Goal: Task Accomplishment & Management: Manage account settings

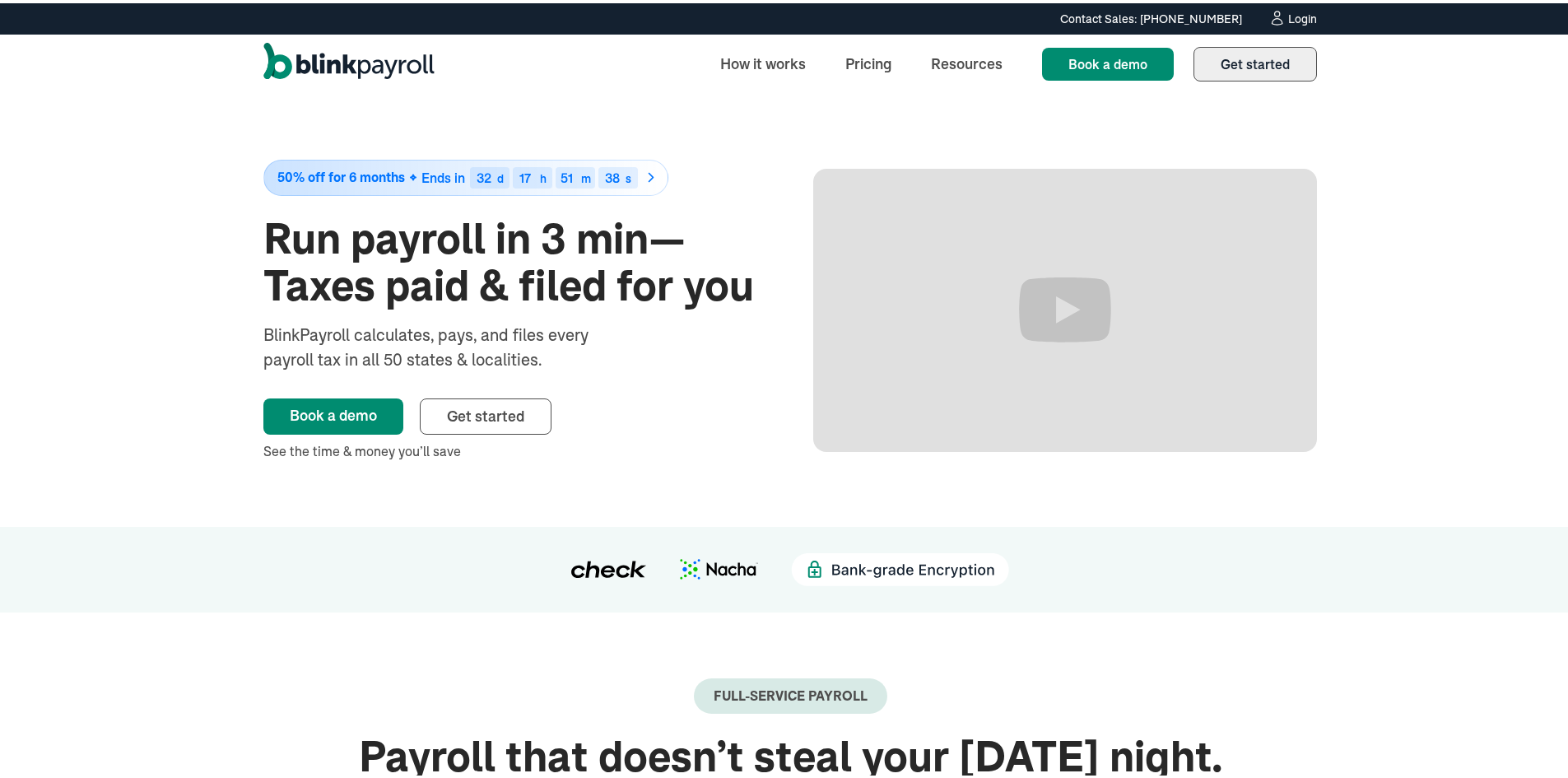
click at [1253, 69] on link "Get started Sign up" at bounding box center [1255, 60] width 123 height 34
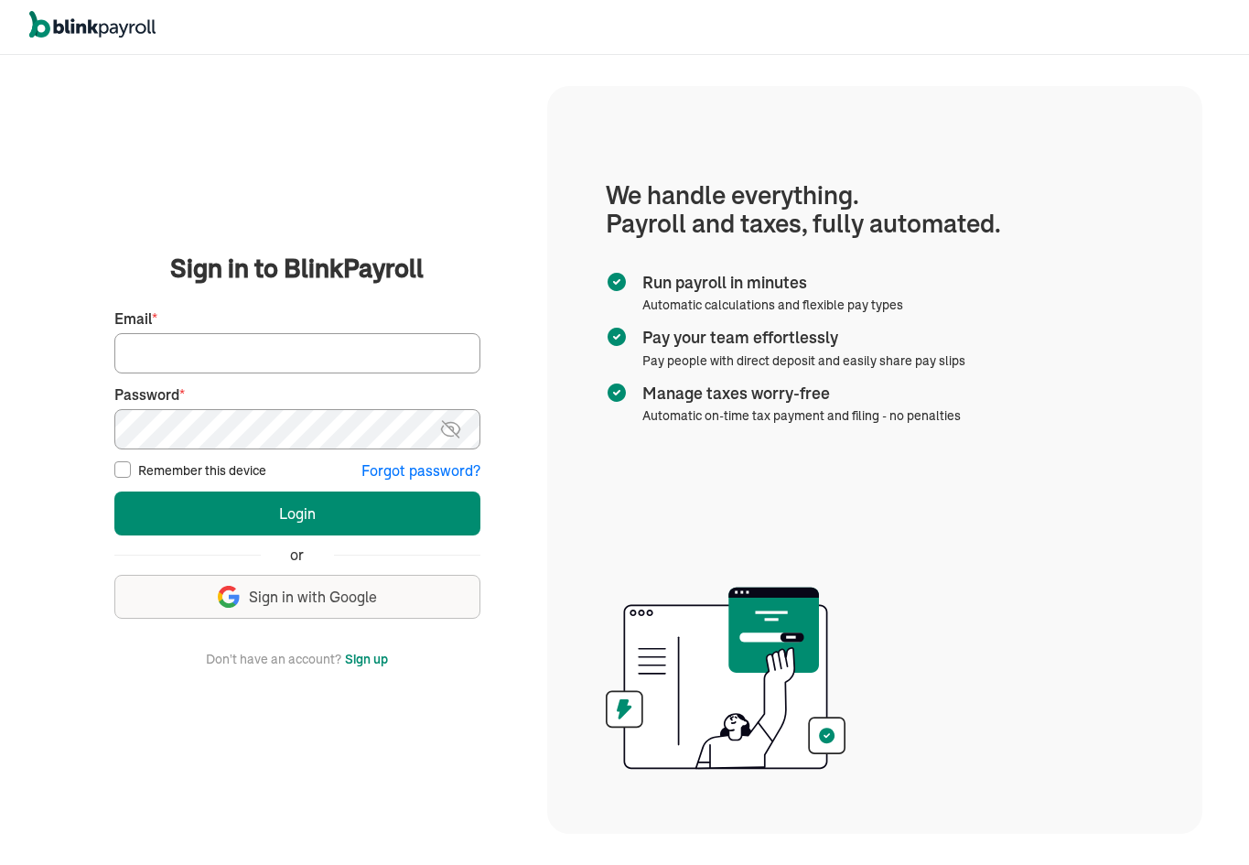
click at [378, 665] on button "Sign up" at bounding box center [366, 659] width 43 height 22
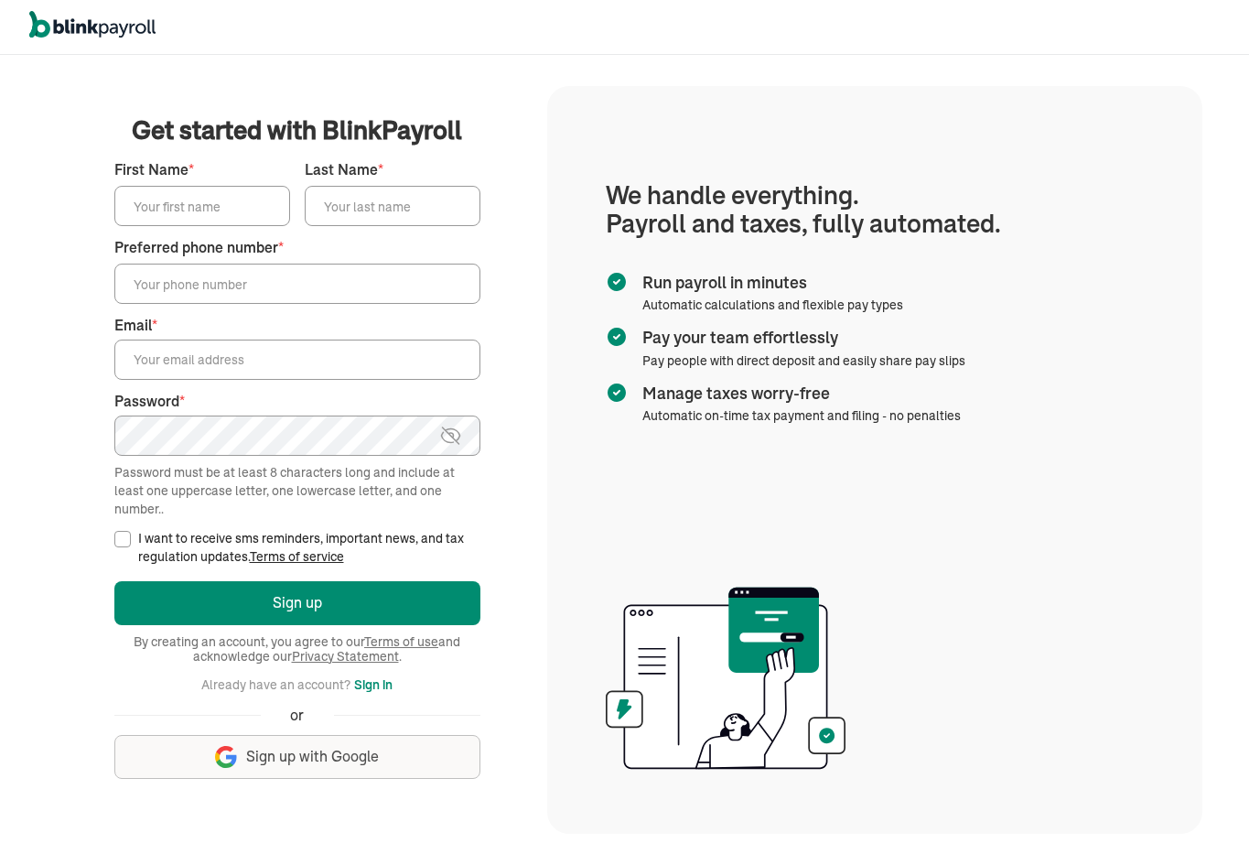
click at [181, 218] on input "First Name *" at bounding box center [202, 206] width 176 height 40
type input "atul"
type input "testing"
click at [256, 287] on input "Preferred phone number *" at bounding box center [297, 284] width 366 height 40
type input "(423) 432-2343"
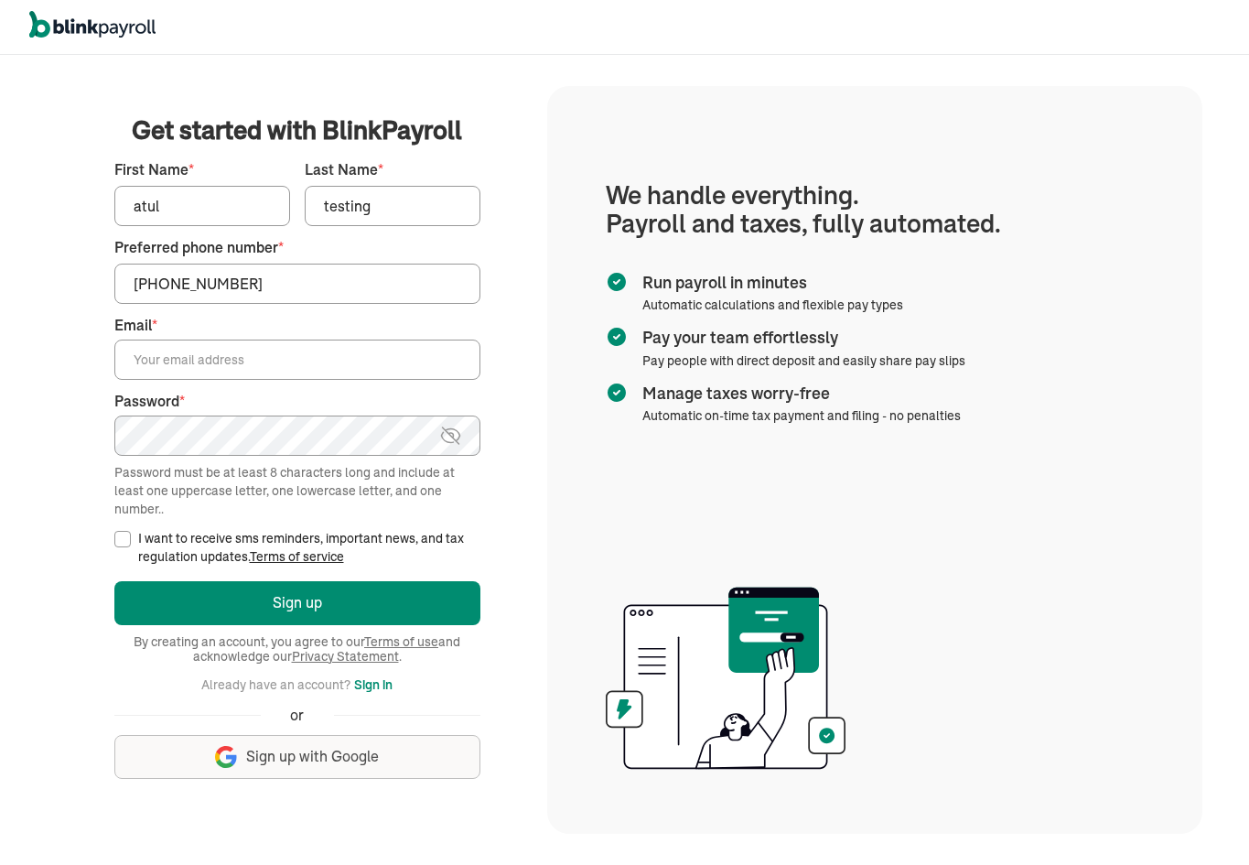
click at [210, 355] on input "Email *" at bounding box center [297, 359] width 366 height 40
drag, startPoint x: 263, startPoint y: 353, endPoint x: 231, endPoint y: 355, distance: 32.1
click at [231, 355] on input "branko+testpopi10-1@blinkpayroll.com" at bounding box center [297, 359] width 366 height 40
type input "branko+testpoatul-01@blinkpayroll.com"
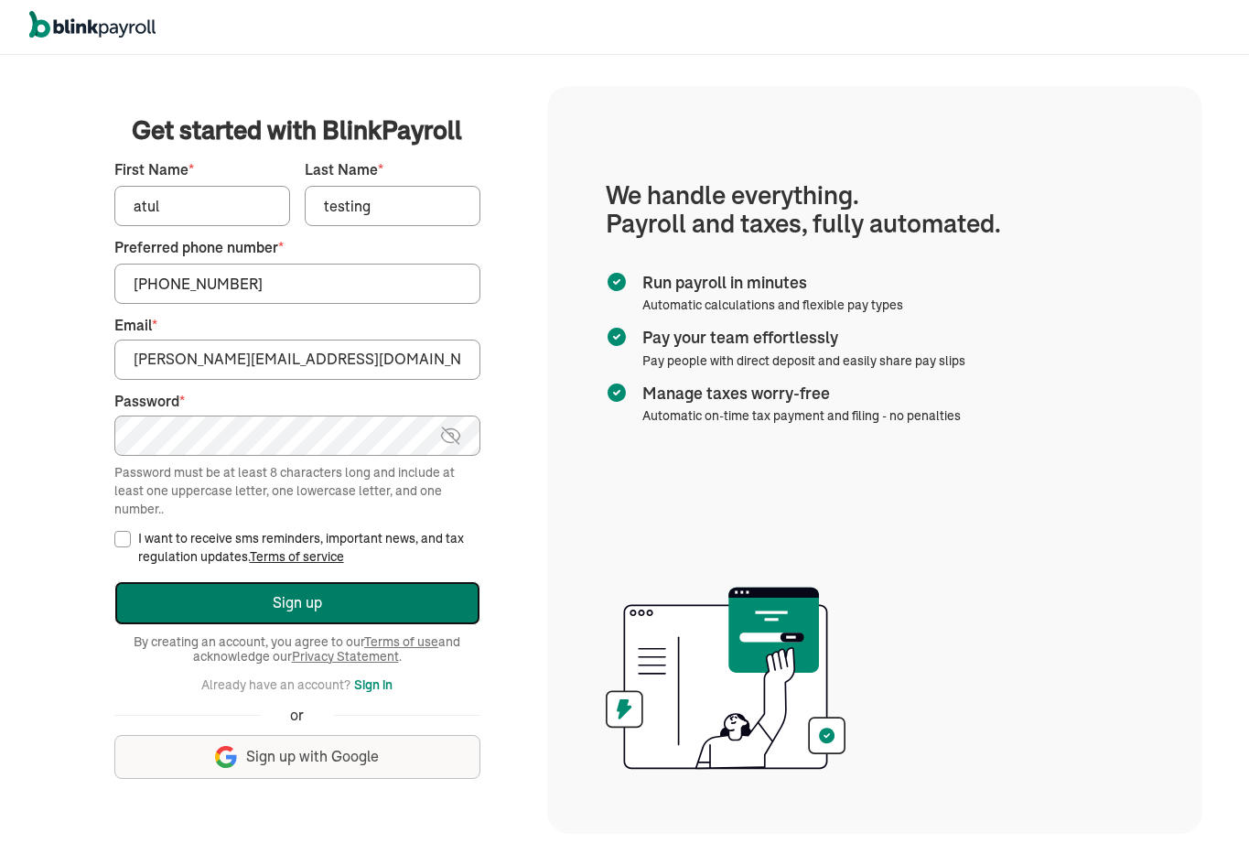
click at [201, 586] on button "Sign up" at bounding box center [297, 603] width 366 height 44
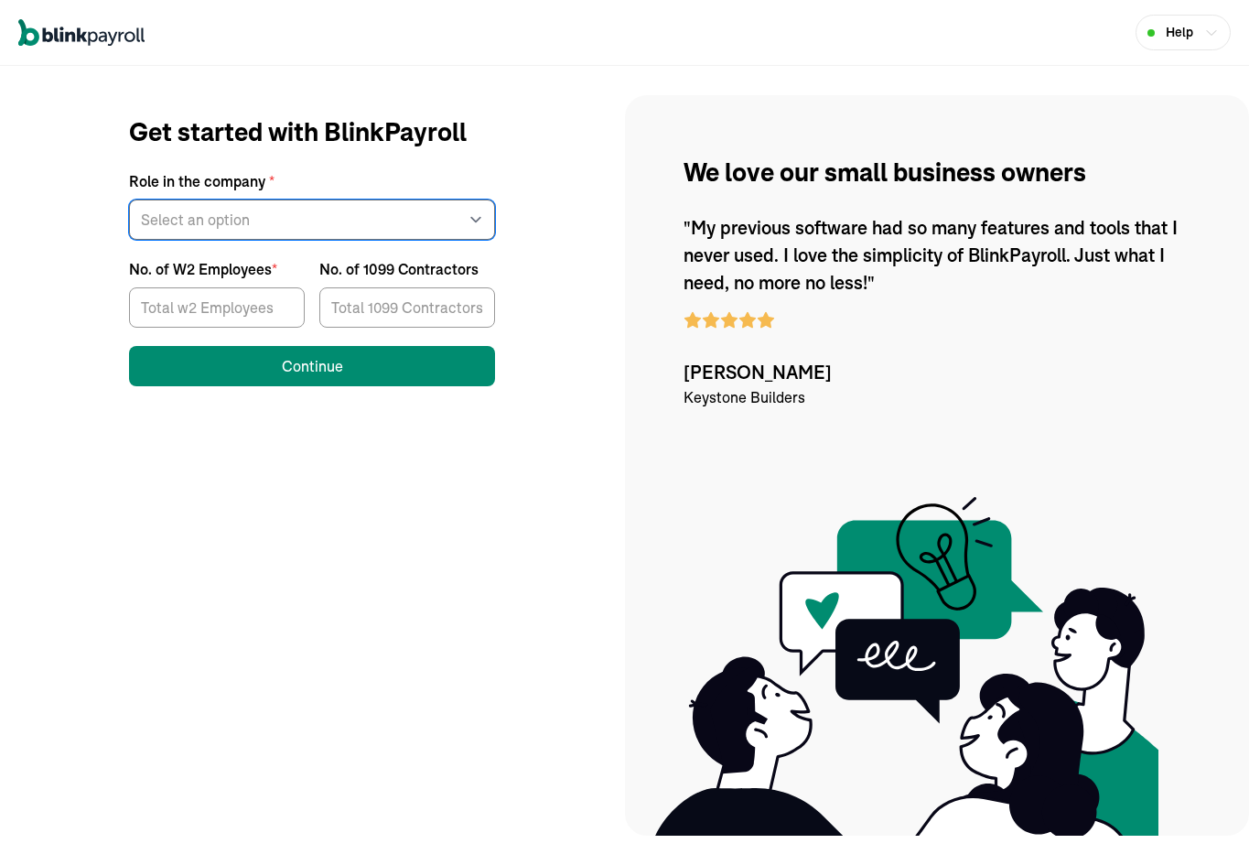
click at [379, 208] on select "Select an option Business owner HR CPA / Accountant Other" at bounding box center [312, 219] width 366 height 40
select select "owner"
click at [129, 199] on select "Select an option Business owner HR CPA / Accountant Other" at bounding box center [312, 219] width 366 height 40
drag, startPoint x: 204, startPoint y: 283, endPoint x: 201, endPoint y: 295, distance: 12.2
click at [202, 285] on div at bounding box center [217, 304] width 176 height 48
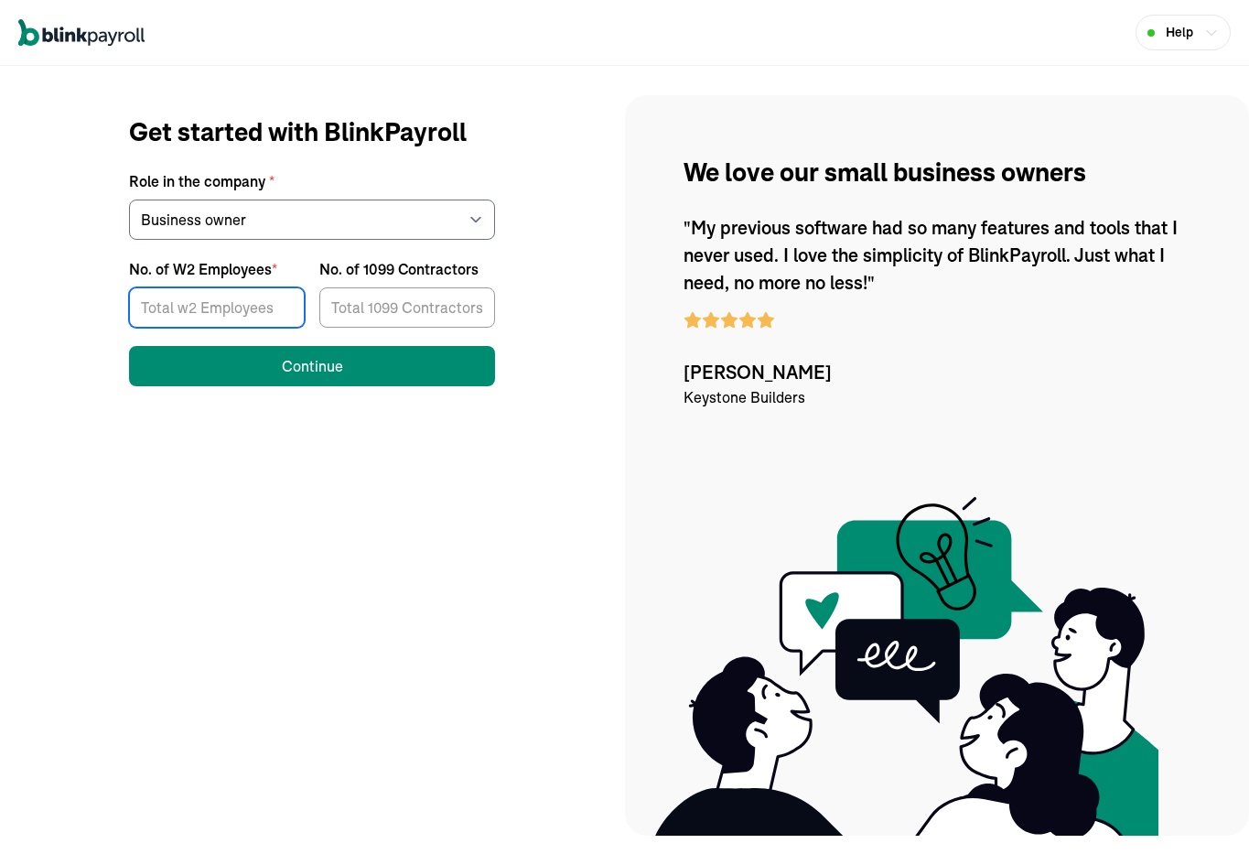
click at [201, 295] on input "No. of W2 Employees *" at bounding box center [217, 307] width 176 height 40
type input "3"
click at [385, 296] on input "No. of 1099 Contractors" at bounding box center [407, 307] width 176 height 40
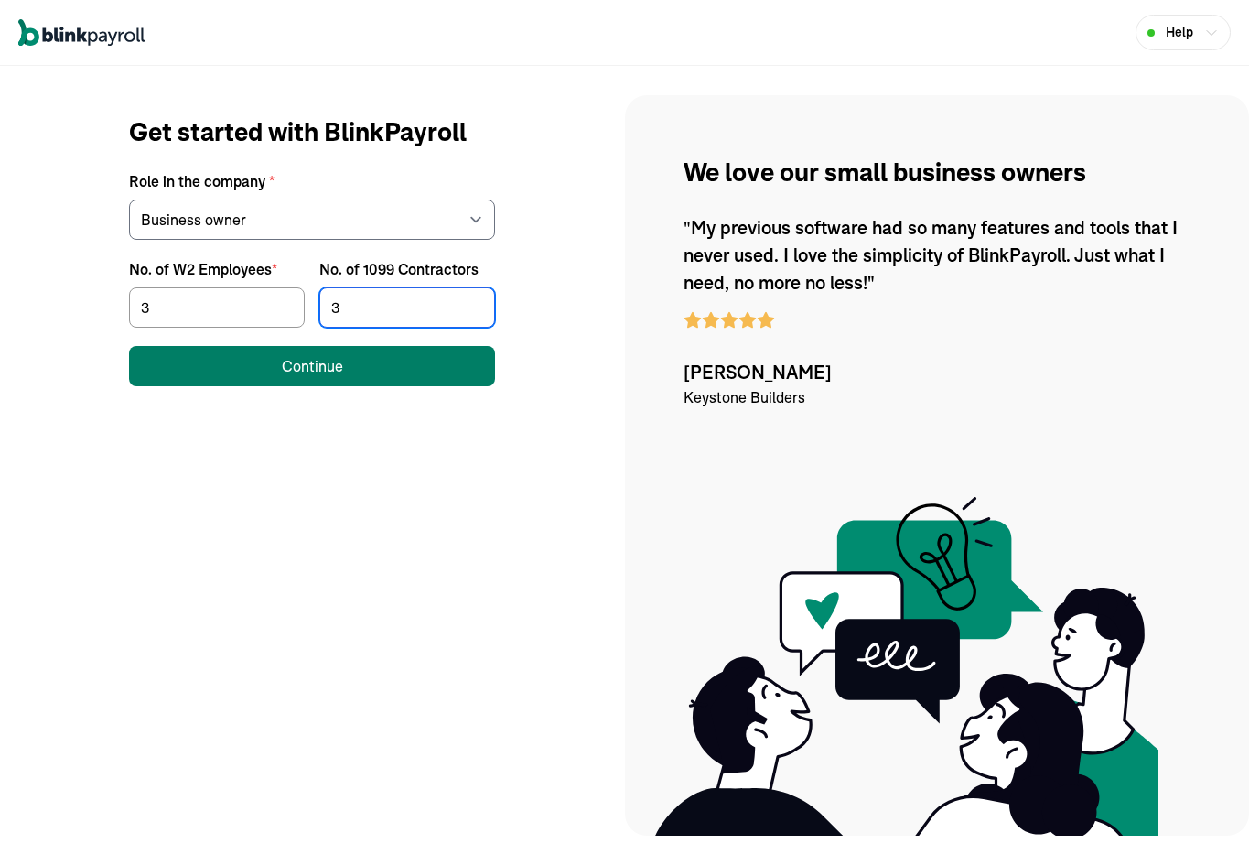
type input "3"
click at [331, 379] on button "Continue" at bounding box center [312, 366] width 366 height 40
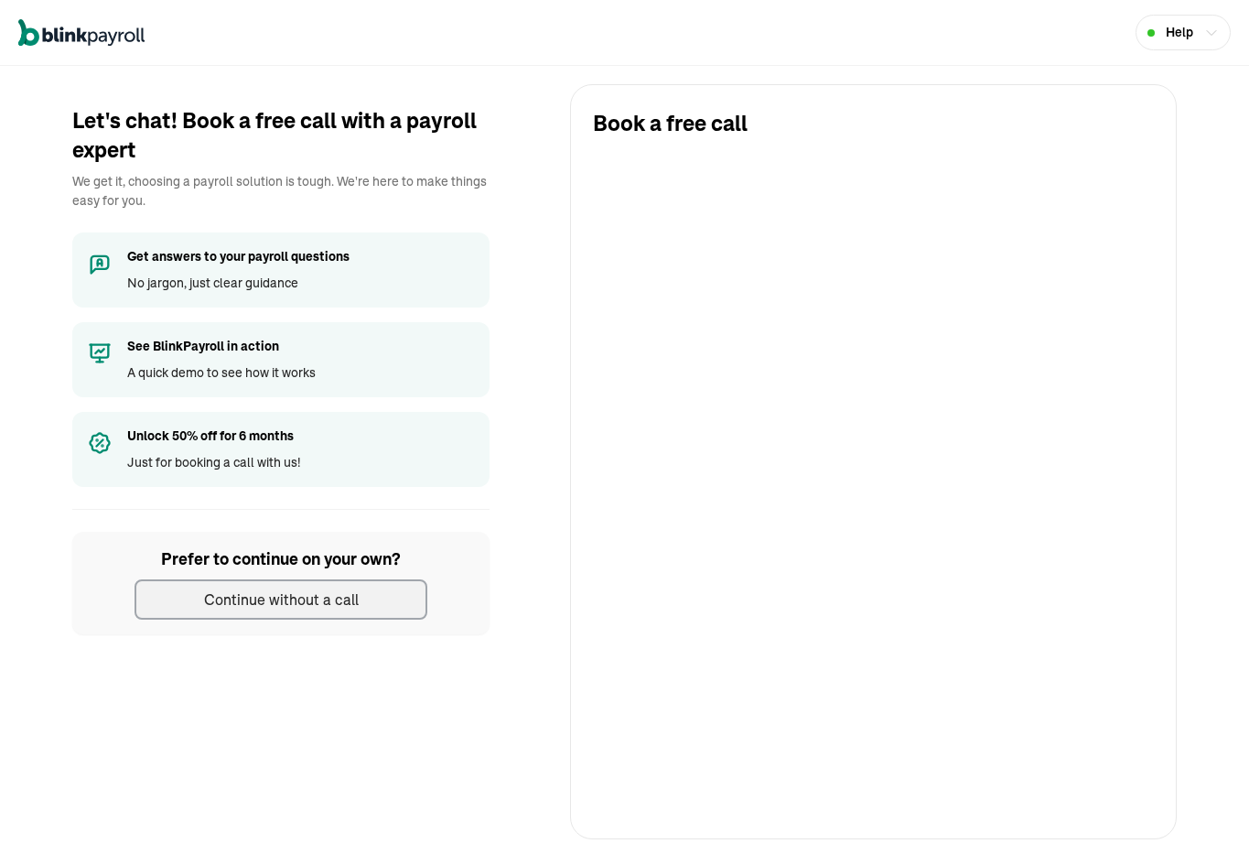
click at [321, 596] on div "Continue without a call" at bounding box center [281, 599] width 155 height 22
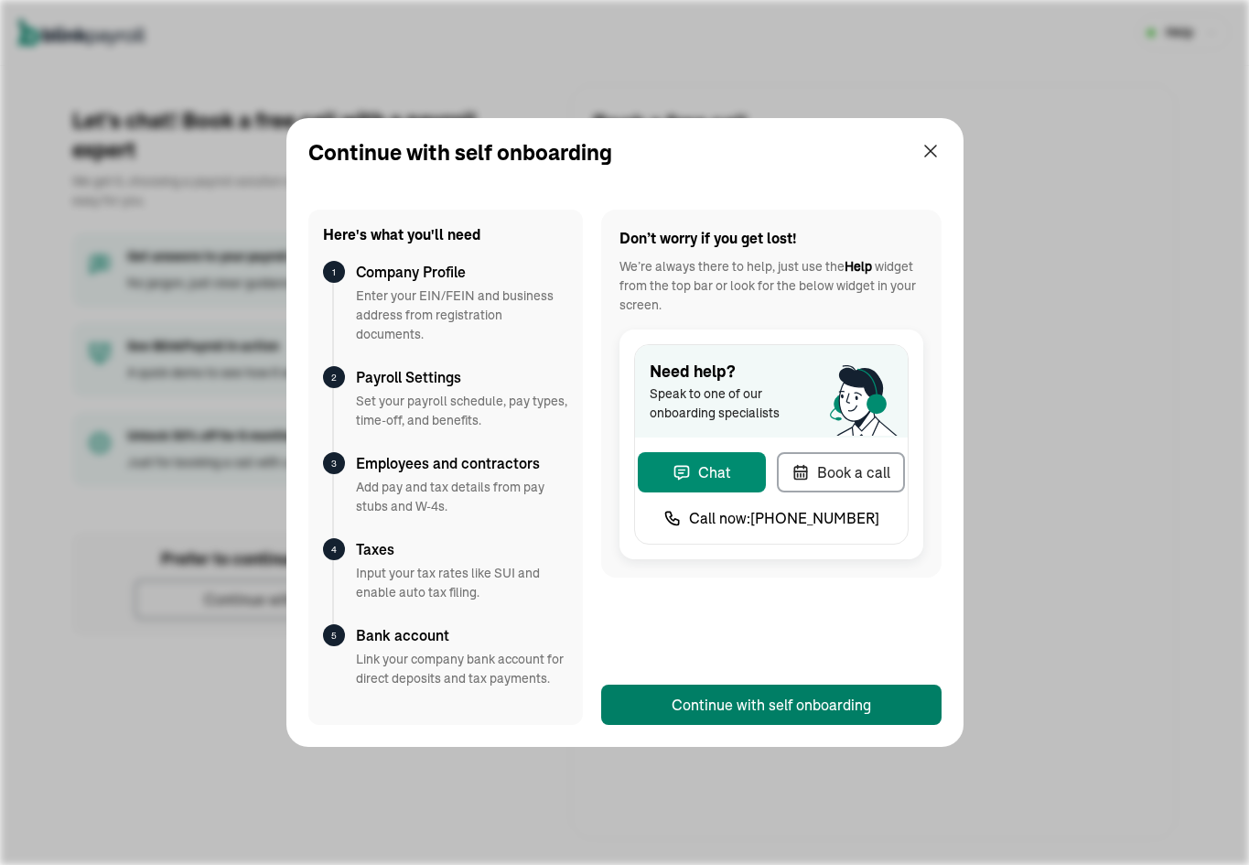
click at [774, 713] on div "Continue with self onboarding" at bounding box center [771, 705] width 199 height 22
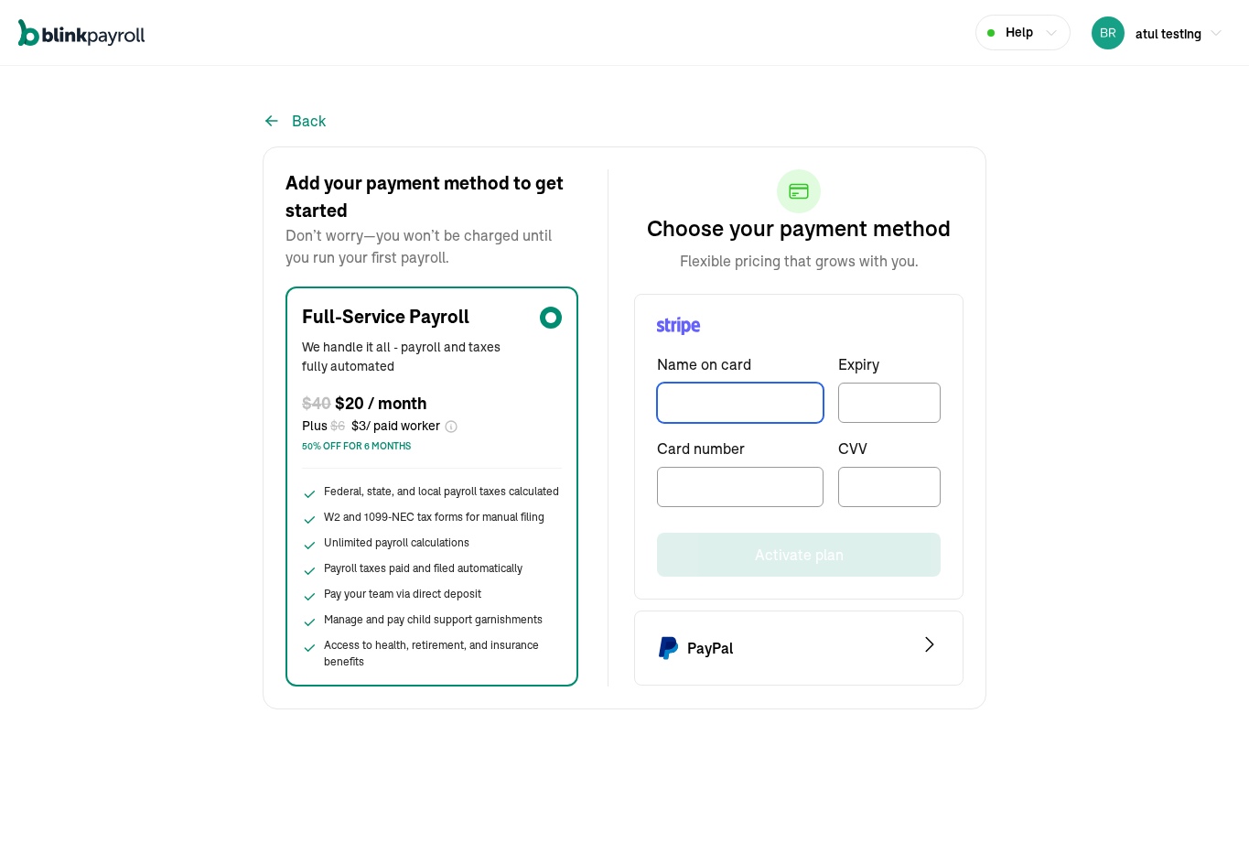
click at [705, 410] on input "TextInput" at bounding box center [740, 402] width 167 height 40
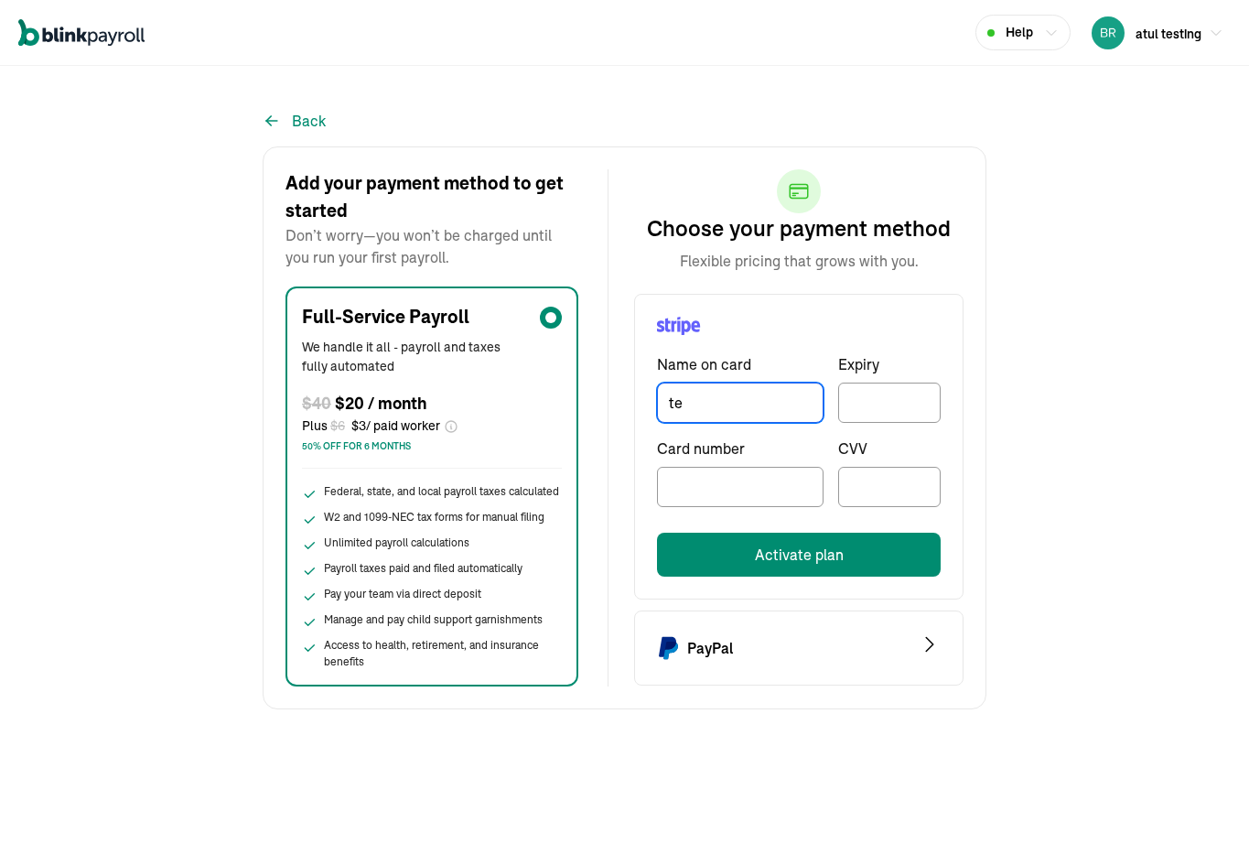
click at [722, 401] on input "te" at bounding box center [740, 402] width 167 height 40
type input "branko paukovic"
click at [883, 410] on div at bounding box center [889, 402] width 102 height 40
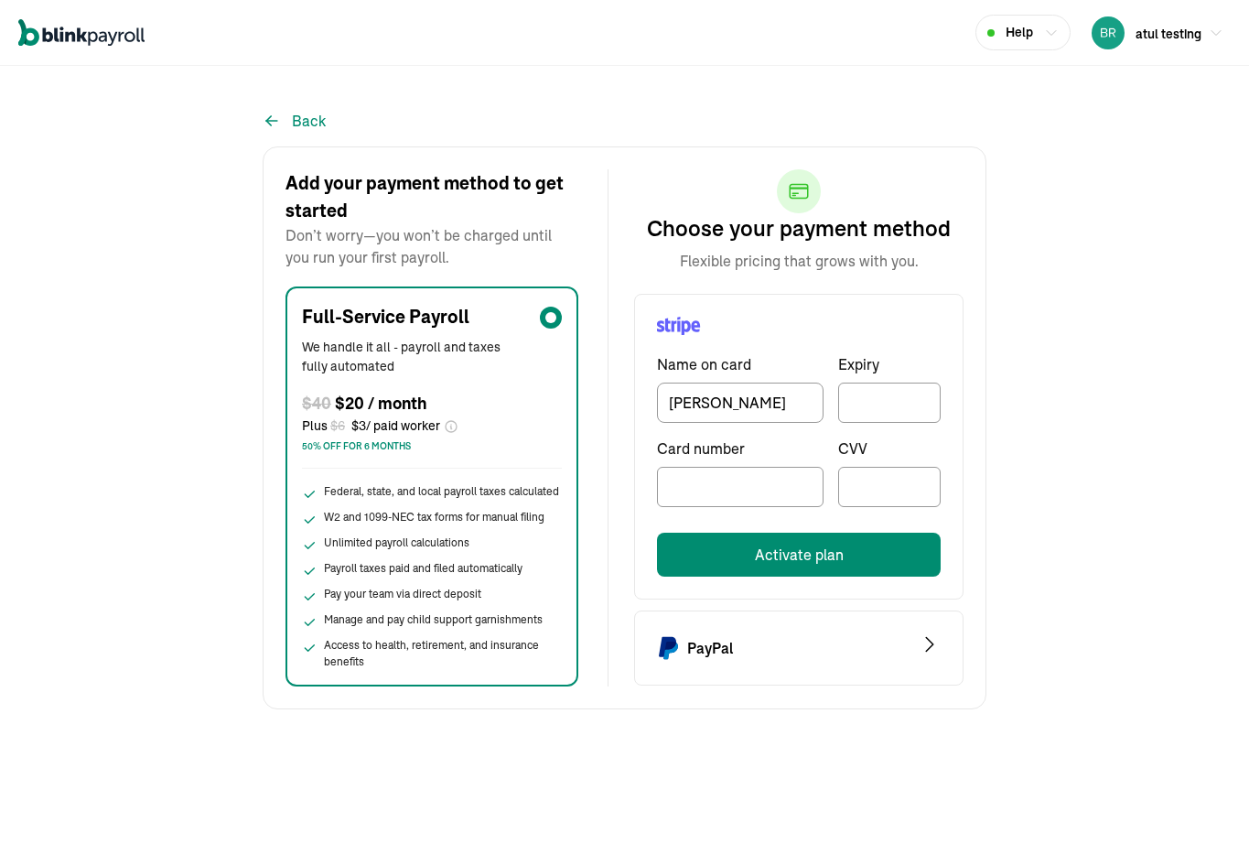
click at [756, 475] on div at bounding box center [740, 487] width 167 height 40
click at [755, 475] on div at bounding box center [740, 487] width 167 height 40
click at [848, 489] on div at bounding box center [889, 487] width 102 height 40
click at [852, 542] on button "Activate plan" at bounding box center [799, 555] width 284 height 44
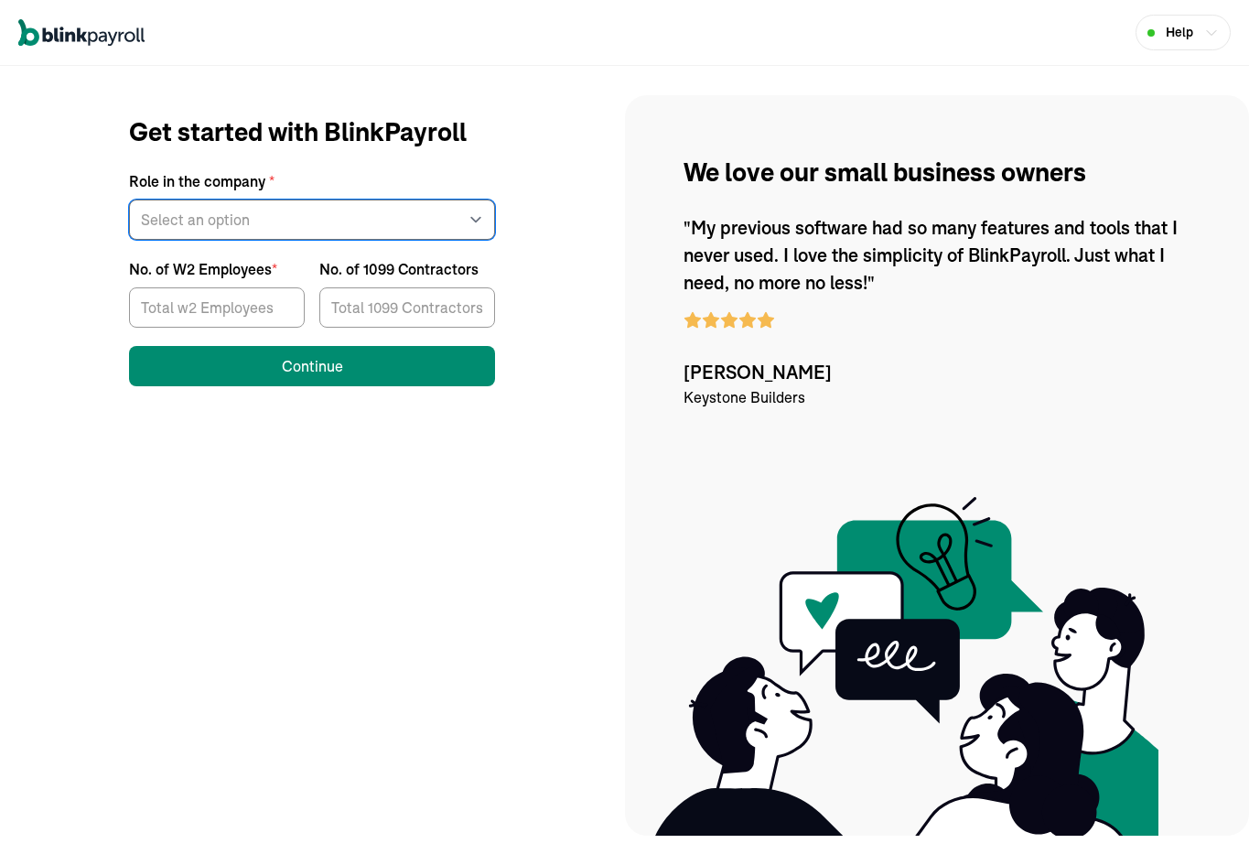
click at [379, 208] on select "Select an option Business owner HR CPA / Accountant Other" at bounding box center [312, 219] width 366 height 40
select select "owner"
click at [129, 199] on select "Select an option Business owner HR CPA / Accountant Other" at bounding box center [312, 219] width 366 height 40
drag, startPoint x: 204, startPoint y: 283, endPoint x: 201, endPoint y: 295, distance: 12.2
click at [202, 285] on div at bounding box center [217, 304] width 176 height 48
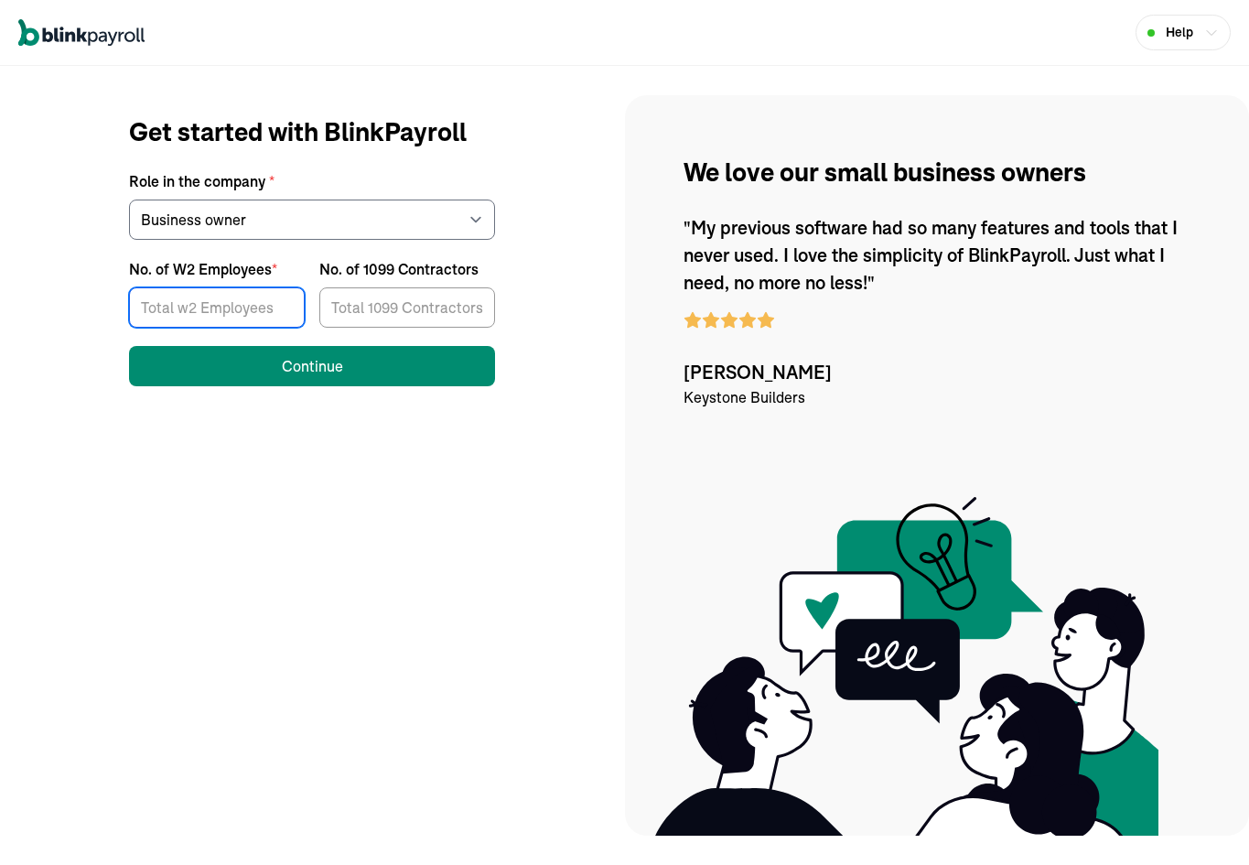
click at [201, 295] on input "No. of W2 Employees *" at bounding box center [217, 307] width 176 height 40
type input "3"
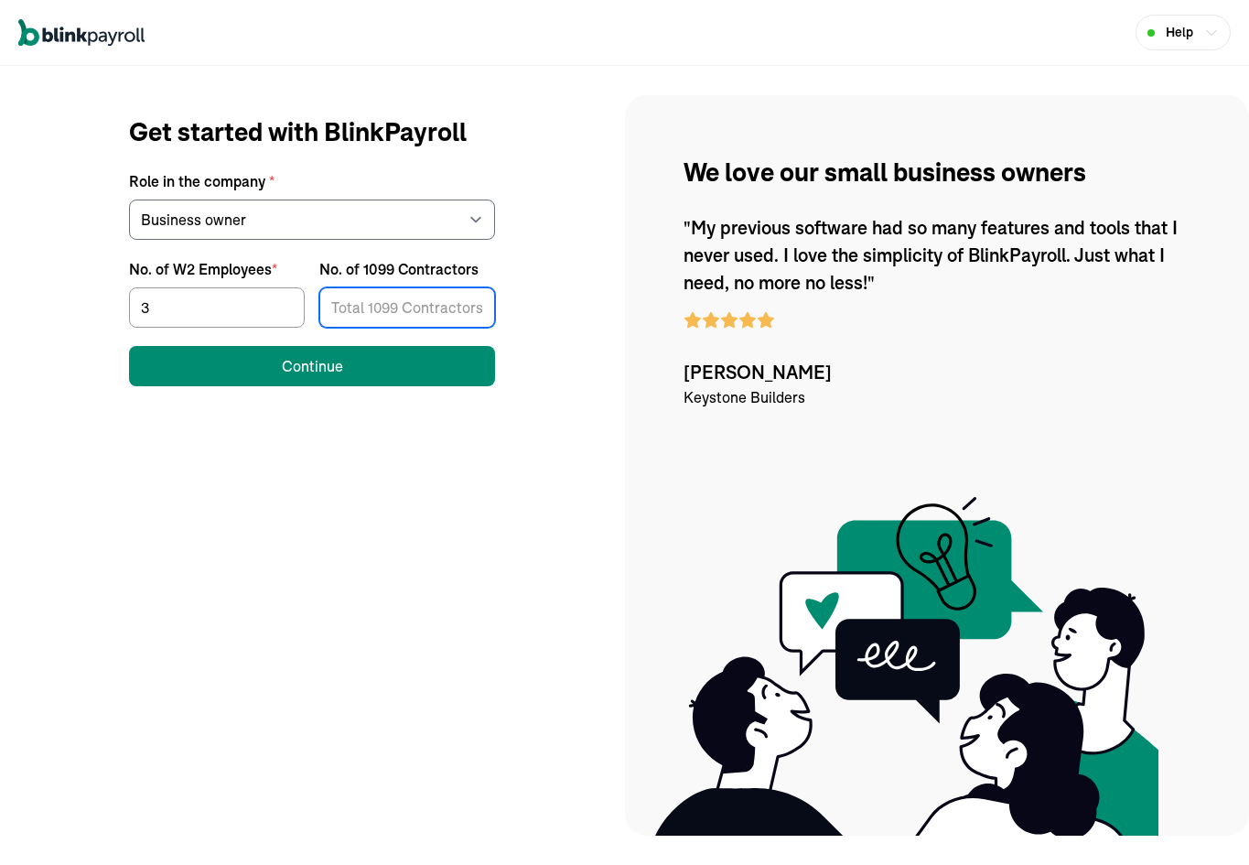
click at [385, 296] on input "No. of 1099 Contractors" at bounding box center [407, 307] width 176 height 40
type input "3"
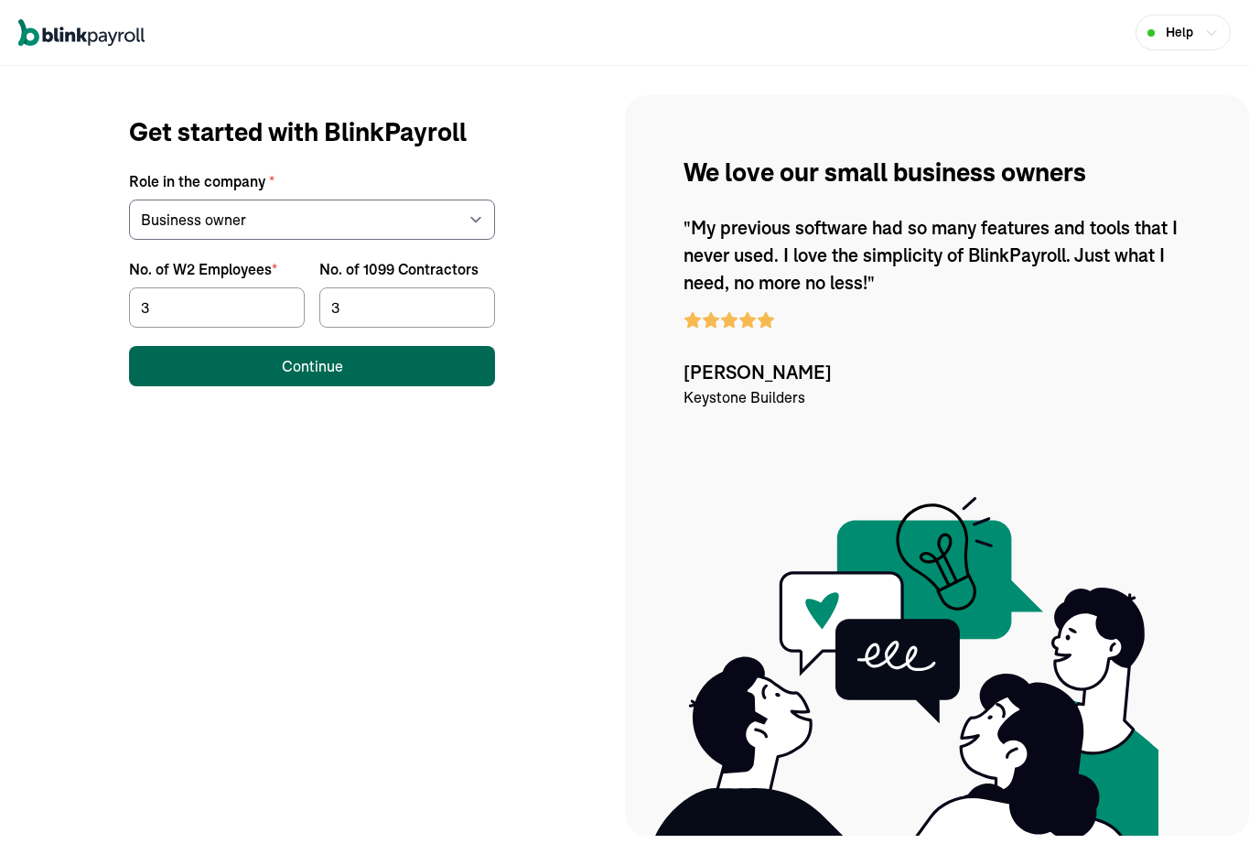
click at [331, 379] on button "Continue" at bounding box center [312, 366] width 366 height 40
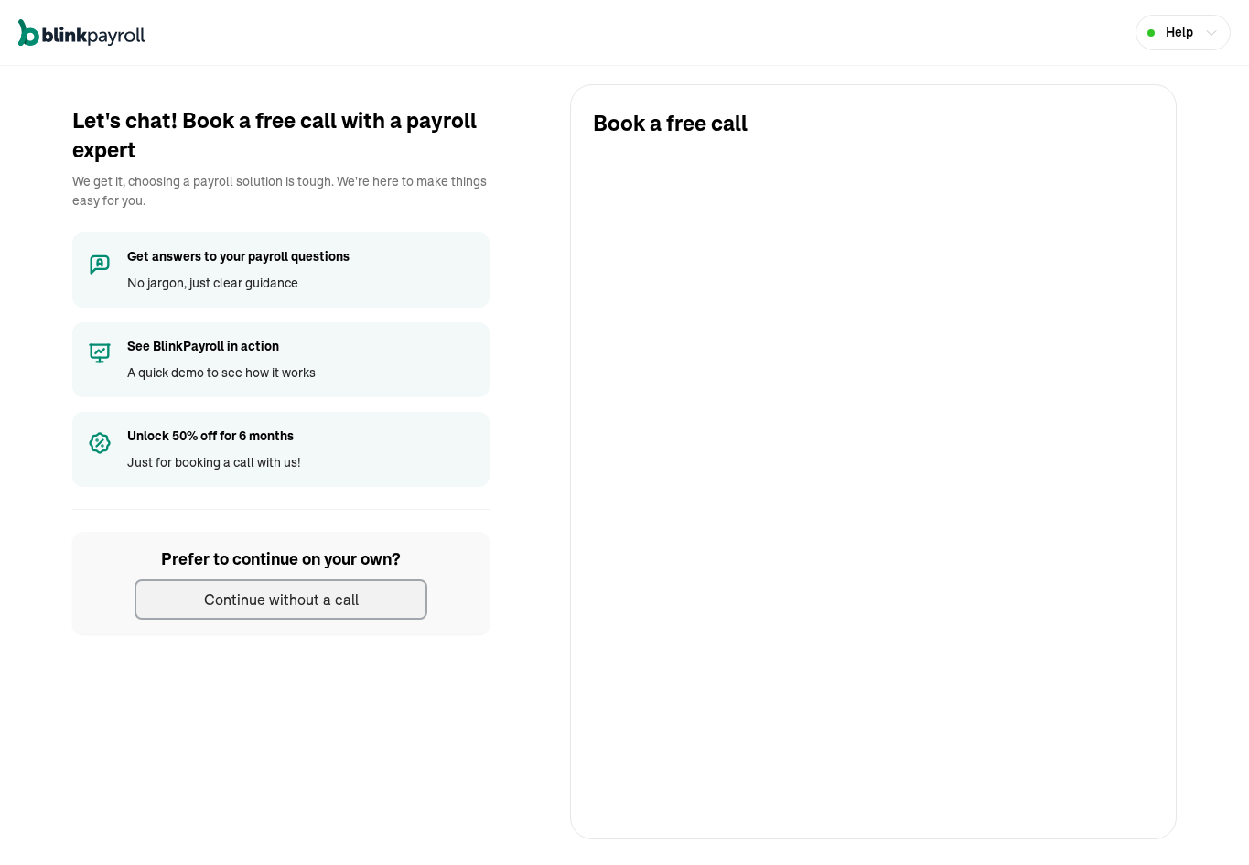
click at [321, 596] on div "Continue without a call" at bounding box center [281, 599] width 155 height 22
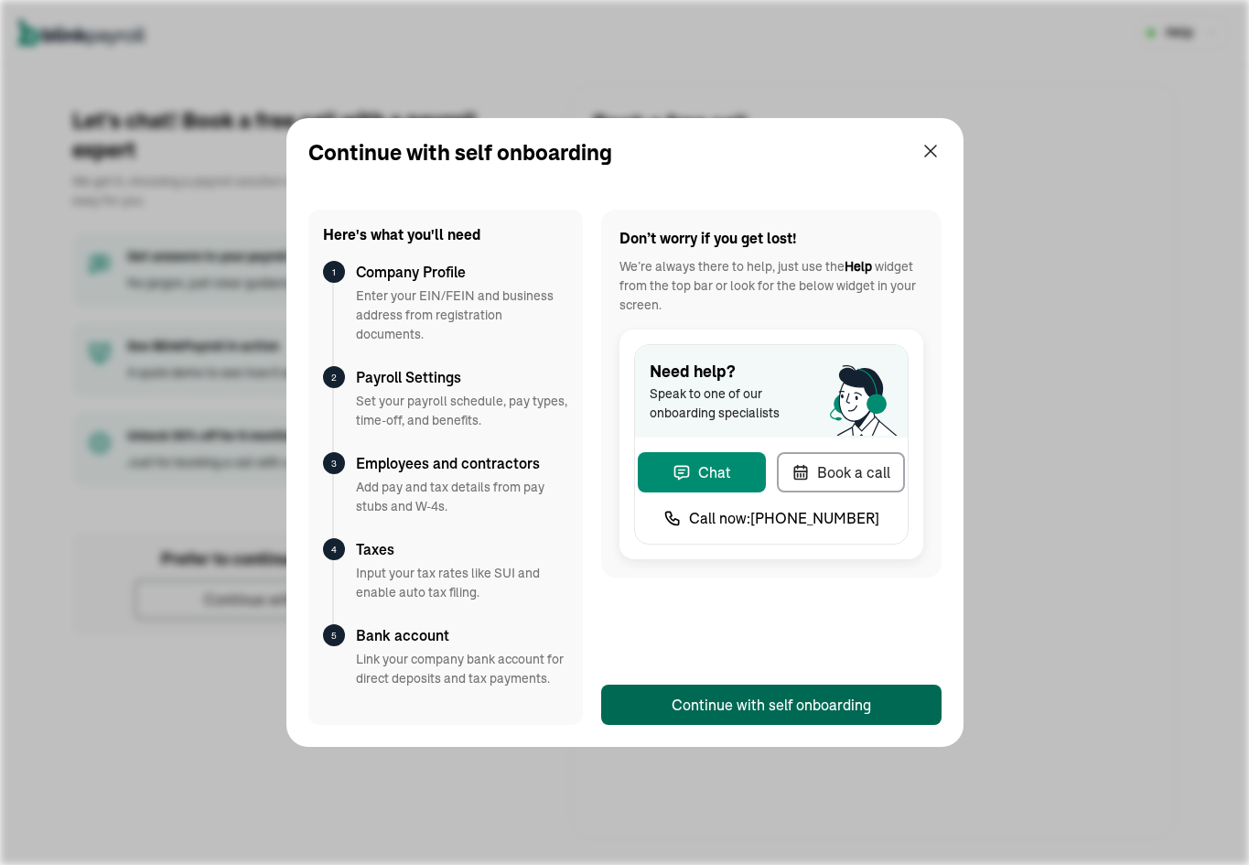
click at [774, 713] on div "Continue with self onboarding" at bounding box center [771, 705] width 199 height 22
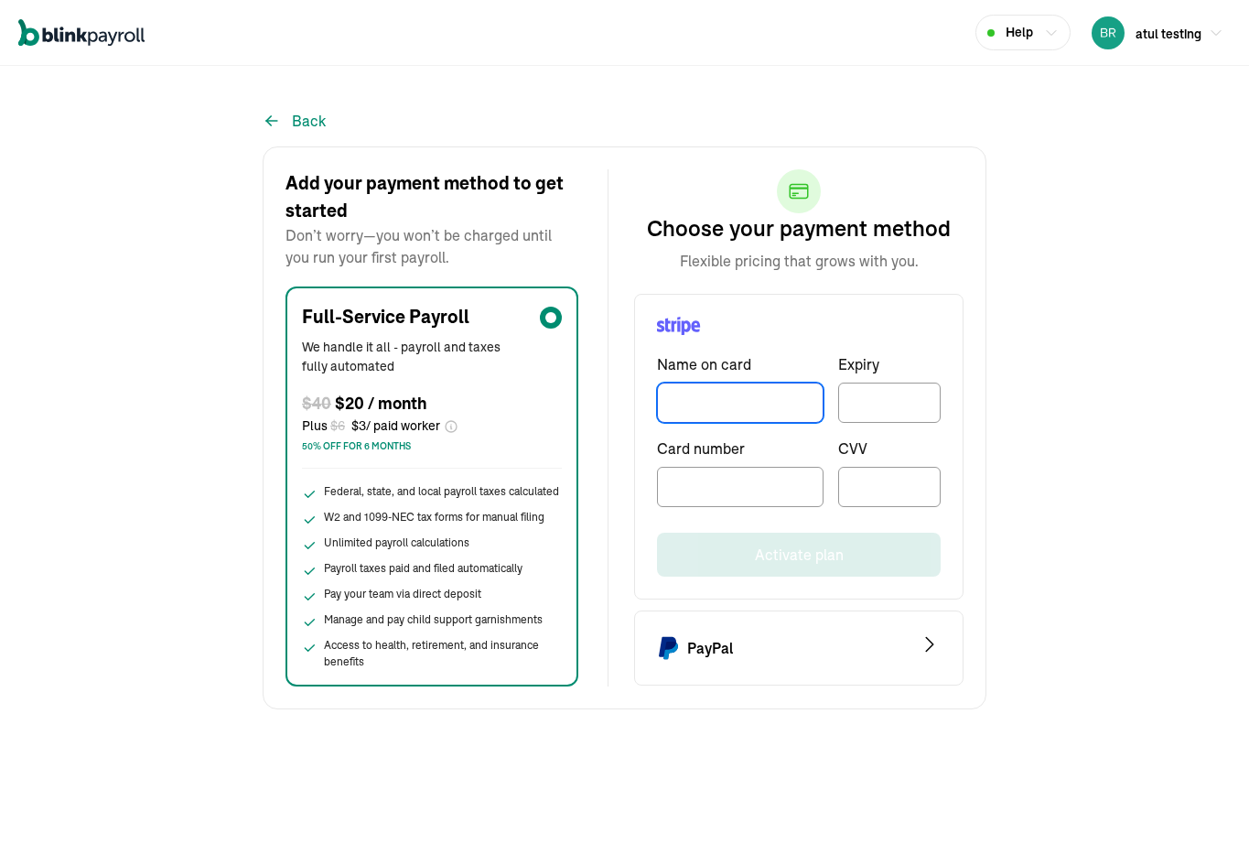
click at [705, 410] on input "TextInput" at bounding box center [740, 402] width 167 height 40
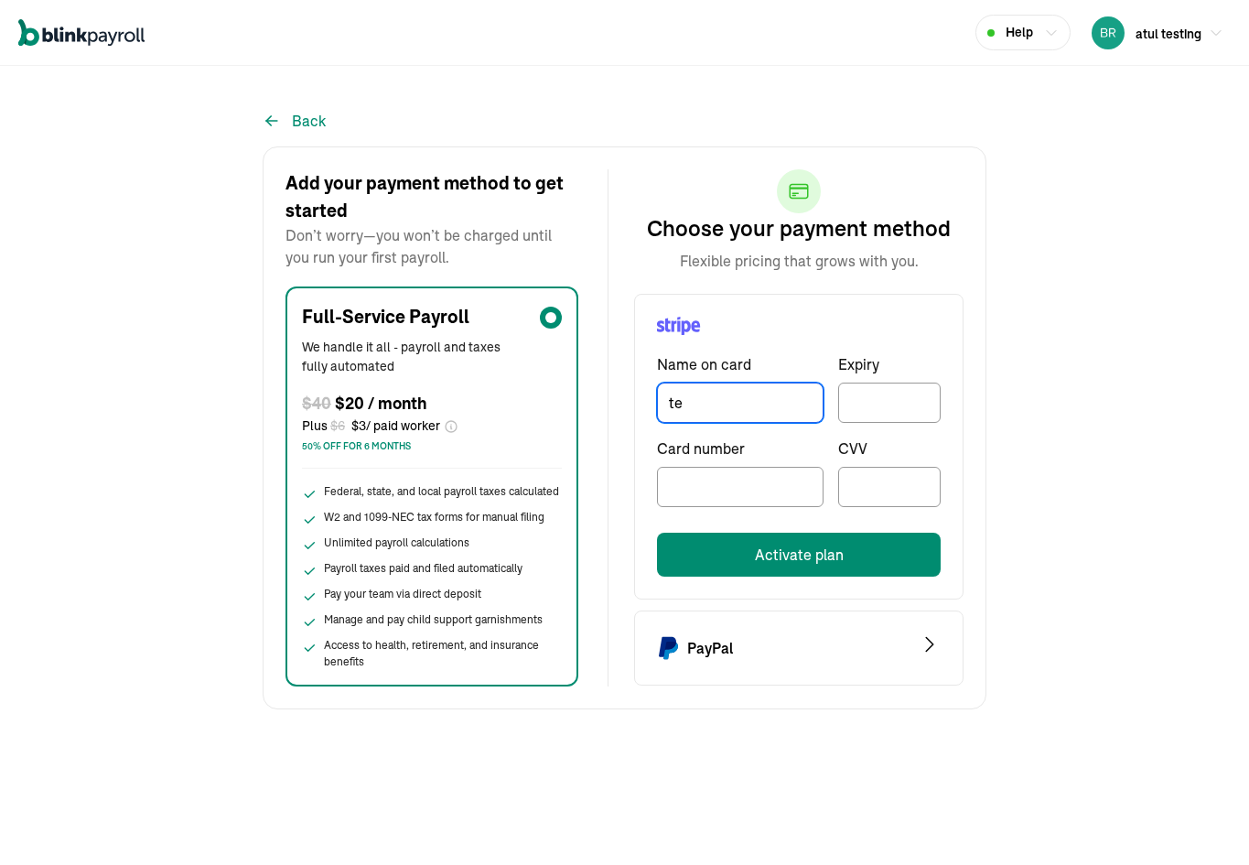
click at [722, 401] on input "te" at bounding box center [740, 402] width 167 height 40
type input "branko paukovic"
click at [883, 410] on div at bounding box center [889, 402] width 102 height 40
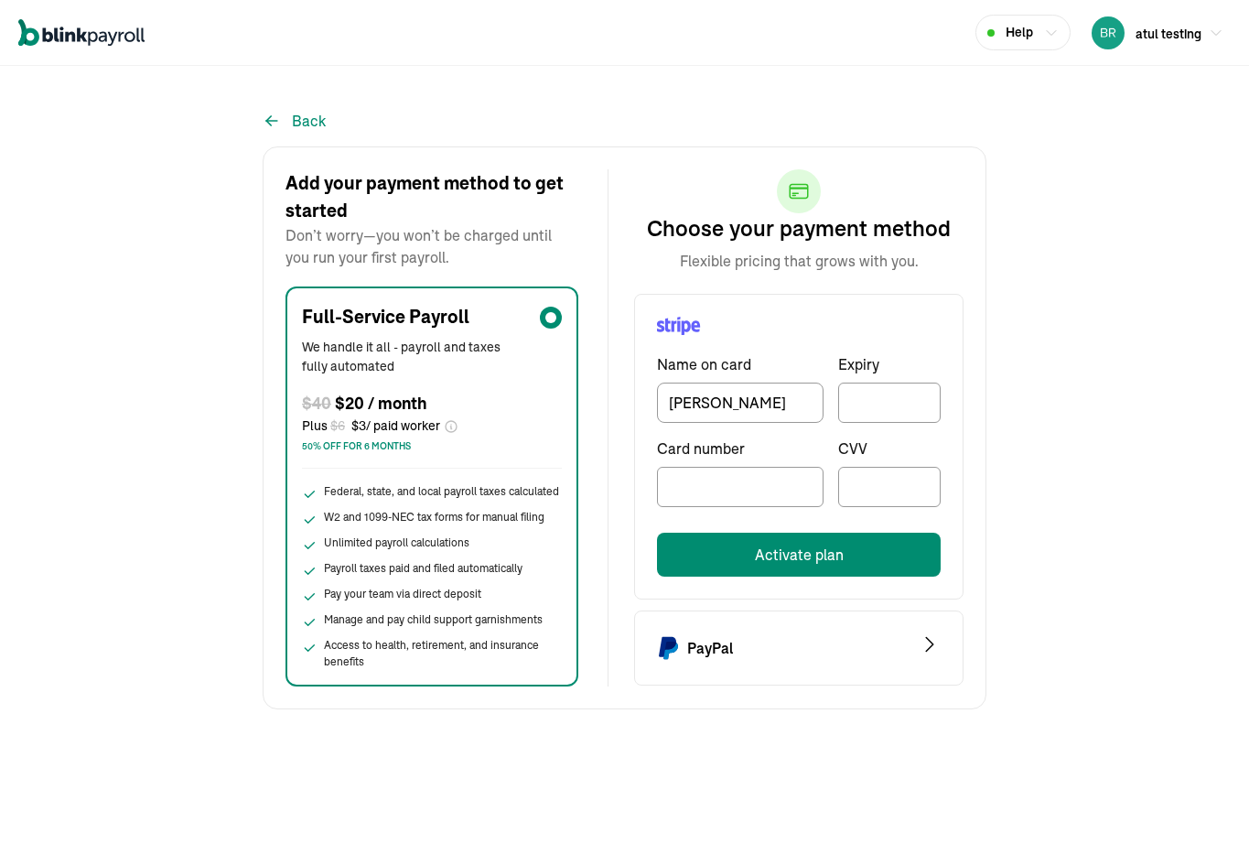
click at [756, 475] on div at bounding box center [740, 487] width 167 height 40
click at [755, 475] on div at bounding box center [740, 487] width 167 height 40
click at [848, 489] on div at bounding box center [889, 487] width 102 height 40
click at [852, 542] on button "Activate plan" at bounding box center [799, 555] width 284 height 44
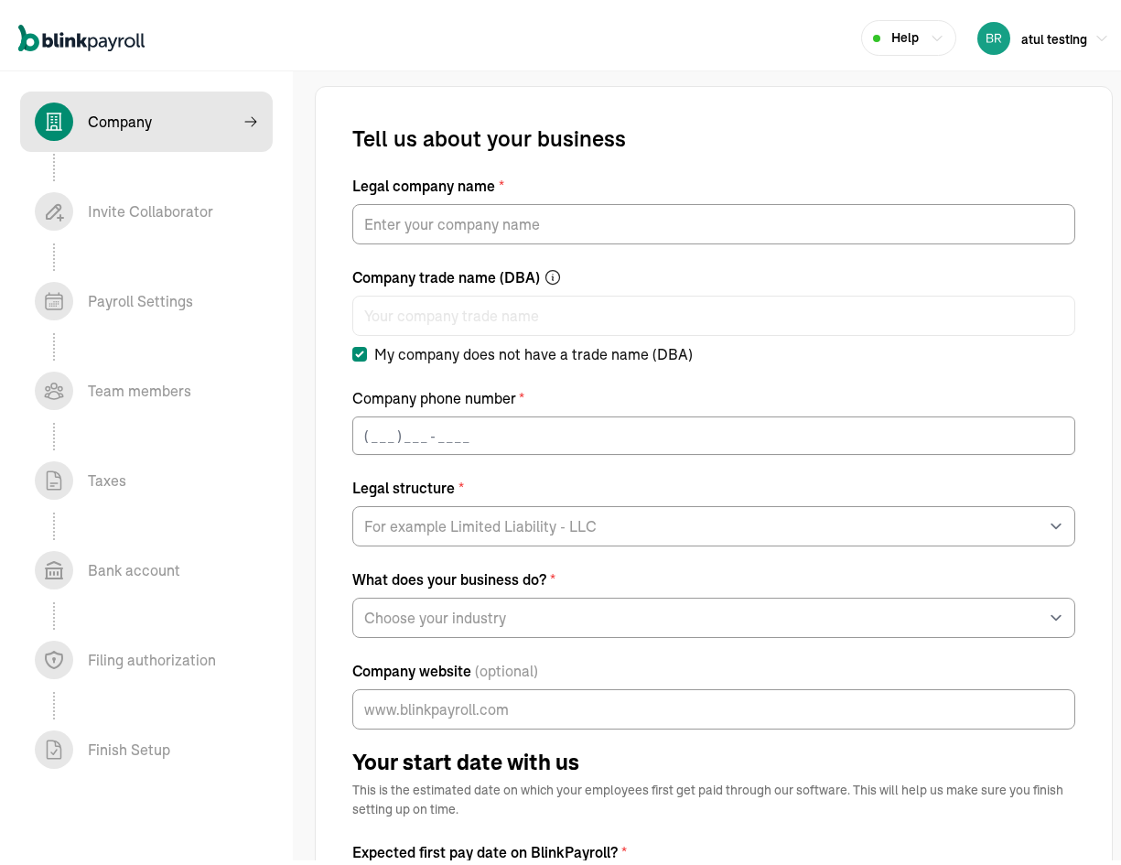
drag, startPoint x: 574, startPoint y: 190, endPoint x: 577, endPoint y: 202, distance: 12.4
click at [575, 190] on label "Legal company name *" at bounding box center [713, 180] width 723 height 22
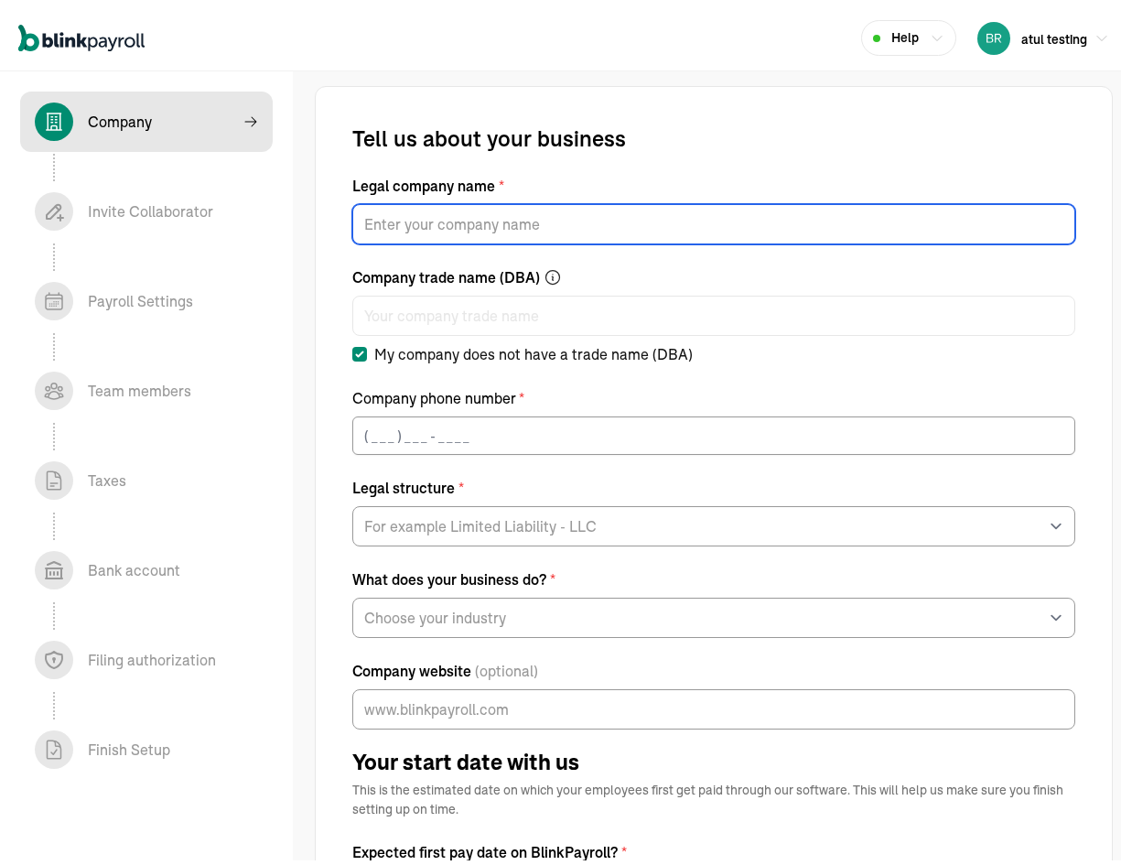
click at [575, 199] on input "Legal company name *" at bounding box center [713, 219] width 723 height 40
click at [579, 215] on input "Legal company name *" at bounding box center [713, 219] width 723 height 40
type input "testLoc"
click at [842, 348] on label "My company does not have a trade name (DBA)" at bounding box center [713, 349] width 723 height 22
click at [367, 348] on input "My company does not have a trade name (DBA)" at bounding box center [359, 348] width 15 height 15
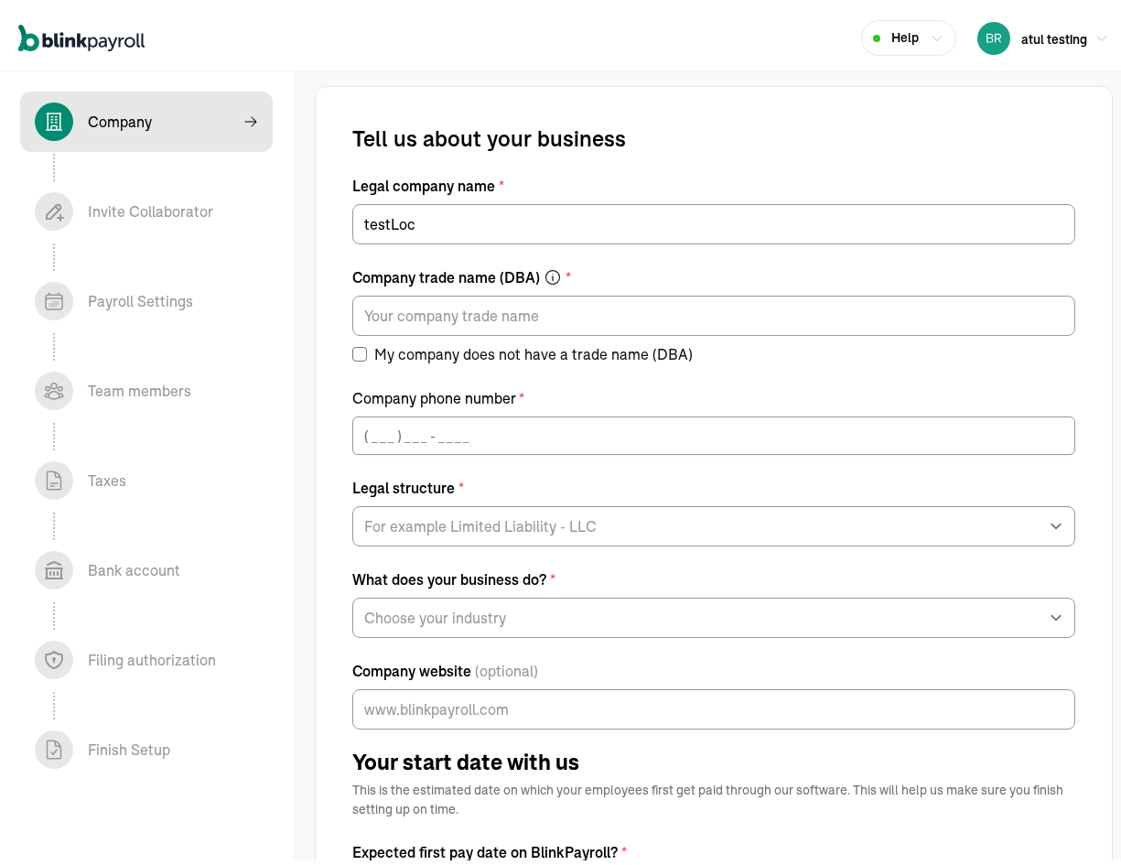
click at [413, 352] on label "My company does not have a trade name (DBA)" at bounding box center [522, 349] width 340 height 22
click at [367, 352] on input "My company does not have a trade name (DBA)" at bounding box center [359, 348] width 15 height 15
checkbox input "true"
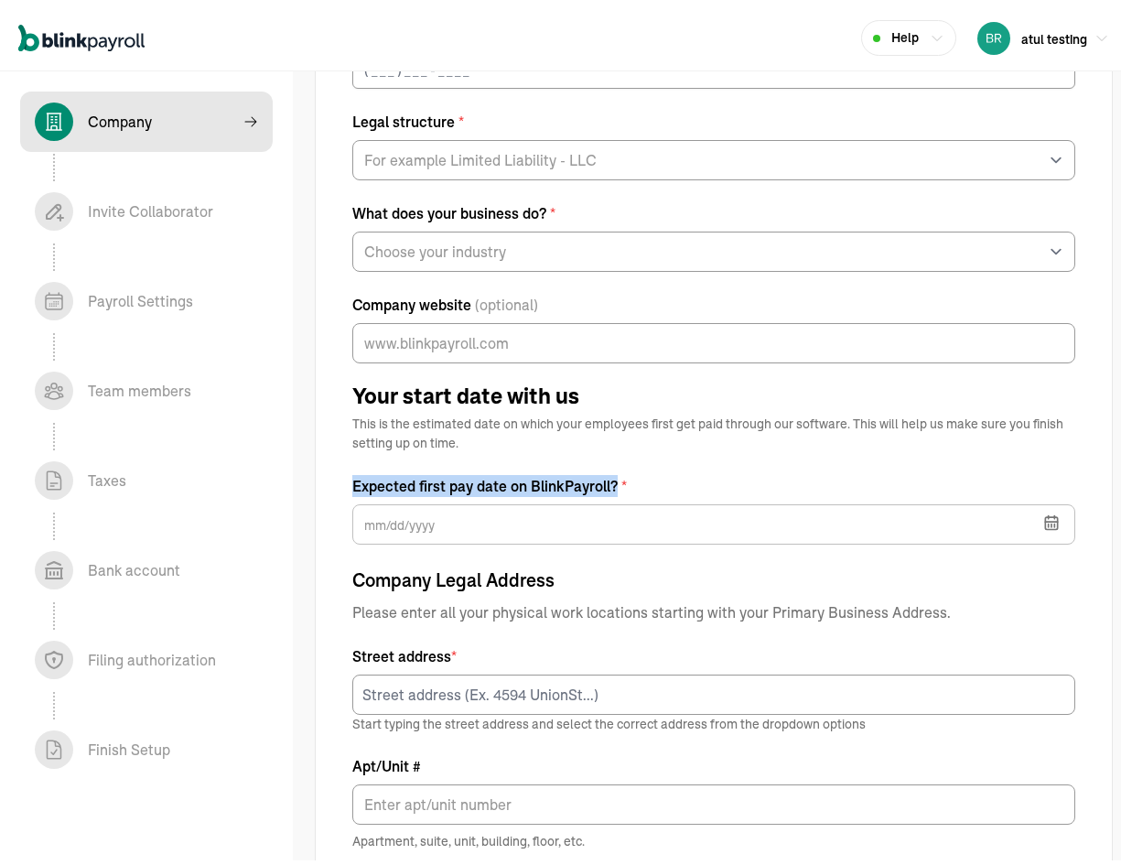
drag, startPoint x: 349, startPoint y: 477, endPoint x: 629, endPoint y: 483, distance: 281.0
click at [629, 483] on div "Tell us about your business Legal company name * testLoc Company trade name (DB…" at bounding box center [714, 572] width 798 height 1715
click at [522, 481] on label "Expected first pay date on BlinkPayroll? *" at bounding box center [713, 480] width 723 height 22
click at [504, 481] on label "Expected first pay date on BlinkPayroll? *" at bounding box center [713, 480] width 723 height 22
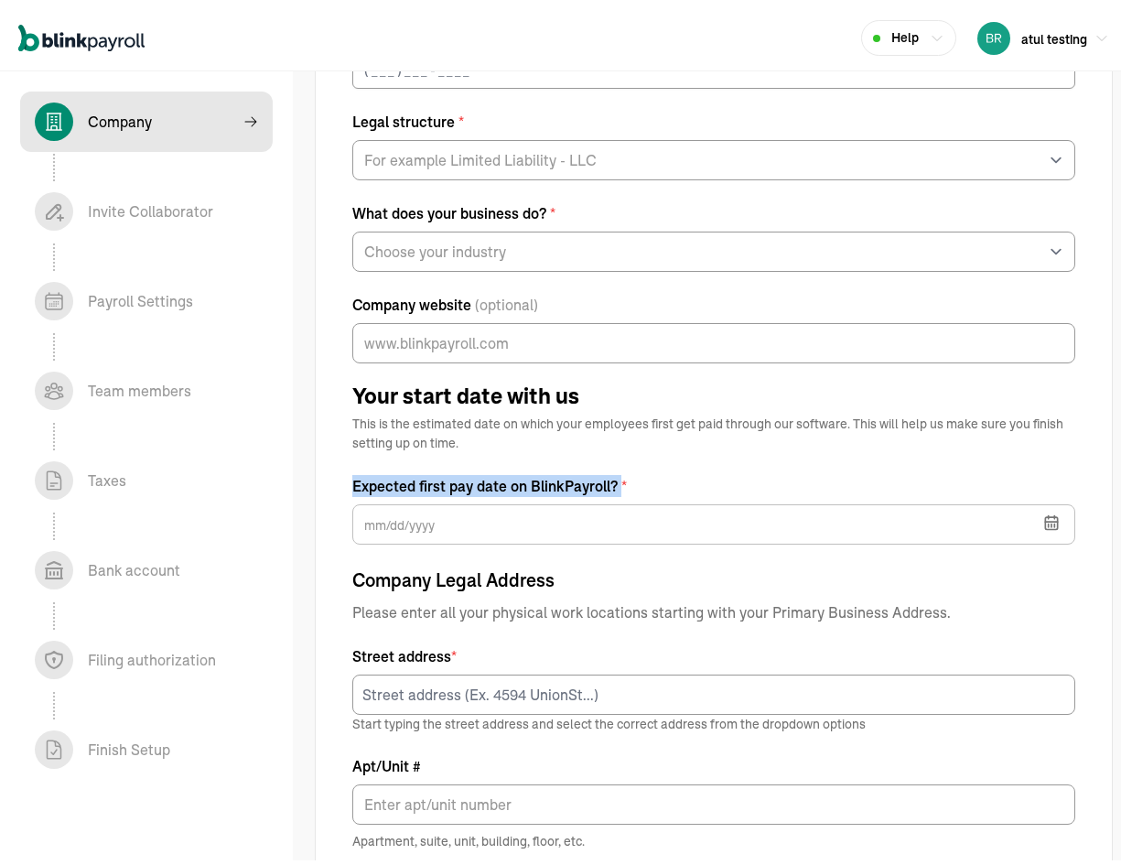
click at [504, 481] on label "Expected first pay date on BlinkPayroll? *" at bounding box center [713, 480] width 723 height 22
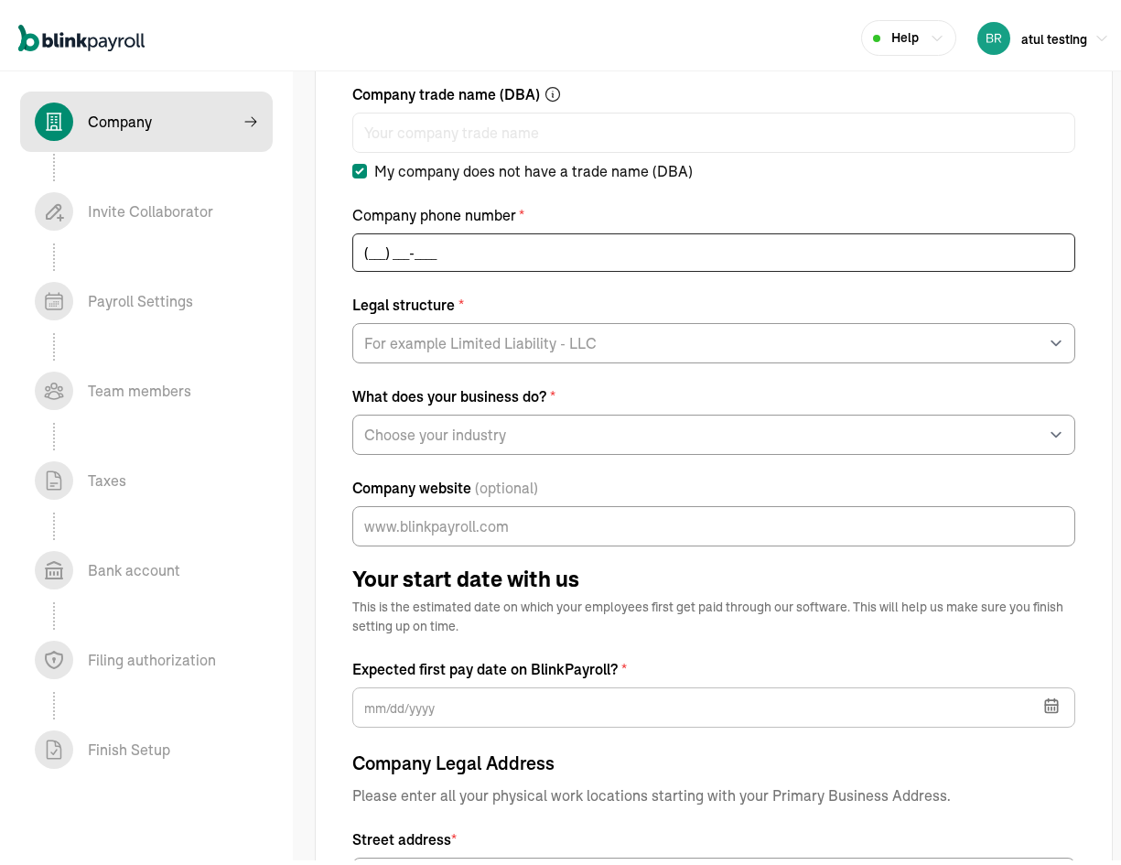
click at [463, 250] on input "(___) ___-____" at bounding box center [713, 247] width 723 height 38
type input "[PHONE_NUMBER]"
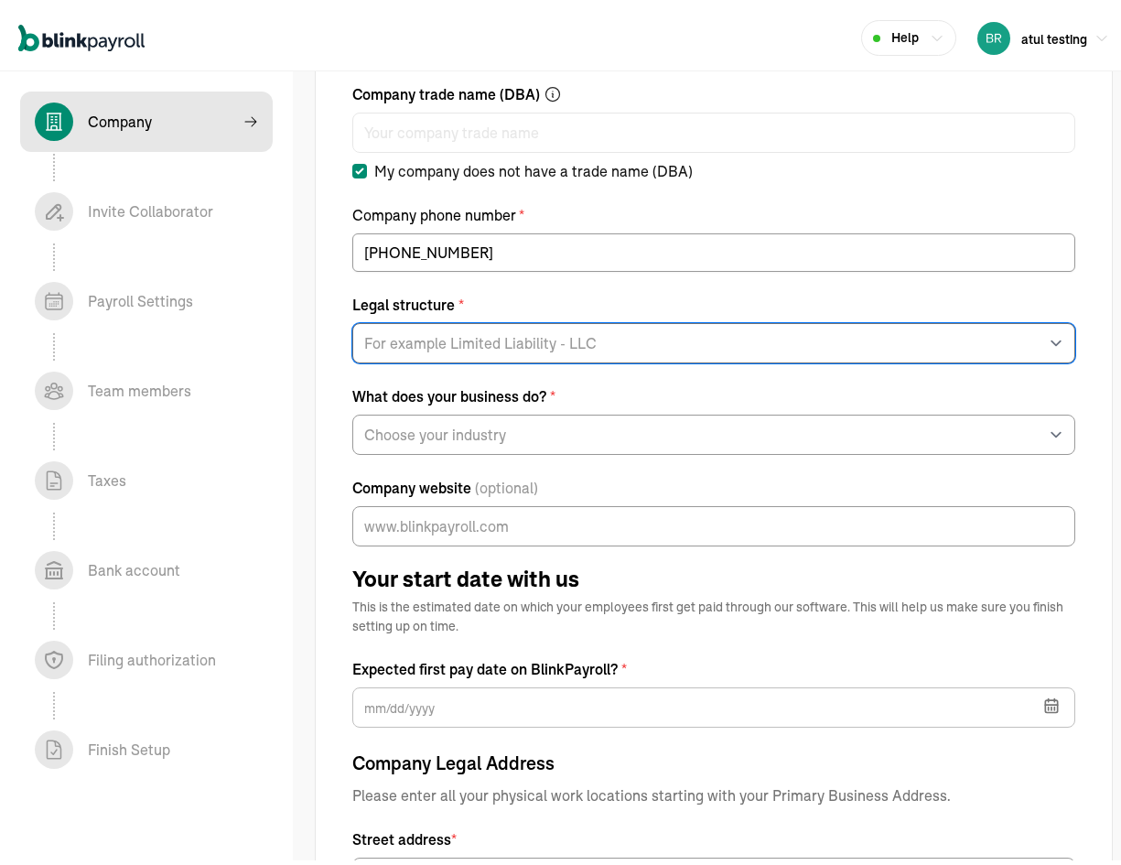
click at [520, 344] on select "For example Limited Liability - LLC Sole proprietorship Limited Partnership Lim…" at bounding box center [713, 337] width 723 height 40
select select "Limited Liability Company (LLC)"
click at [352, 317] on select "For example Limited Liability - LLC Sole proprietorship Limited Partnership Lim…" at bounding box center [713, 337] width 723 height 40
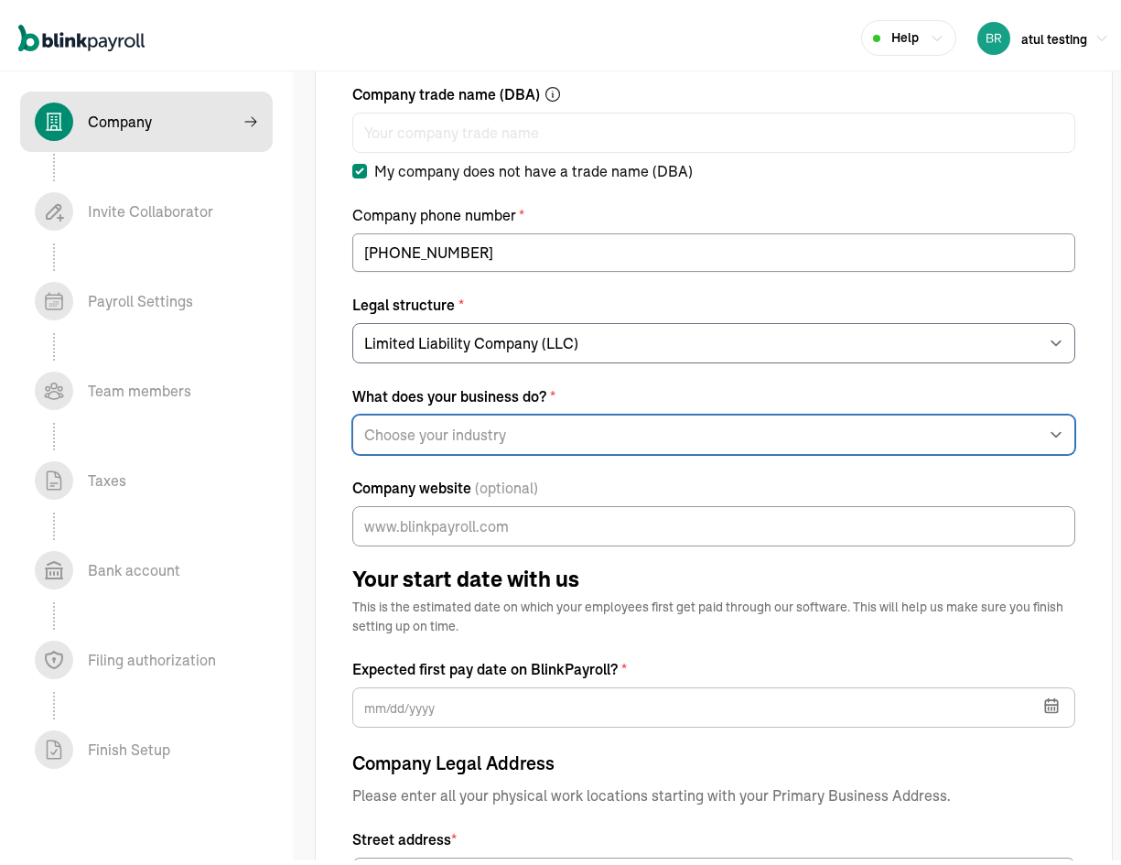
click at [538, 436] on select "Choose your industry Auto or Machine Sales Auto or Machine Repair Arts or Enter…" at bounding box center [713, 429] width 723 height 40
select select "Food and Beverage Retail or Wholesale"
click at [352, 409] on select "Choose your industry Auto or Machine Sales Auto or Machine Repair Arts or Enter…" at bounding box center [713, 429] width 723 height 40
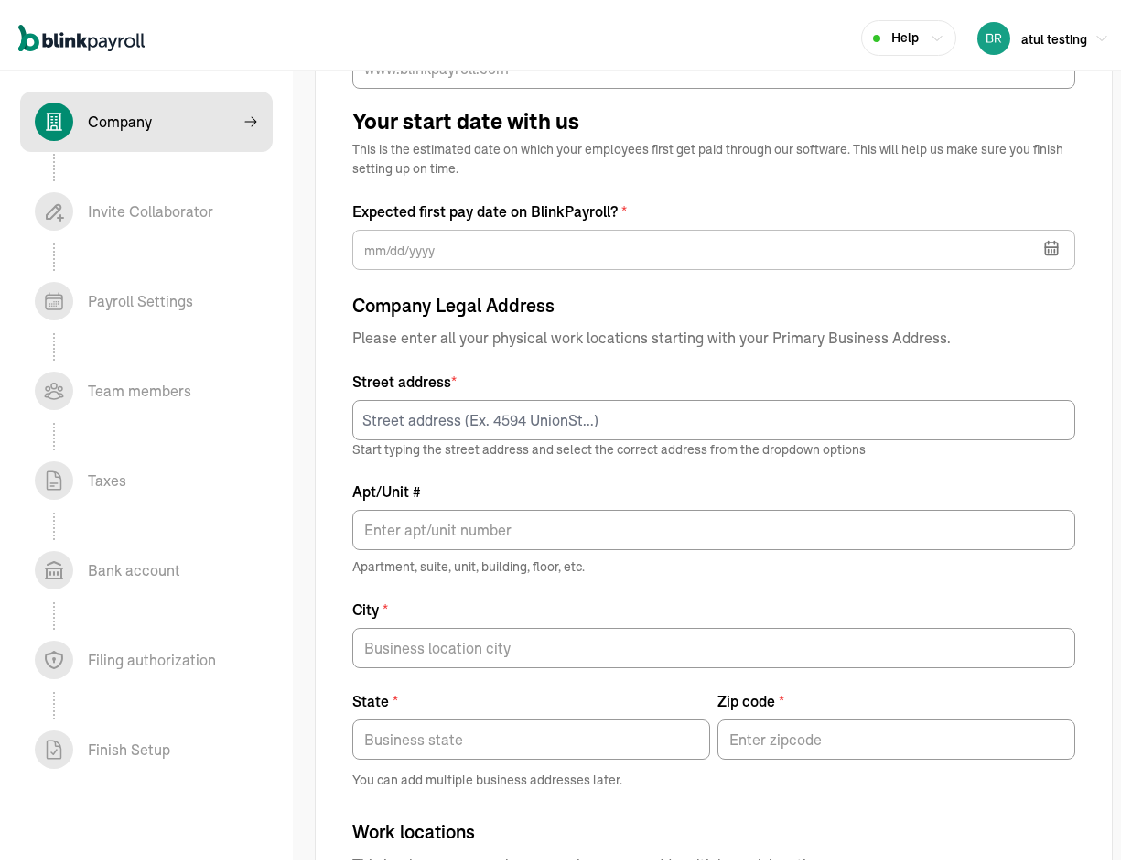
click at [1045, 242] on icon "button" at bounding box center [1051, 242] width 12 height 0
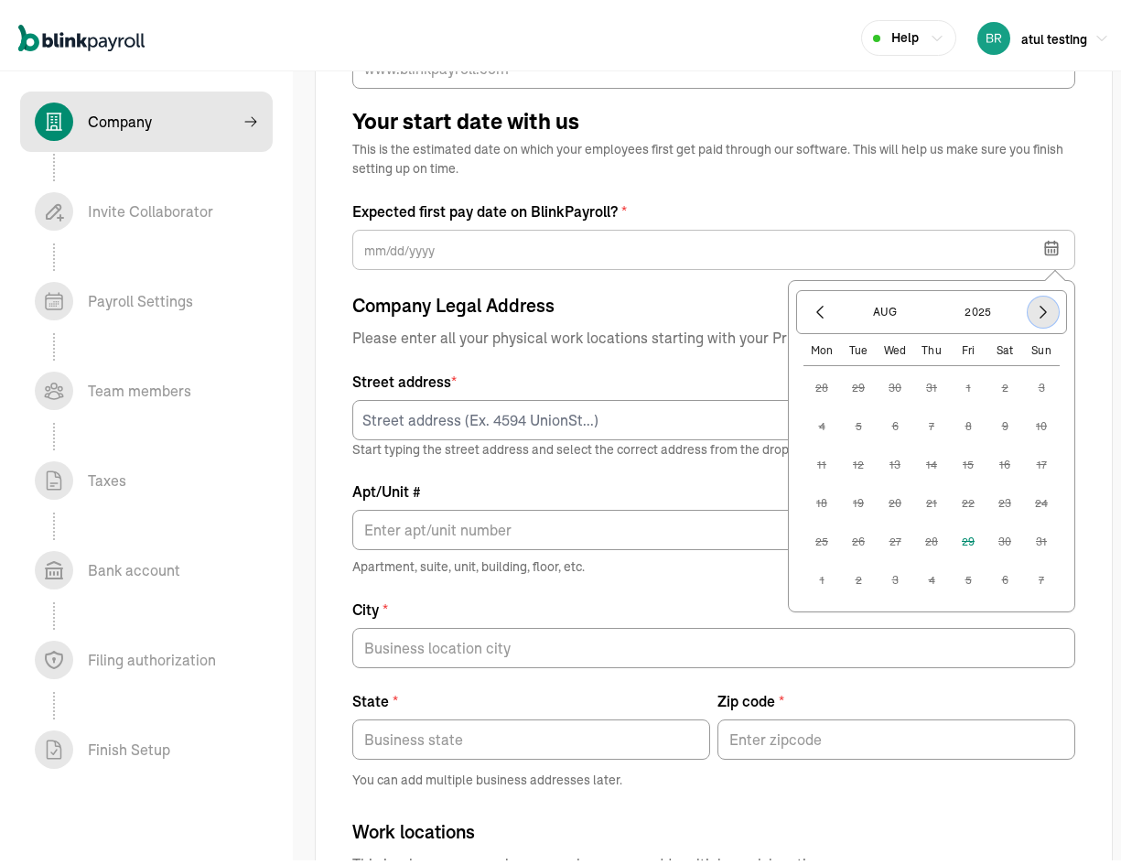
click at [1040, 303] on icon "button" at bounding box center [1042, 307] width 5 height 12
click at [806, 461] on button "8" at bounding box center [821, 459] width 37 height 37
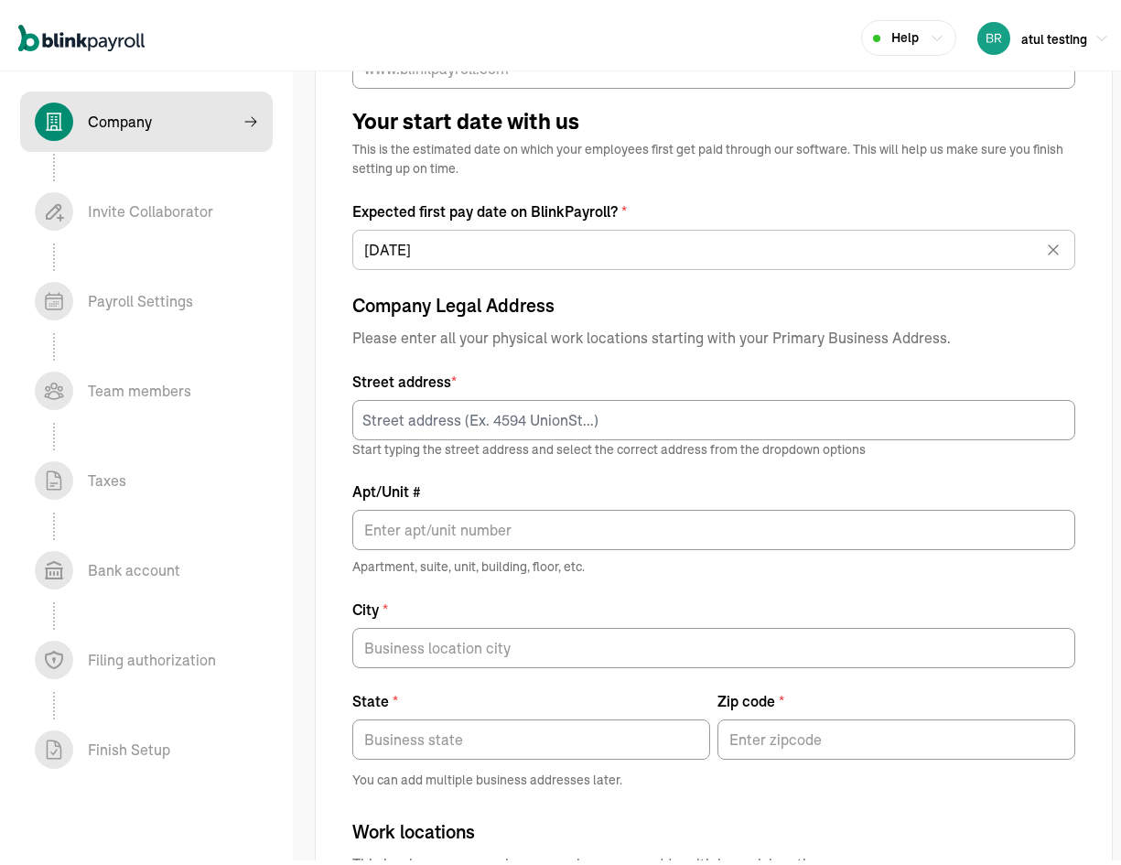
type input "[DATE]"
click at [567, 436] on p "Start typing the street address and select the correct address from the dropdow…" at bounding box center [713, 444] width 723 height 18
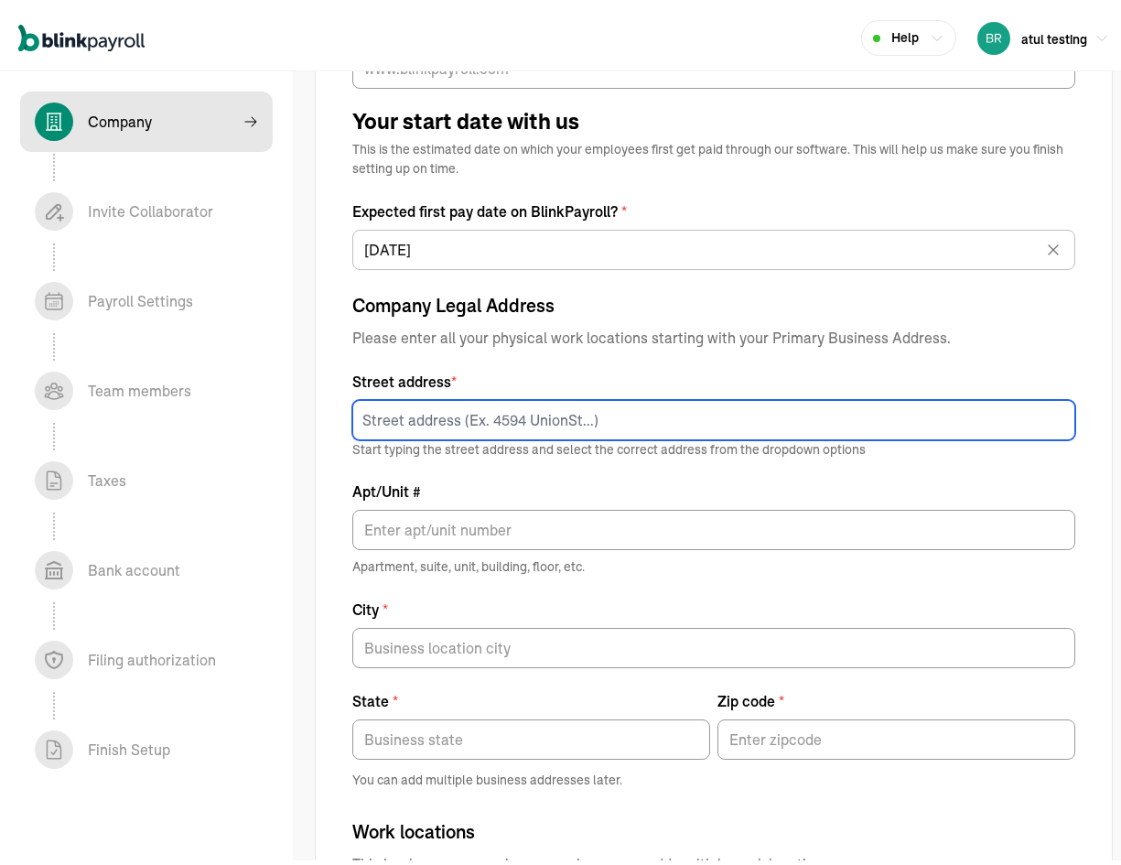
click at [564, 414] on input at bounding box center [713, 414] width 723 height 40
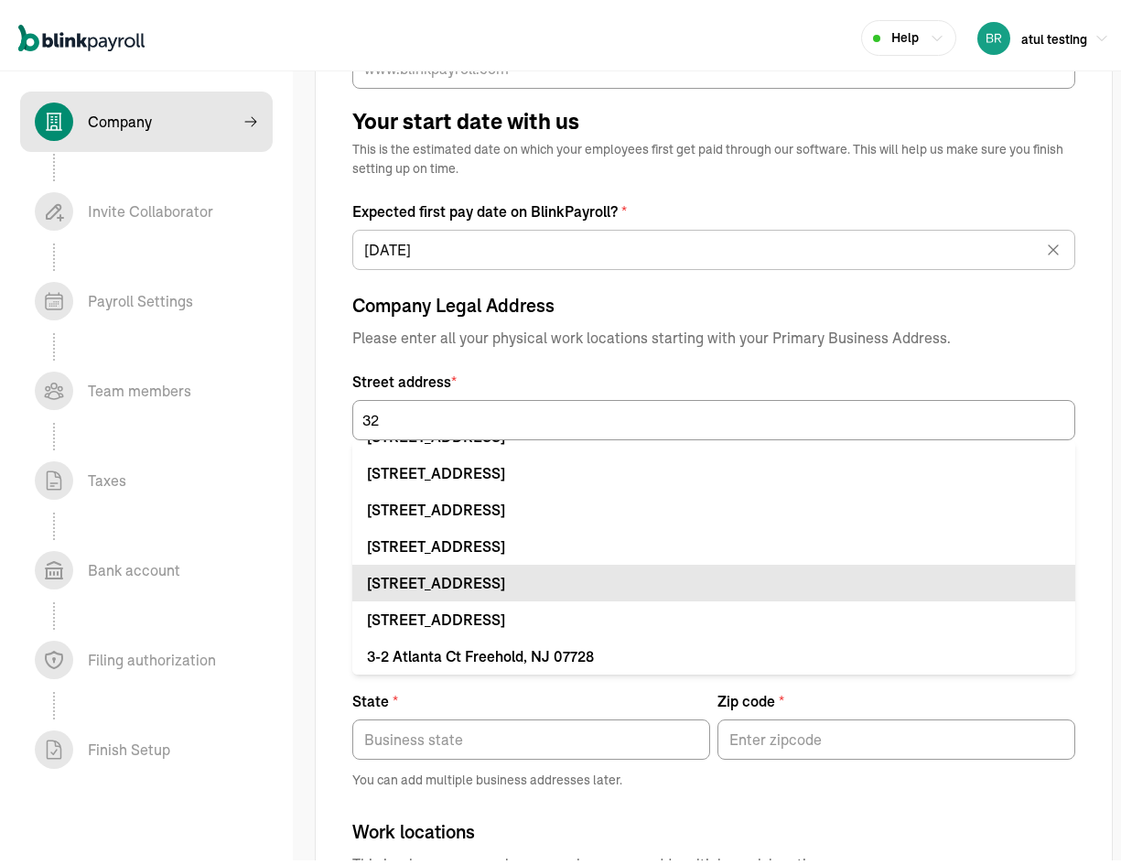
click at [529, 595] on li "[STREET_ADDRESS]" at bounding box center [713, 577] width 723 height 37
type input "[STREET_ADDRESS]"
type input "Califon"
type input "NJ"
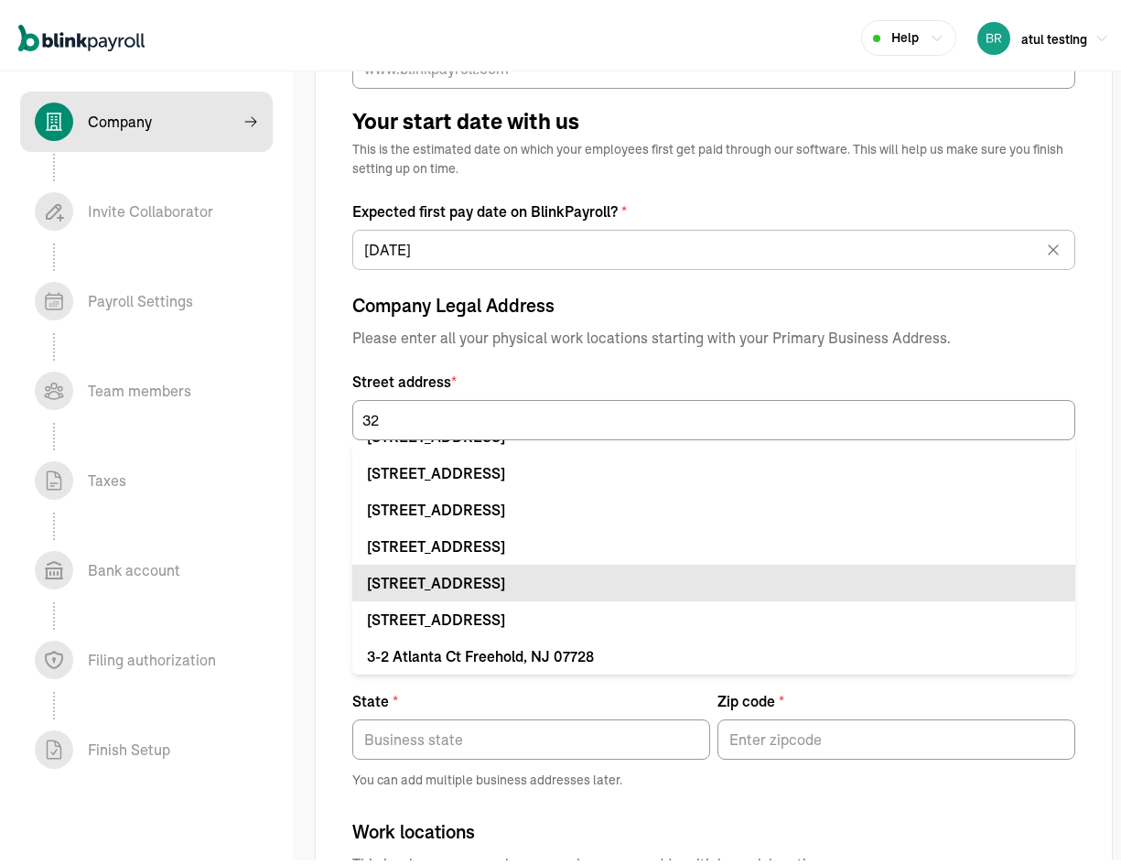
type input "07830"
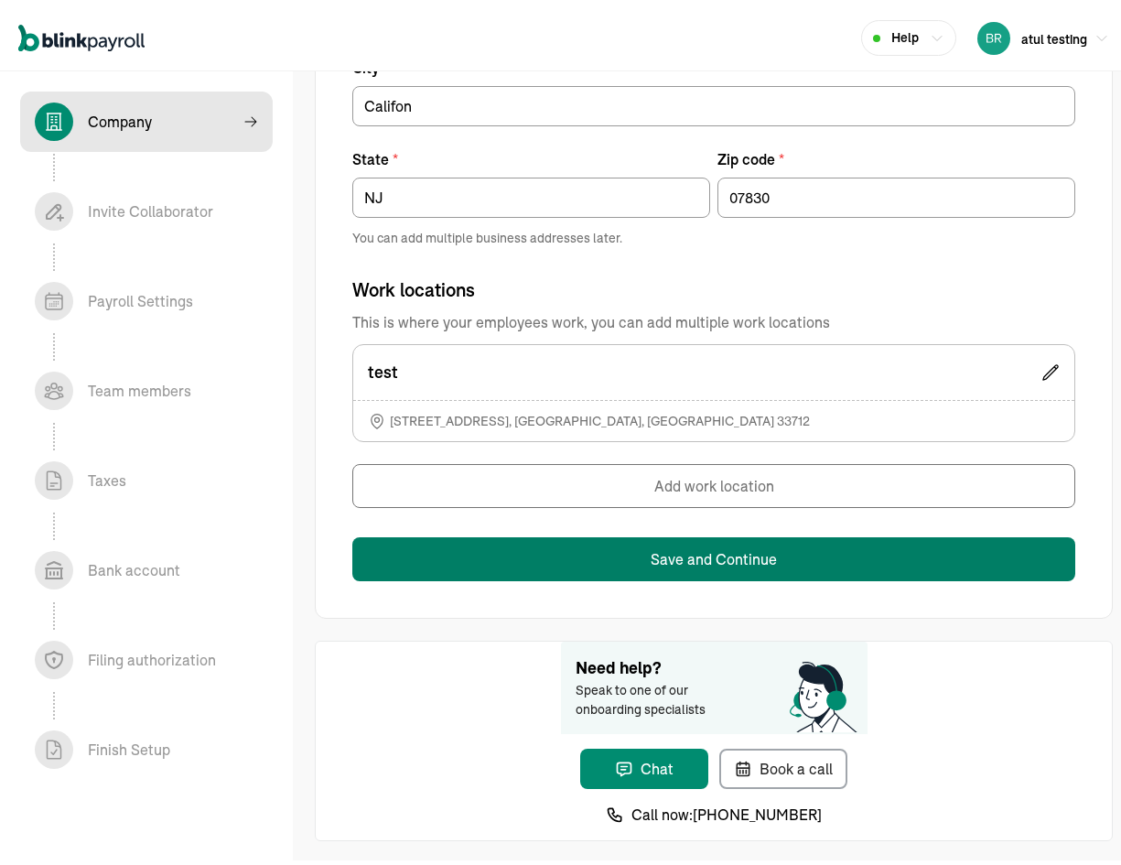
click at [644, 550] on button "Save and Continue" at bounding box center [713, 554] width 723 height 44
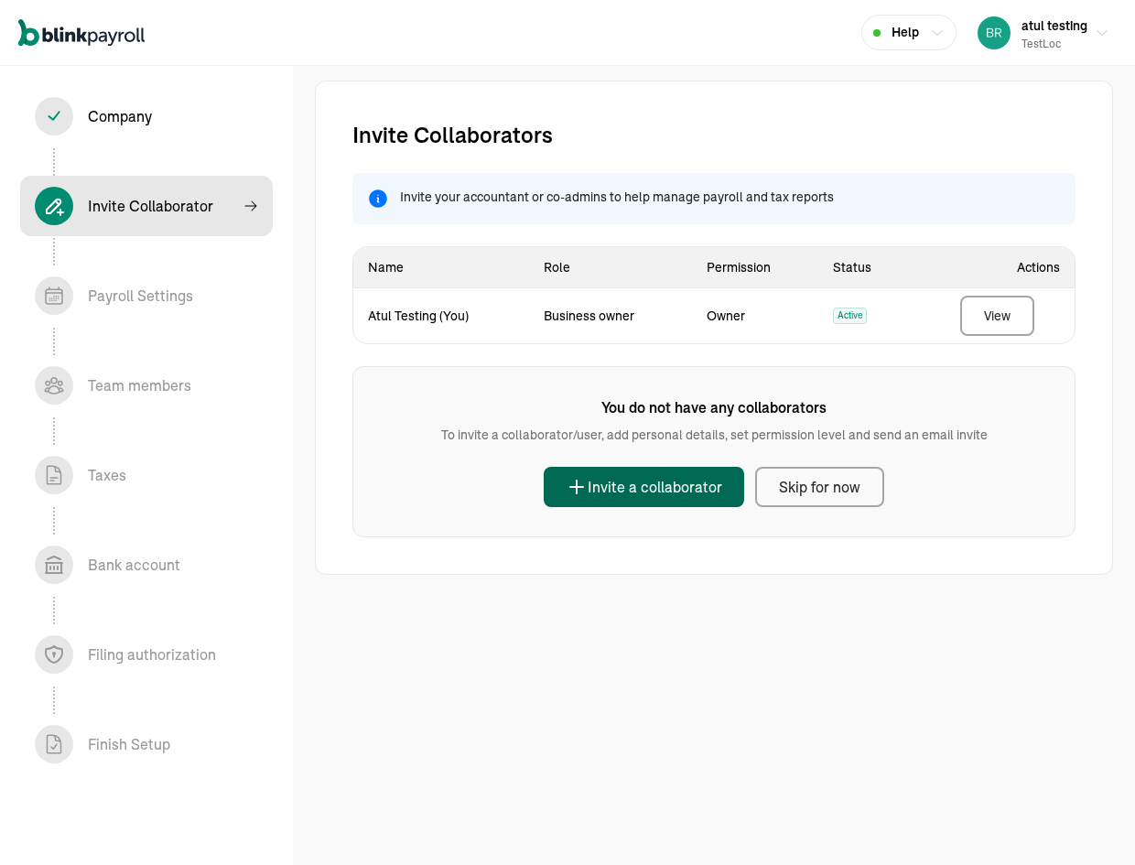
click at [709, 493] on div "Invite a collaborator" at bounding box center [643, 487] width 156 height 22
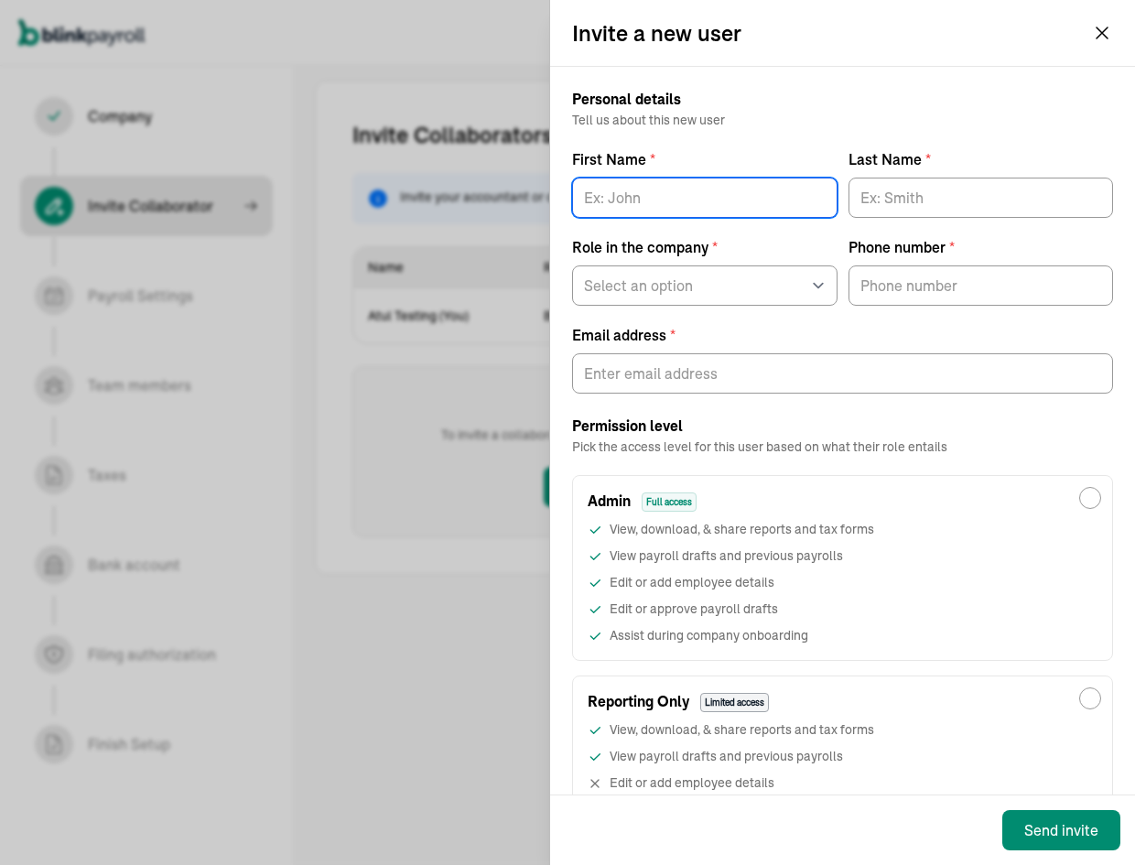
click at [651, 200] on input "First Name *" at bounding box center [704, 198] width 265 height 40
type input "test"
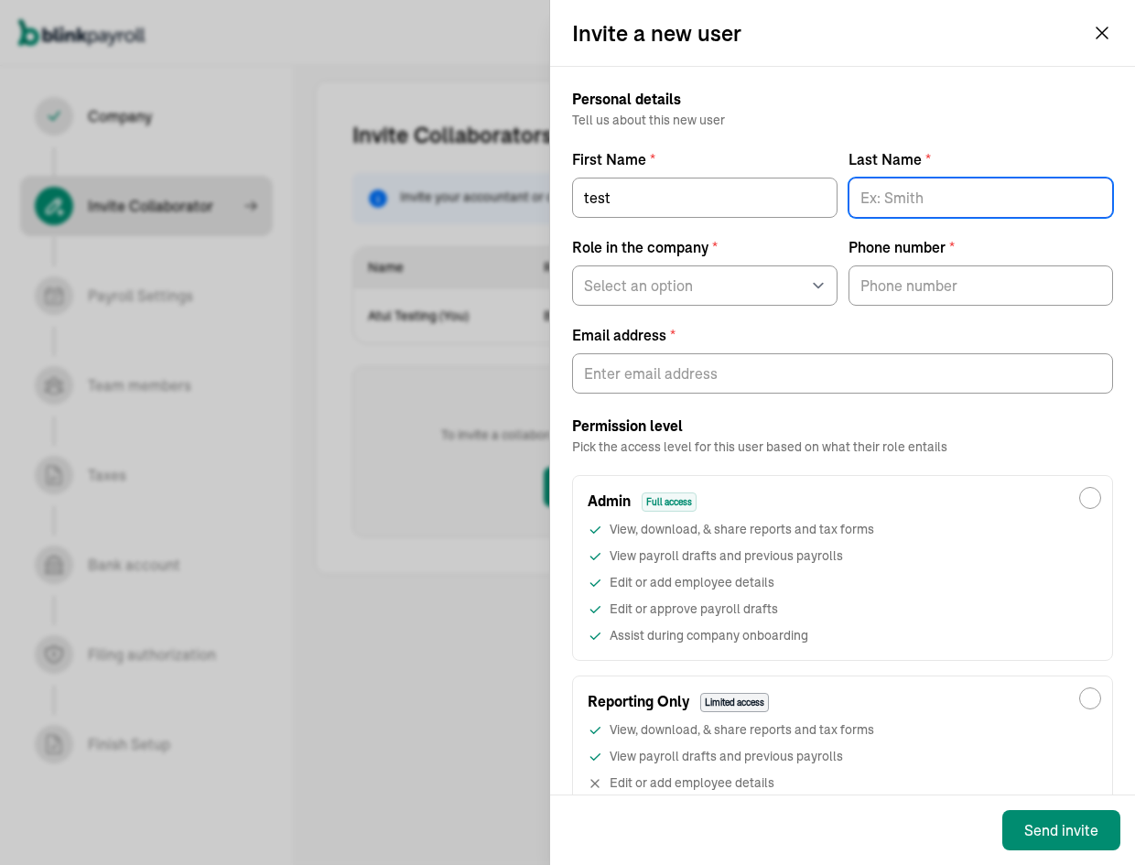
click at [894, 198] on input "Last Name *" at bounding box center [980, 198] width 265 height 40
type input "test"
click at [720, 308] on div "Personal details Tell us about this new user First Name * test Last Name * test…" at bounding box center [842, 241] width 541 height 305
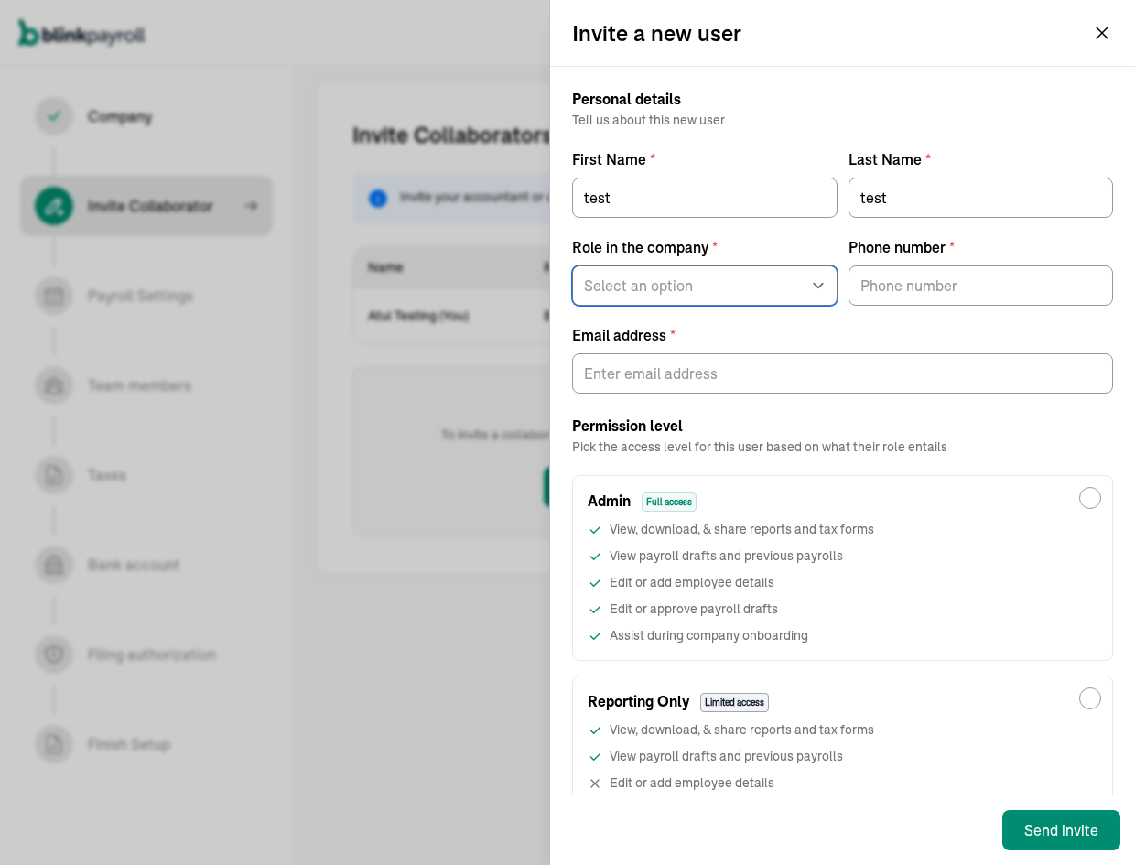
click at [708, 285] on select "Select an option Business owner HR CPA / Accountant Other" at bounding box center [704, 285] width 265 height 40
select select "owner"
click at [572, 265] on select "Select an option Business owner HR CPA / Accountant Other" at bounding box center [704, 285] width 265 height 40
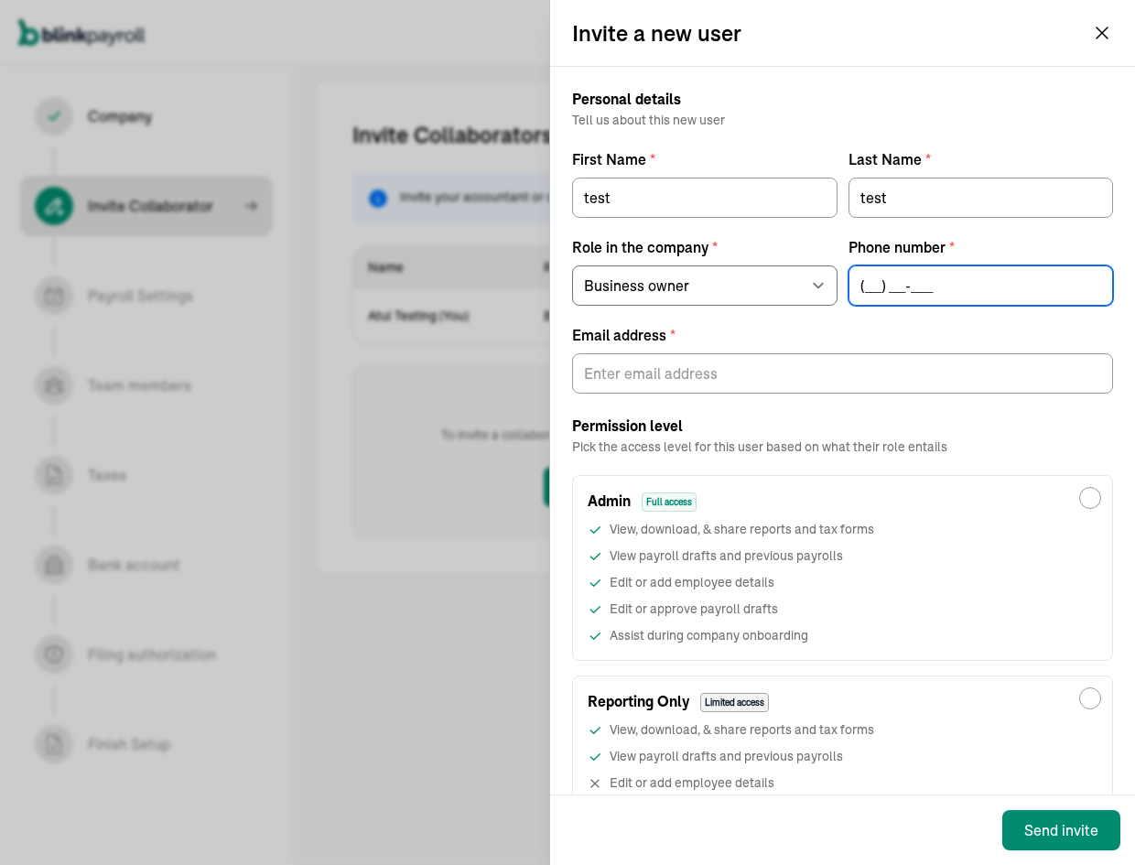
click at [924, 280] on input "(___) ___-____" at bounding box center [980, 285] width 265 height 40
type input "(243) 324-3423"
click at [736, 352] on div at bounding box center [842, 370] width 541 height 48
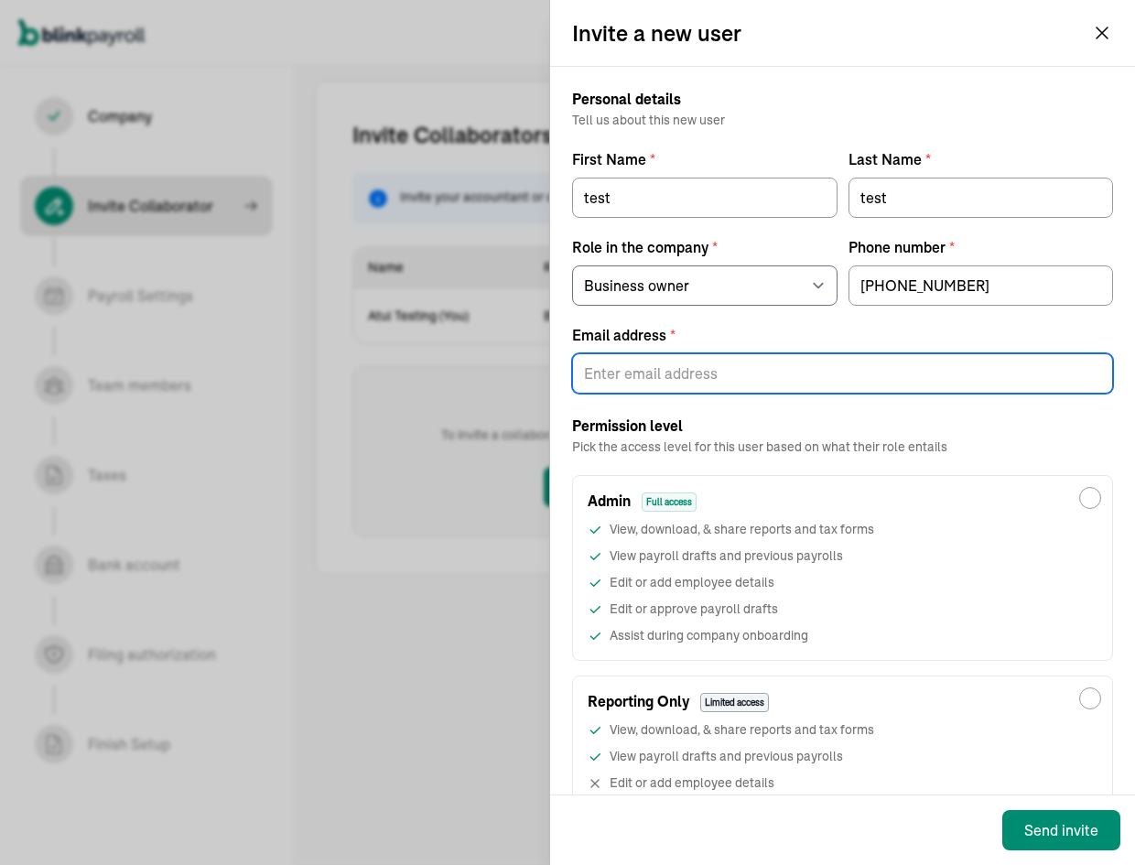
click at [735, 365] on input "Email address *" at bounding box center [842, 373] width 541 height 40
click at [717, 362] on input "[PERSON_NAME][EMAIL_ADDRESS][DOMAIN_NAME]" at bounding box center [842, 373] width 541 height 40
type input "branko+testpopi10-1320@blinkpayroll.com"
click at [767, 495] on div "Admin Full access" at bounding box center [842, 494] width 539 height 37
click at [1079, 495] on input "Admin Full access View, download, & share reports and tax forms View payroll dr…" at bounding box center [1090, 498] width 22 height 22
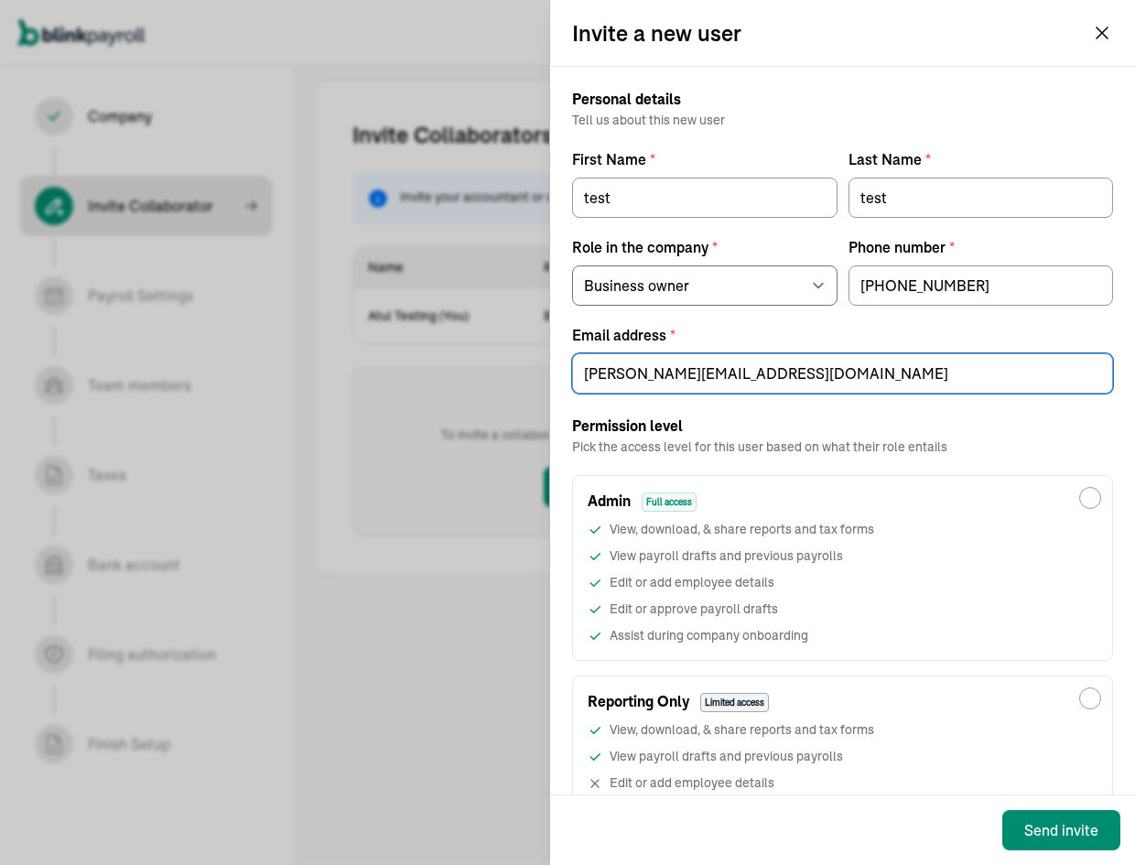
radio input "true"
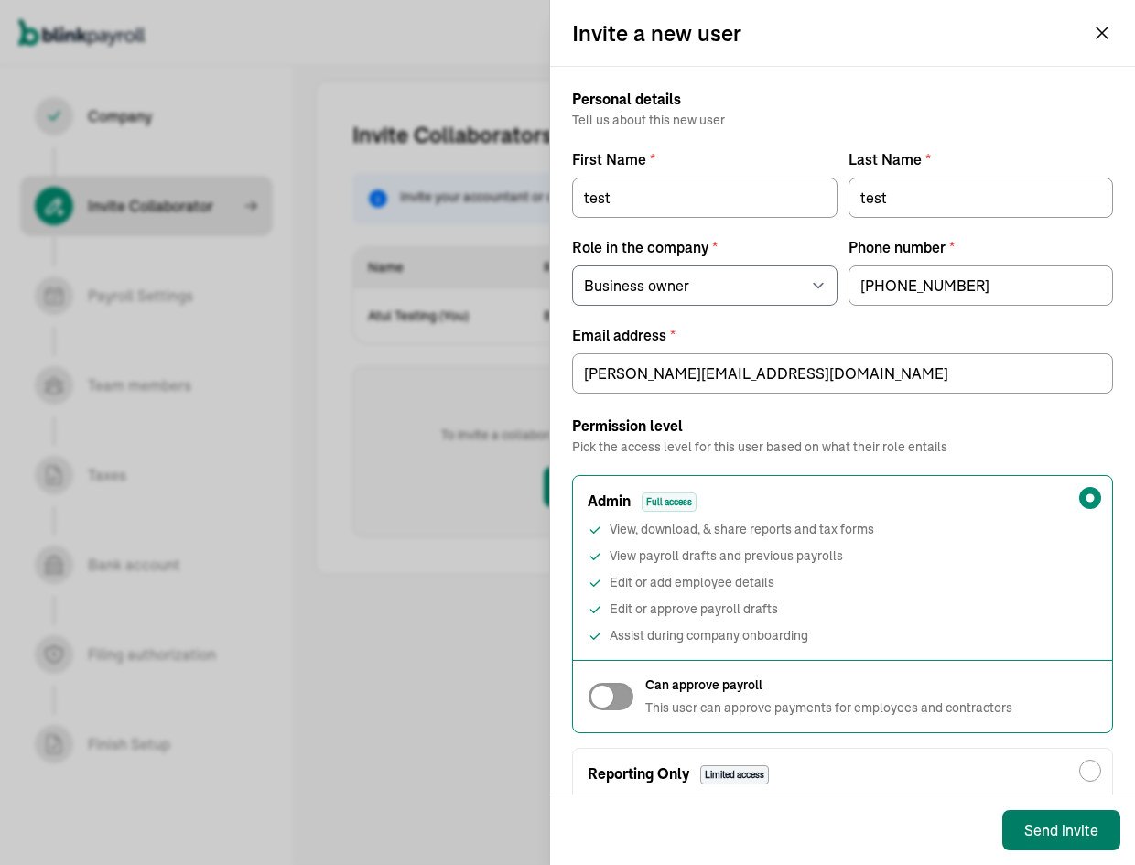
click at [1078, 823] on div "Send invite" at bounding box center [1061, 830] width 74 height 22
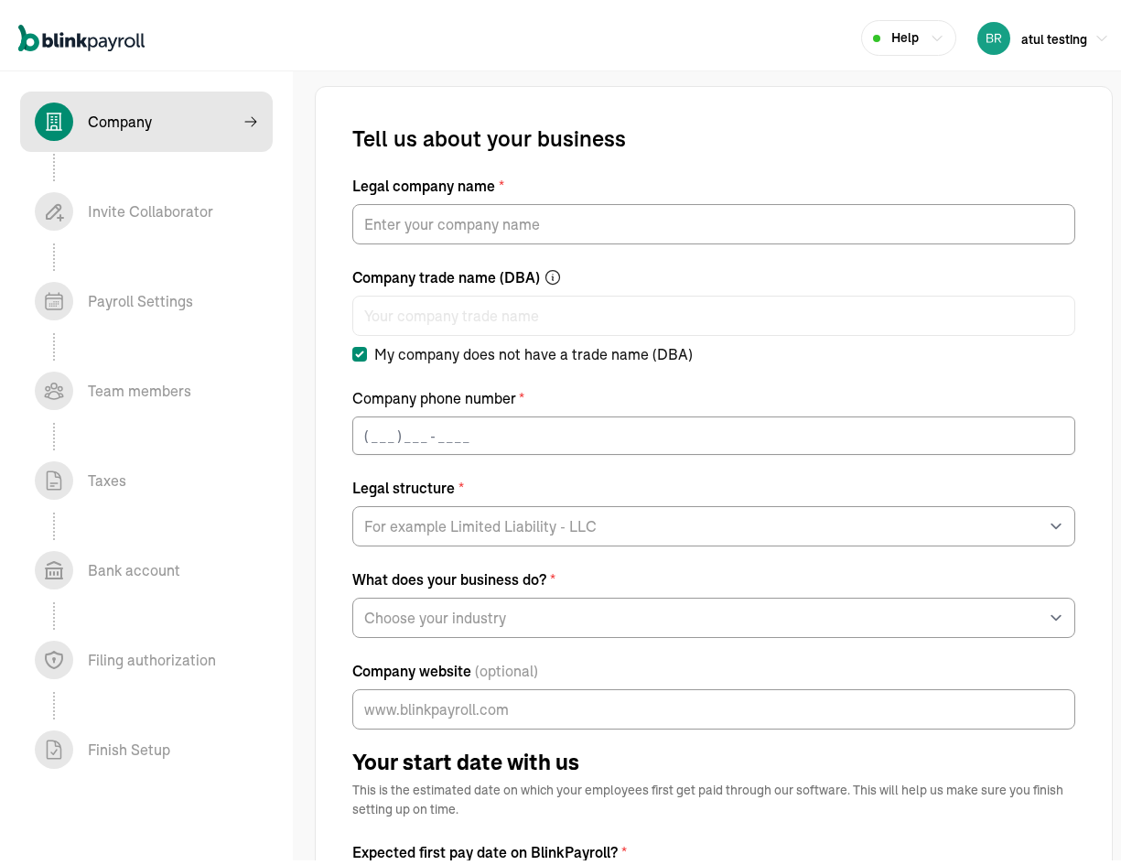
click at [575, 190] on label "Legal company name *" at bounding box center [713, 180] width 723 height 22
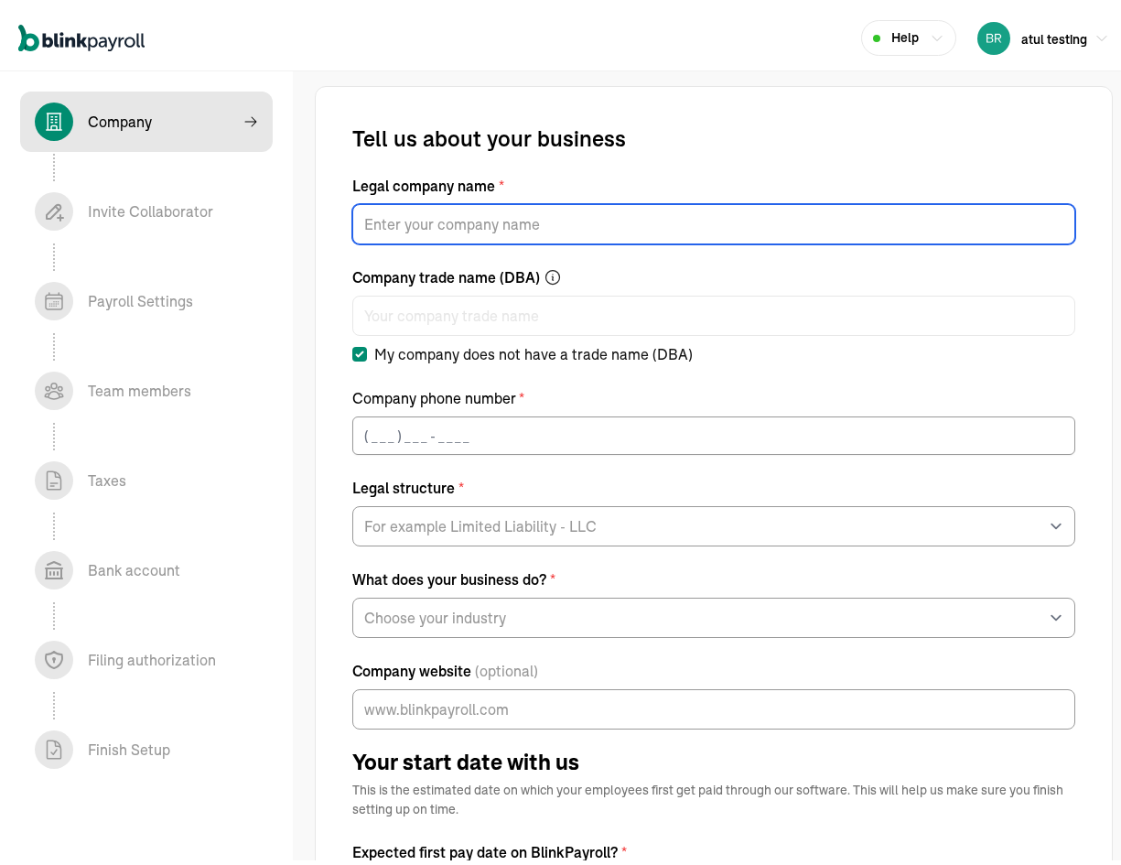
click at [575, 199] on input "Legal company name *" at bounding box center [713, 219] width 723 height 40
click at [579, 215] on input "Legal company name *" at bounding box center [713, 219] width 723 height 40
type input "testLoc"
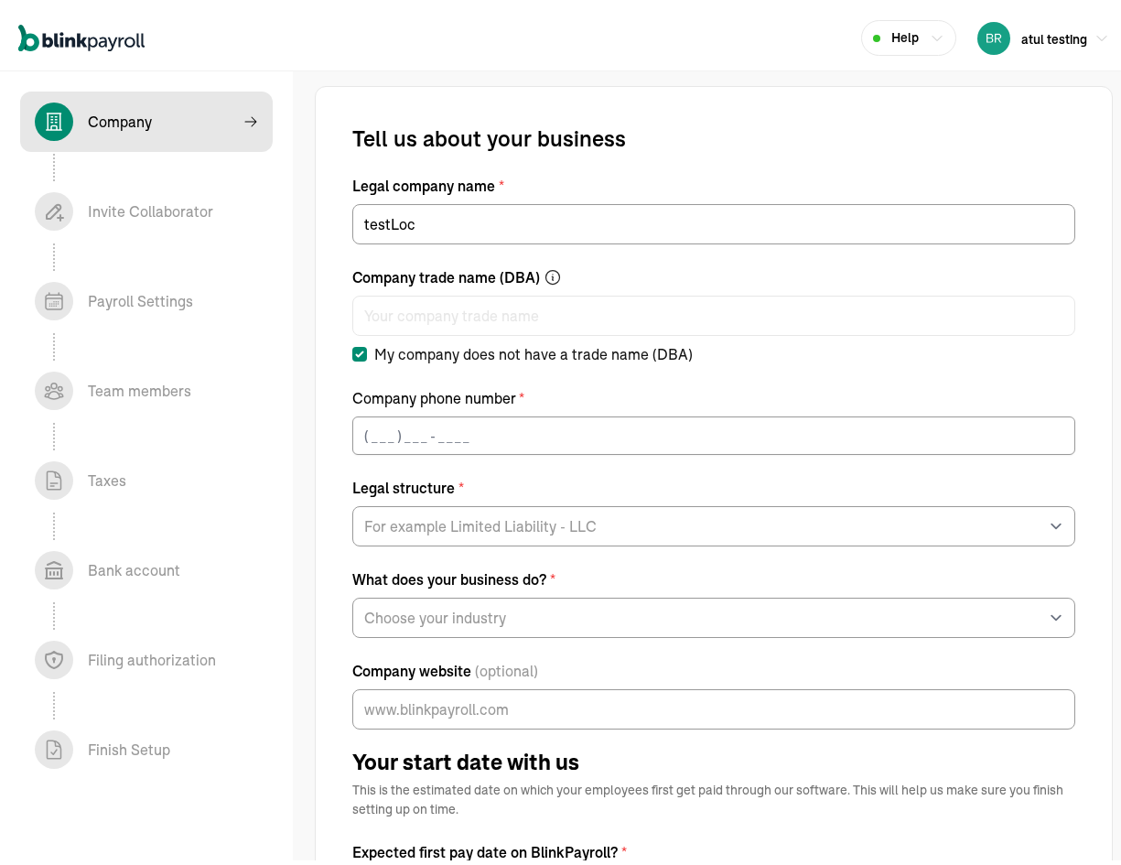
click at [842, 348] on label "My company does not have a trade name (DBA)" at bounding box center [713, 349] width 723 height 22
click at [367, 348] on input "My company does not have a trade name (DBA)" at bounding box center [359, 348] width 15 height 15
click at [413, 352] on label "My company does not have a trade name (DBA)" at bounding box center [522, 349] width 340 height 22
click at [367, 352] on input "My company does not have a trade name (DBA)" at bounding box center [359, 348] width 15 height 15
checkbox input "true"
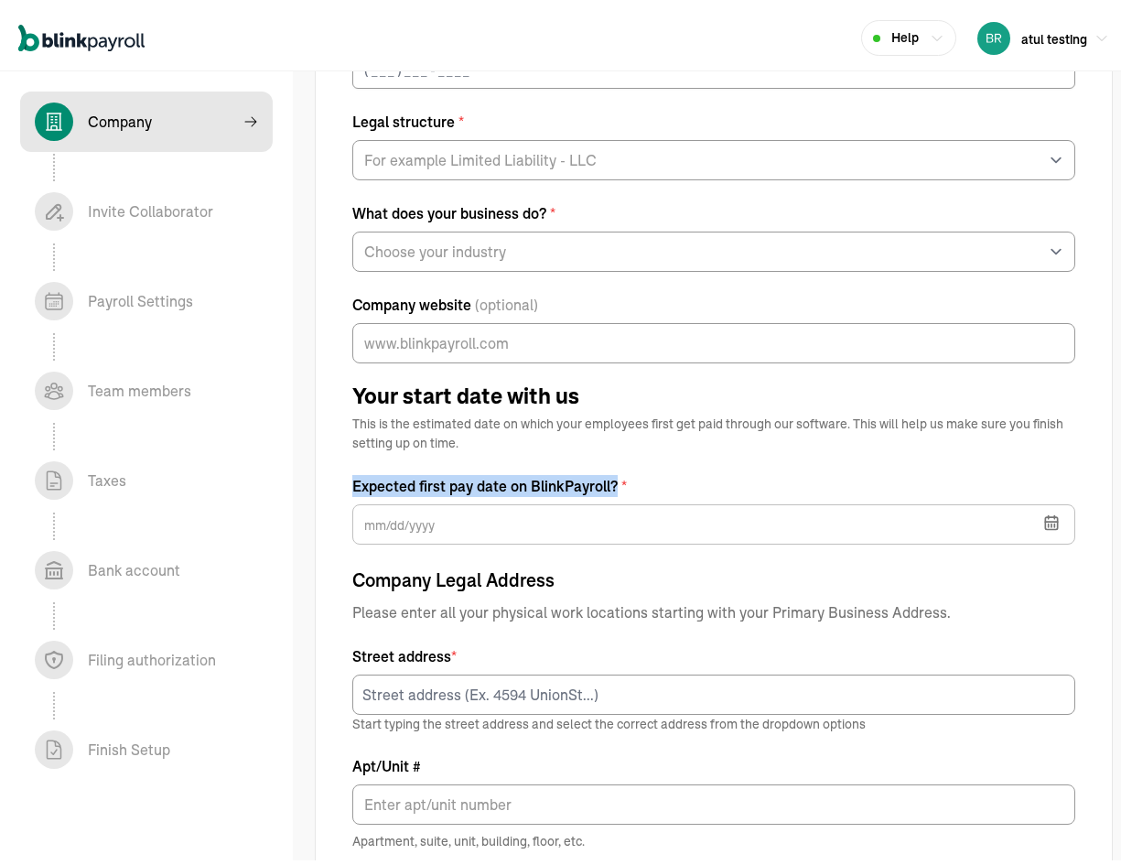
drag, startPoint x: 349, startPoint y: 477, endPoint x: 629, endPoint y: 483, distance: 281.0
click at [629, 483] on div "Tell us about your business Legal company name * testLoc Company trade name (DB…" at bounding box center [714, 572] width 798 height 1715
click at [522, 481] on label "Expected first pay date on BlinkPayroll? *" at bounding box center [713, 480] width 723 height 22
click at [504, 481] on label "Expected first pay date on BlinkPayroll? *" at bounding box center [713, 480] width 723 height 22
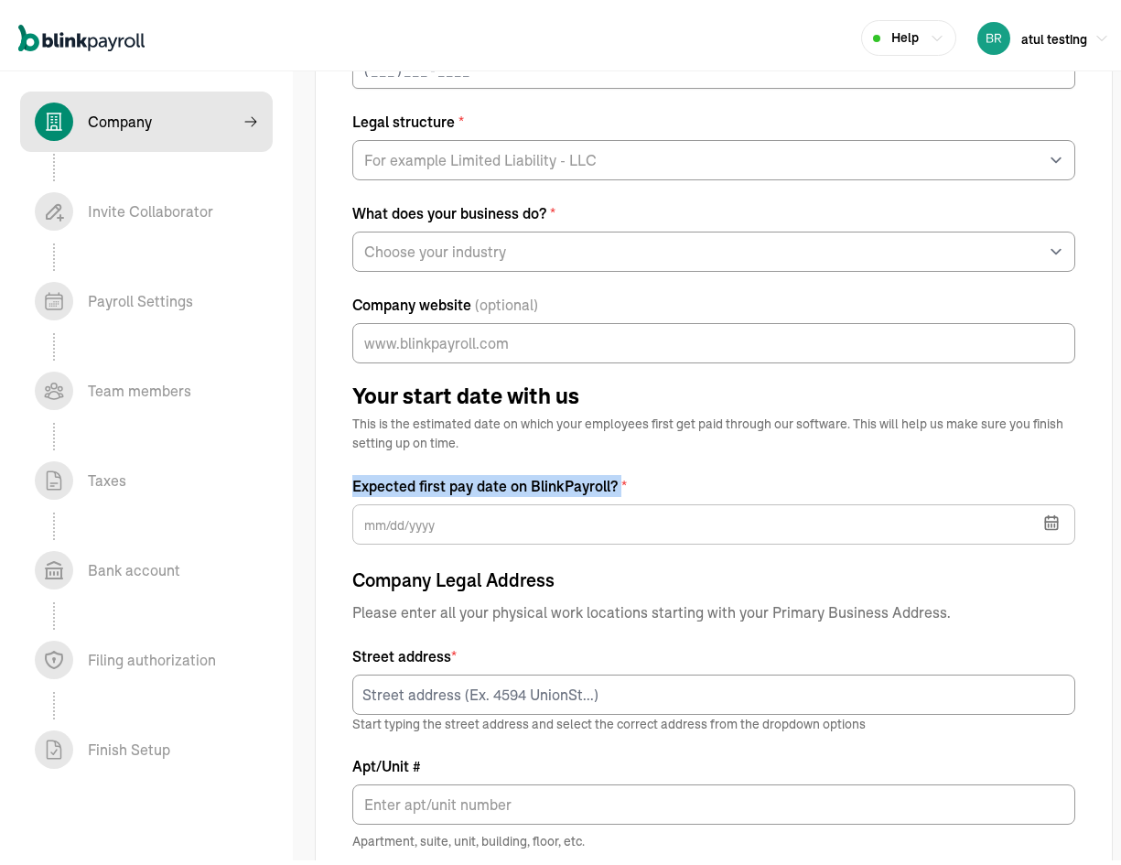
click at [504, 481] on label "Expected first pay date on BlinkPayroll? *" at bounding box center [713, 480] width 723 height 22
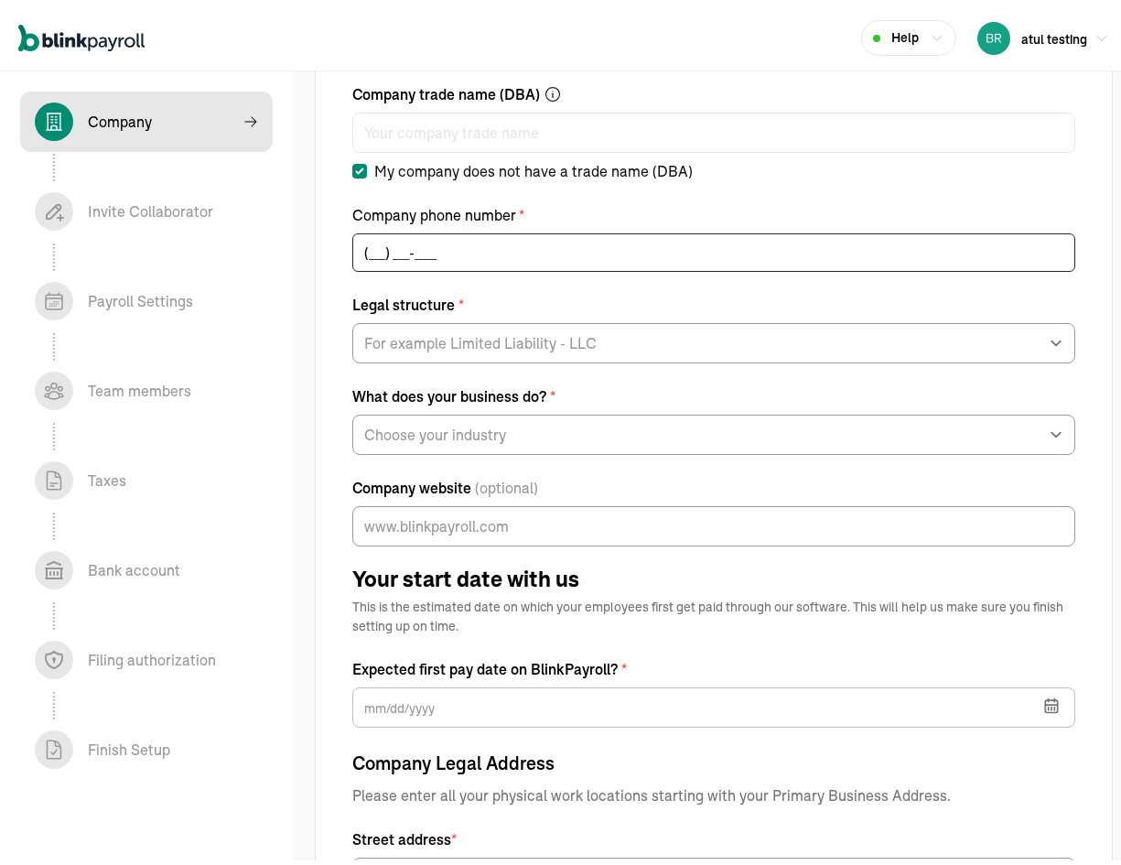
click at [463, 250] on input "(___) ___-____" at bounding box center [713, 247] width 723 height 38
type input "[PHONE_NUMBER]"
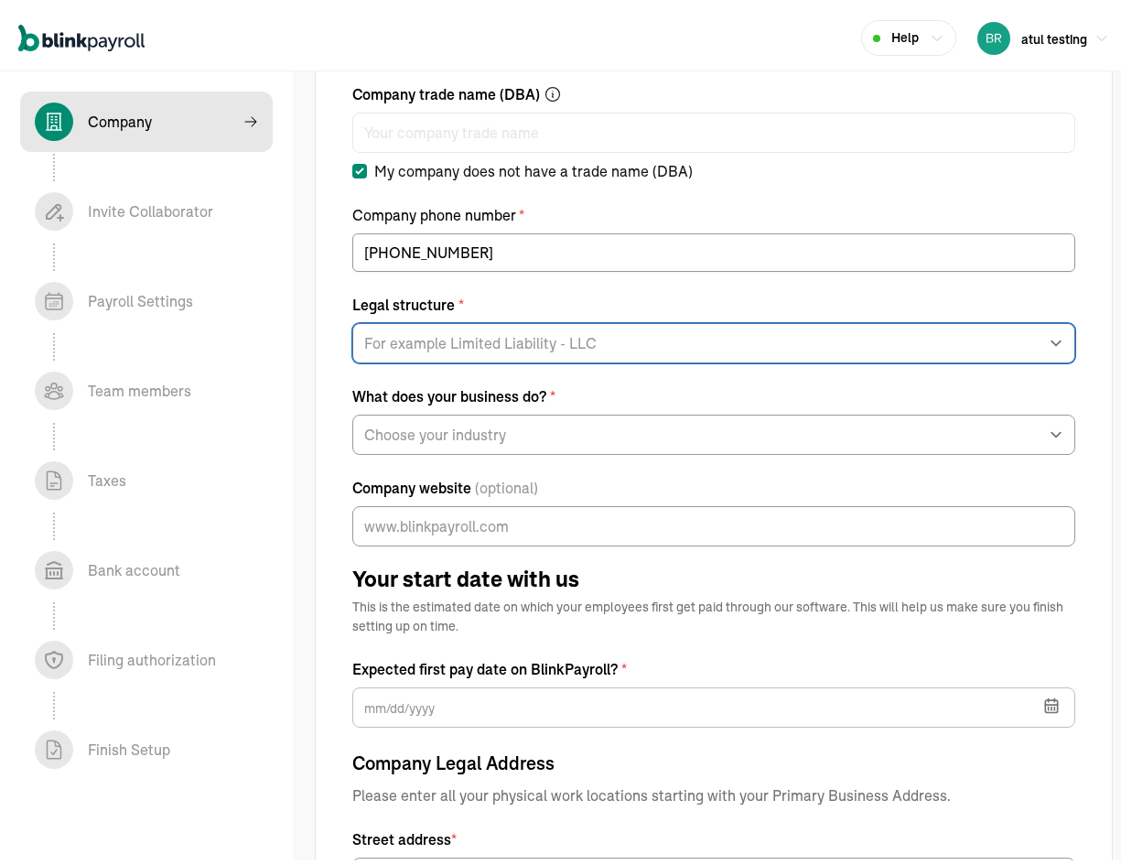
click at [520, 344] on select "For example Limited Liability - LLC Sole proprietorship Limited Partnership Lim…" at bounding box center [713, 337] width 723 height 40
select select "Limited Liability Company (LLC)"
click at [352, 317] on select "For example Limited Liability - LLC Sole proprietorship Limited Partnership Lim…" at bounding box center [713, 337] width 723 height 40
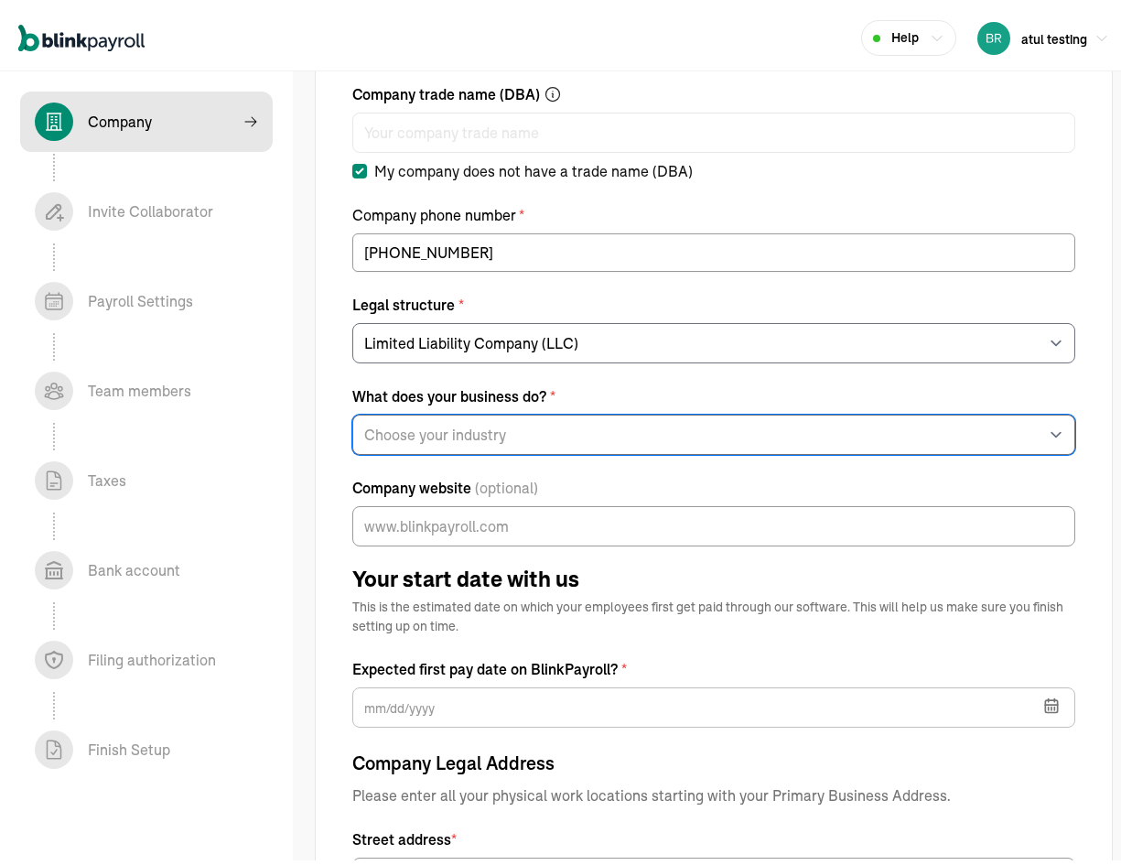
click at [538, 436] on select "Choose your industry Auto or Machine Sales Auto or Machine Repair Arts or Enter…" at bounding box center [713, 429] width 723 height 40
select select "Food and Beverage Retail or Wholesale"
click at [352, 409] on select "Choose your industry Auto or Machine Sales Auto or Machine Repair Arts or Enter…" at bounding box center [713, 429] width 723 height 40
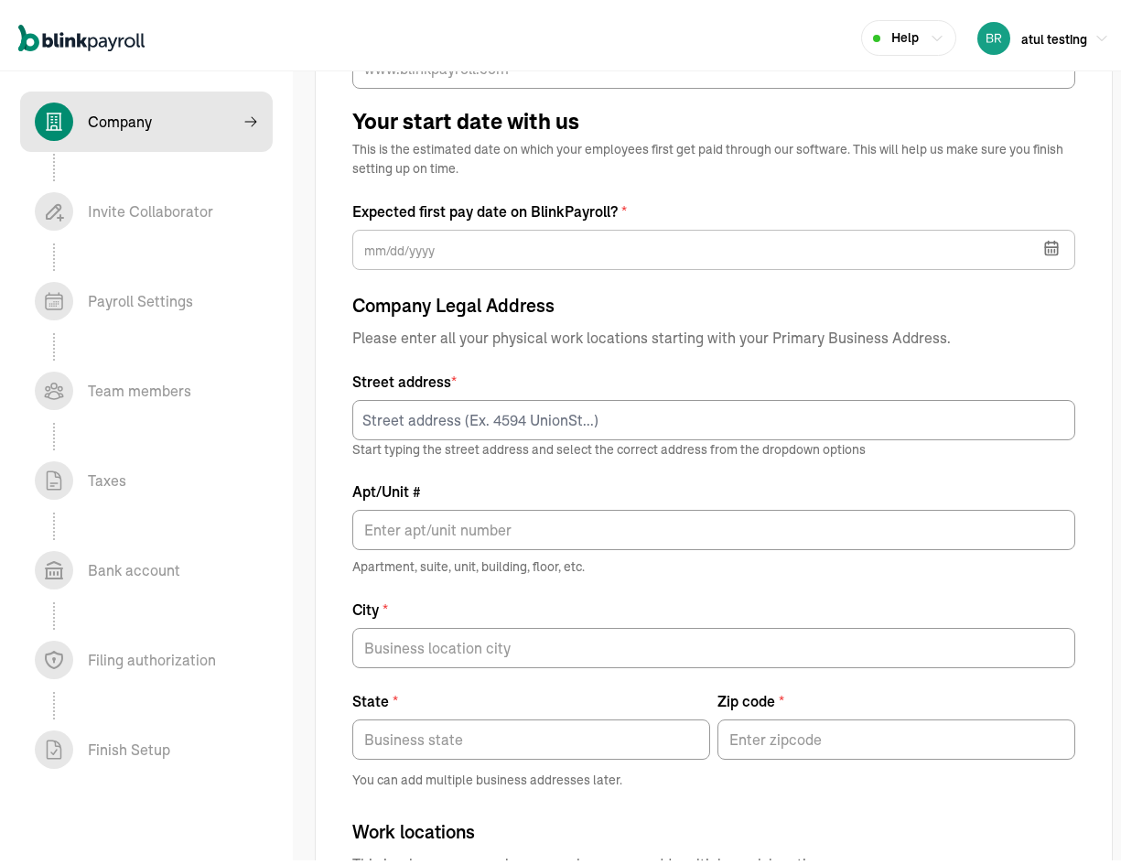
click at [1045, 242] on icon "button" at bounding box center [1051, 242] width 12 height 0
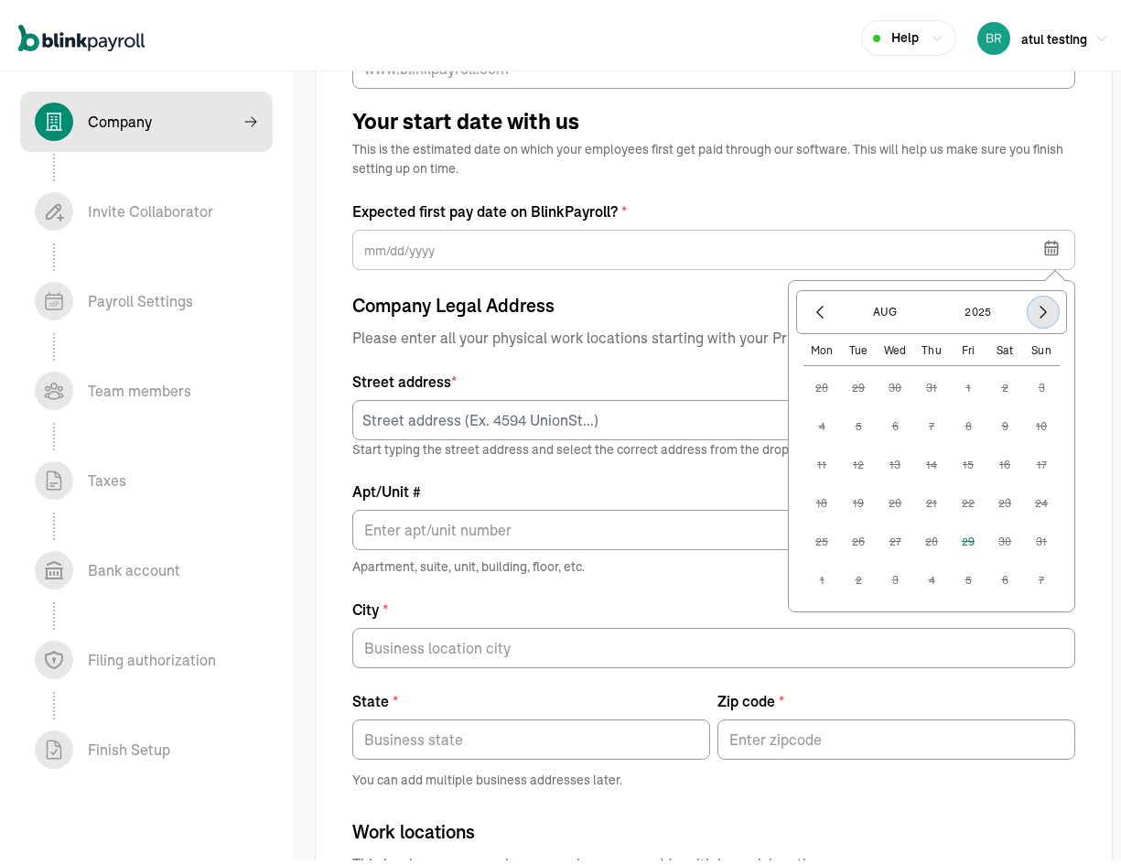
click at [1040, 303] on icon "button" at bounding box center [1042, 307] width 5 height 12
click at [806, 461] on button "8" at bounding box center [821, 459] width 37 height 37
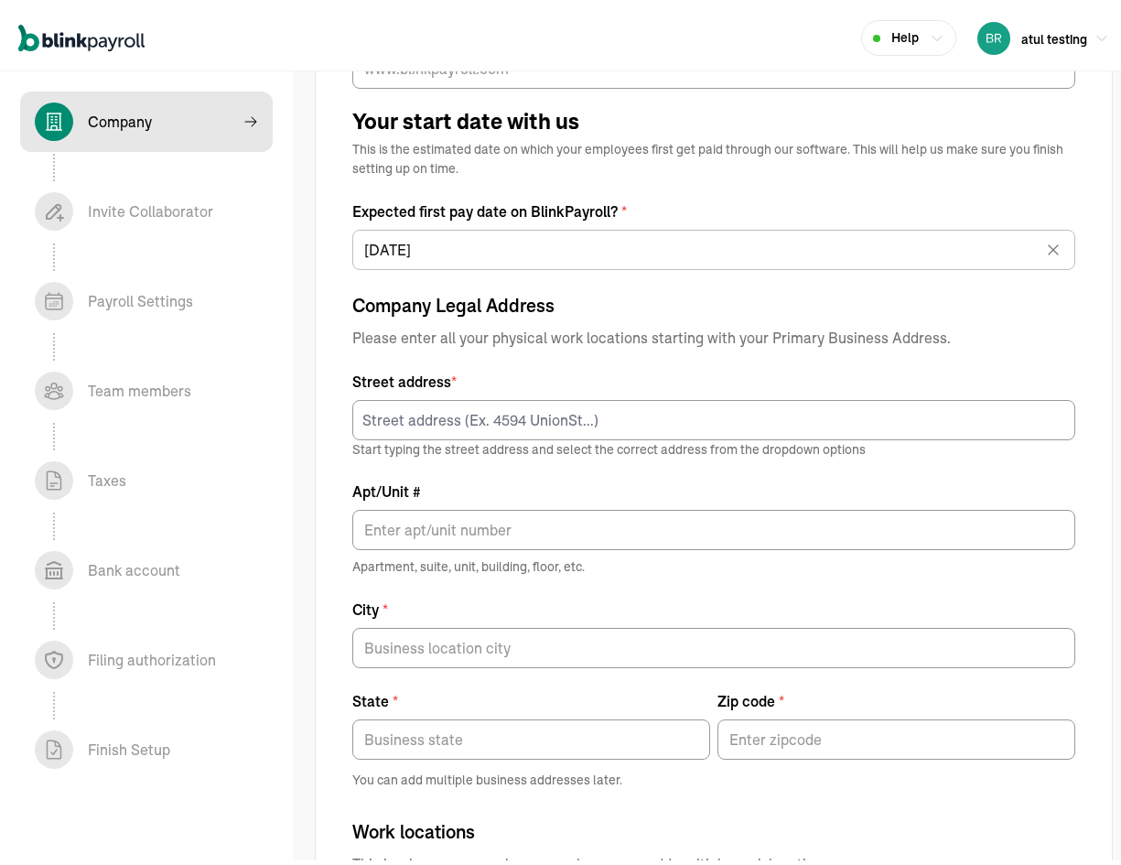
type input "[DATE]"
click at [567, 436] on p "Start typing the street address and select the correct address from the dropdow…" at bounding box center [713, 444] width 723 height 18
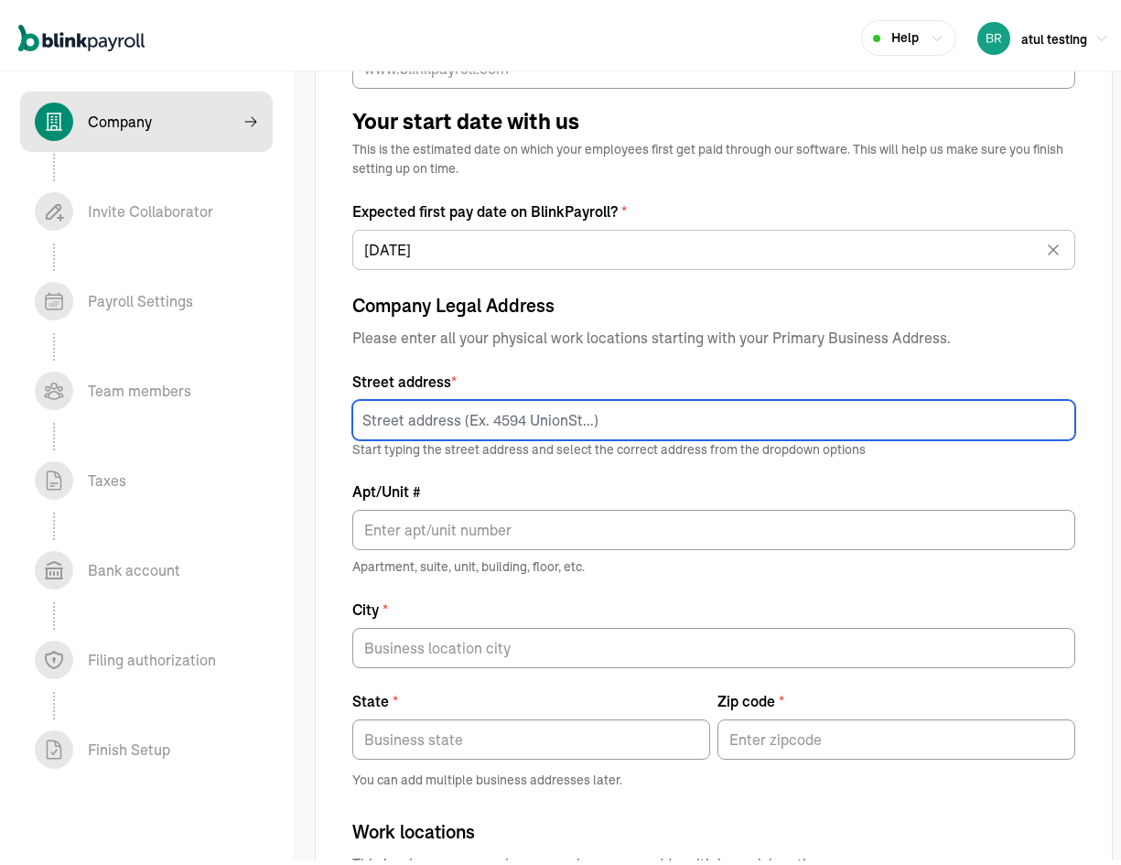
click at [564, 414] on input at bounding box center [713, 414] width 723 height 40
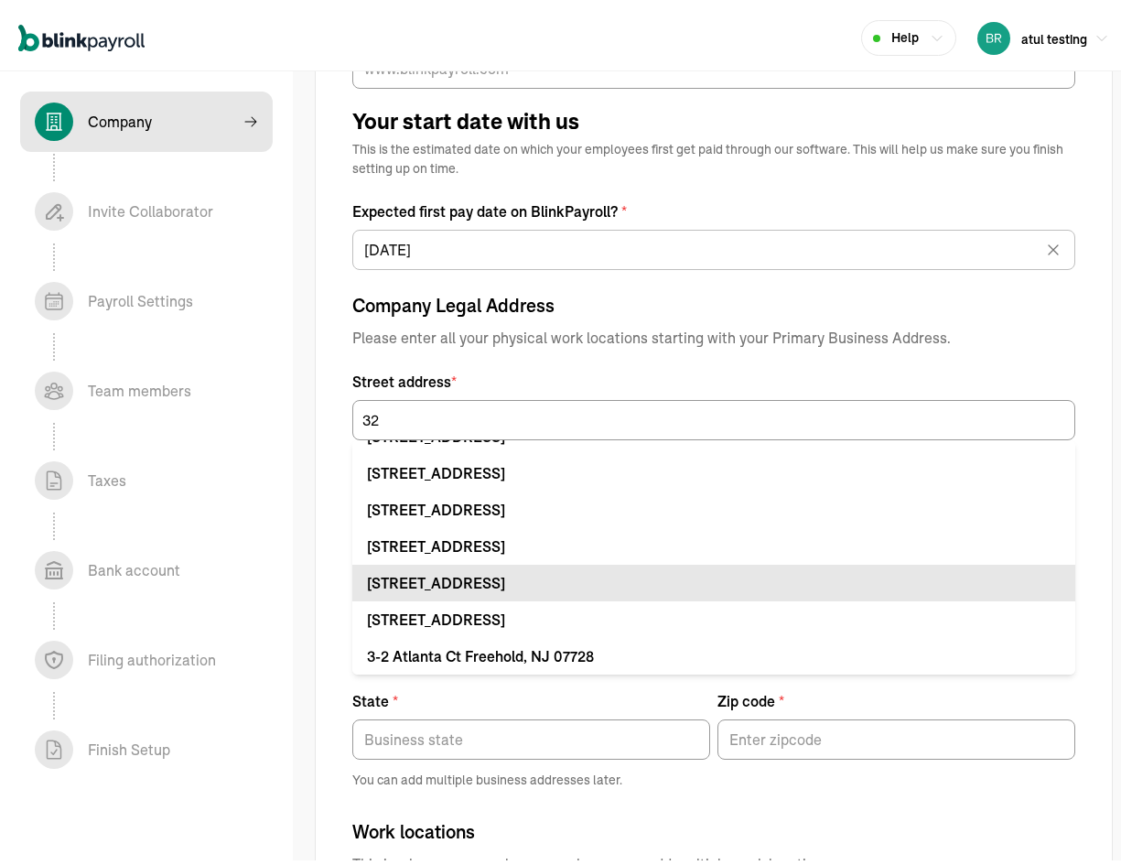
click at [529, 595] on li "[STREET_ADDRESS]" at bounding box center [713, 577] width 723 height 37
type input "[STREET_ADDRESS]"
type input "Califon"
type input "NJ"
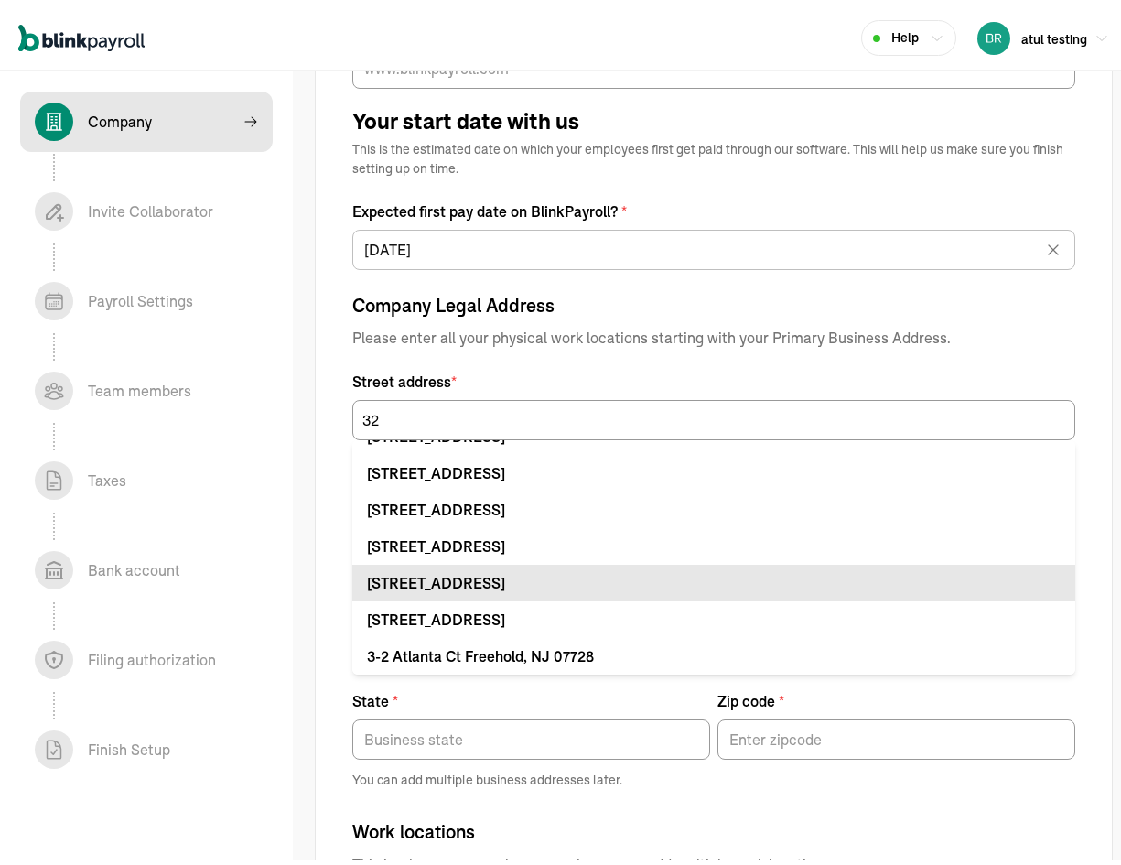
type input "07830"
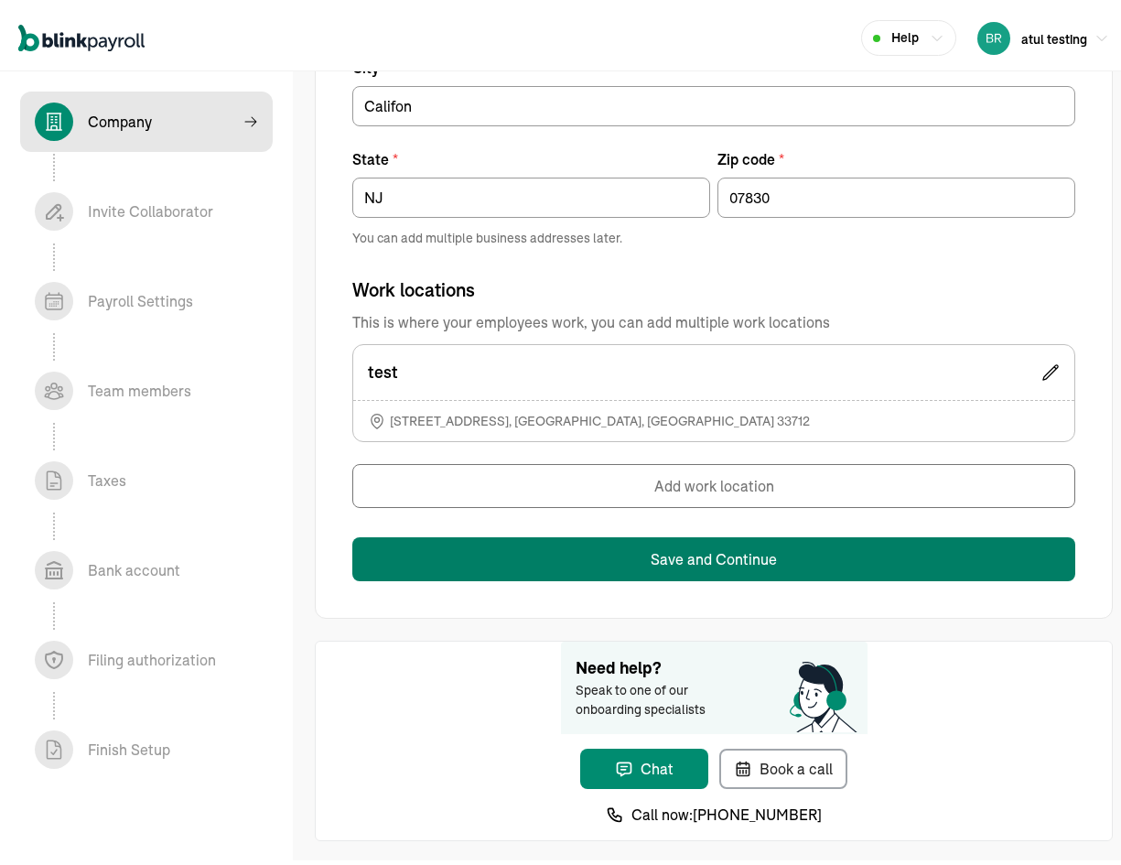
click at [644, 550] on button "Save and Continue" at bounding box center [713, 554] width 723 height 44
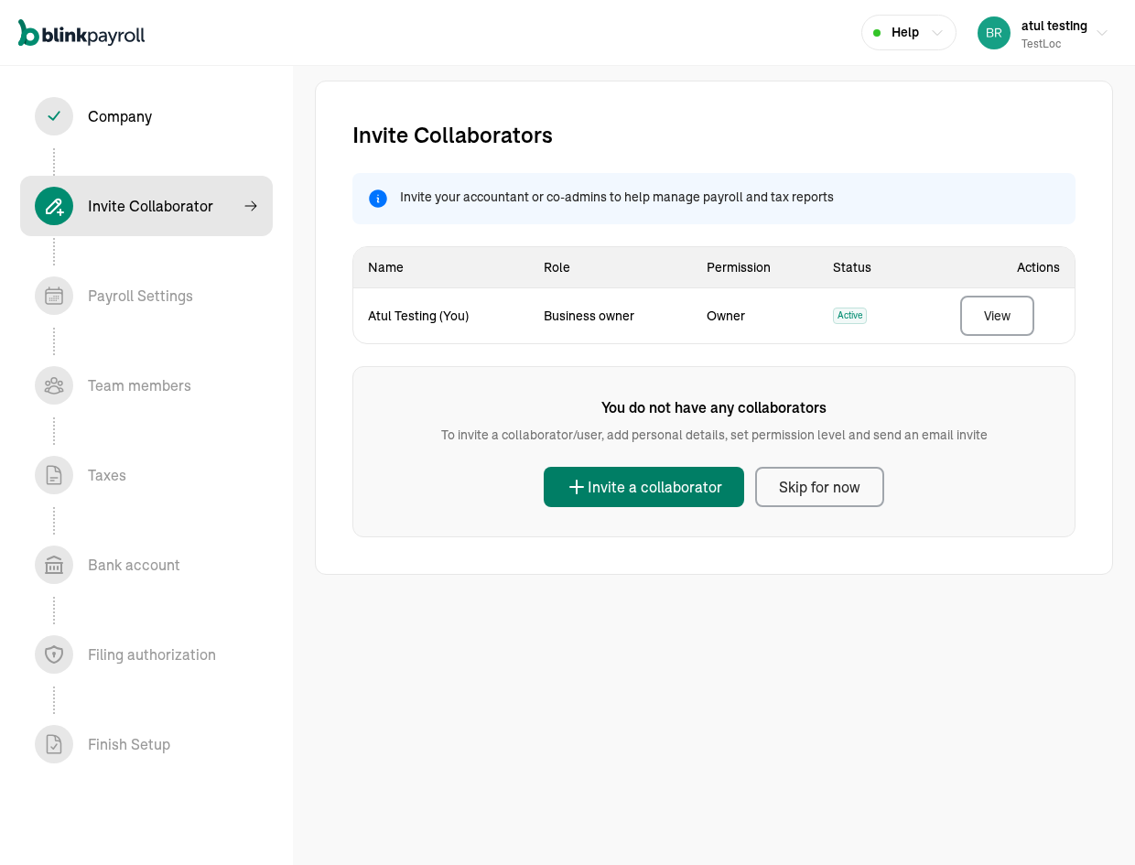
click at [709, 493] on div "Invite a collaborator" at bounding box center [643, 487] width 156 height 22
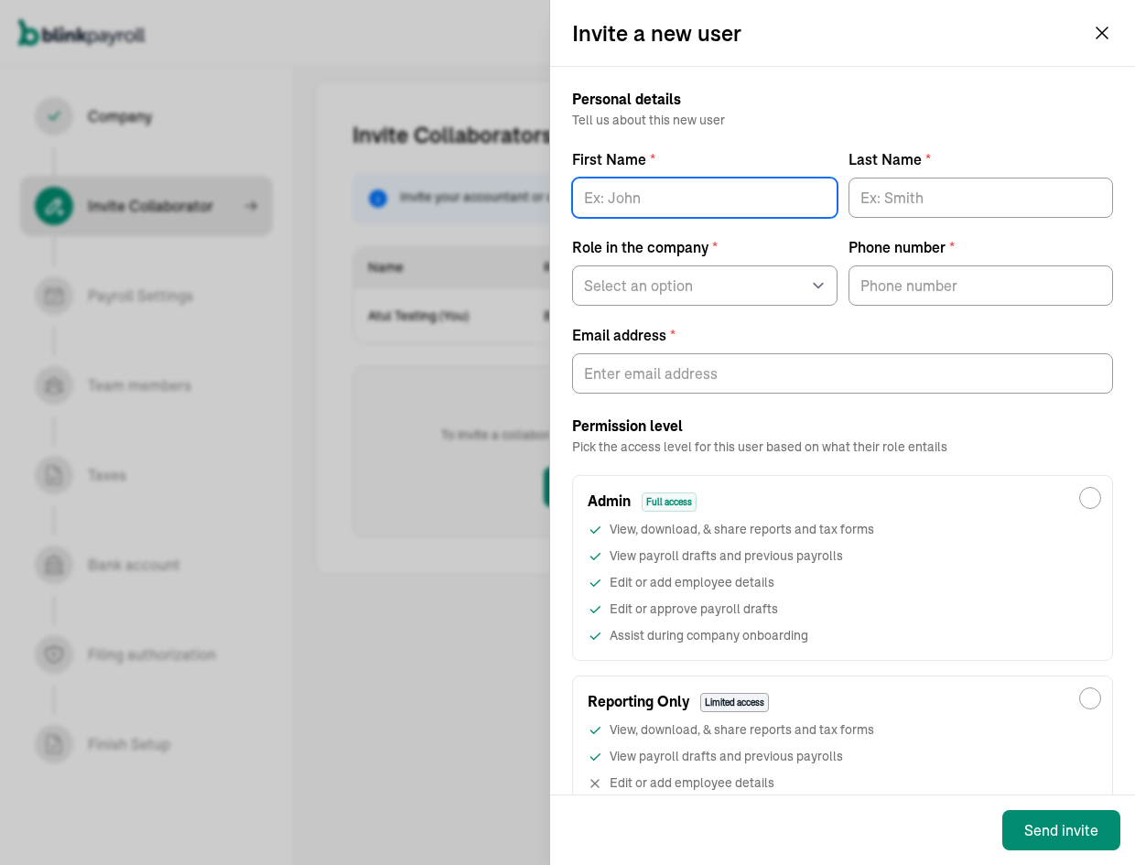
click at [651, 200] on input "First Name *" at bounding box center [704, 198] width 265 height 40
type input "test"
click at [894, 198] on input "Last Name *" at bounding box center [980, 198] width 265 height 40
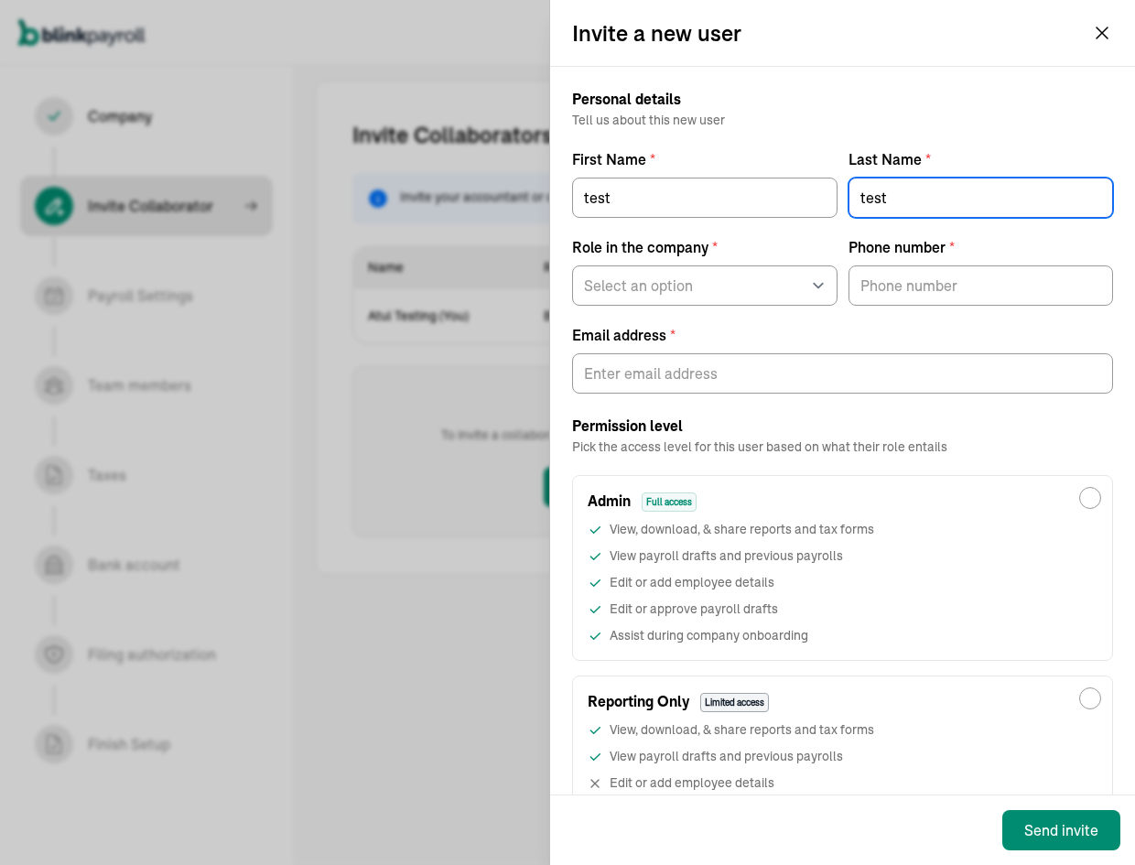
type input "test"
click at [720, 308] on div "Personal details Tell us about this new user First Name * test Last Name * test…" at bounding box center [842, 241] width 541 height 305
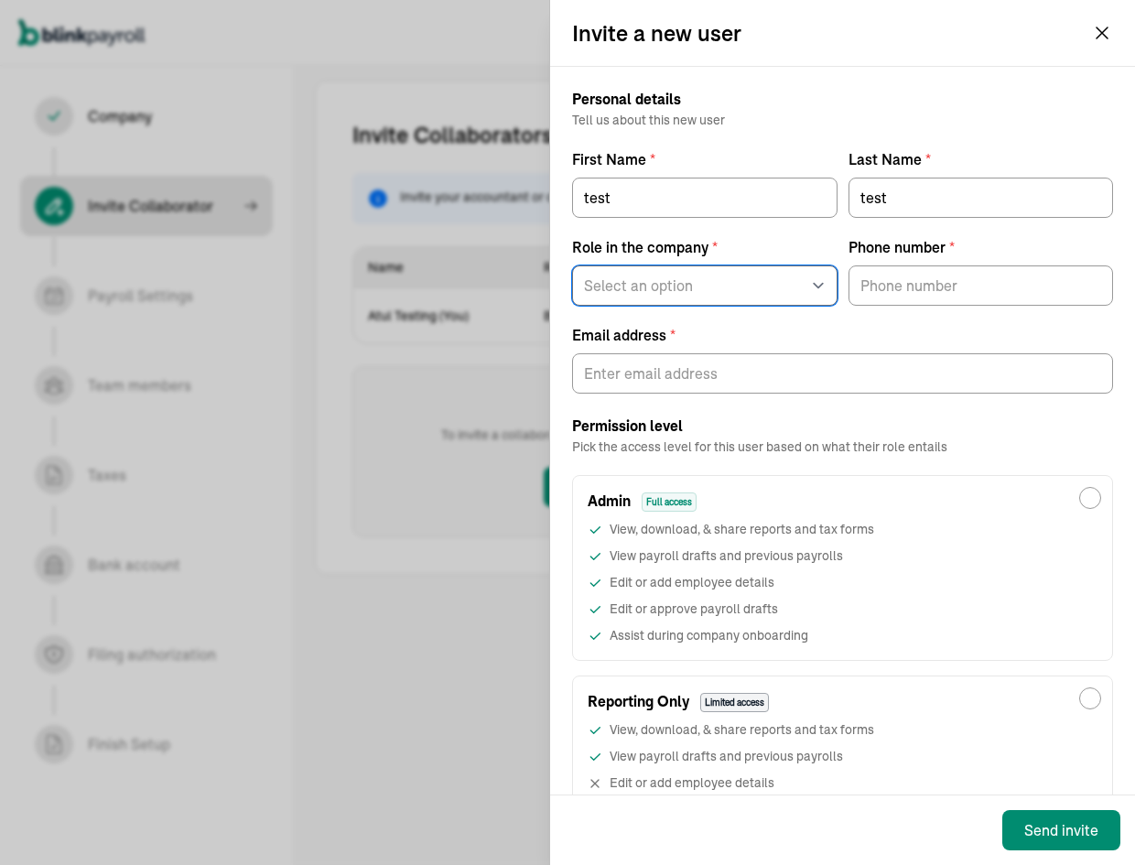
click at [708, 285] on select "Select an option Business owner HR CPA / Accountant Other" at bounding box center [704, 285] width 265 height 40
select select "owner"
click at [572, 265] on select "Select an option Business owner HR CPA / Accountant Other" at bounding box center [704, 285] width 265 height 40
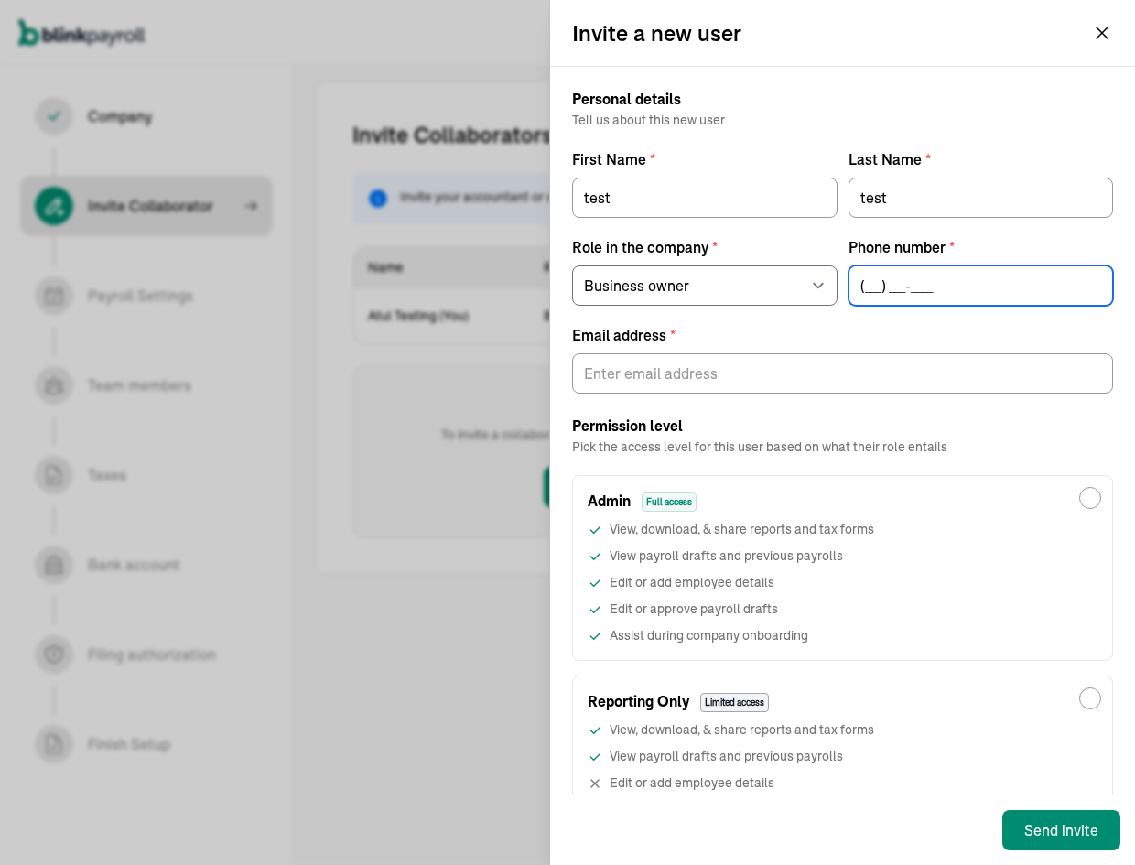
click at [924, 280] on input "(___) ___-____" at bounding box center [980, 285] width 265 height 40
type input "(243) 324-3423"
click at [736, 352] on div at bounding box center [842, 370] width 541 height 48
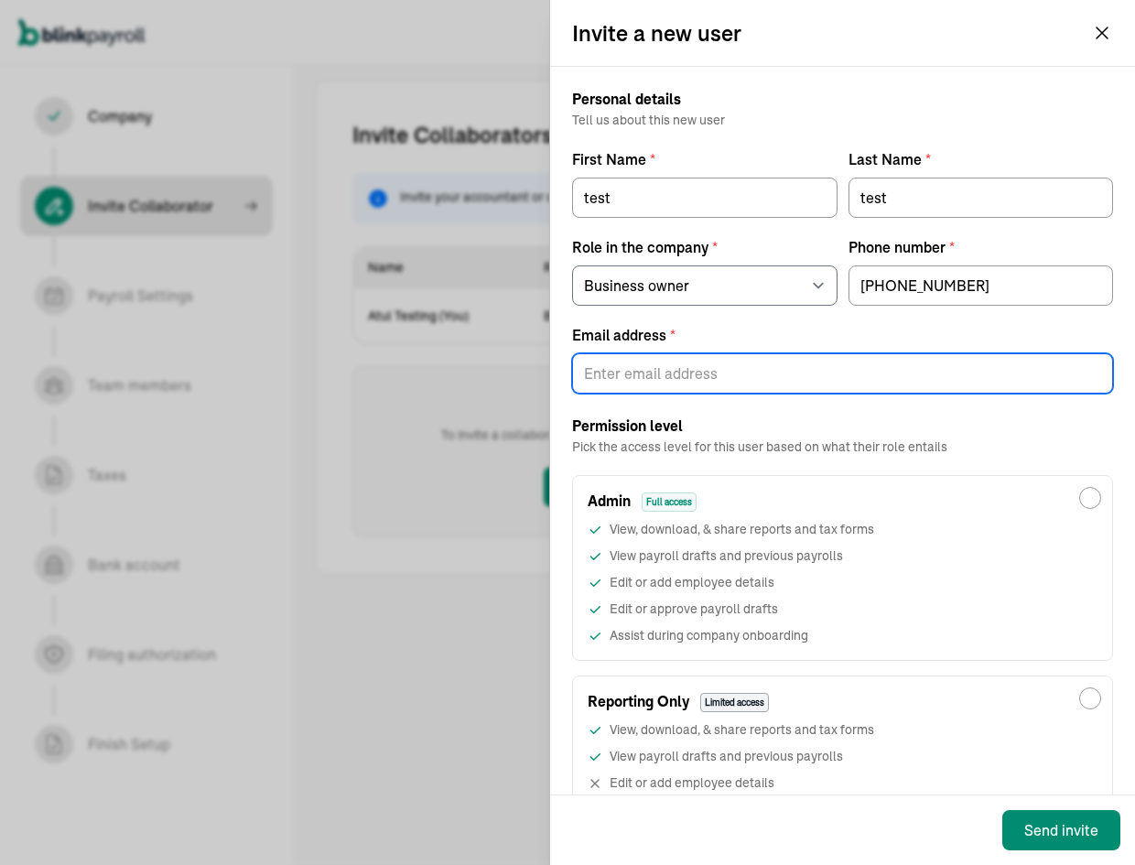
click at [735, 365] on input "Email address *" at bounding box center [842, 373] width 541 height 40
click at [717, 362] on input "[PERSON_NAME][EMAIL_ADDRESS][DOMAIN_NAME]" at bounding box center [842, 373] width 541 height 40
type input "branko+testpopi10-1320@blinkpayroll.com"
click at [767, 495] on div "Admin Full access" at bounding box center [842, 494] width 539 height 37
click at [1079, 495] on input "Admin Full access View, download, & share reports and tax forms View payroll dr…" at bounding box center [1090, 498] width 22 height 22
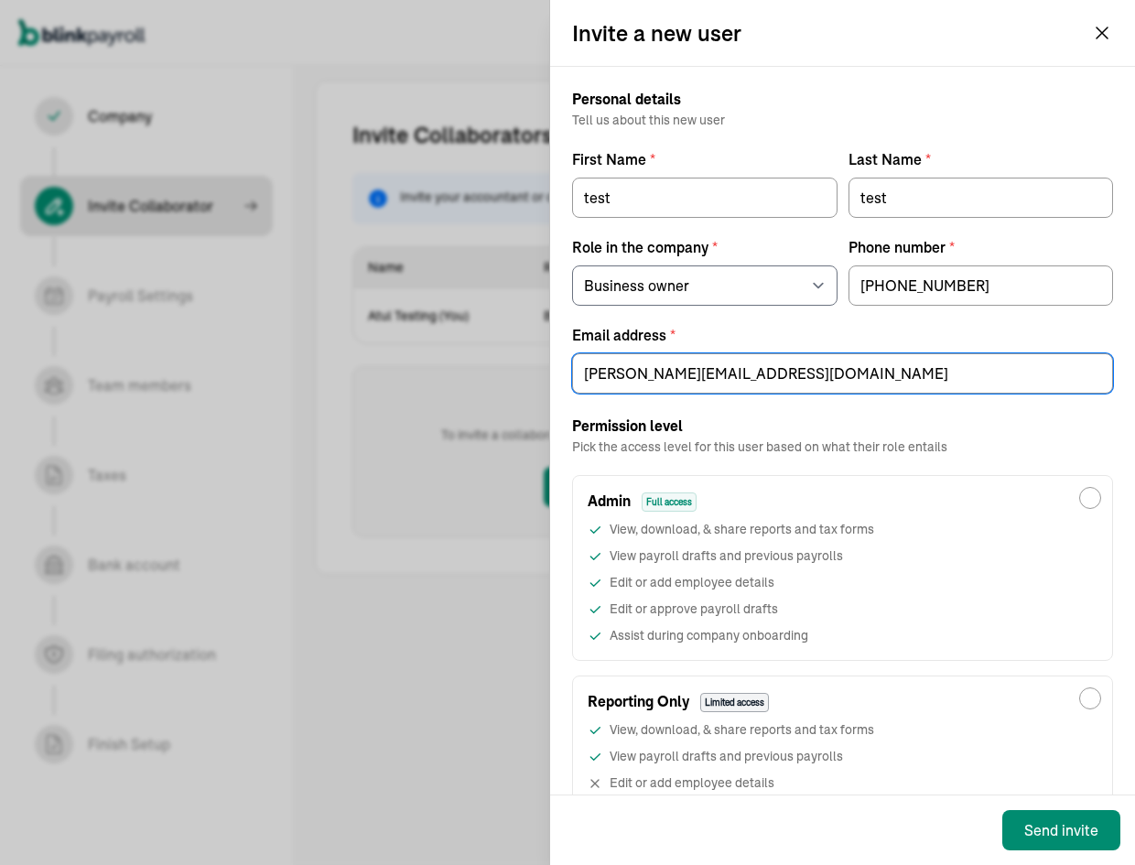
radio input "true"
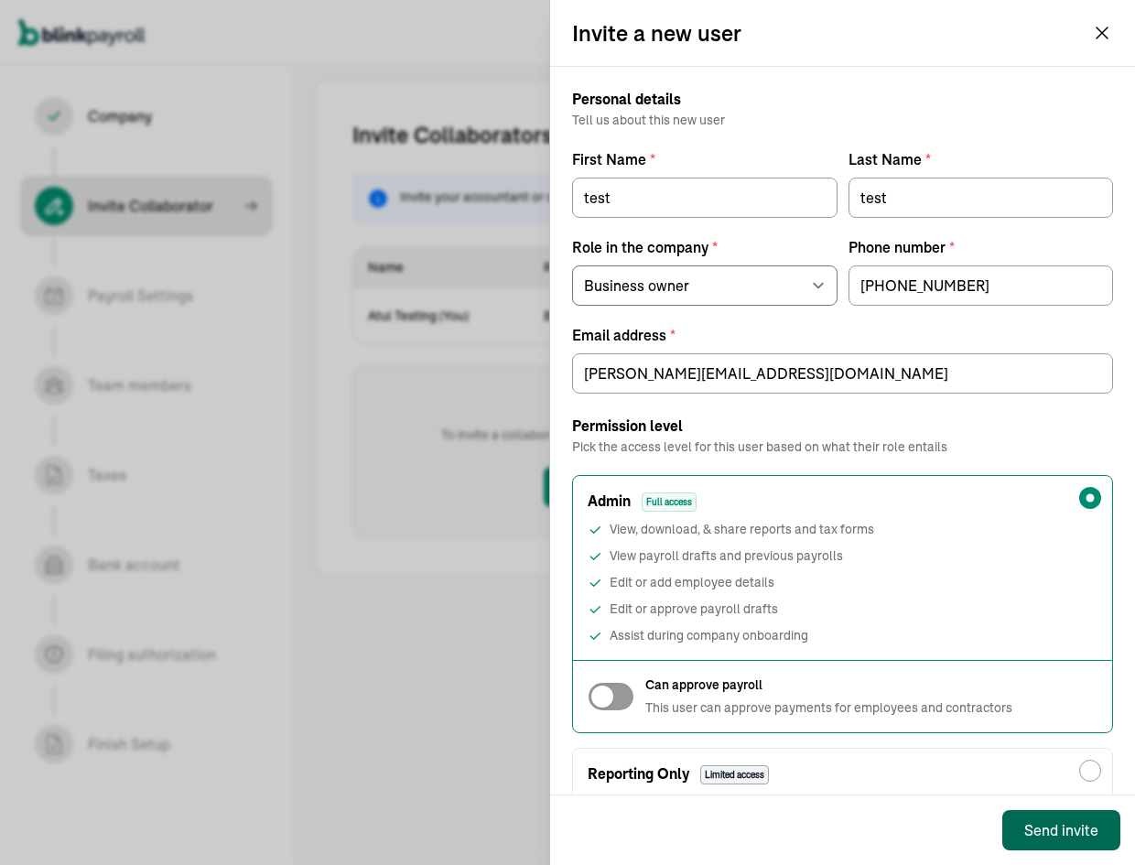
click at [1078, 823] on div "Send invite" at bounding box center [1061, 830] width 74 height 22
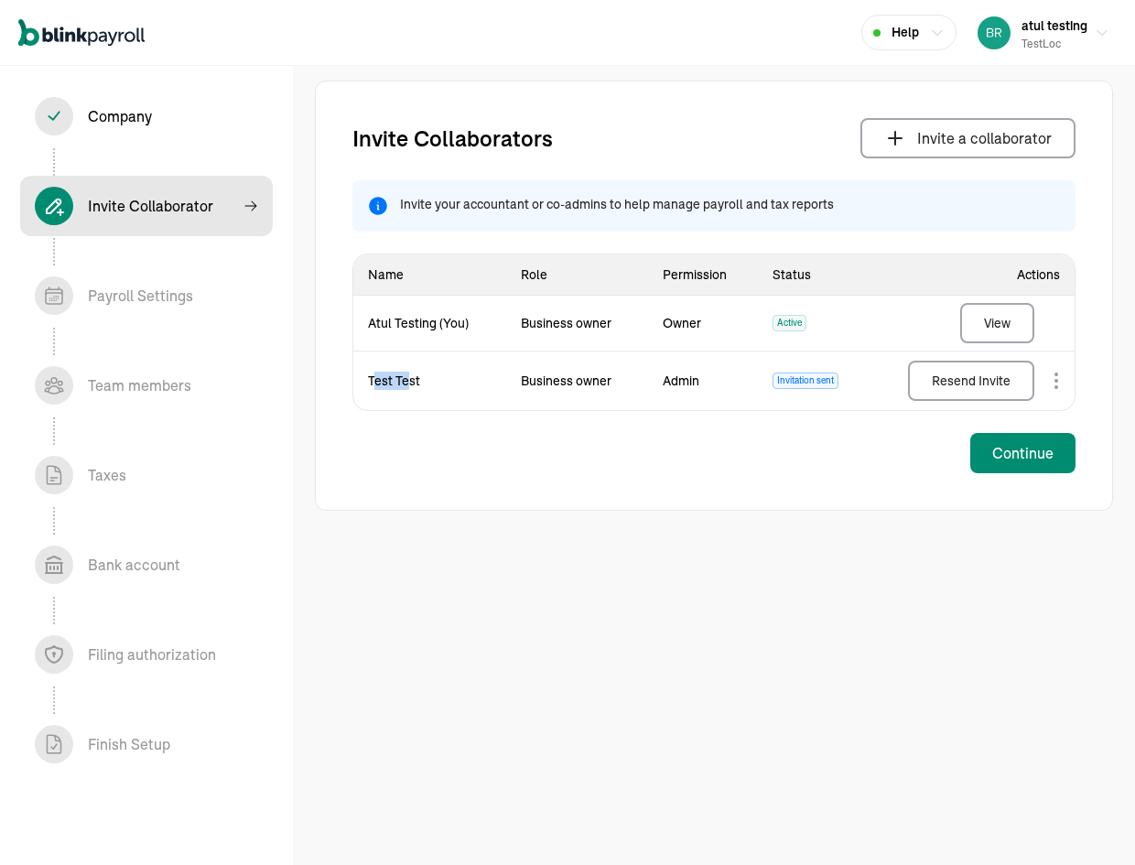
drag, startPoint x: 408, startPoint y: 378, endPoint x: 376, endPoint y: 382, distance: 32.3
click at [376, 382] on td "Test Test" at bounding box center [429, 380] width 153 height 59
click at [374, 380] on td "Test Test" at bounding box center [429, 380] width 153 height 59
click at [1050, 459] on div "Continue" at bounding box center [1022, 453] width 61 height 22
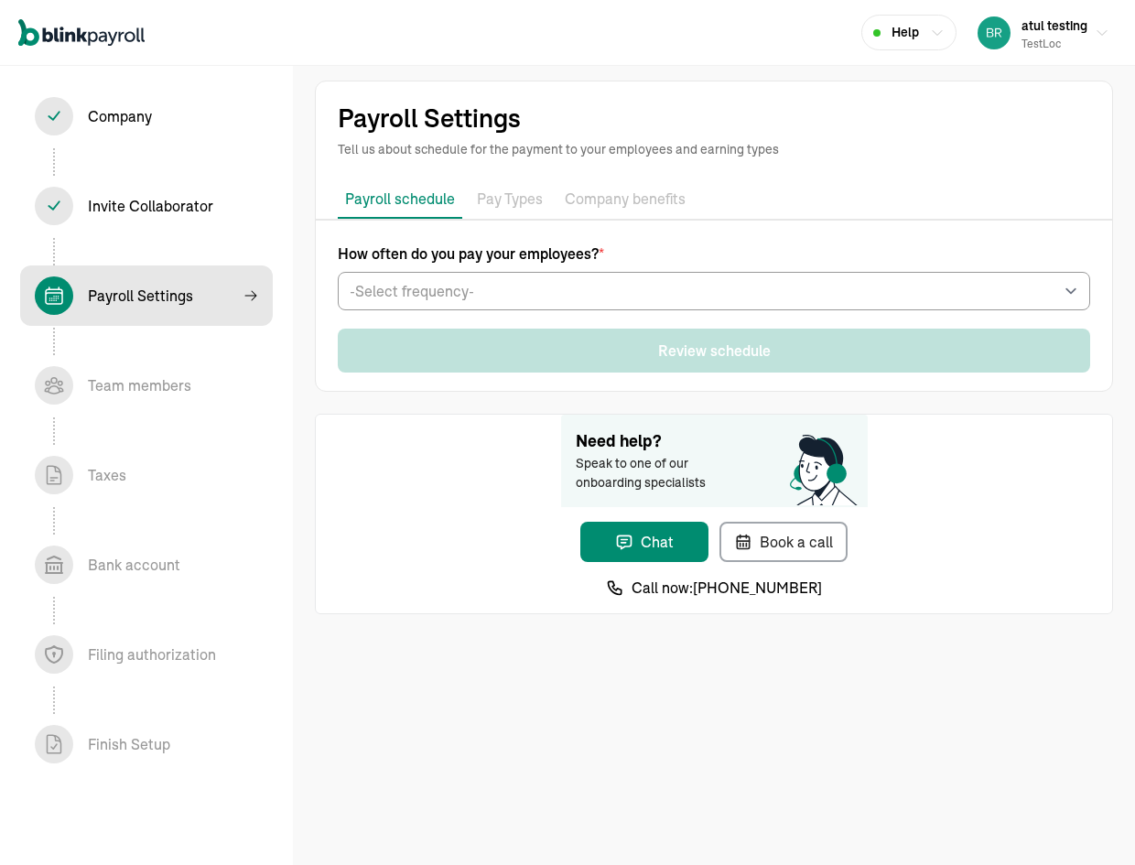
drag, startPoint x: 1084, startPoint y: 408, endPoint x: 993, endPoint y: 417, distance: 92.0
click at [993, 417] on div "Payroll Settings Tell us about schedule for the payment to your employees and e…" at bounding box center [714, 347] width 842 height 592
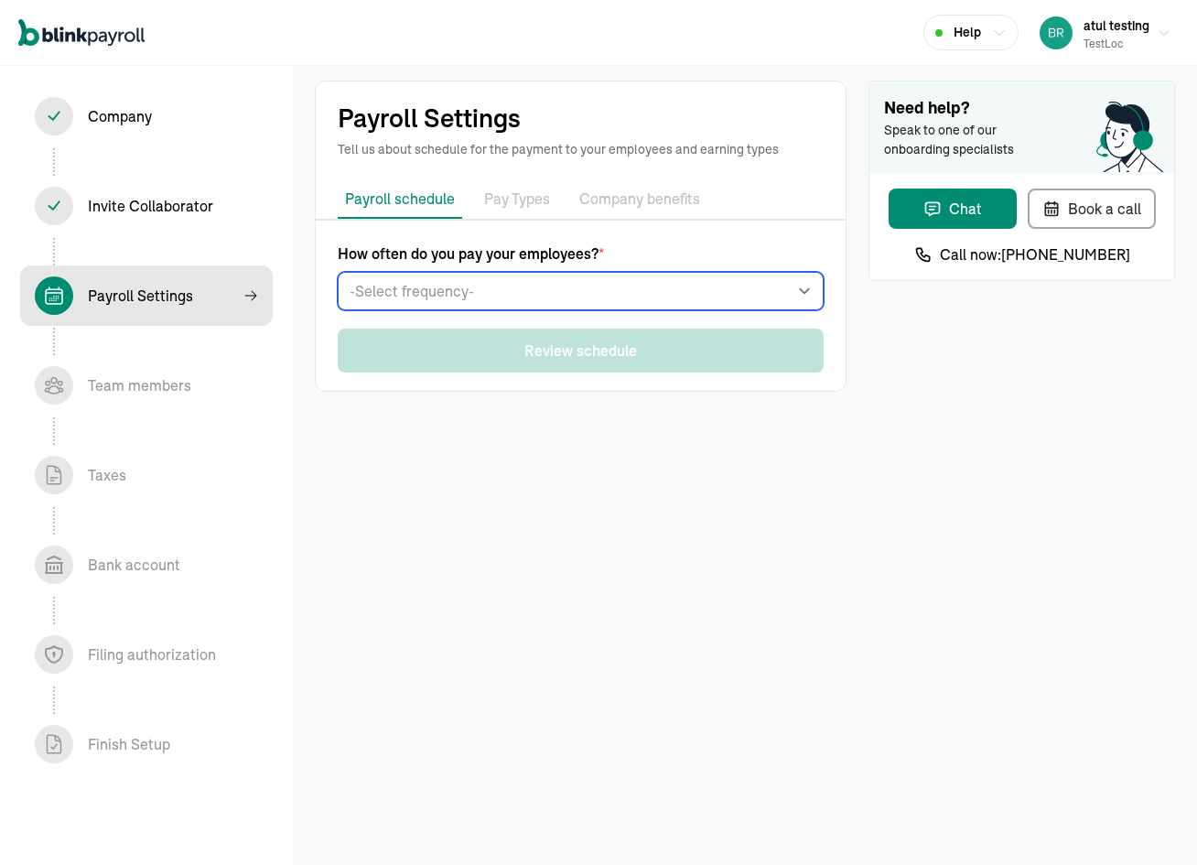
click at [515, 282] on select "-Select frequency- Weekly Bi-weekly Semi-monthly Monthly" at bounding box center [581, 291] width 486 height 38
select select "weekly"
click at [338, 272] on select "-Select frequency- Weekly Bi-weekly Semi-monthly Monthly" at bounding box center [581, 291] width 486 height 38
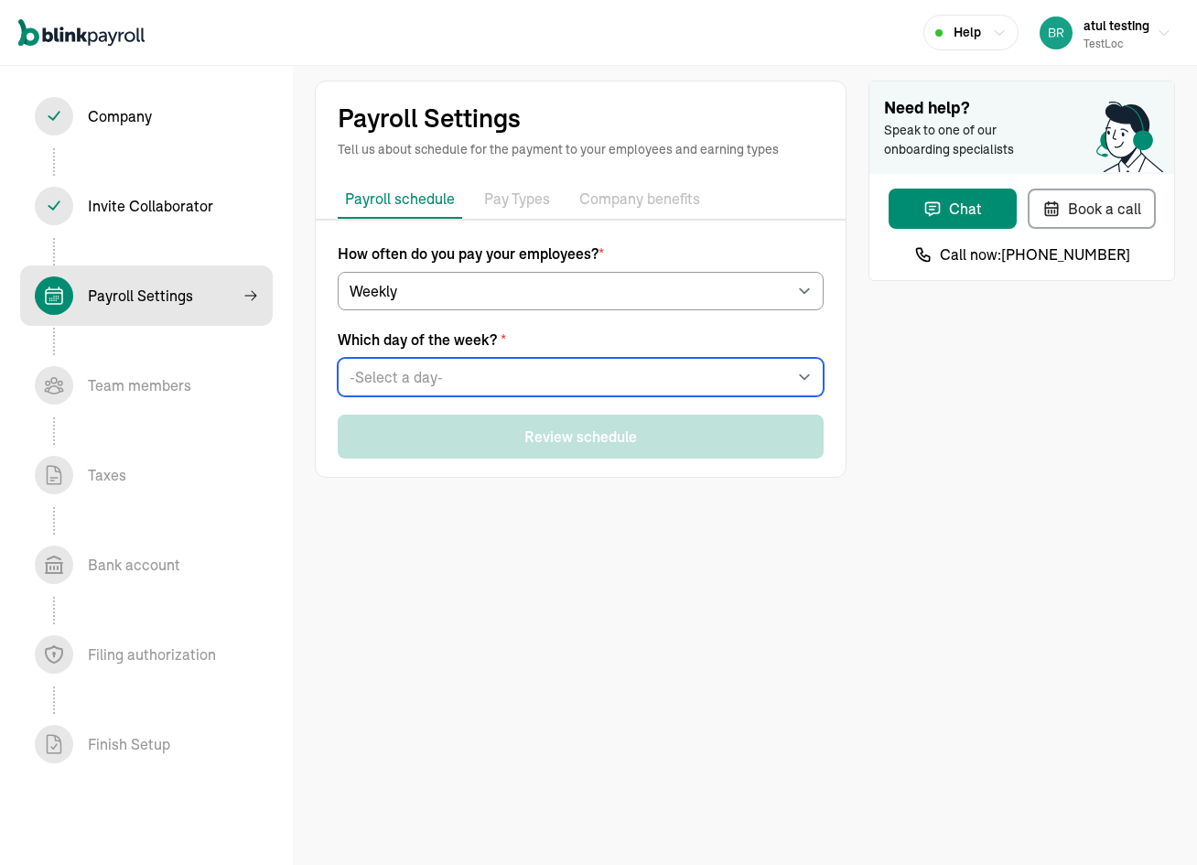
click at [407, 372] on select "-Select a day- Every [DATE] Every [DATE] Every [DATE] Every [DATE] Every [DATE]" at bounding box center [581, 377] width 486 height 38
select select "[DATE]"
click at [338, 358] on select "-Select a day- Every [DATE] Every [DATE] Every [DATE] Every [DATE] Every [DATE]" at bounding box center [581, 377] width 486 height 38
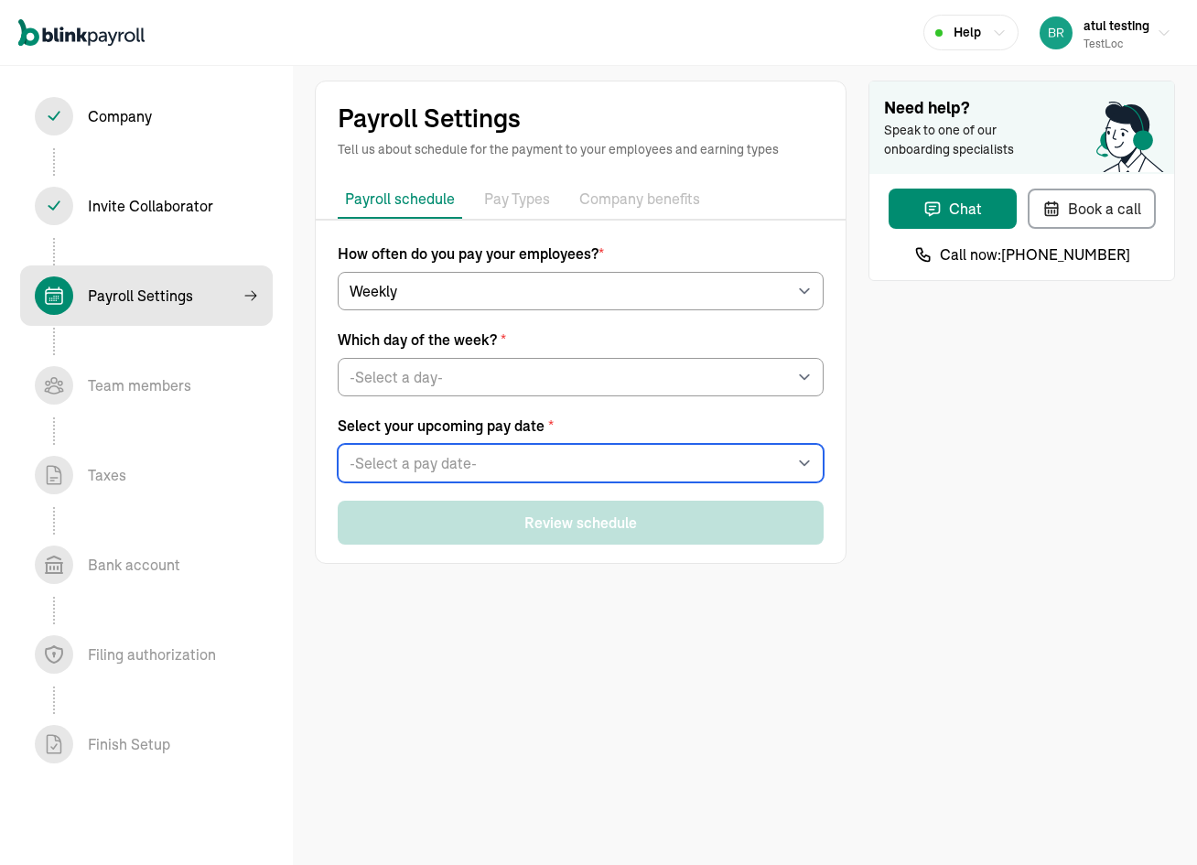
click at [412, 463] on select "-Select a pay date- [DATE] [DATE] [DATE] [DATE] [DATE] [DATE] [DATE] [DATE] [DA…" at bounding box center [581, 463] width 486 height 38
select select "[DATE]"
click at [338, 444] on select "-Select a pay date- [DATE] [DATE] [DATE] [DATE] [DATE] [DATE] [DATE] [DATE] [DA…" at bounding box center [581, 463] width 486 height 38
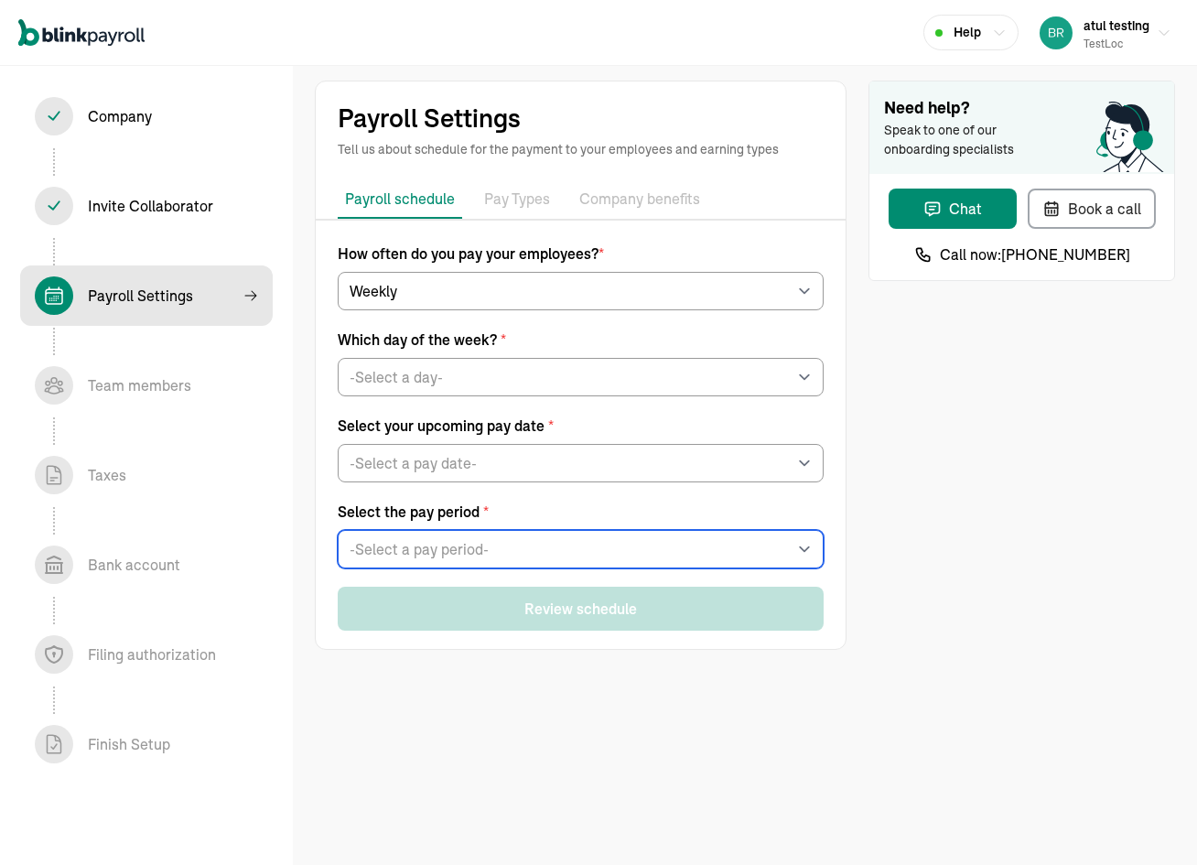
click at [422, 562] on select "-Select a pay period- [DATE] - [DATE] [DATE] - [DATE] Custom Pay Period" at bounding box center [581, 549] width 486 height 38
select select "[DATE] - [DATE]"
click at [338, 530] on select "-Select a pay period- [DATE] - [DATE] [DATE] - [DATE] Custom Pay Period" at bounding box center [581, 549] width 486 height 38
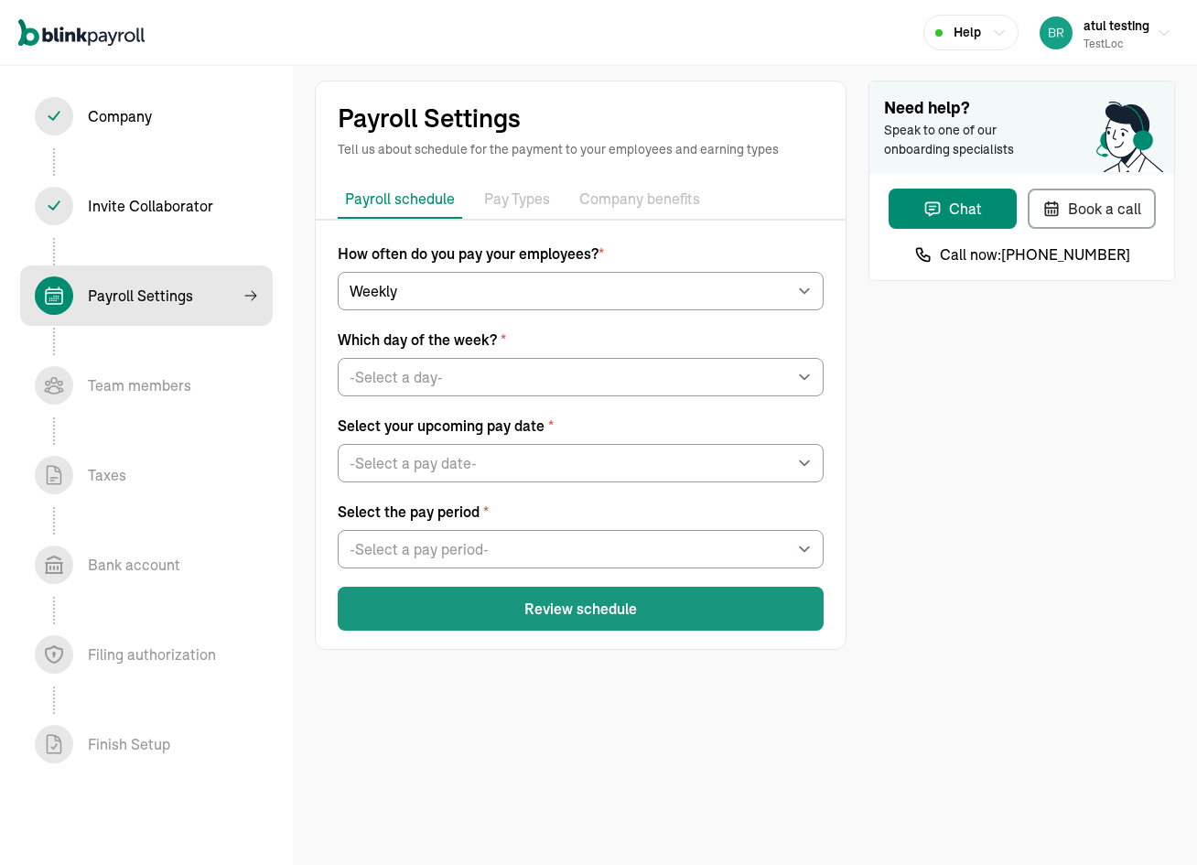
click at [583, 593] on button "Review schedule" at bounding box center [581, 608] width 486 height 44
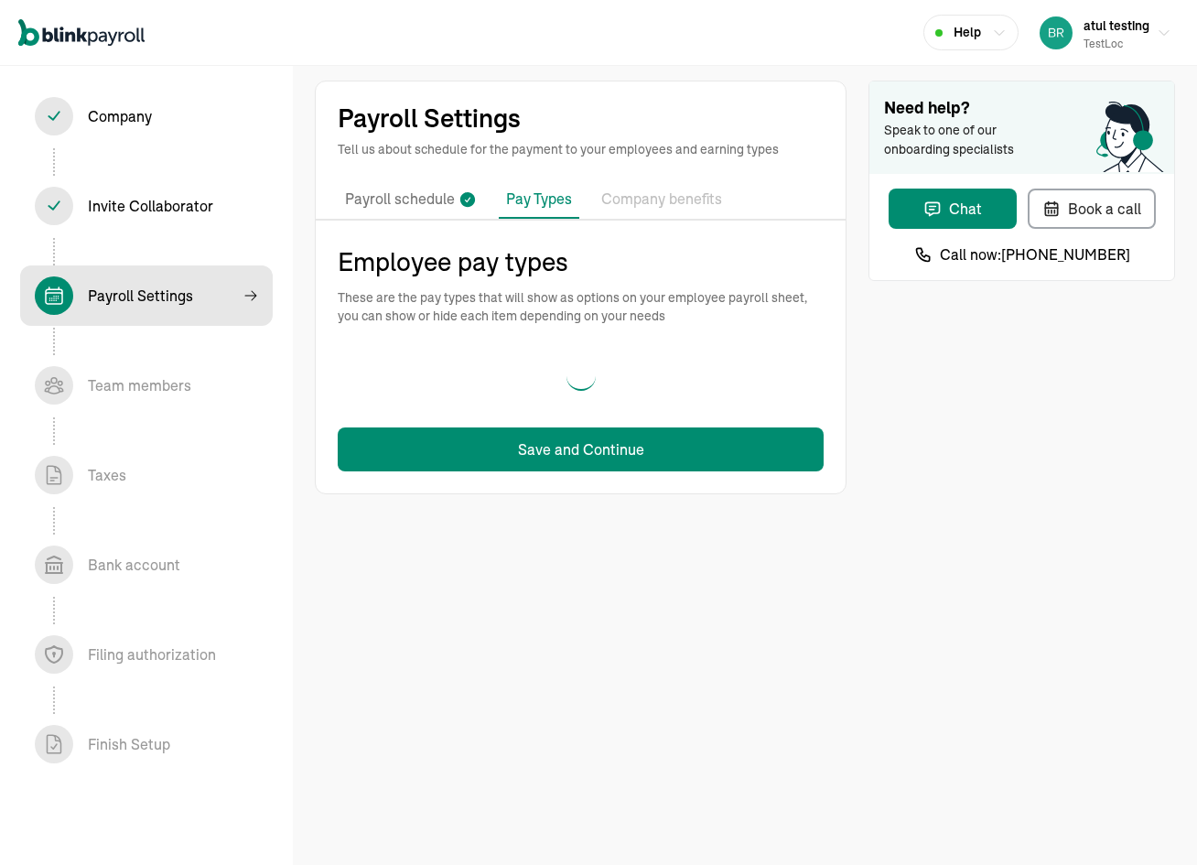
click at [383, 194] on p "Payroll schedule" at bounding box center [400, 200] width 110 height 24
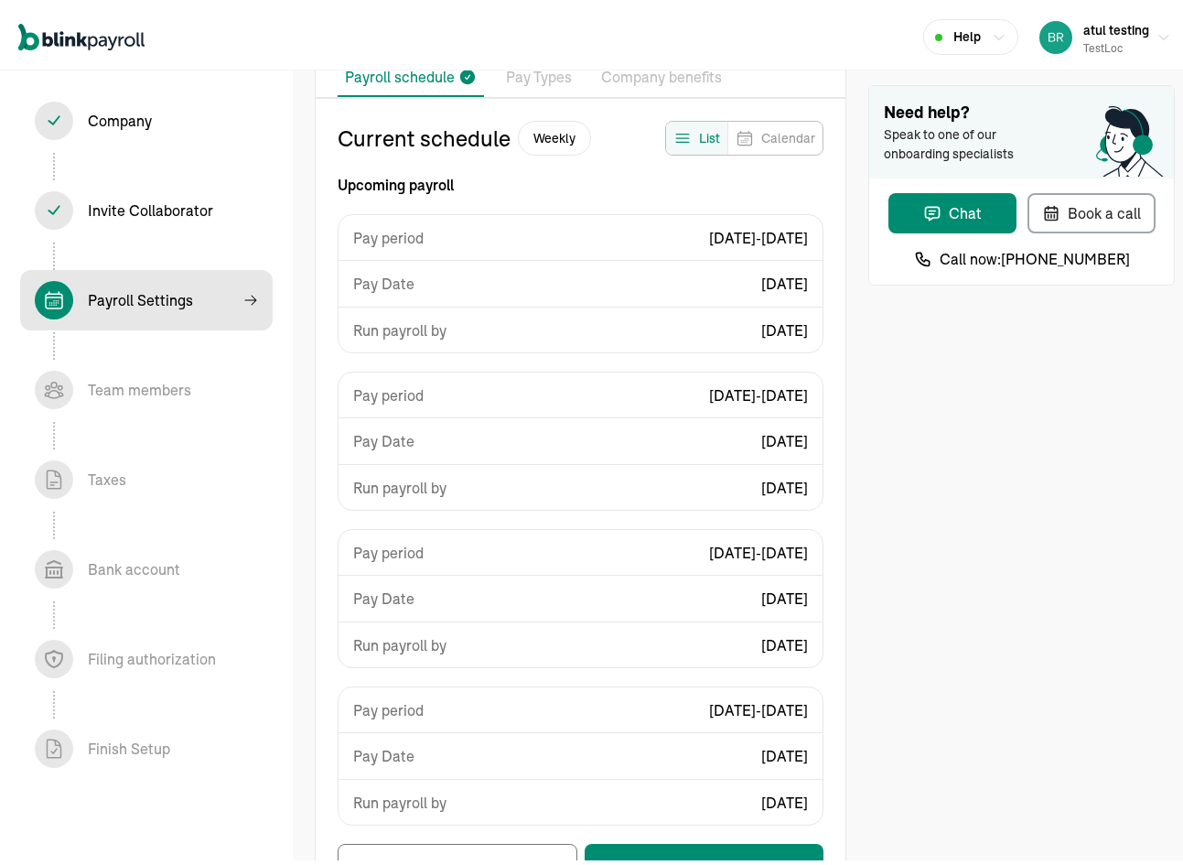
scroll to position [193, 0]
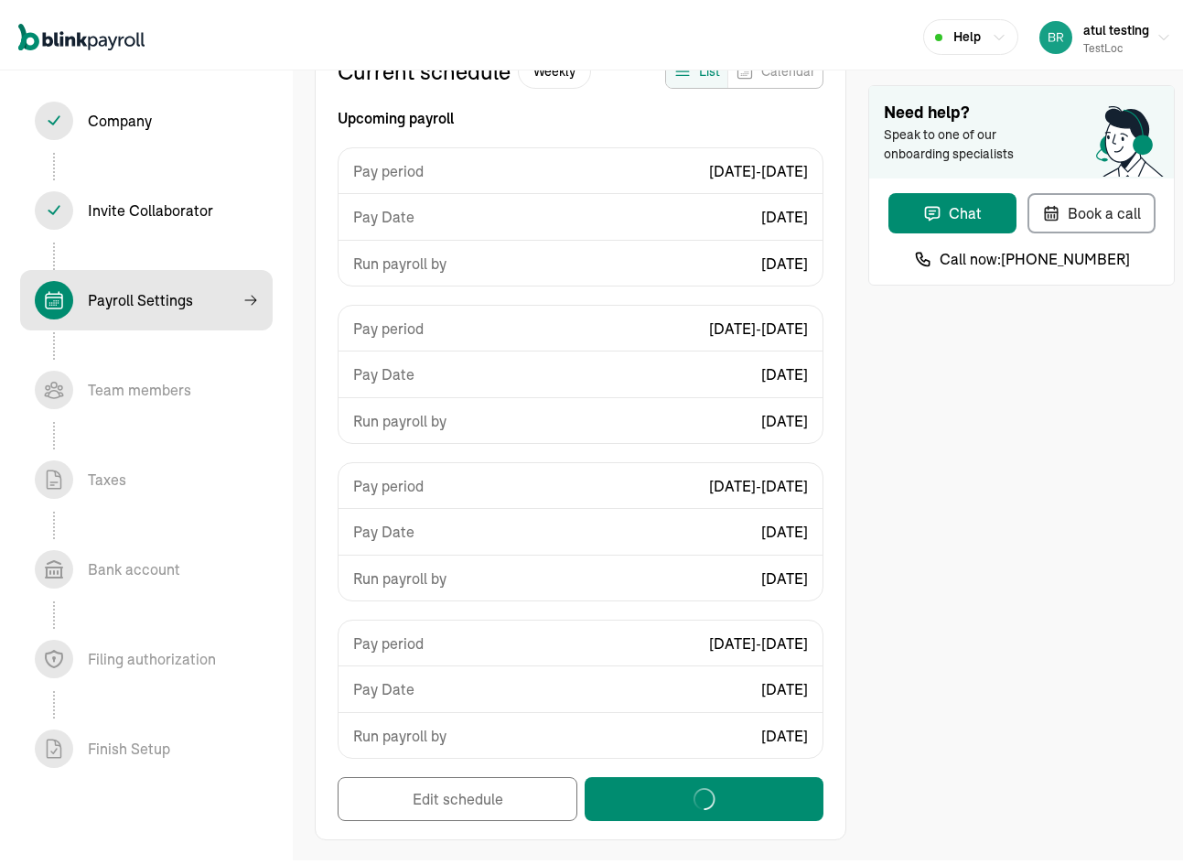
drag, startPoint x: 513, startPoint y: 813, endPoint x: 510, endPoint y: 801, distance: 13.3
click at [510, 803] on div "Edit schedule" at bounding box center [581, 794] width 486 height 44
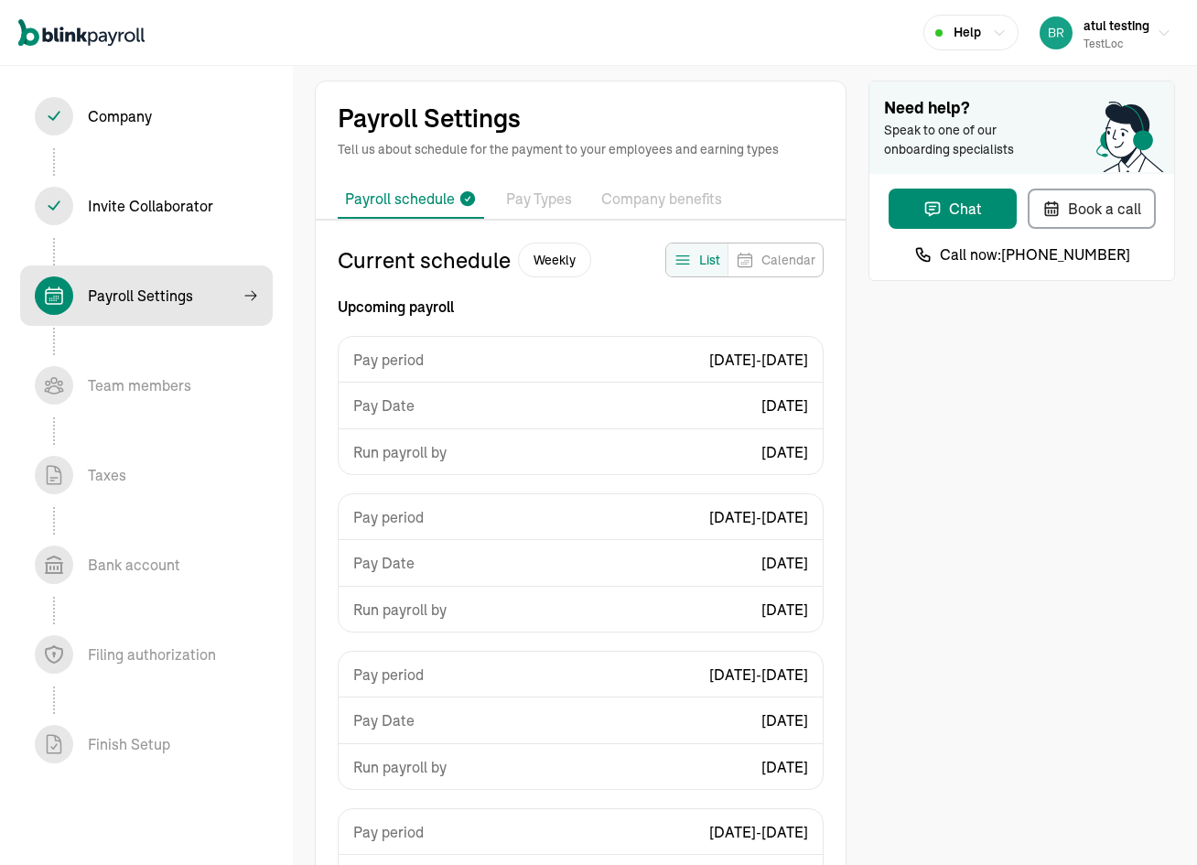
select select "weekly"
select select "[DATE]"
select select "[DATE] - [DATE]"
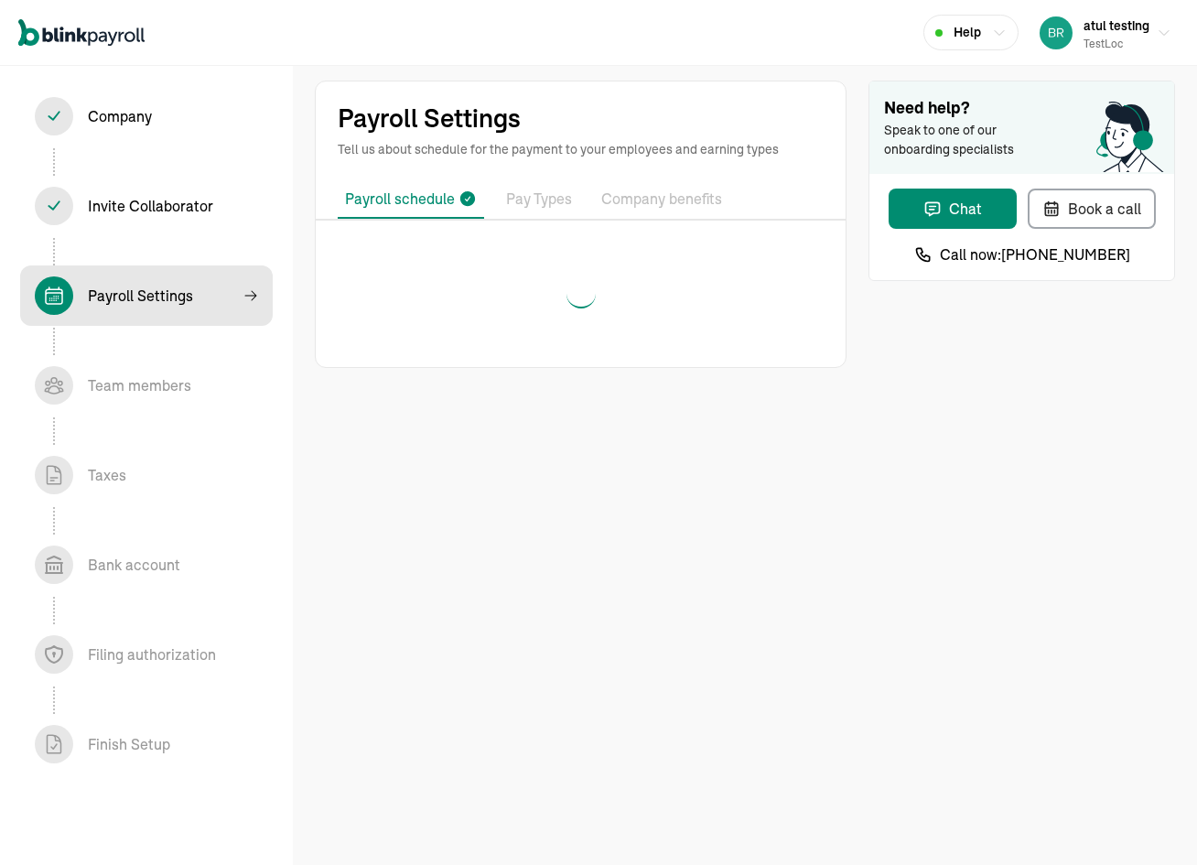
click at [468, 292] on div at bounding box center [581, 293] width 486 height 59
select select "weekly"
select select "[DATE]"
select select "[DATE] - [DATE]"
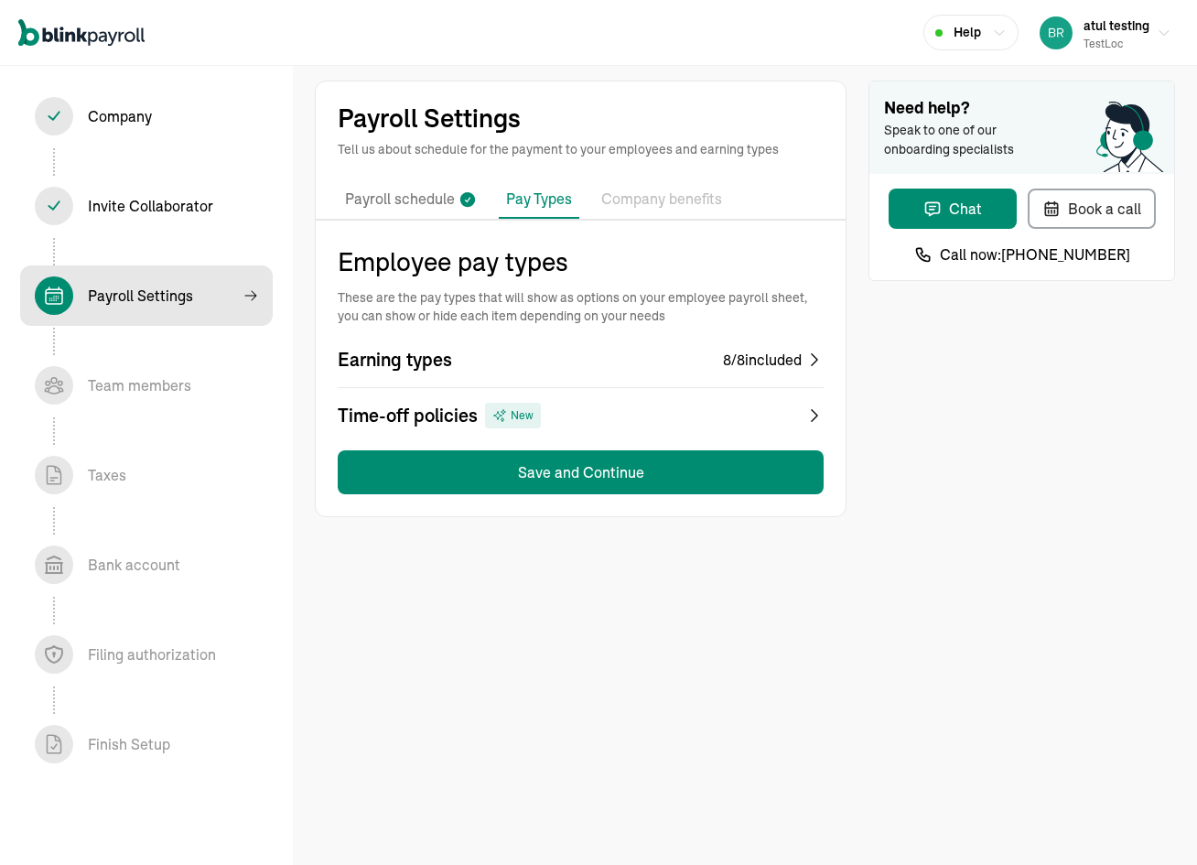
click at [474, 264] on p "Employee pay types" at bounding box center [581, 261] width 486 height 38
click at [414, 241] on div "Payroll schedule Pay Types Company benefits Employee pay types These are the pa…" at bounding box center [581, 348] width 530 height 336
click at [414, 210] on p "Payroll schedule" at bounding box center [400, 200] width 110 height 24
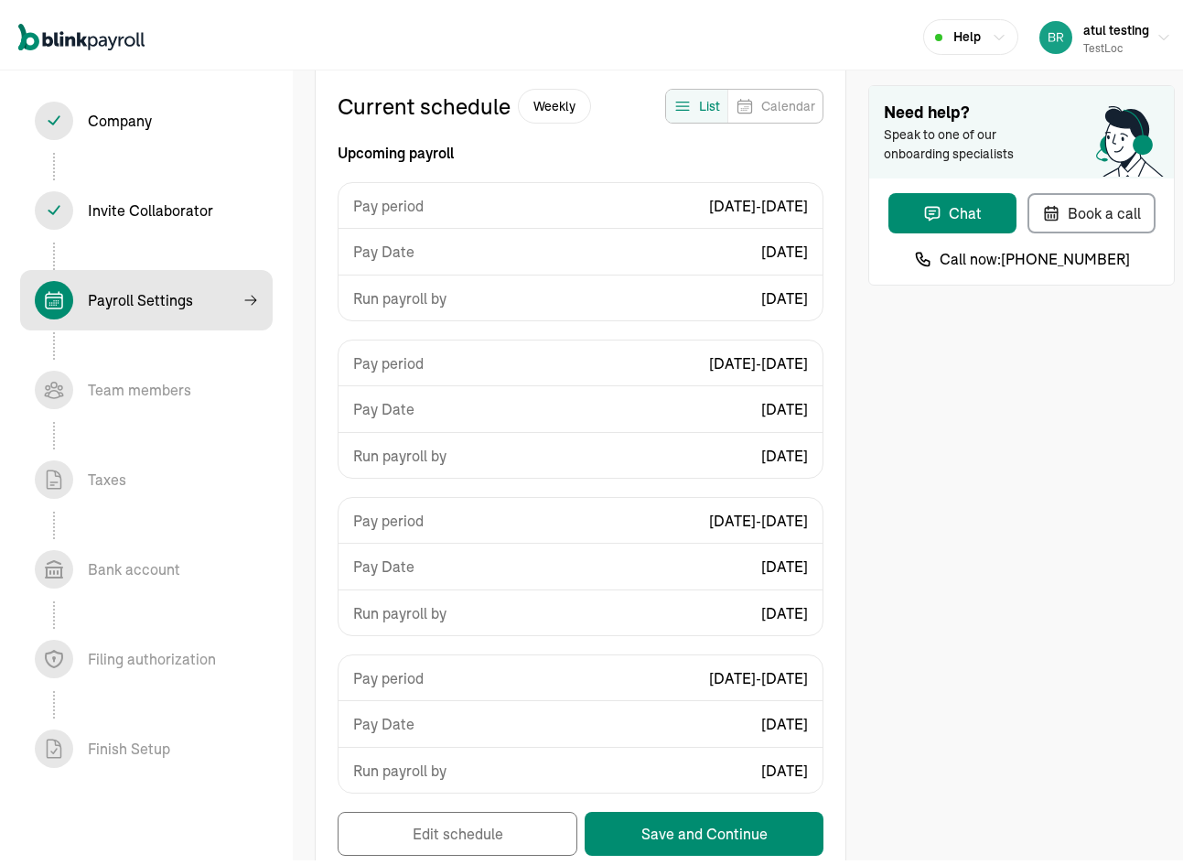
scroll to position [193, 0]
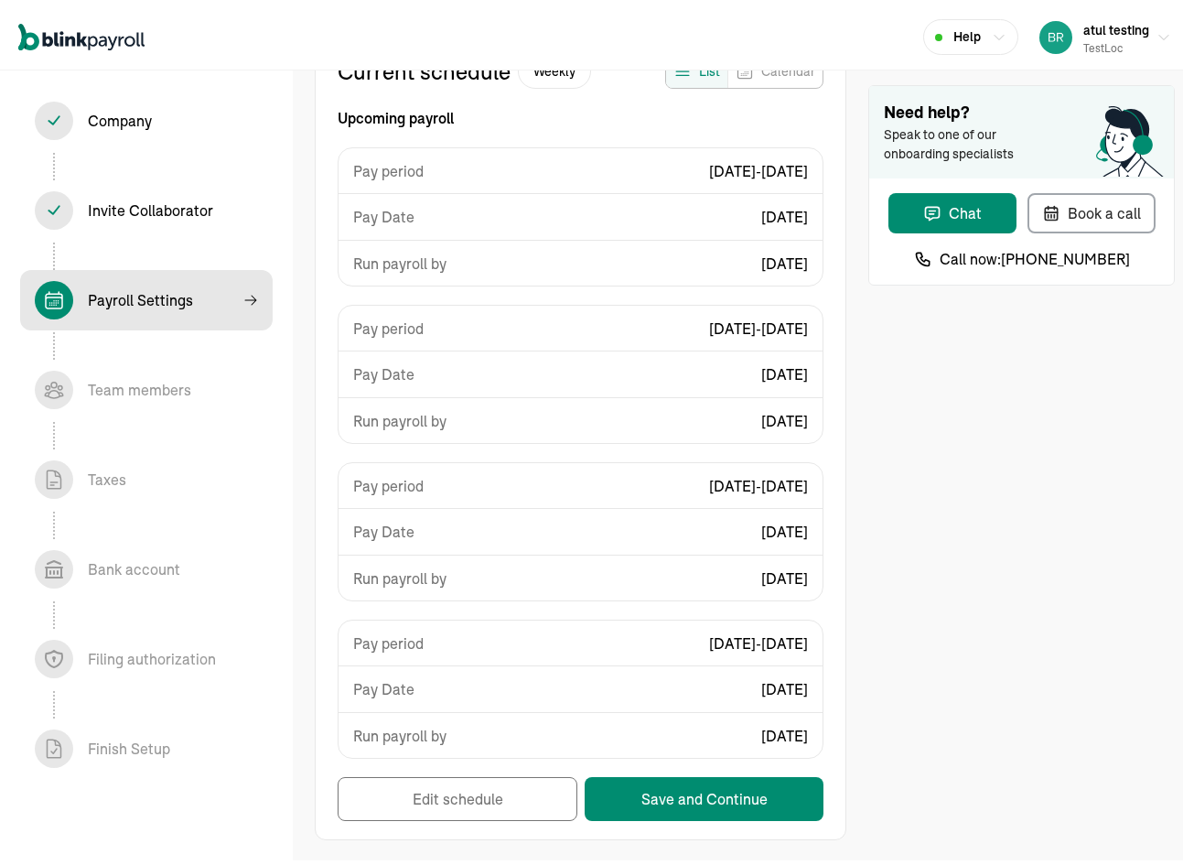
select select "weekly"
select select "Monday"
select select "09/08/2025"
select select "Tue, Aug 26 - Mon, Sep 01"
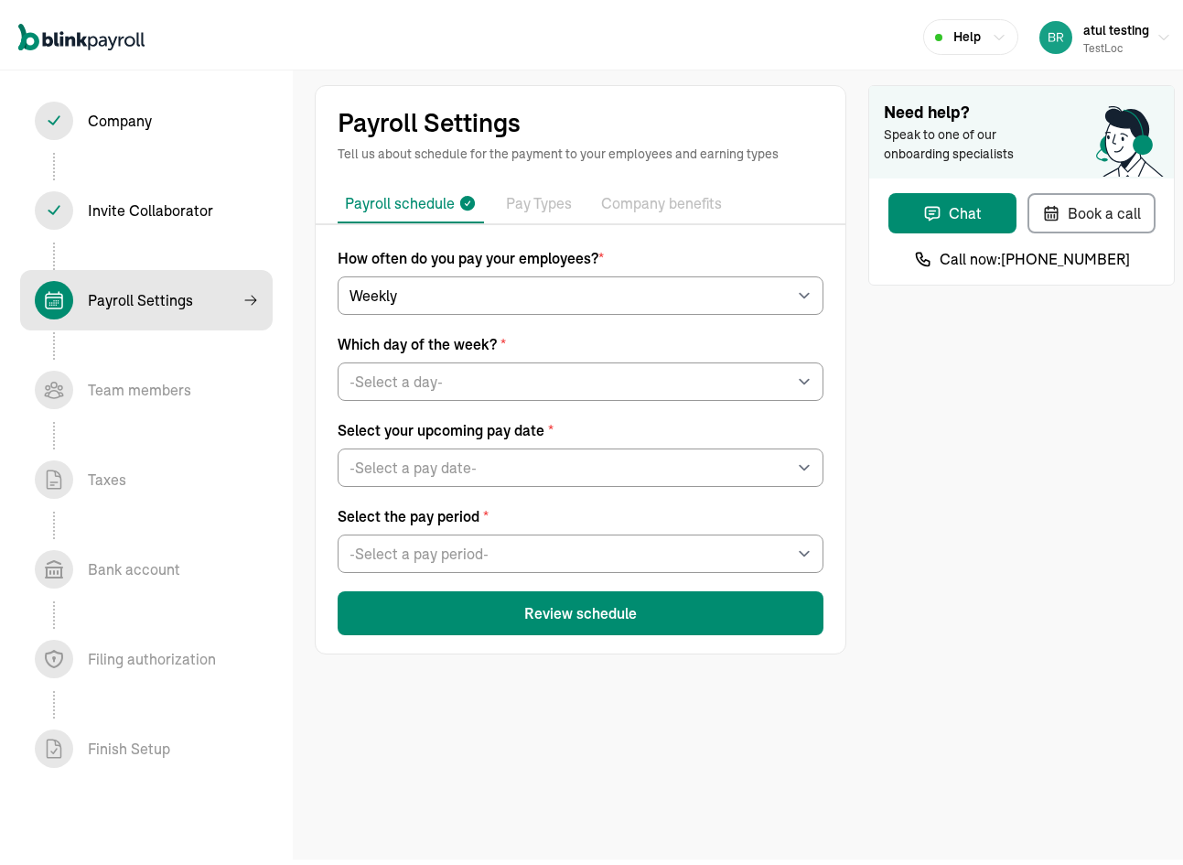
scroll to position [0, 0]
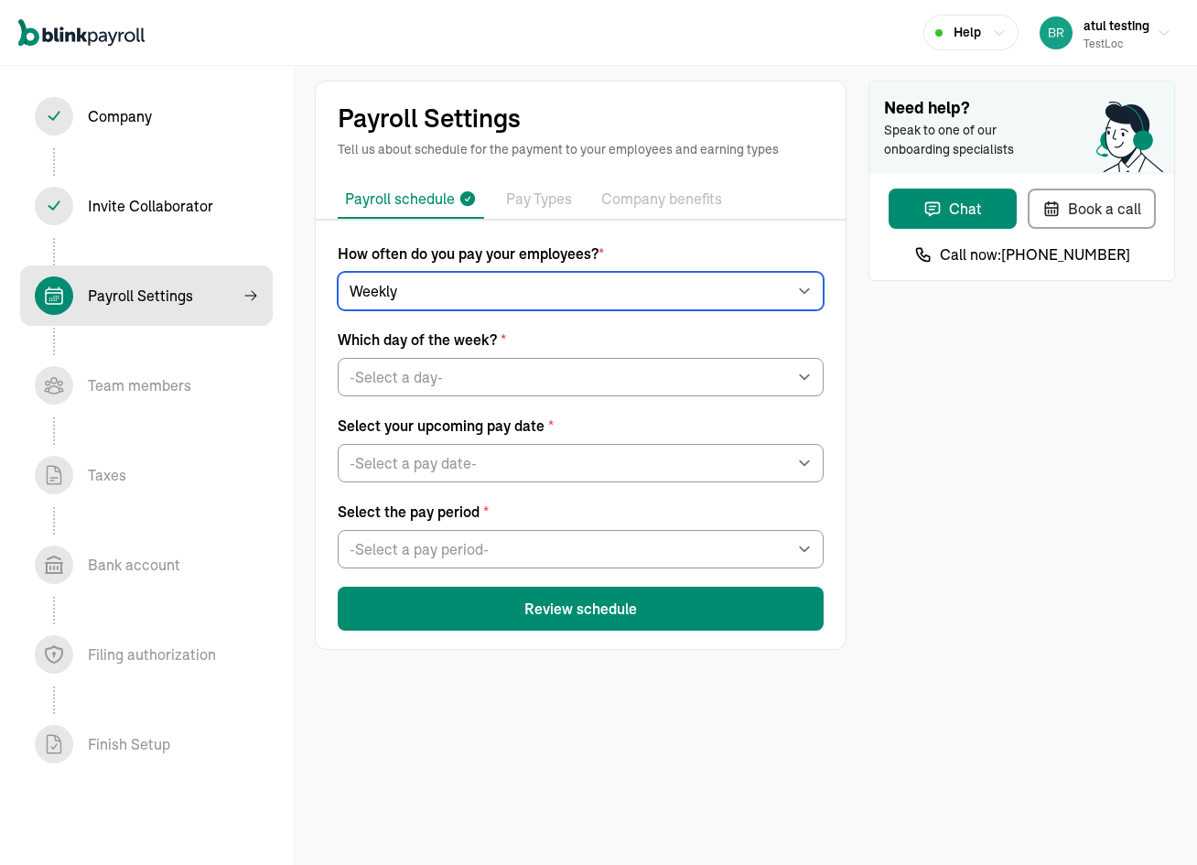
click at [470, 290] on select "-Select frequency- Weekly Bi-weekly Semi-monthly Monthly" at bounding box center [581, 291] width 486 height 38
click at [338, 272] on select "-Select frequency- Weekly Bi-weekly Semi-monthly Monthly" at bounding box center [581, 291] width 486 height 38
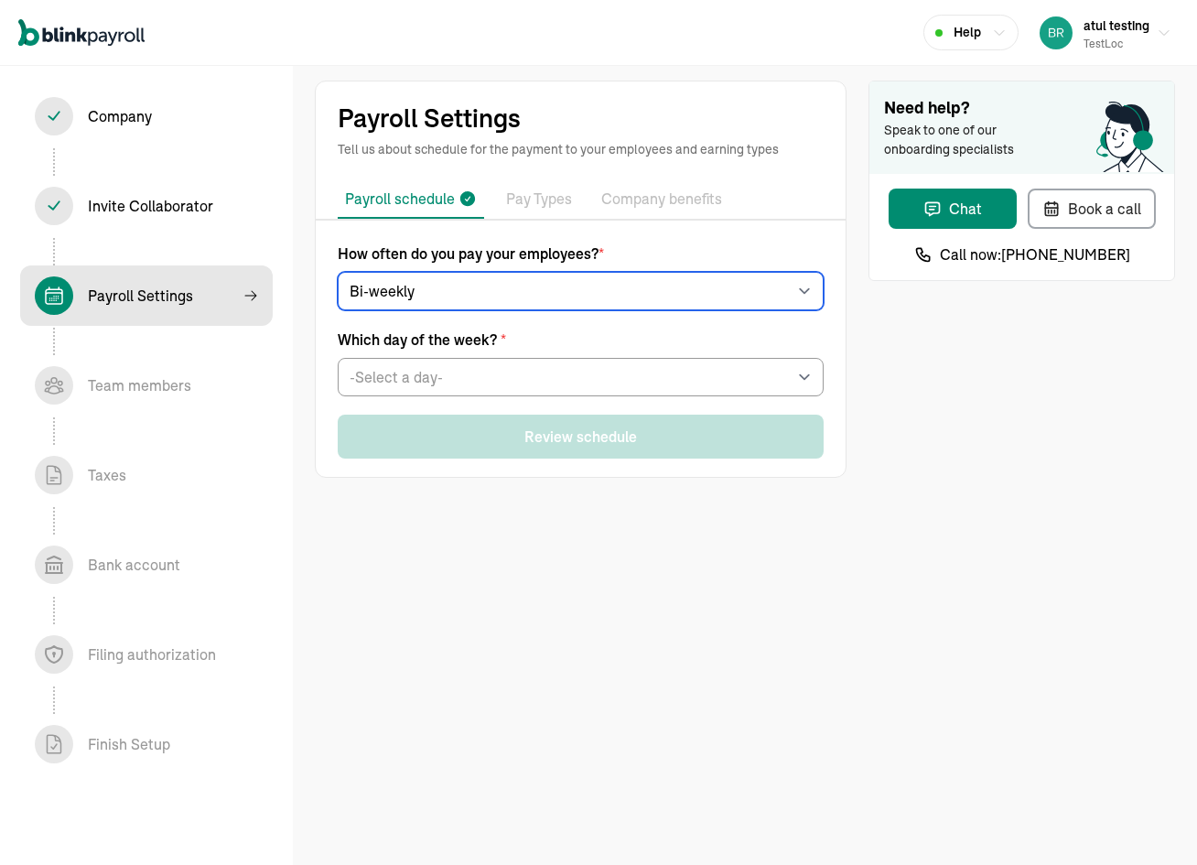
click at [394, 276] on select "-Select frequency- Weekly Bi-weekly Semi-monthly Monthly" at bounding box center [581, 291] width 486 height 38
click at [338, 272] on select "-Select frequency- Weekly Bi-weekly Semi-monthly Monthly" at bounding box center [581, 291] width 486 height 38
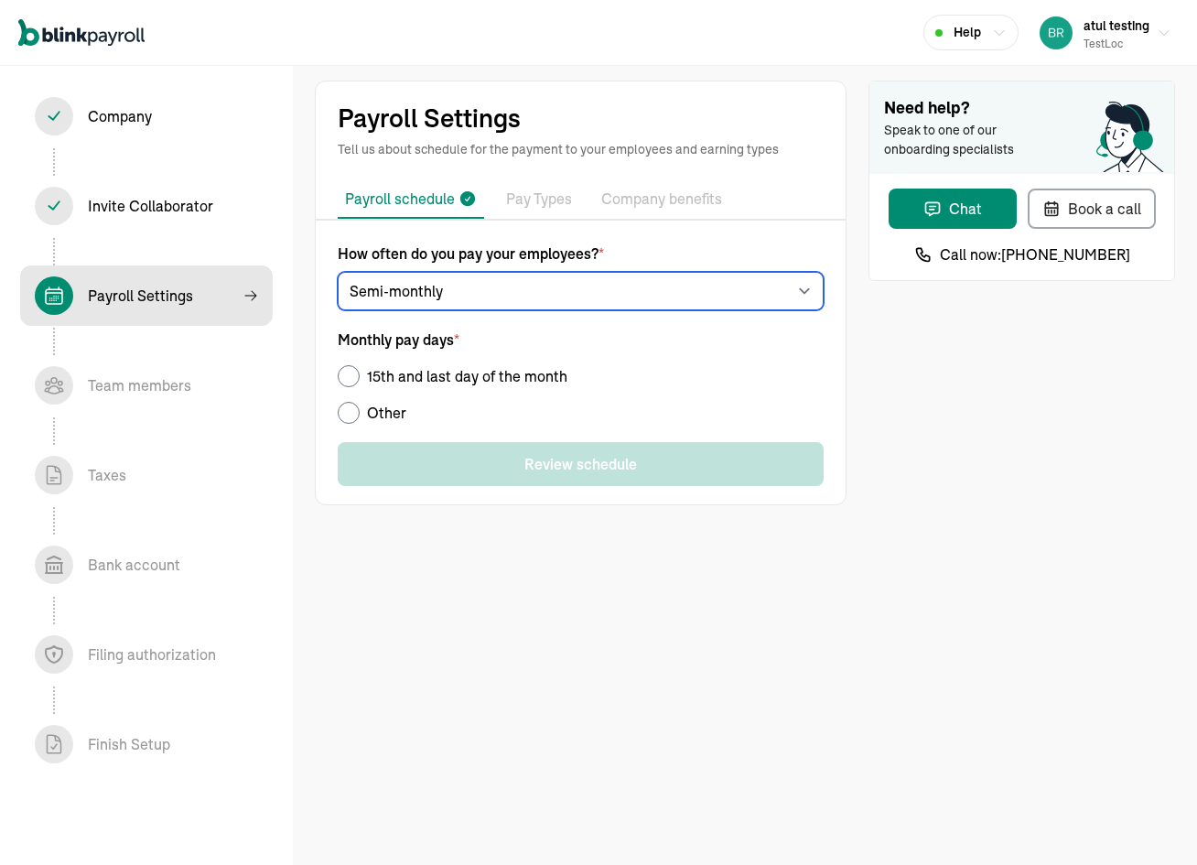
click at [423, 296] on select "-Select frequency- Weekly Bi-weekly Semi-monthly Monthly" at bounding box center [581, 291] width 486 height 38
select select "monthly"
click at [338, 272] on select "-Select frequency- Weekly Bi-weekly Semi-monthly Monthly" at bounding box center [581, 291] width 486 height 38
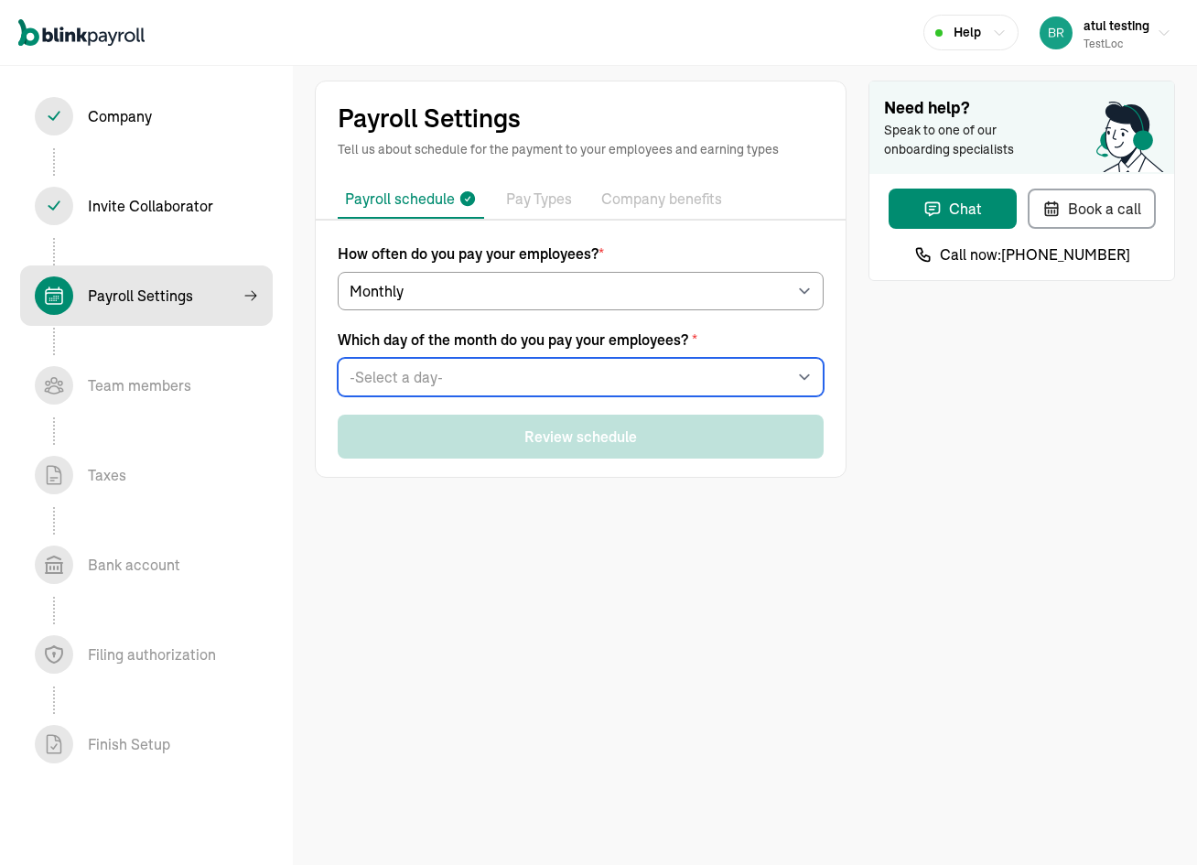
drag, startPoint x: 419, startPoint y: 375, endPoint x: 420, endPoint y: 386, distance: 11.0
click at [419, 375] on select "-Select a day- 1 2 3 4 5 6 7 8 9 10 11 12 13 14 15 16 17 18 19 20 21 22 23 24 2…" at bounding box center [581, 377] width 486 height 38
select select "1"
click at [338, 358] on select "-Select a day- 1 2 3 4 5 6 7 8 9 10 11 12 13 14 15 16 17 18 19 20 21 22 23 24 2…" at bounding box center [581, 377] width 486 height 38
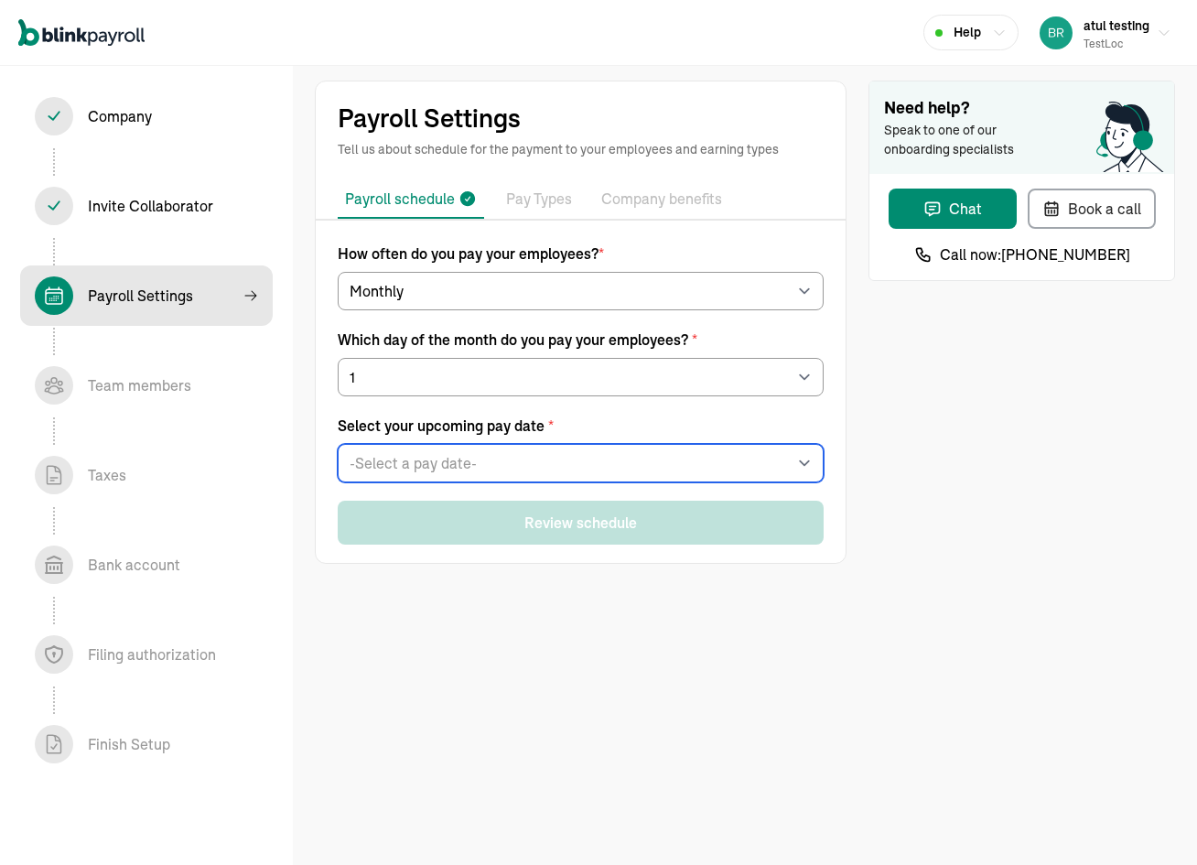
click at [416, 465] on select "-Select a pay date- Wed, Oct 01, 2025 Sat, Nov 01, 2025 Mon, Dec 01, 2025 Thu, …" at bounding box center [581, 463] width 486 height 38
select select "[DATE]"
click at [338, 444] on select "-Select a pay date- Wed, Oct 01, 2025 Sat, Nov 01, 2025 Mon, Dec 01, 2025 Thu, …" at bounding box center [581, 463] width 486 height 38
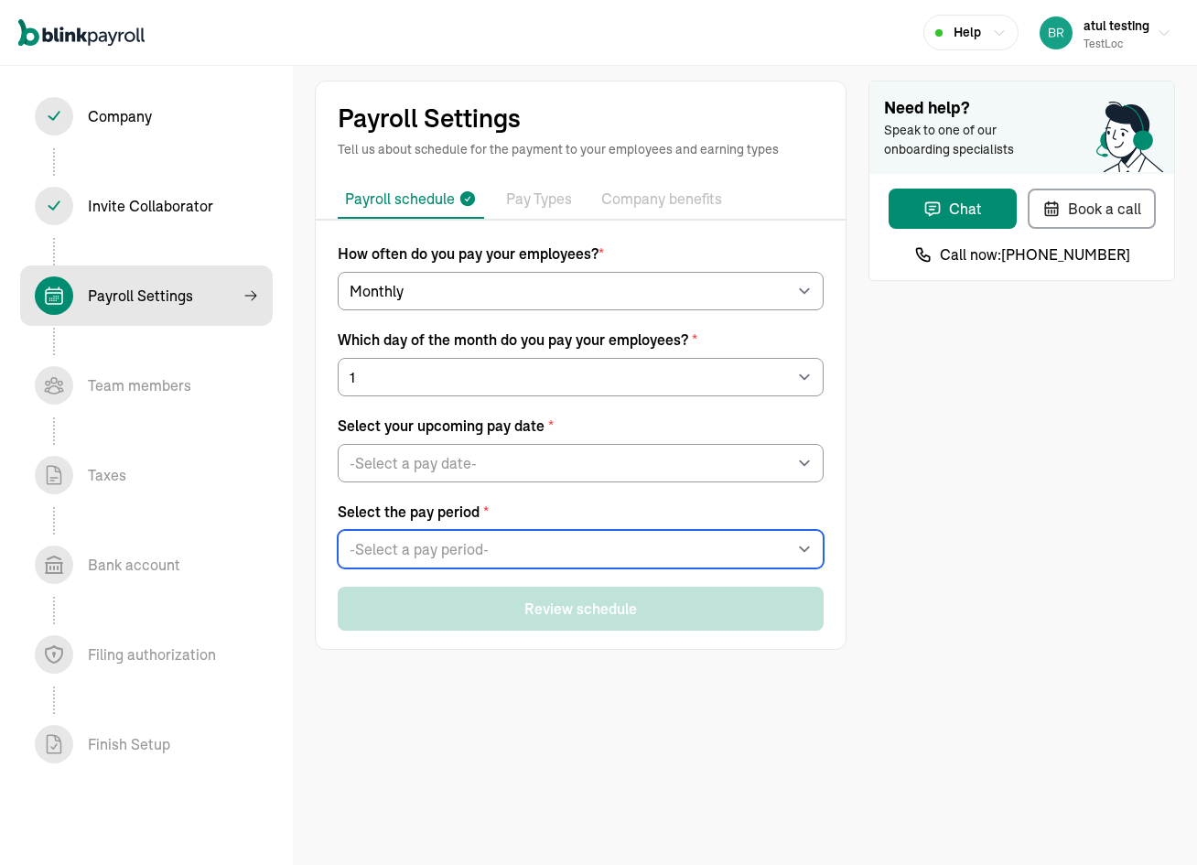
click at [423, 563] on select "-Select a pay period- Mon, Sep 01 - Tue, Sep 30 Tue, Sep 02 - Wed, Oct 01 Custo…" at bounding box center [581, 549] width 486 height 38
select select "Mon, Sep 01 - Tue, Sep 30"
click at [338, 530] on select "-Select a pay period- Mon, Sep 01 - Tue, Sep 30 Tue, Sep 02 - Wed, Oct 01 Custo…" at bounding box center [581, 549] width 486 height 38
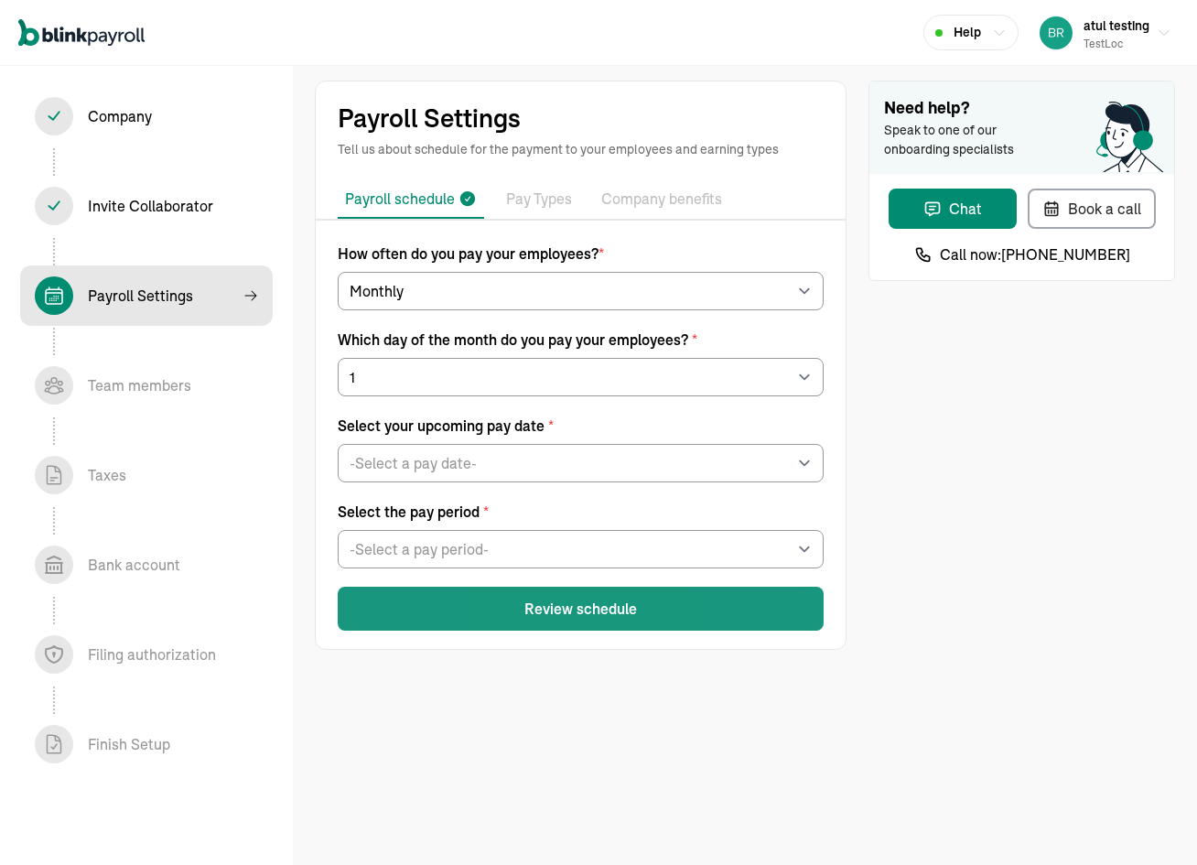
click at [565, 591] on button "Review schedule" at bounding box center [581, 608] width 486 height 44
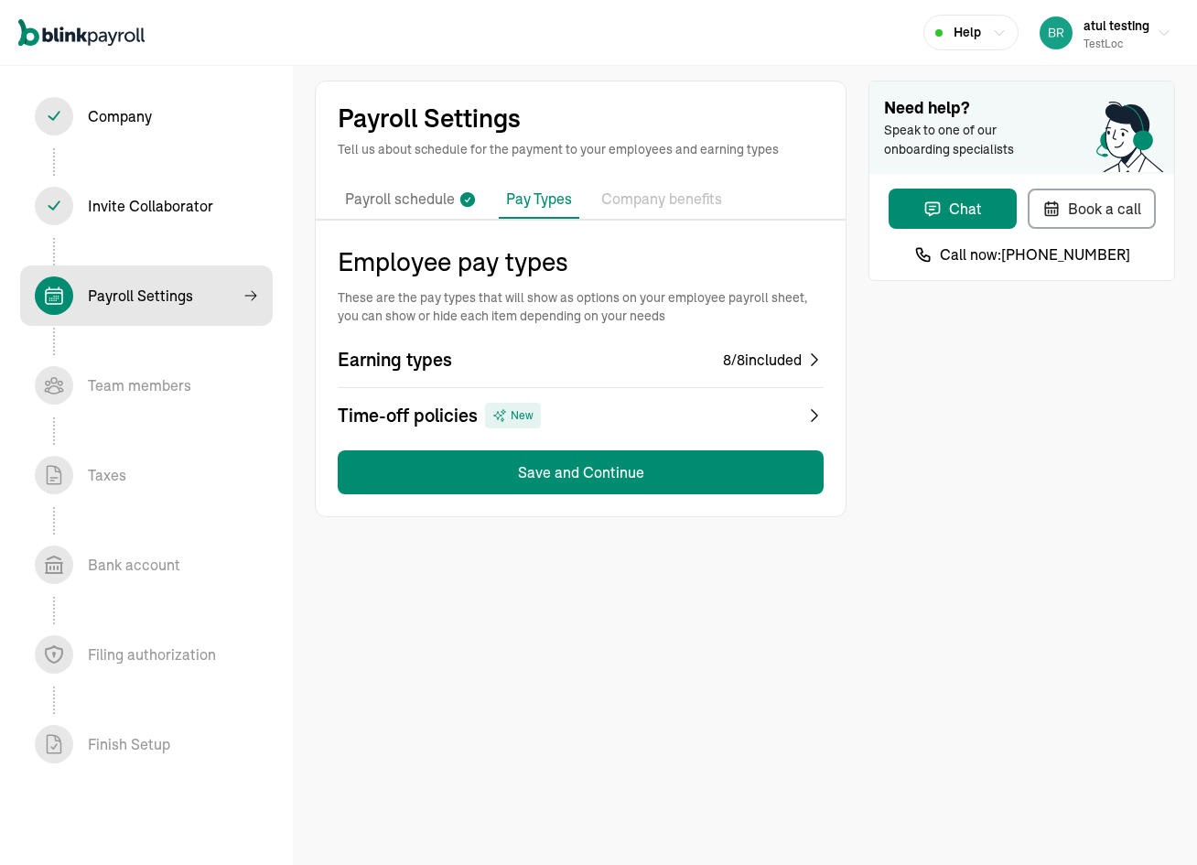
click at [700, 386] on div "Earning types 8 / 8 included Time-off policies New" at bounding box center [581, 387] width 486 height 81
click at [708, 407] on div "Time-off policies New" at bounding box center [581, 416] width 486 height 26
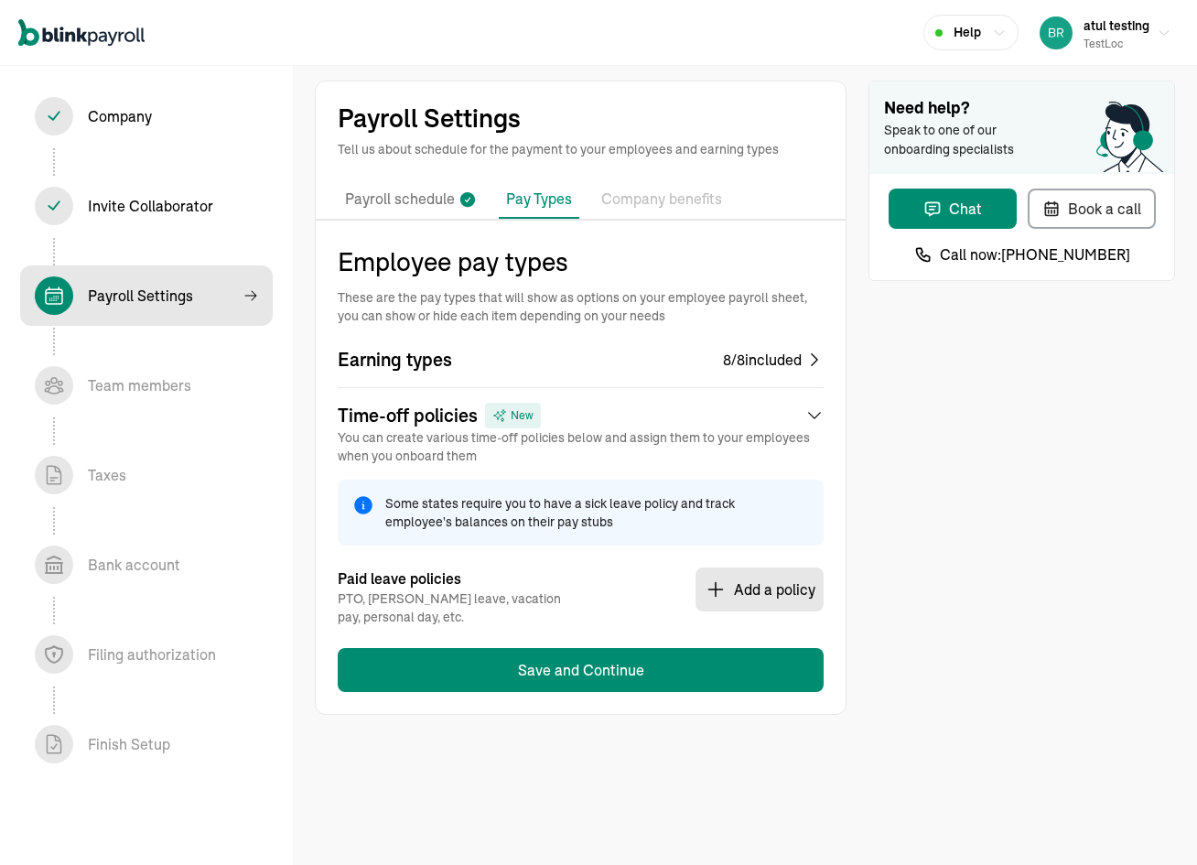
click at [770, 585] on button "Add a policy" at bounding box center [759, 589] width 128 height 44
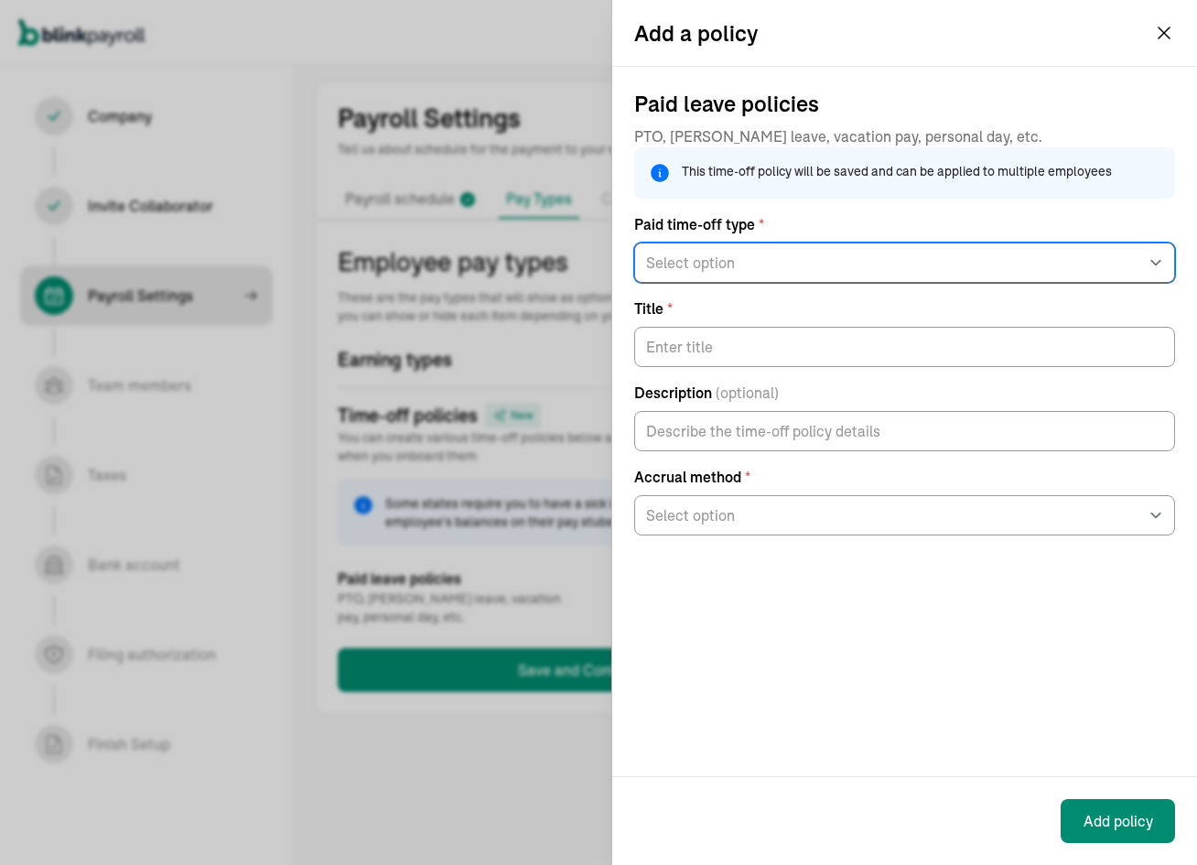
click at [811, 261] on select "Select option General PTO Sick pay Vacation pay" at bounding box center [904, 262] width 541 height 40
click at [767, 574] on div "Paid leave policies PTO, Sick leave, vacation pay, personal day, etc. This time…" at bounding box center [904, 421] width 585 height 709
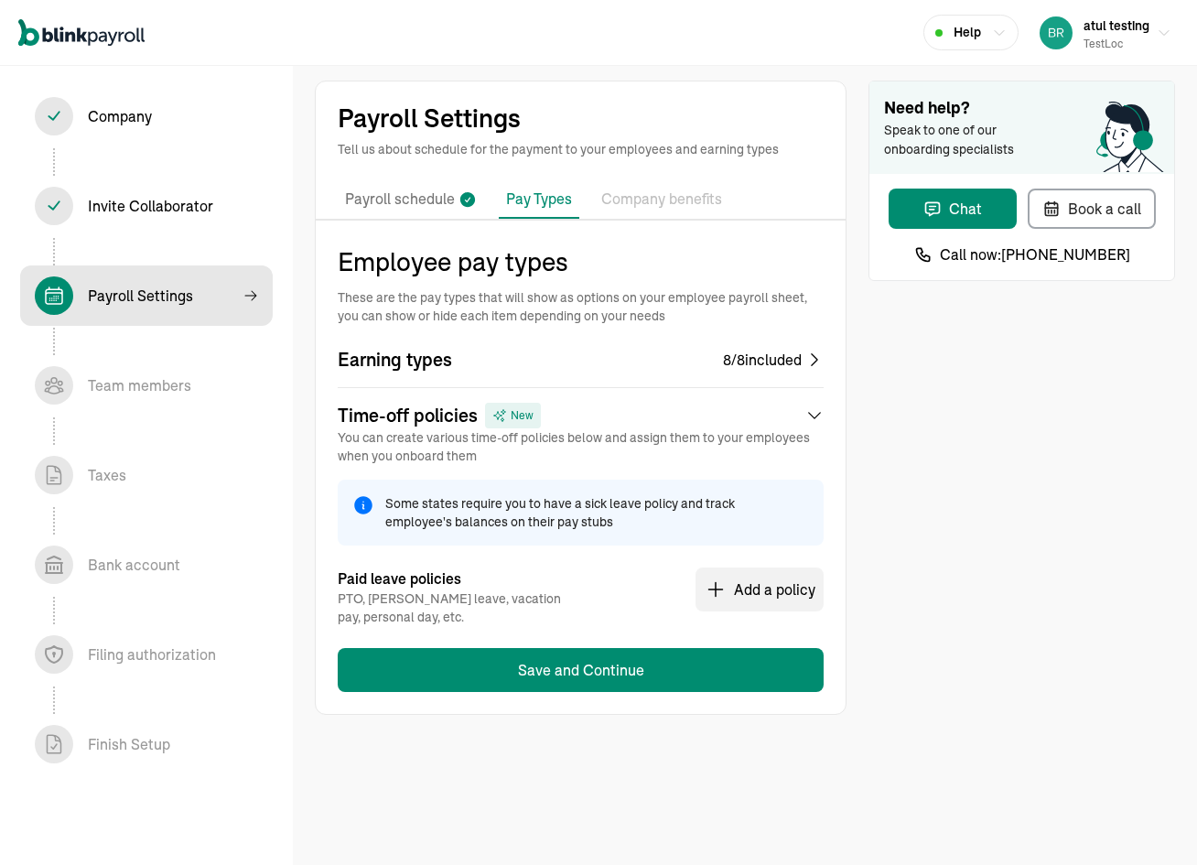
click at [679, 201] on p "Company benefits" at bounding box center [661, 200] width 121 height 24
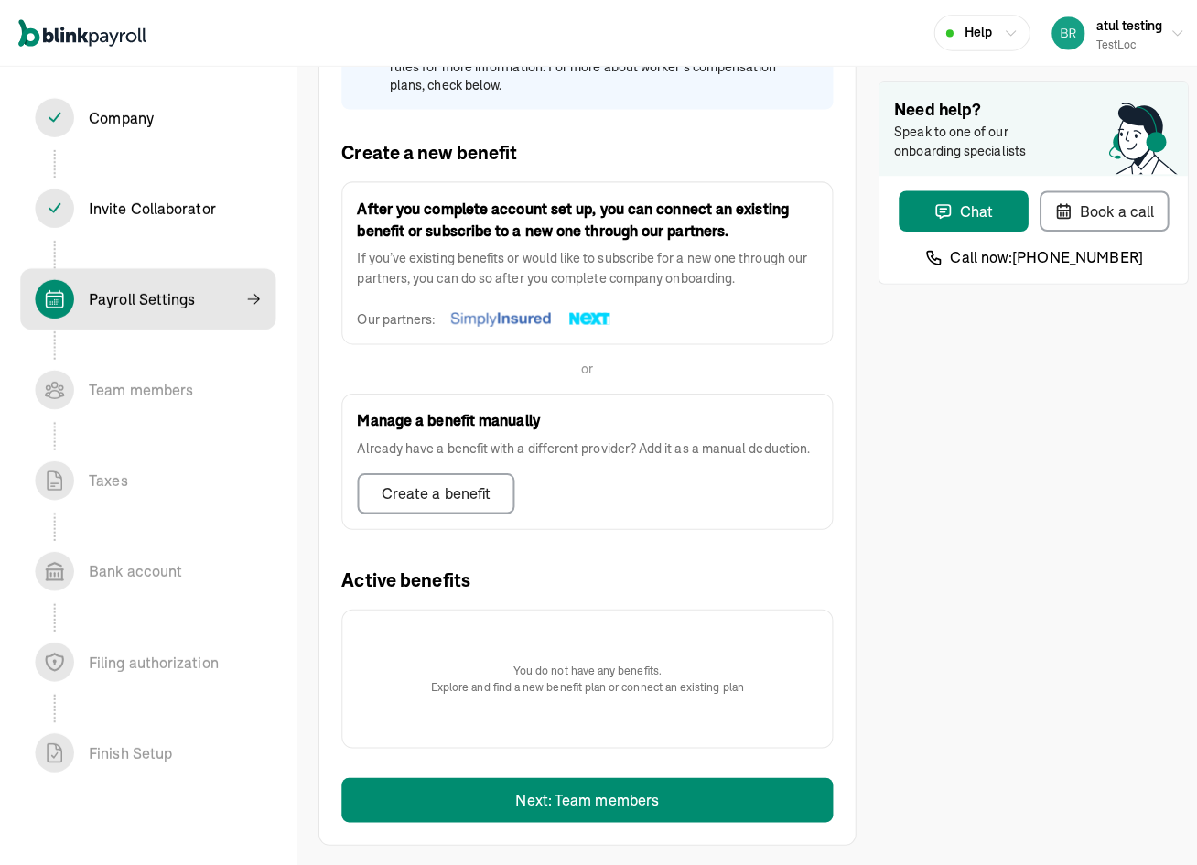
scroll to position [342, 0]
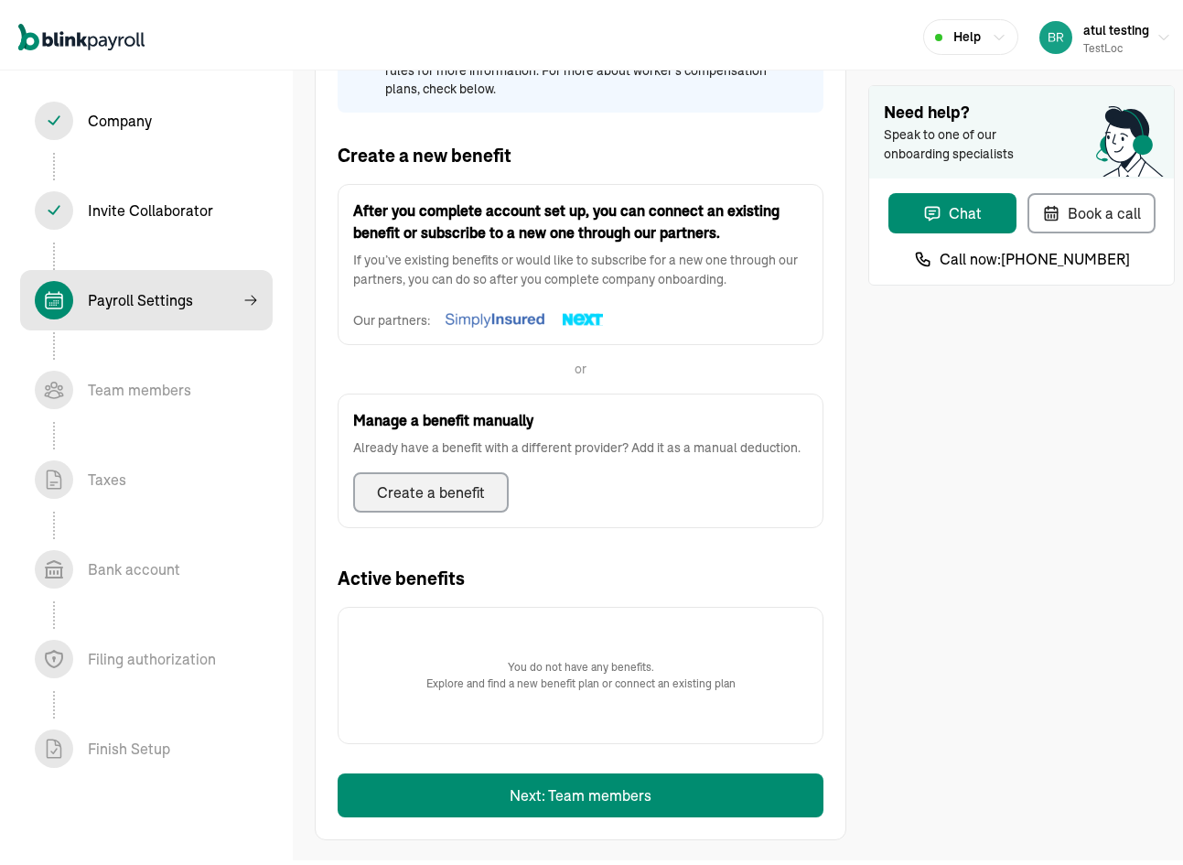
click at [474, 492] on div "Create a benefit" at bounding box center [431, 488] width 108 height 22
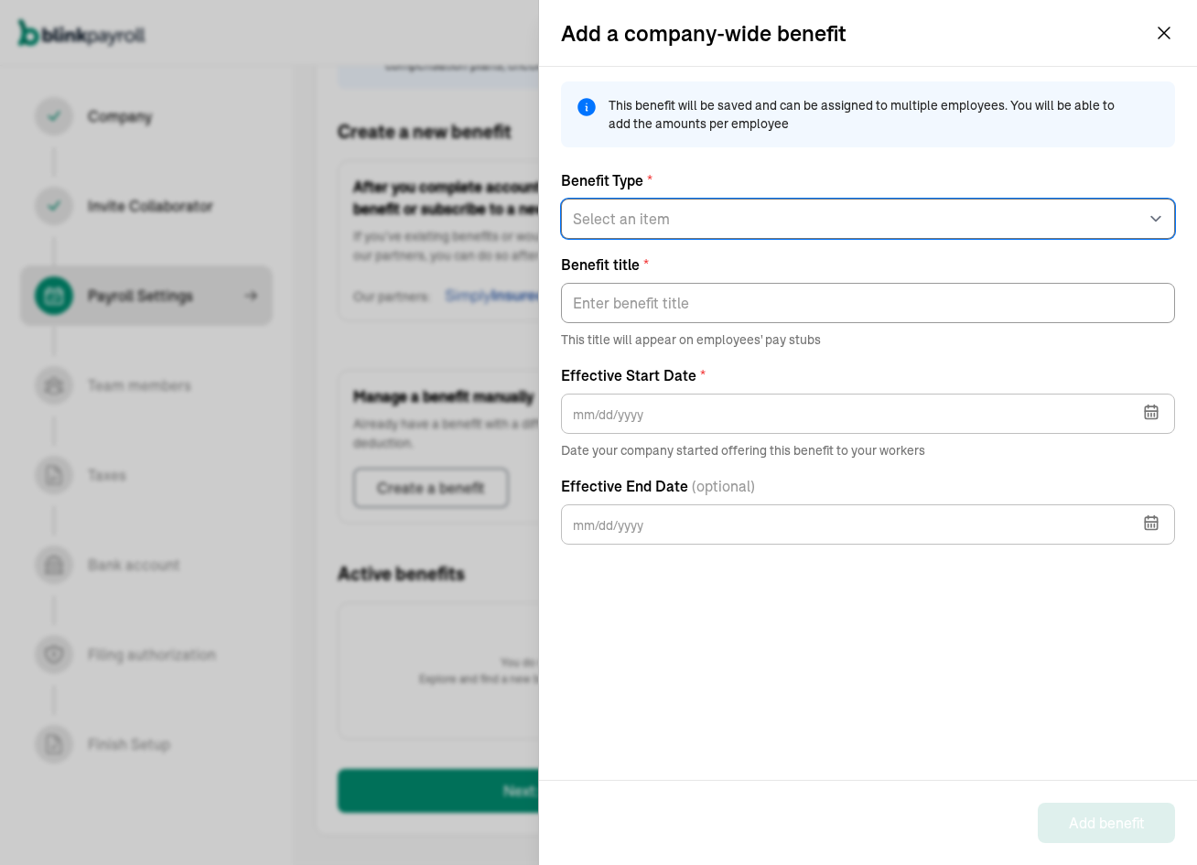
click at [700, 225] on select "Select an item 125 Medical 125 Vision 125 Dental 125 Disability 125 Accident 12…" at bounding box center [868, 219] width 614 height 40
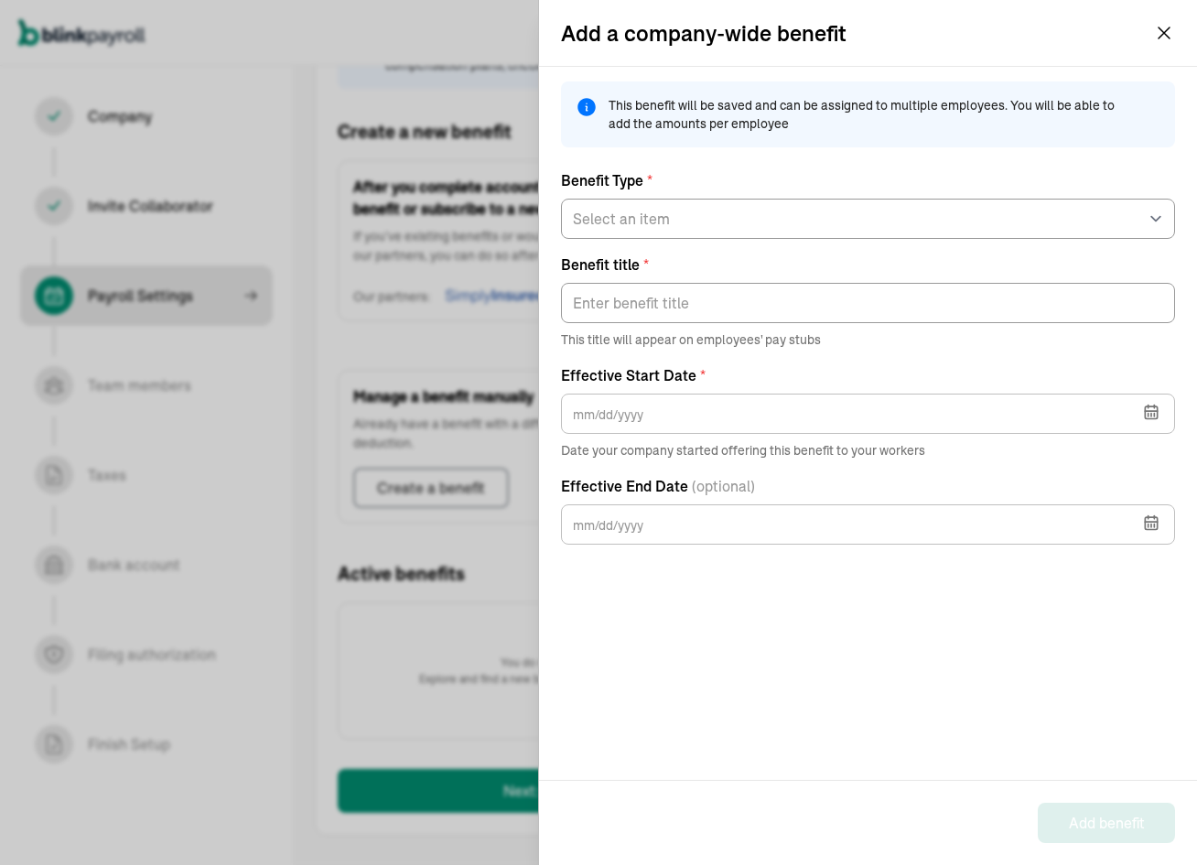
scroll to position [323, 0]
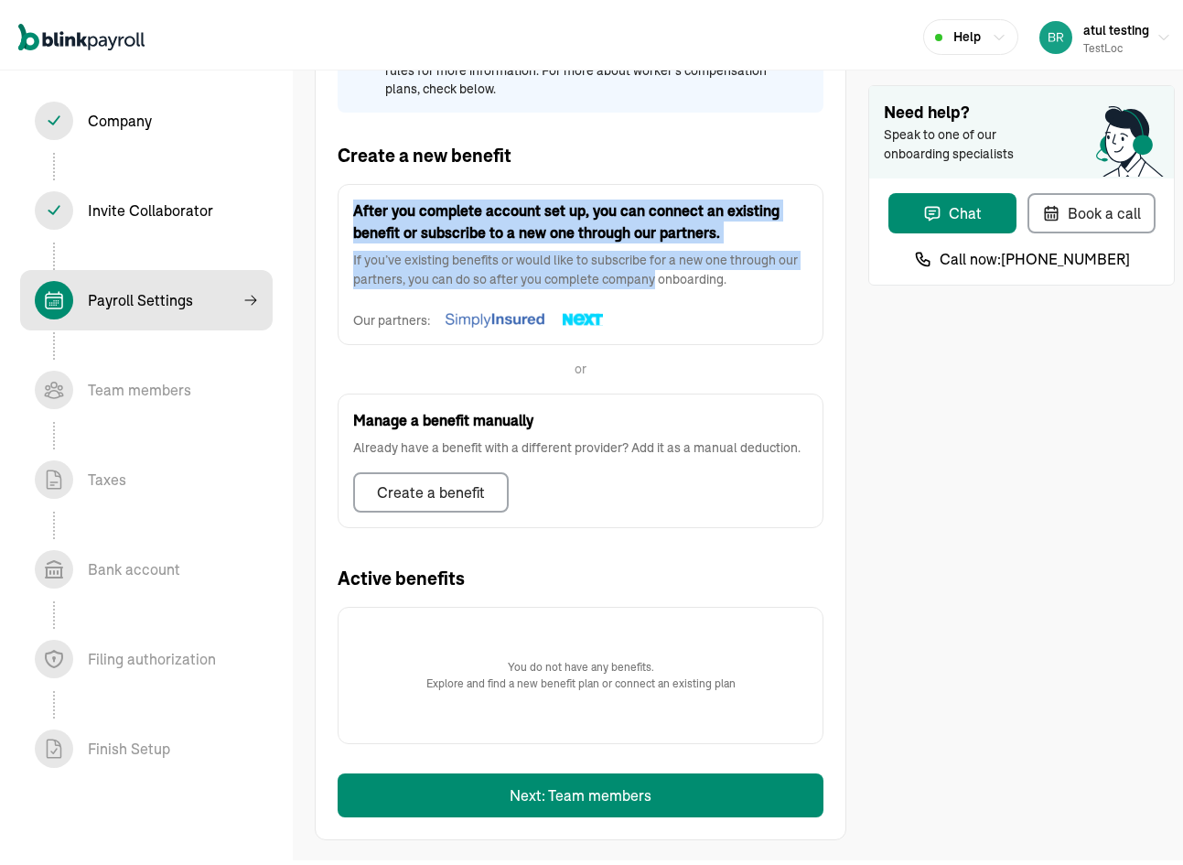
drag, startPoint x: 355, startPoint y: 200, endPoint x: 674, endPoint y: 301, distance: 334.8
click at [674, 301] on div "After you complete account set up, you can connect an existing benefit or subsc…" at bounding box center [581, 259] width 486 height 161
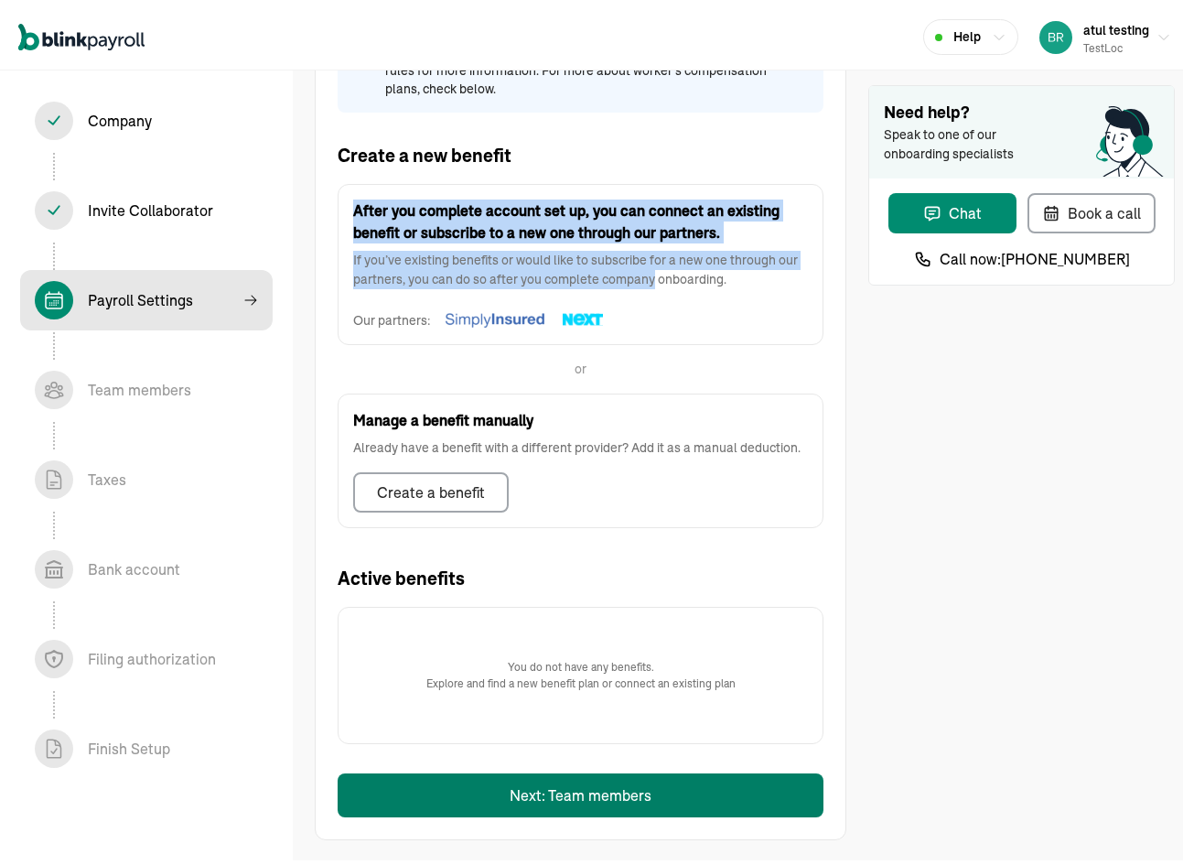
click at [543, 812] on button "Next: Team members" at bounding box center [581, 791] width 486 height 44
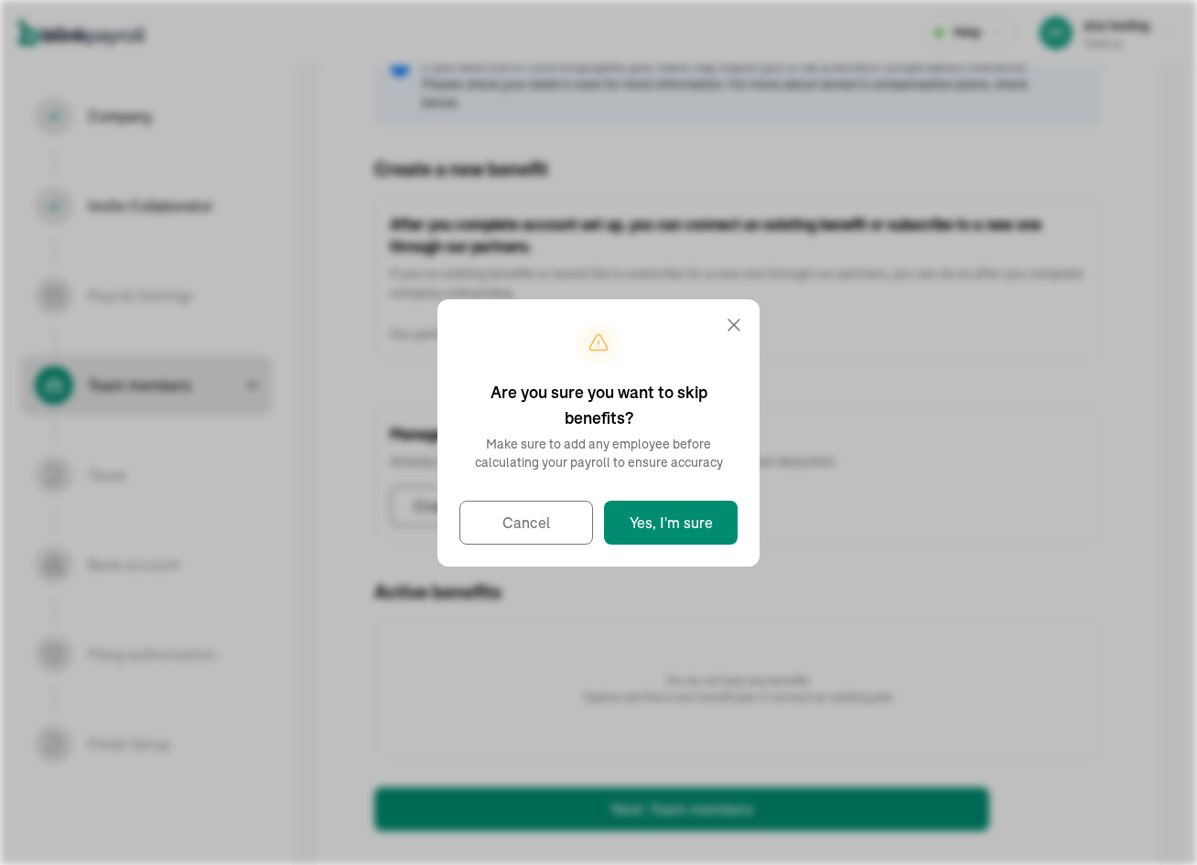
select select "employee"
select select "contractor"
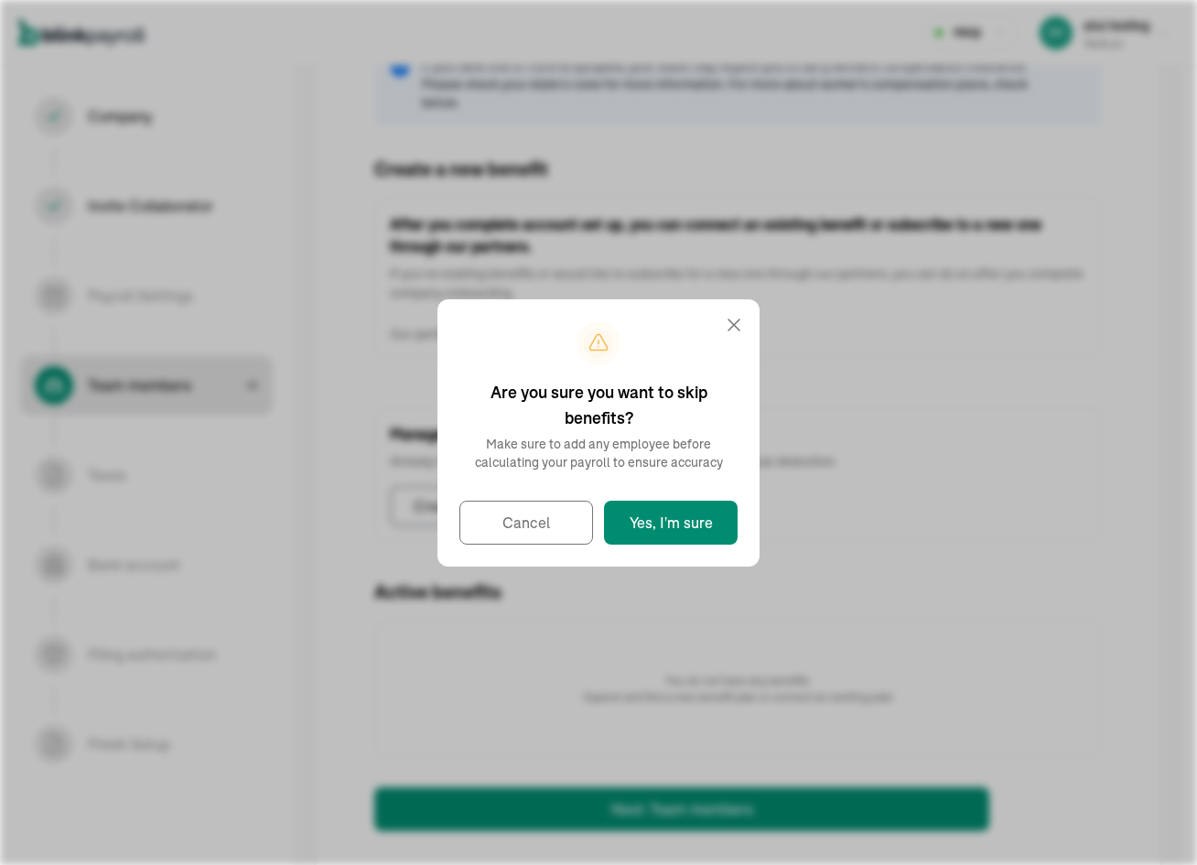
select select "contractor"
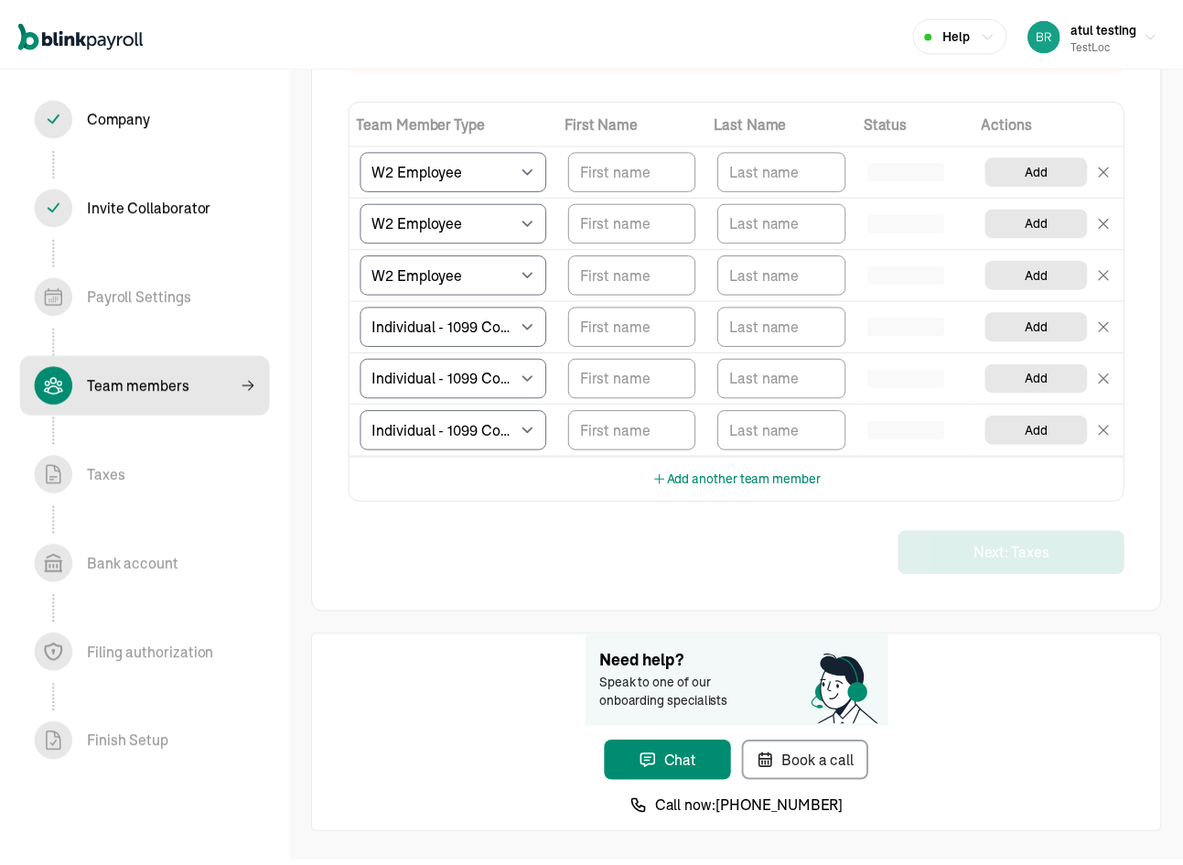
scroll to position [217, 0]
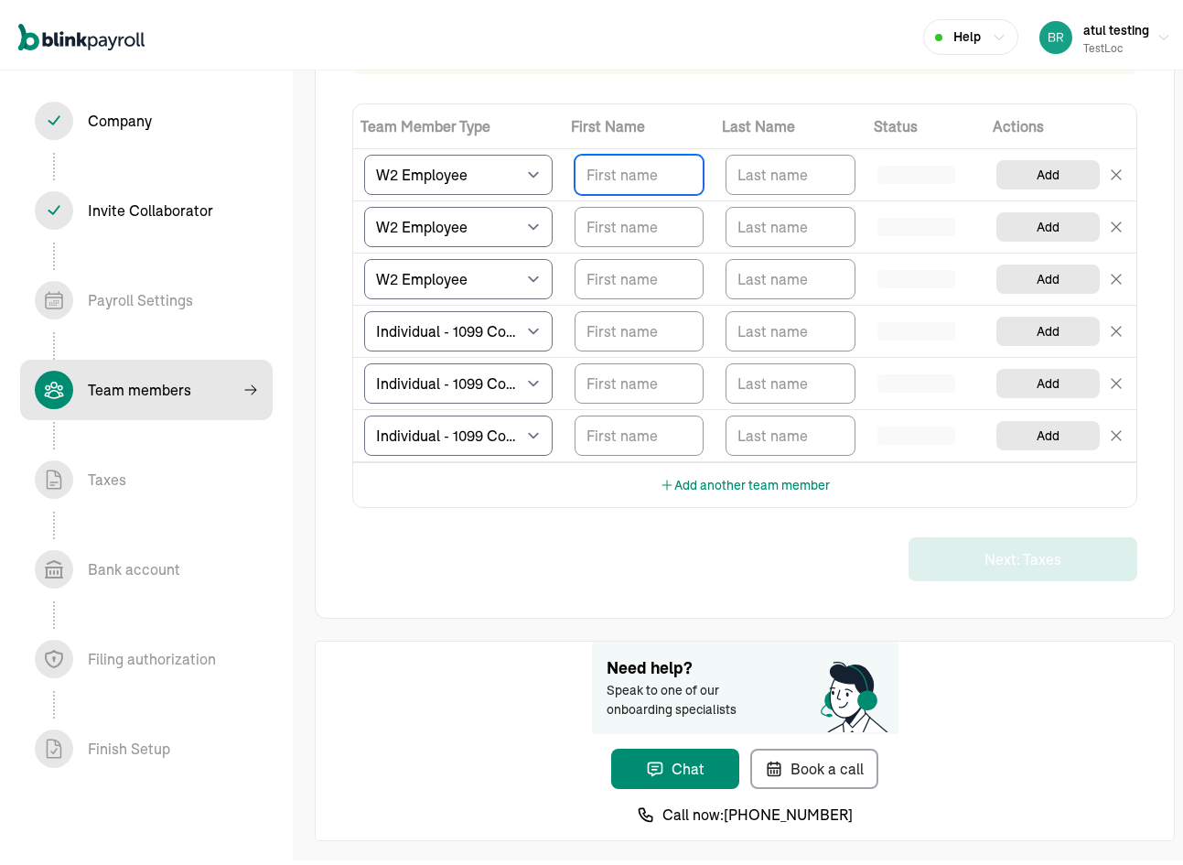
click at [624, 168] on input "TextInput" at bounding box center [639, 170] width 129 height 40
type input "test"
click at [787, 164] on input "TextInput" at bounding box center [790, 170] width 129 height 40
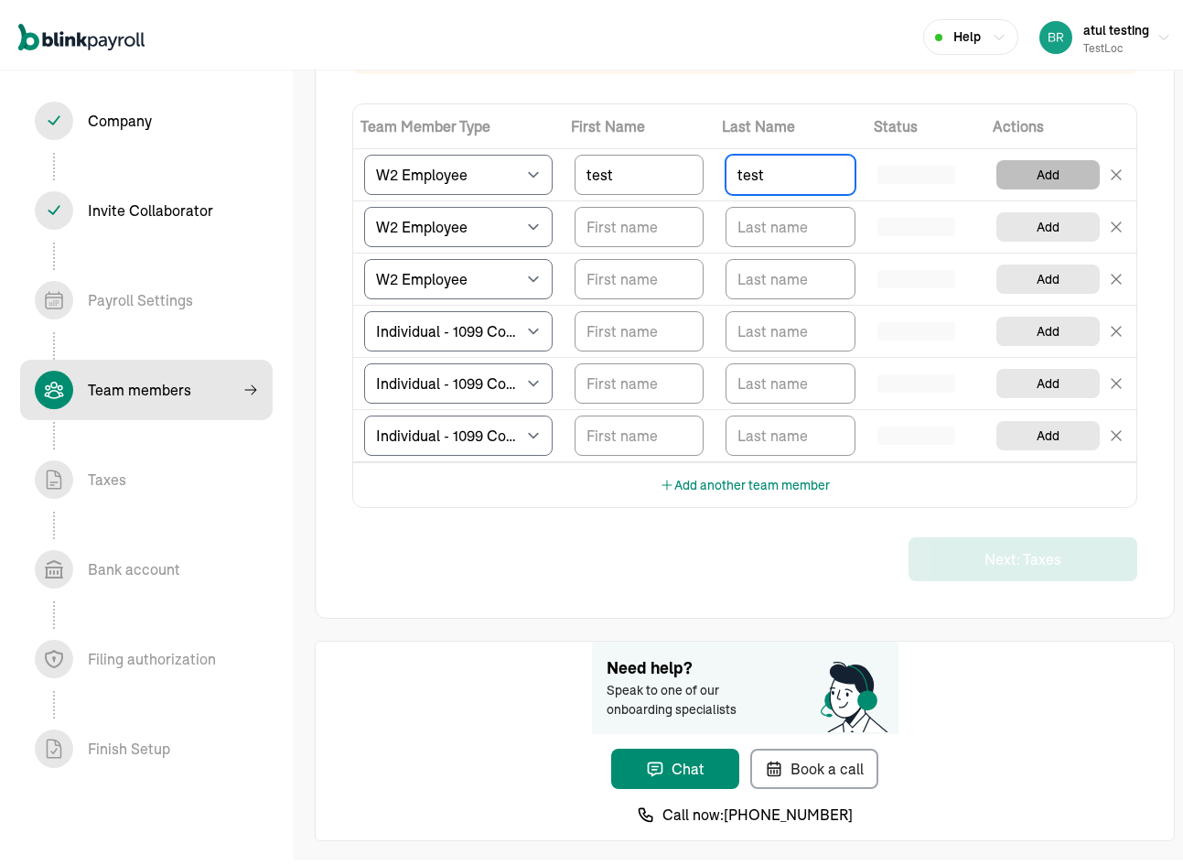
type input "test"
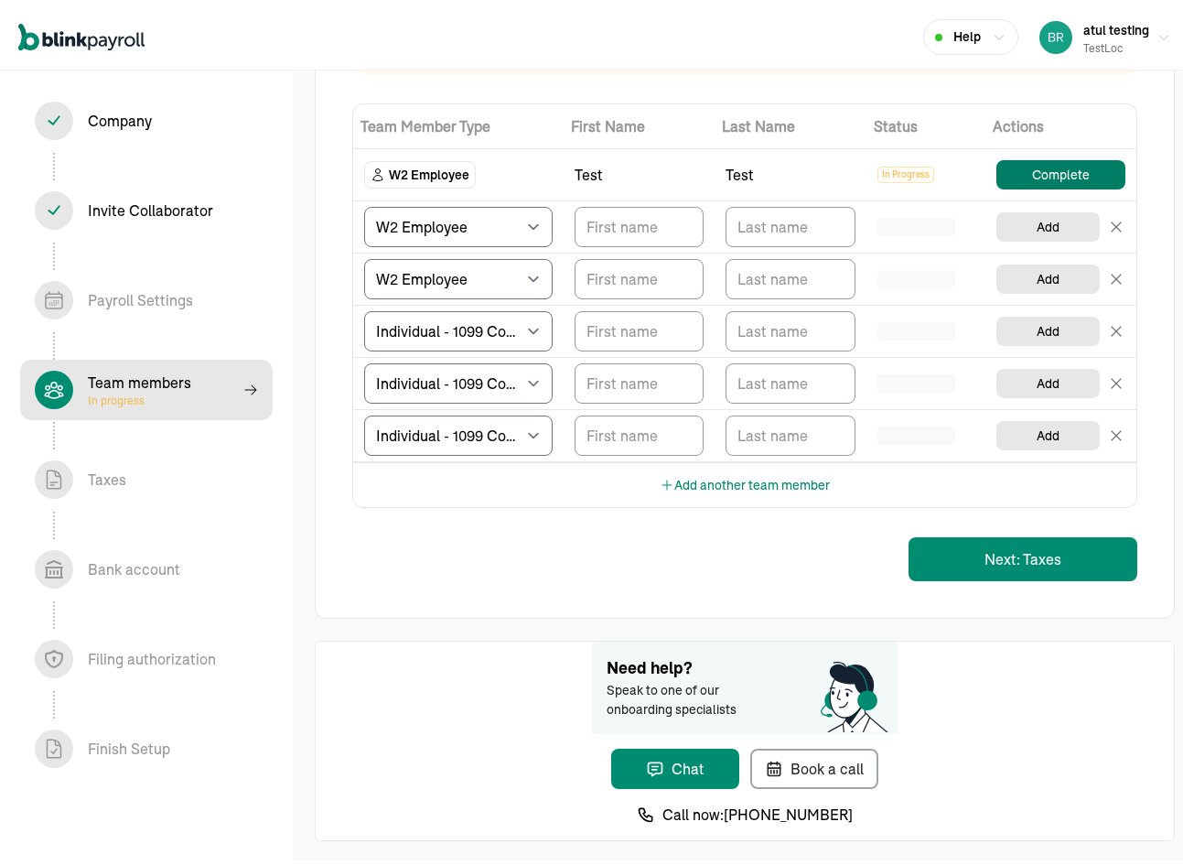
click at [1036, 169] on button "Complete" at bounding box center [1060, 170] width 129 height 29
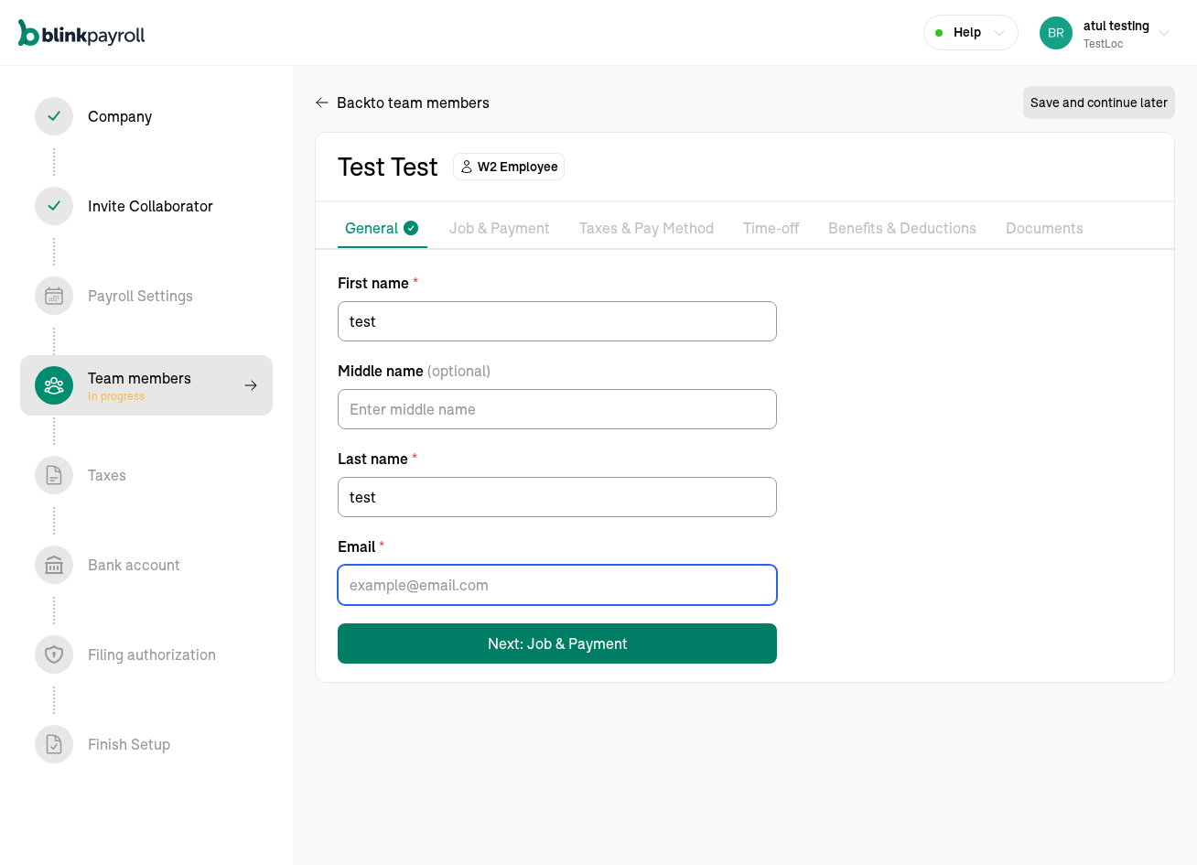
click at [453, 578] on input "Email *" at bounding box center [557, 585] width 439 height 40
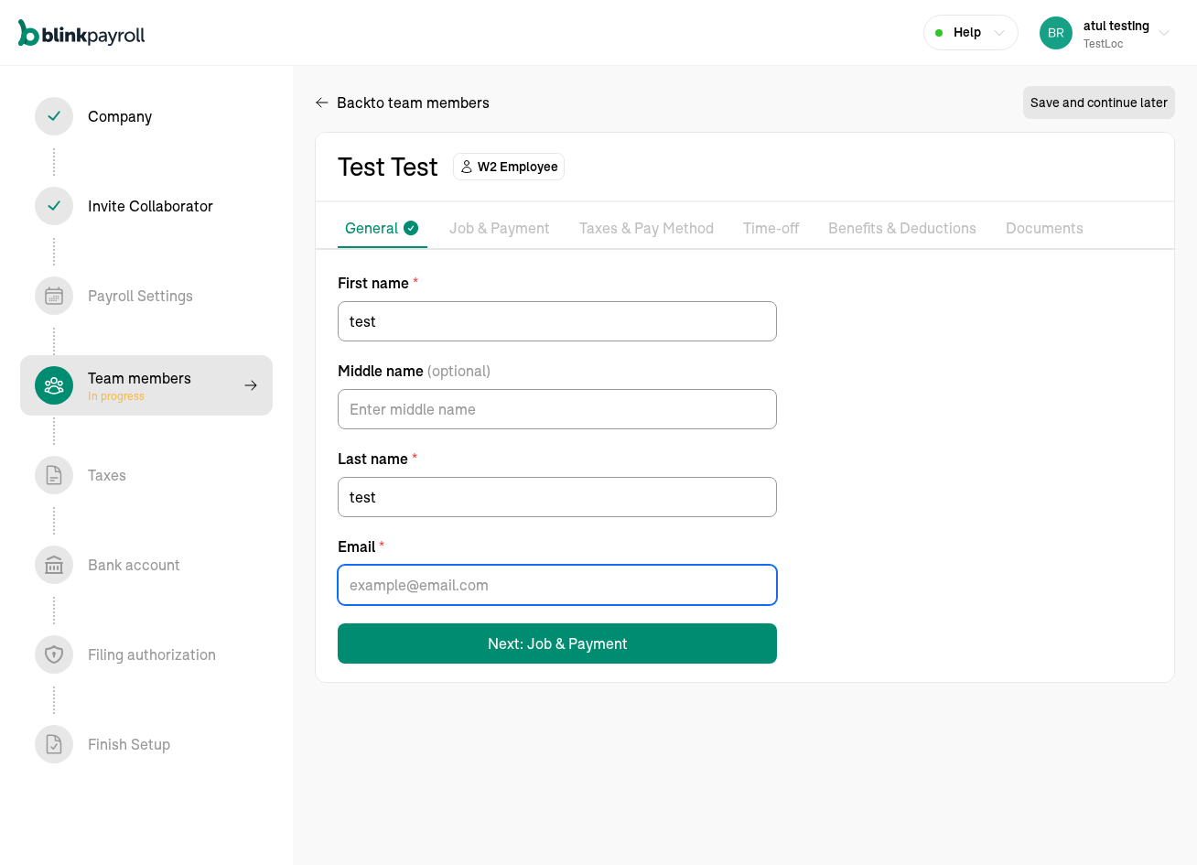
click at [453, 578] on input "Email *" at bounding box center [557, 585] width 439 height 40
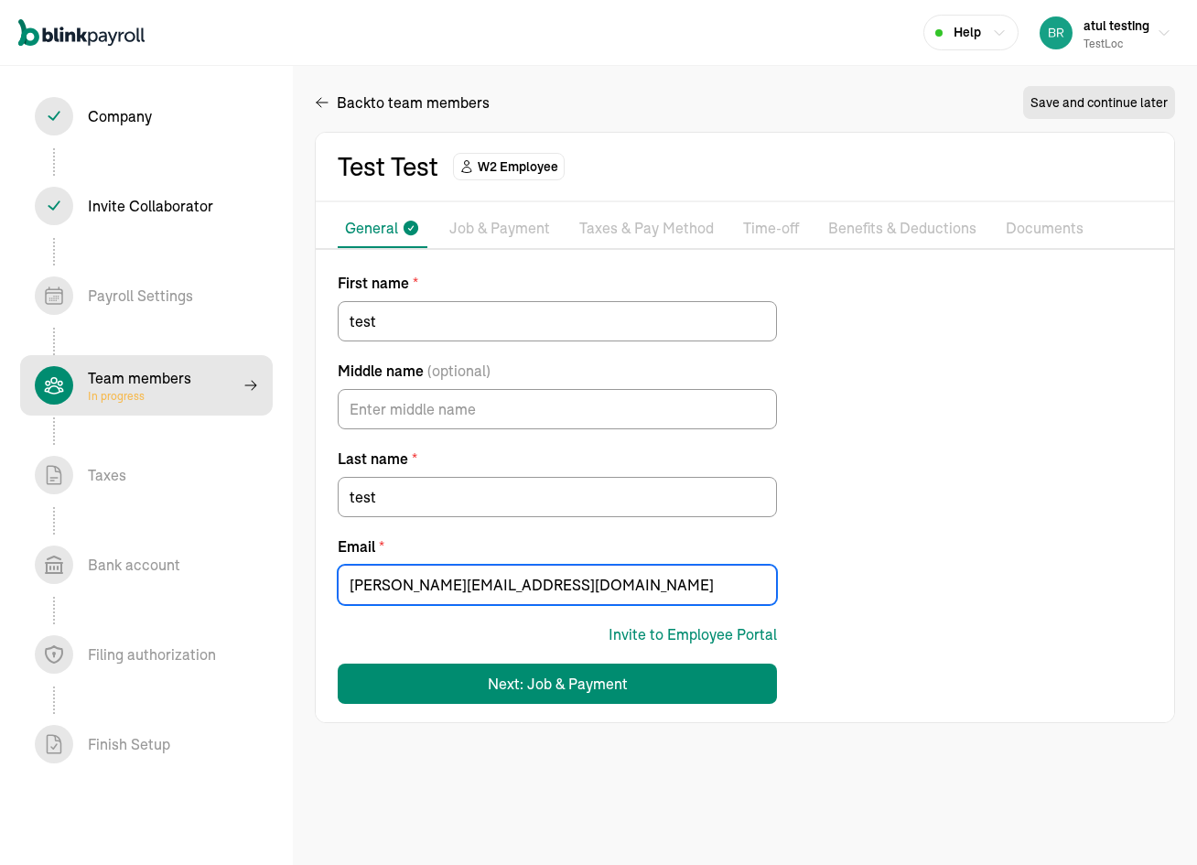
click at [484, 580] on input "branko+testpopi10-1@blinkpayroll.com" at bounding box center [557, 585] width 439 height 40
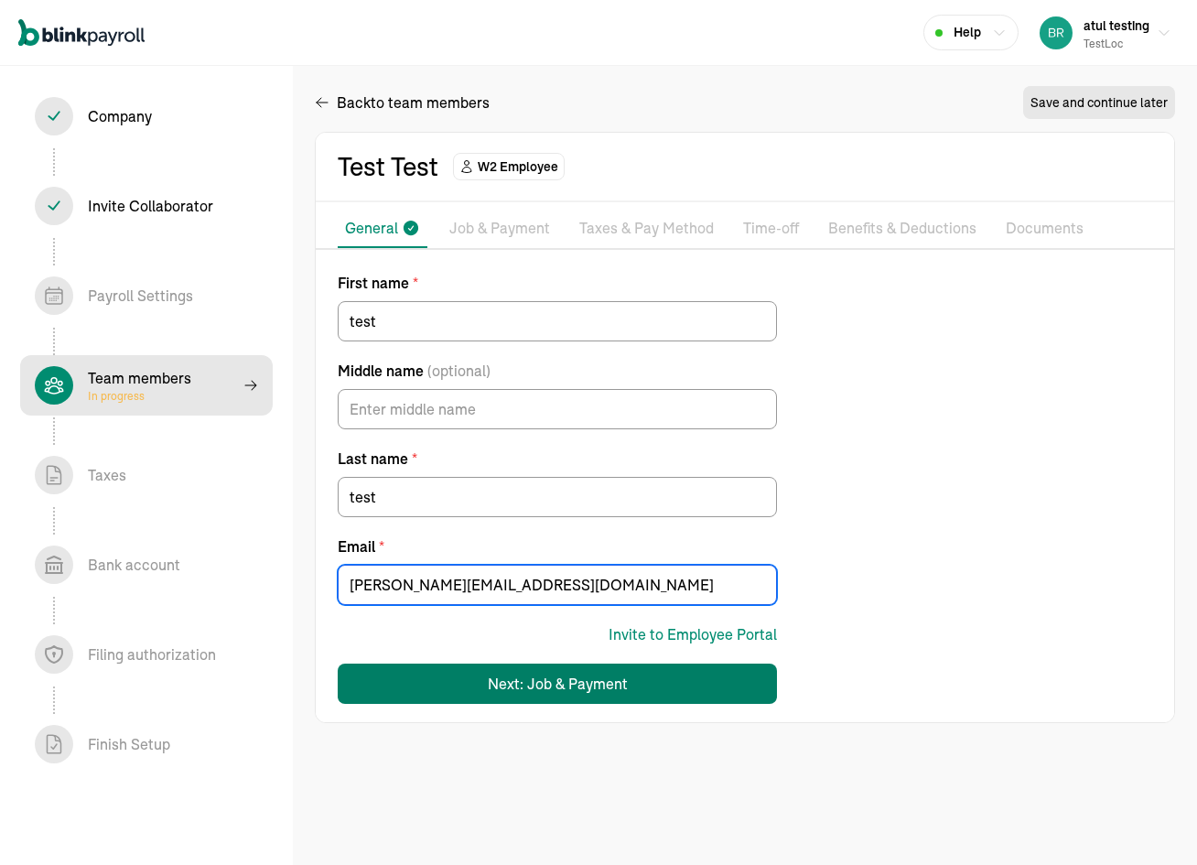
type input "branko+testpopi10-11111@blinkpayroll.com"
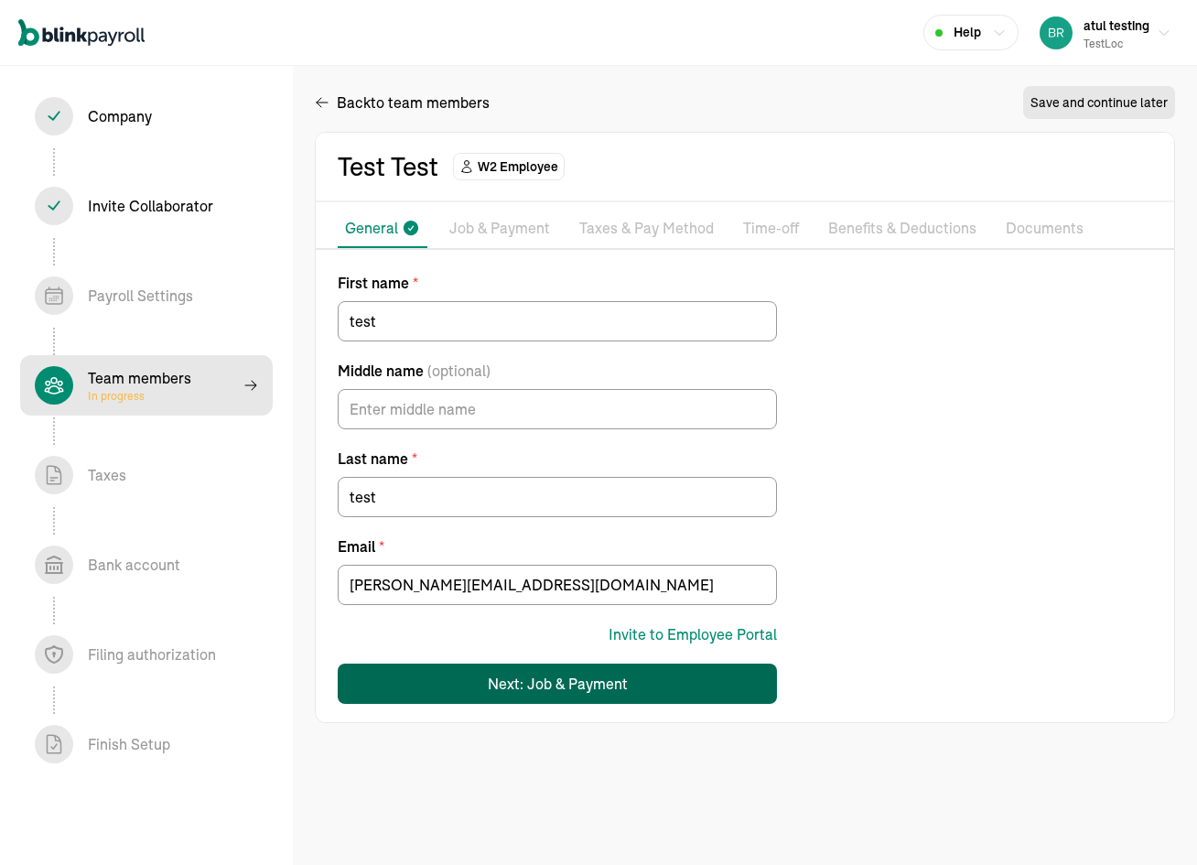
click at [561, 682] on div "Next: Job & Payment" at bounding box center [558, 683] width 140 height 22
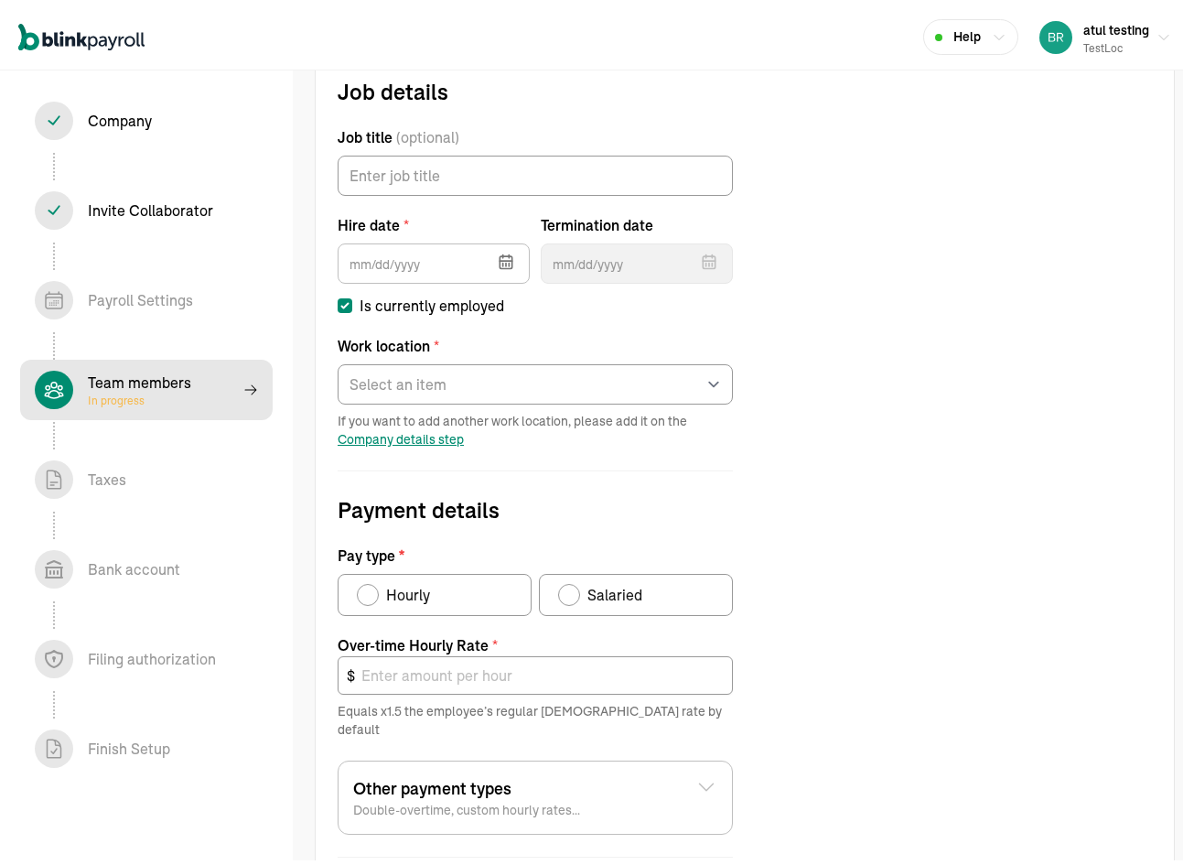
scroll to position [210, 0]
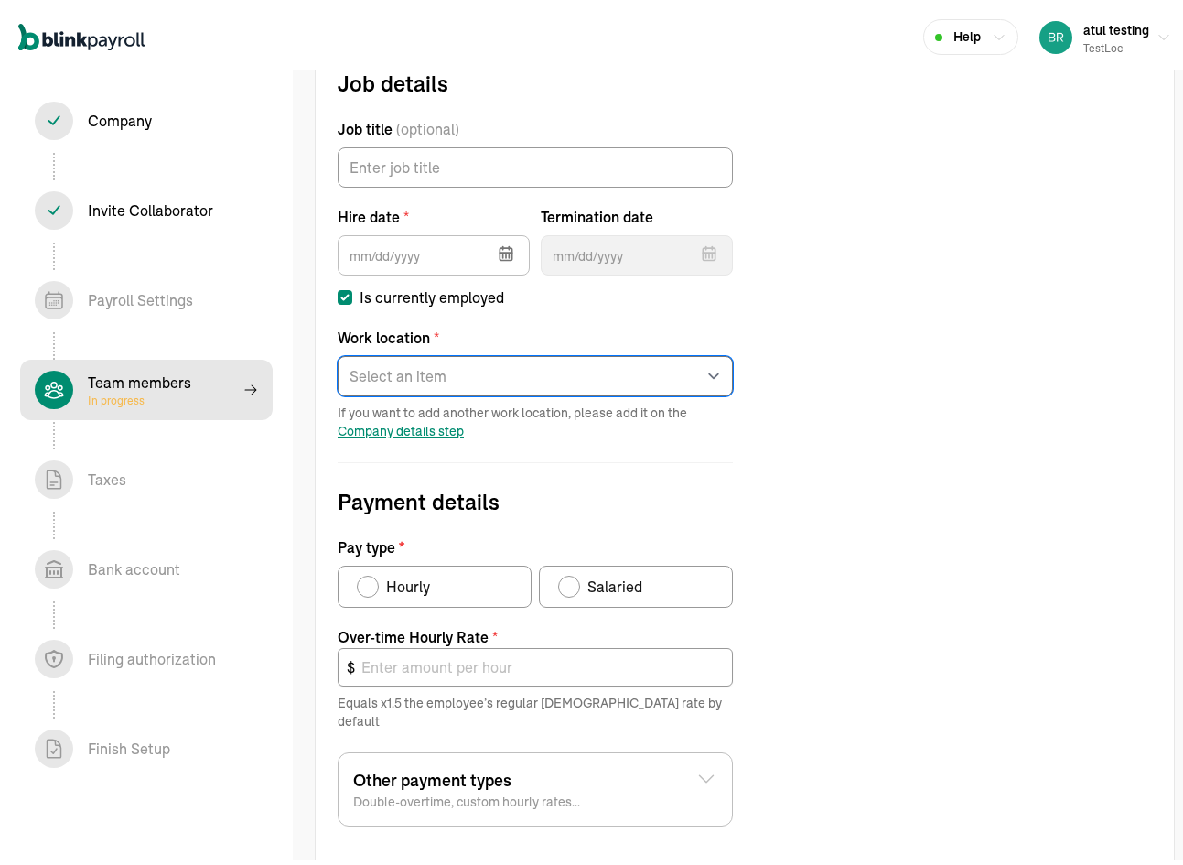
click at [423, 374] on select "Select an item test Works from home" at bounding box center [535, 371] width 395 height 40
click at [950, 360] on div "Job details Job title (optional) Hire date * Aug 2025 Mon Tue Wed Thu Fri Sat S…" at bounding box center [745, 544] width 858 height 964
click at [520, 369] on select "Select an item test Works from home" at bounding box center [535, 371] width 395 height 40
click at [960, 428] on div "Job details Job title (optional) Hire date * Aug 2025 Mon Tue Wed Thu Fri Sat S…" at bounding box center [745, 544] width 858 height 964
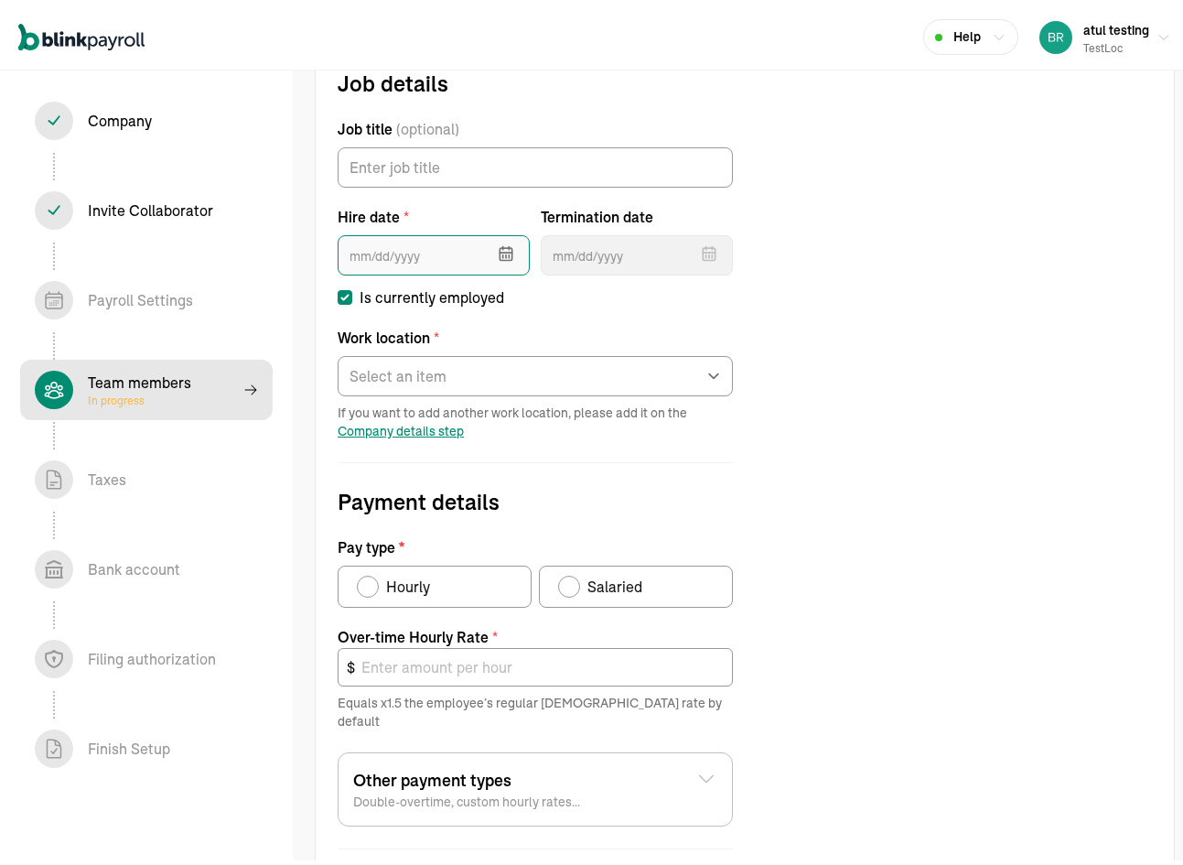
click at [445, 245] on input "text" at bounding box center [434, 251] width 192 height 40
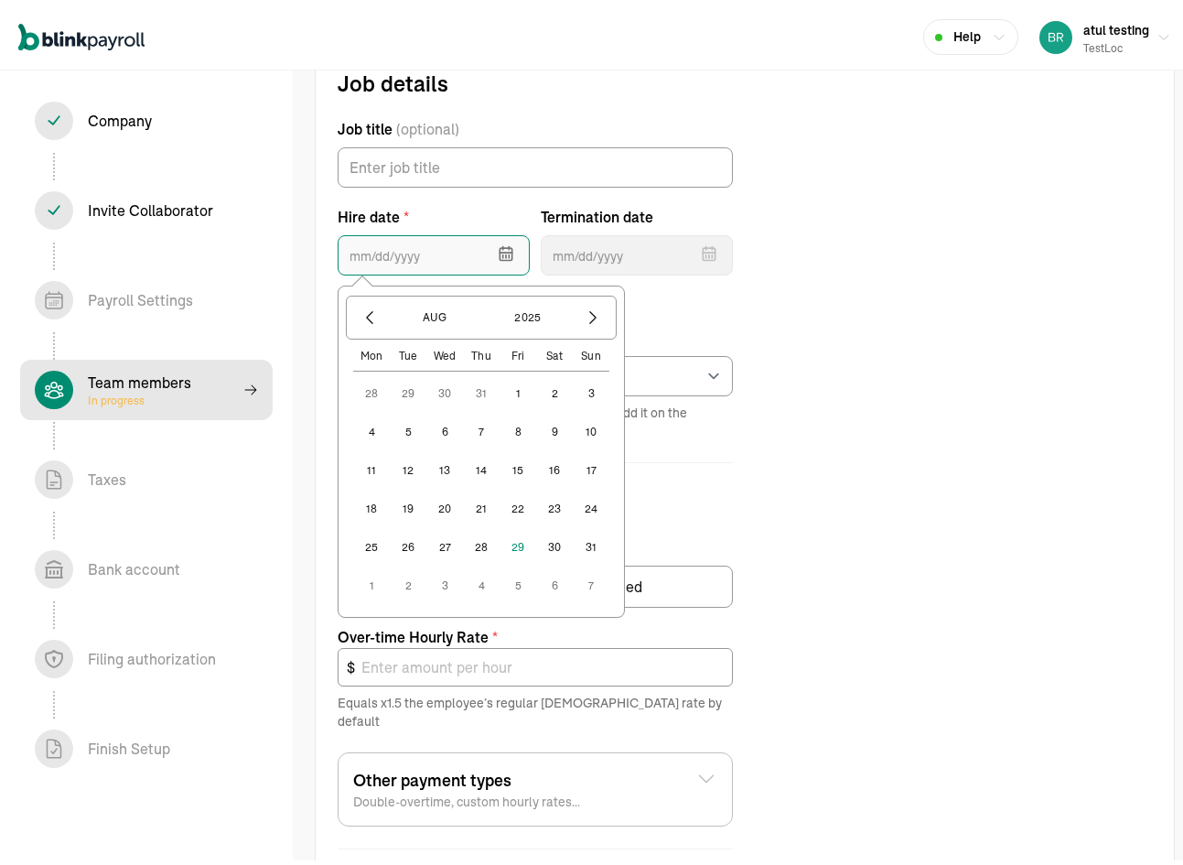
click at [445, 245] on input "text" at bounding box center [434, 251] width 192 height 40
click at [524, 391] on button "1" at bounding box center [518, 389] width 37 height 37
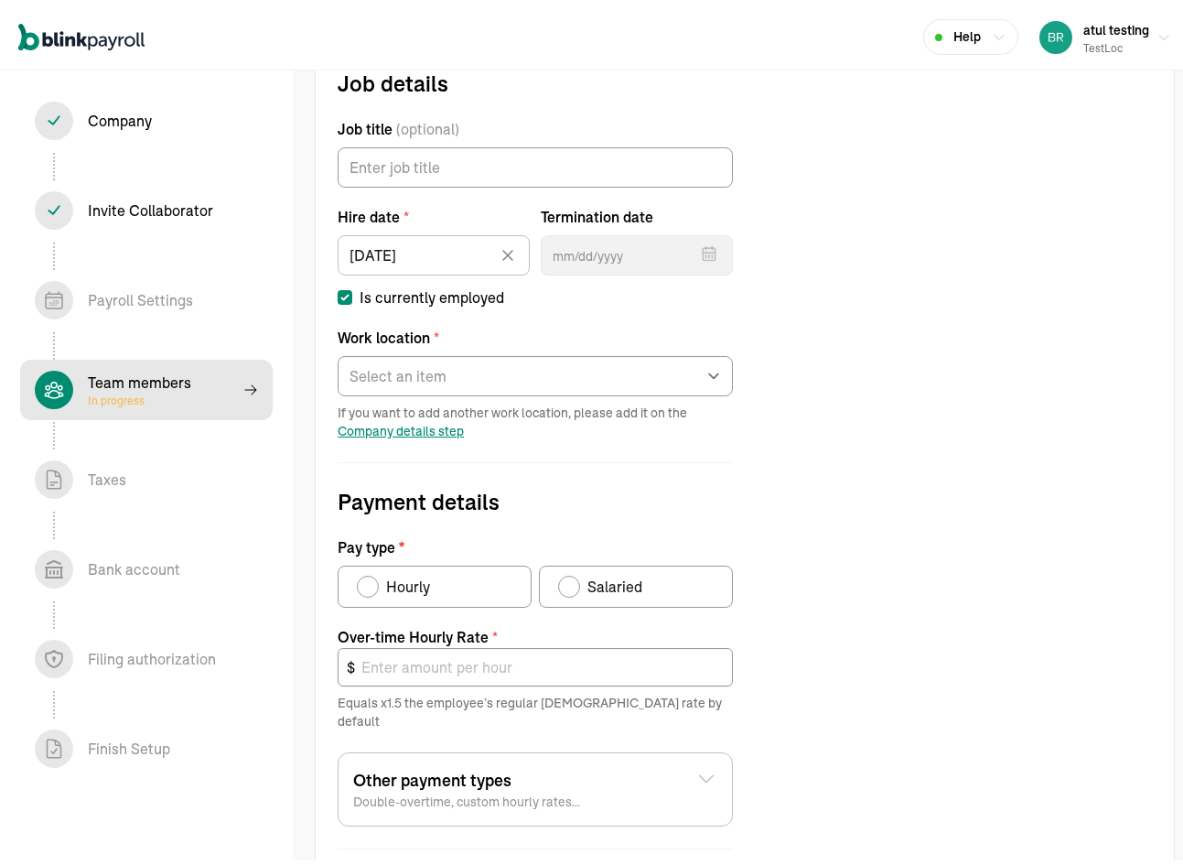
type input "08/01/2025"
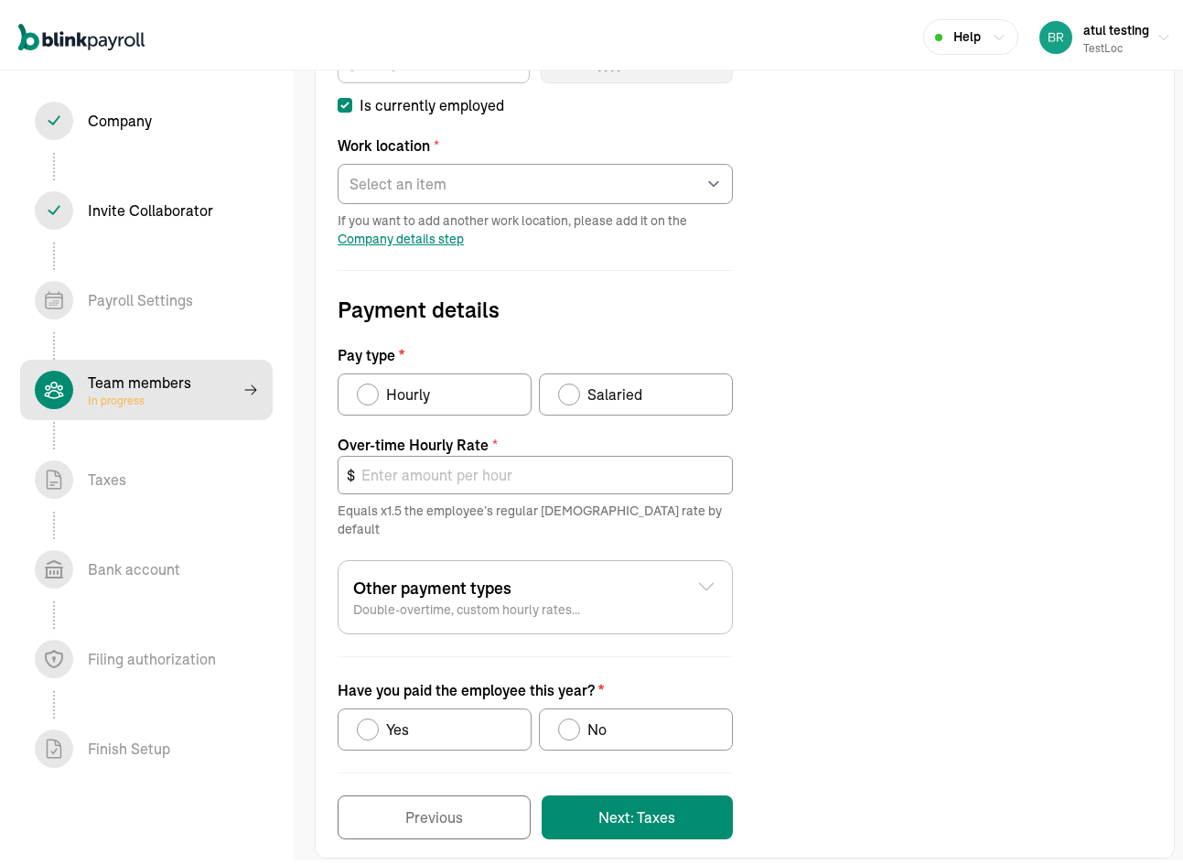
click at [556, 379] on label "Salaried" at bounding box center [636, 390] width 194 height 42
click at [557, 379] on input "Salaried" at bounding box center [564, 385] width 15 height 15
radio input "true"
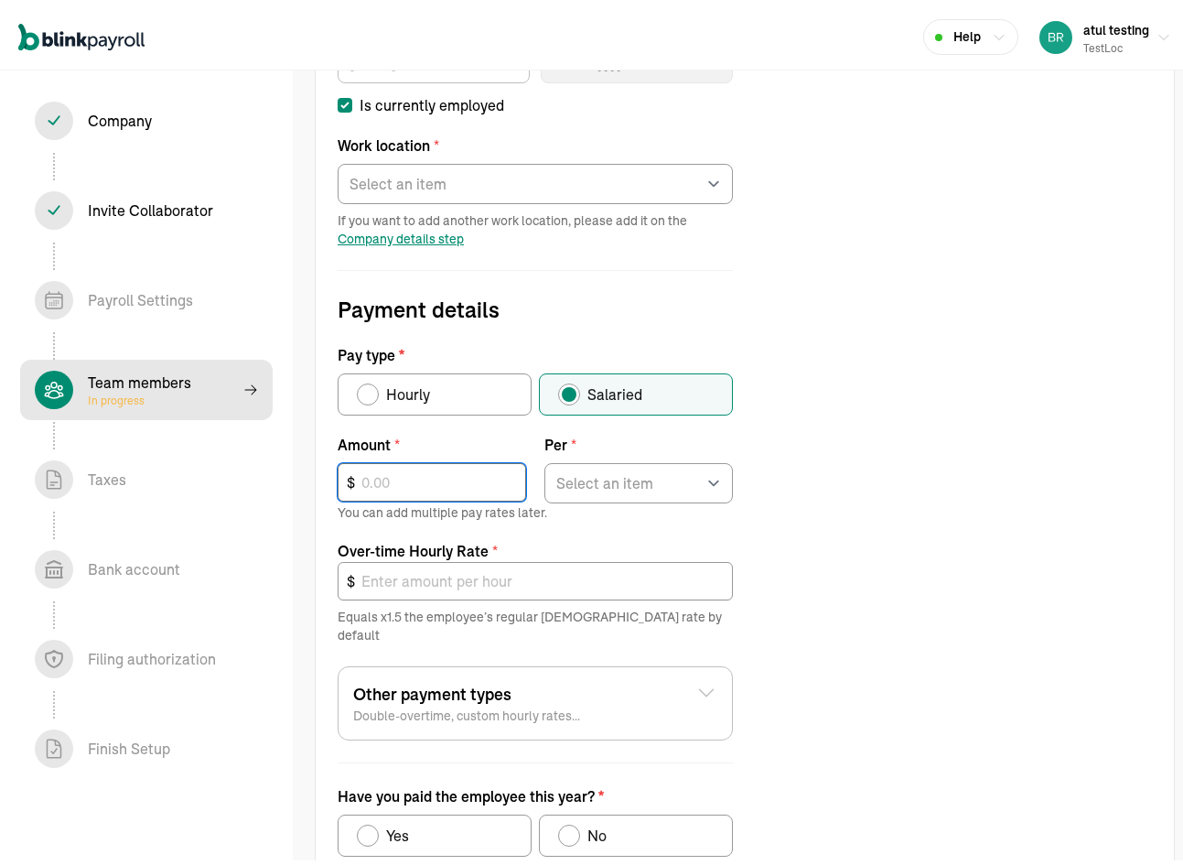
click at [445, 473] on input "text" at bounding box center [432, 477] width 188 height 38
type input "2,000"
click at [629, 482] on select "Select an item Hour Week Month Year" at bounding box center [638, 478] width 188 height 40
select select "3"
click at [544, 458] on select "Select an item Hour Week Month Year" at bounding box center [638, 478] width 188 height 40
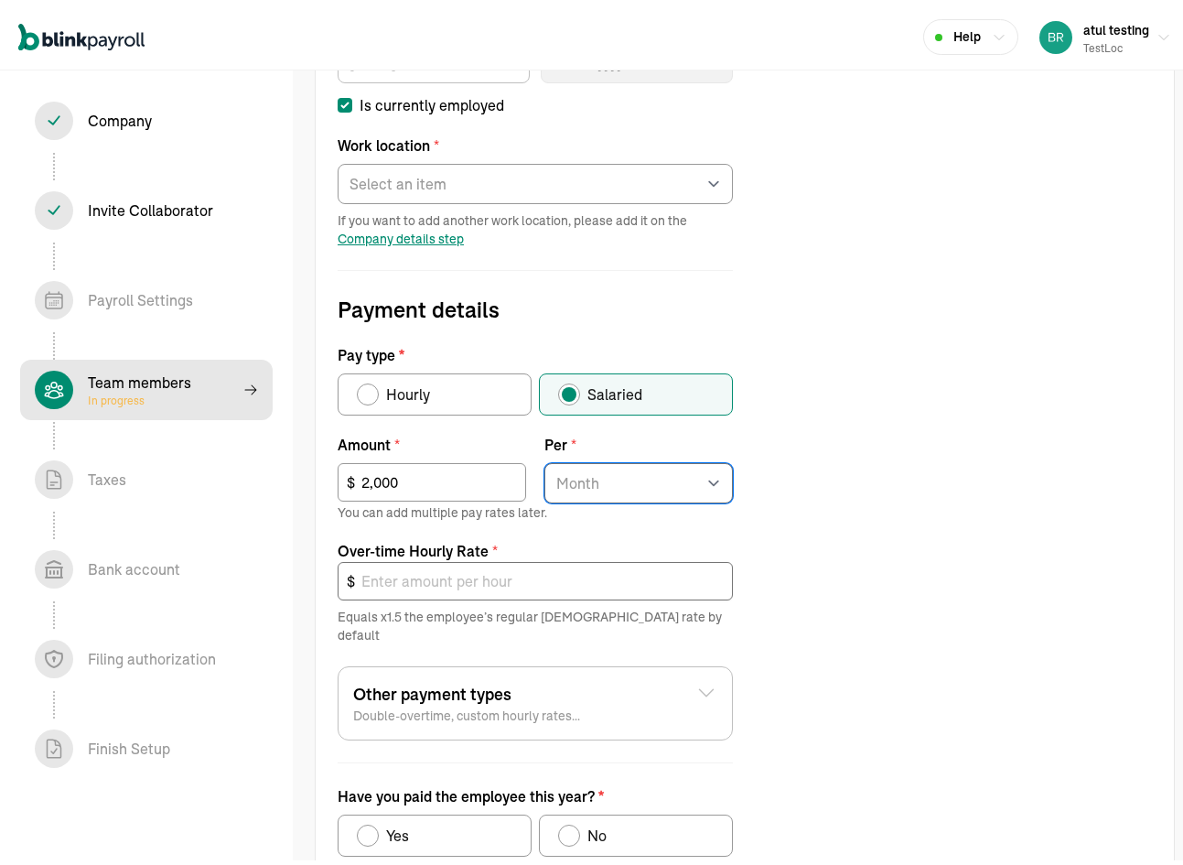
type input "17.31"
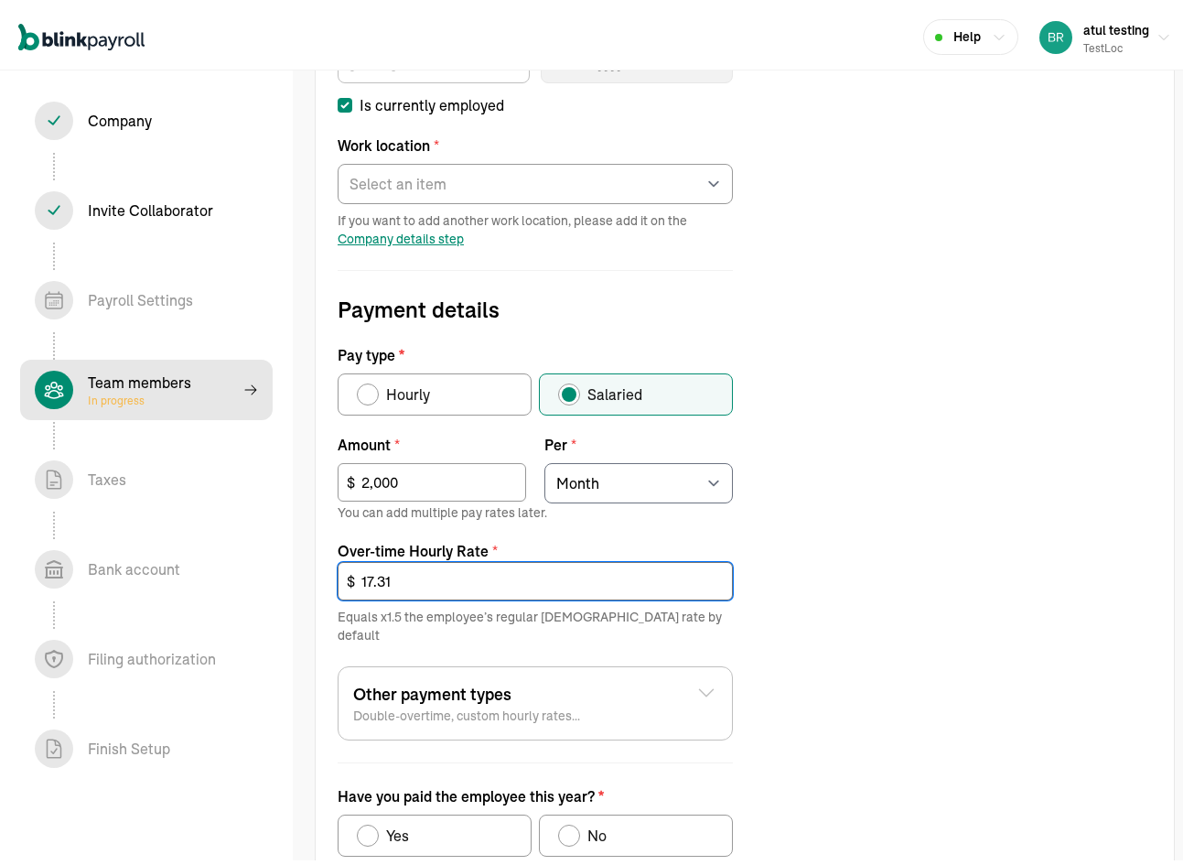
click at [505, 586] on input "17.31" at bounding box center [535, 576] width 395 height 38
click at [578, 820] on div "Have you paid the employee this year?" at bounding box center [569, 831] width 22 height 22
click at [572, 819] on input "No" at bounding box center [564, 826] width 15 height 15
radio input "true"
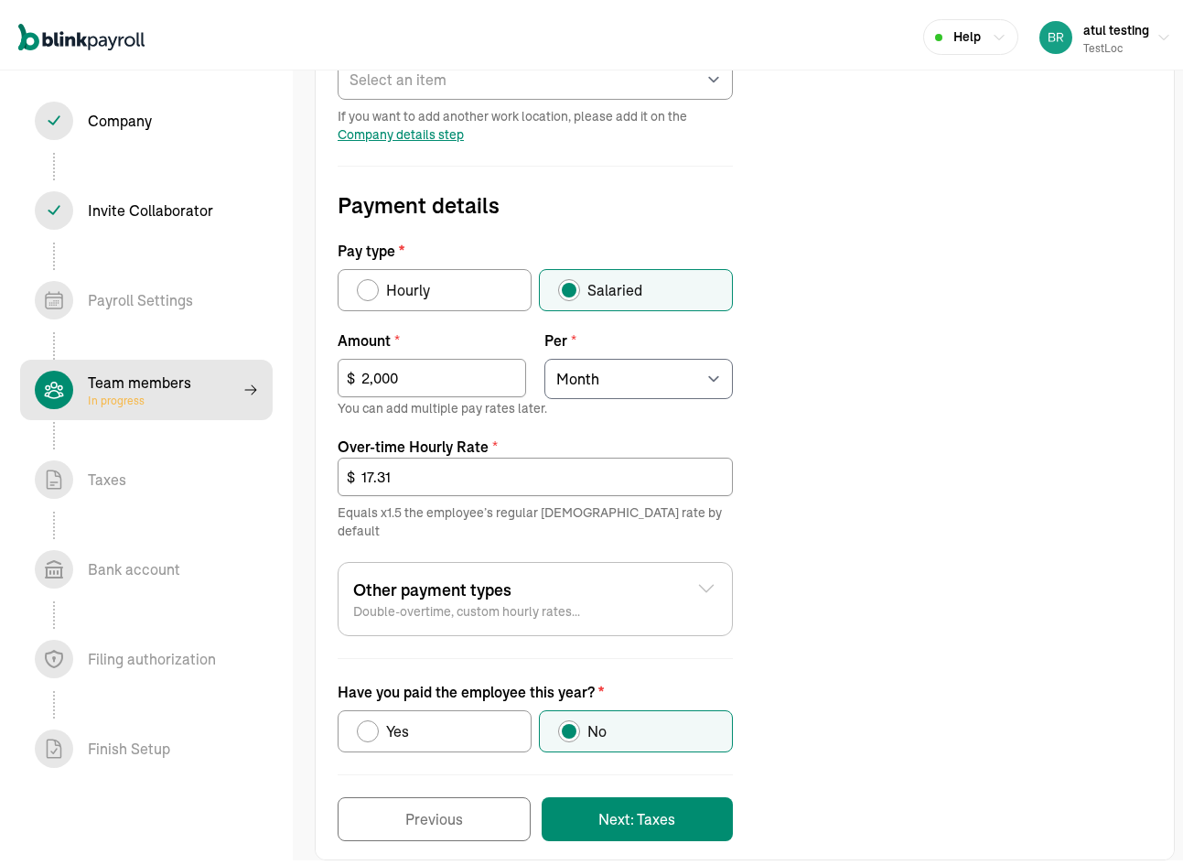
scroll to position [508, 0]
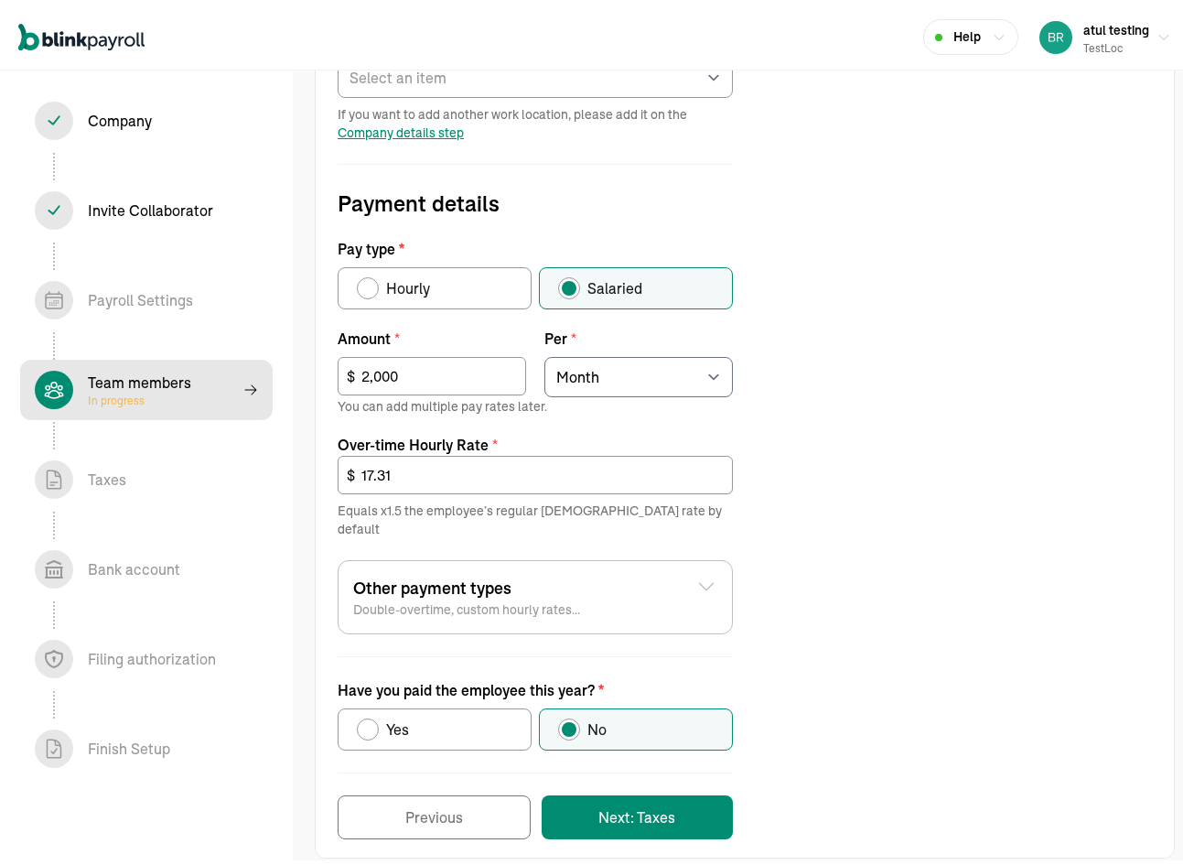
click at [604, 764] on form "Job details Job title (optional) Hire date * 08/01/2025 Aug 2025 Mon Tue Wed Th…" at bounding box center [535, 299] width 439 height 1070
click at [611, 791] on button "Next: Taxes" at bounding box center [637, 813] width 191 height 44
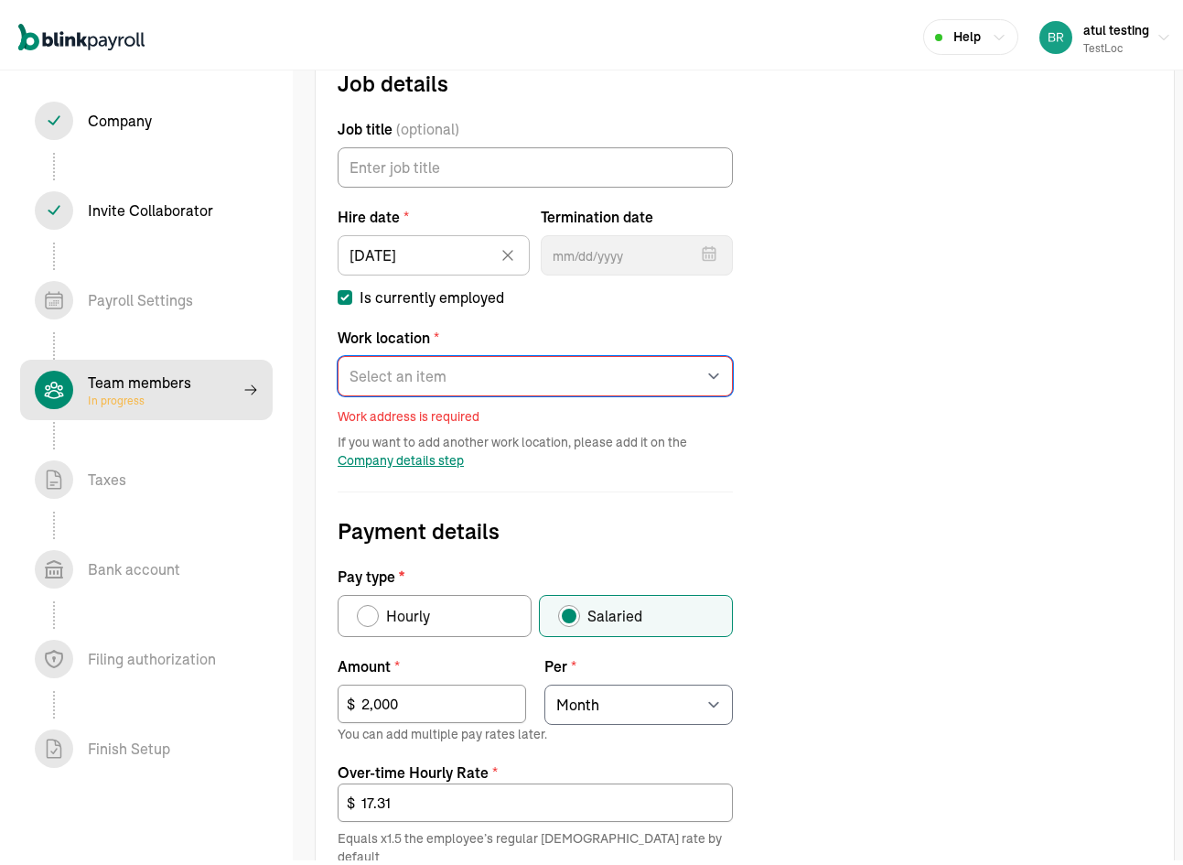
scroll to position [50, 0]
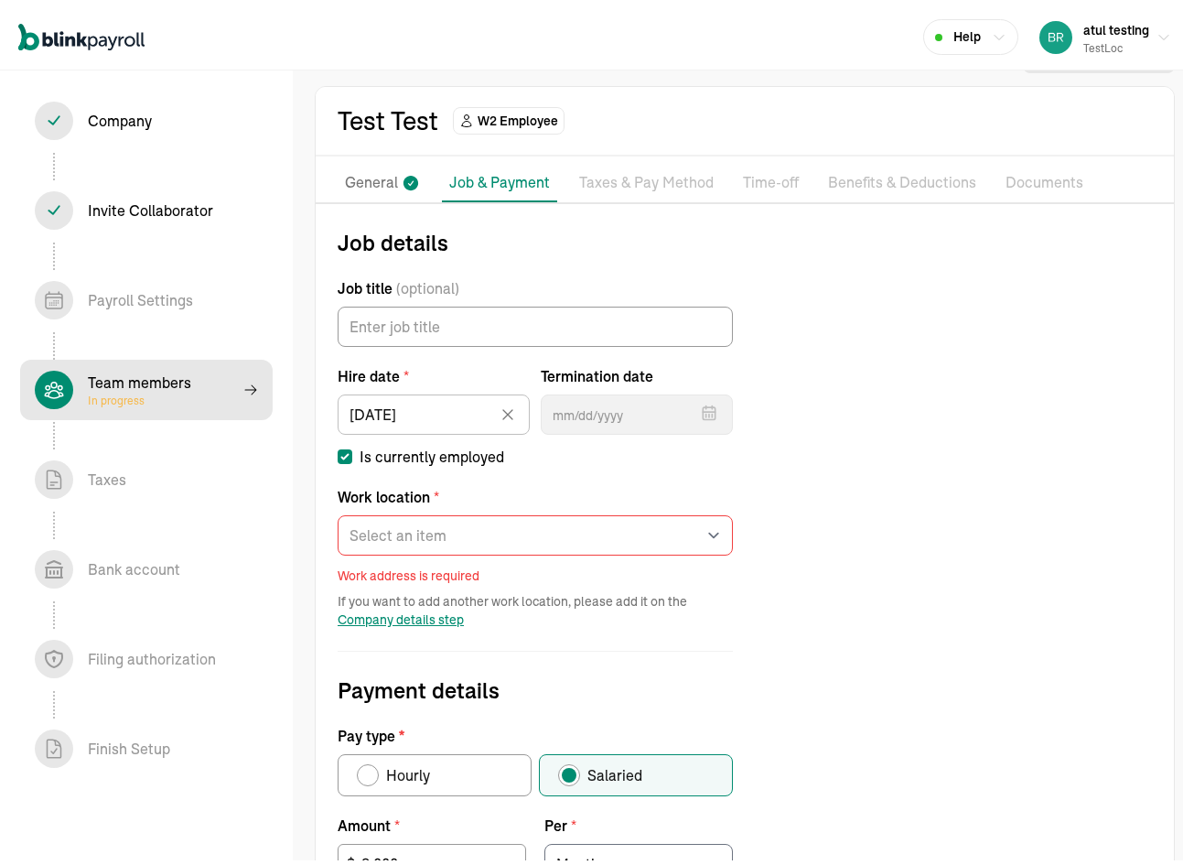
click at [457, 558] on div "Work location * Select an item test Works from home Work address is required" at bounding box center [535, 530] width 395 height 99
click at [458, 531] on select "Select an item test Works from home" at bounding box center [535, 531] width 395 height 40
select select "[STREET_ADDRESS]"
click at [338, 511] on select "Select an item test Works from home" at bounding box center [535, 531] width 395 height 40
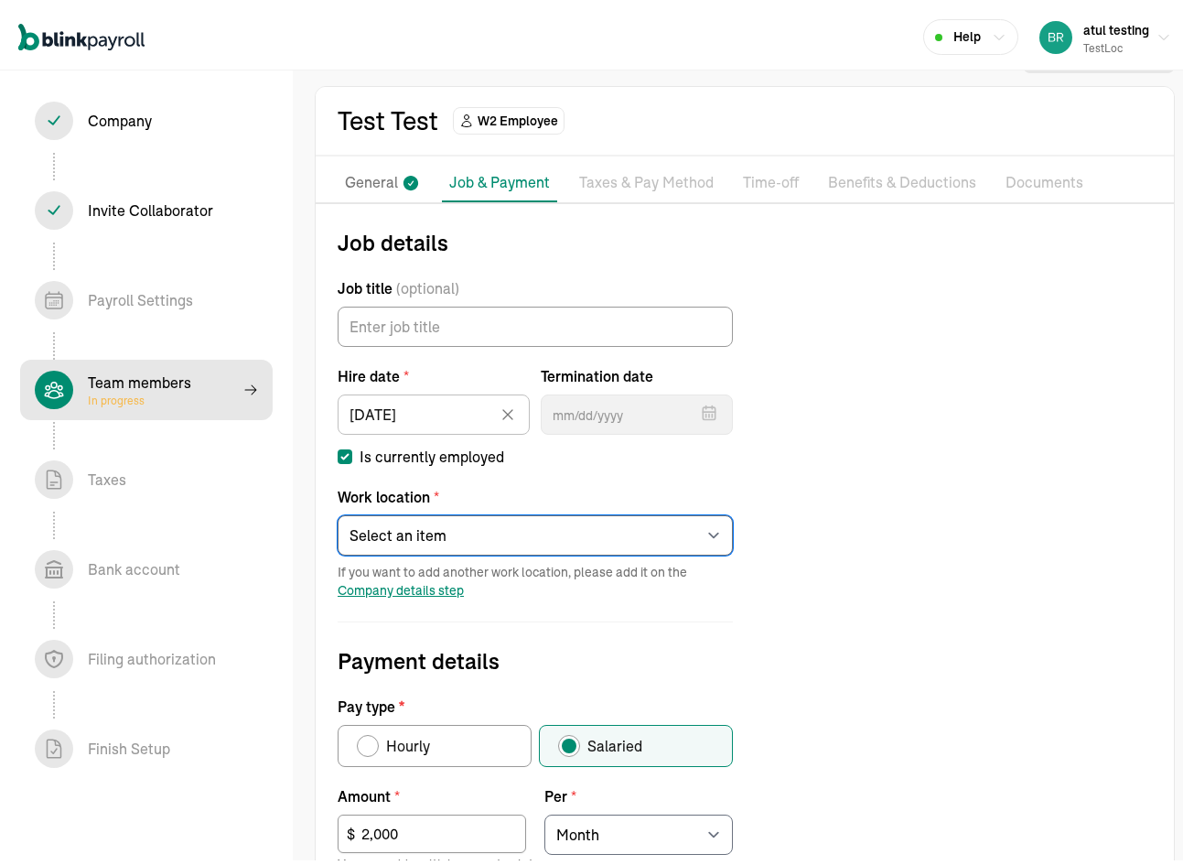
scroll to position [508, 0]
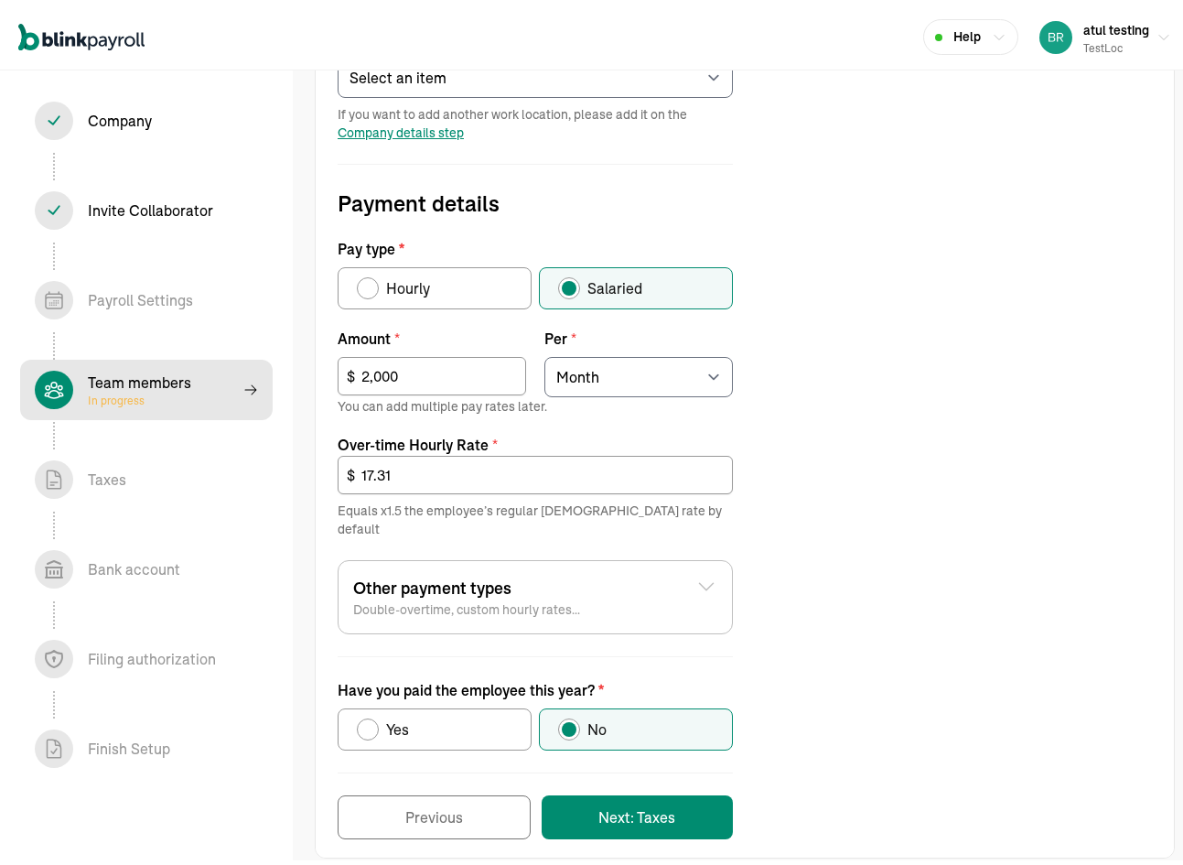
click at [709, 759] on form "Job details Job title (optional) Hire date * 08/01/2025 Aug 2025 Mon Tue Wed Th…" at bounding box center [535, 299] width 439 height 1070
click at [696, 791] on button "Next: Taxes" at bounding box center [637, 813] width 191 height 44
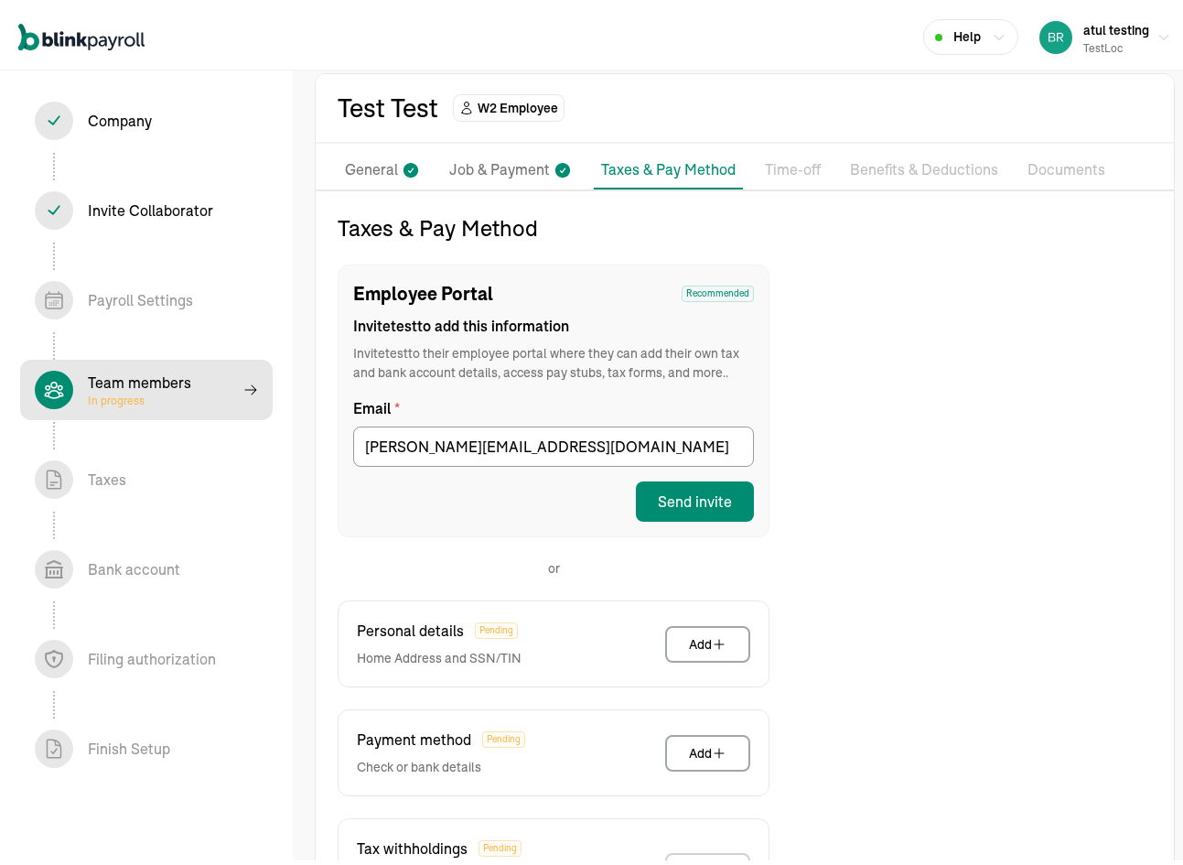
scroll to position [183, 0]
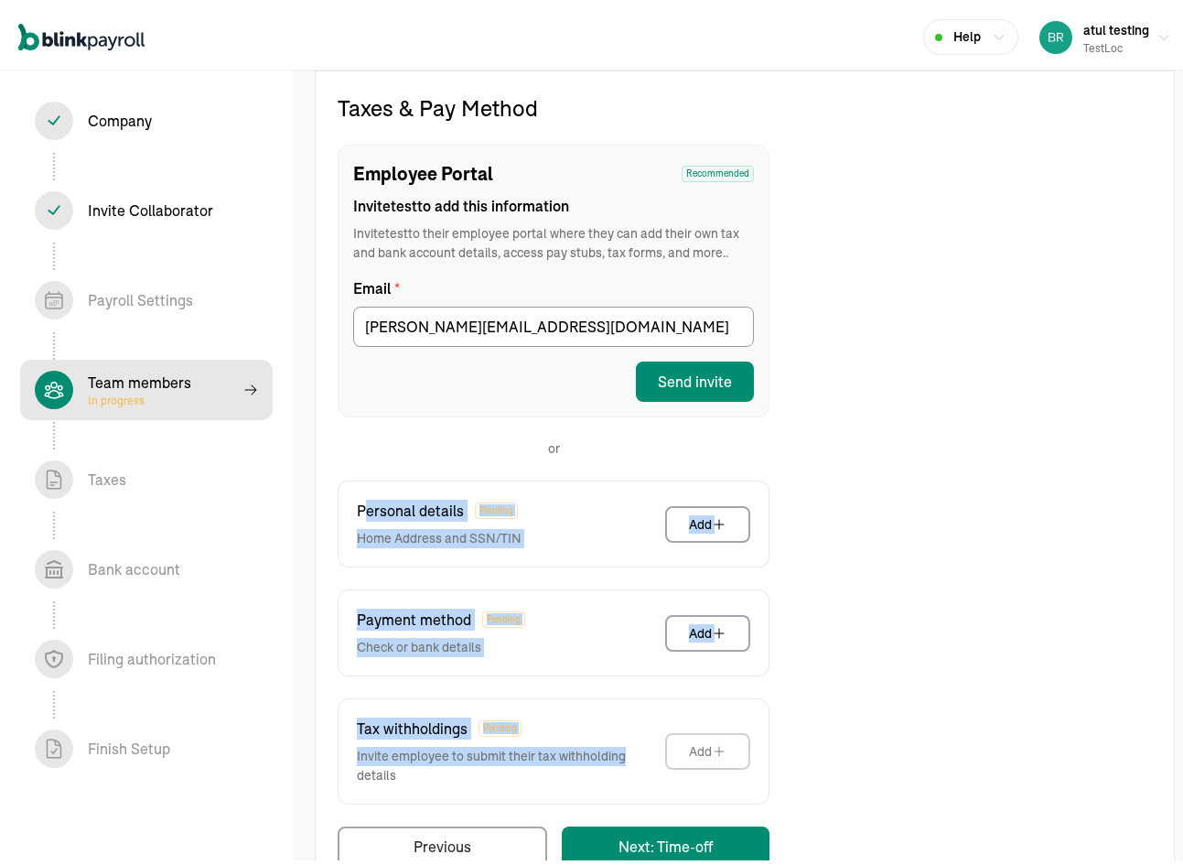
drag, startPoint x: 413, startPoint y: 533, endPoint x: 655, endPoint y: 740, distance: 319.3
click at [629, 748] on div "Taxes & Pay Method Employee Portal Recommended Invite test to add this informat…" at bounding box center [554, 475] width 432 height 773
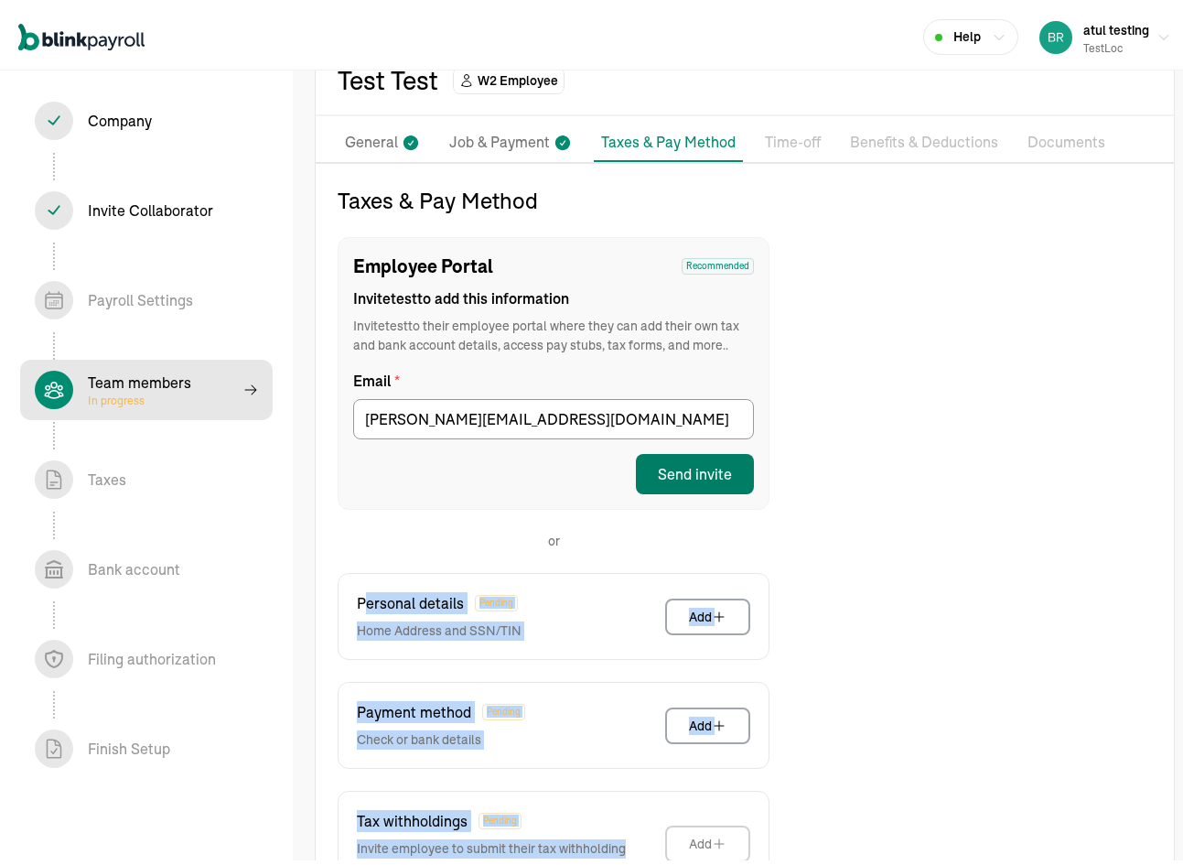
scroll to position [91, 0]
click at [690, 466] on div "Send invite" at bounding box center [695, 468] width 74 height 22
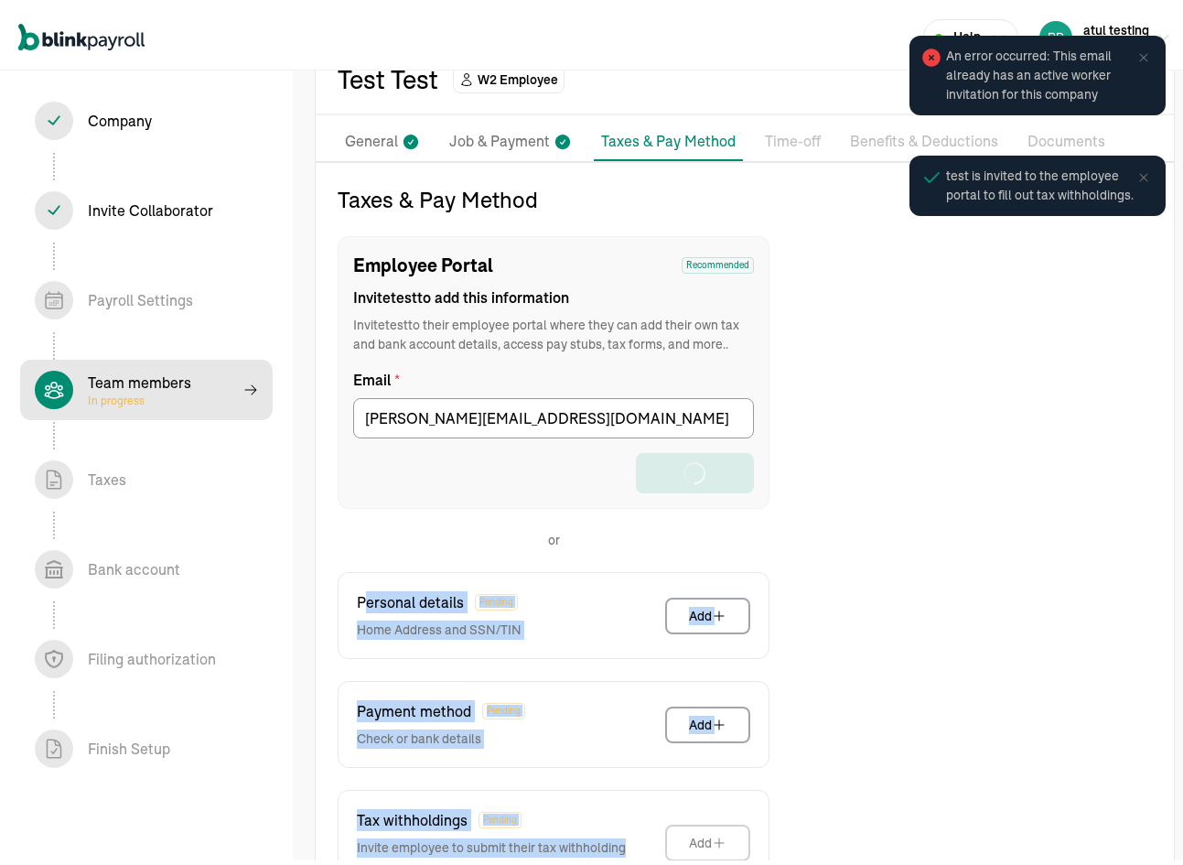
scroll to position [210, 0]
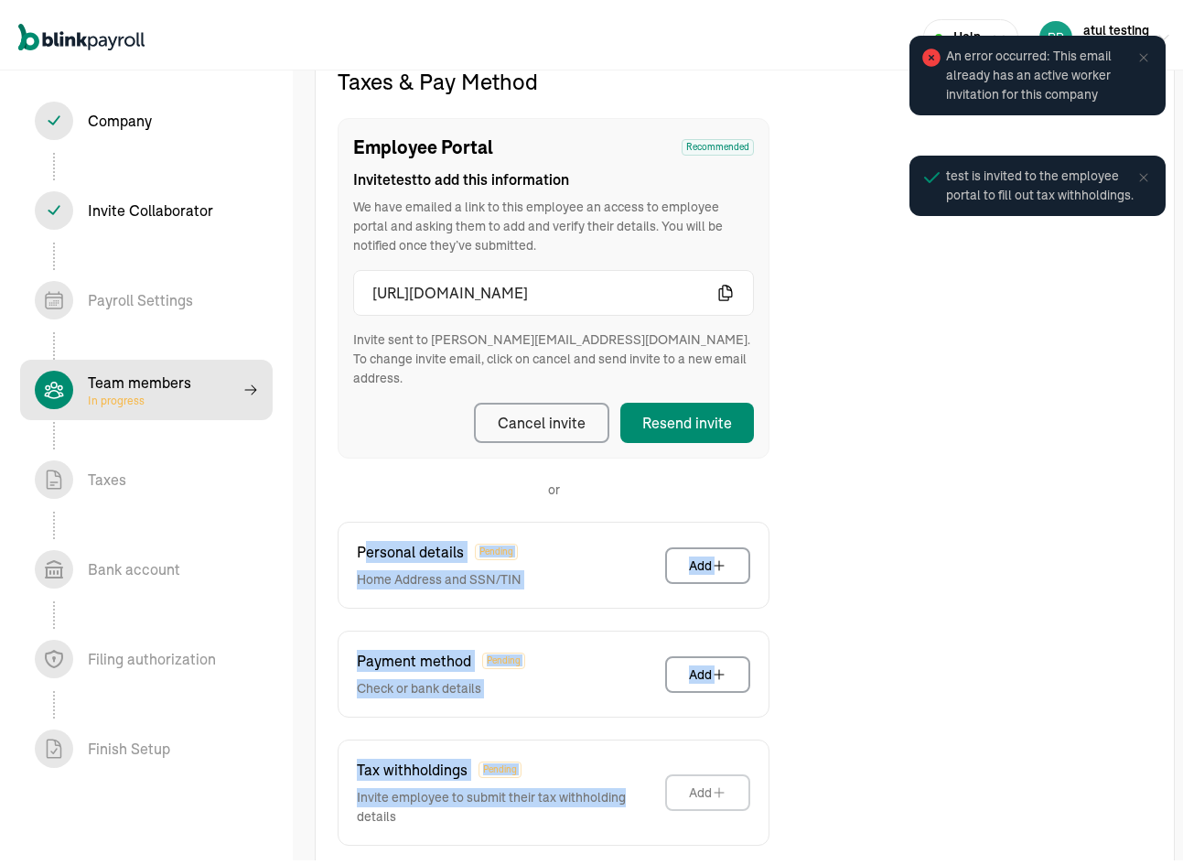
click at [1134, 47] on icon at bounding box center [1143, 53] width 15 height 15
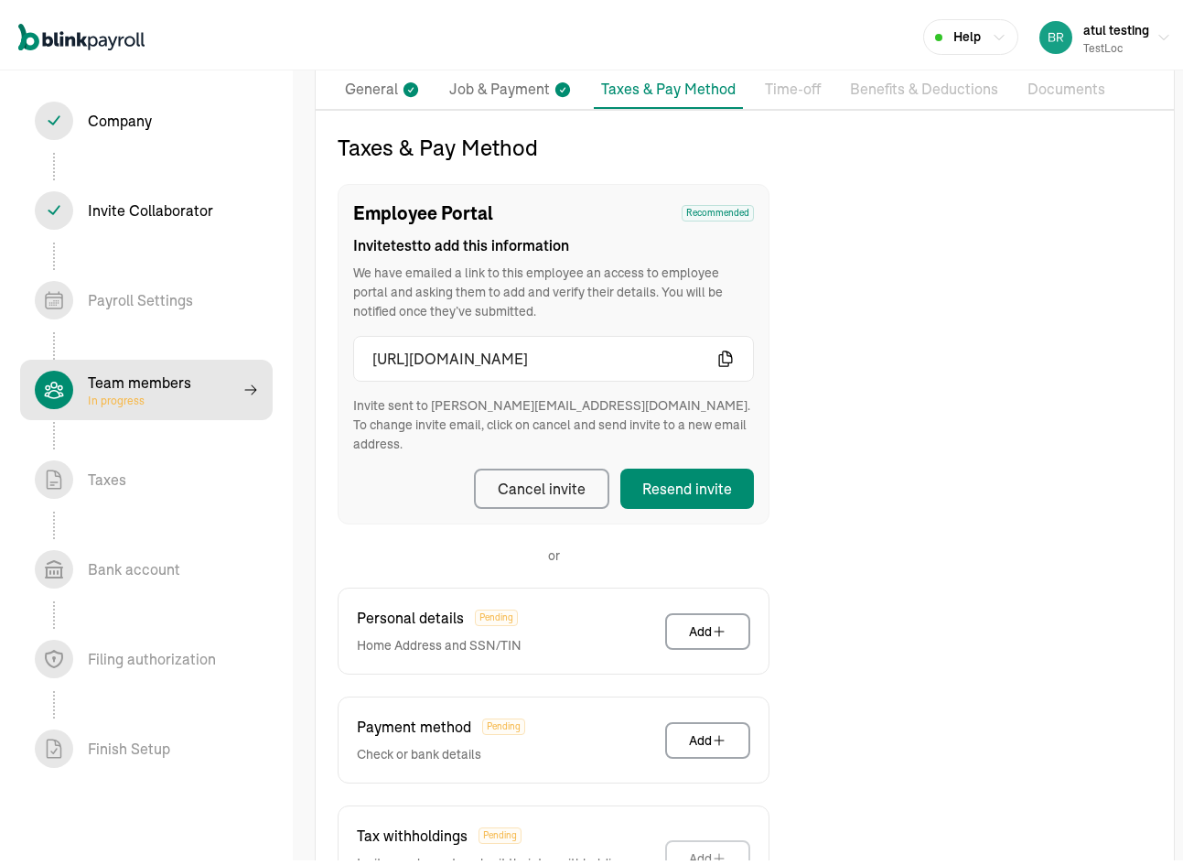
scroll to position [0, 0]
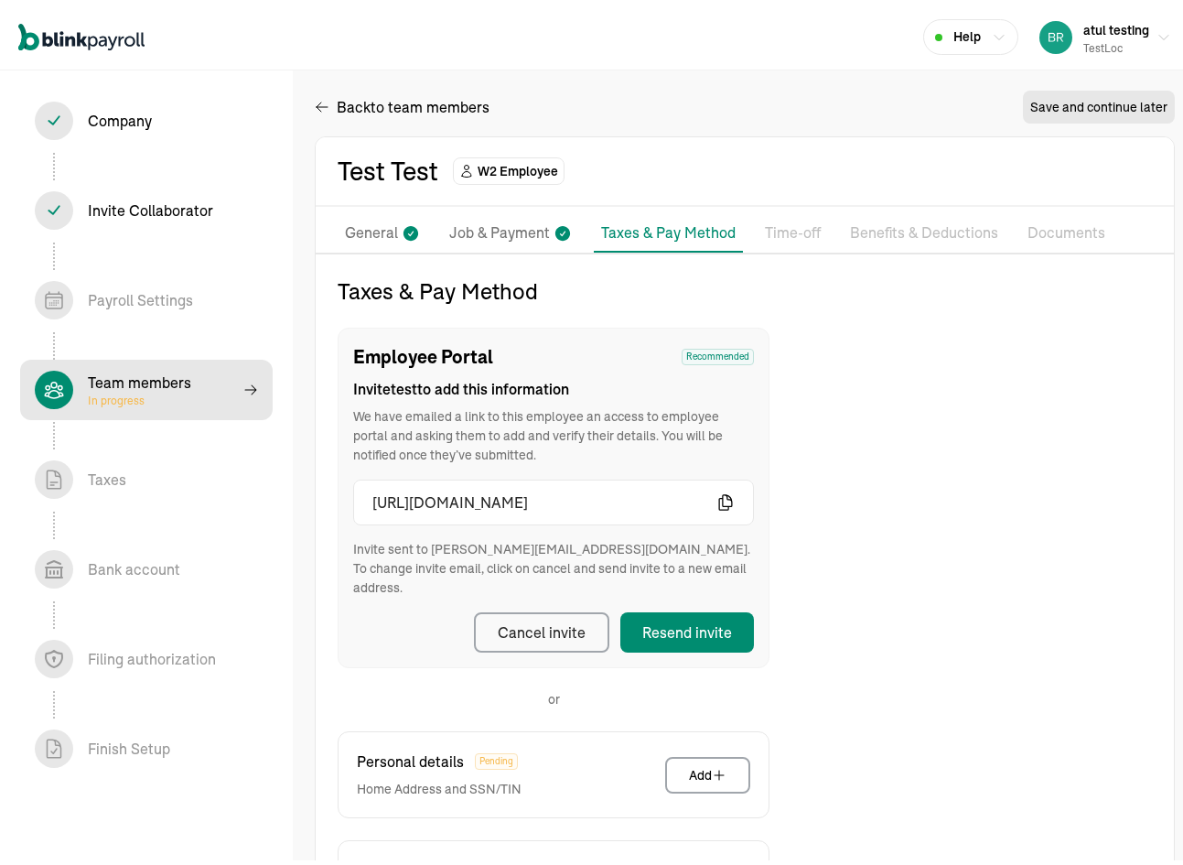
click at [396, 231] on p "General" at bounding box center [371, 229] width 53 height 24
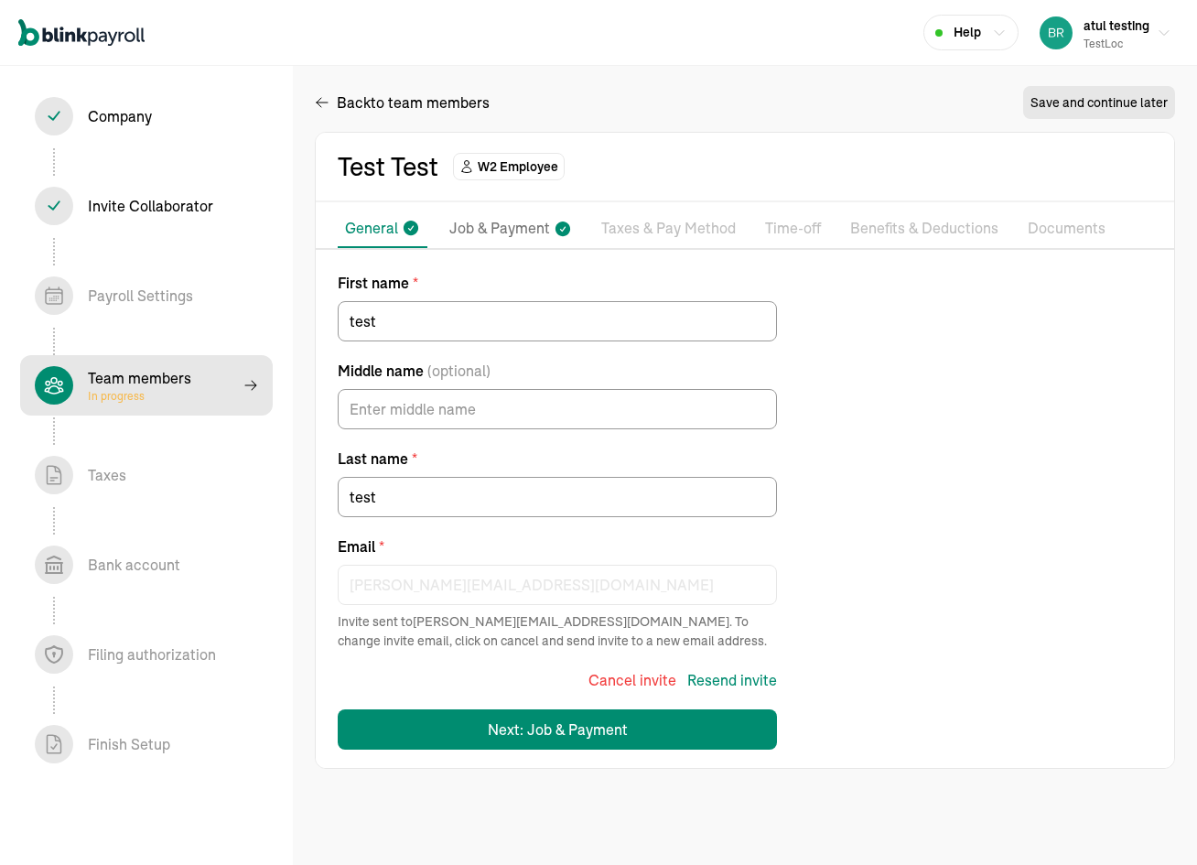
click at [621, 222] on p "Taxes & Pay Method" at bounding box center [668, 229] width 134 height 24
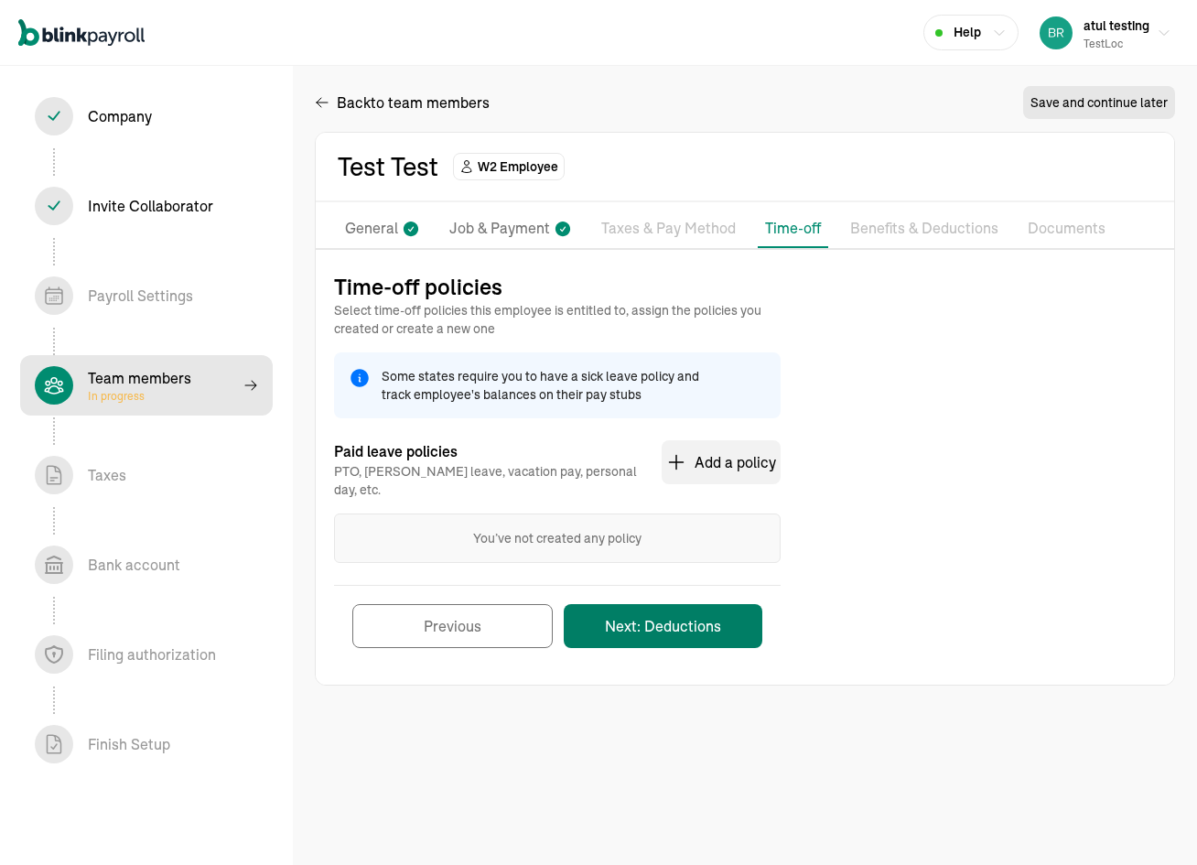
click at [669, 611] on button "Next: Deductions" at bounding box center [663, 626] width 199 height 44
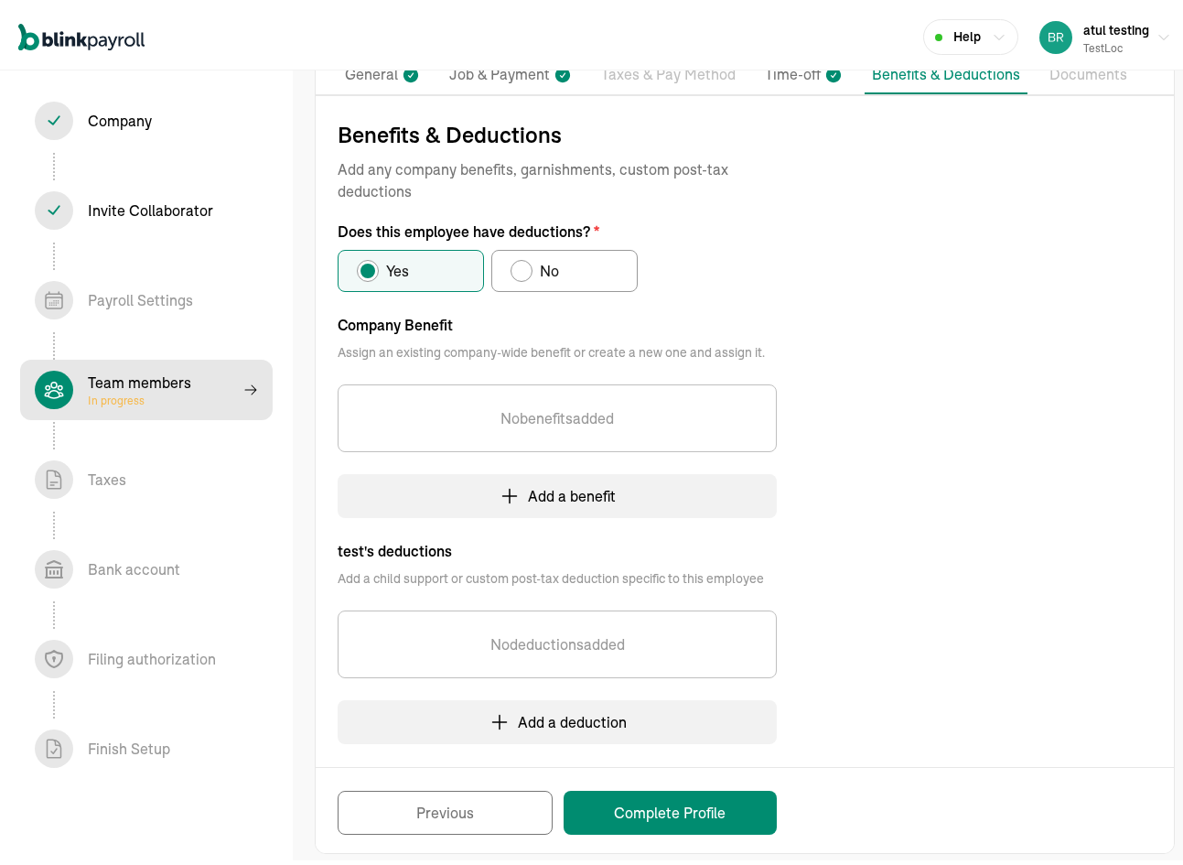
scroll to position [172, 0]
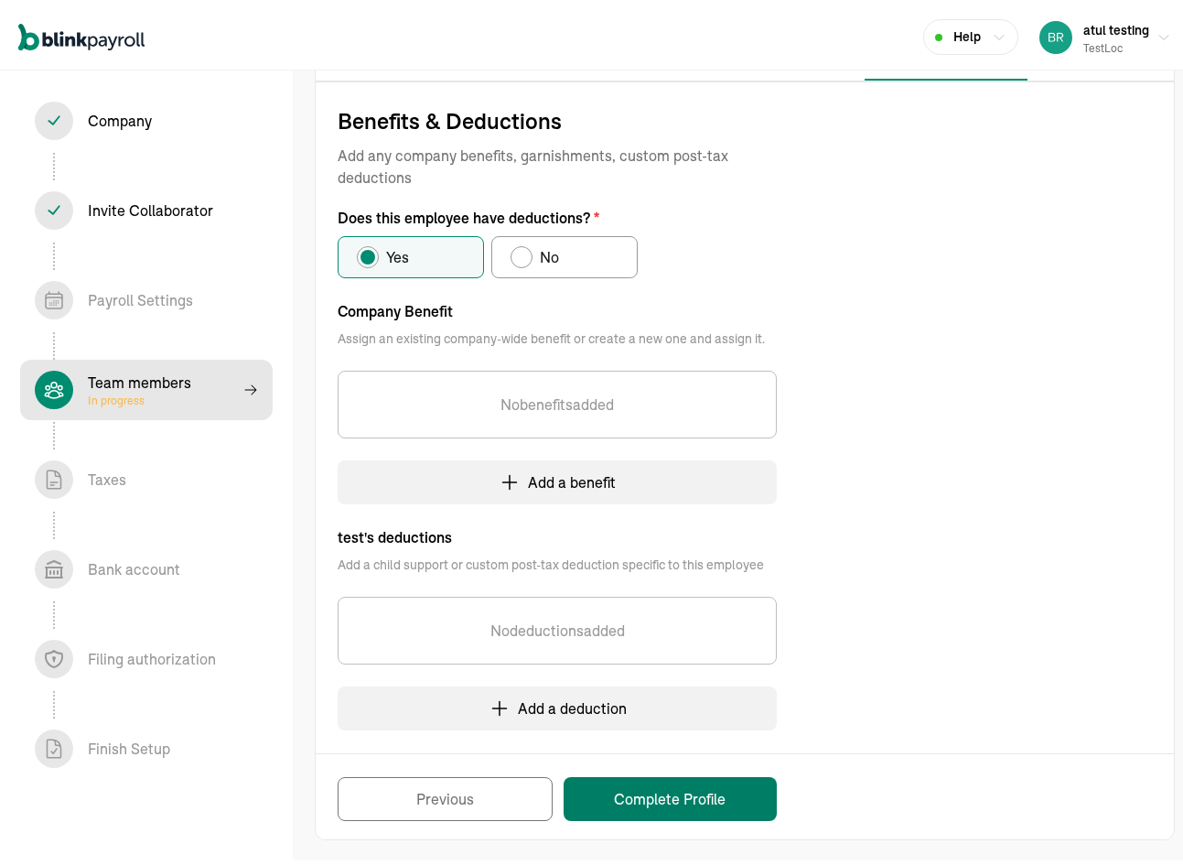
click at [691, 800] on button "Complete Profile" at bounding box center [670, 794] width 213 height 44
select select "employee"
select select "contractor"
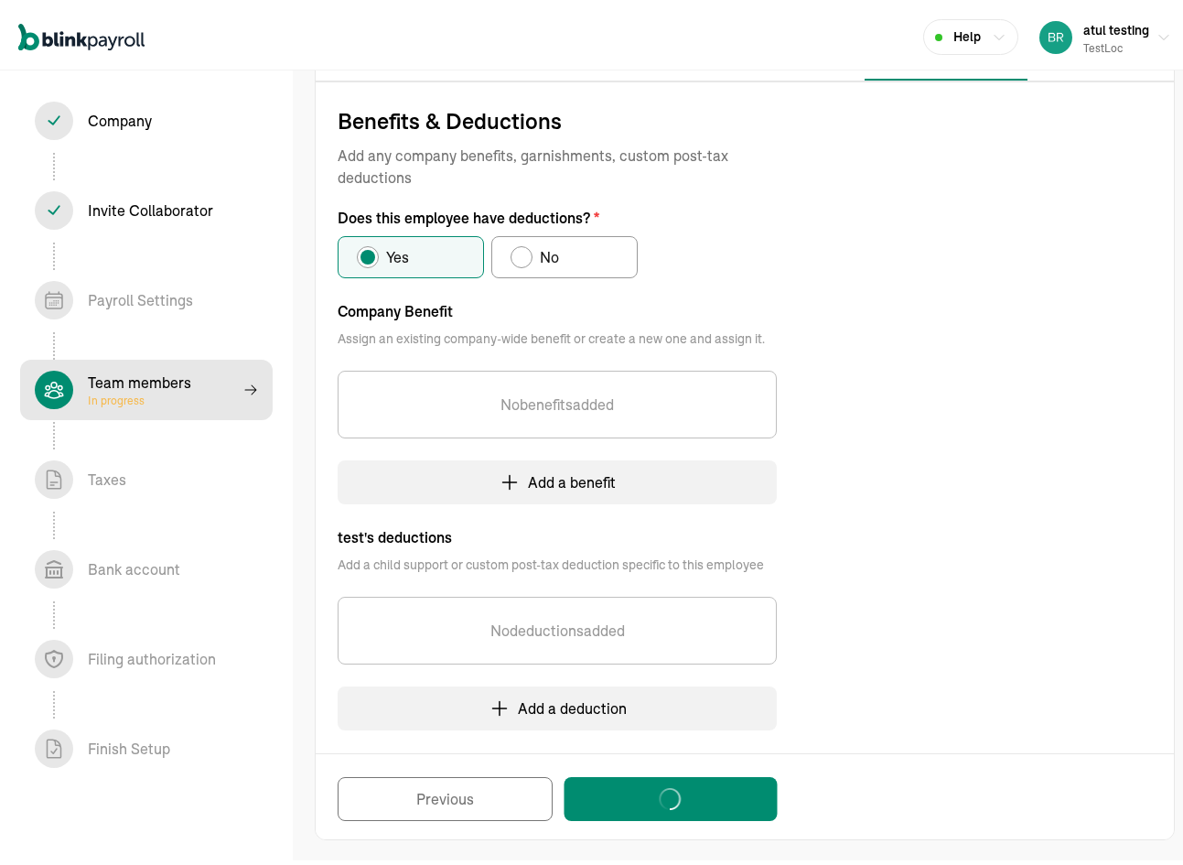
select select "contractor"
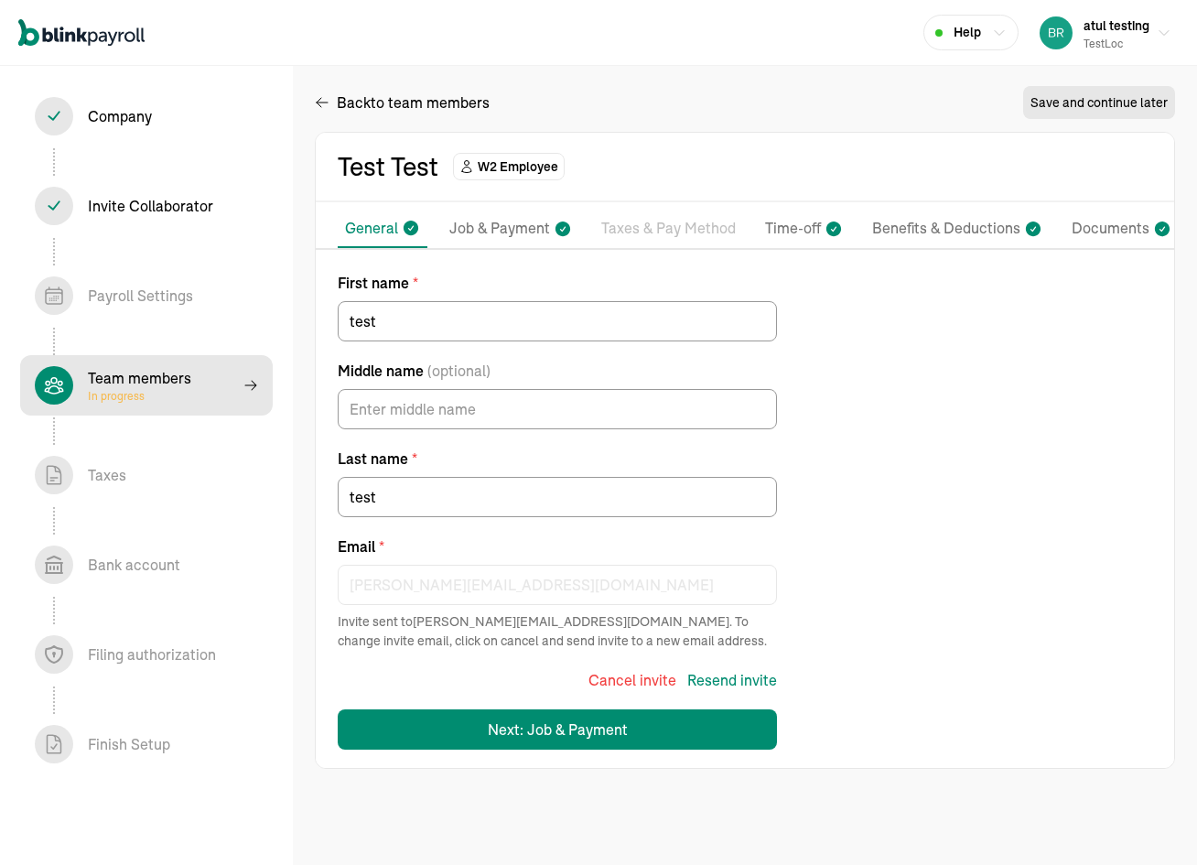
click at [691, 231] on p "Taxes & Pay Method" at bounding box center [668, 229] width 134 height 24
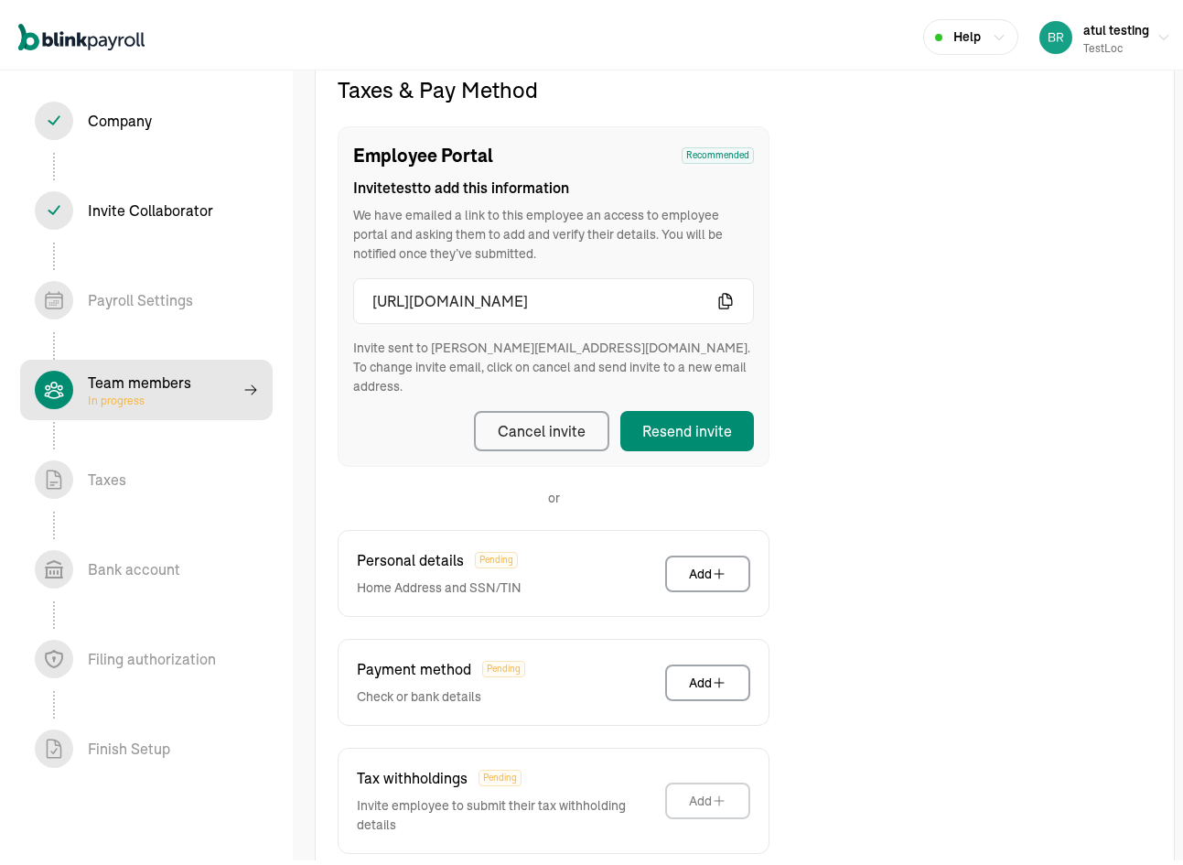
scroll to position [210, 0]
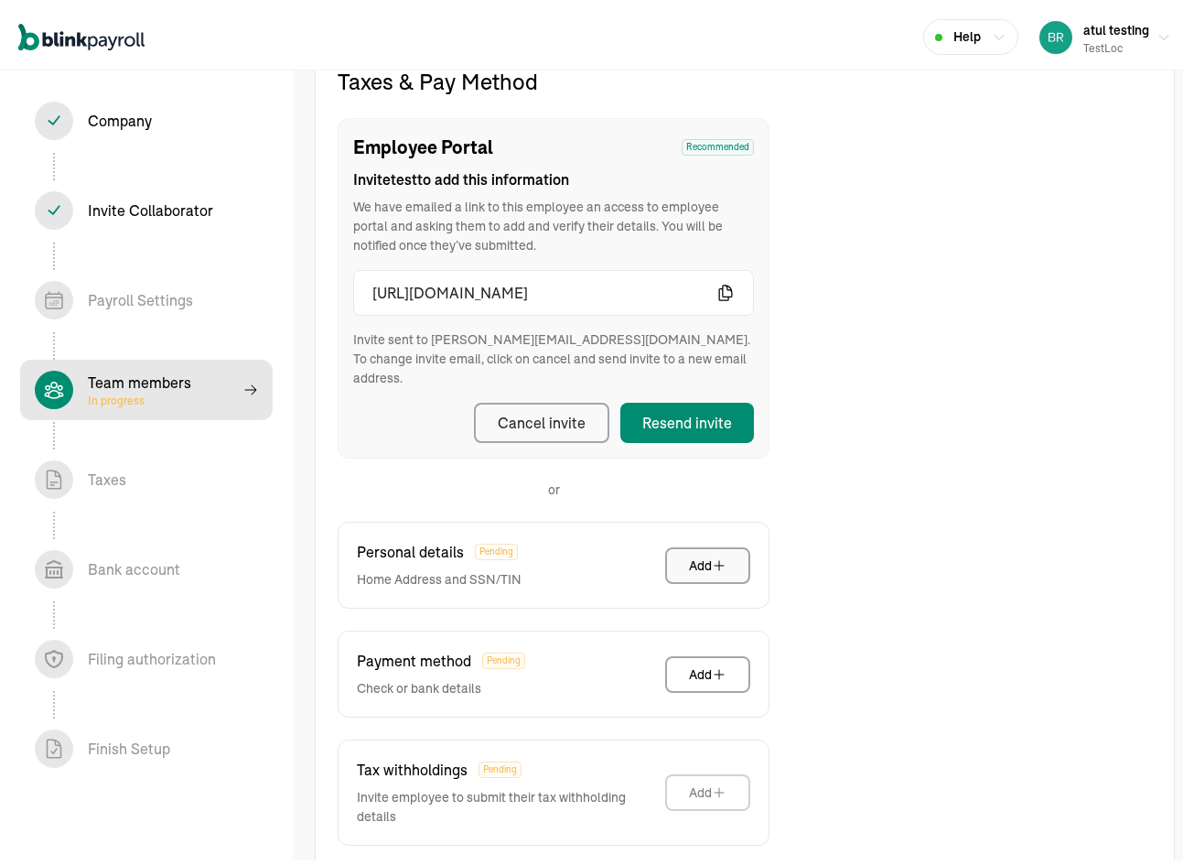
click at [682, 543] on button "Add" at bounding box center [707, 561] width 85 height 37
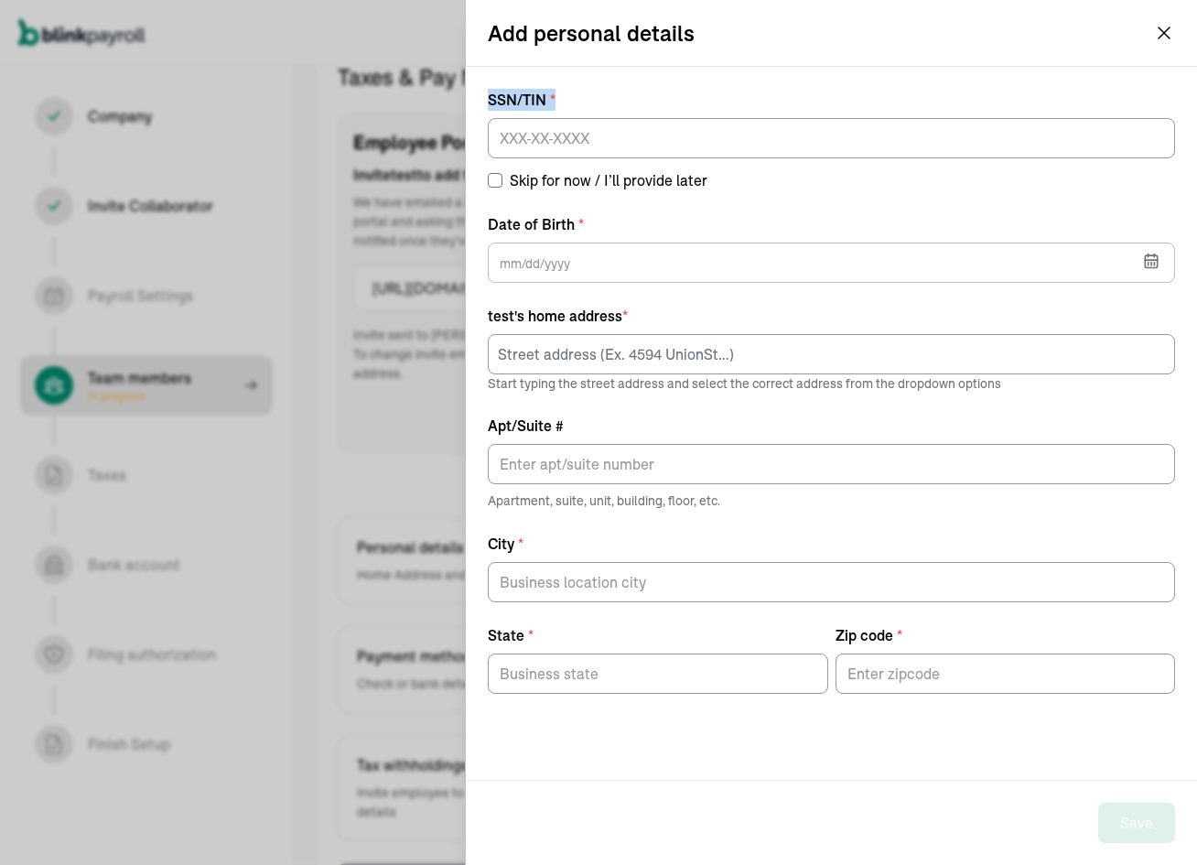
drag, startPoint x: 489, startPoint y: 88, endPoint x: 602, endPoint y: 100, distance: 113.2
click at [602, 100] on div "SSN/TIN * Skip for now / I’ll provide later Date of Birth * Aug 2025 Mon Tue We…" at bounding box center [831, 423] width 731 height 713
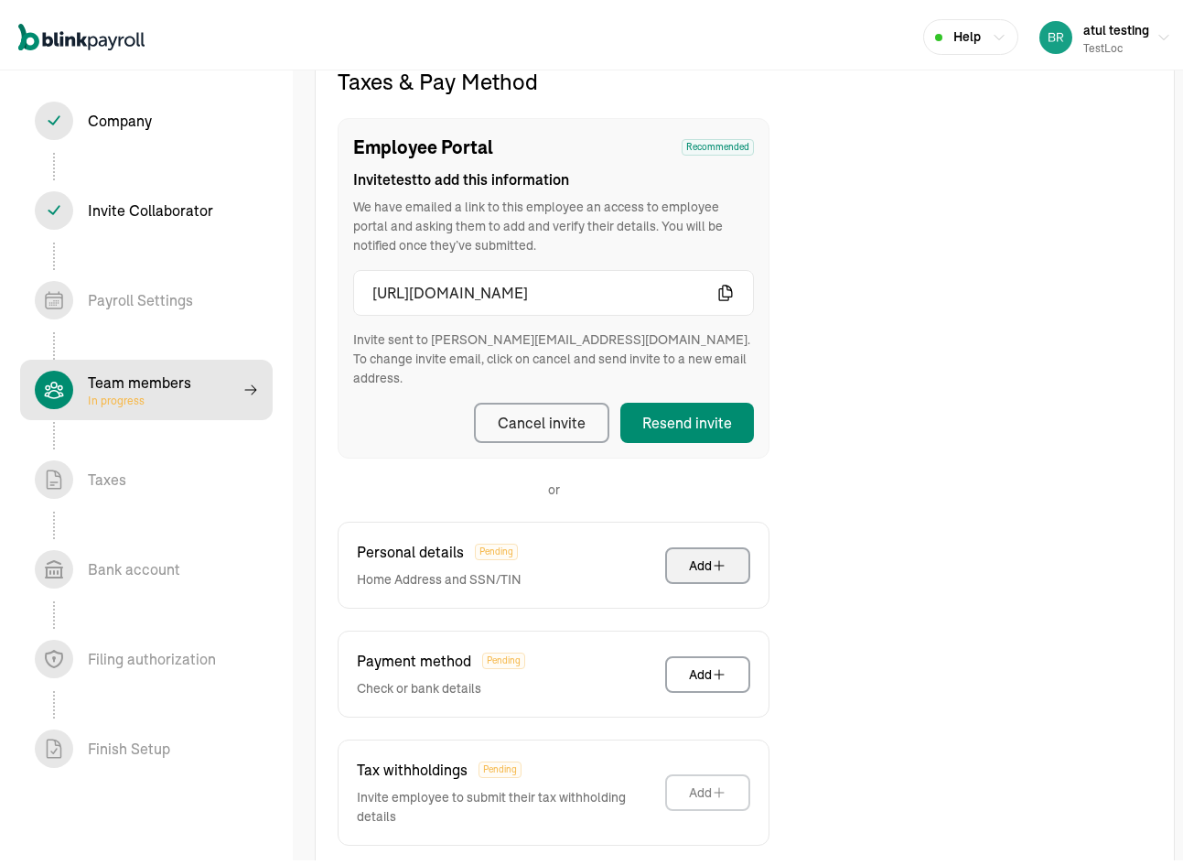
click at [150, 416] on div "Company In progress Invite Collaborator In progress Payroll Settings In progres…" at bounding box center [146, 465] width 293 height 799
click at [158, 389] on span "In progress" at bounding box center [139, 396] width 103 height 15
click at [204, 405] on span "Team members In progress" at bounding box center [146, 385] width 253 height 60
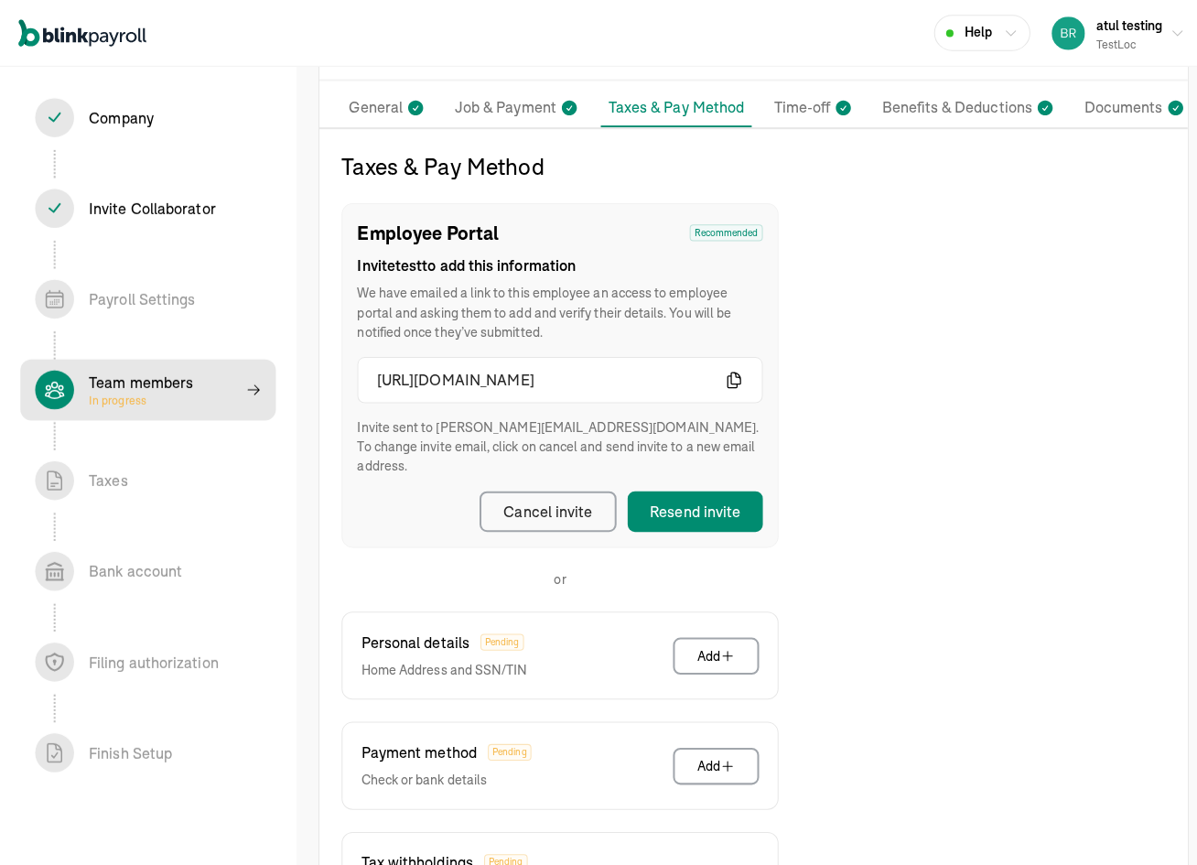
scroll to position [0, 0]
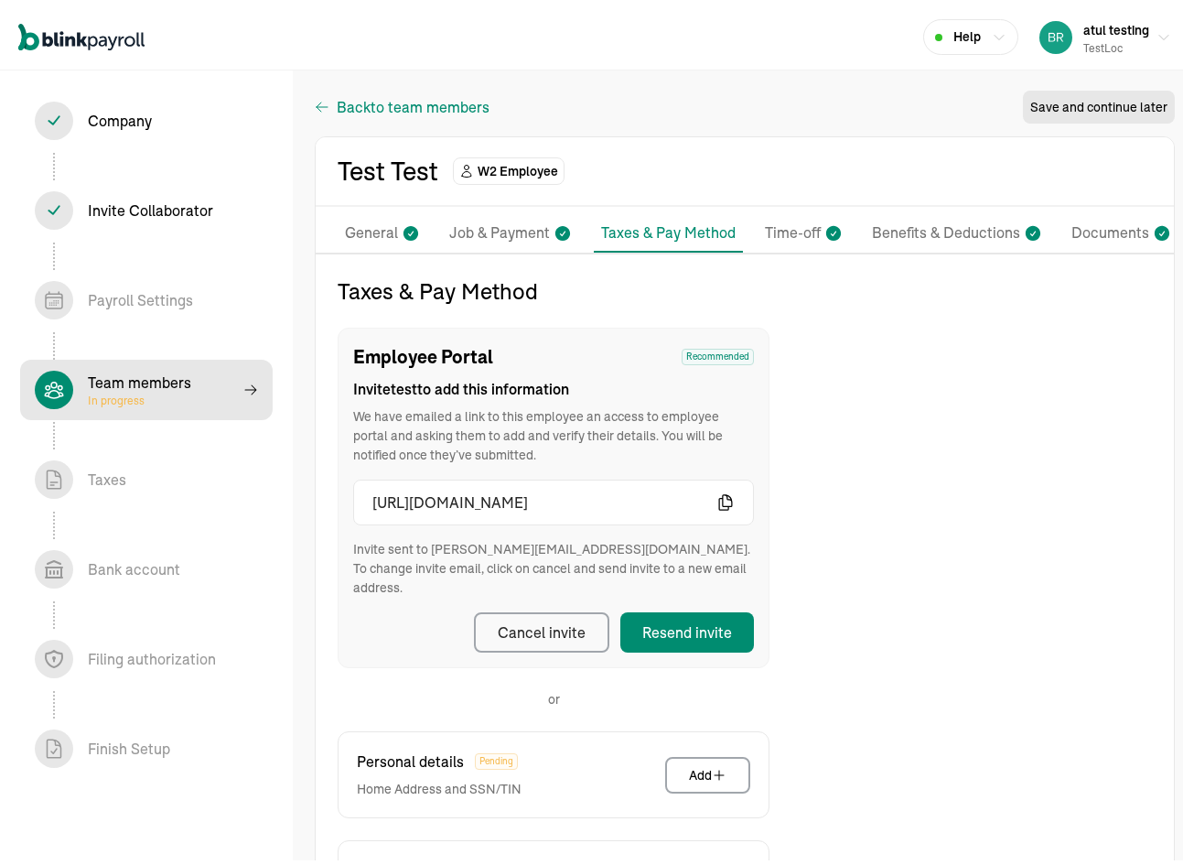
select select "employee"
select select "contractor"
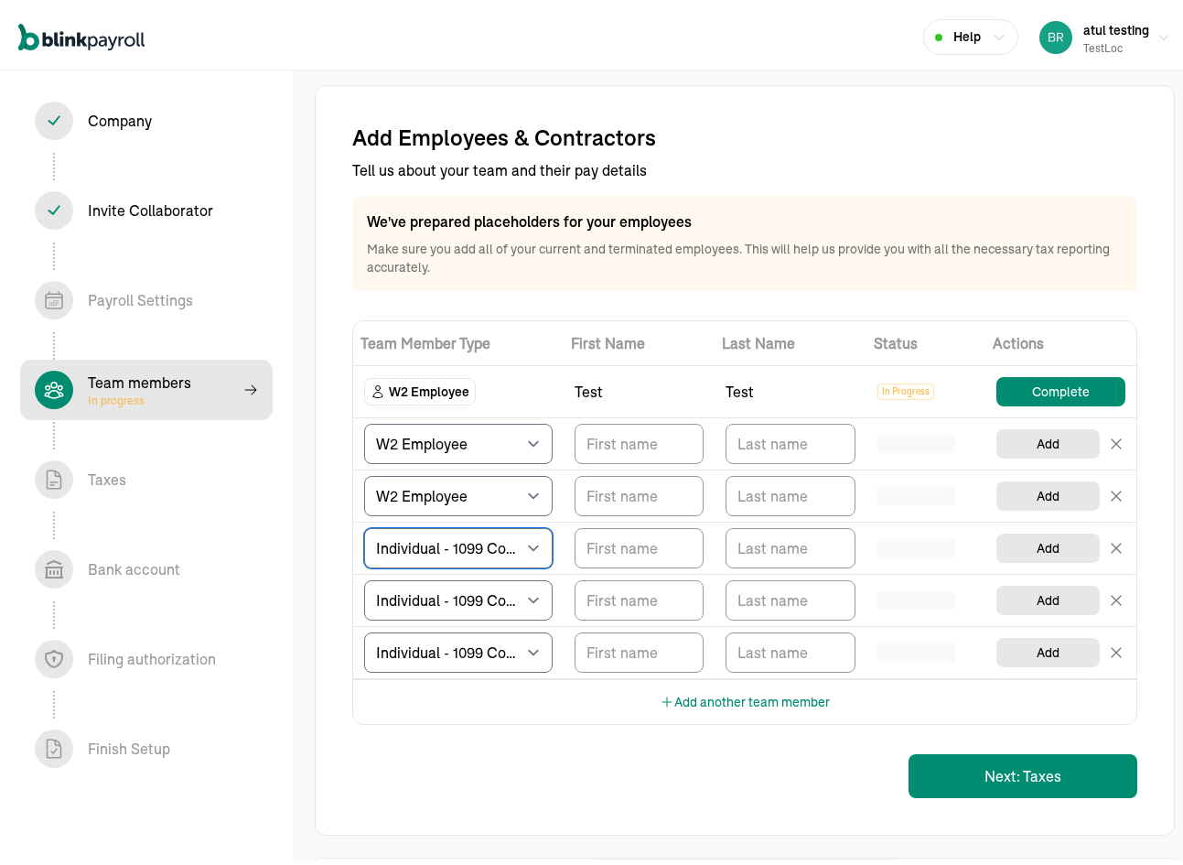
click at [511, 552] on select "Select W2 Employee Individual - 1099 Contractor Business - 1099 Contractor" at bounding box center [458, 543] width 188 height 40
click at [510, 544] on select "Select W2 Employee Individual - 1099 Contractor Business - 1099 Contractor" at bounding box center [458, 543] width 188 height 40
click at [364, 523] on select "Select W2 Employee Individual - 1099 Contractor Business - 1099 Contractor" at bounding box center [458, 543] width 188 height 40
click at [489, 579] on select "Select W2 Employee Individual - 1099 Contractor Business - 1099 Contractor" at bounding box center [458, 596] width 188 height 40
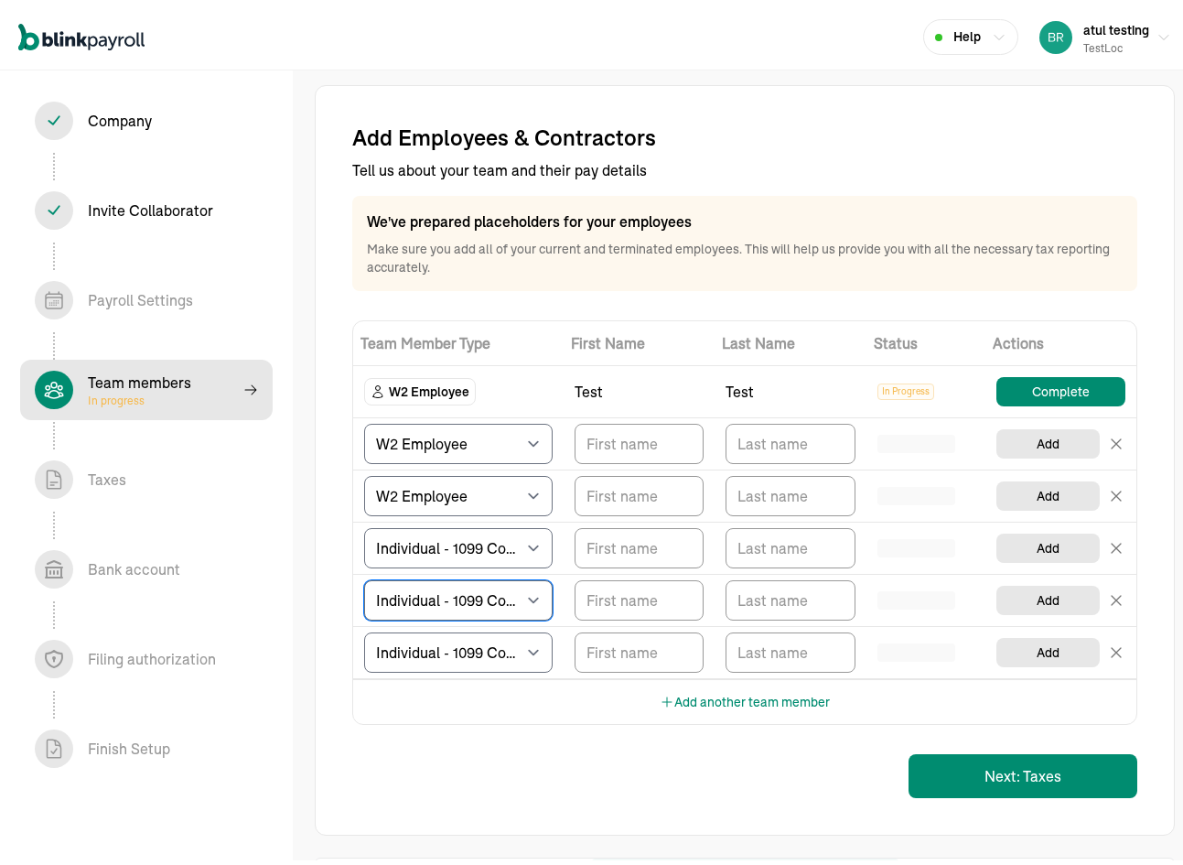
select select "businessVendor"
click at [364, 576] on select "Select W2 Employee Individual - 1099 Contractor Business - 1099 Contractor" at bounding box center [458, 596] width 188 height 40
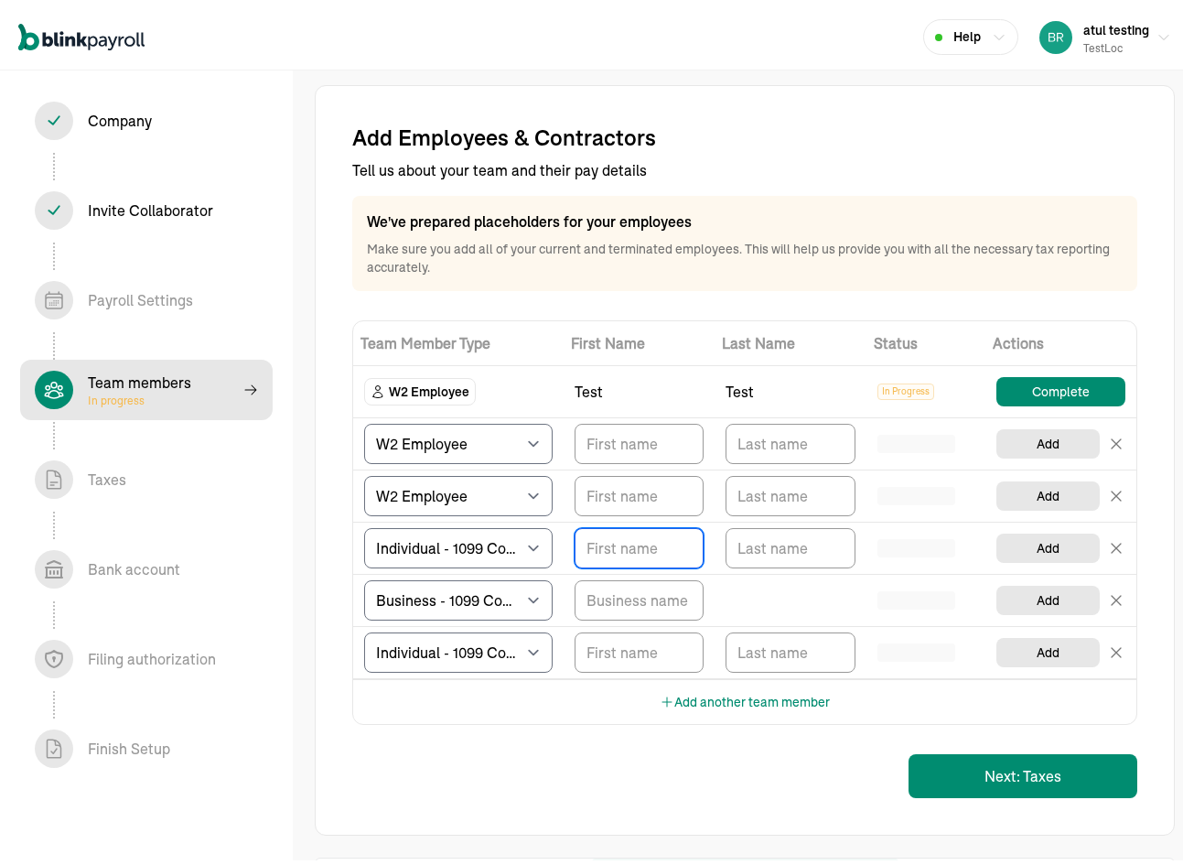
click at [672, 553] on input "TextInput" at bounding box center [639, 543] width 129 height 40
type input "tesdt"
click at [769, 542] on input "TextInput" at bounding box center [790, 543] width 129 height 40
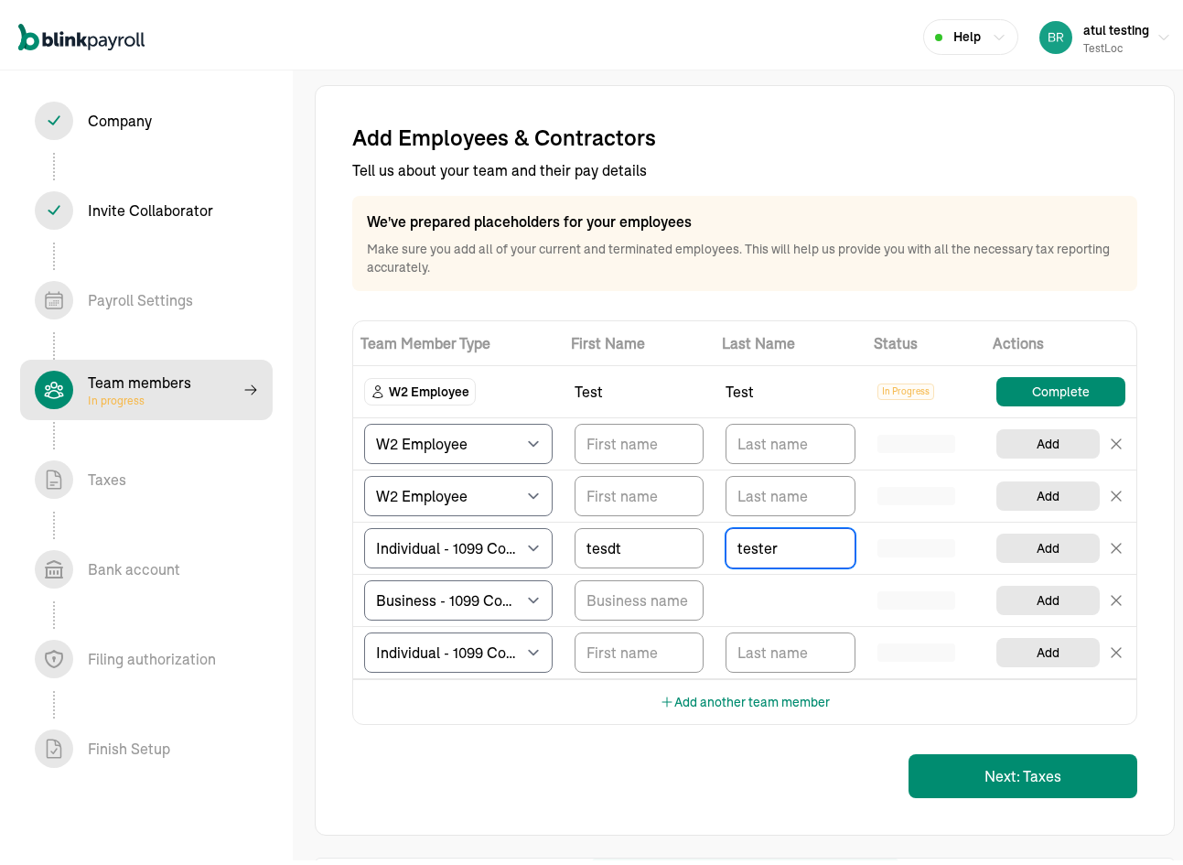
type input "tester"
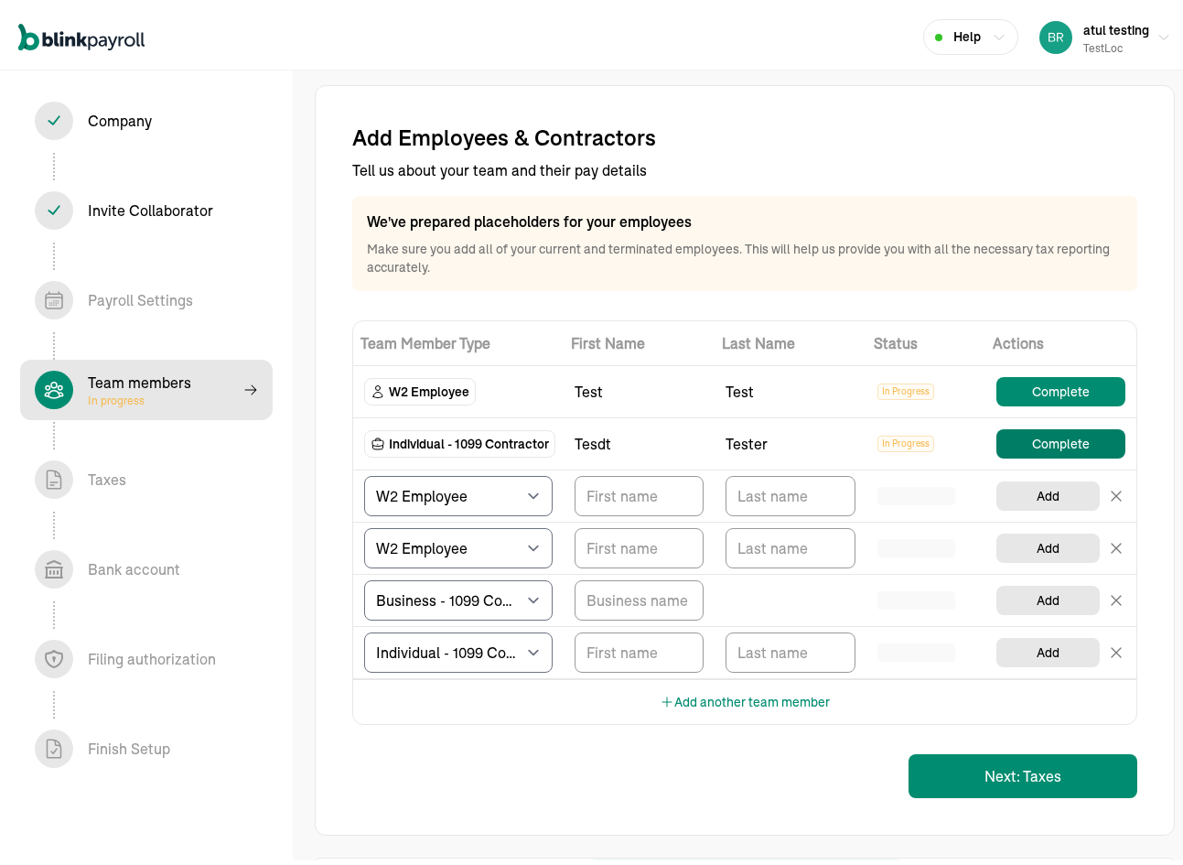
click at [1039, 445] on button "Complete" at bounding box center [1060, 439] width 129 height 29
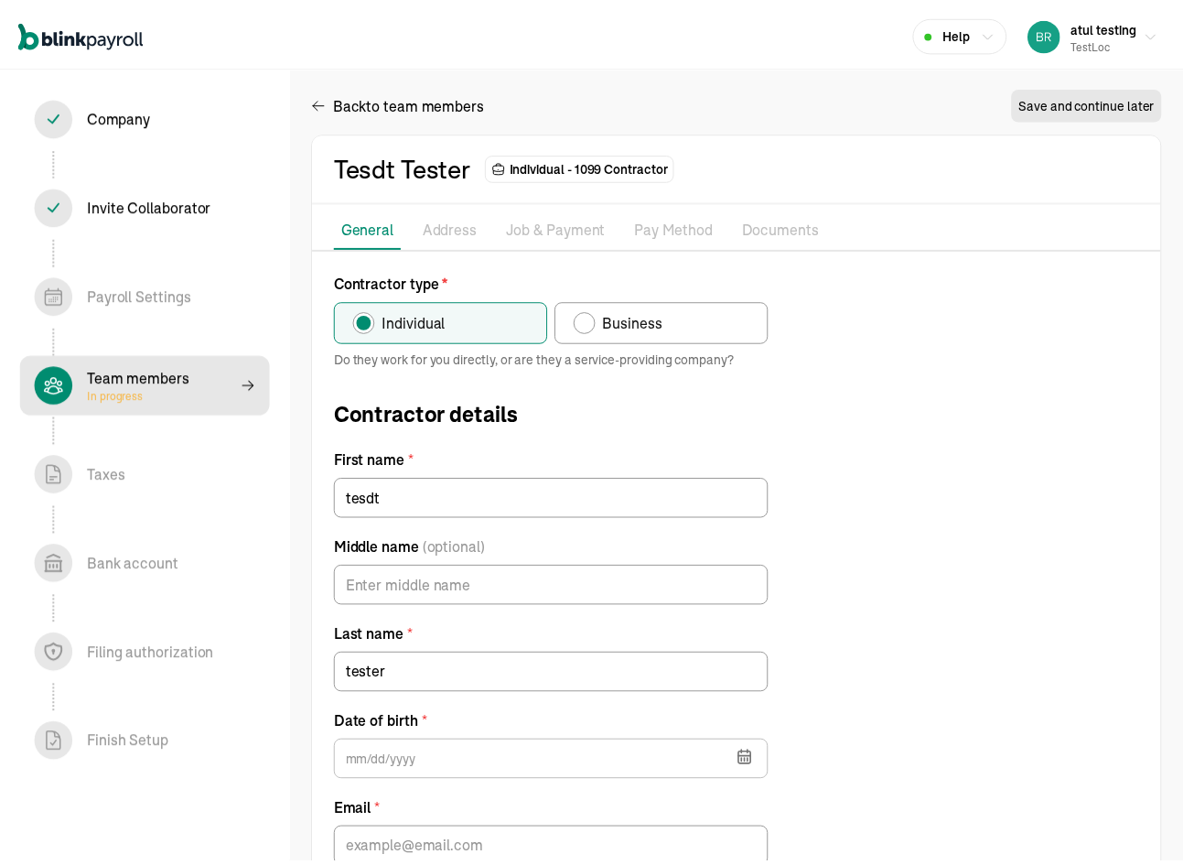
scroll to position [139, 0]
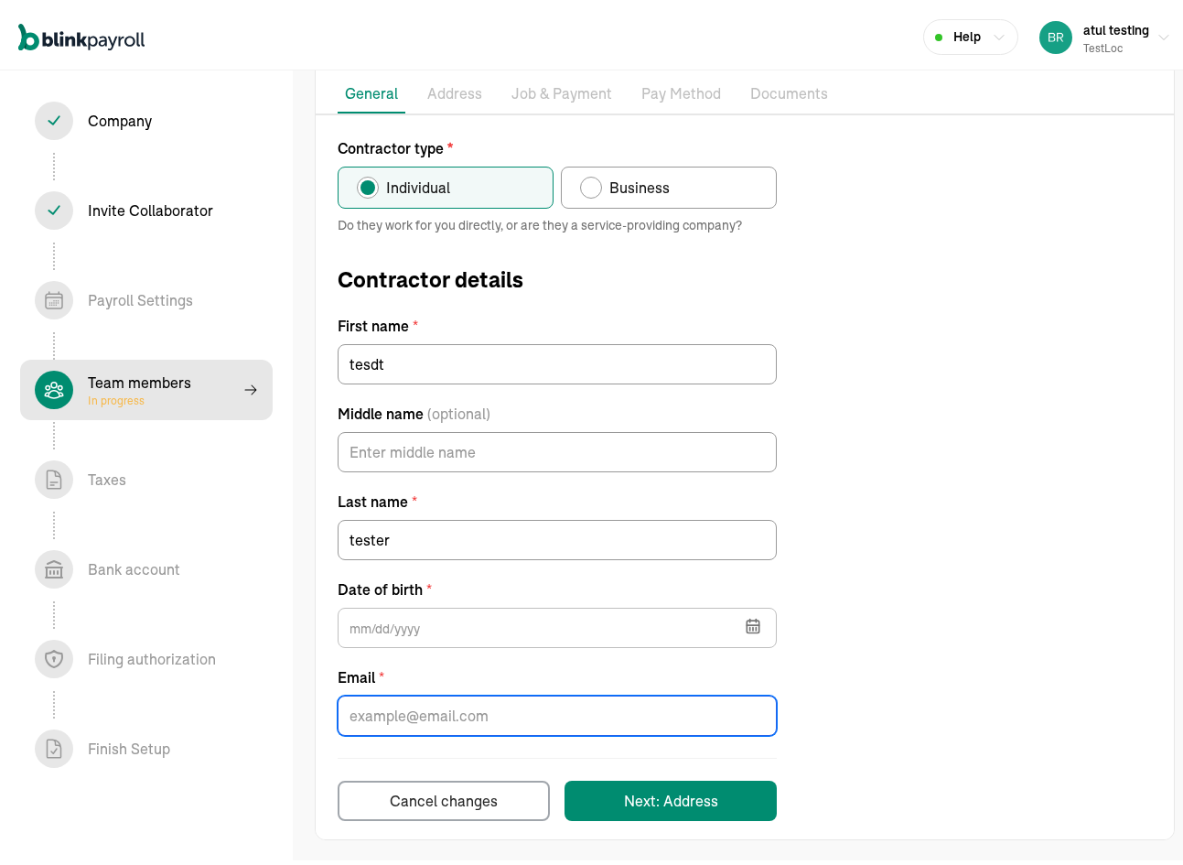
click at [425, 709] on input "Email *" at bounding box center [557, 711] width 439 height 40
type input "branko+testpopi10-1@blinkpayroll.com"
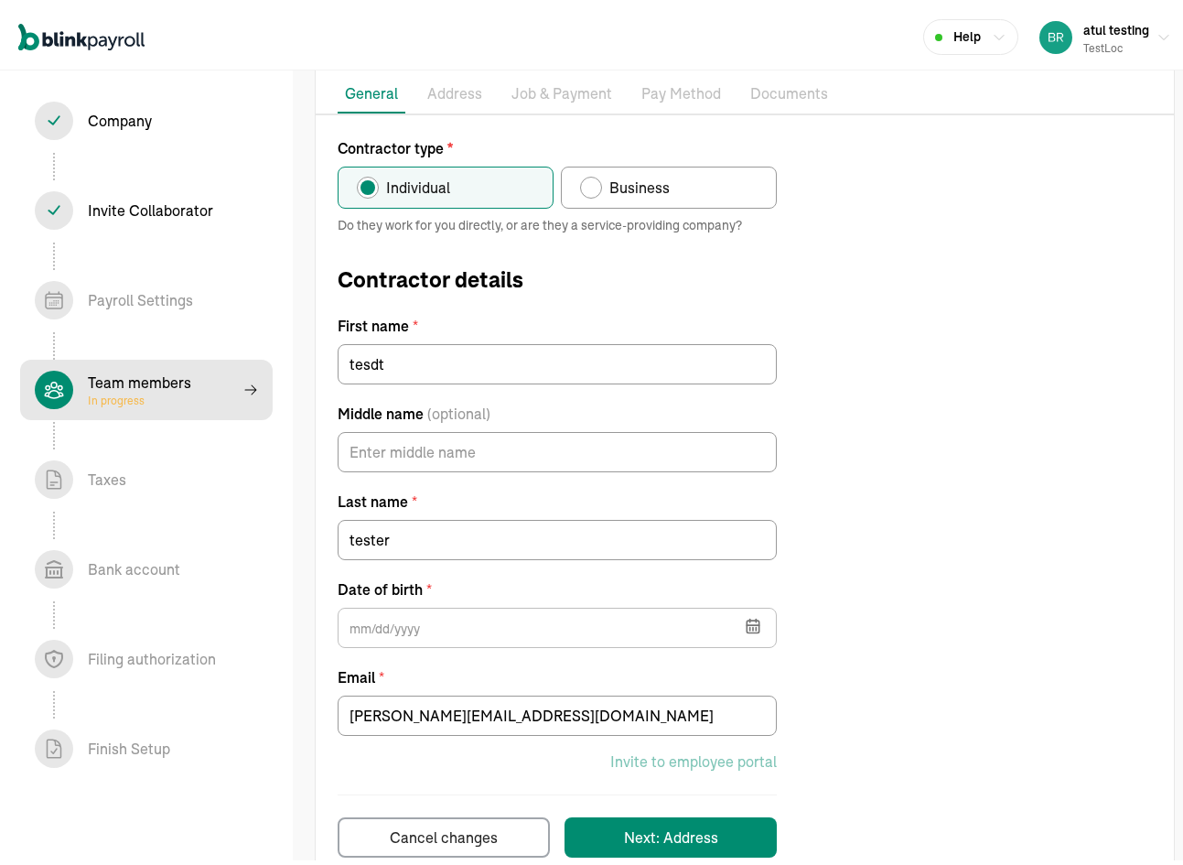
drag, startPoint x: 863, startPoint y: 771, endPoint x: 768, endPoint y: 758, distance: 96.1
click at [859, 771] on div "Contractor type * Individual Business Do they work for you directly, or are the…" at bounding box center [745, 493] width 858 height 720
click at [664, 823] on div "Next: Address" at bounding box center [671, 833] width 94 height 22
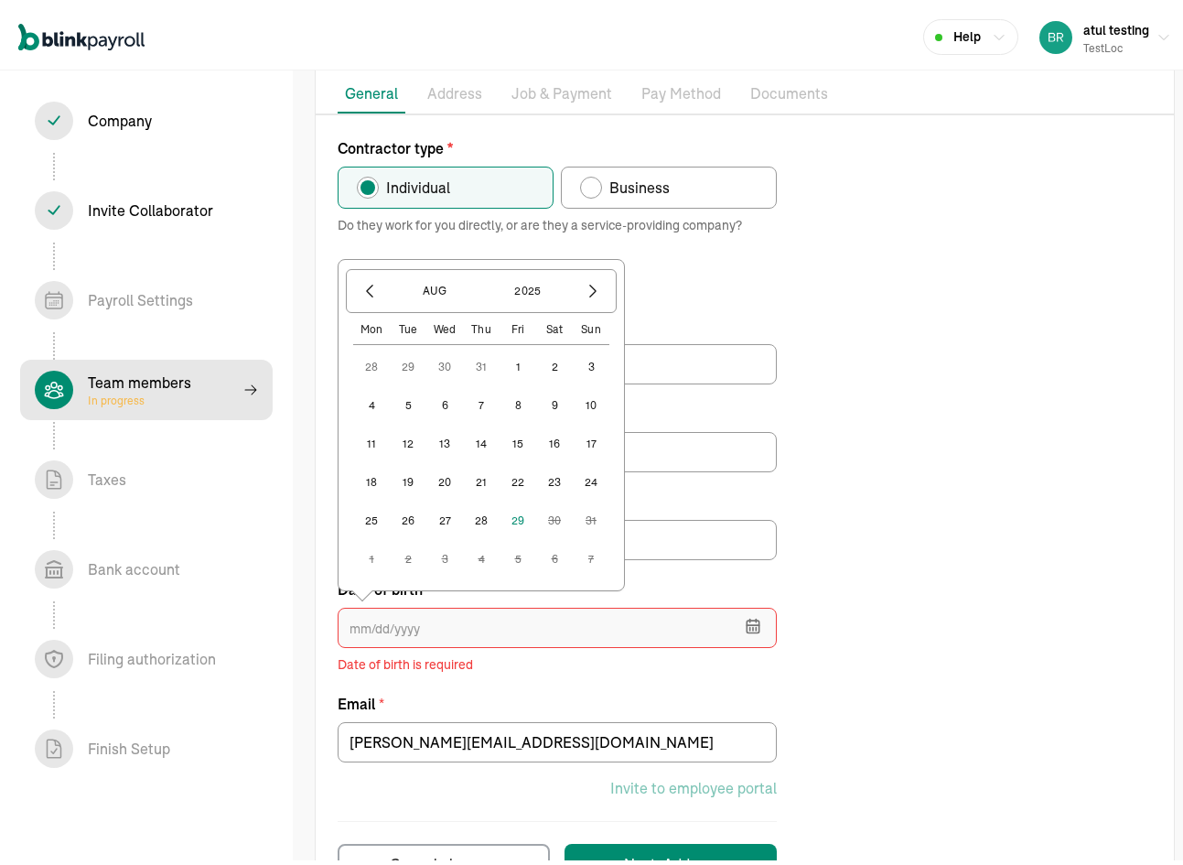
click at [519, 626] on input "text" at bounding box center [557, 623] width 439 height 40
click at [551, 284] on button "2025" at bounding box center [528, 286] width 88 height 31
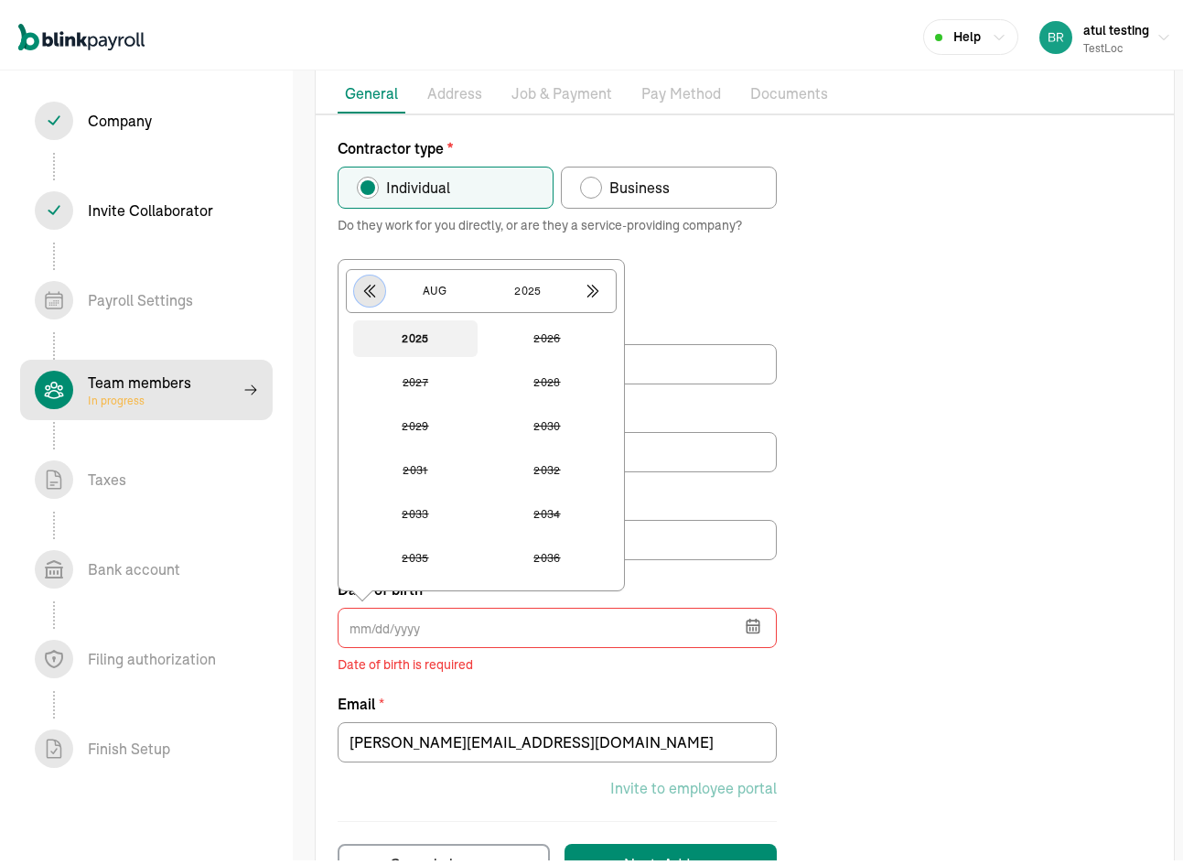
click at [376, 291] on icon "button" at bounding box center [369, 286] width 18 height 18
click at [419, 335] on button "1977" at bounding box center [415, 334] width 124 height 37
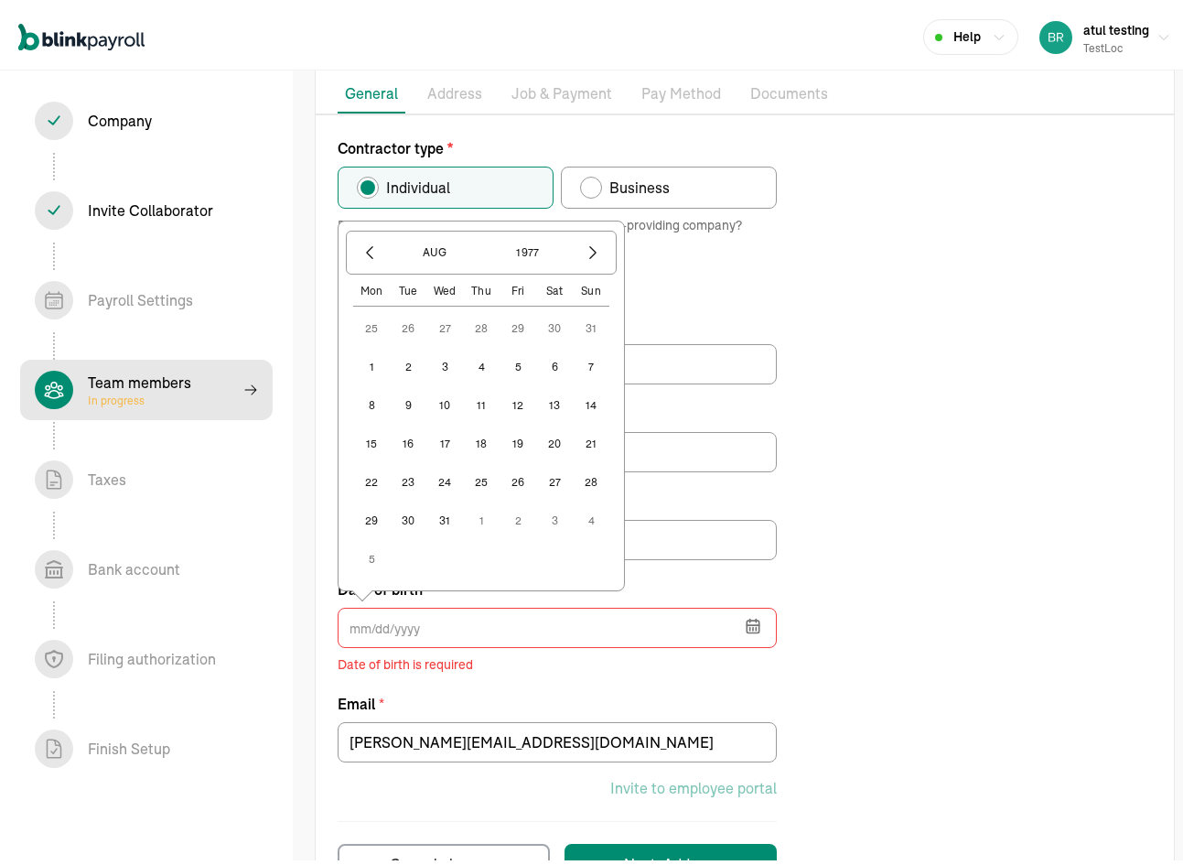
click at [483, 366] on button "4" at bounding box center [481, 362] width 37 height 37
type input "08/04/1977"
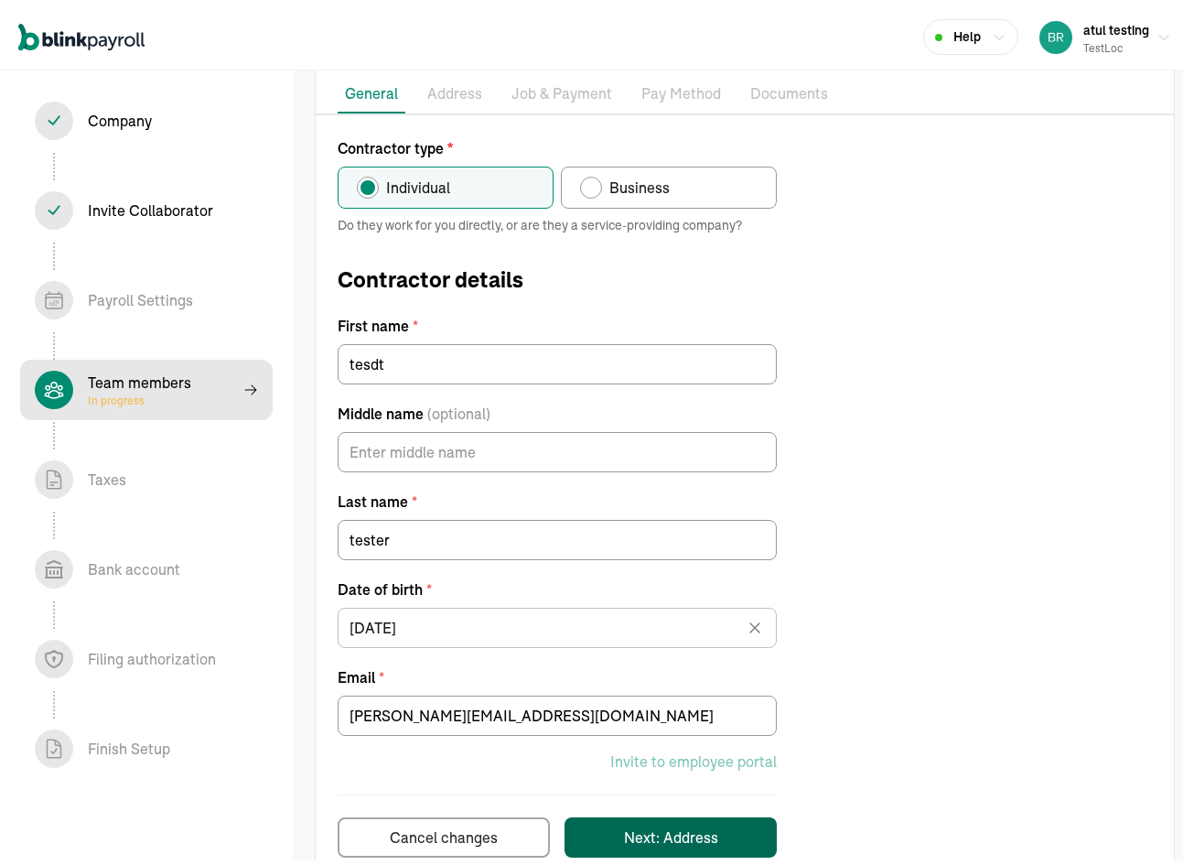
click at [708, 834] on div "Next: Address" at bounding box center [671, 833] width 94 height 22
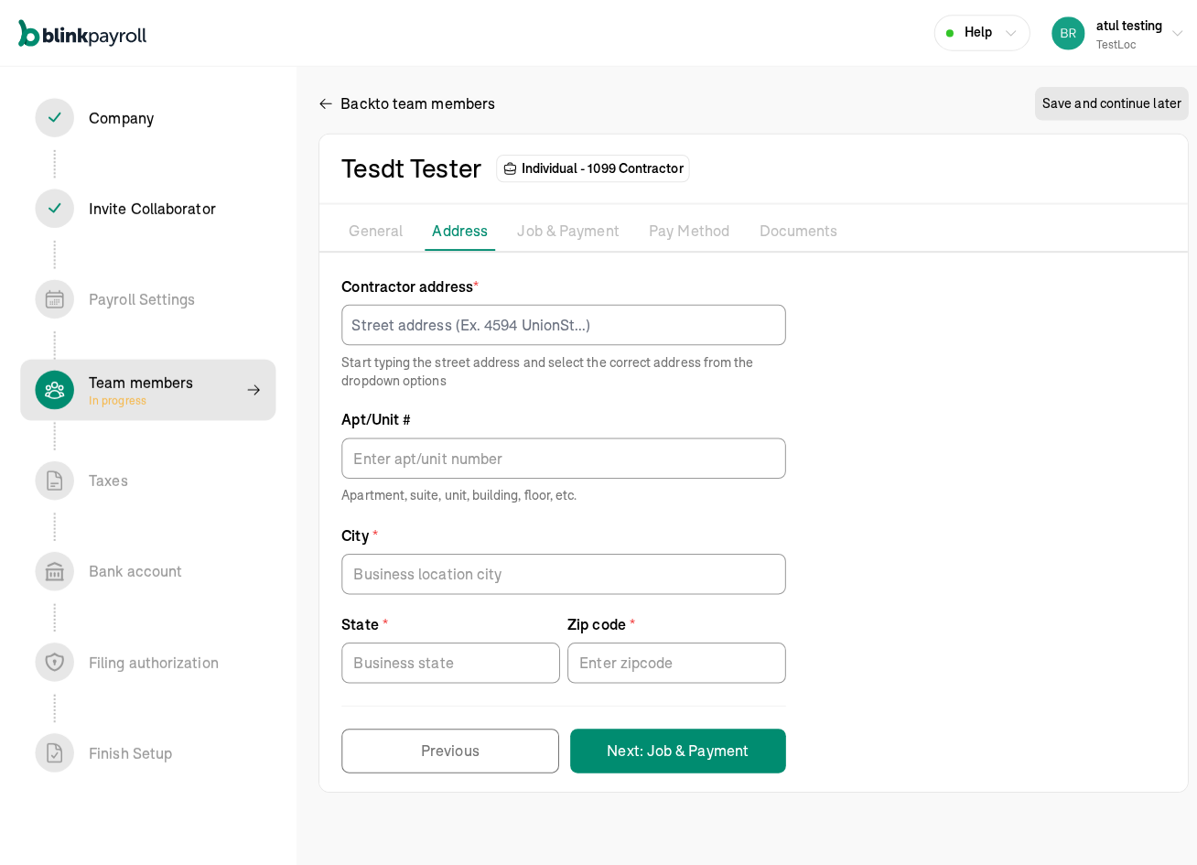
scroll to position [0, 0]
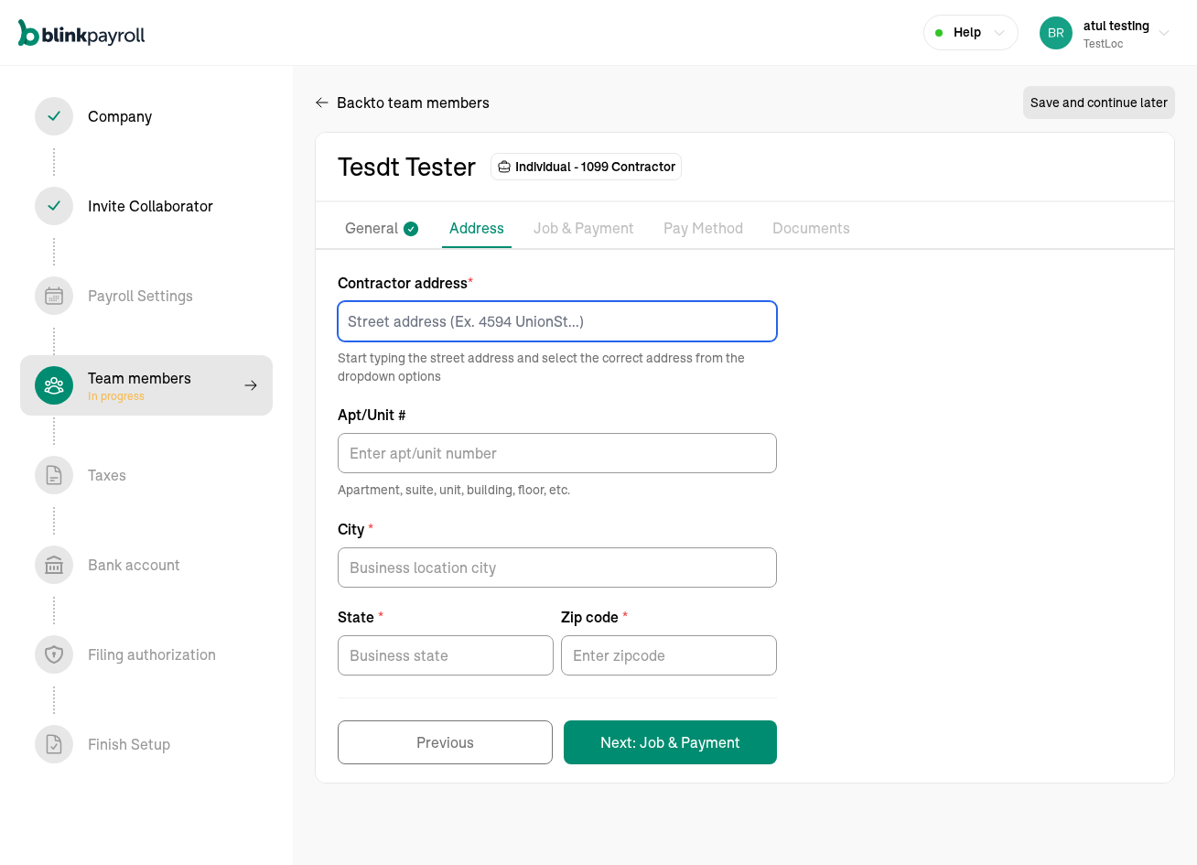
click at [446, 315] on input at bounding box center [557, 321] width 439 height 40
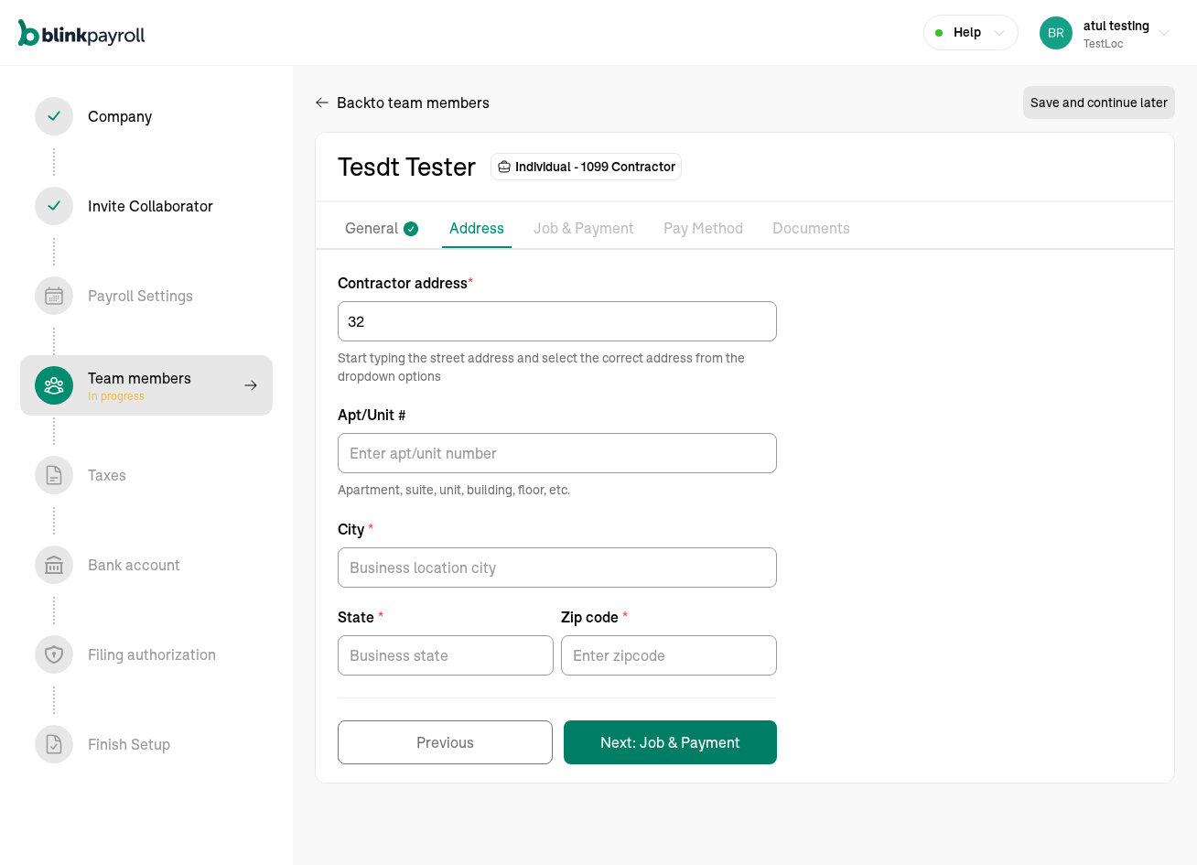
click at [651, 733] on button "Next: Job & Payment" at bounding box center [670, 742] width 213 height 44
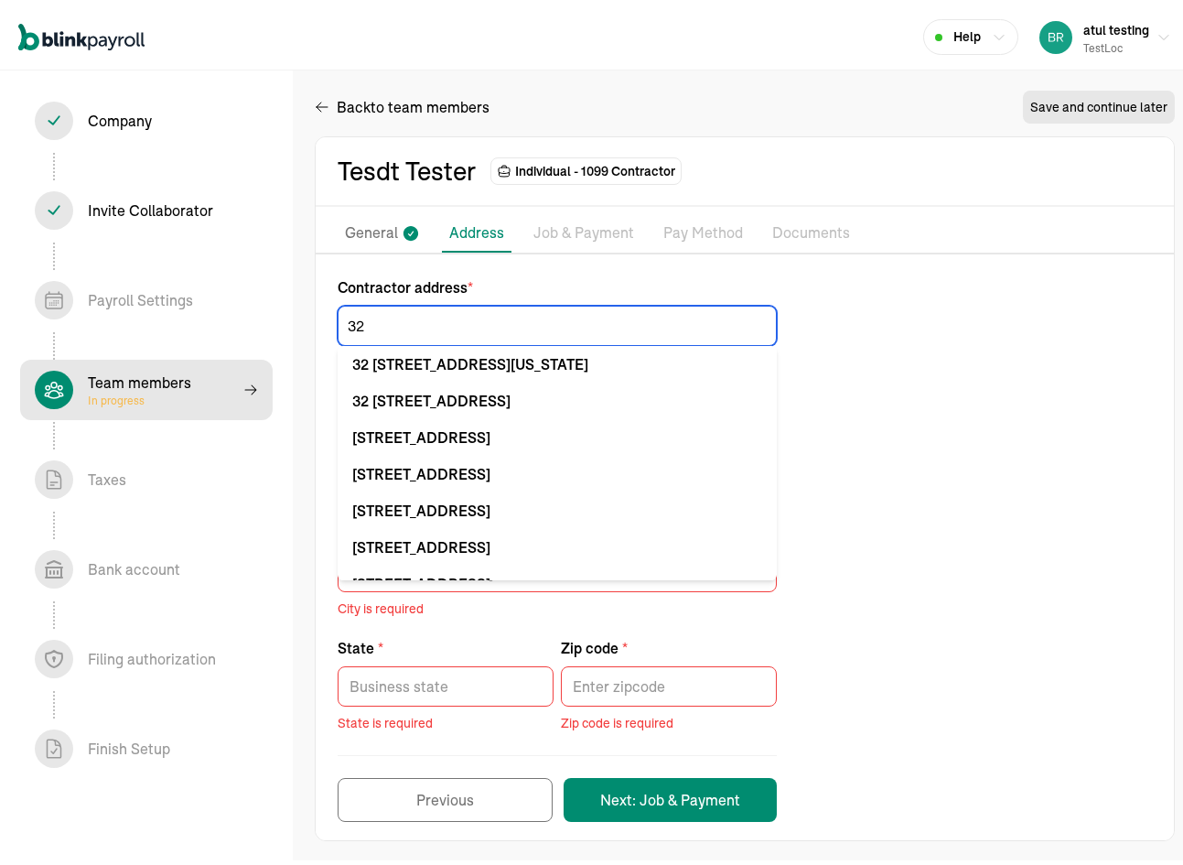
click at [406, 314] on input "32" at bounding box center [557, 321] width 439 height 40
click at [403, 312] on input "32" at bounding box center [557, 321] width 439 height 40
click at [403, 313] on input "32" at bounding box center [557, 321] width 439 height 40
type input "32"
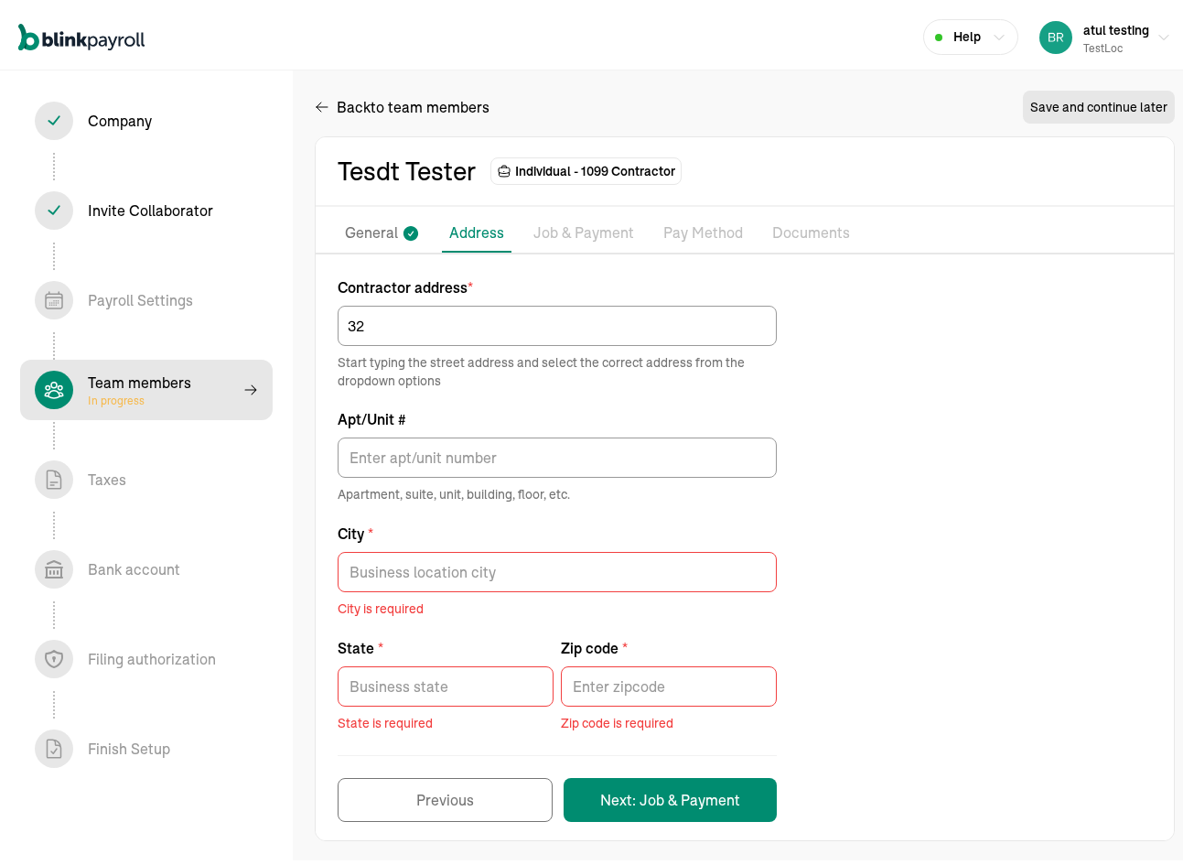
click at [551, 224] on p "Job & Payment" at bounding box center [583, 229] width 101 height 24
click at [211, 371] on div "Team members In progress" at bounding box center [146, 385] width 223 height 38
click at [333, 101] on div "Back to team members" at bounding box center [402, 102] width 175 height 22
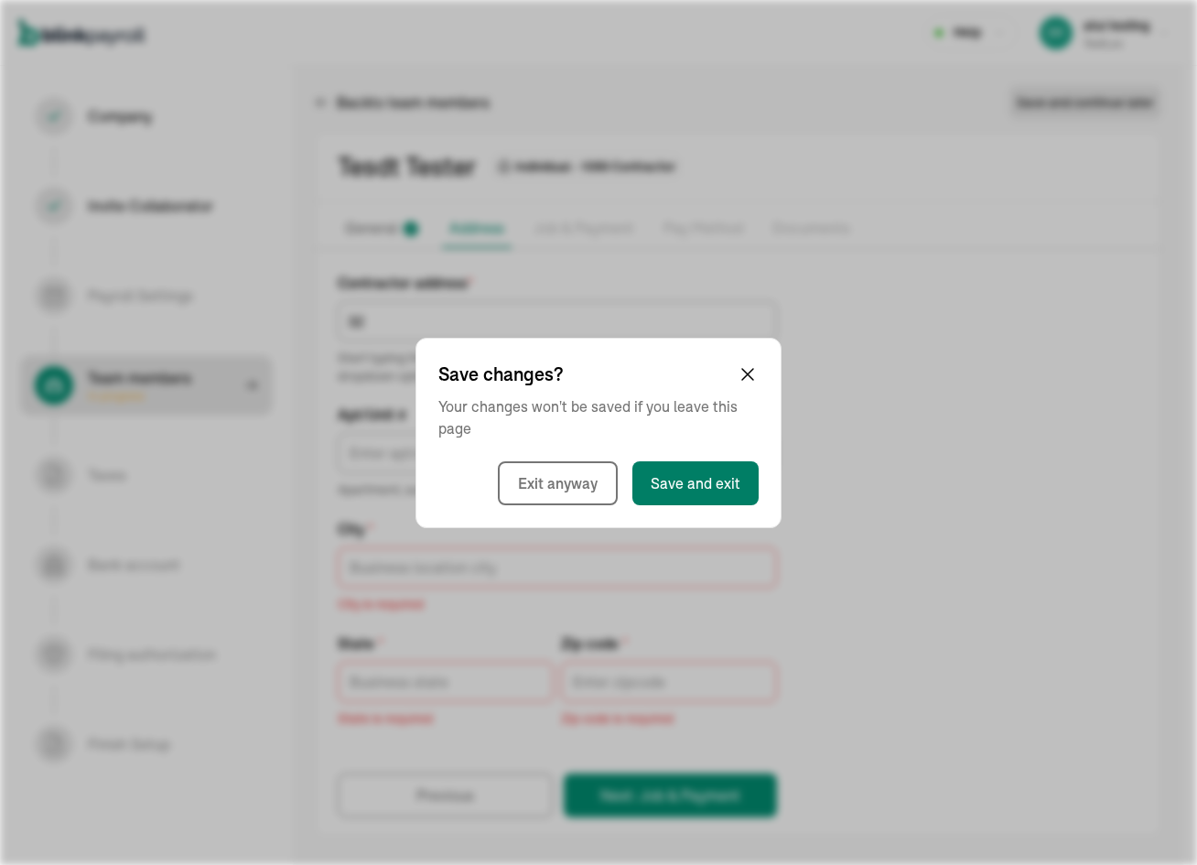
select select "employee"
select select "contractor"
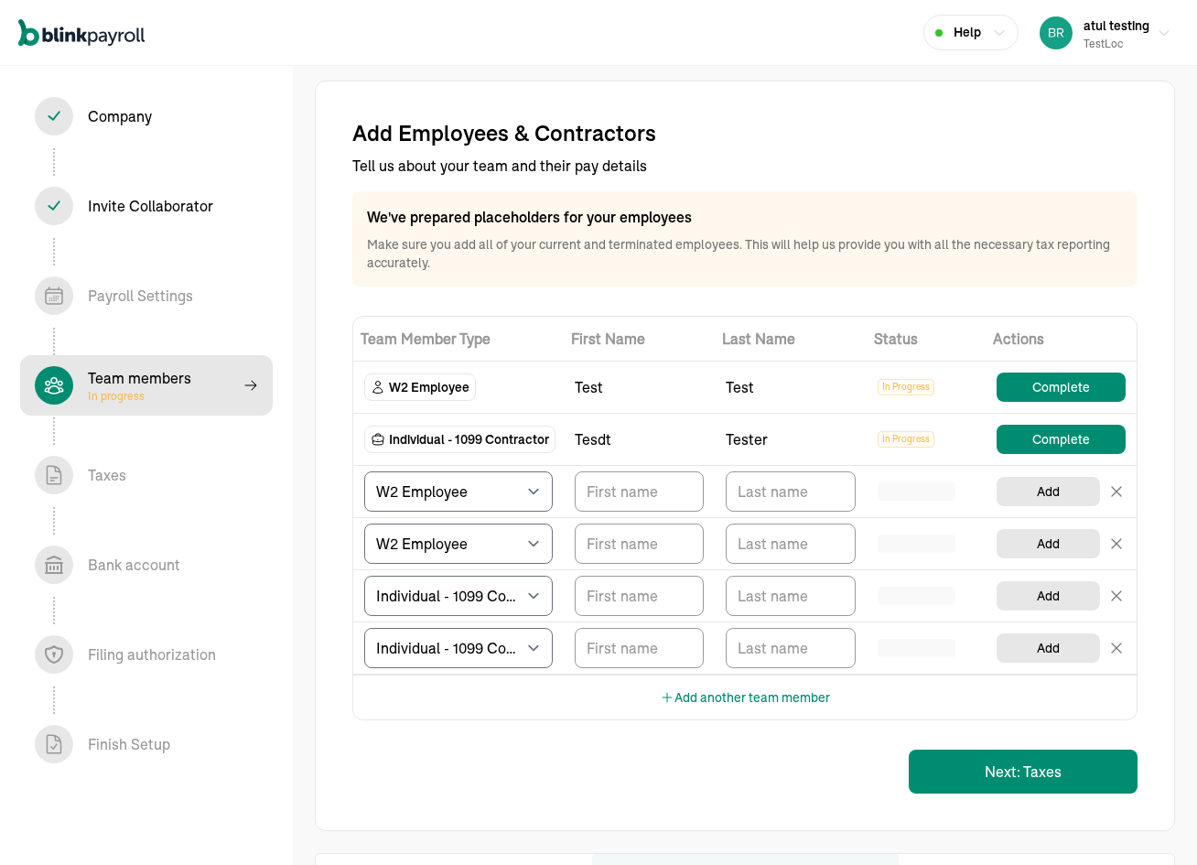
click at [642, 557] on div "Team Member Type First Name Last Name Status Actions W2 Employee test test In P…" at bounding box center [744, 518] width 785 height 404
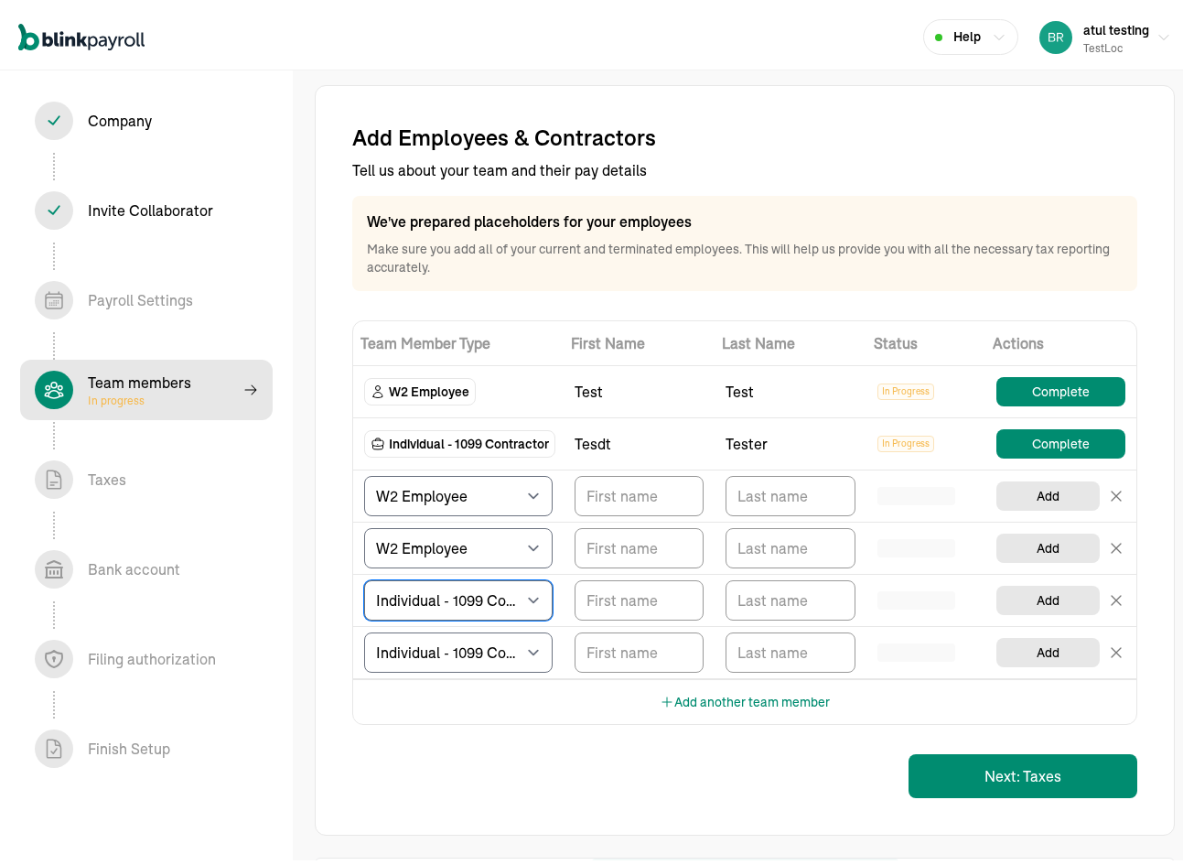
click at [502, 594] on select "Select W2 Employee Individual - 1099 Contractor Business - 1099 Contractor" at bounding box center [458, 596] width 188 height 40
select select "businessVendor"
click at [364, 576] on select "Select W2 Employee Individual - 1099 Contractor Business - 1099 Contractor" at bounding box center [458, 596] width 188 height 40
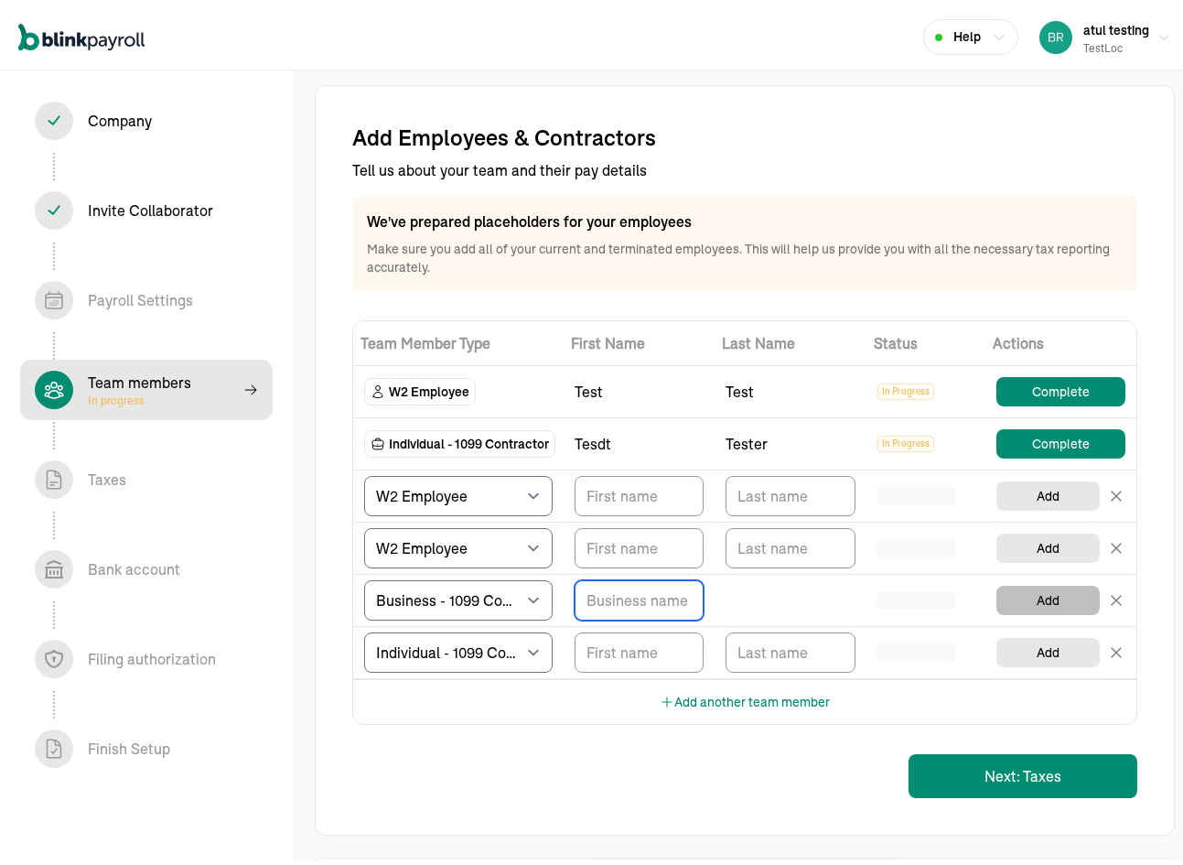
click at [1019, 601] on button "Add" at bounding box center [1047, 595] width 103 height 29
click at [595, 609] on input "TextInput" at bounding box center [639, 596] width 129 height 40
type input "test"
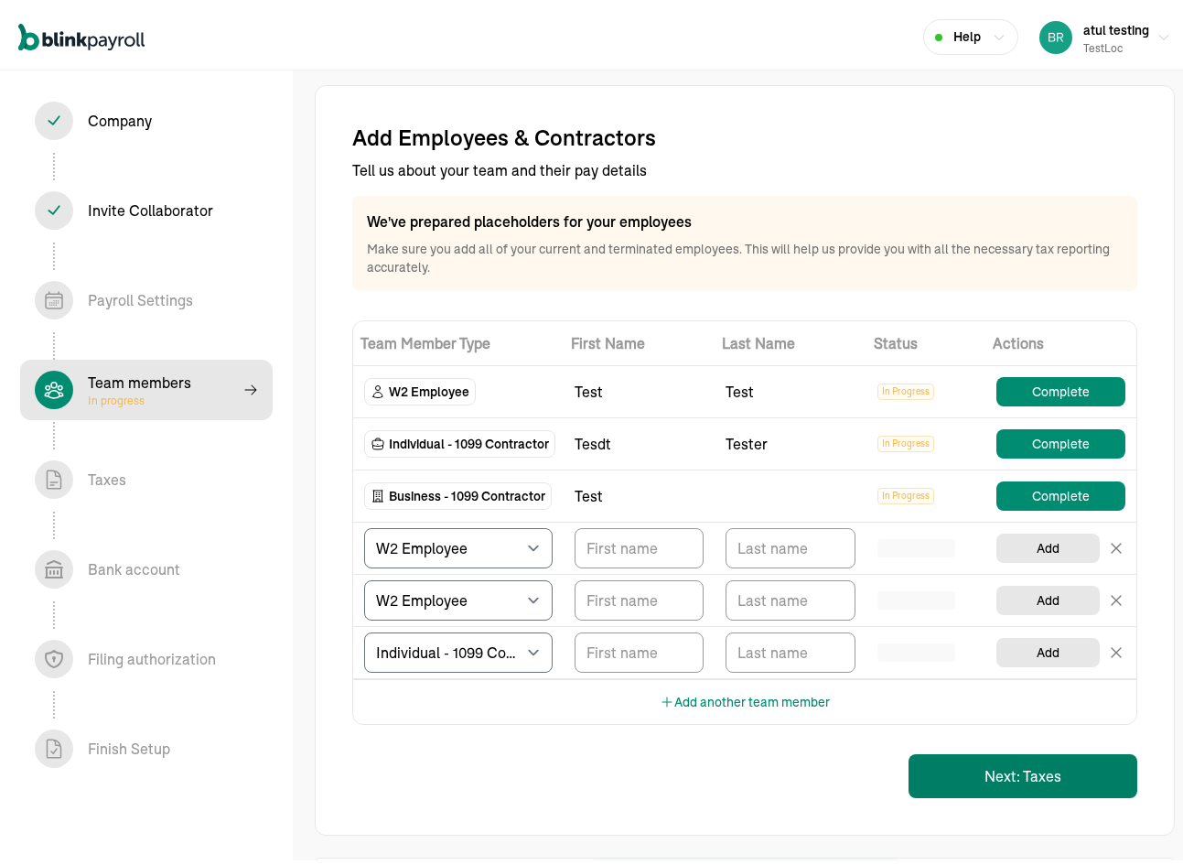
click at [988, 786] on button "Next: Taxes" at bounding box center [1023, 771] width 229 height 44
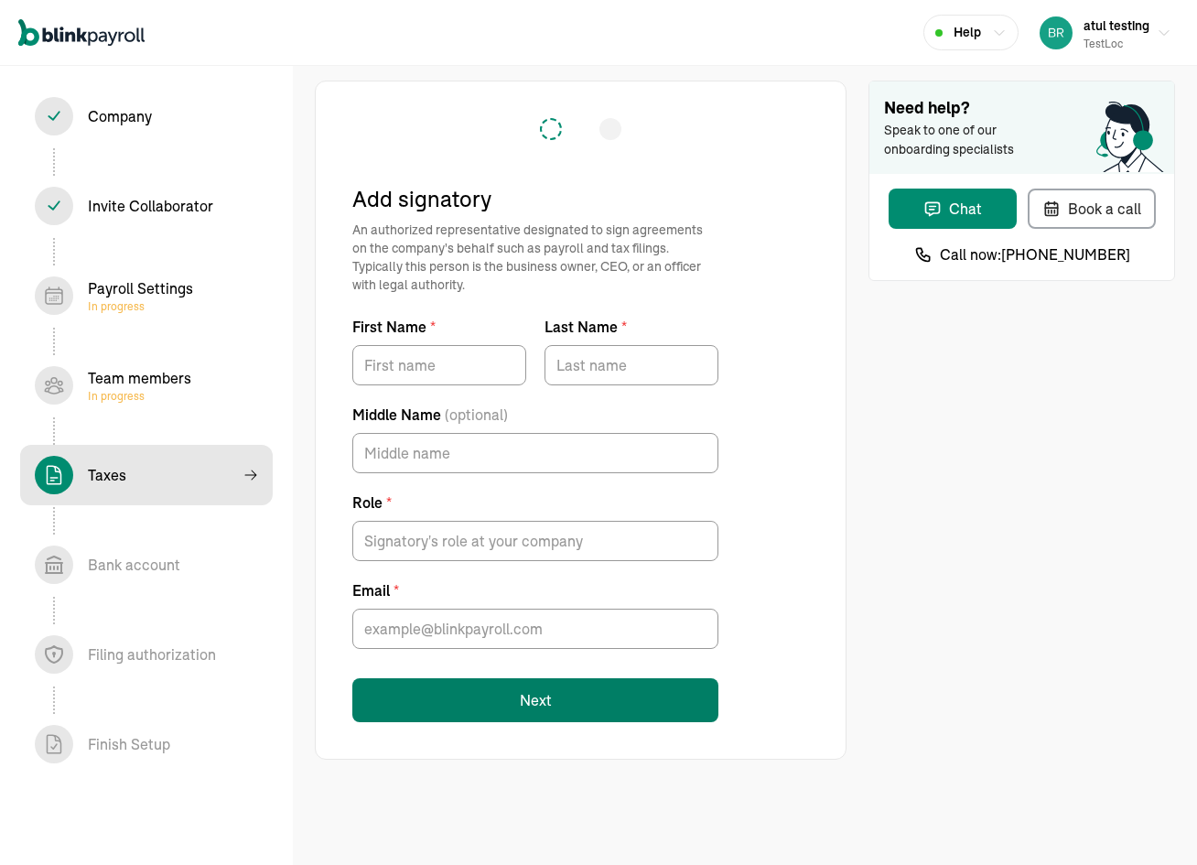
click at [569, 699] on button "Next" at bounding box center [535, 700] width 366 height 44
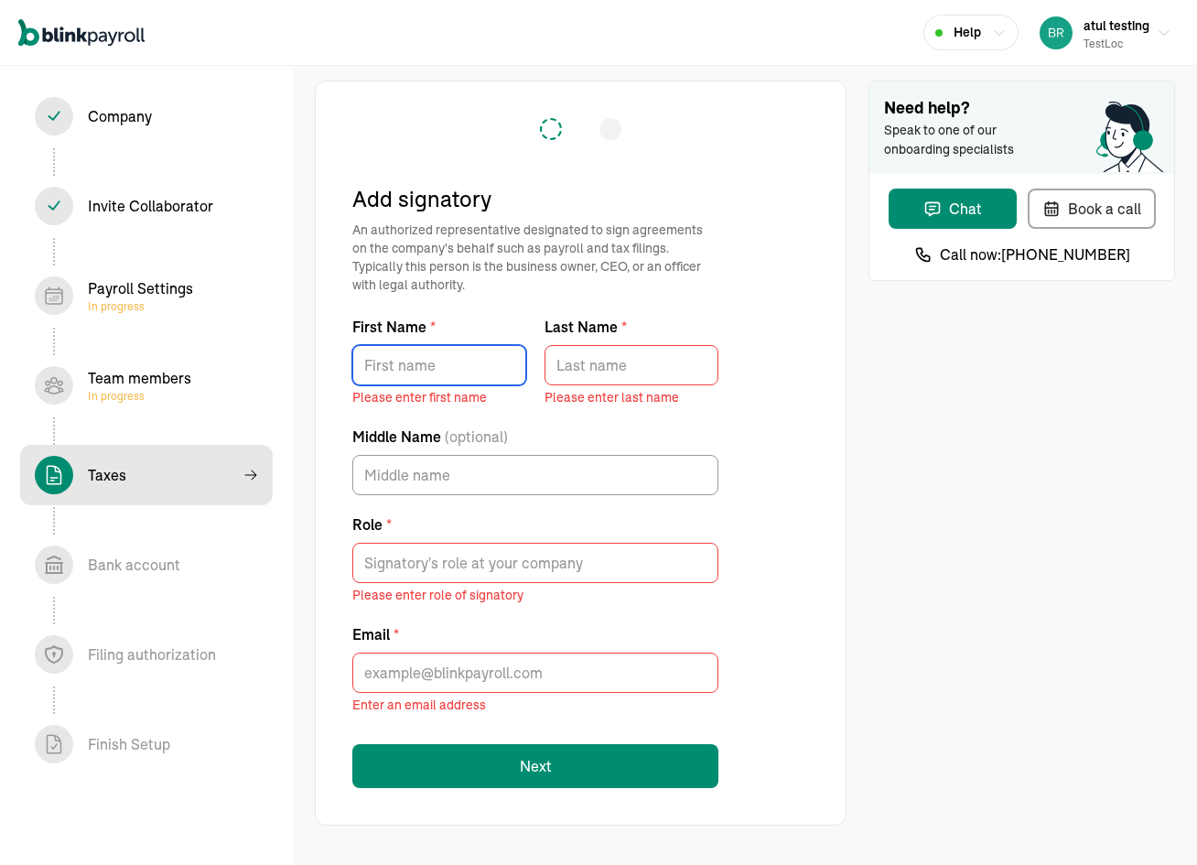
click at [441, 377] on input "First Name *" at bounding box center [439, 365] width 174 height 40
type input "test"
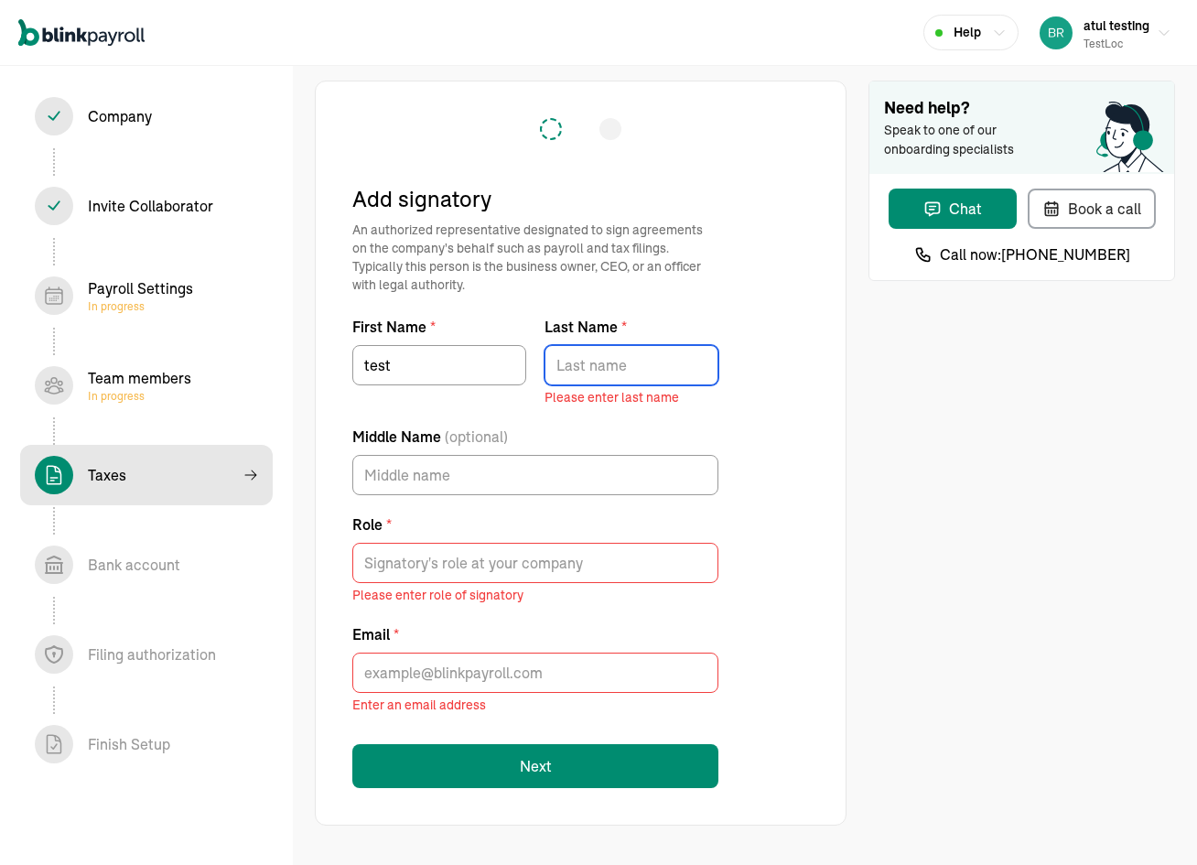
click at [612, 361] on input "Last Name *" at bounding box center [631, 365] width 174 height 40
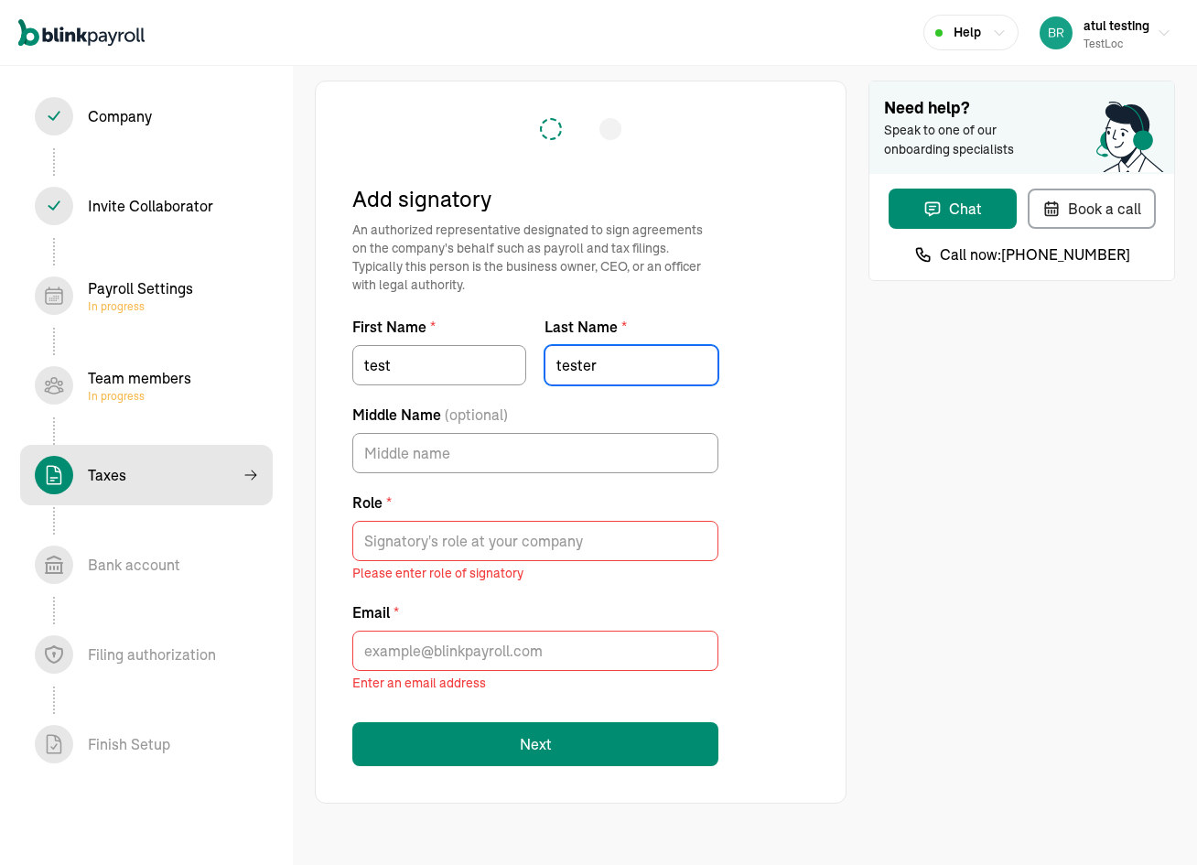
type input "tester"
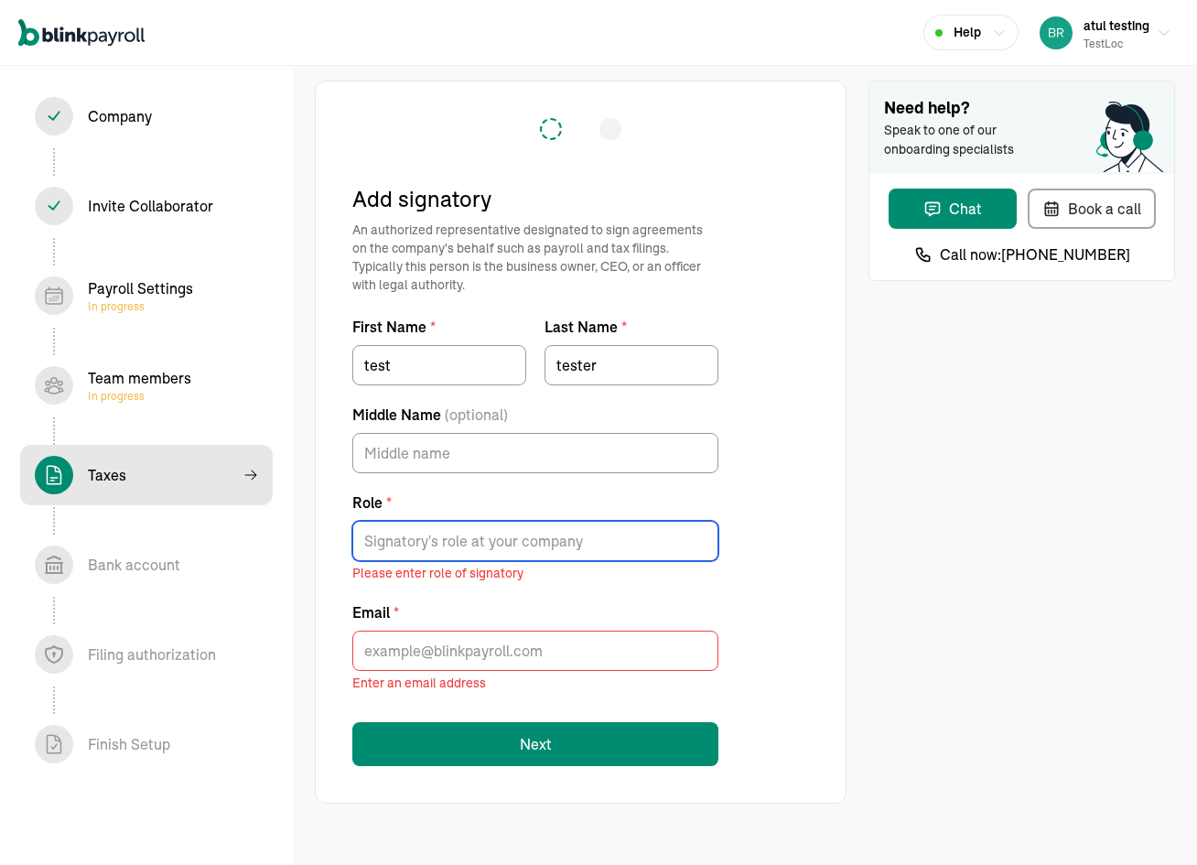
click at [464, 550] on input "Role *" at bounding box center [535, 541] width 366 height 40
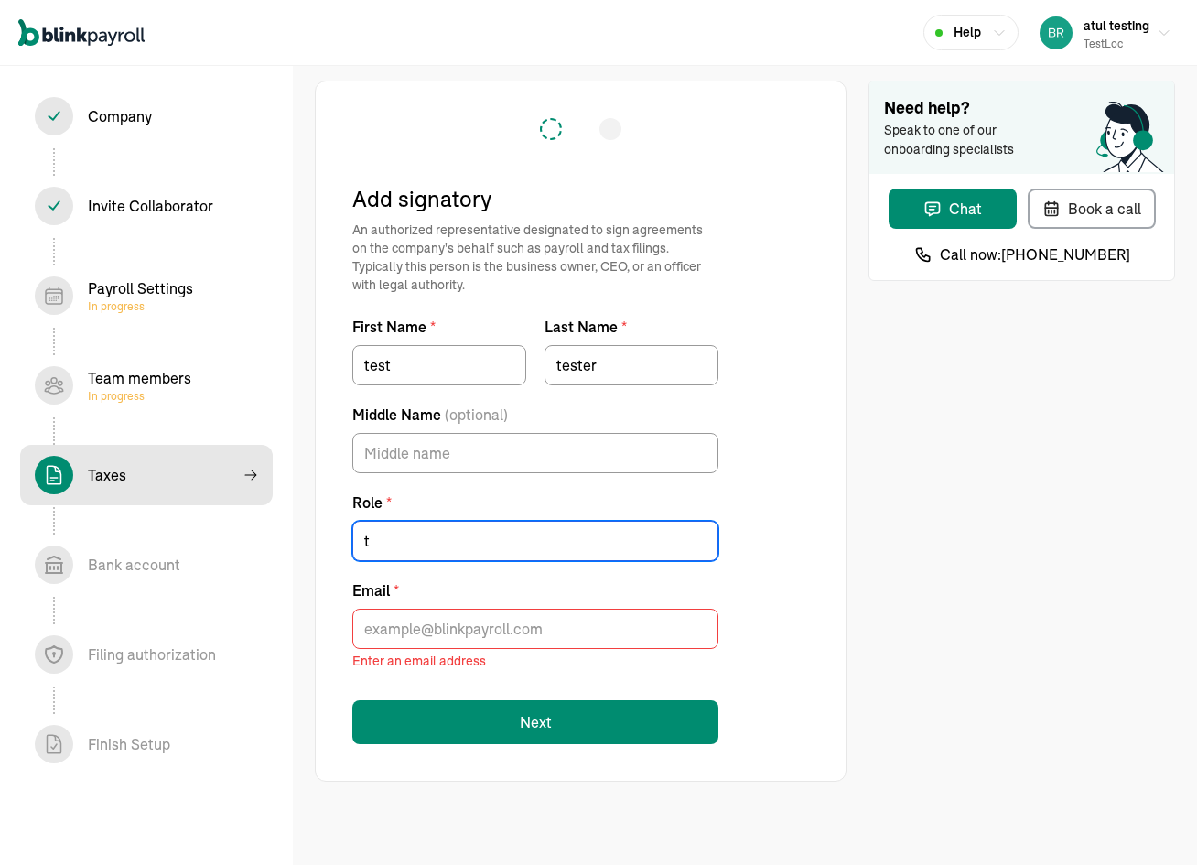
click at [463, 549] on input "t" at bounding box center [535, 541] width 366 height 40
type input "ttester"
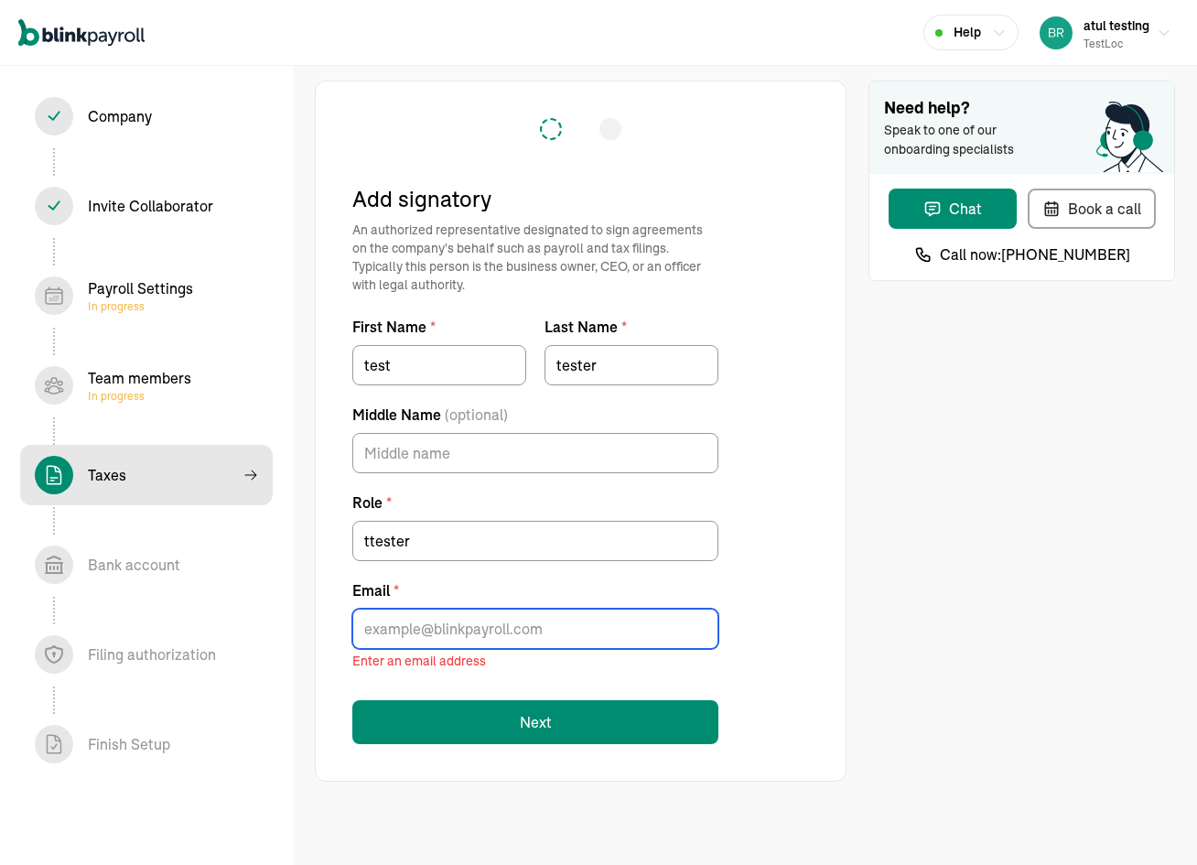
click at [427, 638] on input "Email *" at bounding box center [535, 628] width 366 height 40
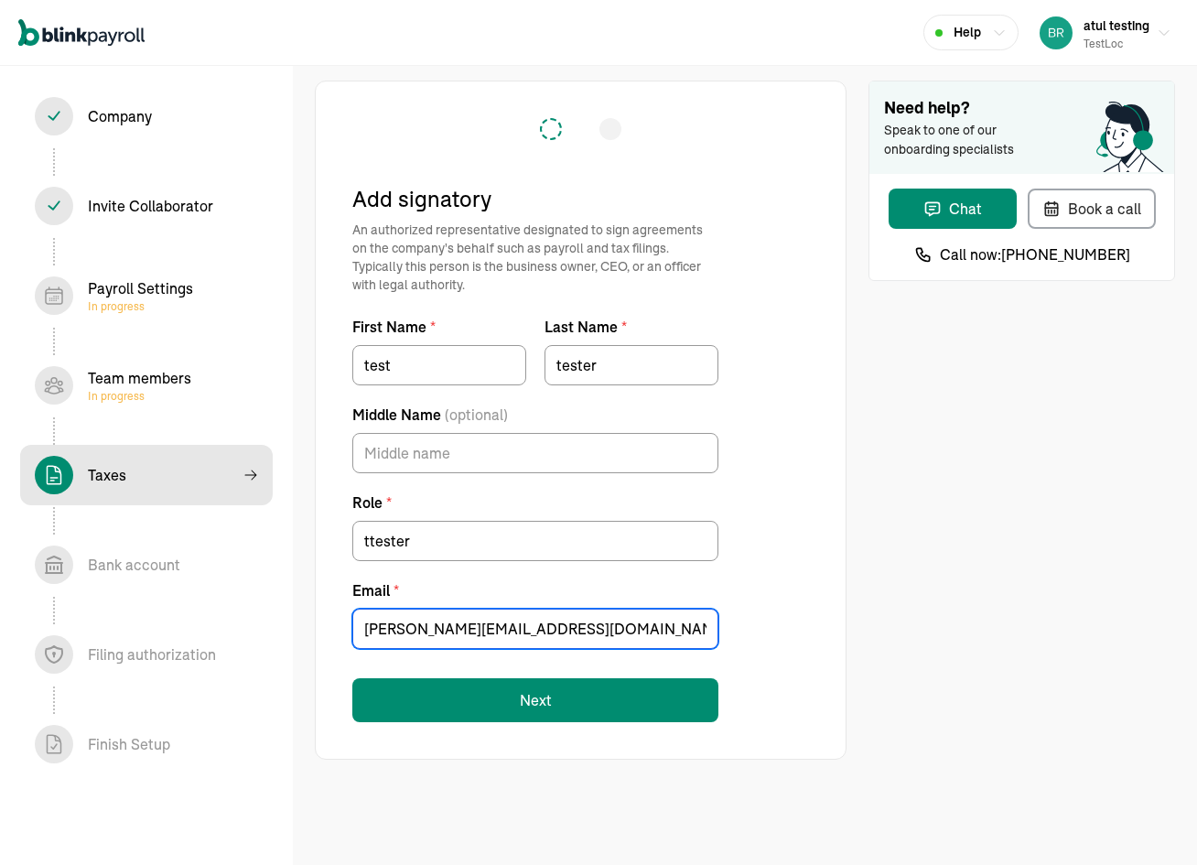
click at [490, 628] on input "branko+testpopi10-1@blinkpayroll.com" at bounding box center [535, 628] width 366 height 40
type input "branko+testpopi10-111@blinkpayroll.com"
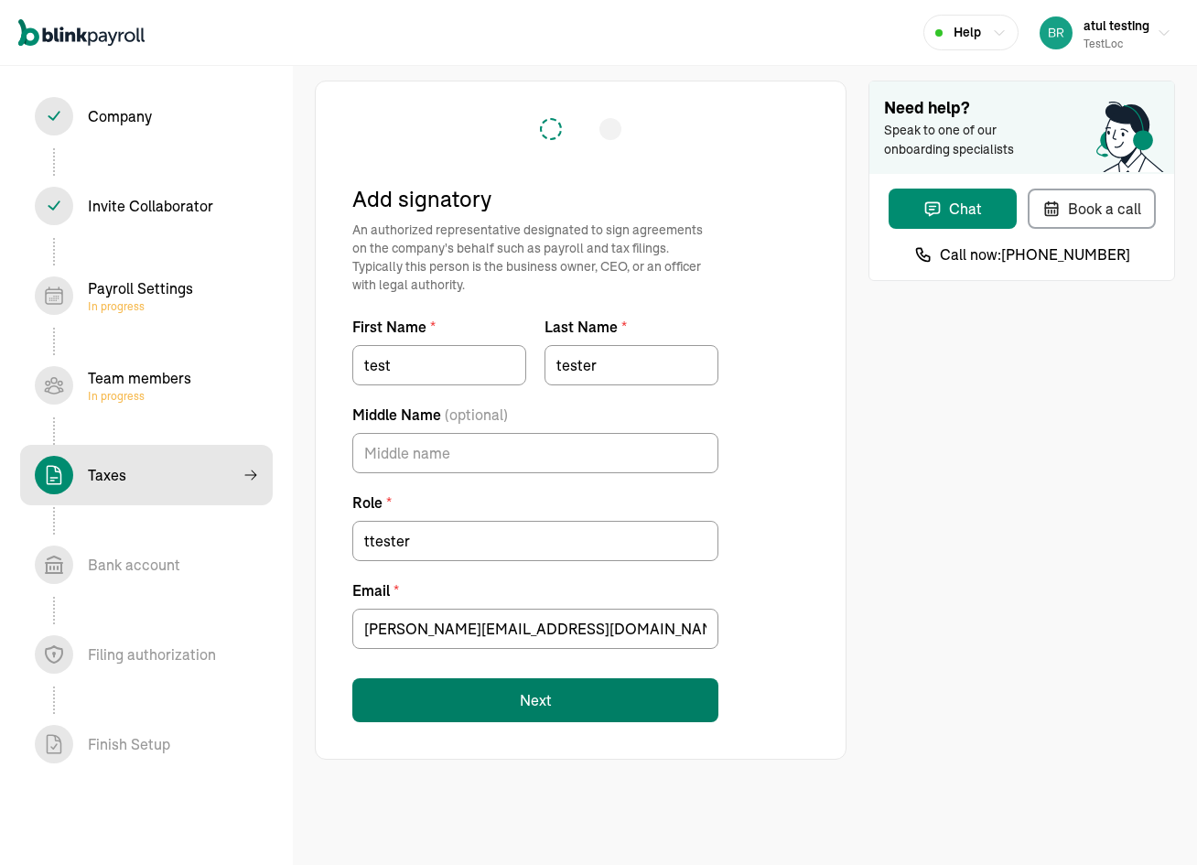
click at [531, 702] on button "Next" at bounding box center [535, 700] width 366 height 44
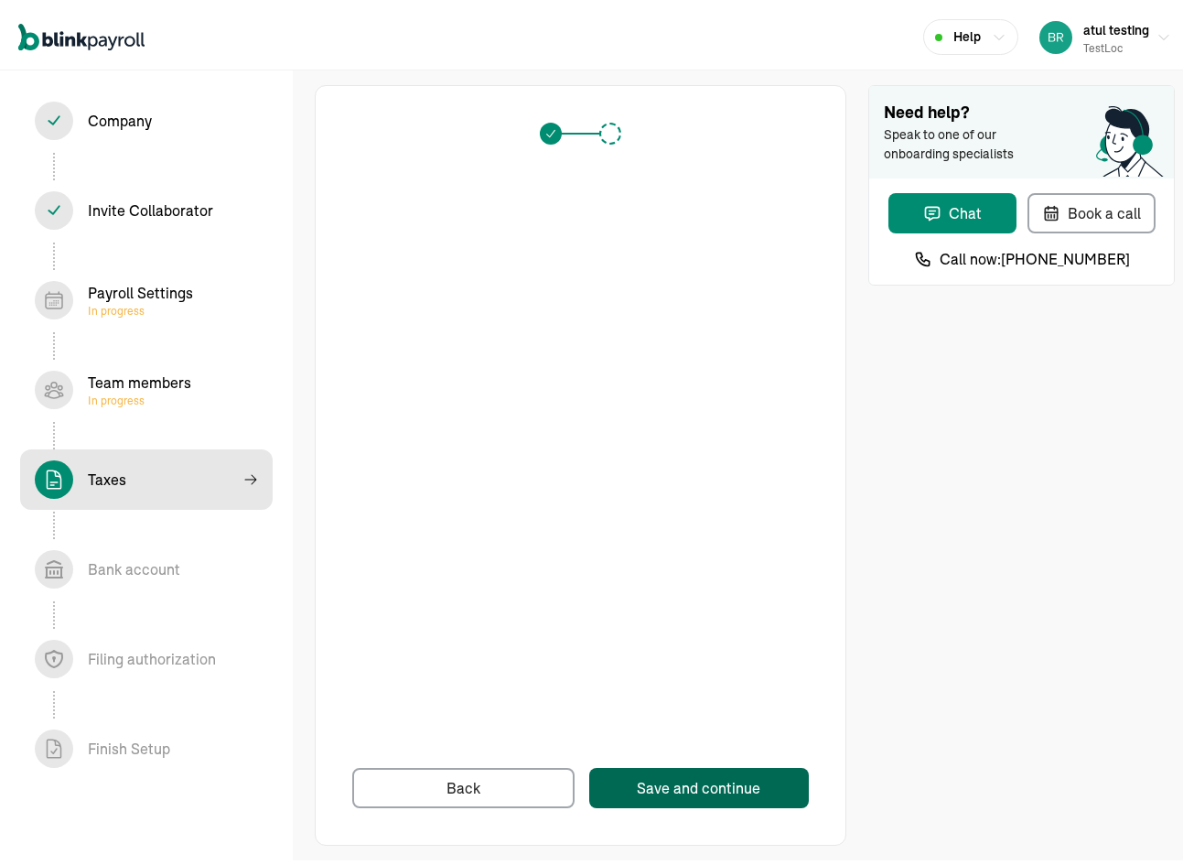
click at [702, 794] on button "Save and continue" at bounding box center [699, 783] width 220 height 40
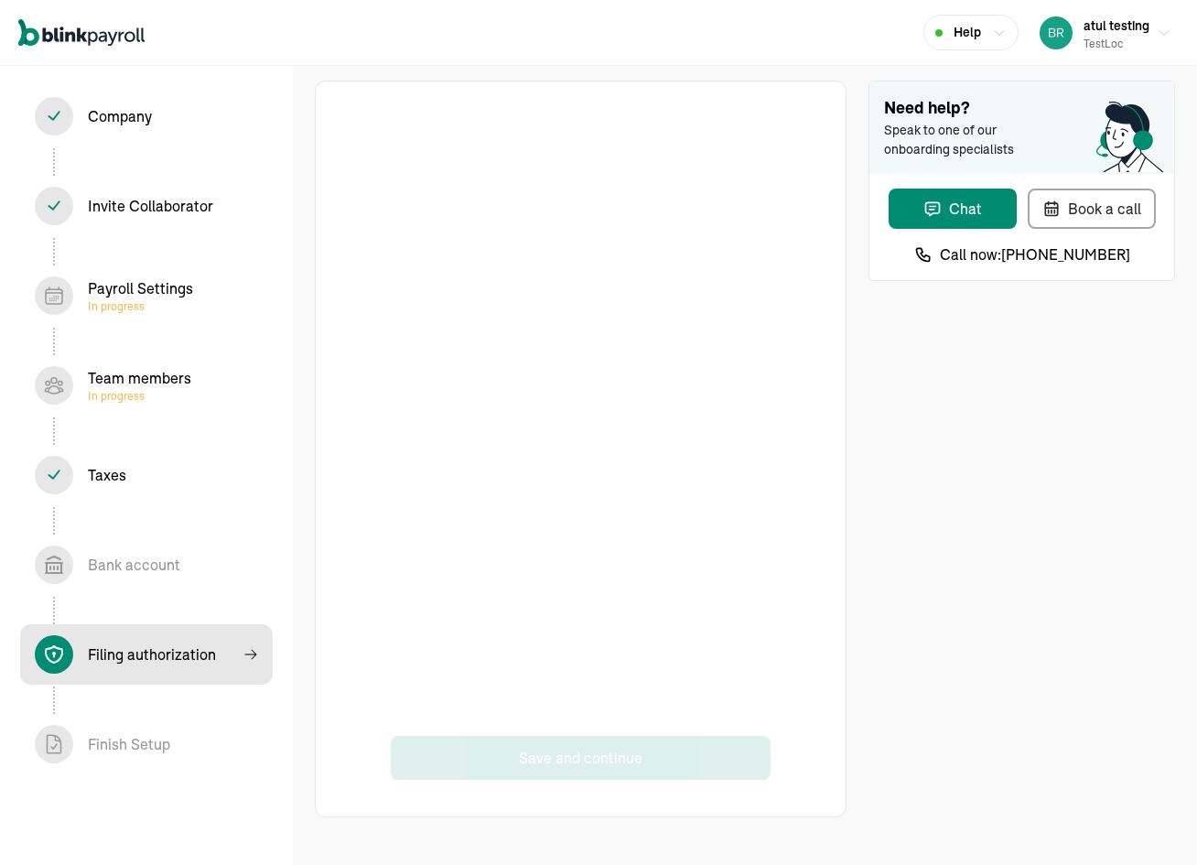
click at [864, 550] on div "Save and continue Need help? Speak to one of our onboarding specialists Chat Bo…" at bounding box center [745, 448] width 904 height 795
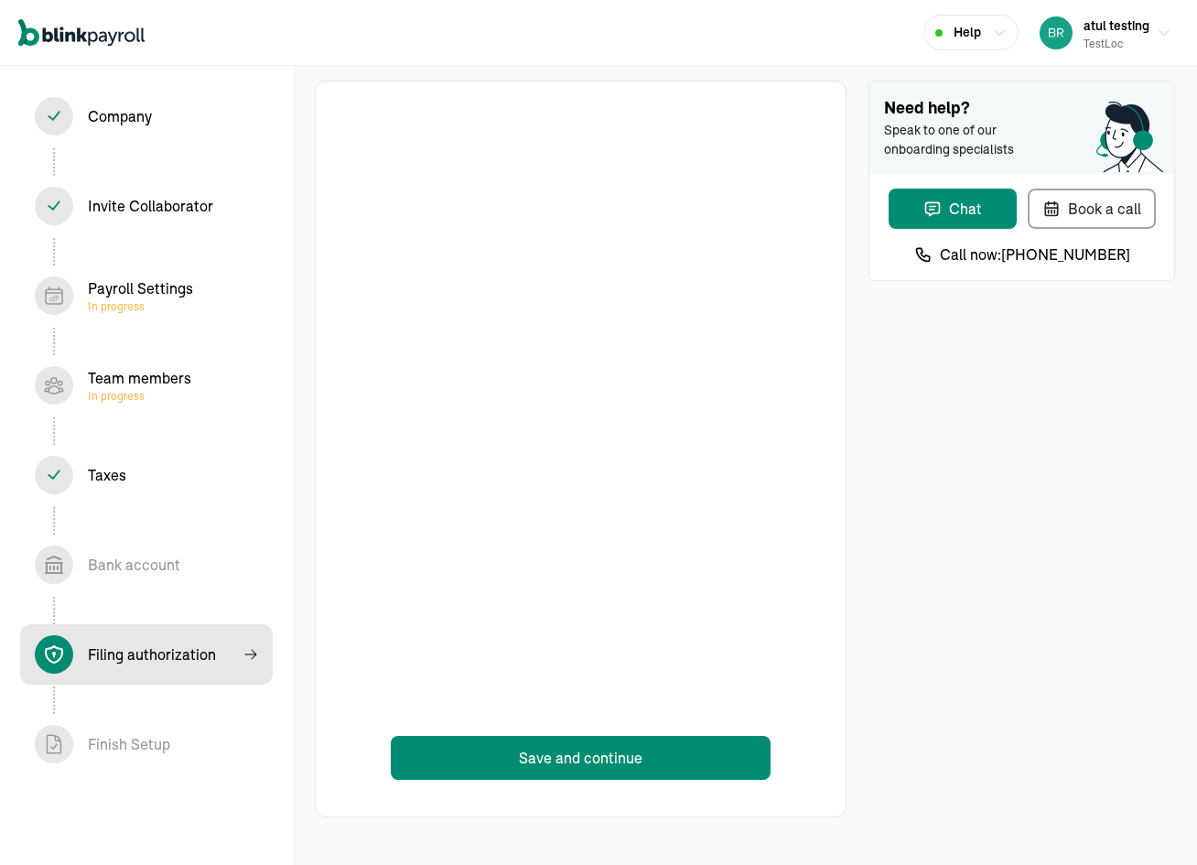
click at [148, 563] on div "Bank account In progress" at bounding box center [134, 565] width 92 height 22
click at [621, 763] on button "Save and continue" at bounding box center [581, 758] width 381 height 44
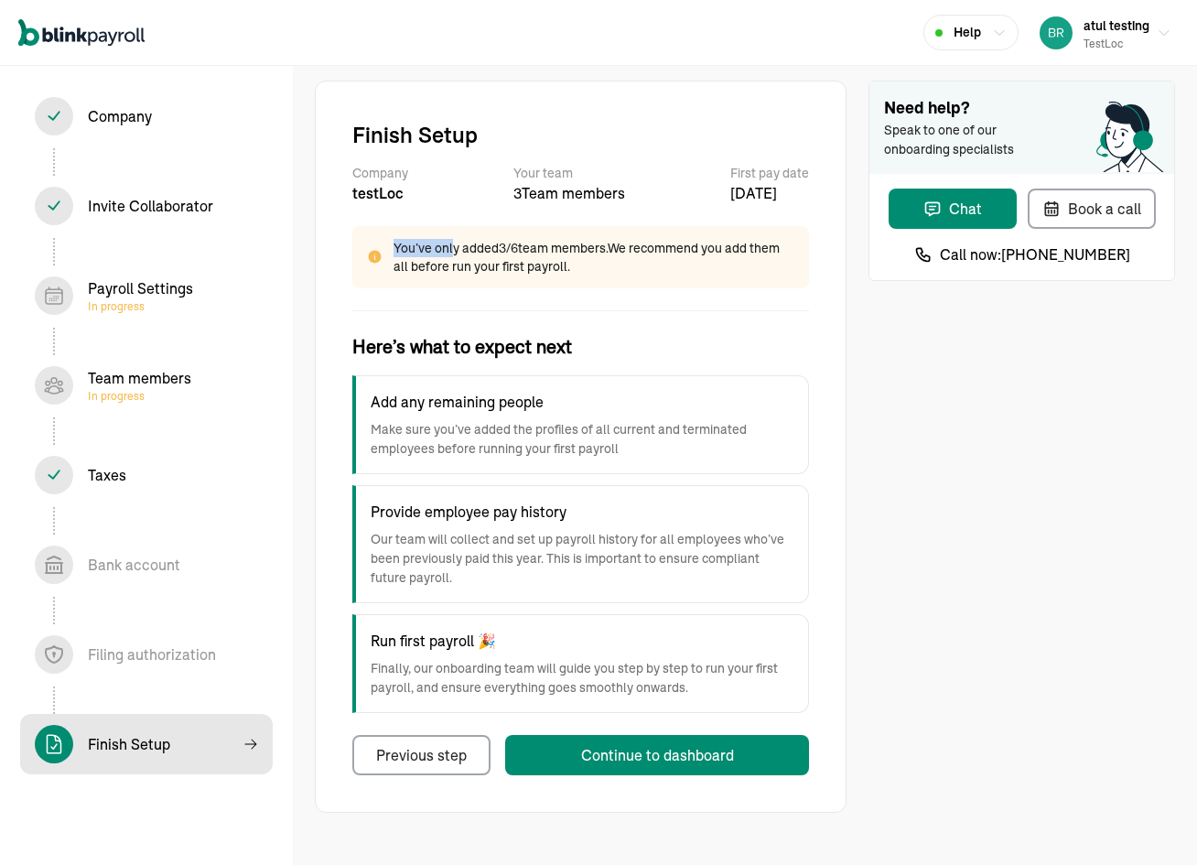
drag, startPoint x: 400, startPoint y: 239, endPoint x: 619, endPoint y: 283, distance: 223.9
click at [619, 283] on div "You’ve only added 3 / 6 team members. We recommend you add them all before run …" at bounding box center [580, 257] width 457 height 62
click at [775, 336] on h3 "Here’s what to expect next" at bounding box center [580, 346] width 457 height 27
click at [705, 754] on div "Continue to dashboard" at bounding box center [657, 755] width 153 height 22
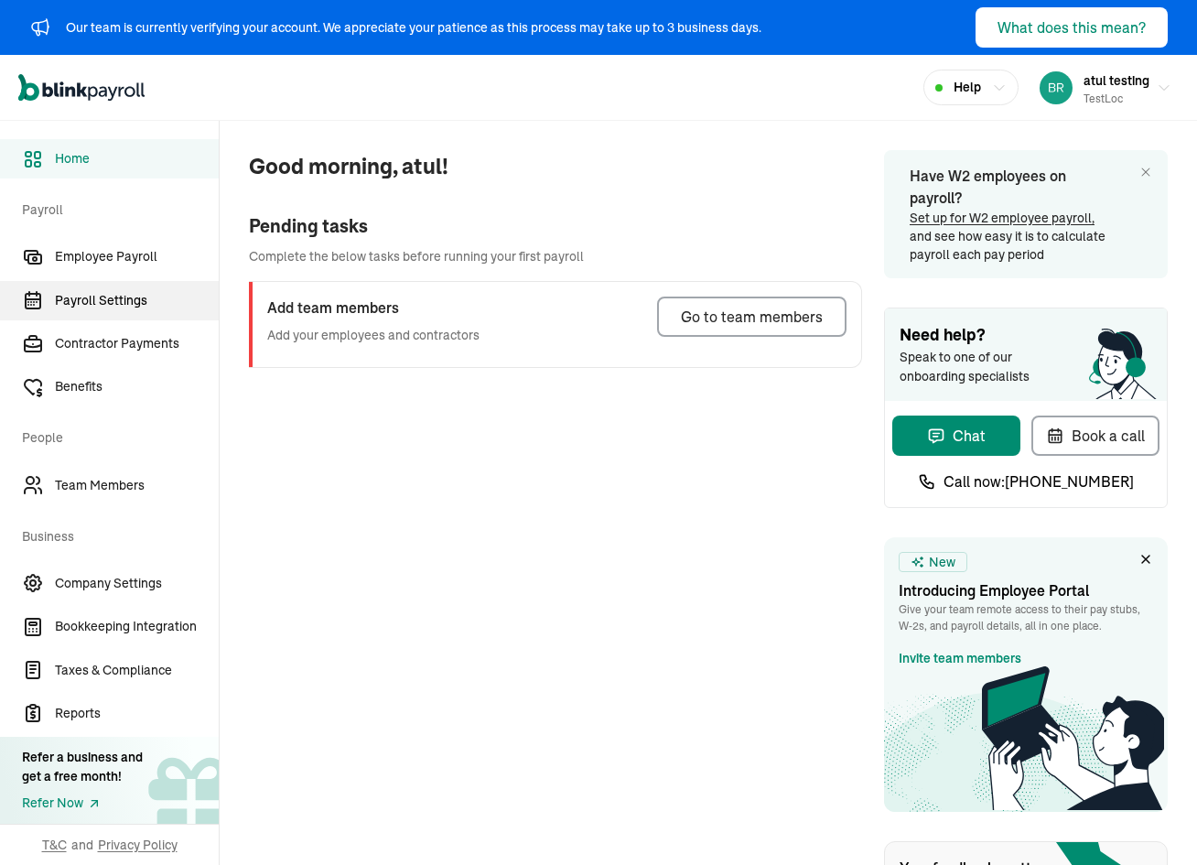
click at [115, 296] on span "Payroll Settings" at bounding box center [137, 300] width 164 height 19
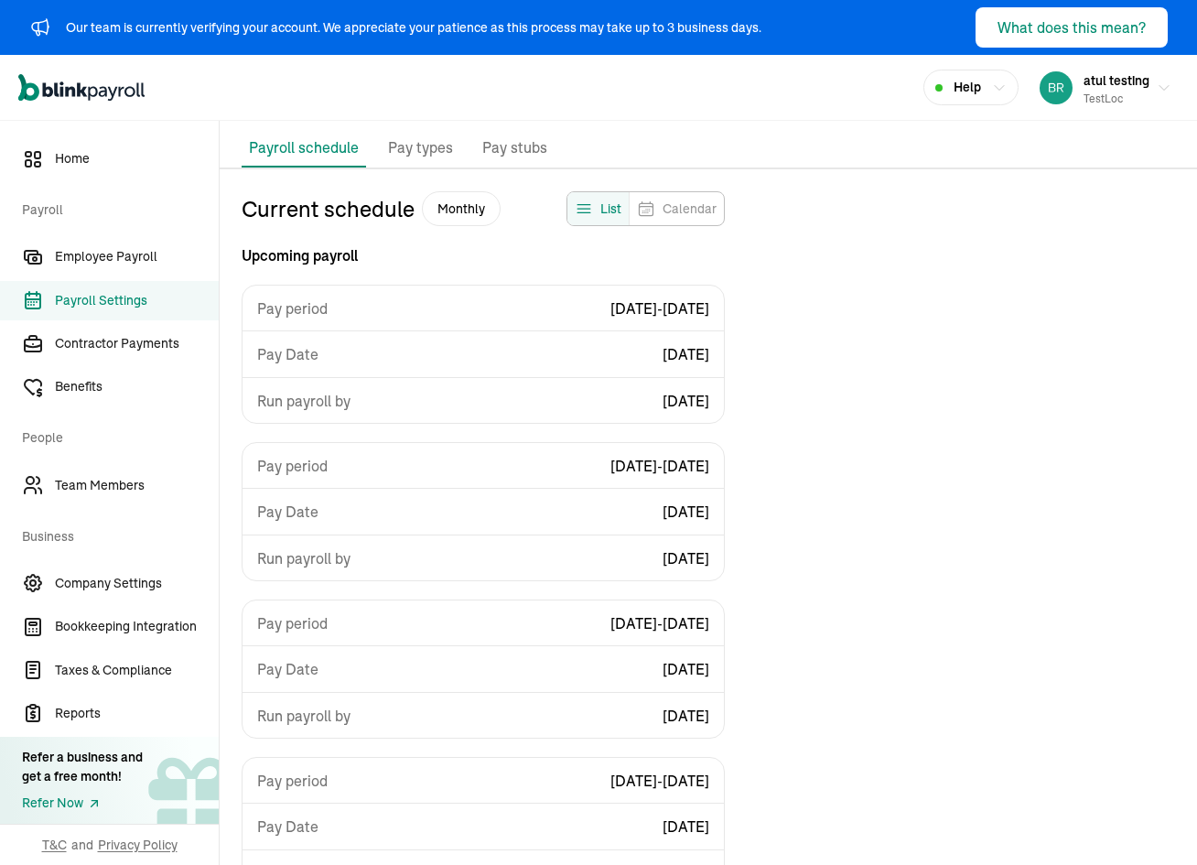
scroll to position [202, 0]
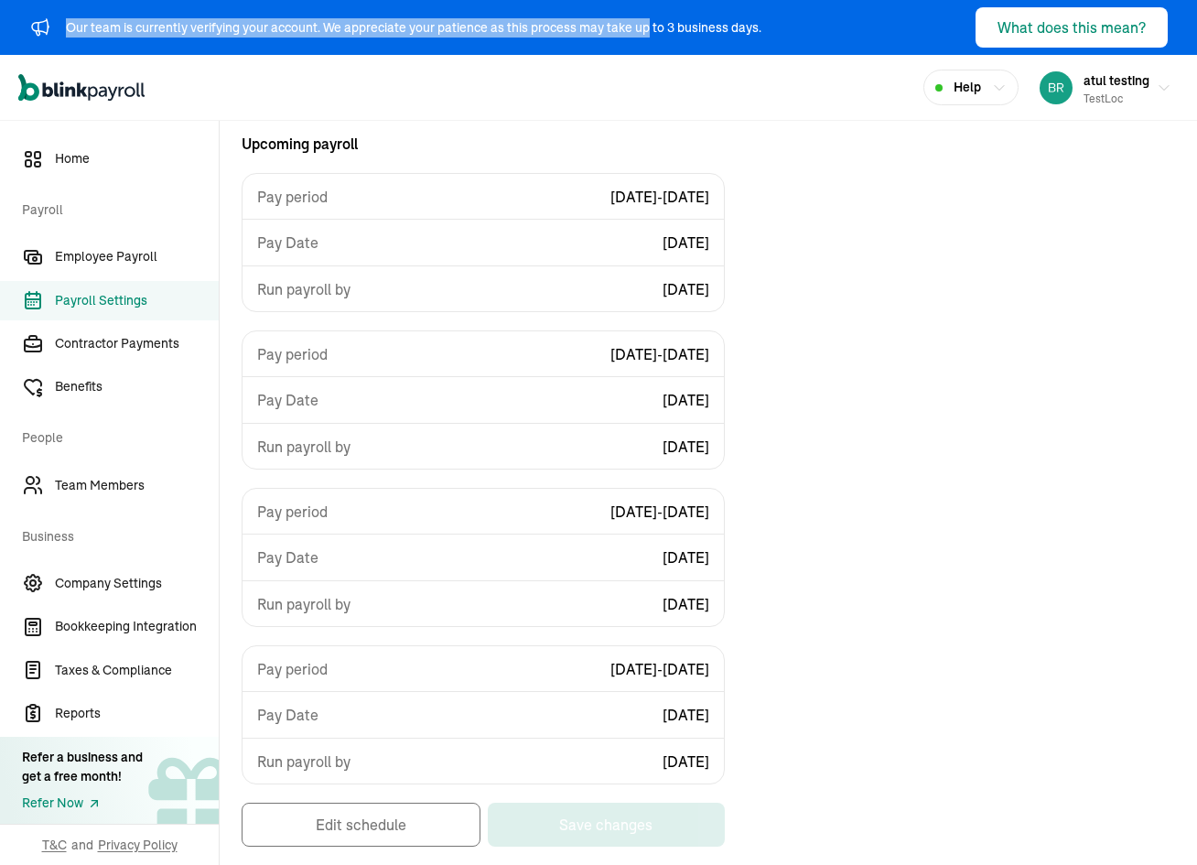
drag, startPoint x: 68, startPoint y: 26, endPoint x: 752, endPoint y: 36, distance: 684.5
click at [752, 36] on div "Our team is currently verifying your account. We appreciate your patience as th…" at bounding box center [413, 27] width 695 height 19
click at [810, 334] on div "Current schedule Monthly List Calendar Upcoming payroll Pay period 08/31/2025 -…" at bounding box center [708, 472] width 977 height 785
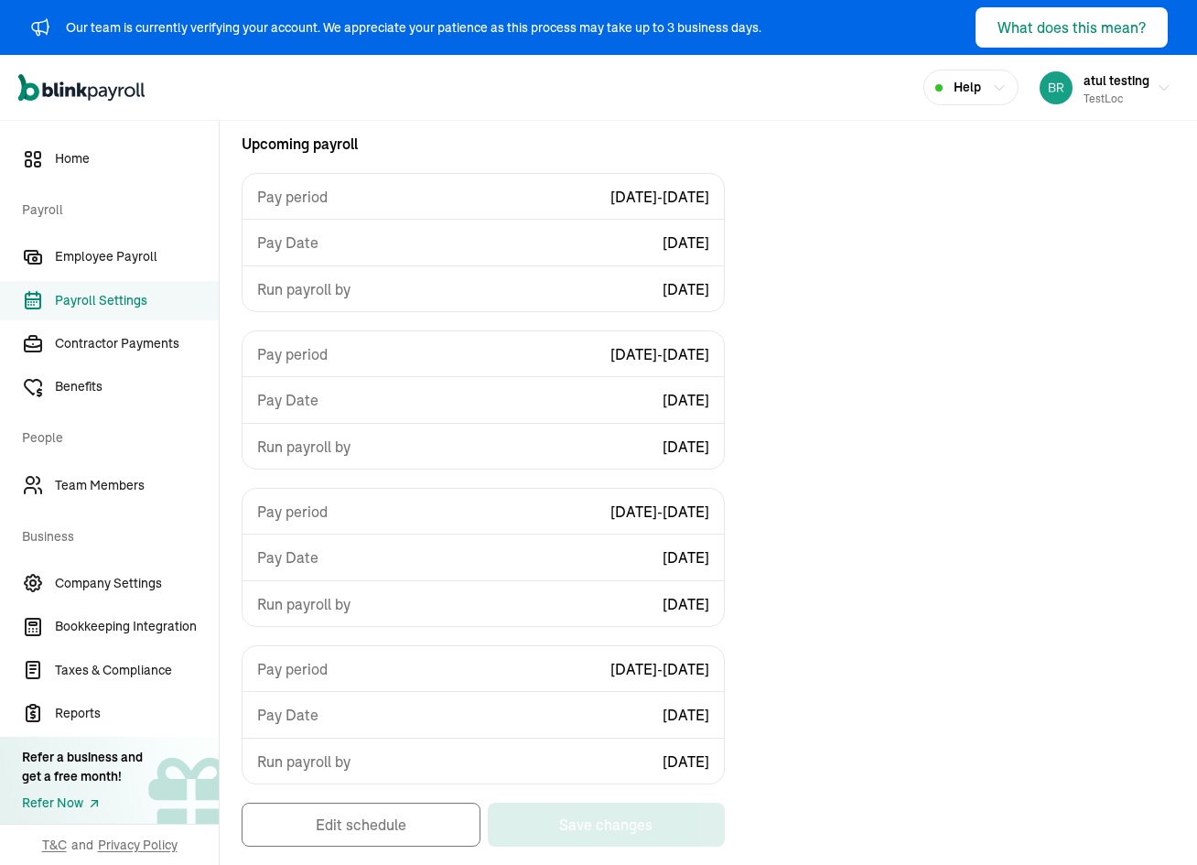
scroll to position [0, 0]
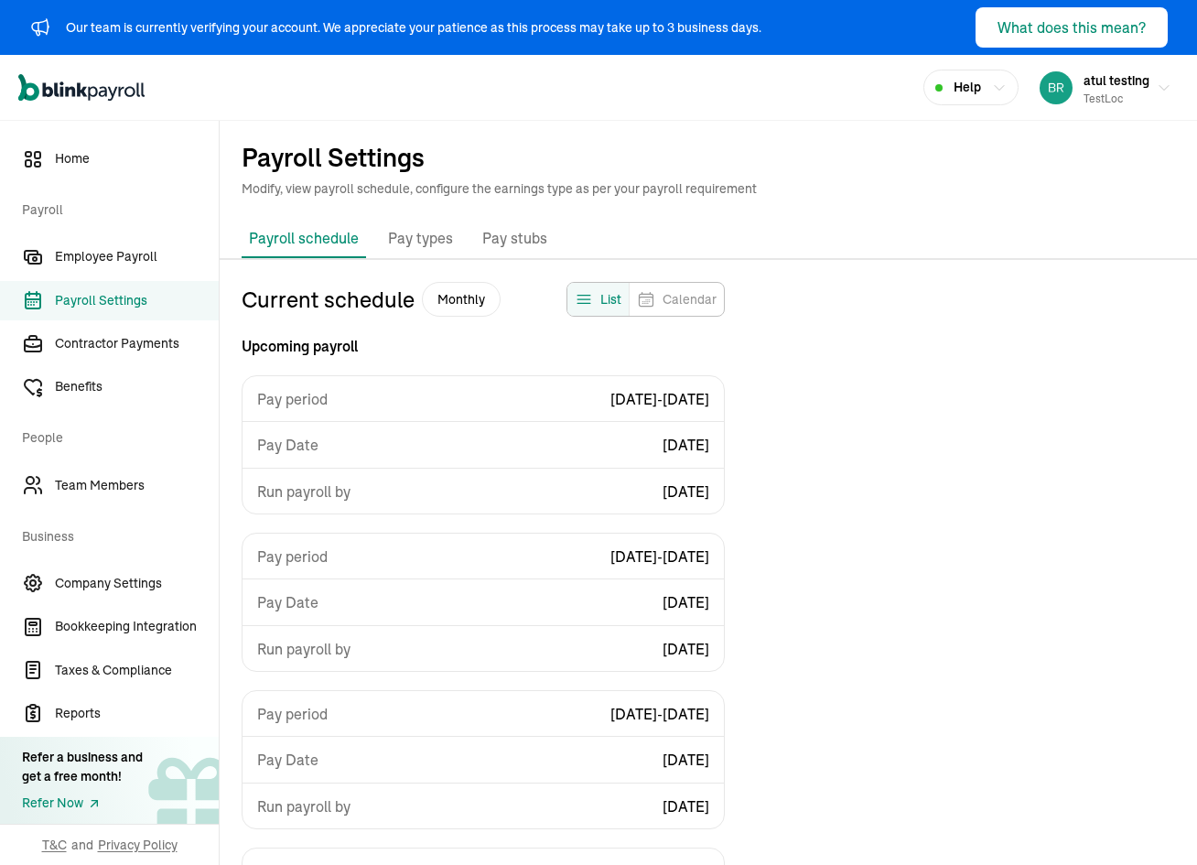
click at [580, 333] on div "Current schedule Monthly List Calendar Upcoming payroll Pay period 08/31/2025 -…" at bounding box center [483, 634] width 483 height 705
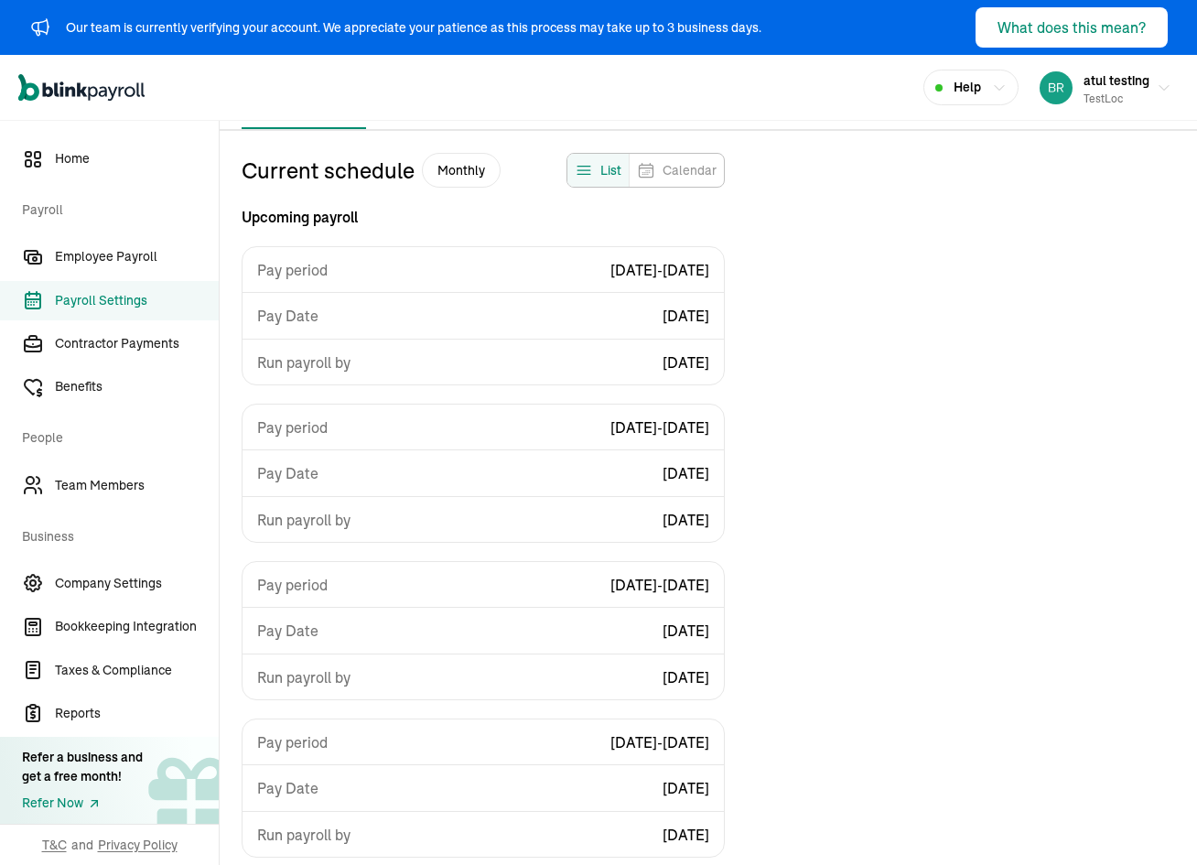
scroll to position [202, 0]
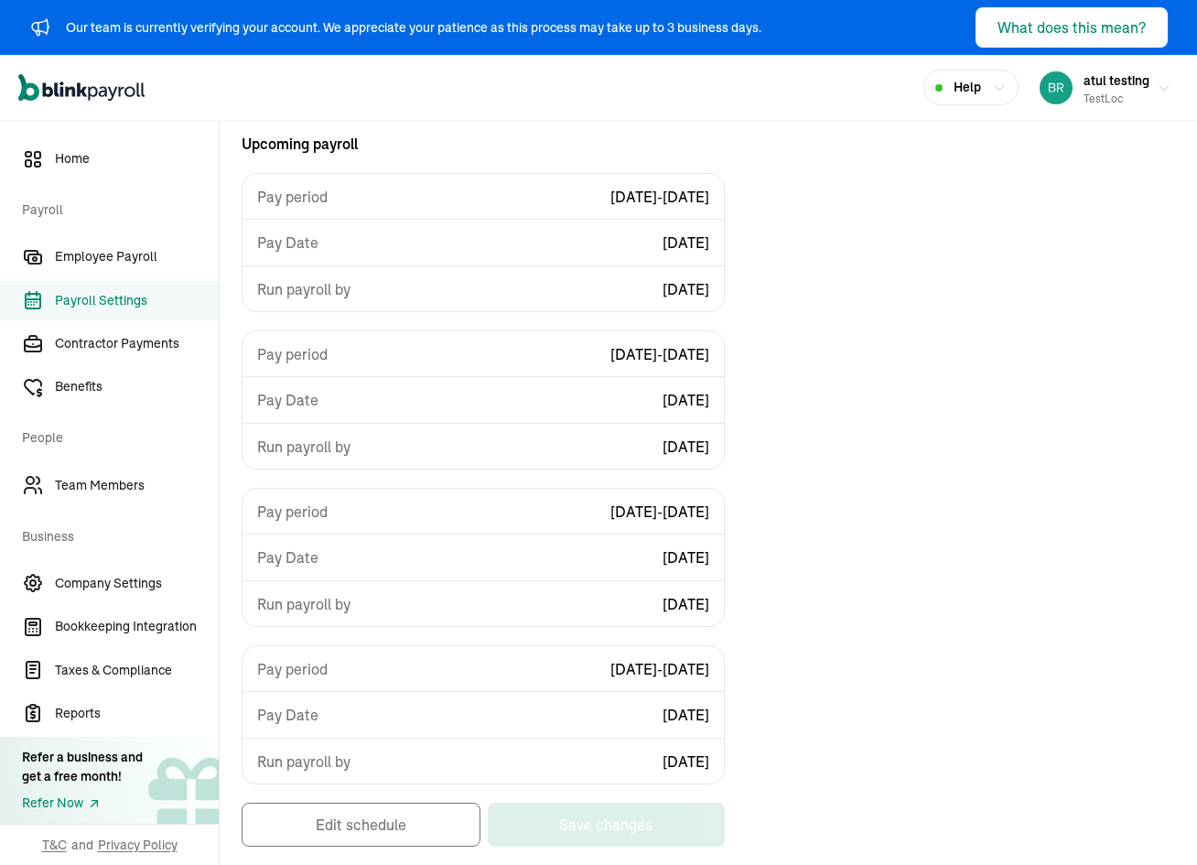
select select "monthly"
select select "1"
select select "[DATE]"
select select "Mon, Sep 01 - Tue, Sep 30"
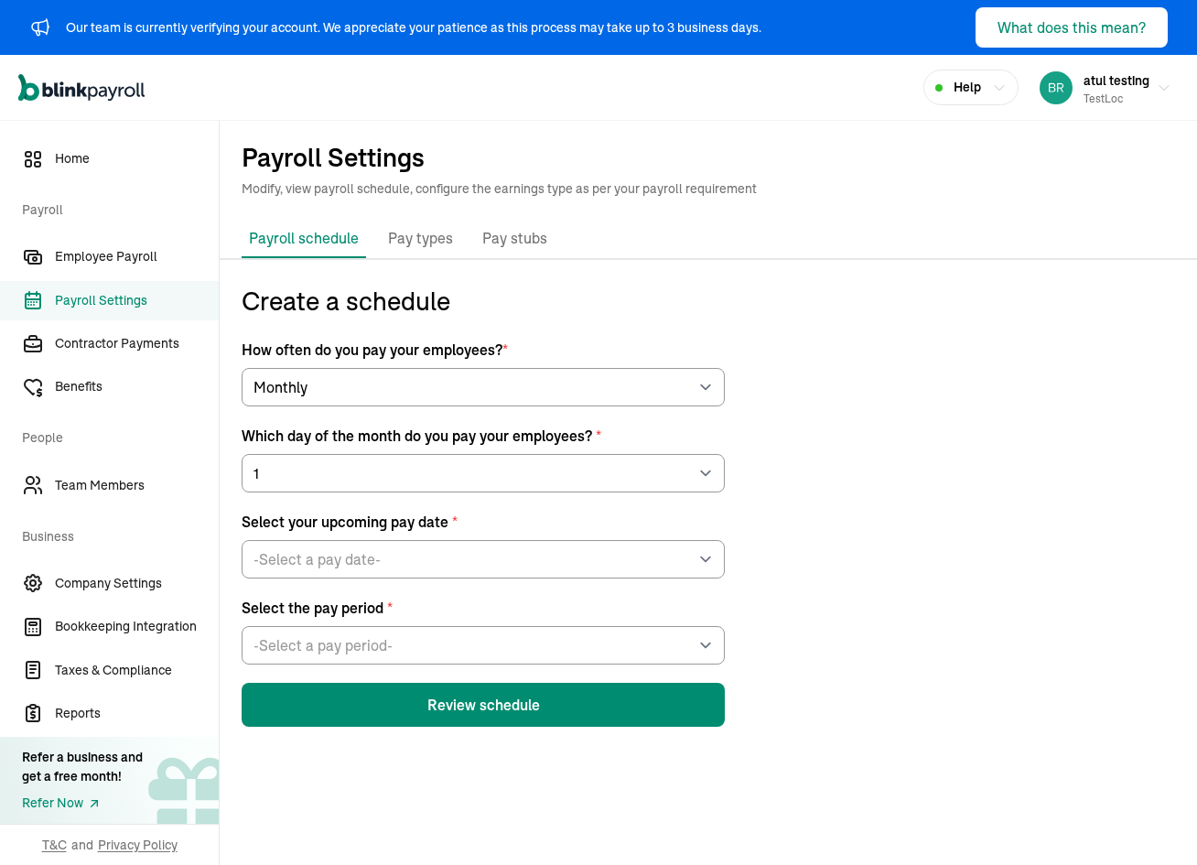
scroll to position [0, 0]
click at [403, 246] on p "Pay types" at bounding box center [420, 239] width 65 height 24
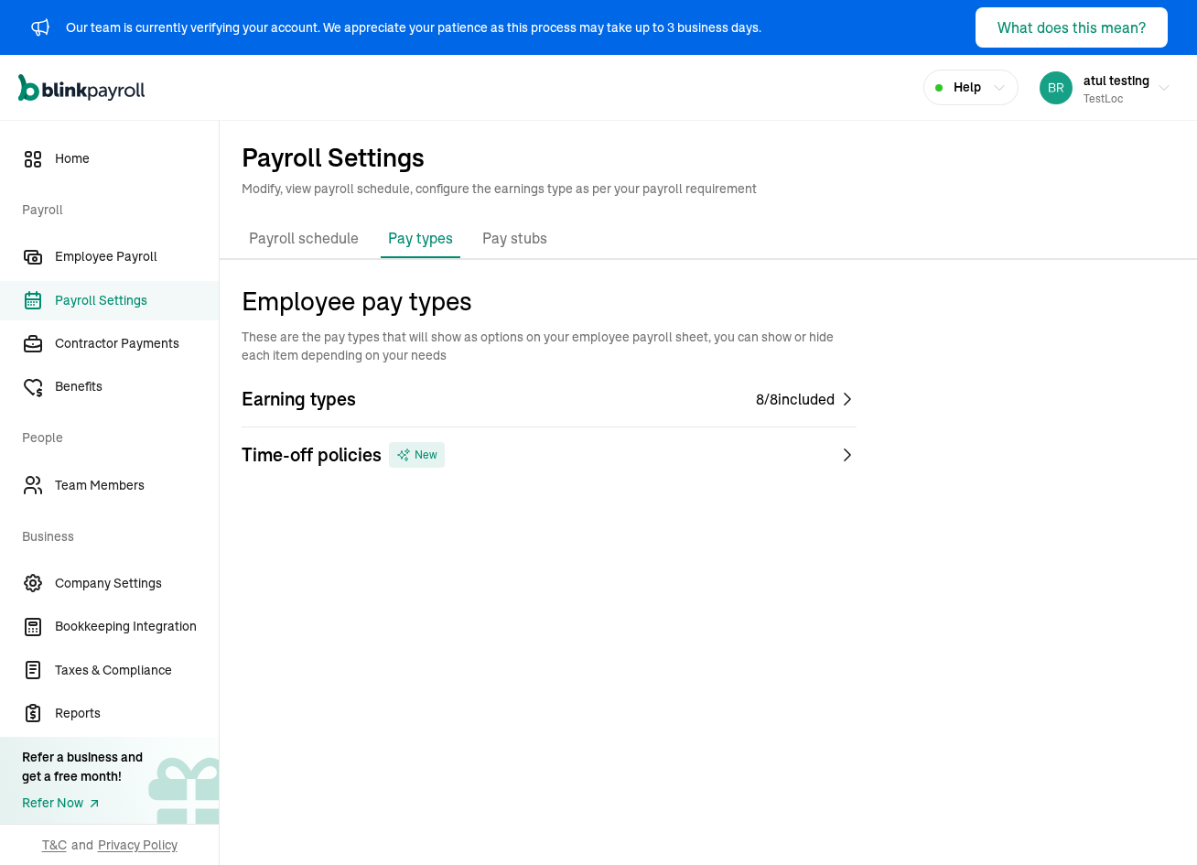
click at [405, 230] on p "Pay types" at bounding box center [420, 238] width 65 height 22
click at [572, 442] on div "Time-off policies New" at bounding box center [549, 455] width 615 height 26
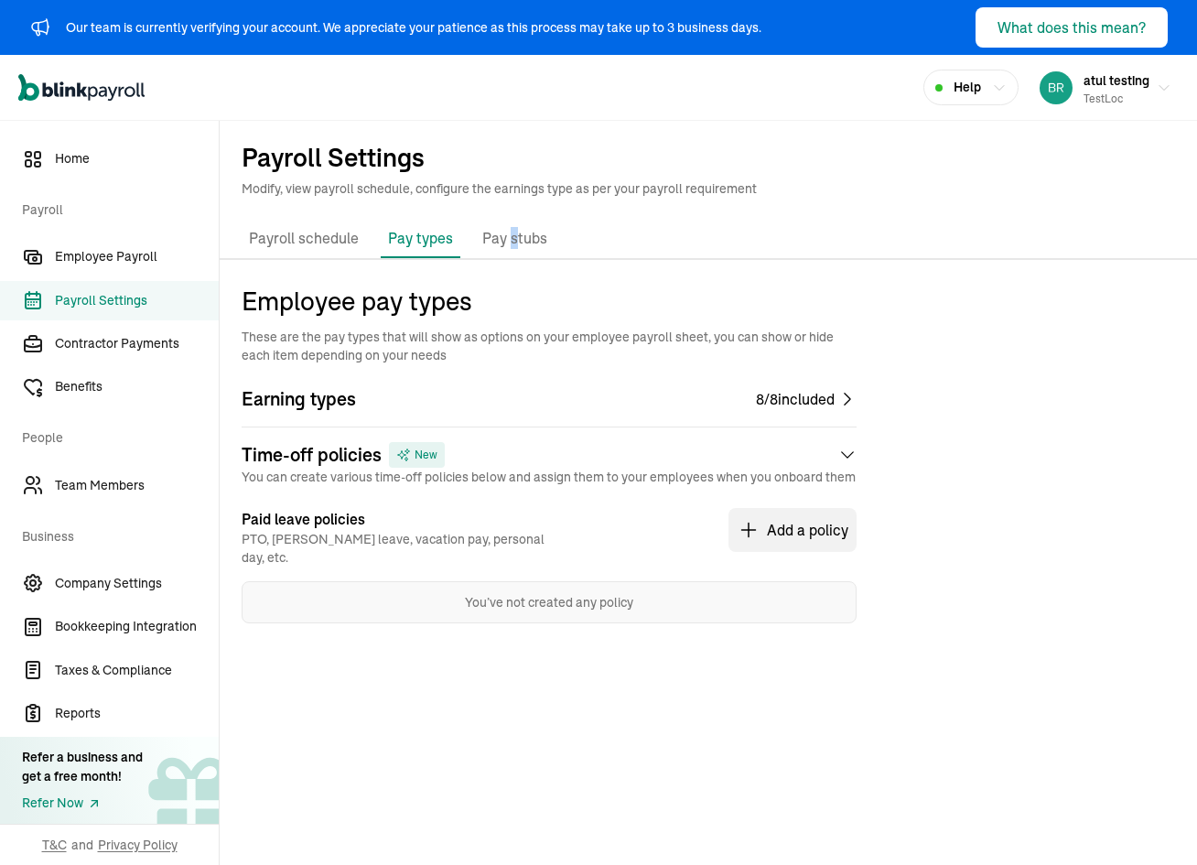
click at [510, 222] on li "Pay stubs" at bounding box center [515, 239] width 80 height 38
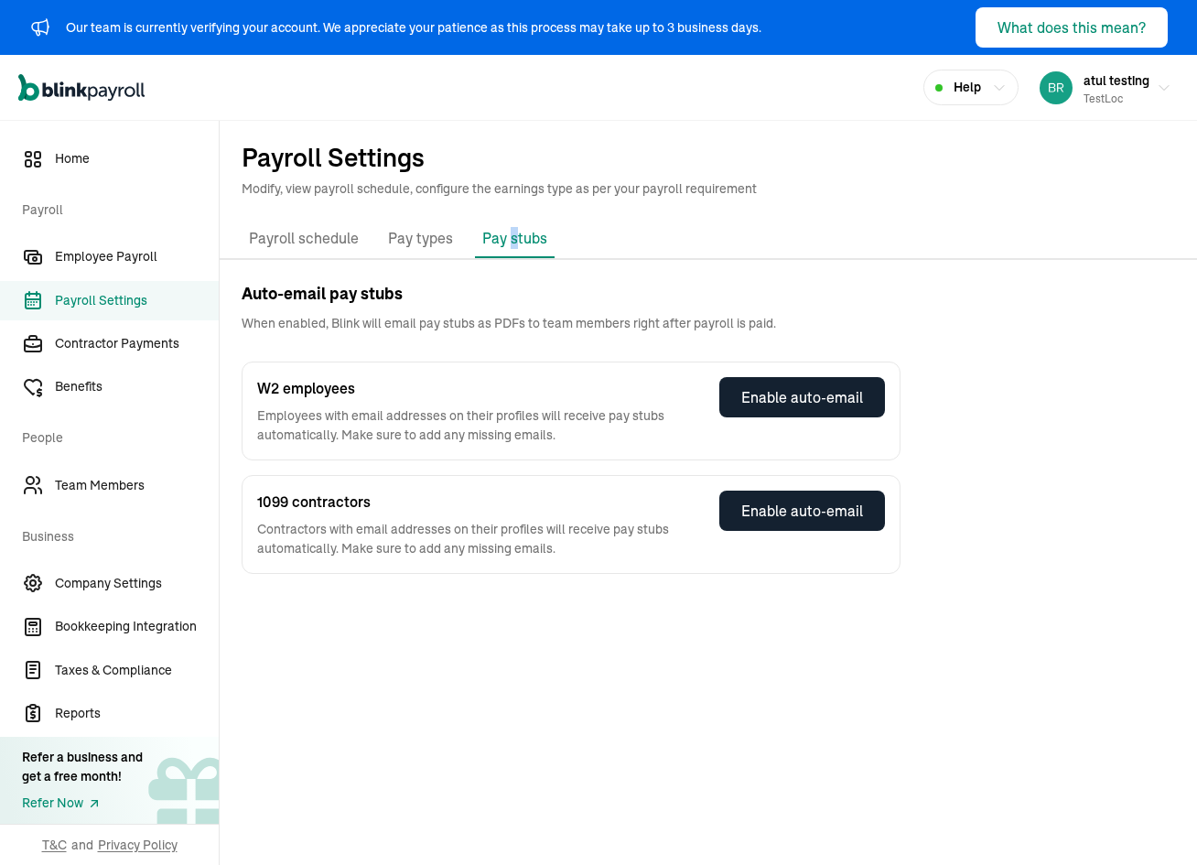
click at [511, 232] on p "Pay stubs" at bounding box center [514, 238] width 65 height 22
click at [619, 257] on div "Payroll schedule Pay types Company benefits Pay stubs" at bounding box center [708, 240] width 977 height 40
click at [797, 395] on div "Enable auto-email" at bounding box center [802, 397] width 122 height 22
click at [768, 516] on div "Enable auto-email" at bounding box center [802, 511] width 122 height 22
click at [145, 382] on span "Benefits" at bounding box center [137, 386] width 164 height 19
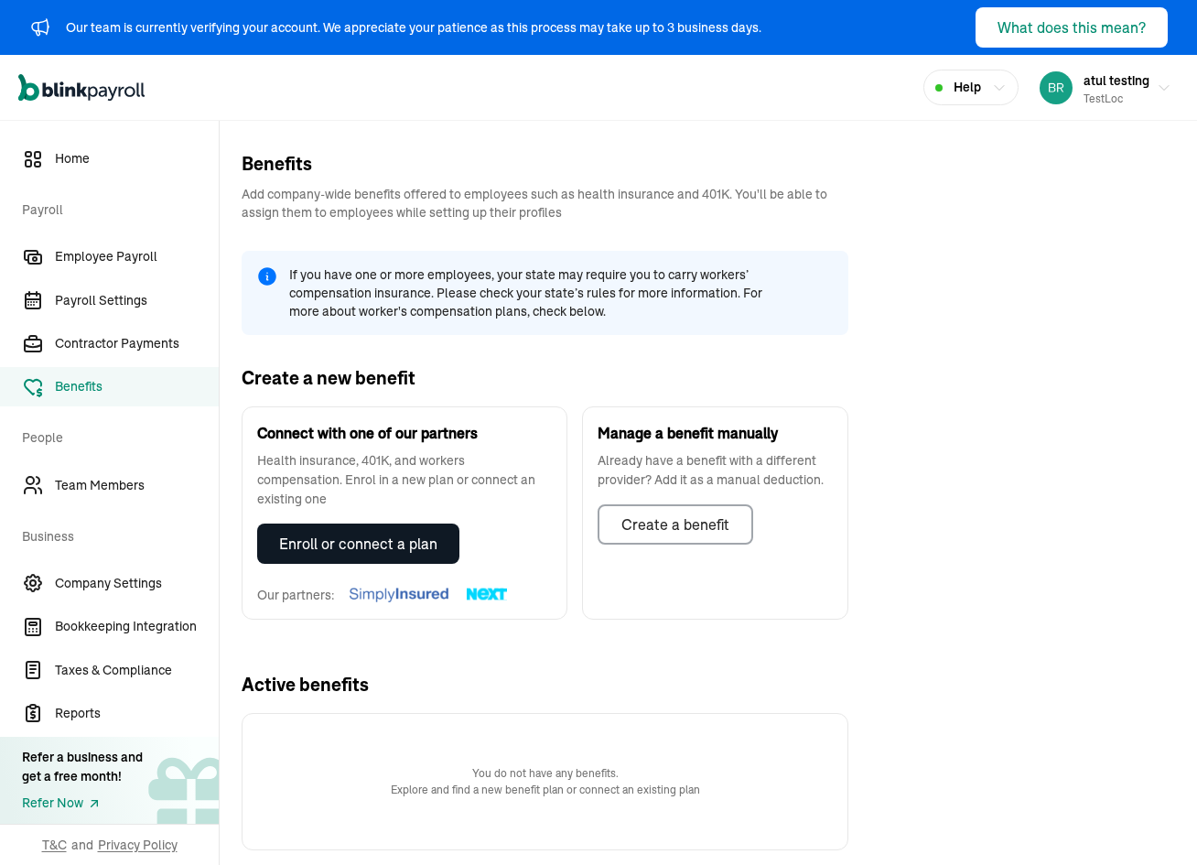
click at [383, 533] on div "Enroll or connect a plan" at bounding box center [358, 544] width 158 height 22
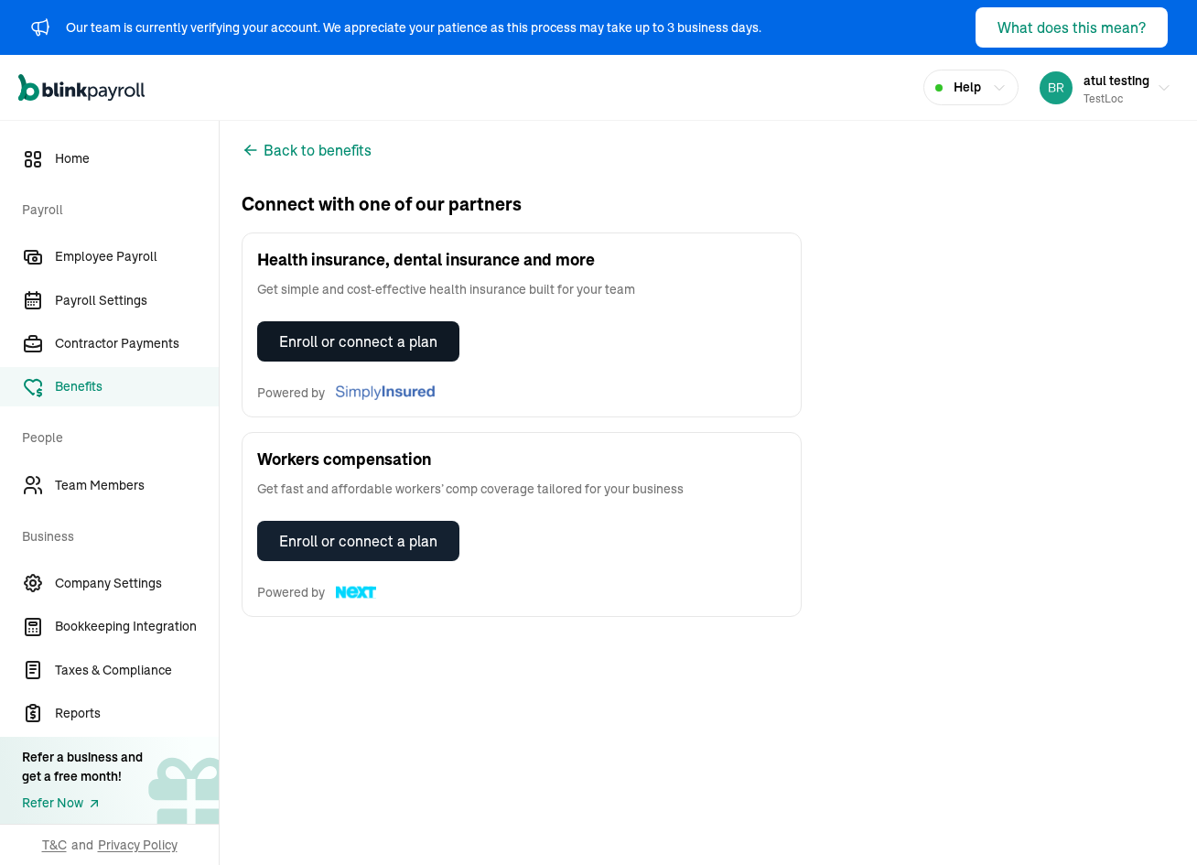
click at [309, 343] on div "Enroll or connect a plan" at bounding box center [358, 341] width 158 height 22
click at [134, 487] on span "Team Members" at bounding box center [137, 485] width 164 height 19
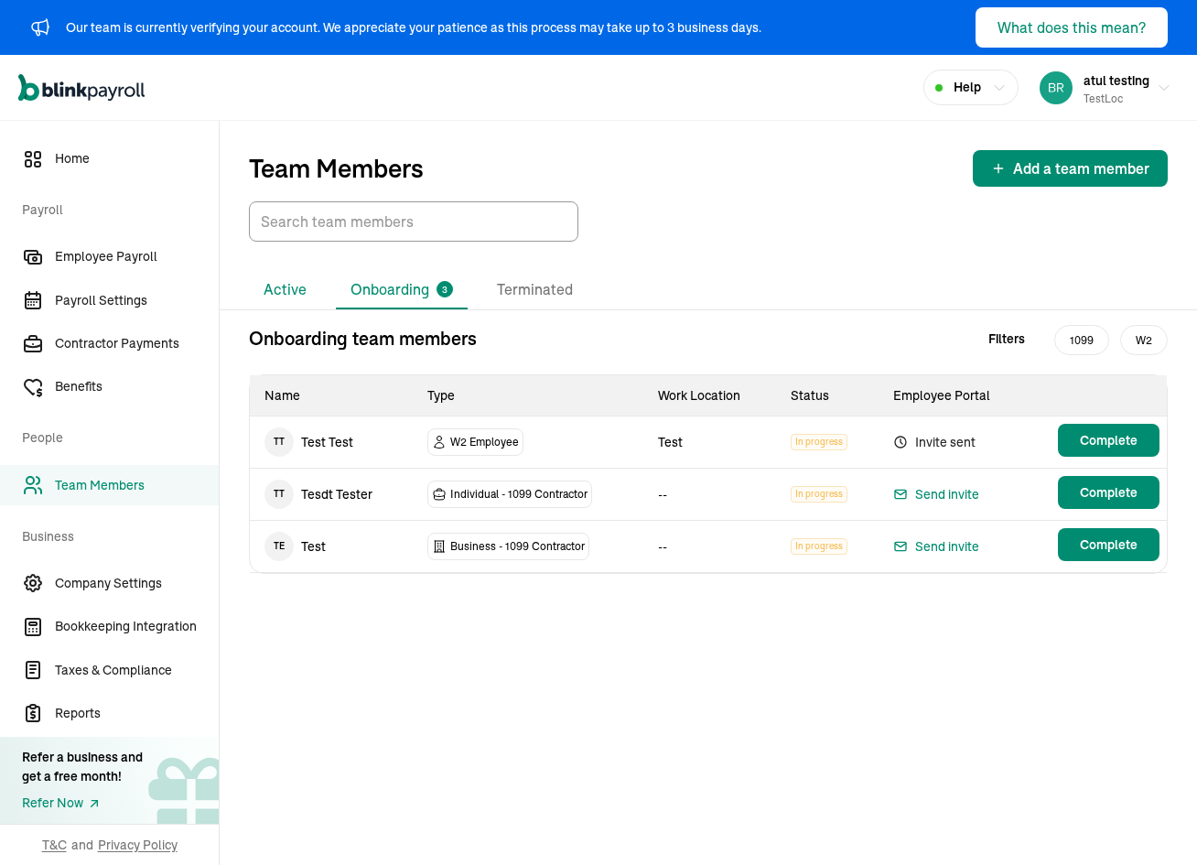
click at [290, 305] on li "Active" at bounding box center [285, 290] width 72 height 38
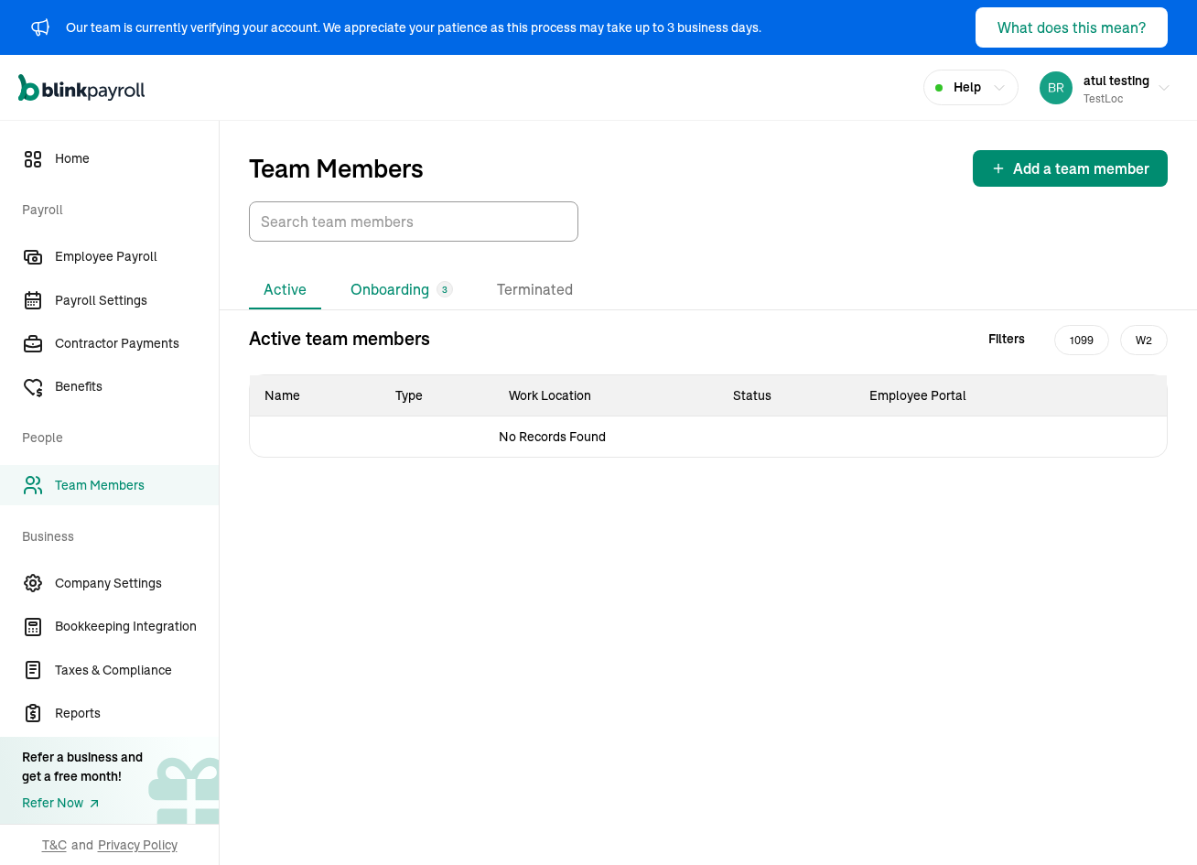
click at [337, 290] on li "Onboarding 3" at bounding box center [402, 290] width 132 height 38
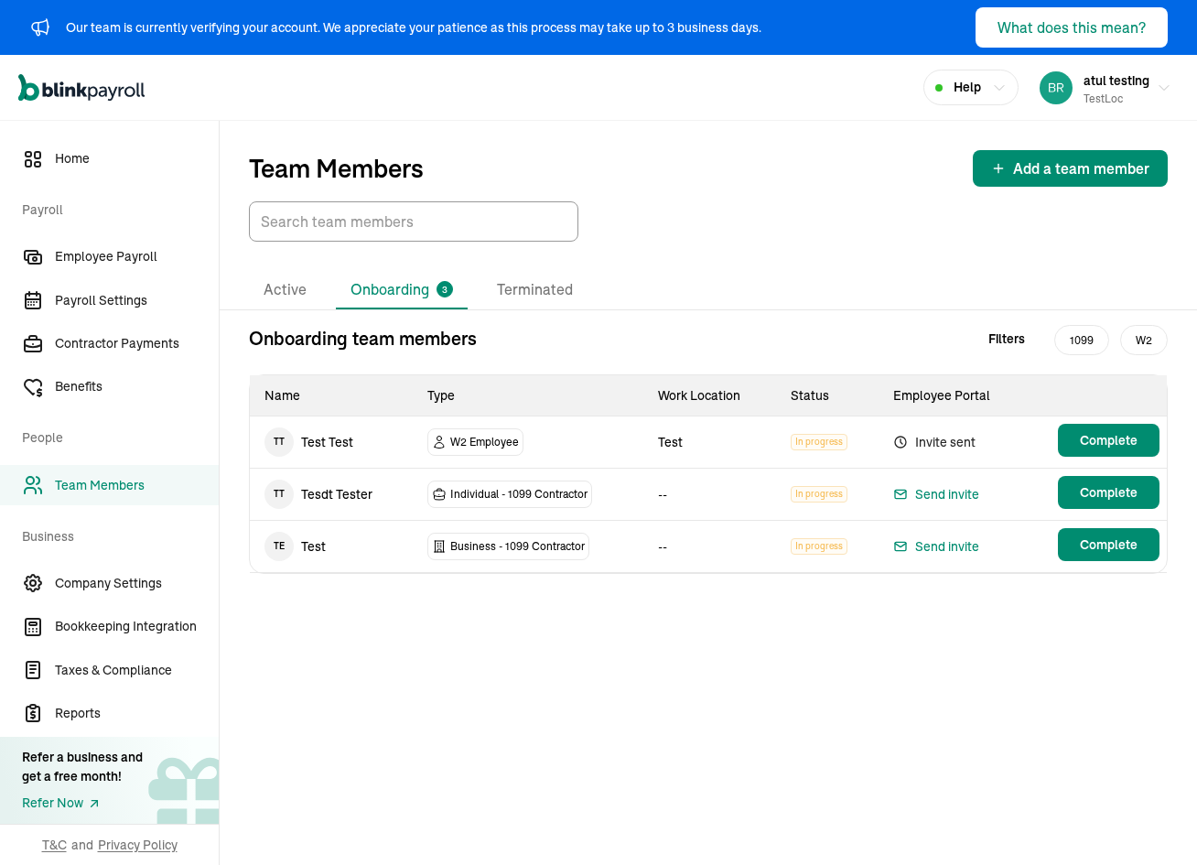
click at [348, 290] on li "Onboarding 3" at bounding box center [402, 290] width 132 height 38
drag, startPoint x: 454, startPoint y: 492, endPoint x: 550, endPoint y: 491, distance: 96.1
click at [550, 491] on span "Individual - 1099 Contractor" at bounding box center [518, 494] width 137 height 18
click at [1059, 172] on span "Add a team member" at bounding box center [1081, 168] width 136 height 22
click at [1080, 334] on span "1099" at bounding box center [1081, 340] width 55 height 30
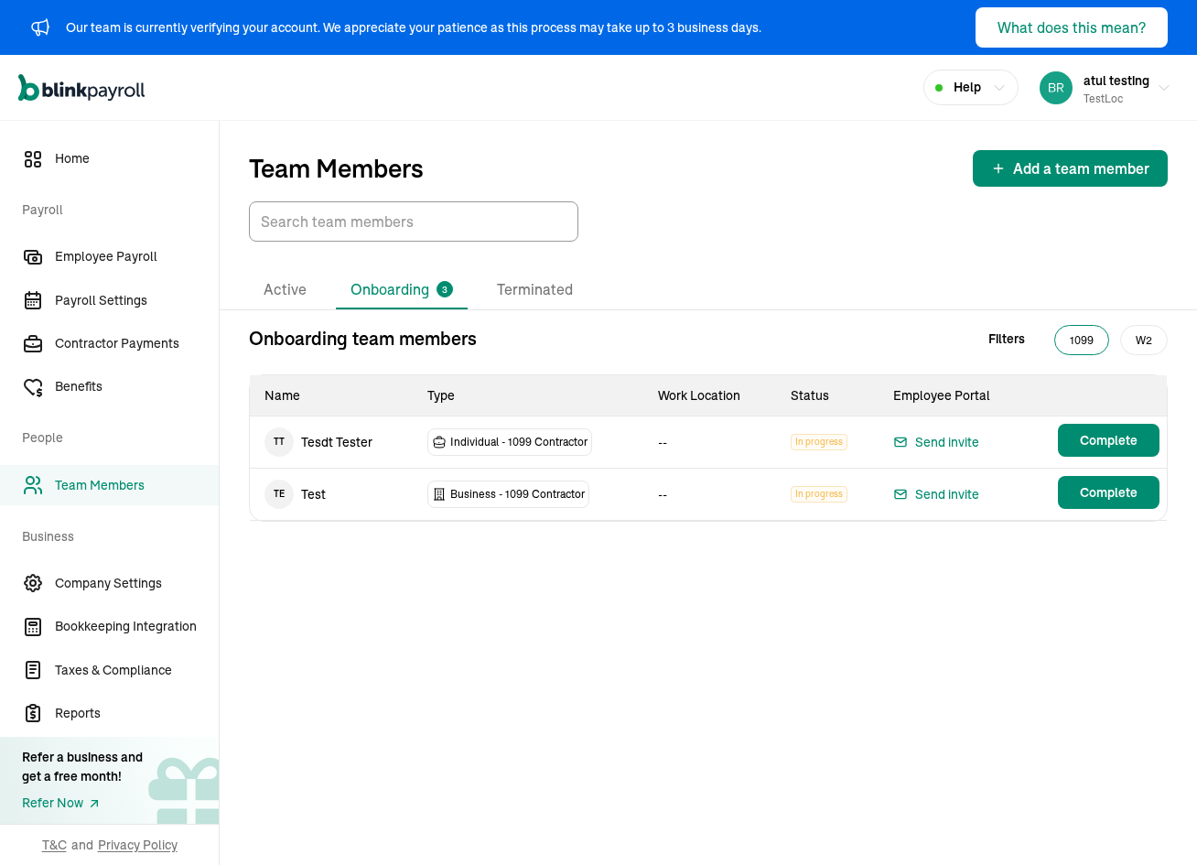
click at [1134, 339] on span "W2" at bounding box center [1144, 340] width 48 height 30
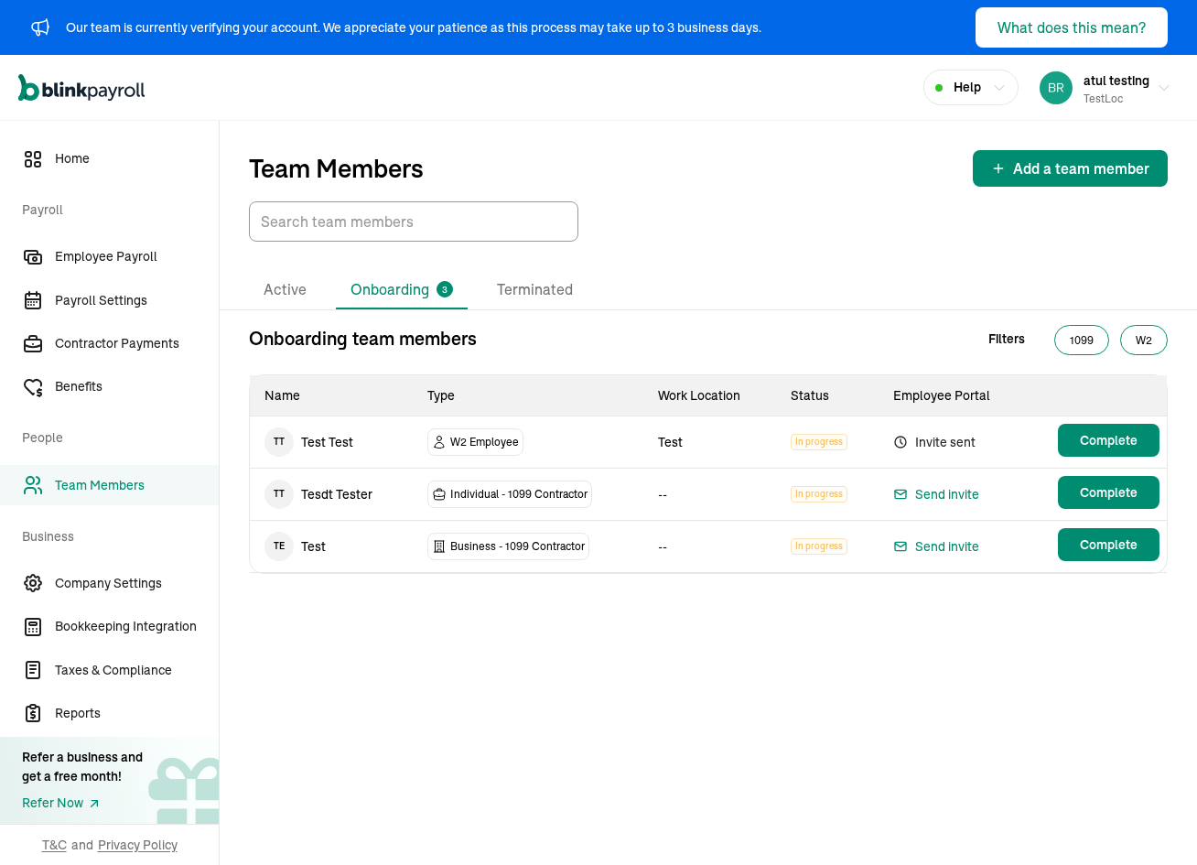
click at [1081, 335] on span "1099" at bounding box center [1081, 340] width 55 height 30
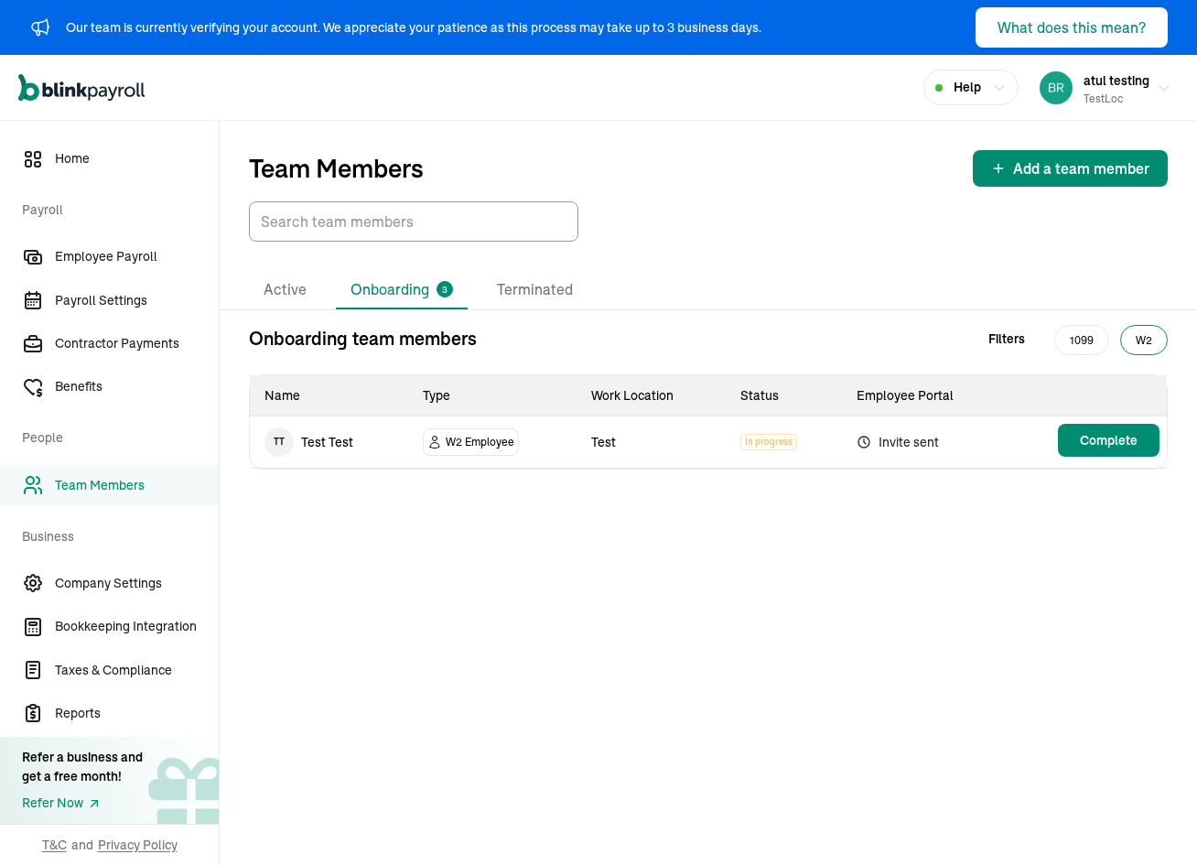
click at [1134, 337] on span "W2" at bounding box center [1144, 340] width 48 height 30
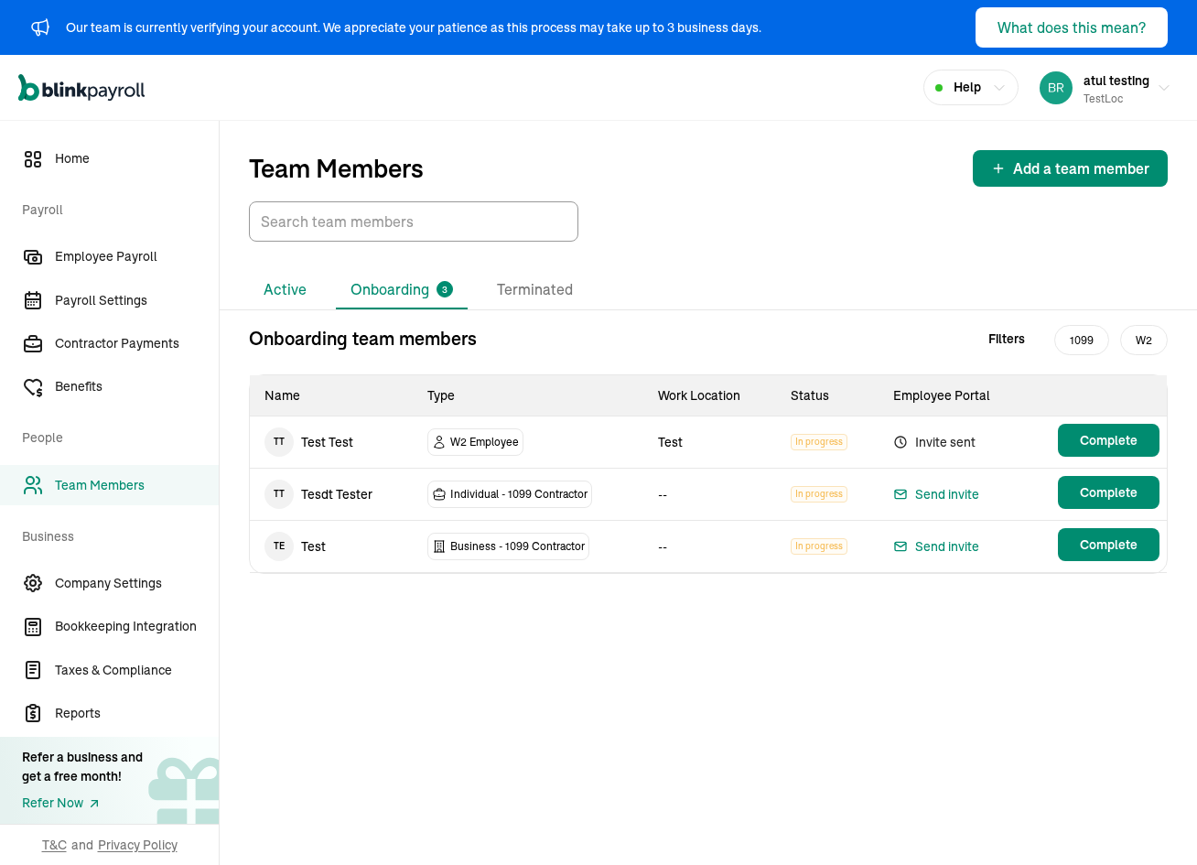
click at [253, 276] on li "Active" at bounding box center [285, 290] width 72 height 38
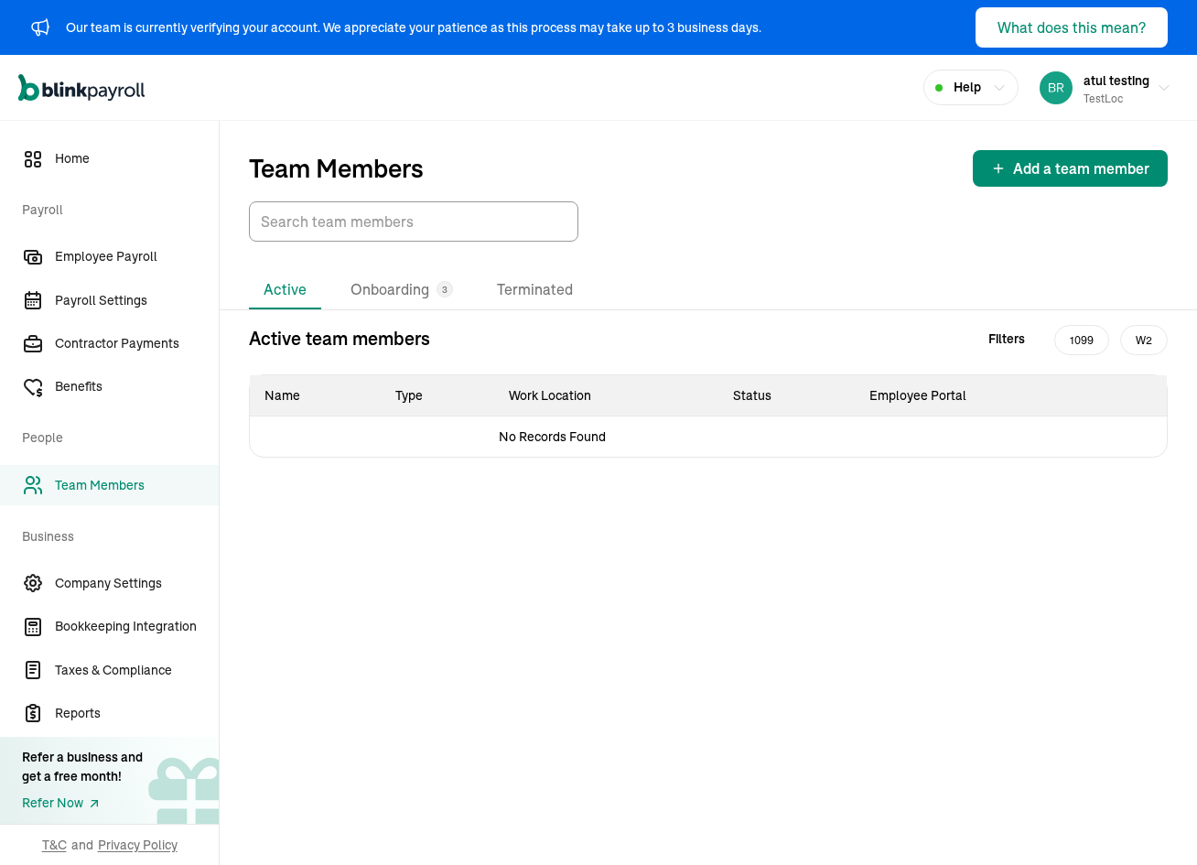
click at [293, 297] on li "Active" at bounding box center [285, 290] width 72 height 38
click at [382, 277] on li "Onboarding 3" at bounding box center [402, 290] width 132 height 38
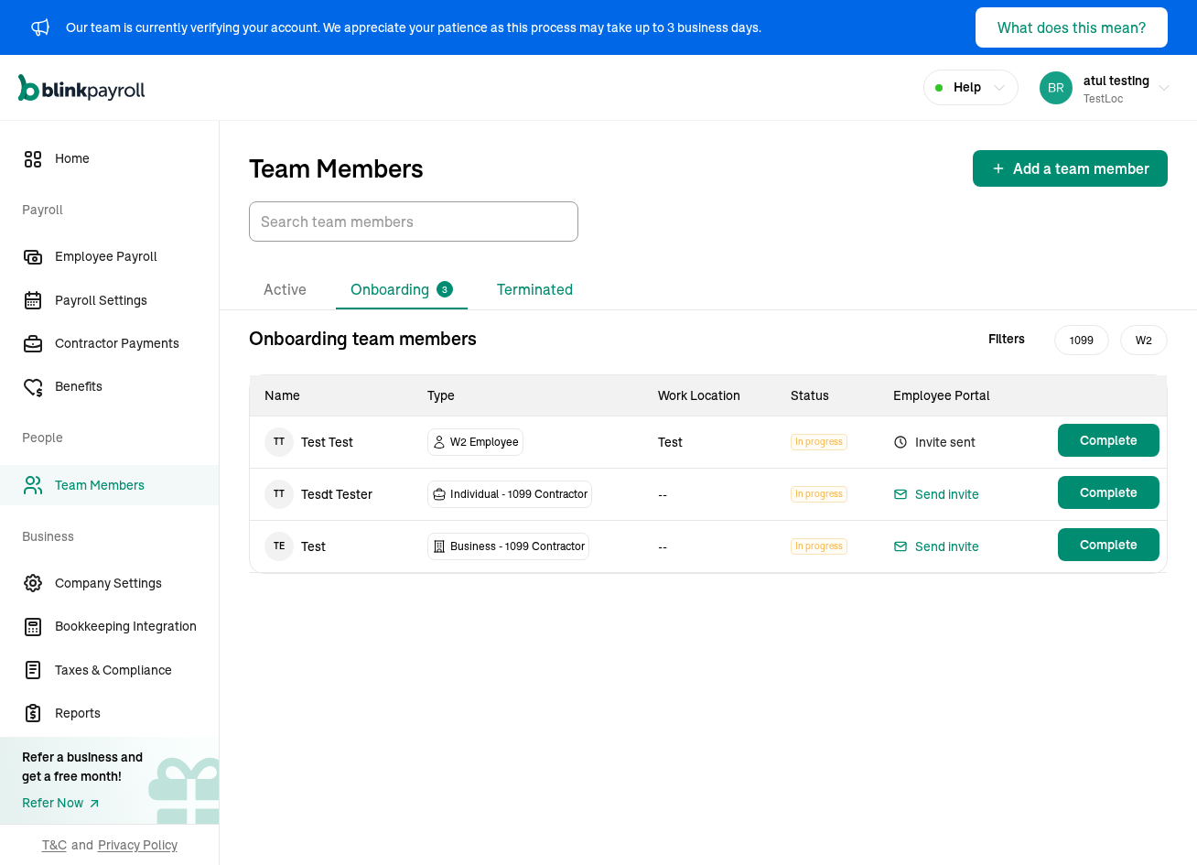
click at [551, 295] on li "Terminated" at bounding box center [534, 290] width 105 height 38
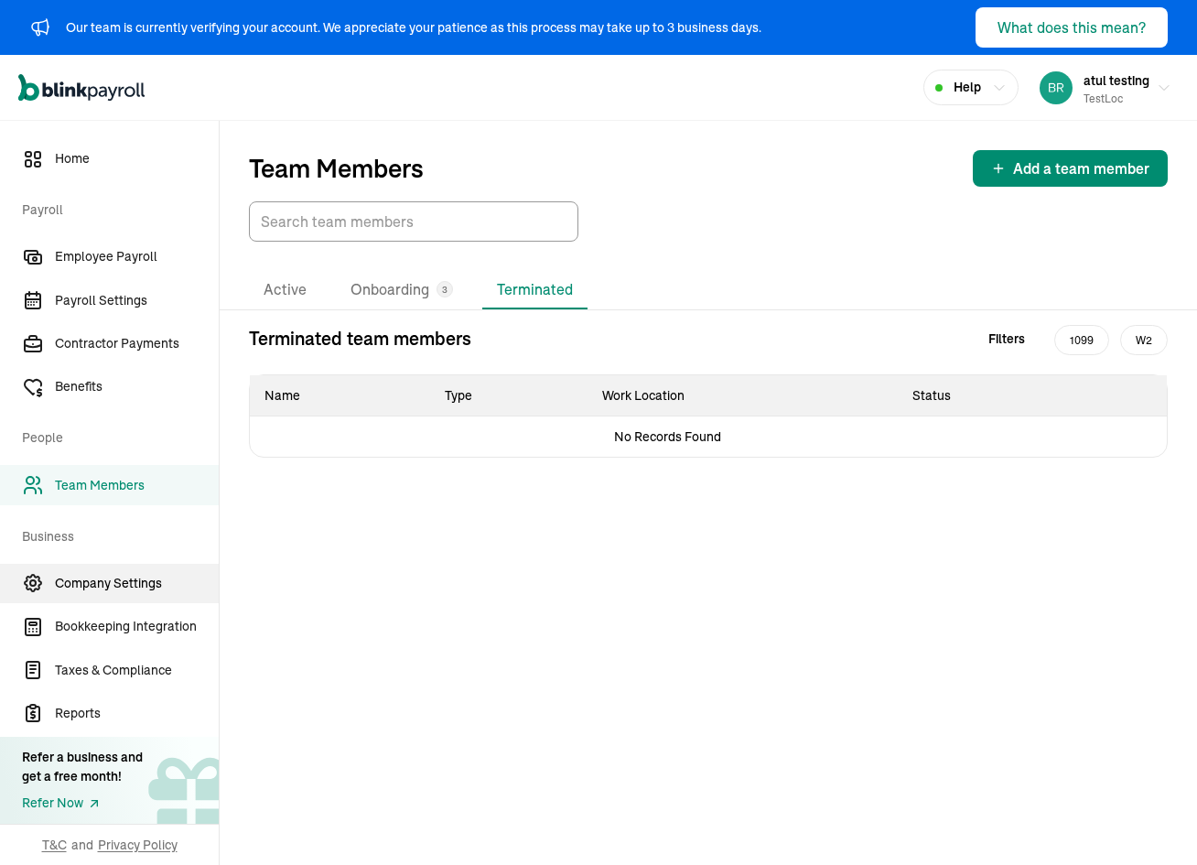
click at [132, 592] on span "Company Settings" at bounding box center [137, 583] width 164 height 19
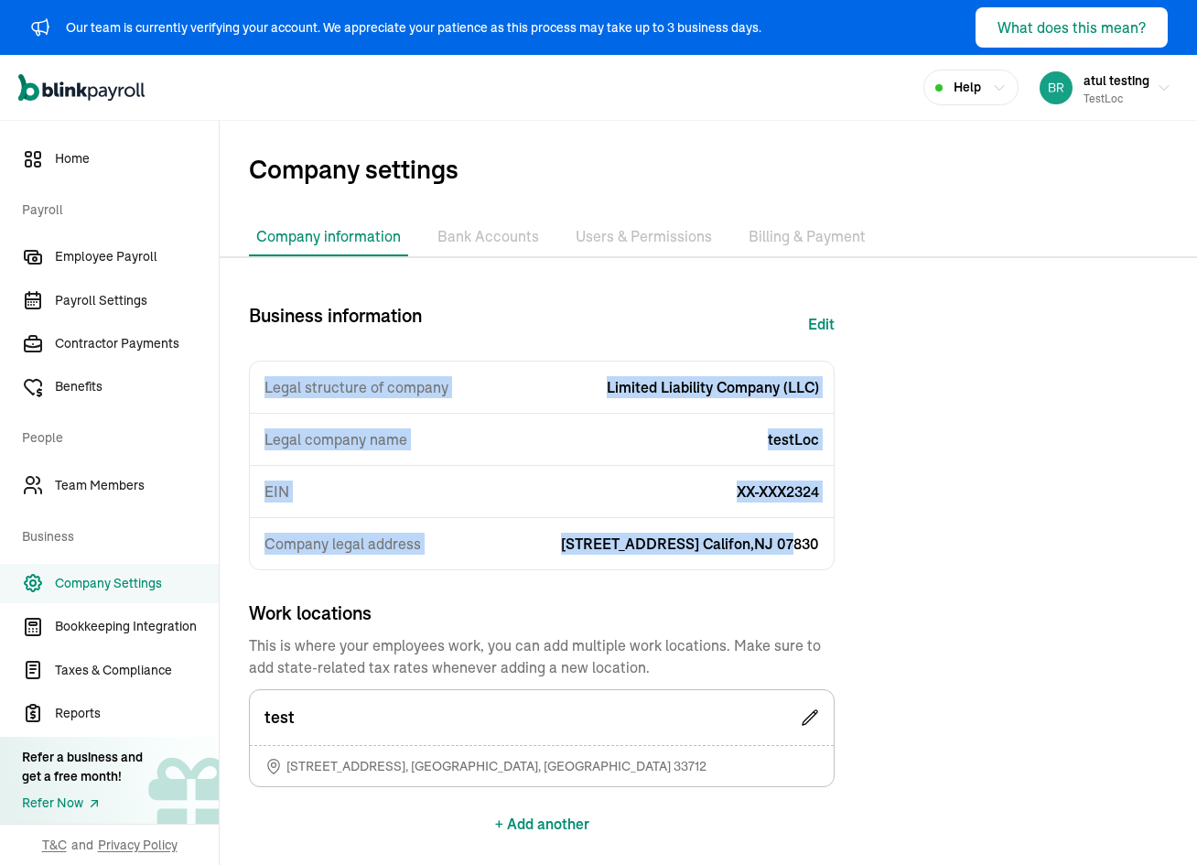
drag, startPoint x: 268, startPoint y: 384, endPoint x: 839, endPoint y: 569, distance: 600.1
click at [794, 555] on div "Legal structure of company Limited Liability Company (LLC) Legal company name t…" at bounding box center [542, 465] width 586 height 210
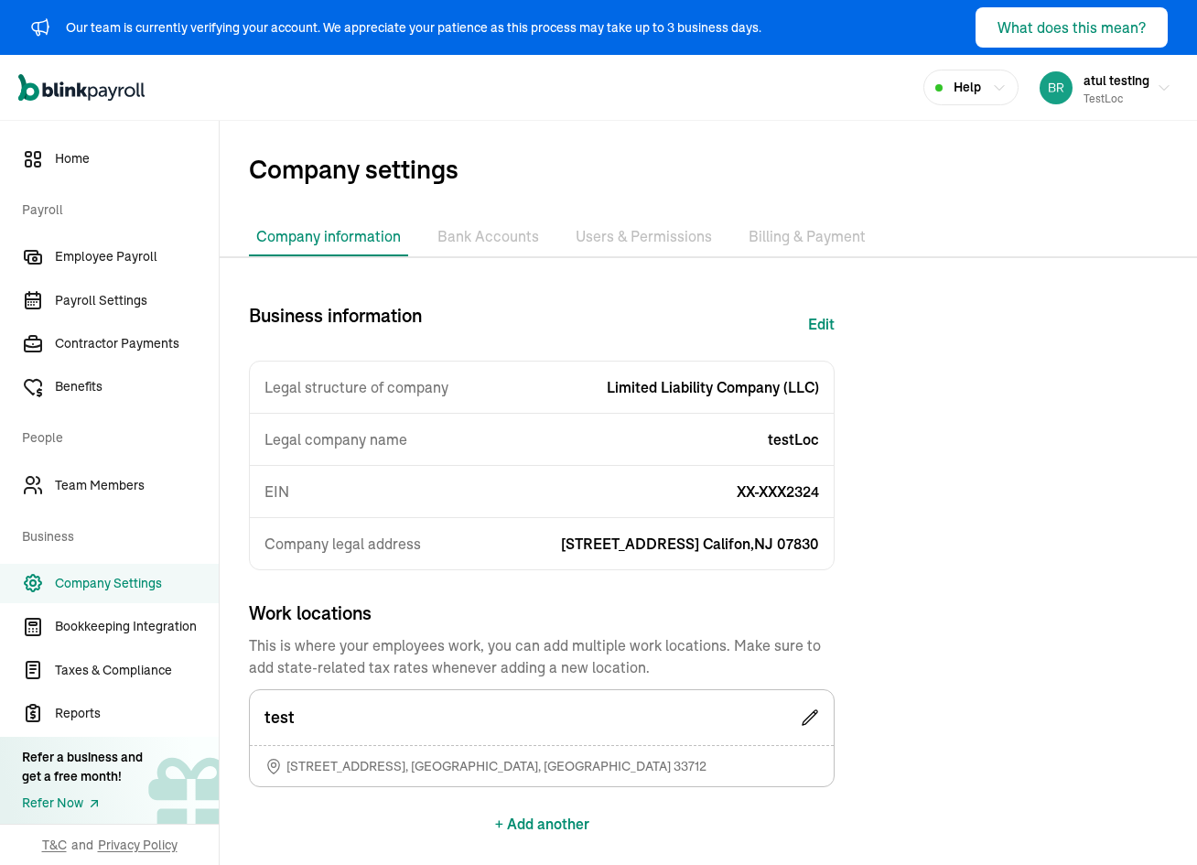
click at [855, 572] on div "Business information Edit Legal structure of company Limited Liability Company …" at bounding box center [708, 619] width 977 height 635
click at [473, 240] on li "Bank Accounts" at bounding box center [488, 237] width 116 height 38
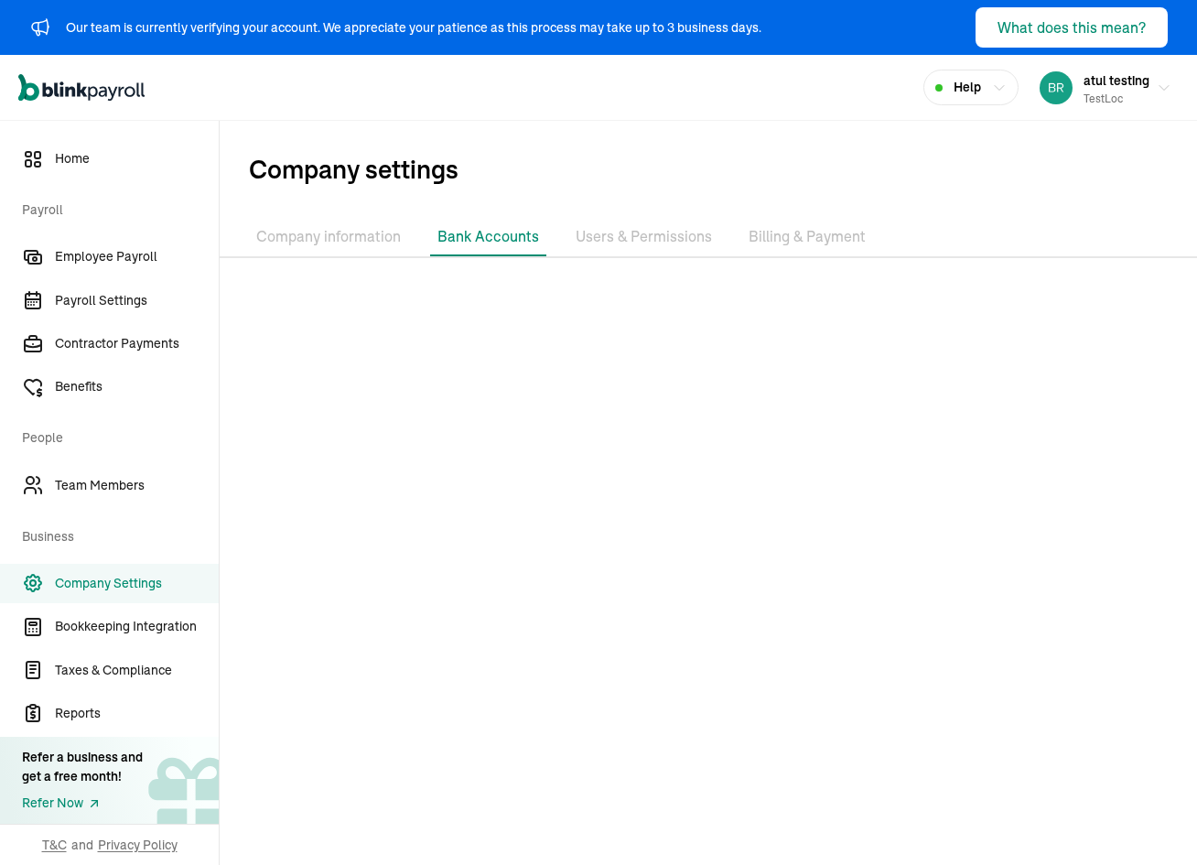
click at [665, 235] on li "Users & Permissions" at bounding box center [643, 237] width 151 height 38
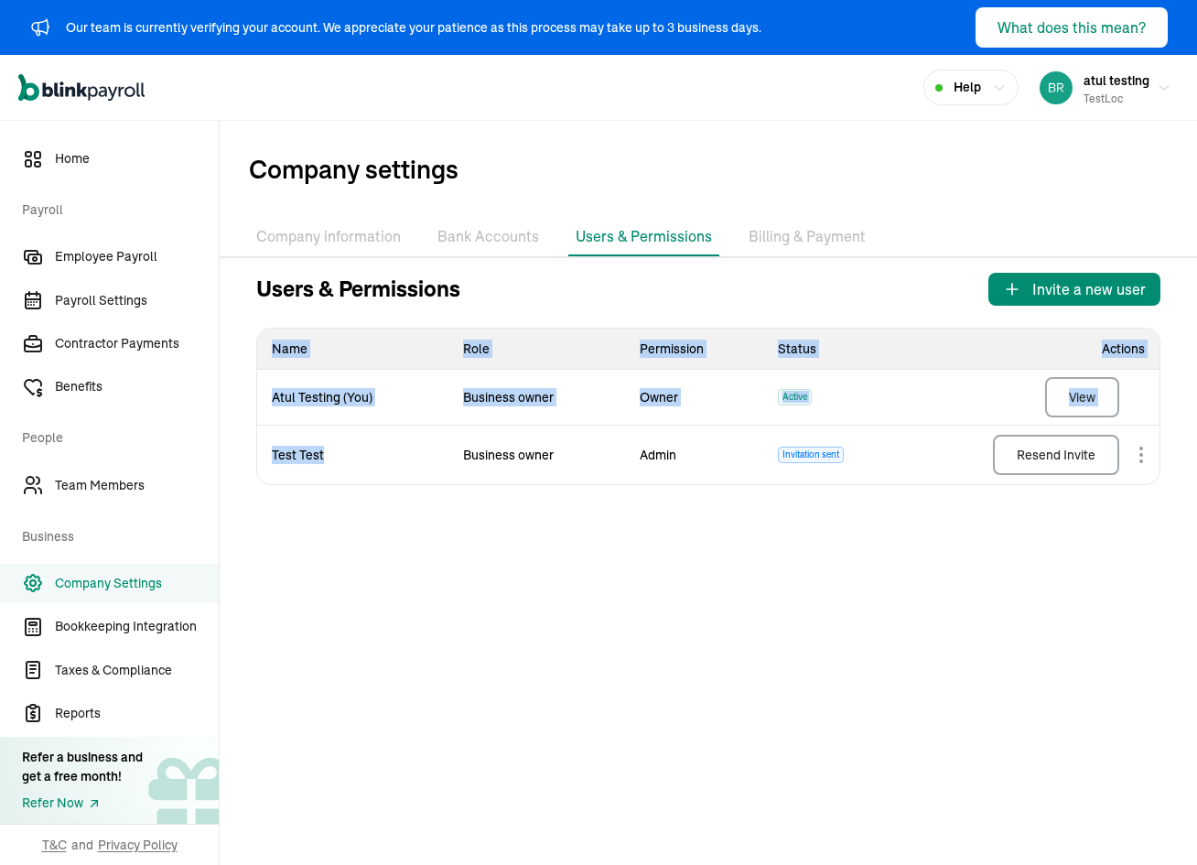
drag, startPoint x: 307, startPoint y: 455, endPoint x: 242, endPoint y: 449, distance: 66.1
click at [242, 449] on div "Users & Permissions Invite a new user Name Role Permission Status Actions Atul …" at bounding box center [708, 379] width 977 height 212
click at [336, 465] on td "Test Test" at bounding box center [352, 454] width 191 height 59
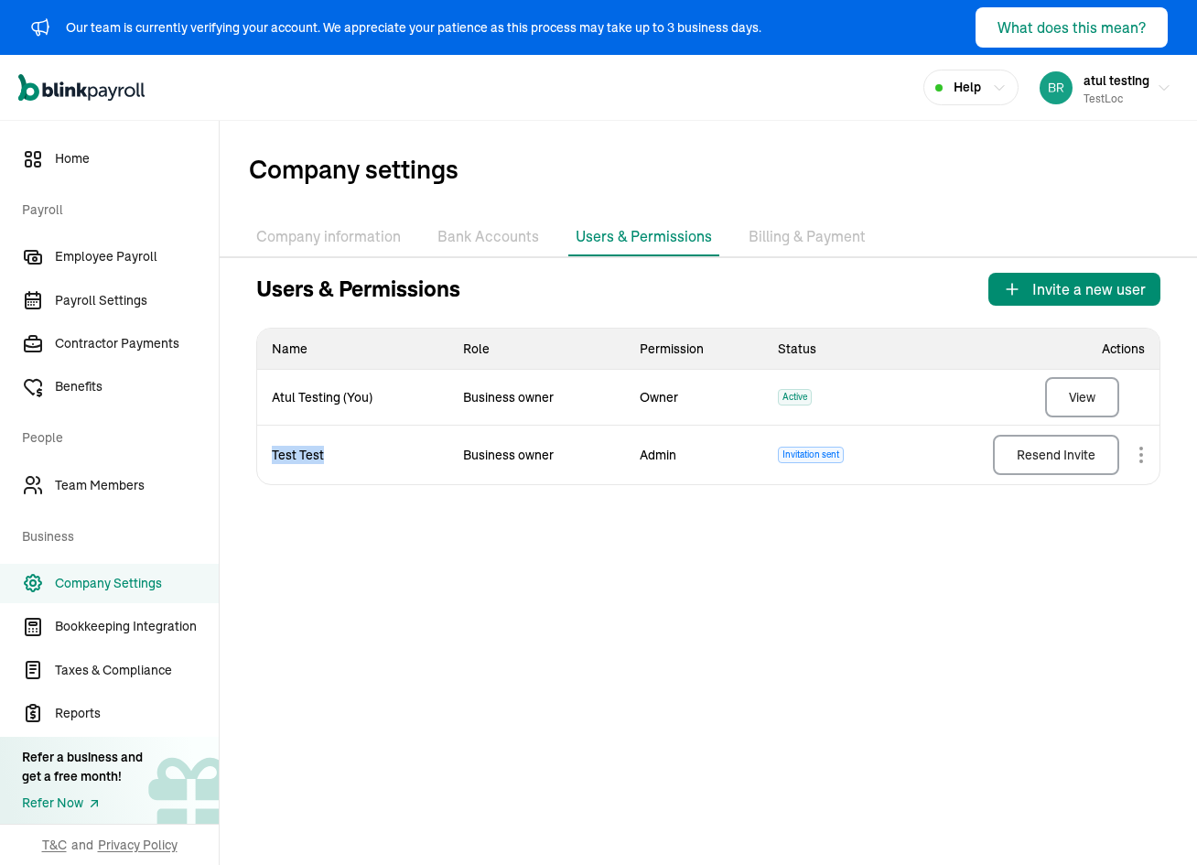
drag, startPoint x: 329, startPoint y: 460, endPoint x: 274, endPoint y: 459, distance: 55.8
click at [274, 459] on td "Test Test" at bounding box center [352, 454] width 191 height 59
click at [783, 220] on li "Billing & Payment" at bounding box center [807, 237] width 132 height 38
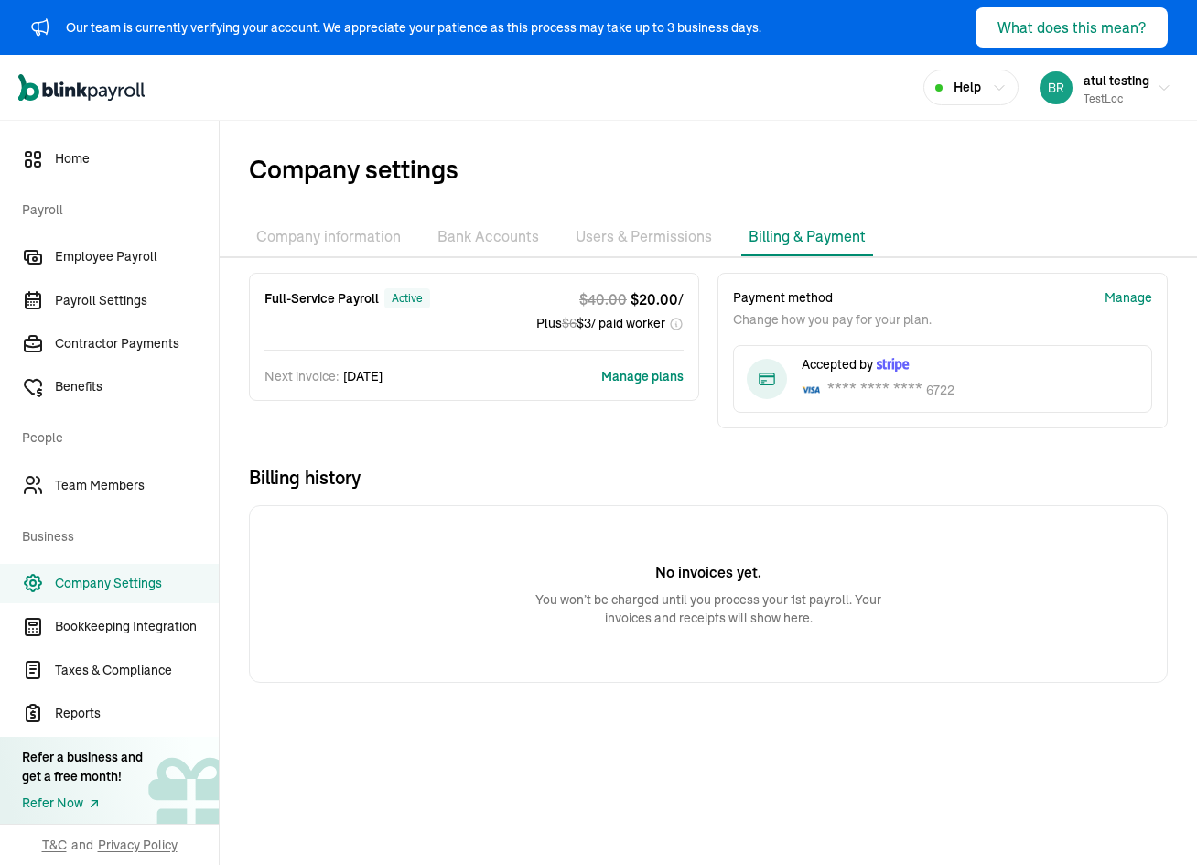
click at [787, 237] on li "Billing & Payment" at bounding box center [807, 237] width 132 height 38
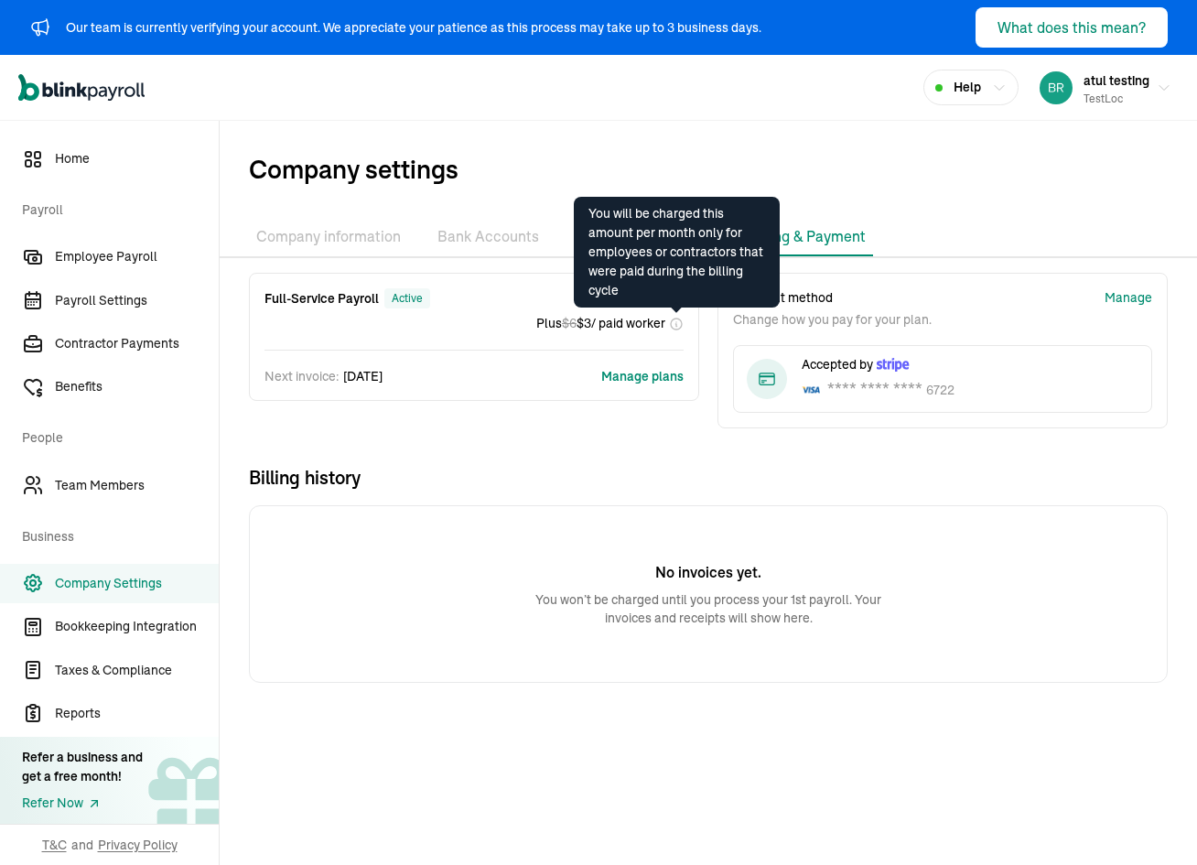
drag, startPoint x: 264, startPoint y: 292, endPoint x: 680, endPoint y: 326, distance: 416.8
click at [680, 326] on div "Full-Service Payroll active $ 40.00 $ 20.00 / Plus $ 6 $ 3 / paid worker" at bounding box center [473, 310] width 419 height 45
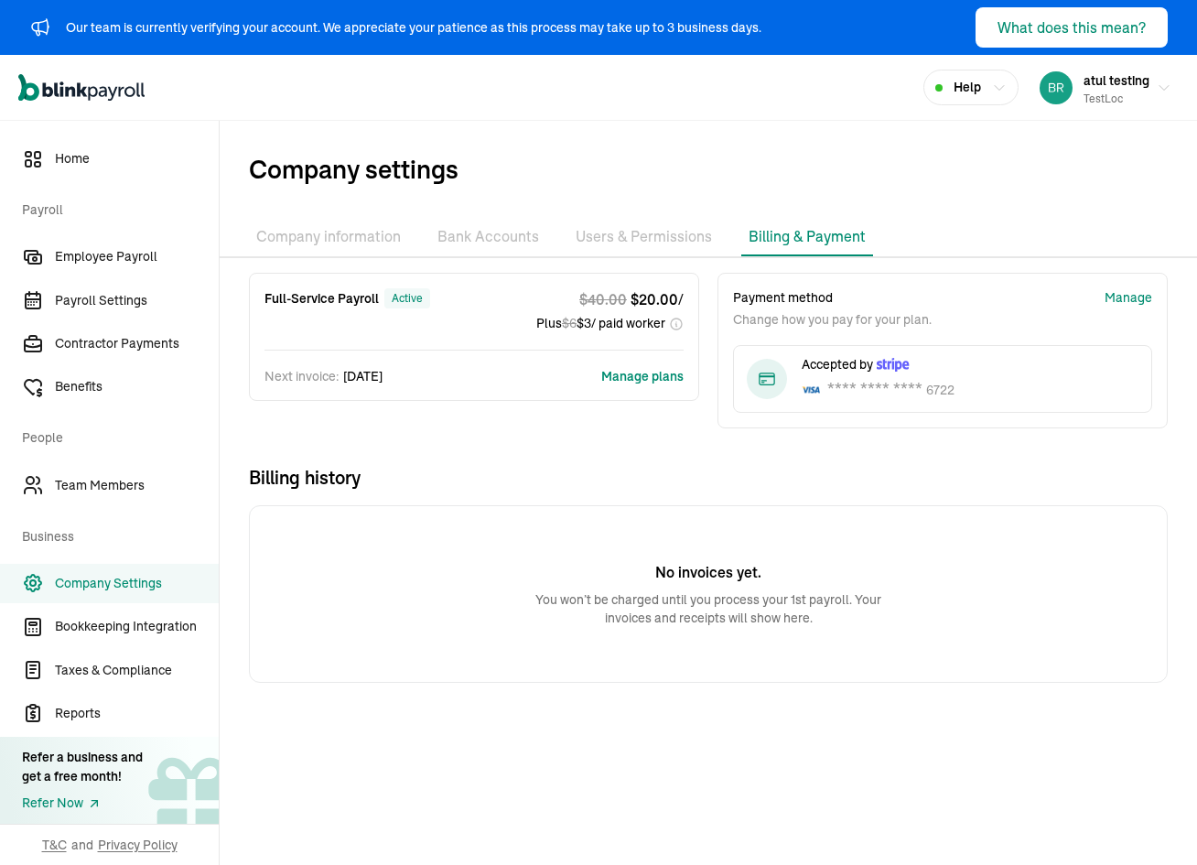
click at [630, 375] on button "Manage plans" at bounding box center [642, 376] width 82 height 18
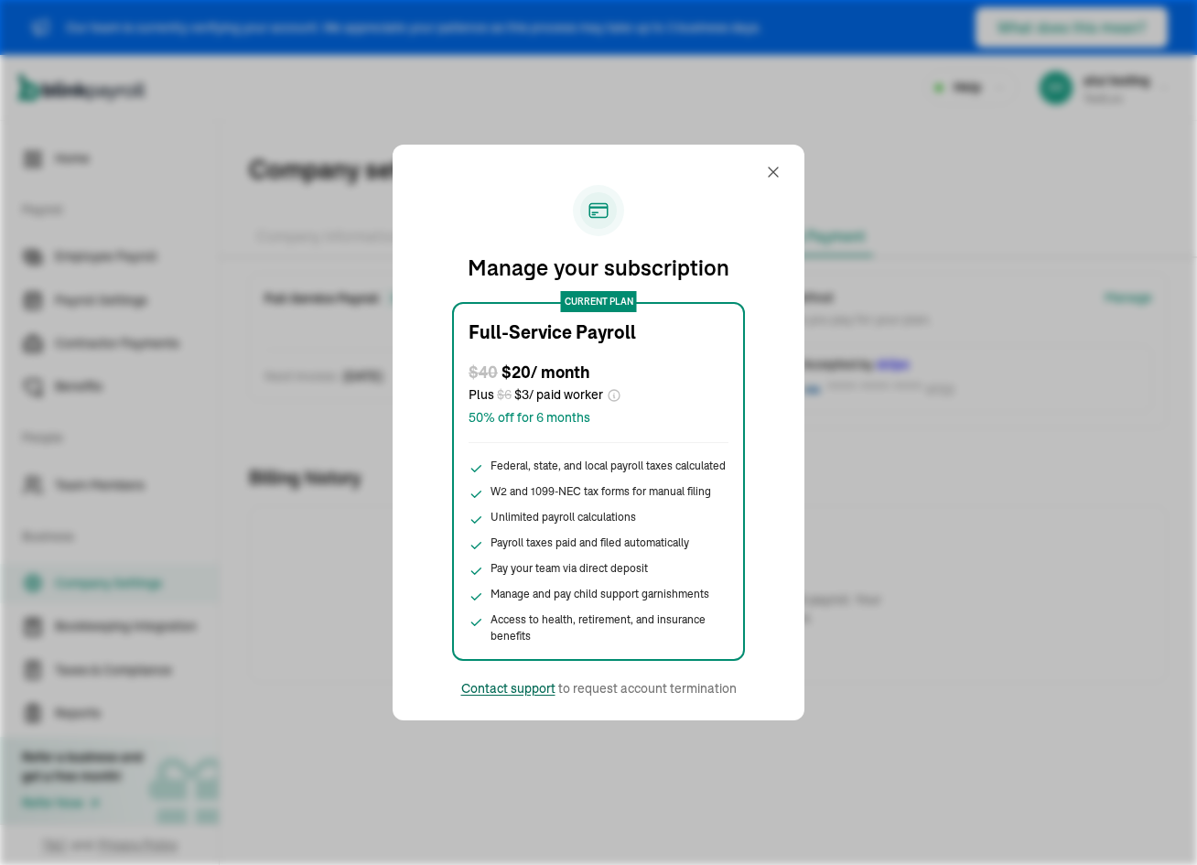
click at [512, 688] on div "Contact support" at bounding box center [508, 688] width 94 height 18
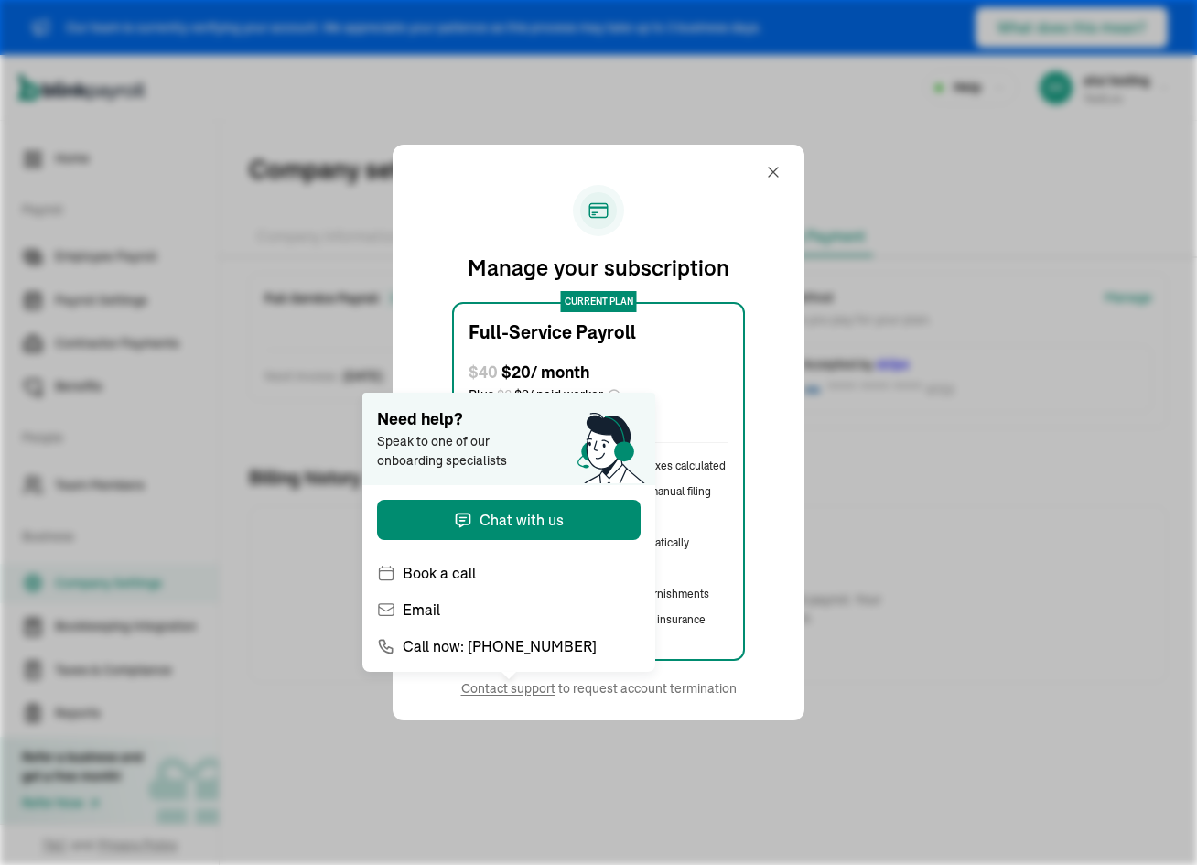
click at [666, 183] on div "Manage your subscription current plan Full-Service Payroll $ 40 $ 20 / month Pl…" at bounding box center [598, 433] width 368 height 532
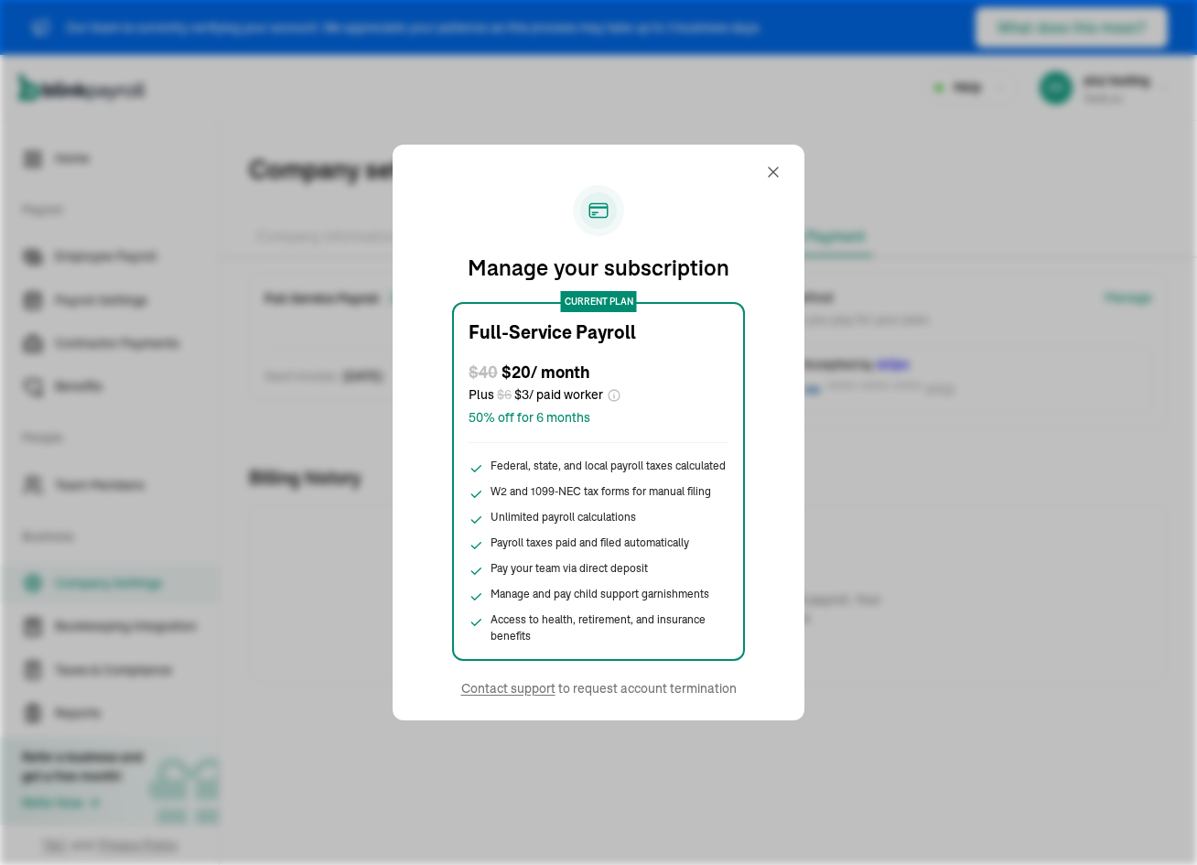
drag, startPoint x: 782, startPoint y: 180, endPoint x: 766, endPoint y: 167, distance: 21.4
click at [779, 180] on div at bounding box center [780, 172] width 33 height 44
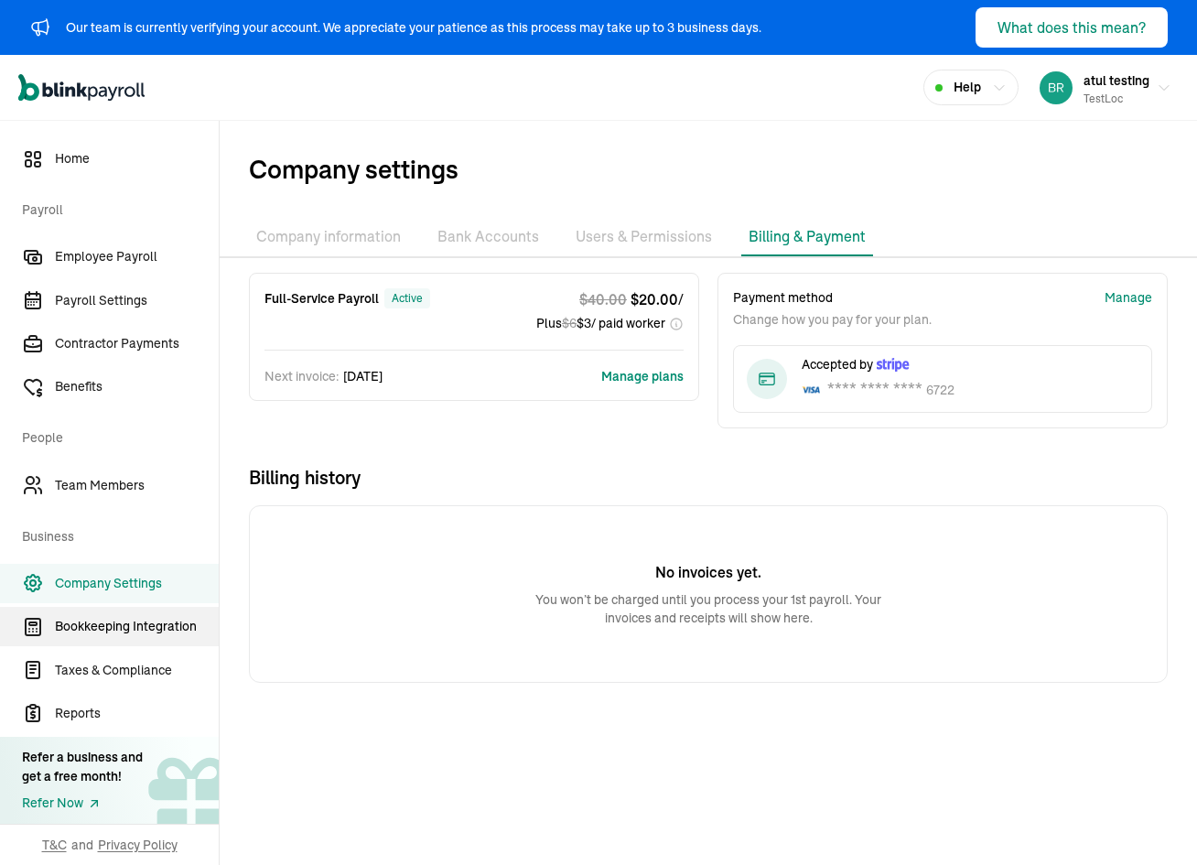
click at [161, 619] on span "Bookkeeping Integration" at bounding box center [137, 626] width 164 height 19
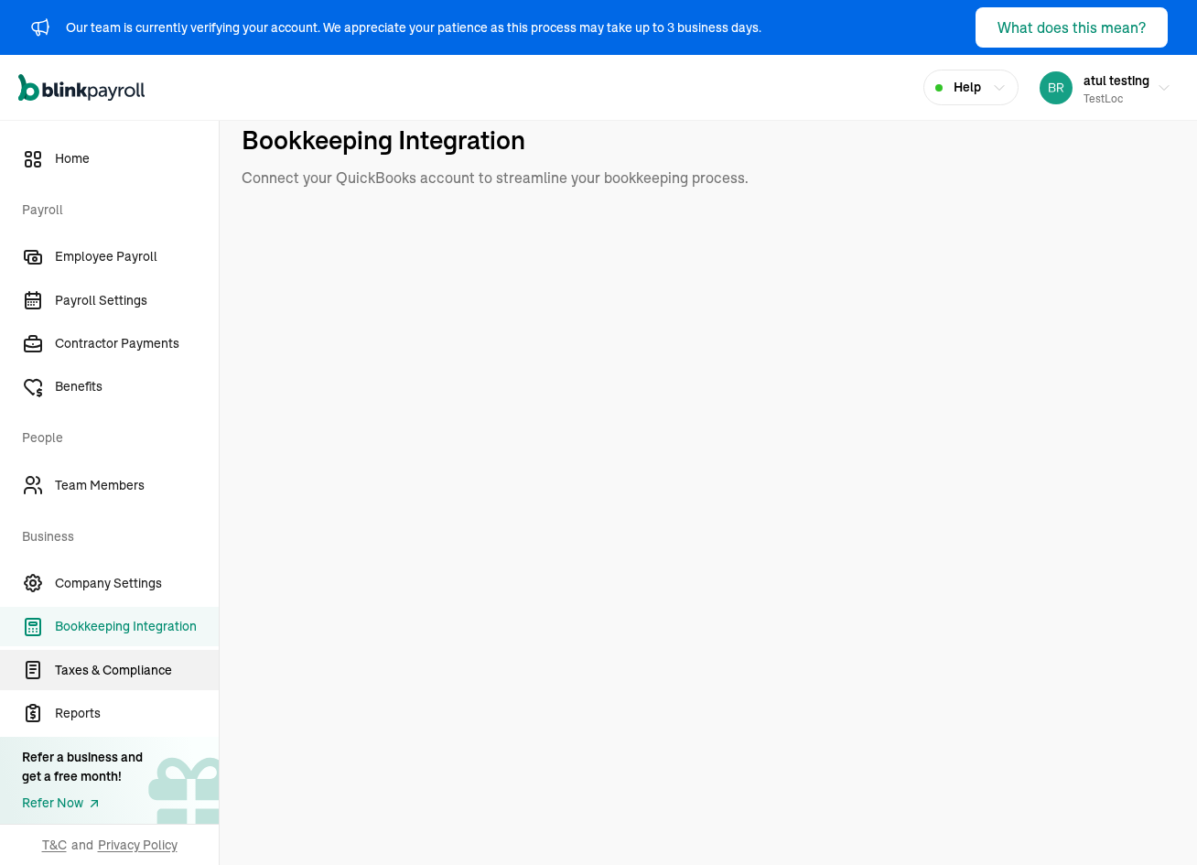
click at [121, 683] on link "Taxes & Compliance" at bounding box center [109, 669] width 219 height 39
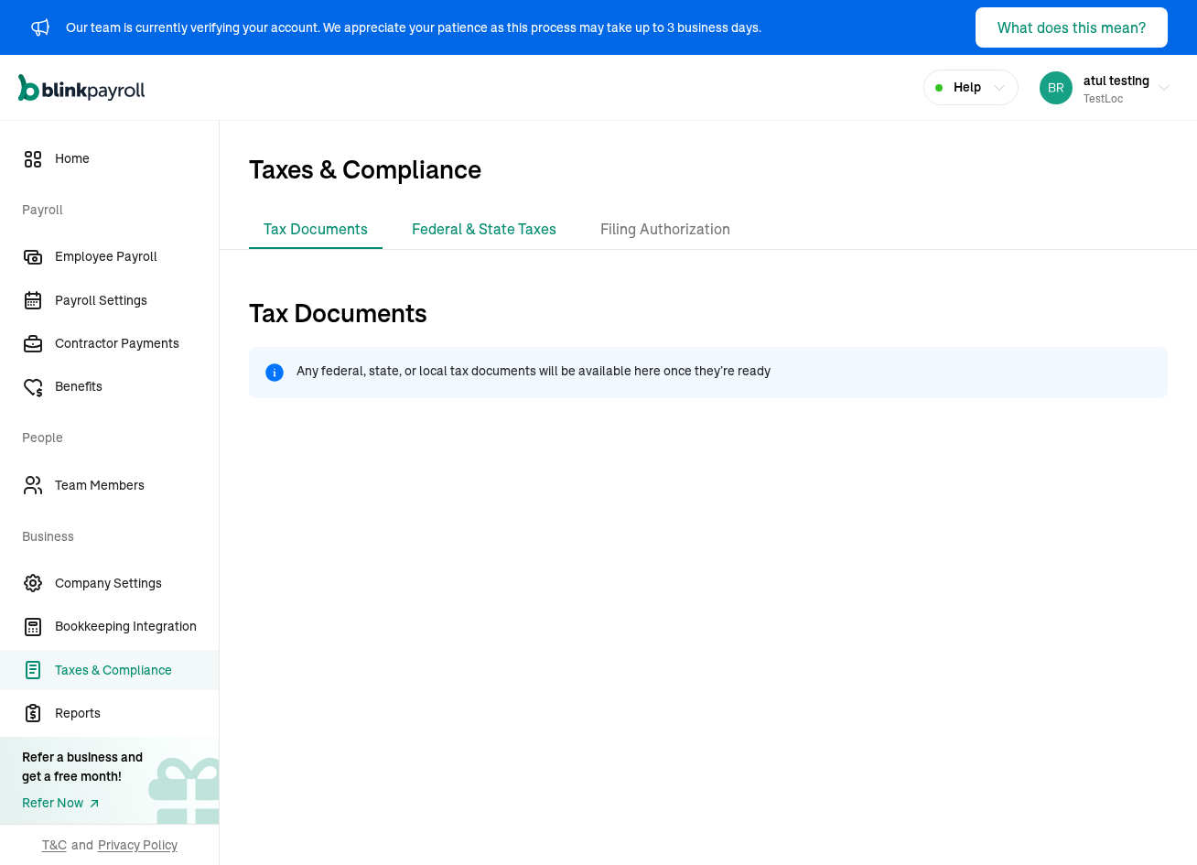
click at [453, 211] on li "Federal & State Taxes" at bounding box center [484, 229] width 174 height 38
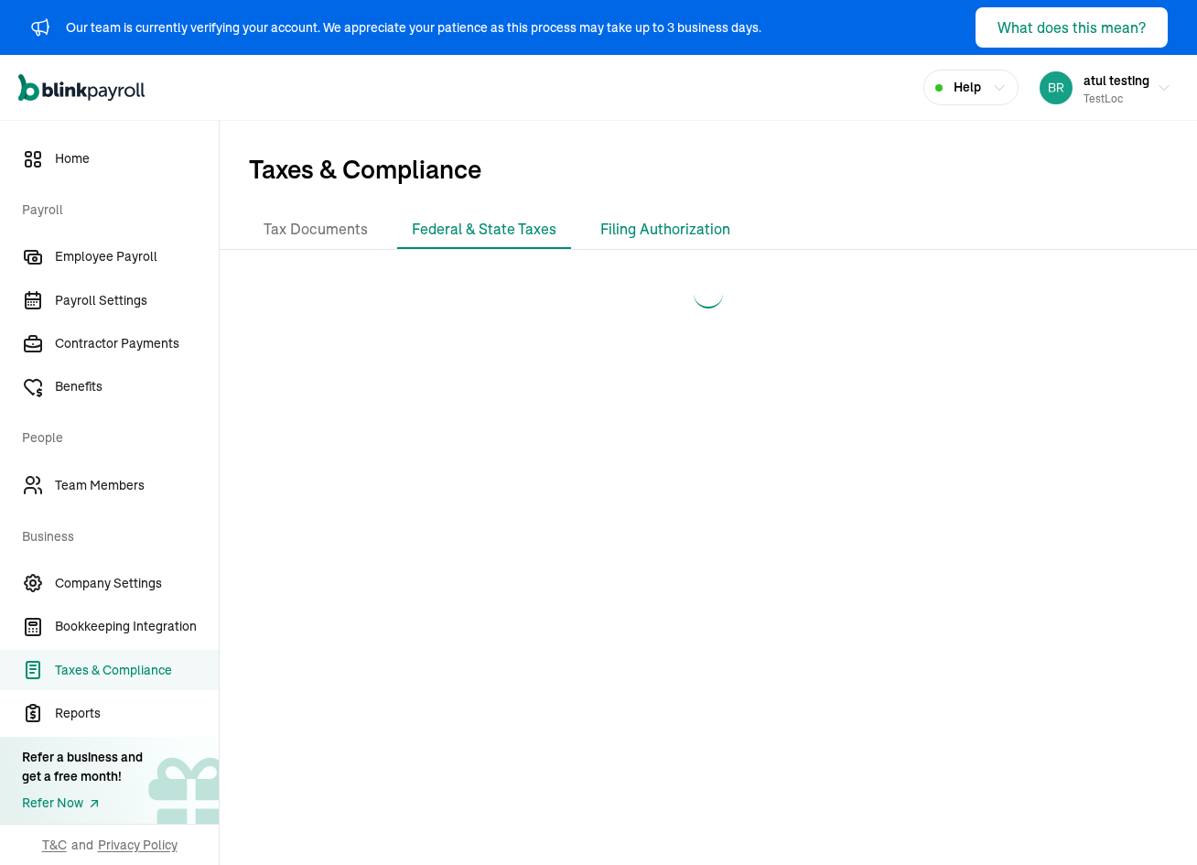
click at [625, 221] on li "Filing Authorization" at bounding box center [665, 229] width 159 height 38
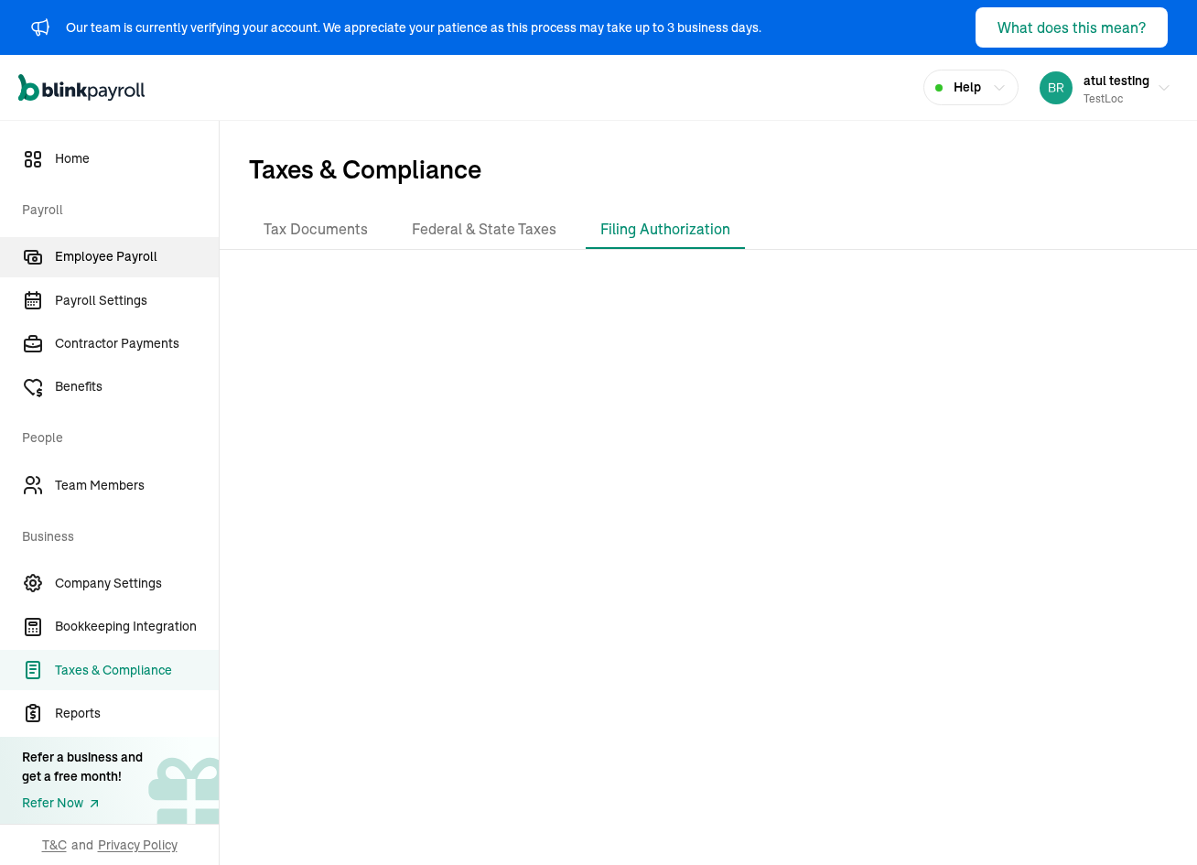
click at [108, 266] on span "Employee Payroll" at bounding box center [137, 256] width 164 height 19
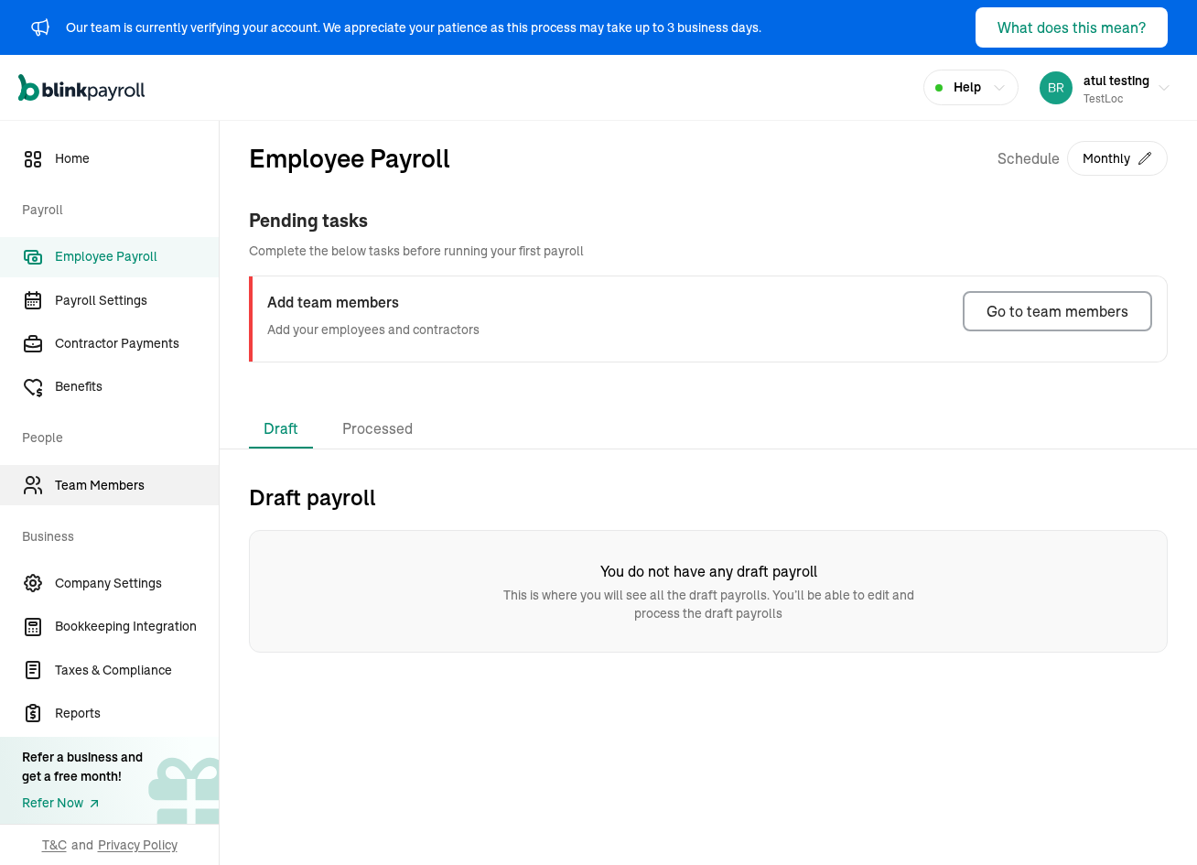
click at [129, 482] on span "Team Members" at bounding box center [137, 485] width 164 height 19
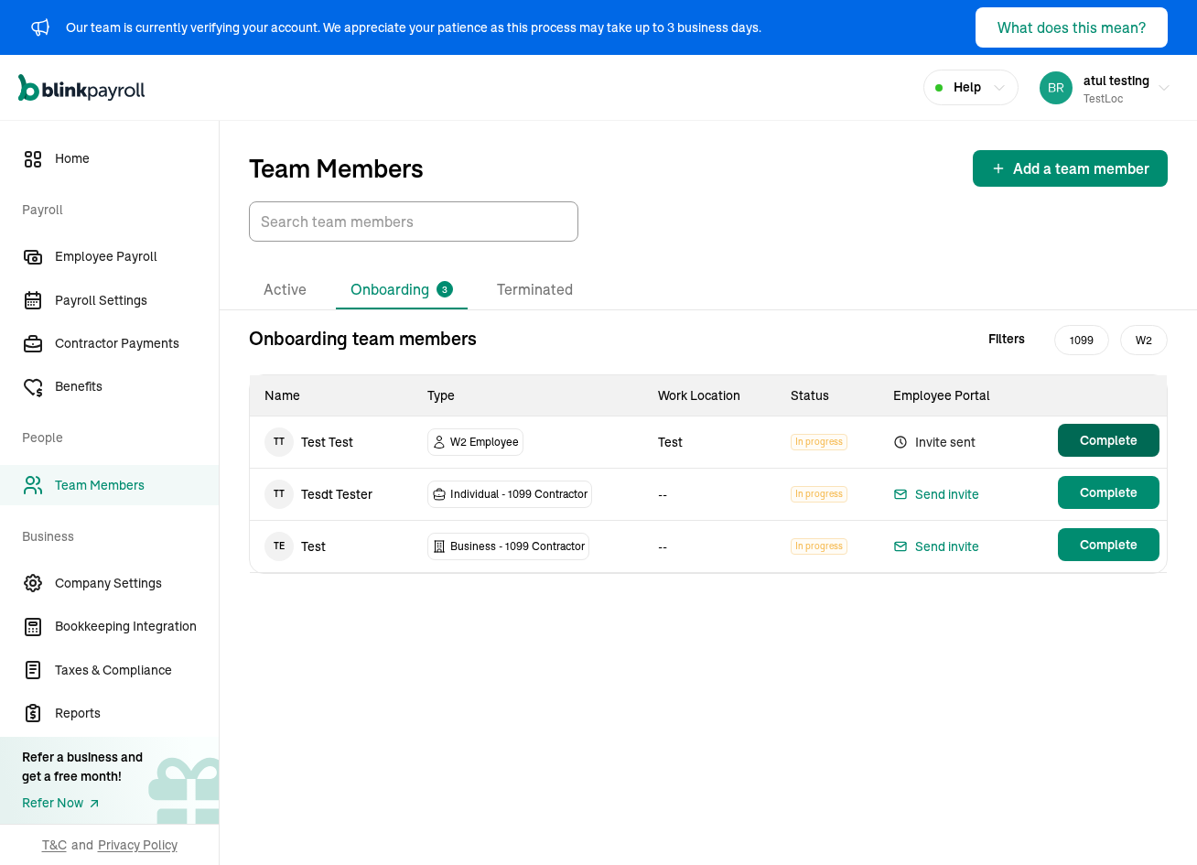
click at [1087, 445] on span "Complete" at bounding box center [1109, 440] width 58 height 18
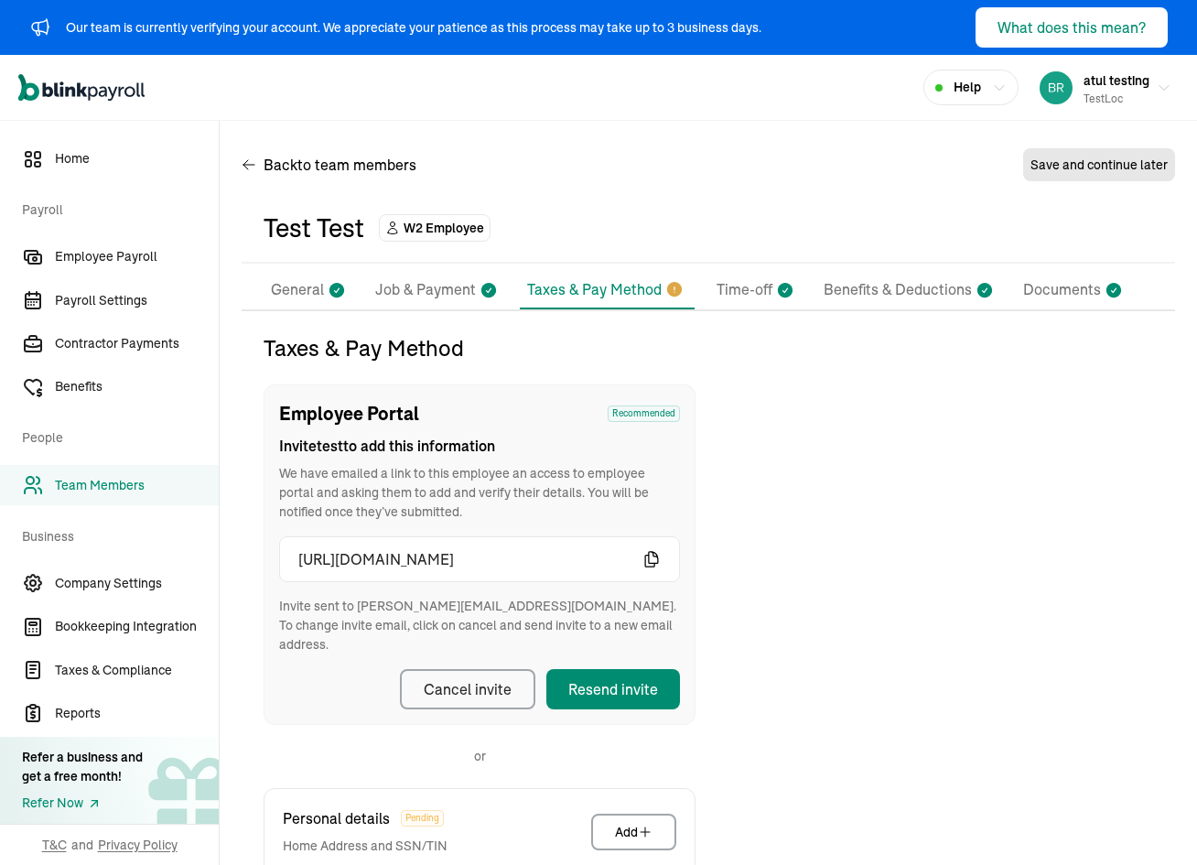
scroll to position [271, 0]
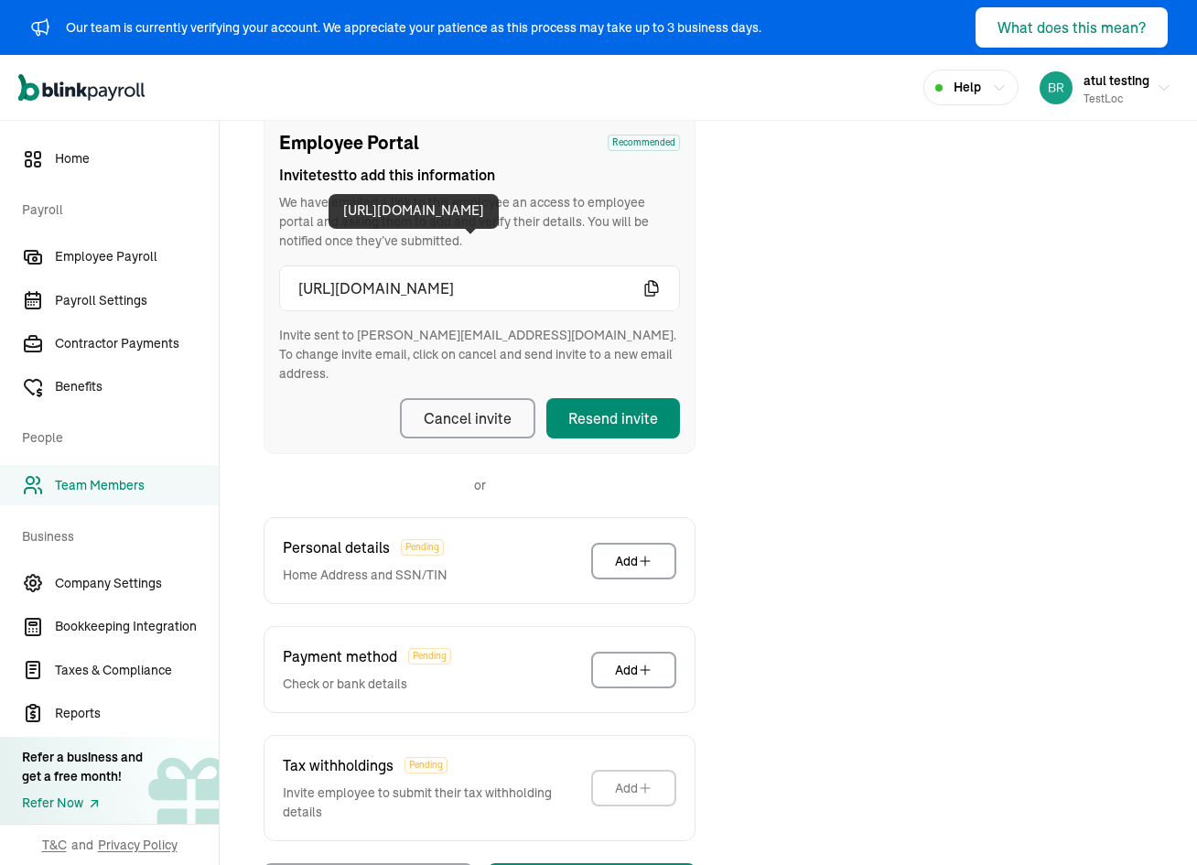
click at [303, 283] on span "https://app.blinkpayroll.com/worker/invite?token=d3756df5-16f9-4b04-952e-dc58ee…" at bounding box center [470, 288] width 344 height 22
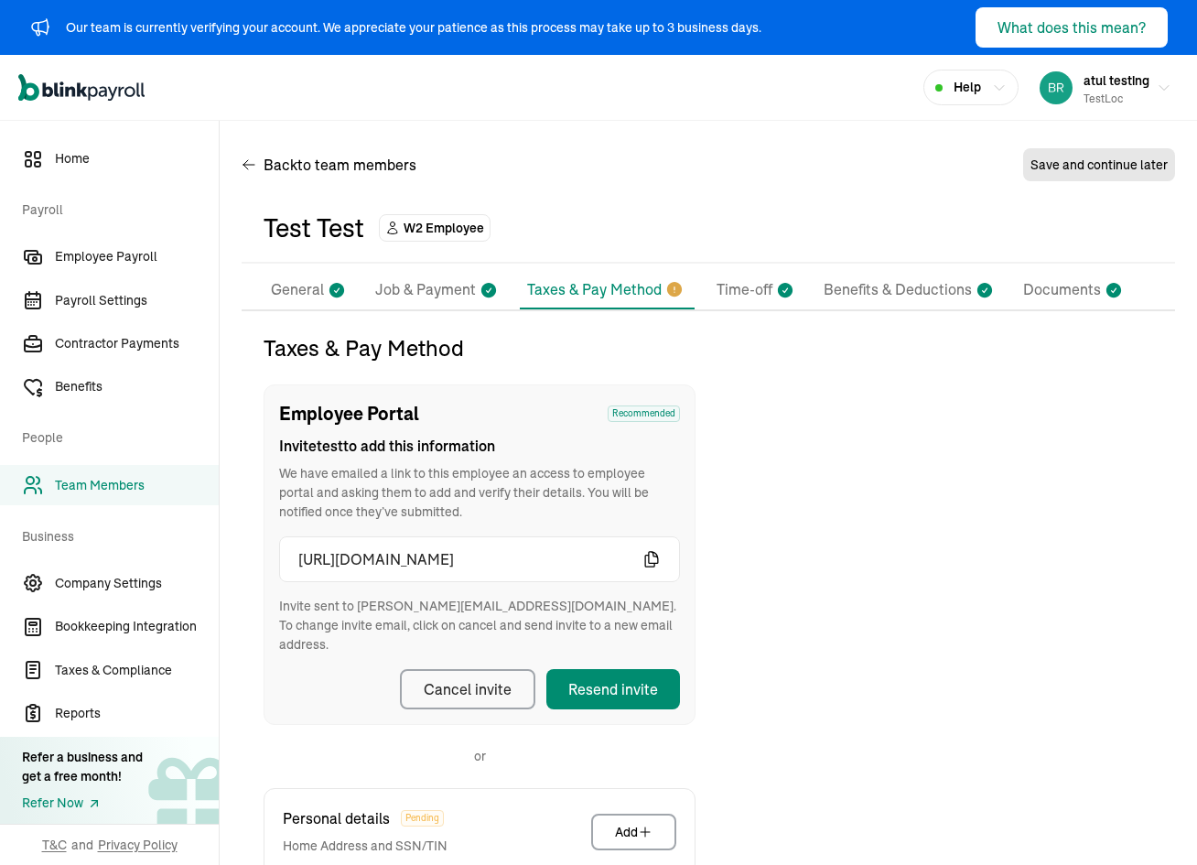
click at [313, 299] on p "General" at bounding box center [297, 290] width 53 height 24
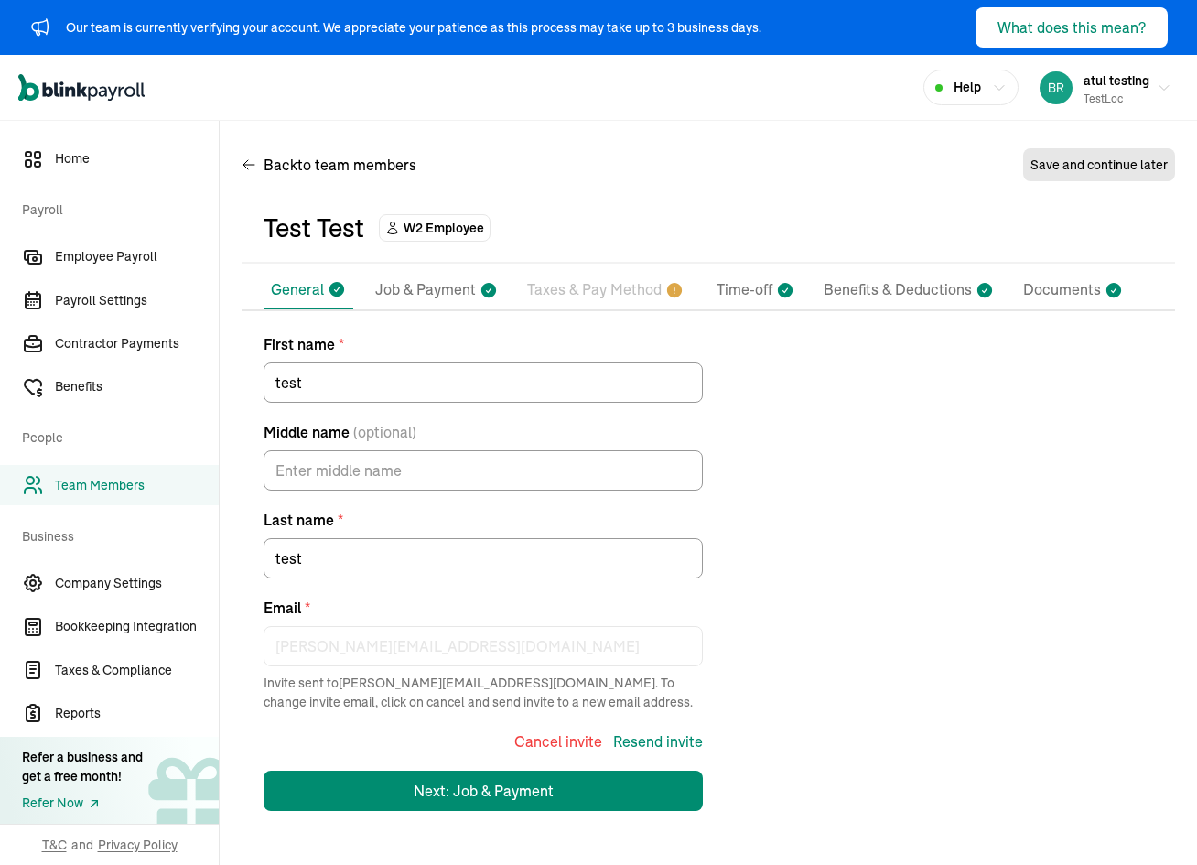
click at [317, 285] on p "General" at bounding box center [297, 289] width 53 height 22
click at [609, 293] on p "Taxes & Pay Method" at bounding box center [594, 290] width 134 height 24
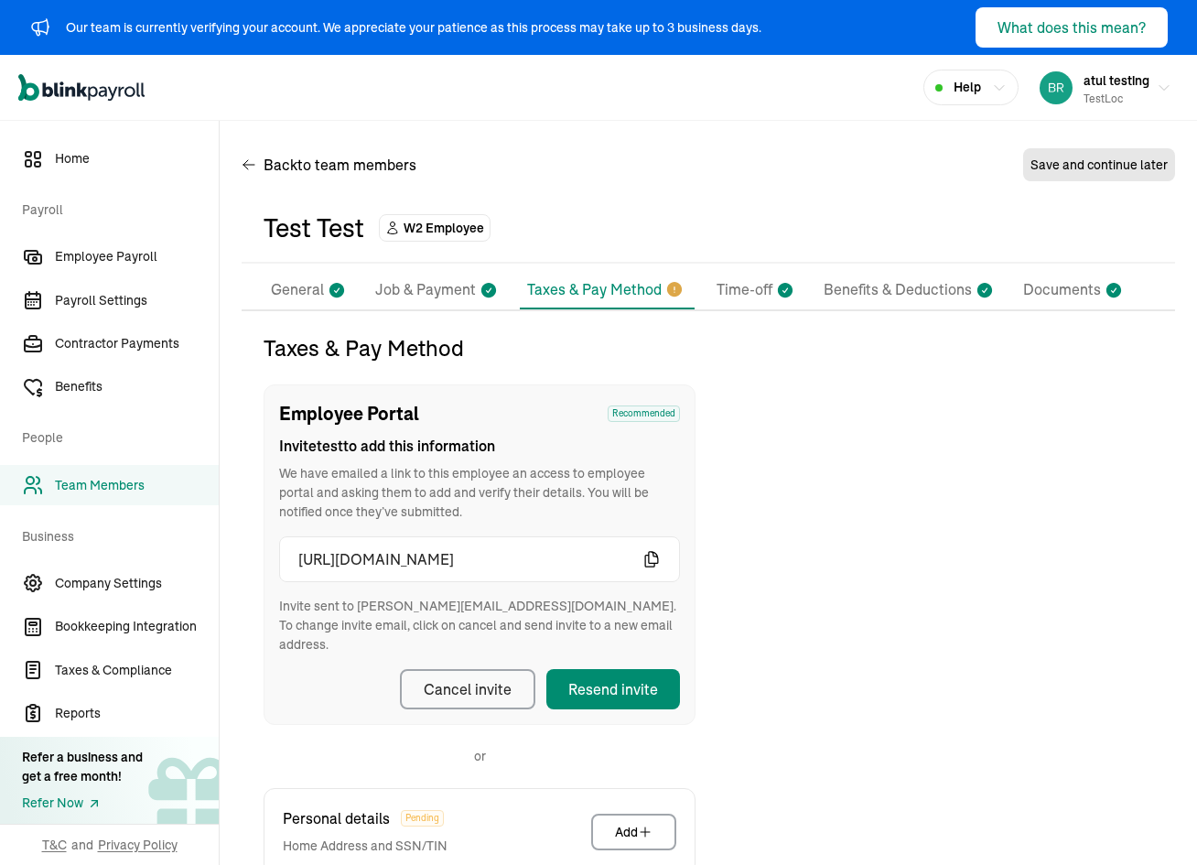
click at [604, 291] on p "Taxes & Pay Method" at bounding box center [594, 289] width 134 height 22
click at [629, 291] on div "Pay Stubs General Job & Payment Taxes & Pay Method Time-off Benefits & Deductio…" at bounding box center [708, 722] width 933 height 903
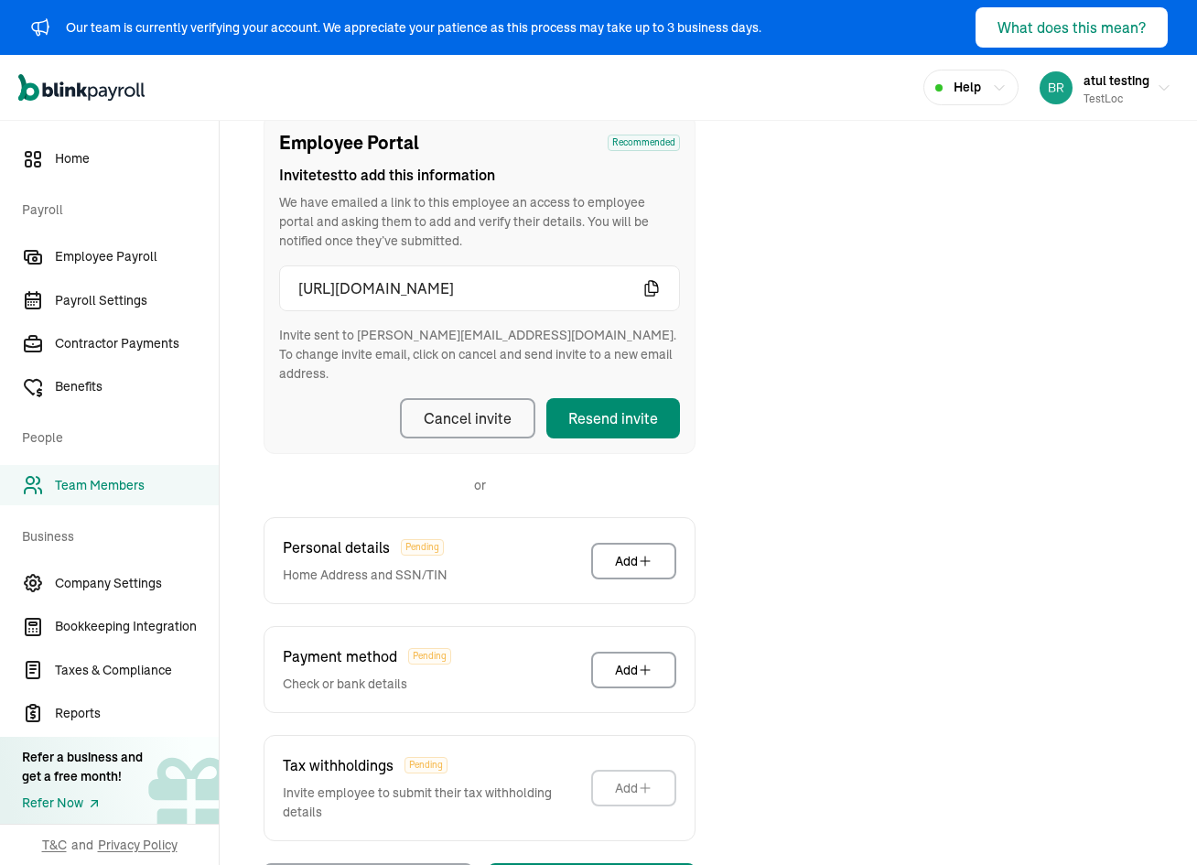
click at [653, 291] on icon "button" at bounding box center [651, 288] width 18 height 18
click at [634, 552] on div "Add" at bounding box center [634, 561] width 38 height 18
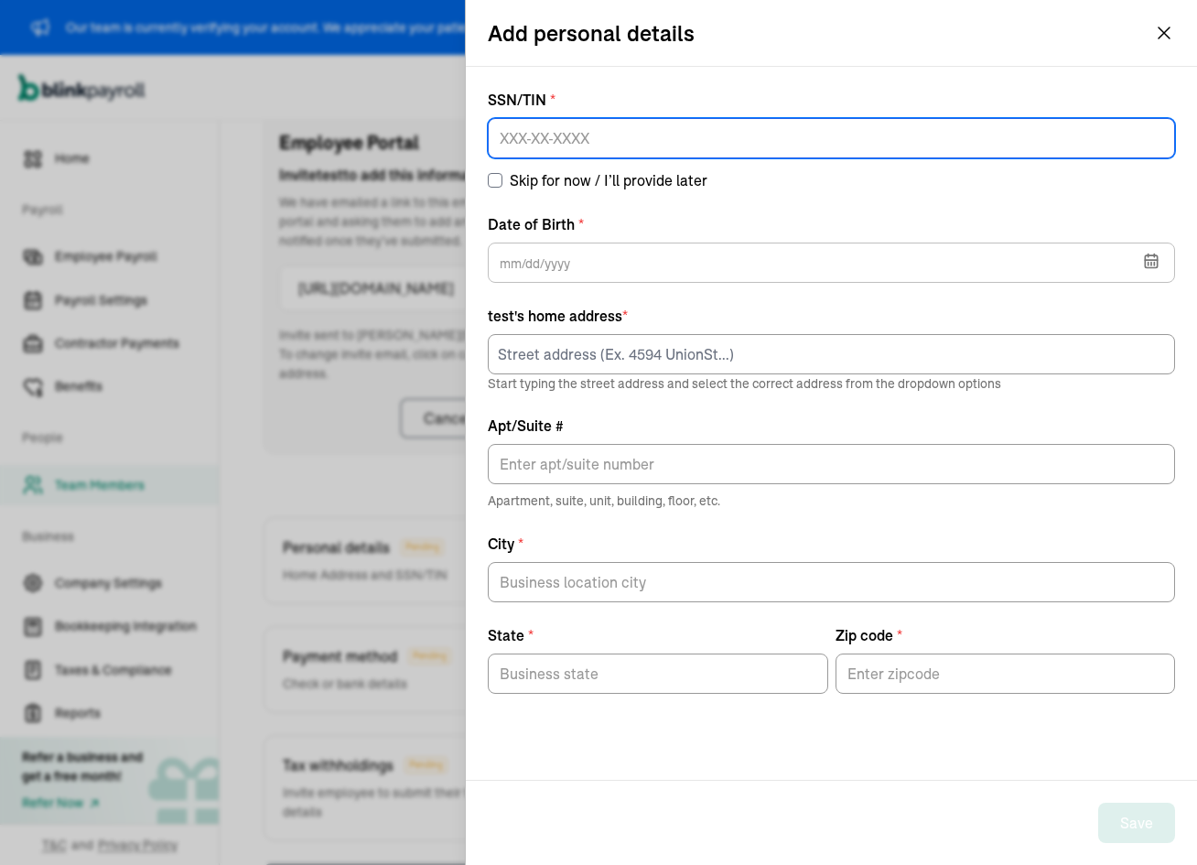
click at [562, 119] on input at bounding box center [831, 138] width 687 height 40
click at [555, 139] on input at bounding box center [831, 138] width 687 height 40
type input "324-43-2324"
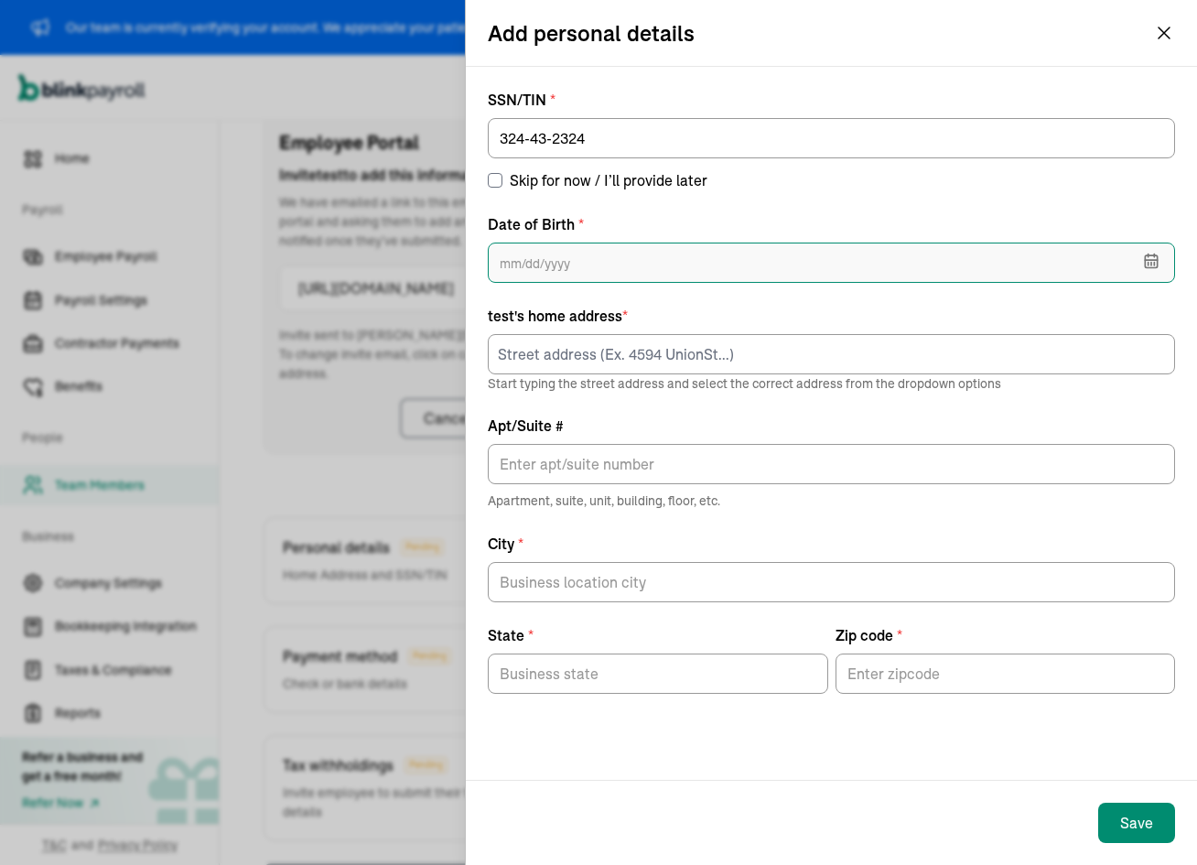
click at [581, 257] on input "text" at bounding box center [831, 262] width 687 height 40
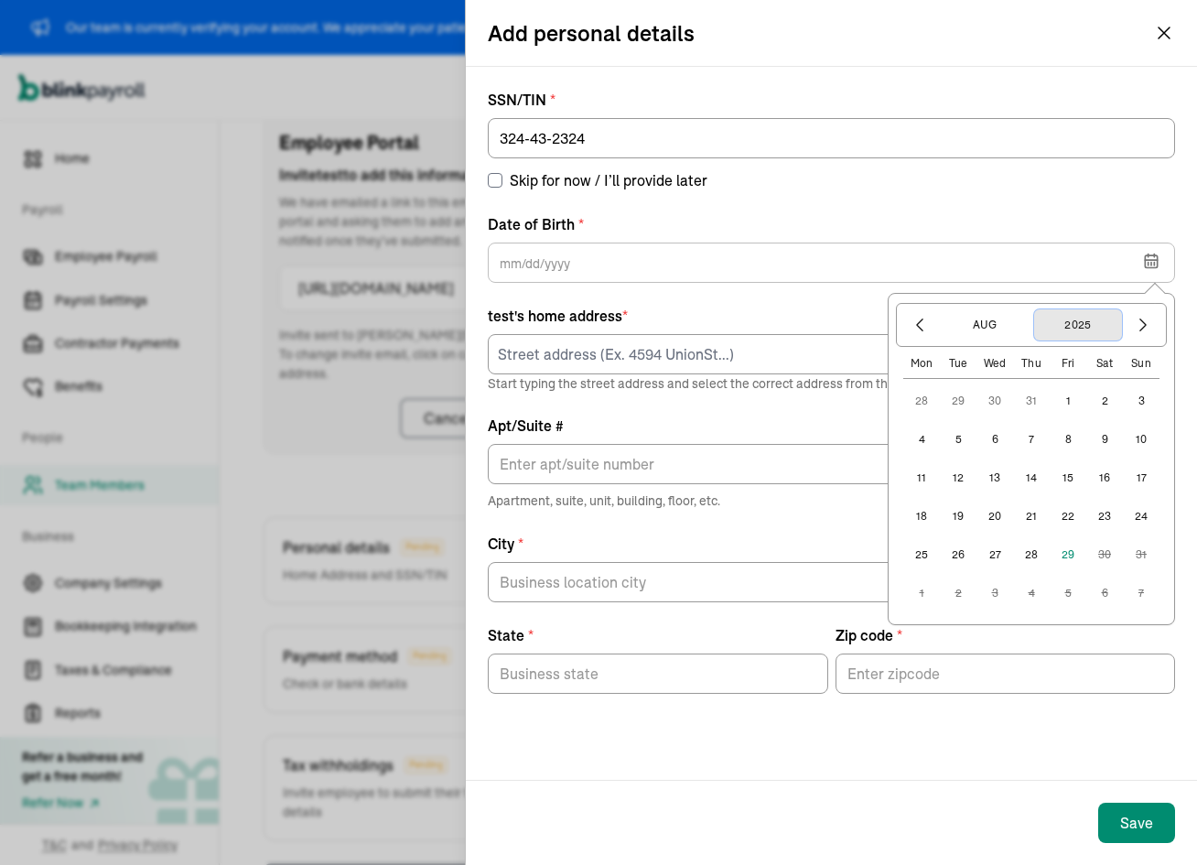
click at [1071, 327] on button "2025" at bounding box center [1078, 324] width 88 height 31
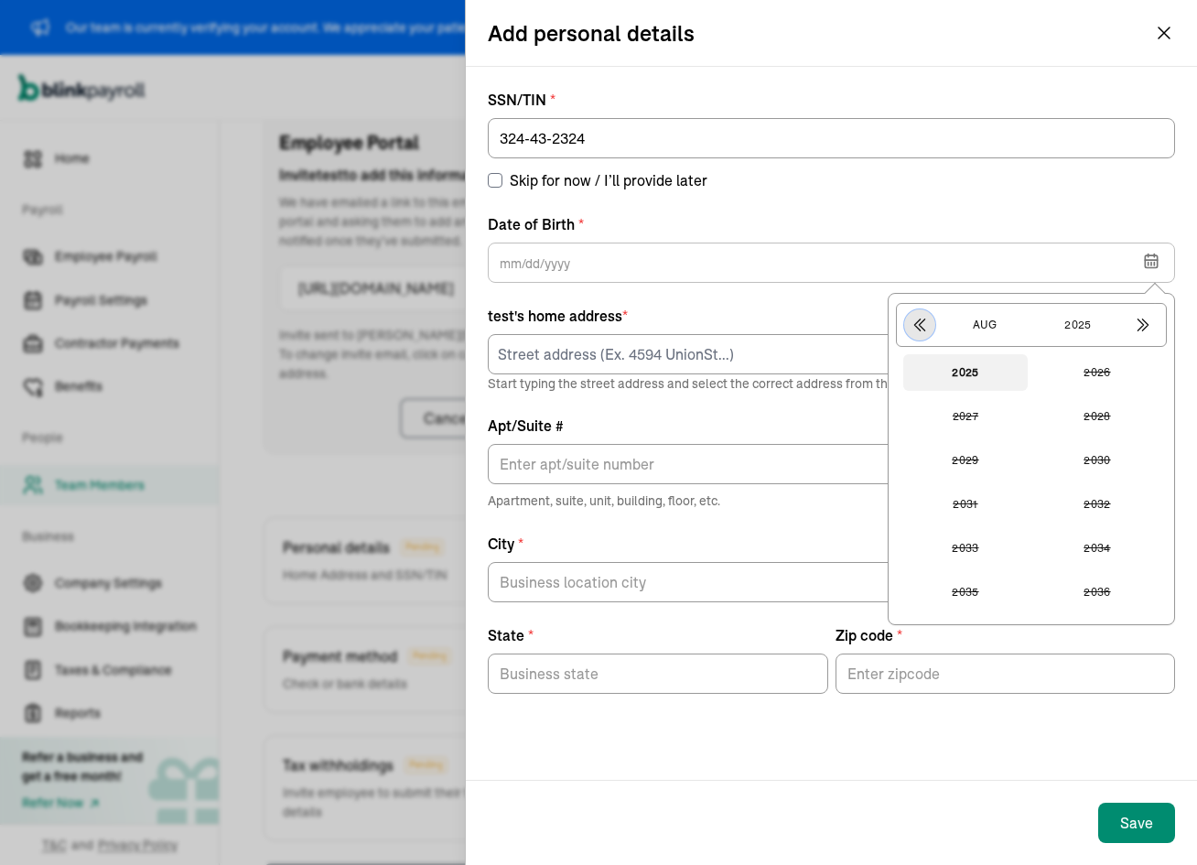
click at [923, 320] on icon "button" at bounding box center [920, 325] width 10 height 12
click at [923, 321] on icon "button" at bounding box center [920, 325] width 10 height 12
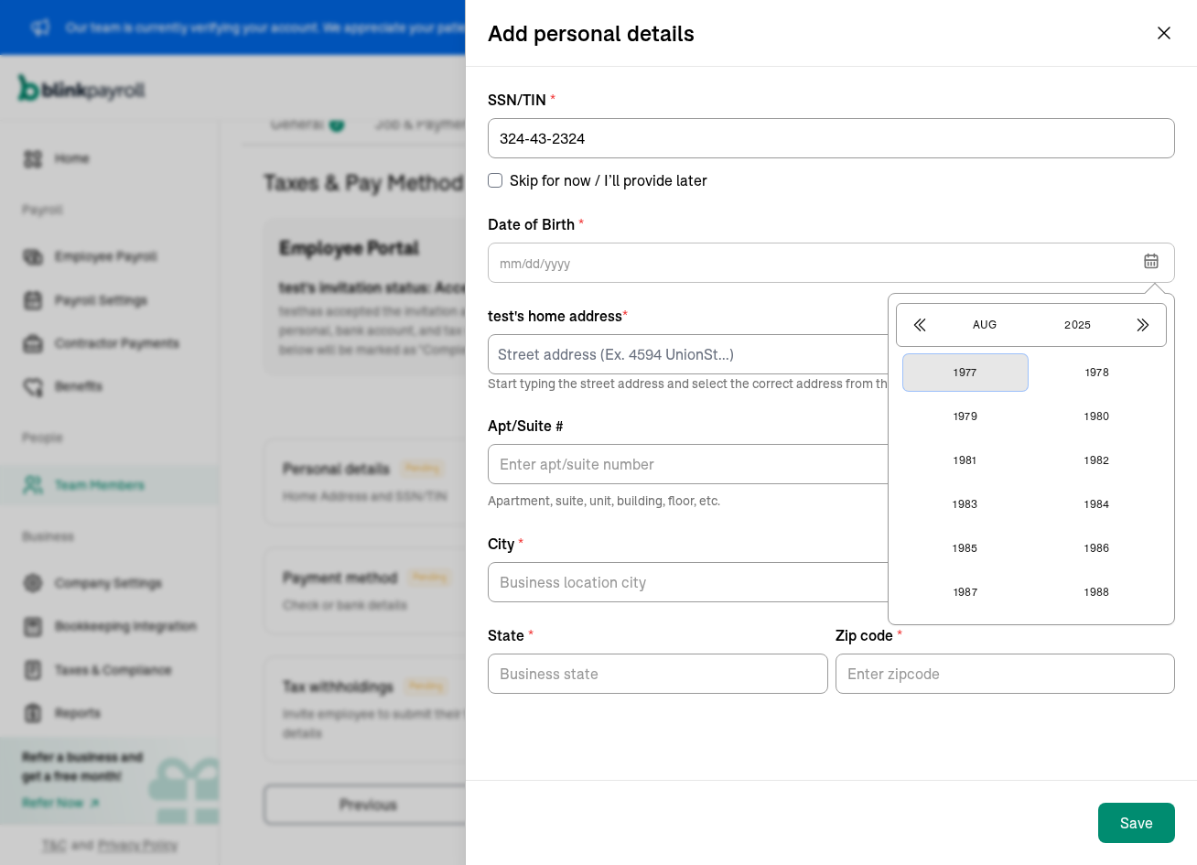
click at [969, 376] on button "1977" at bounding box center [965, 372] width 124 height 37
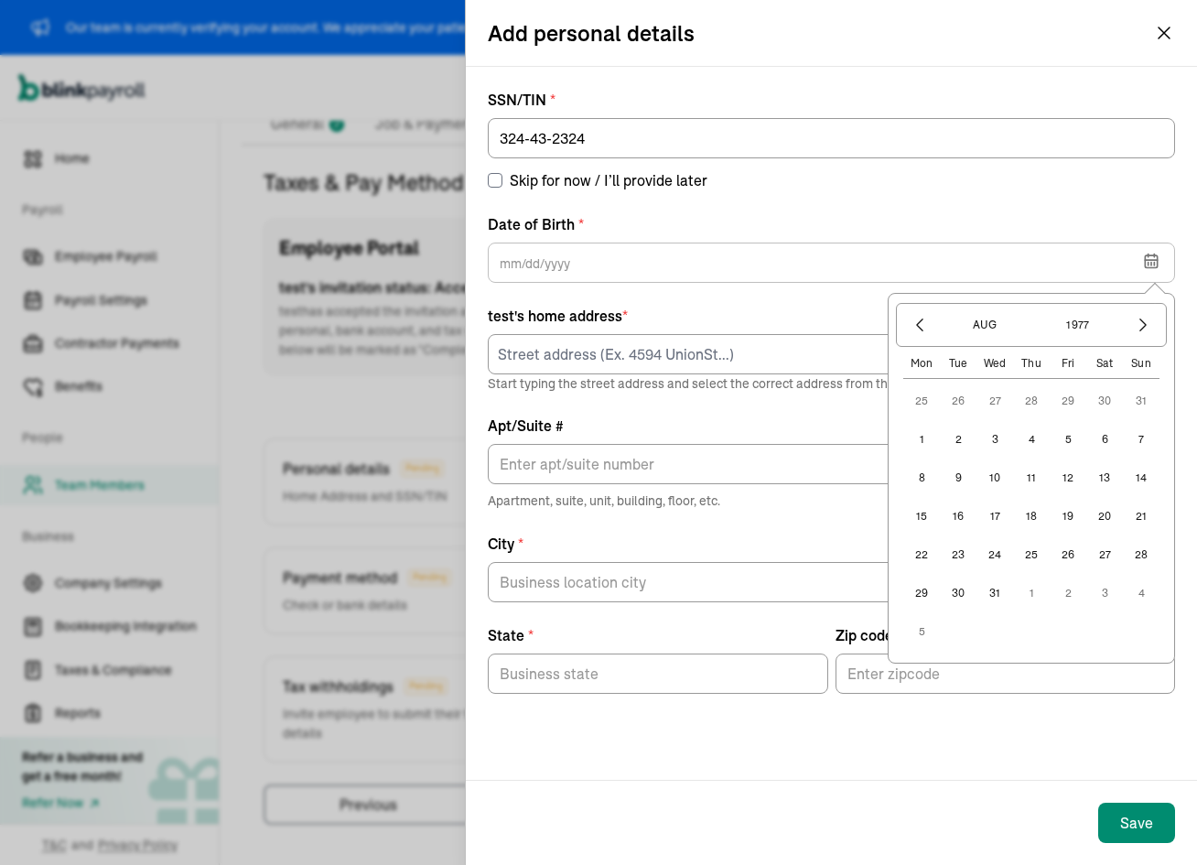
click at [988, 434] on button "3" at bounding box center [994, 439] width 37 height 37
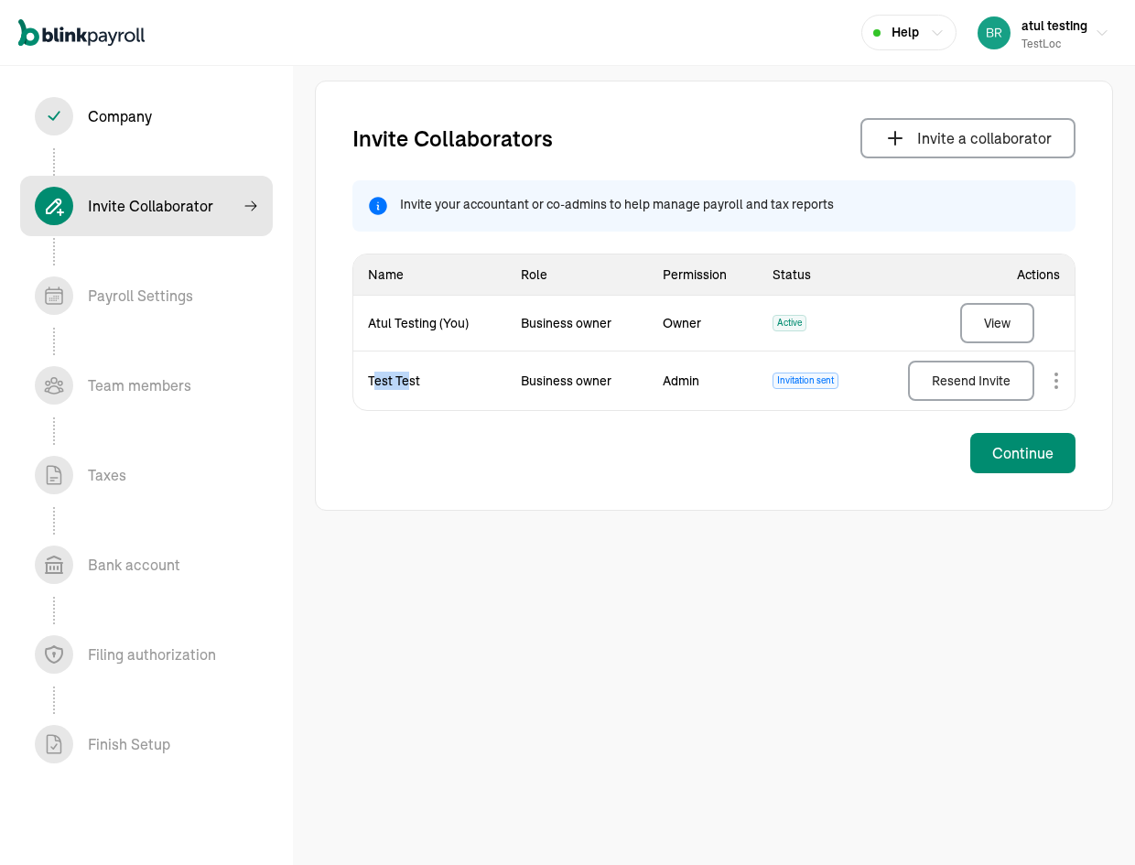
drag, startPoint x: 408, startPoint y: 378, endPoint x: 376, endPoint y: 382, distance: 32.3
click at [376, 382] on td "Test Test" at bounding box center [429, 380] width 153 height 59
drag, startPoint x: 376, startPoint y: 382, endPoint x: 362, endPoint y: 361, distance: 25.1
click at [374, 380] on td "Test Test" at bounding box center [429, 380] width 153 height 59
click at [1050, 459] on div "Continue" at bounding box center [1022, 453] width 61 height 22
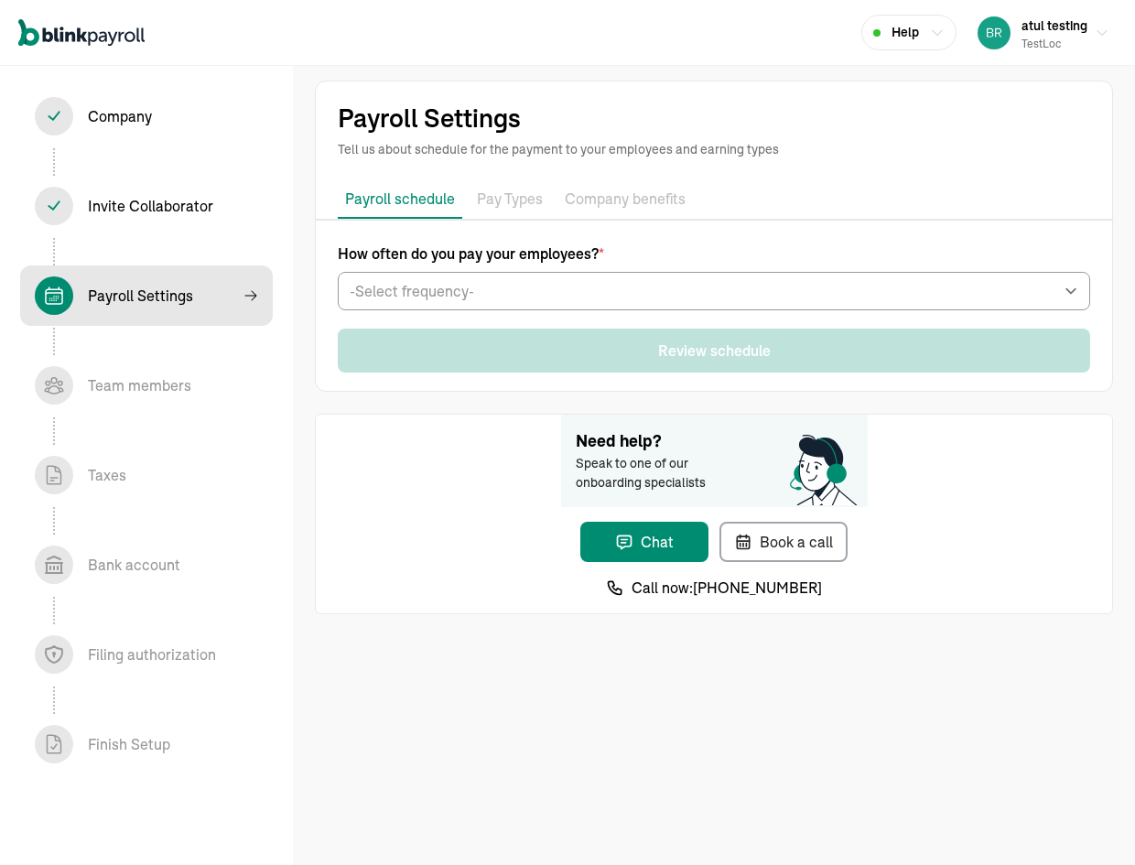
drag, startPoint x: 1084, startPoint y: 408, endPoint x: 993, endPoint y: 417, distance: 92.0
click at [993, 417] on div "Payroll Settings Tell us about schedule for the payment to your employees and e…" at bounding box center [714, 347] width 842 height 592
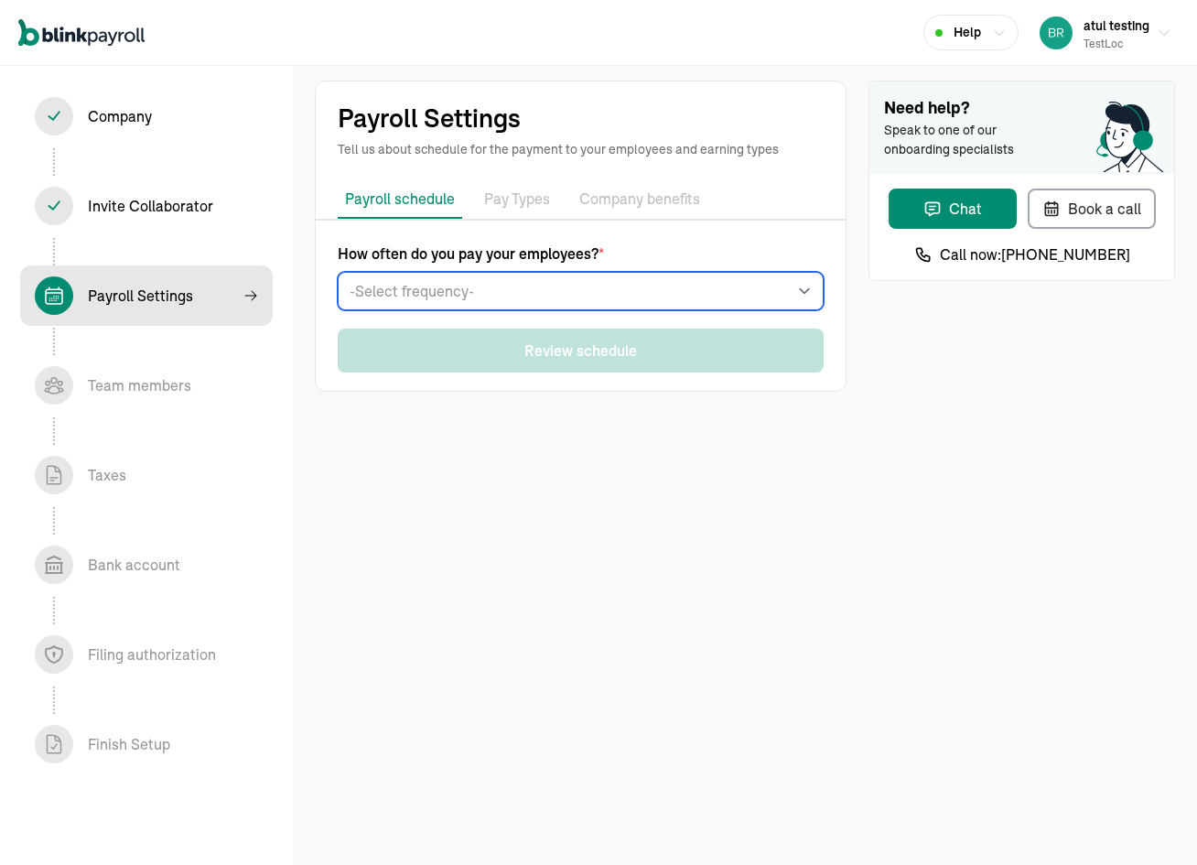
click at [515, 282] on select "-Select frequency- Weekly Bi-weekly Semi-monthly Monthly" at bounding box center [581, 291] width 486 height 38
select select "weekly"
click at [338, 272] on select "-Select frequency- Weekly Bi-weekly Semi-monthly Monthly" at bounding box center [581, 291] width 486 height 38
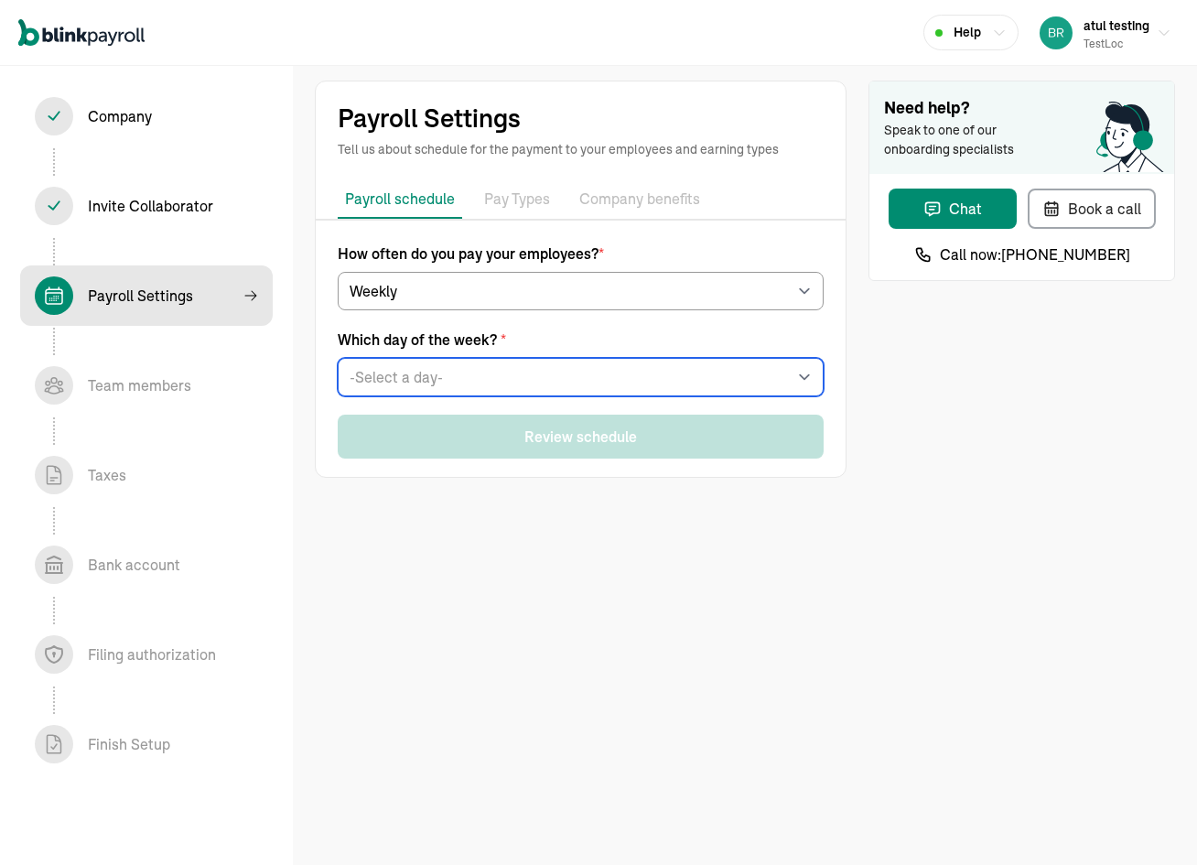
click at [407, 372] on select "-Select a day- Every [DATE] Every [DATE] Every [DATE] Every [DATE] Every [DATE]" at bounding box center [581, 377] width 486 height 38
select select "[DATE]"
click at [338, 358] on select "-Select a day- Every [DATE] Every [DATE] Every [DATE] Every [DATE] Every [DATE]" at bounding box center [581, 377] width 486 height 38
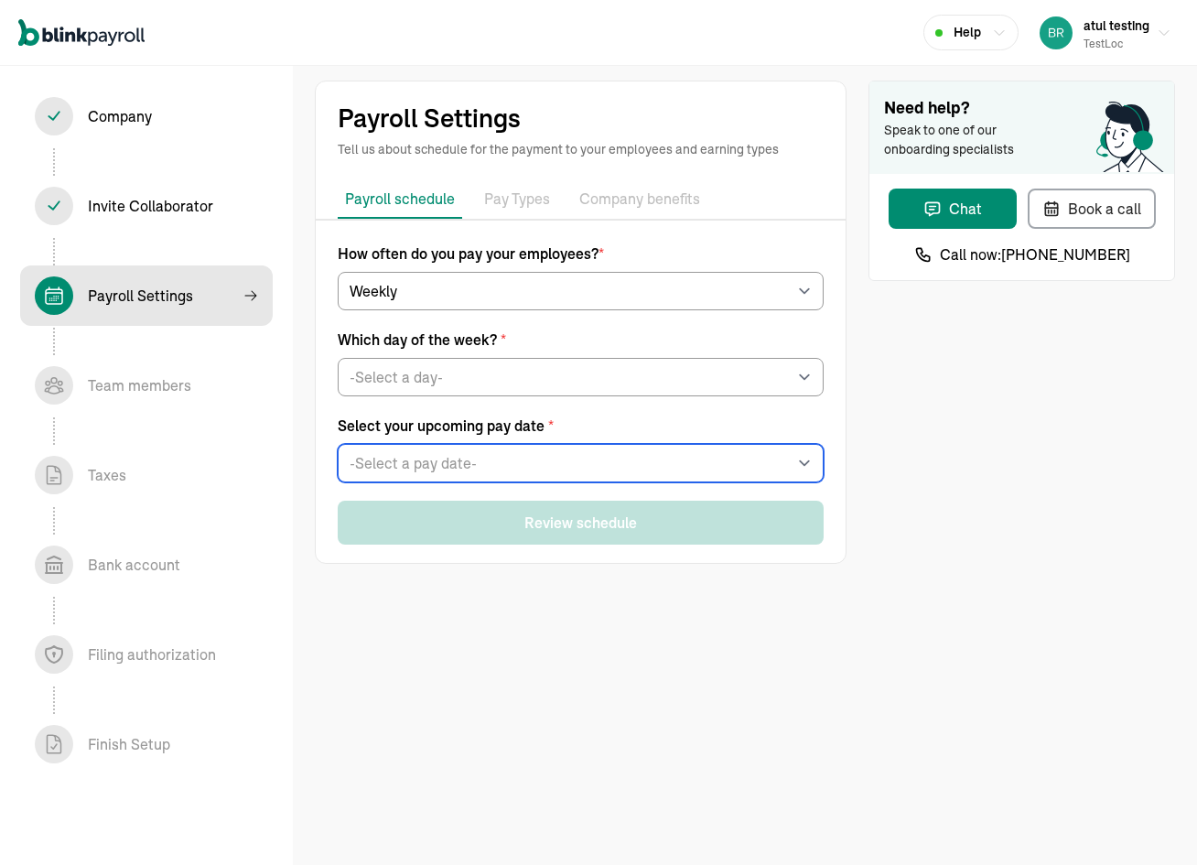
click at [412, 463] on select "-Select a pay date- [DATE] [DATE] [DATE] [DATE] [DATE] [DATE] [DATE] [DATE] [DA…" at bounding box center [581, 463] width 486 height 38
select select "[DATE]"
click at [338, 444] on select "-Select a pay date- [DATE] [DATE] [DATE] [DATE] [DATE] [DATE] [DATE] [DATE] [DA…" at bounding box center [581, 463] width 486 height 38
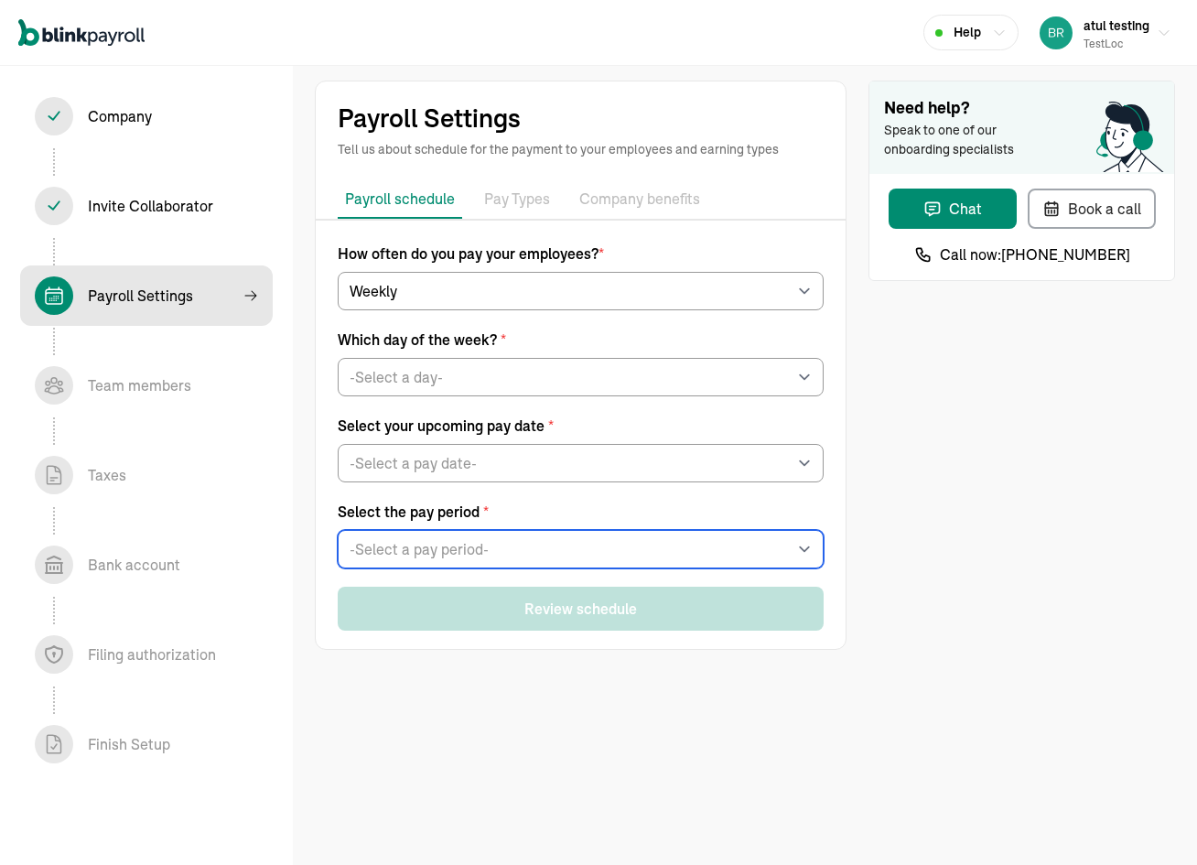
click at [422, 562] on select "-Select a pay period- [DATE] - [DATE] [DATE] - [DATE] Custom Pay Period" at bounding box center [581, 549] width 486 height 38
select select "[DATE] - [DATE]"
click at [338, 530] on select "-Select a pay period- [DATE] - [DATE] [DATE] - [DATE] Custom Pay Period" at bounding box center [581, 549] width 486 height 38
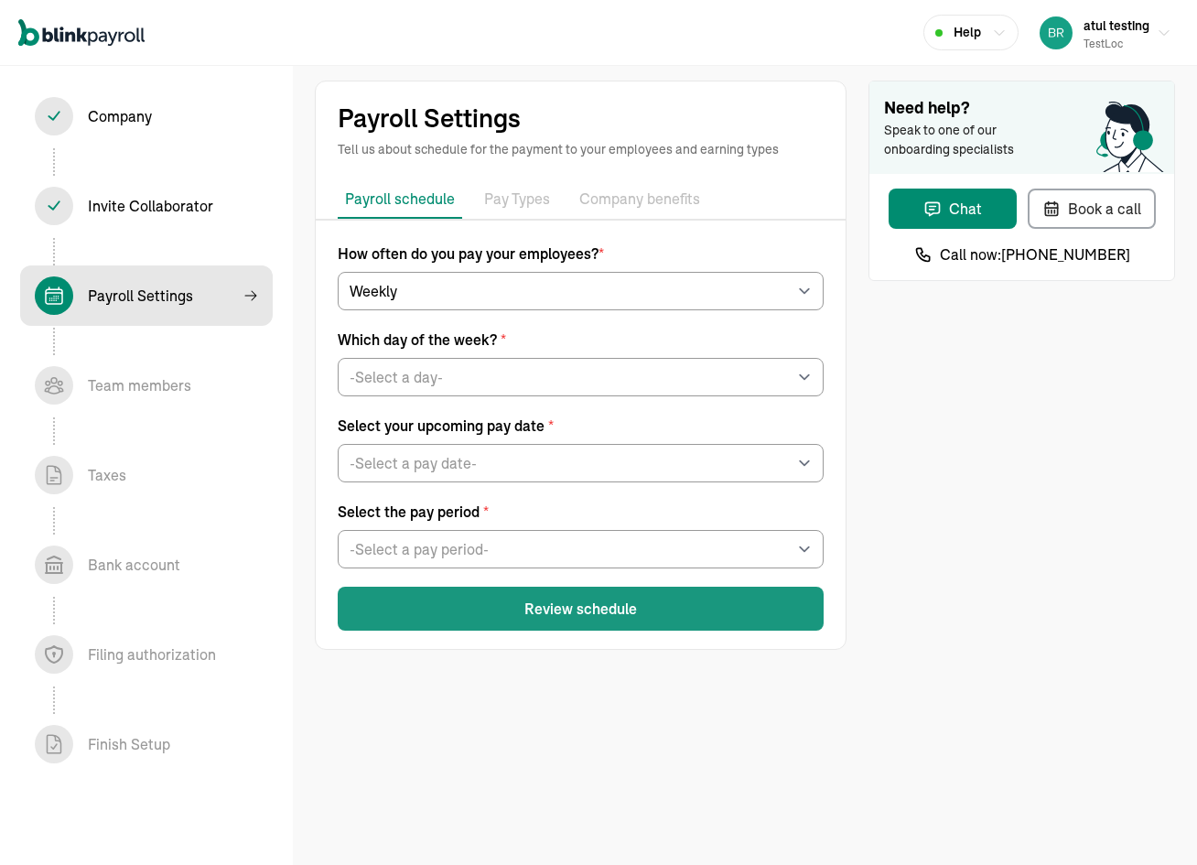
click at [583, 593] on button "Review schedule" at bounding box center [581, 608] width 486 height 44
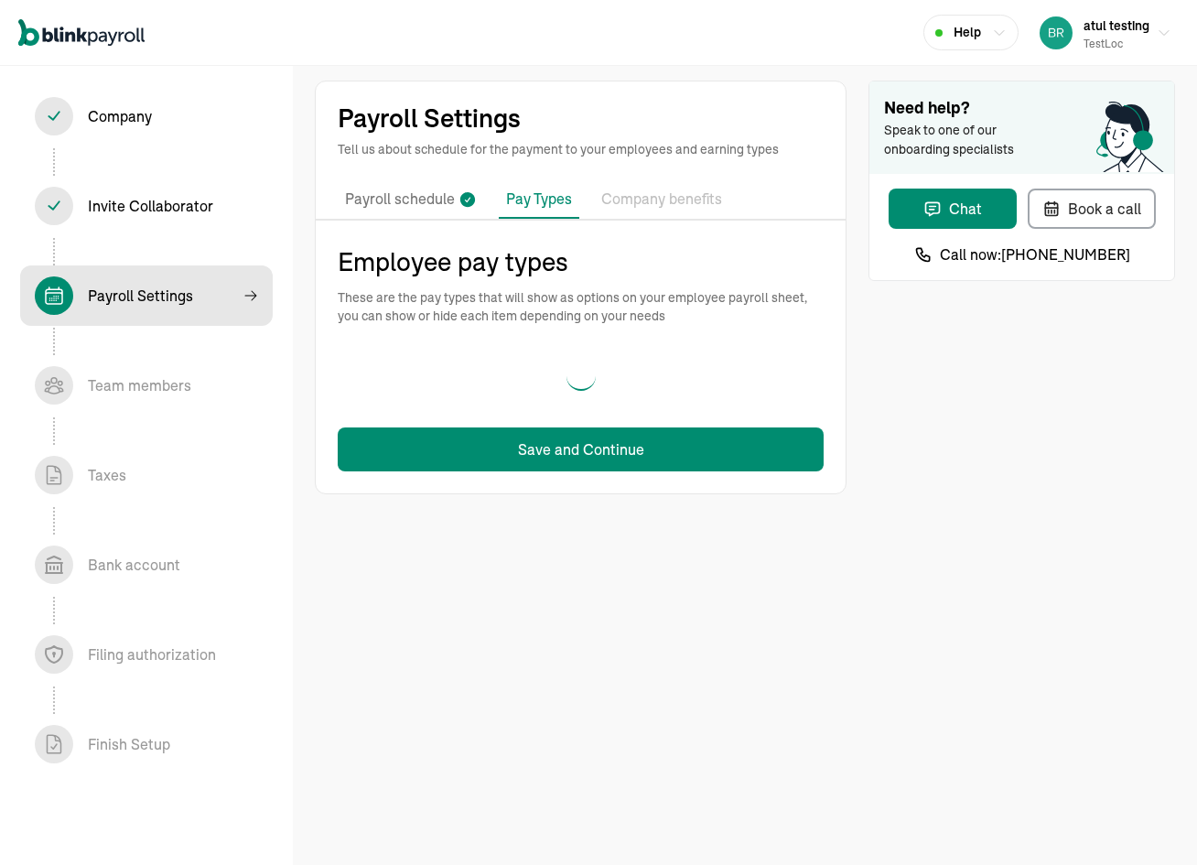
click at [383, 194] on p "Payroll schedule" at bounding box center [400, 200] width 110 height 24
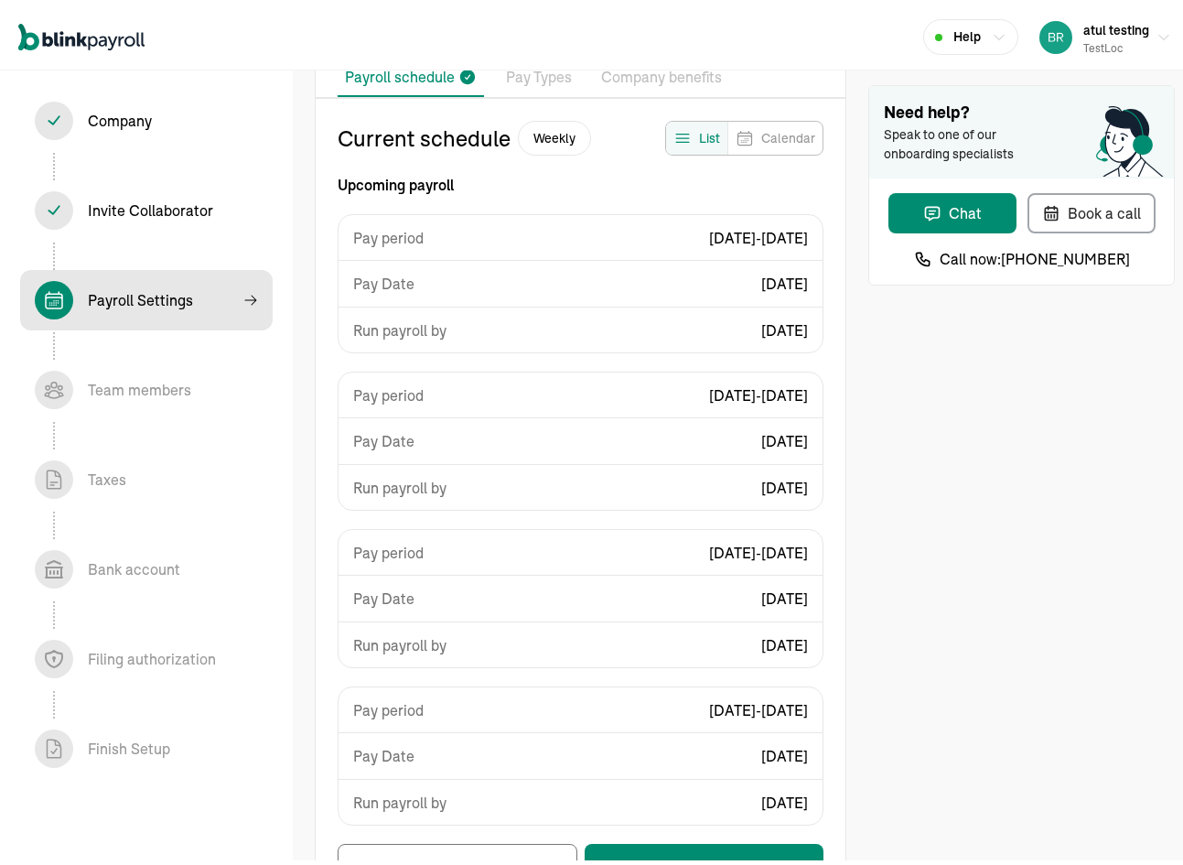
scroll to position [193, 0]
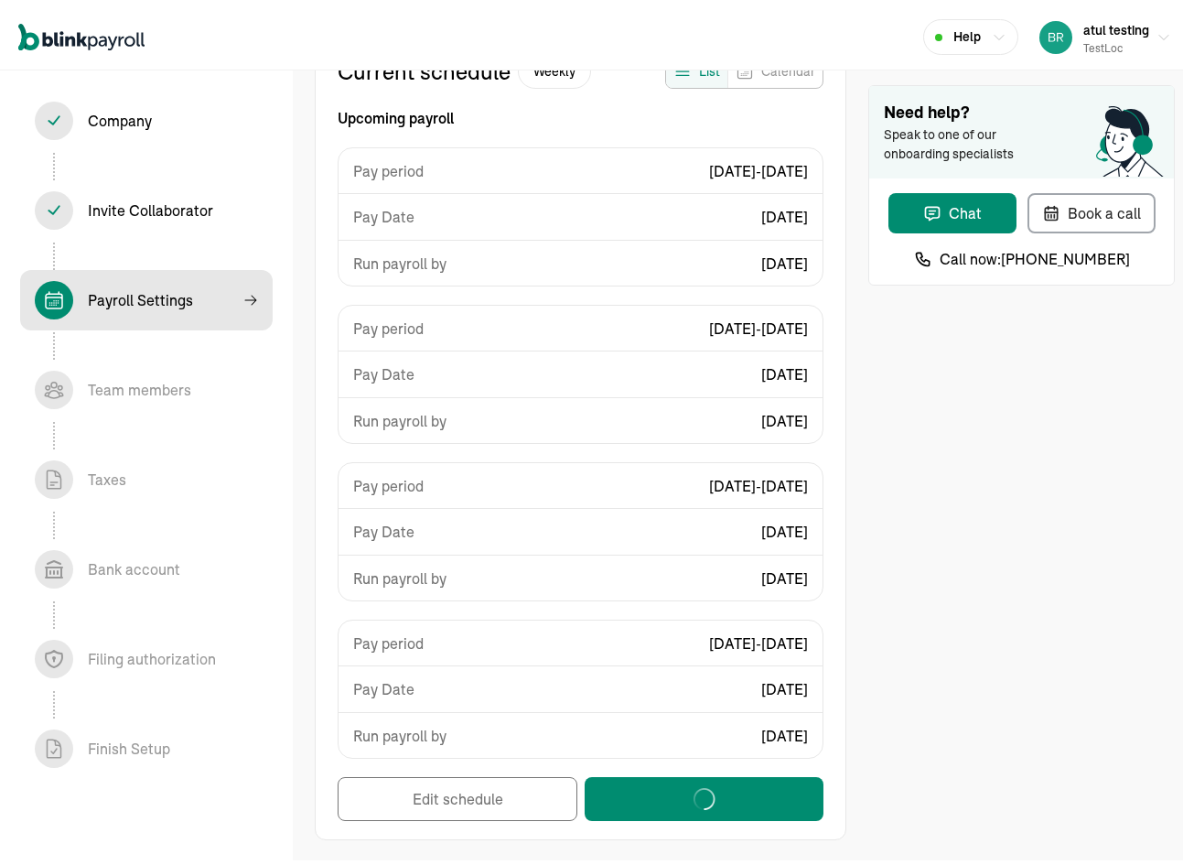
drag, startPoint x: 515, startPoint y: 813, endPoint x: 510, endPoint y: 801, distance: 13.9
click at [510, 803] on div "Edit schedule" at bounding box center [581, 794] width 486 height 44
select select "weekly"
select select "[DATE]"
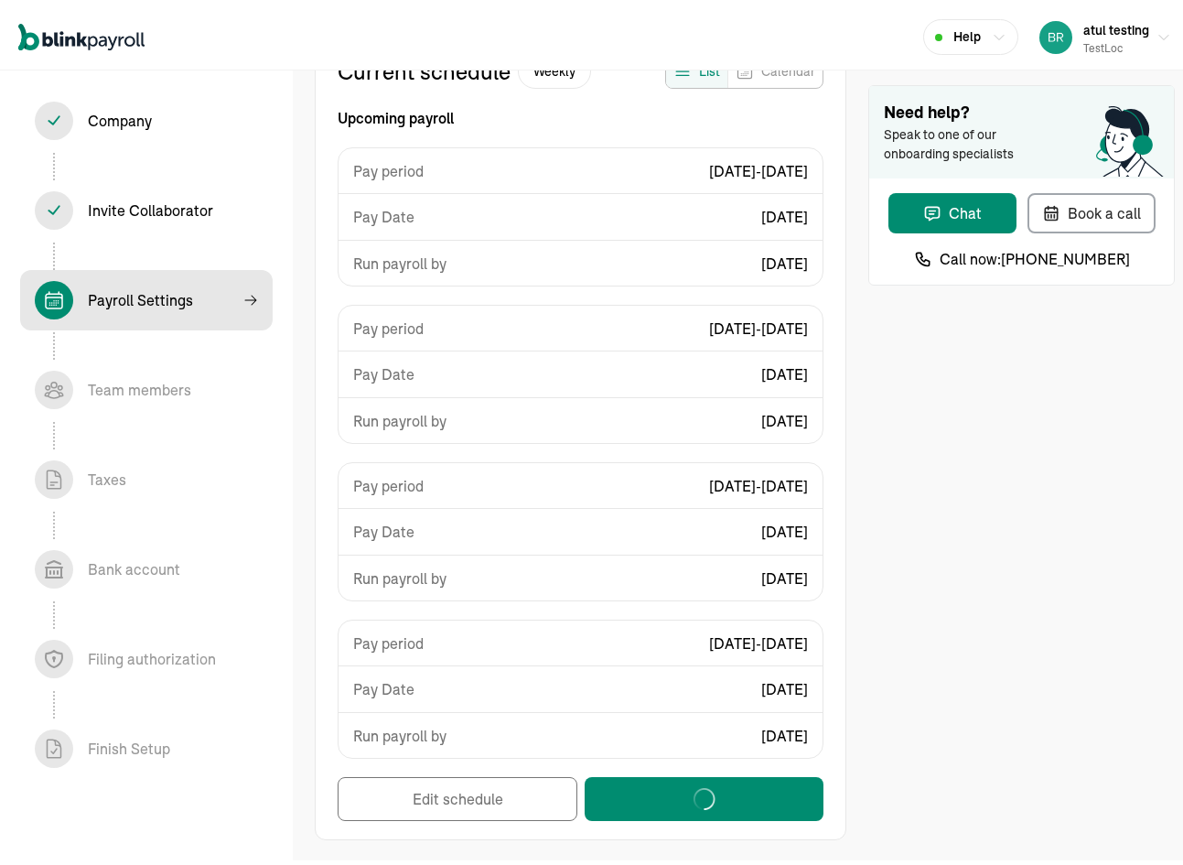
select select "[DATE] - [DATE]"
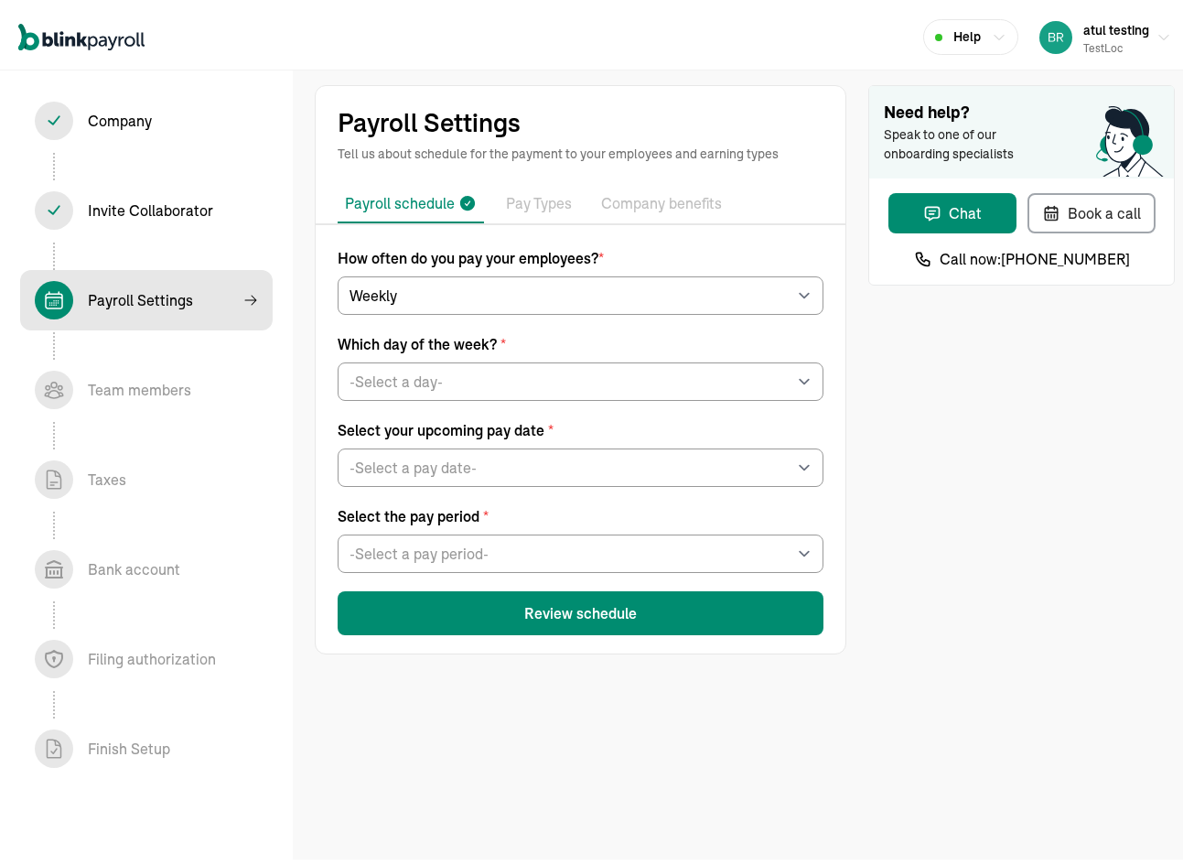
scroll to position [0, 0]
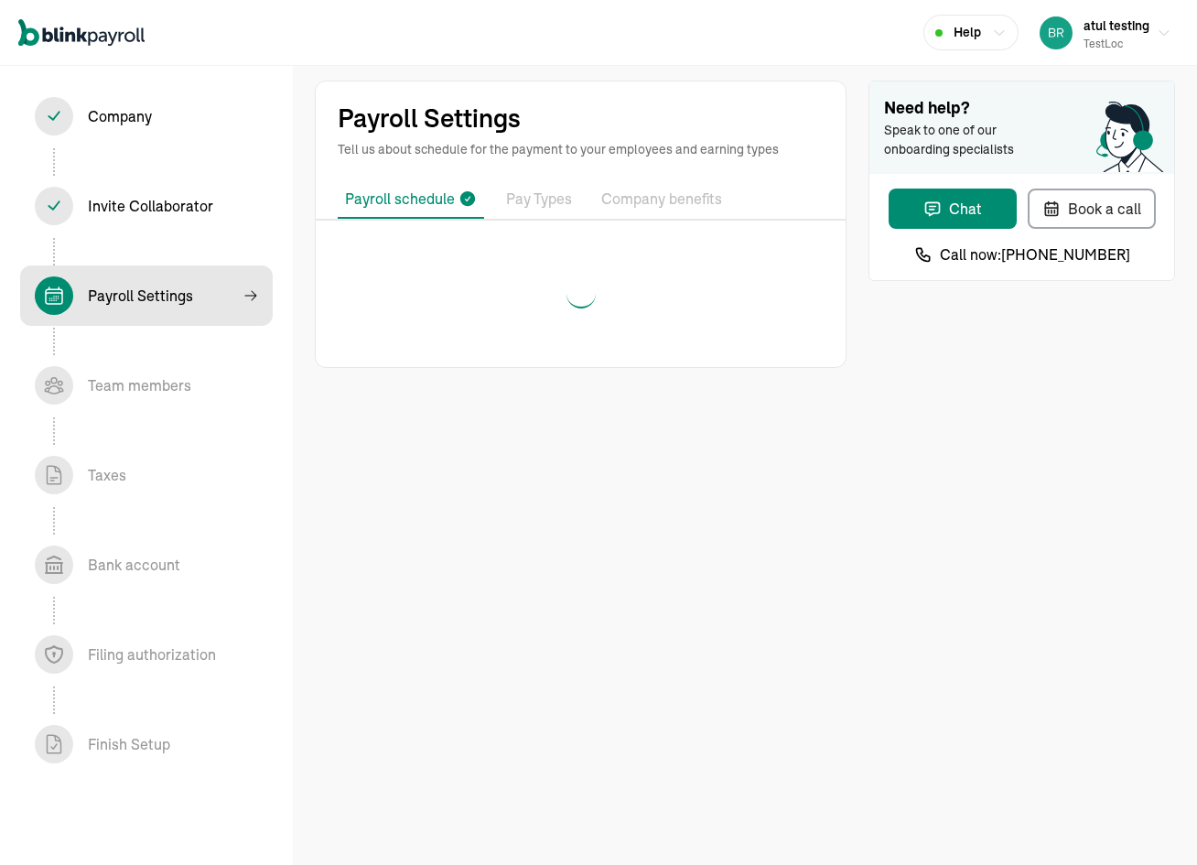
click at [468, 292] on div at bounding box center [581, 293] width 486 height 59
select select "weekly"
select select "[DATE]"
select select "[DATE] - [DATE]"
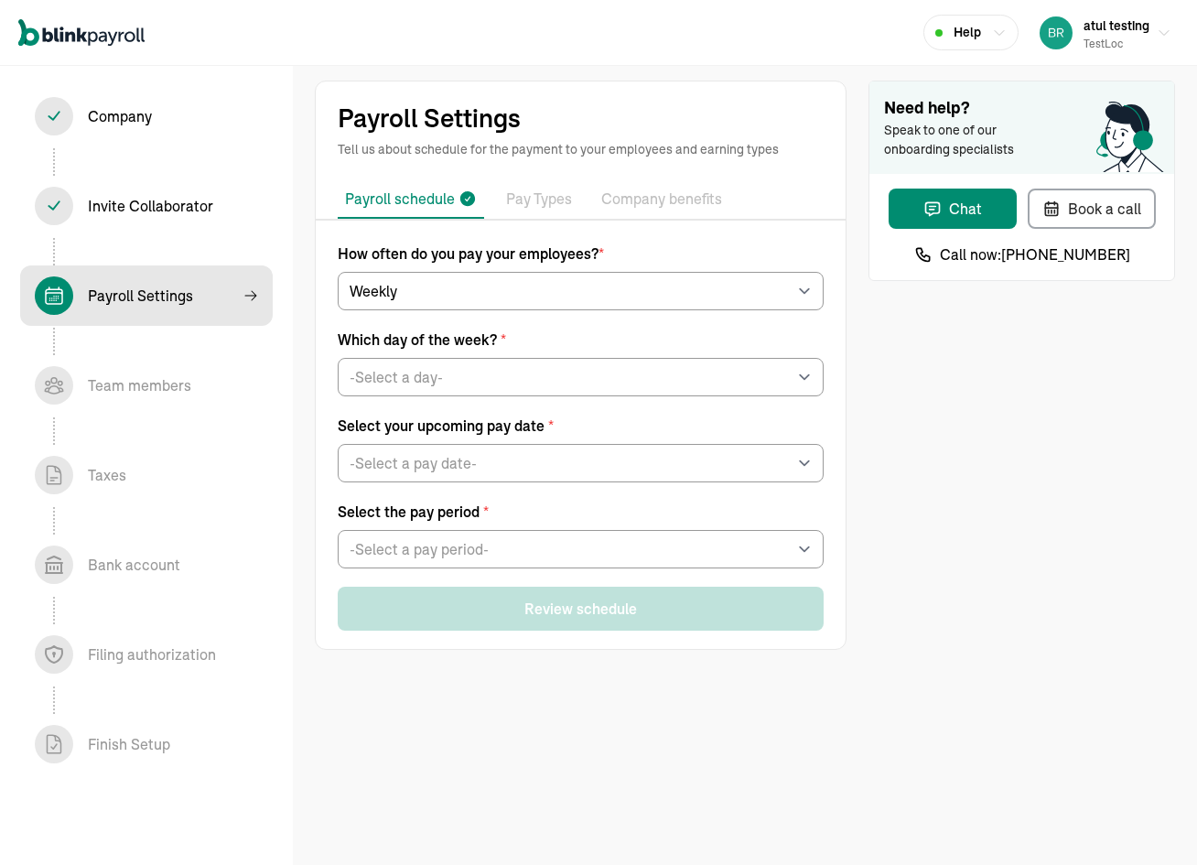
select select "[DATE]"
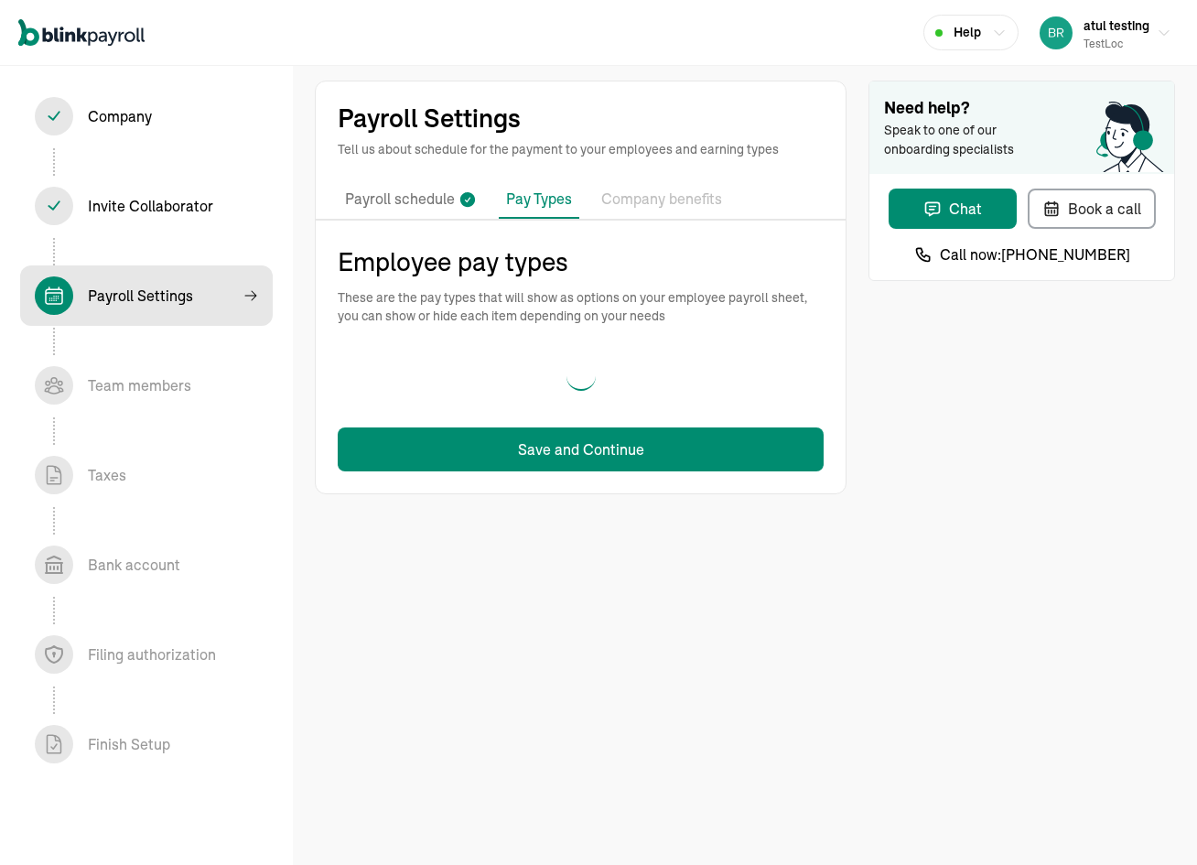
click at [474, 264] on p "Employee pay types" at bounding box center [581, 261] width 486 height 38
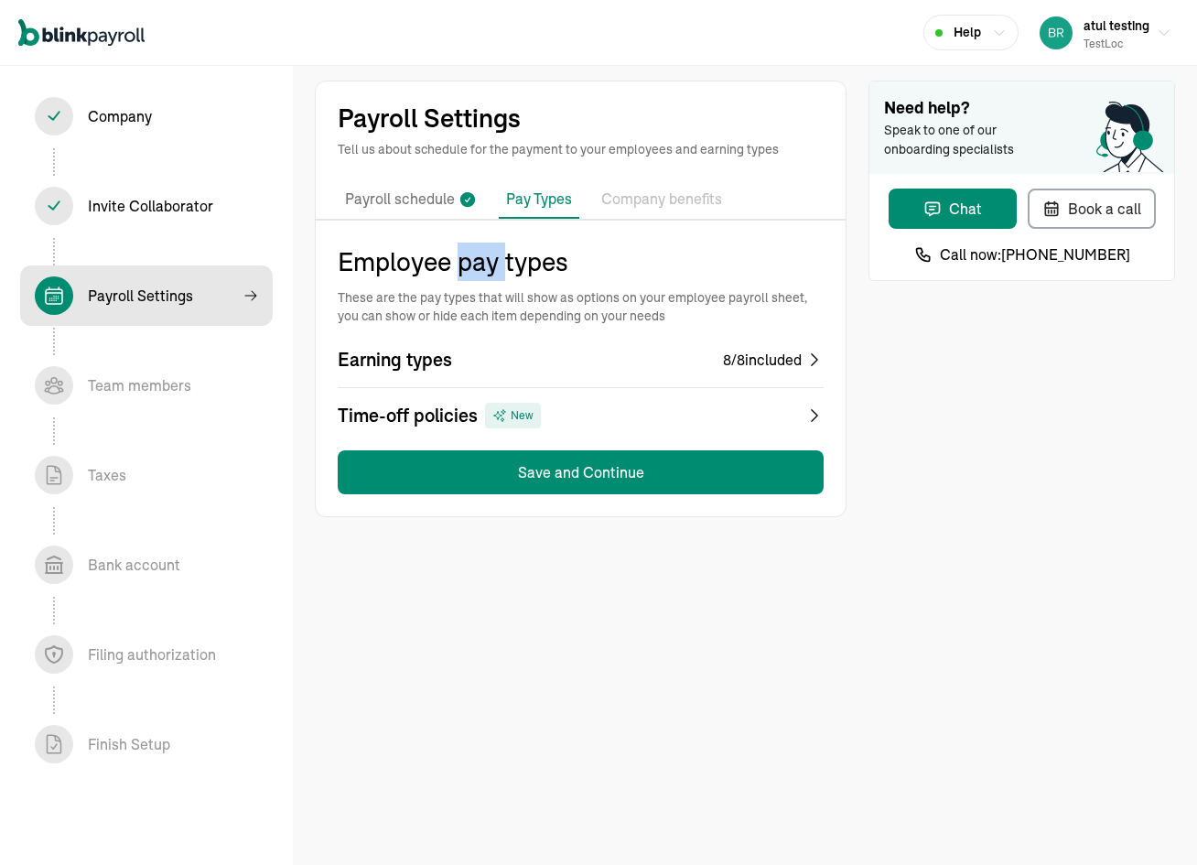
click at [474, 264] on p "Employee pay types" at bounding box center [581, 261] width 486 height 38
click at [414, 241] on div "Payroll schedule Pay Types Company benefits Employee pay types These are the pa…" at bounding box center [581, 348] width 530 height 336
click at [414, 210] on p "Payroll schedule" at bounding box center [400, 200] width 110 height 24
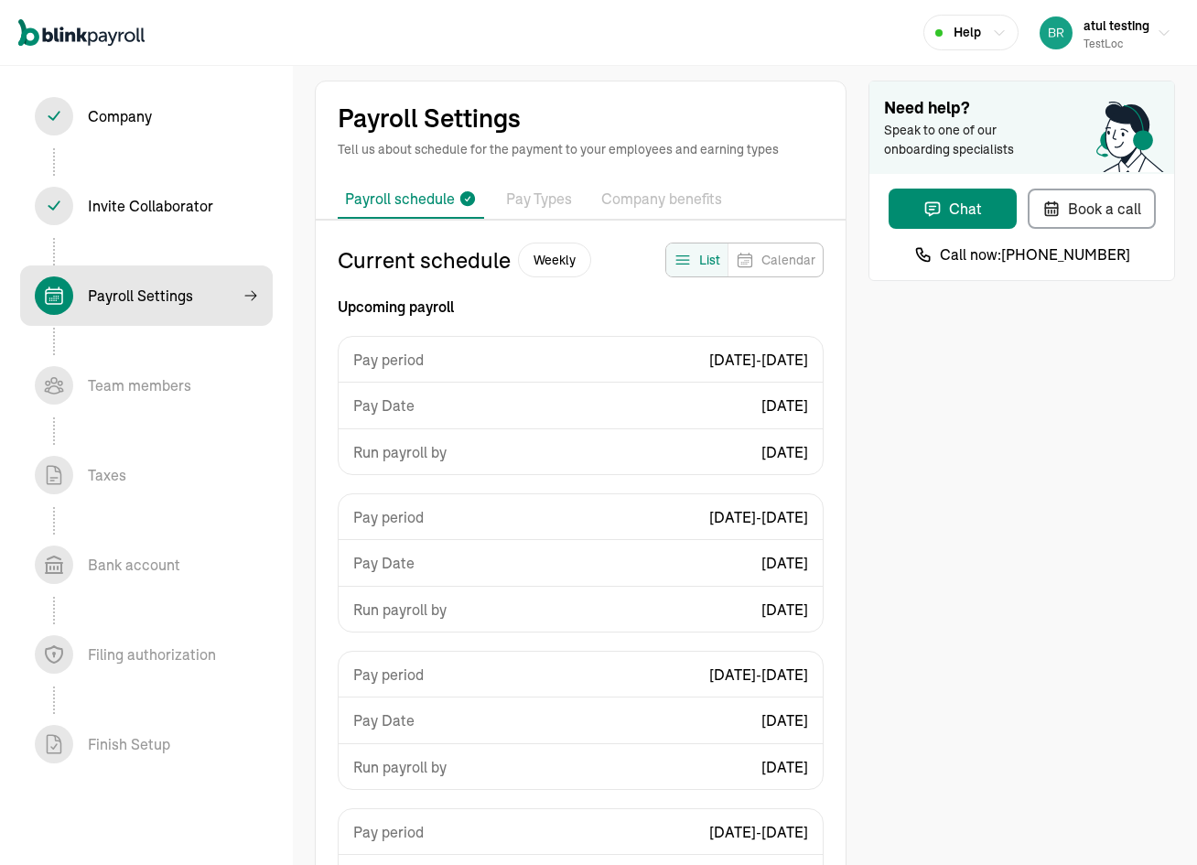
select select "weekly"
select select "Monday"
select select "09/08/2025"
select select "Tue, Aug 26 - Mon, Sep 01"
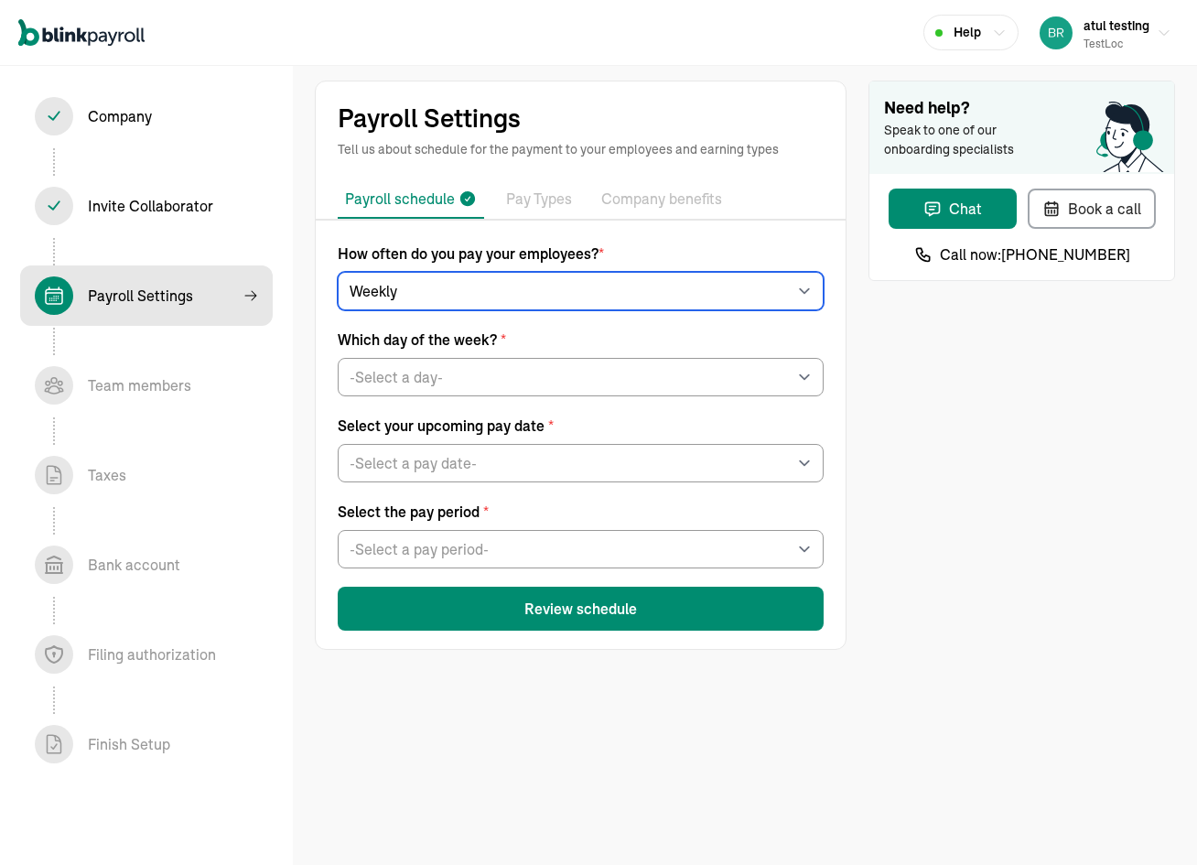
click at [470, 290] on select "-Select frequency- Weekly Bi-weekly Semi-monthly Monthly" at bounding box center [581, 291] width 486 height 38
click at [338, 272] on select "-Select frequency- Weekly Bi-weekly Semi-monthly Monthly" at bounding box center [581, 291] width 486 height 38
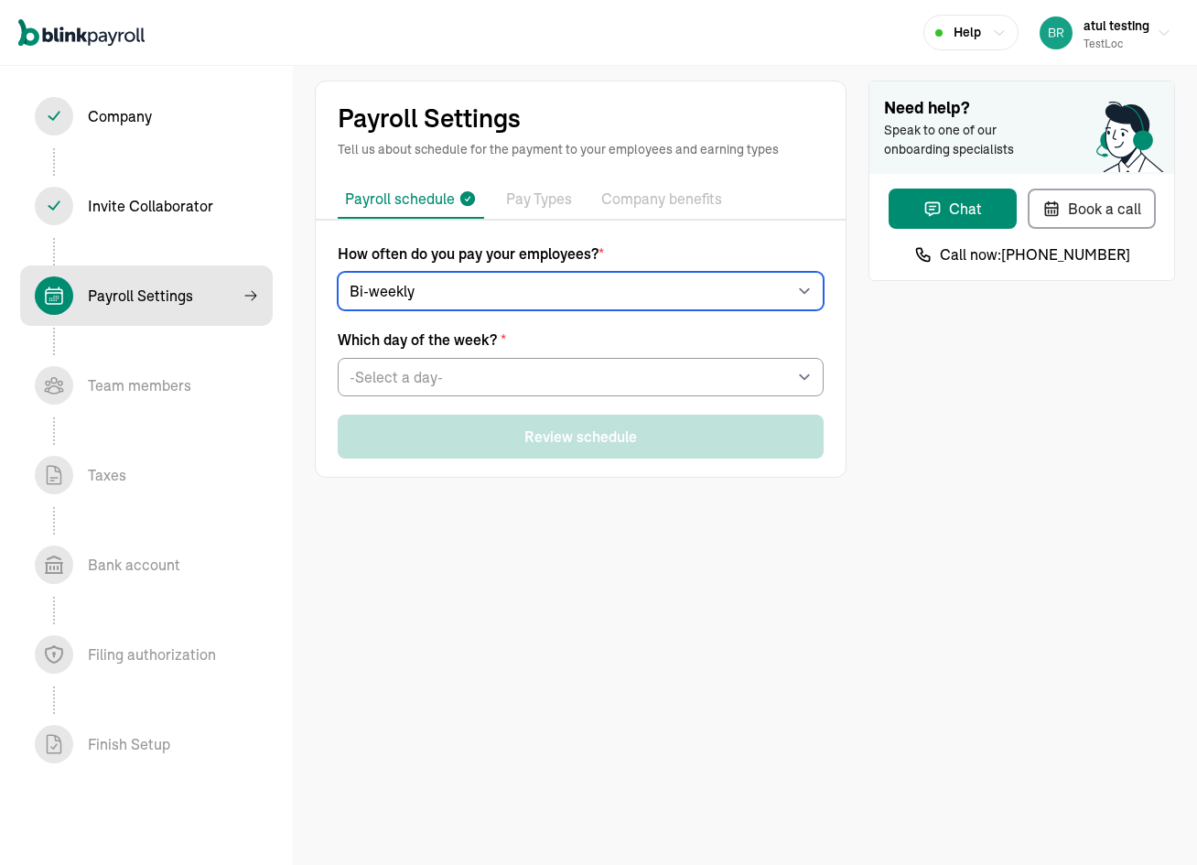
click at [394, 276] on select "-Select frequency- Weekly Bi-weekly Semi-monthly Monthly" at bounding box center [581, 291] width 486 height 38
click at [338, 272] on select "-Select frequency- Weekly Bi-weekly Semi-monthly Monthly" at bounding box center [581, 291] width 486 height 38
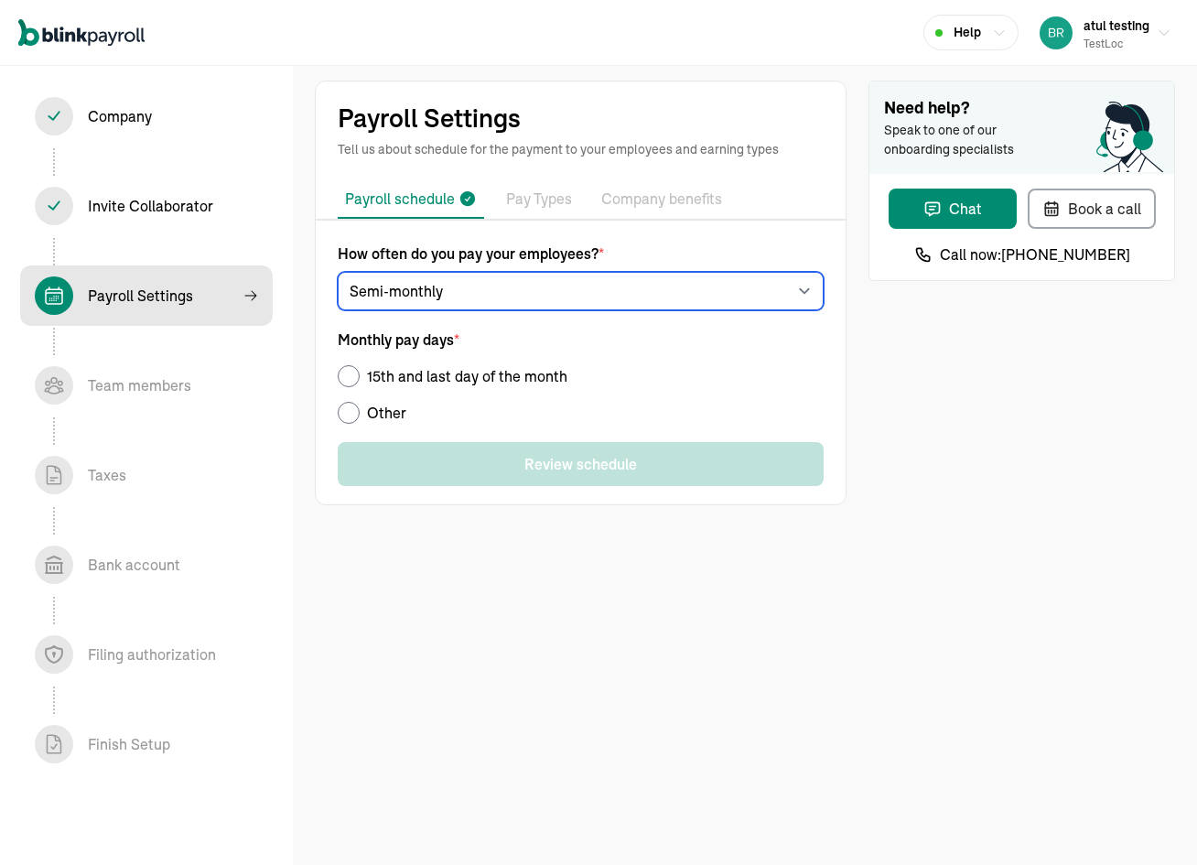
click at [423, 296] on select "-Select frequency- Weekly Bi-weekly Semi-monthly Monthly" at bounding box center [581, 291] width 486 height 38
select select "monthly"
click at [338, 272] on select "-Select frequency- Weekly Bi-weekly Semi-monthly Monthly" at bounding box center [581, 291] width 486 height 38
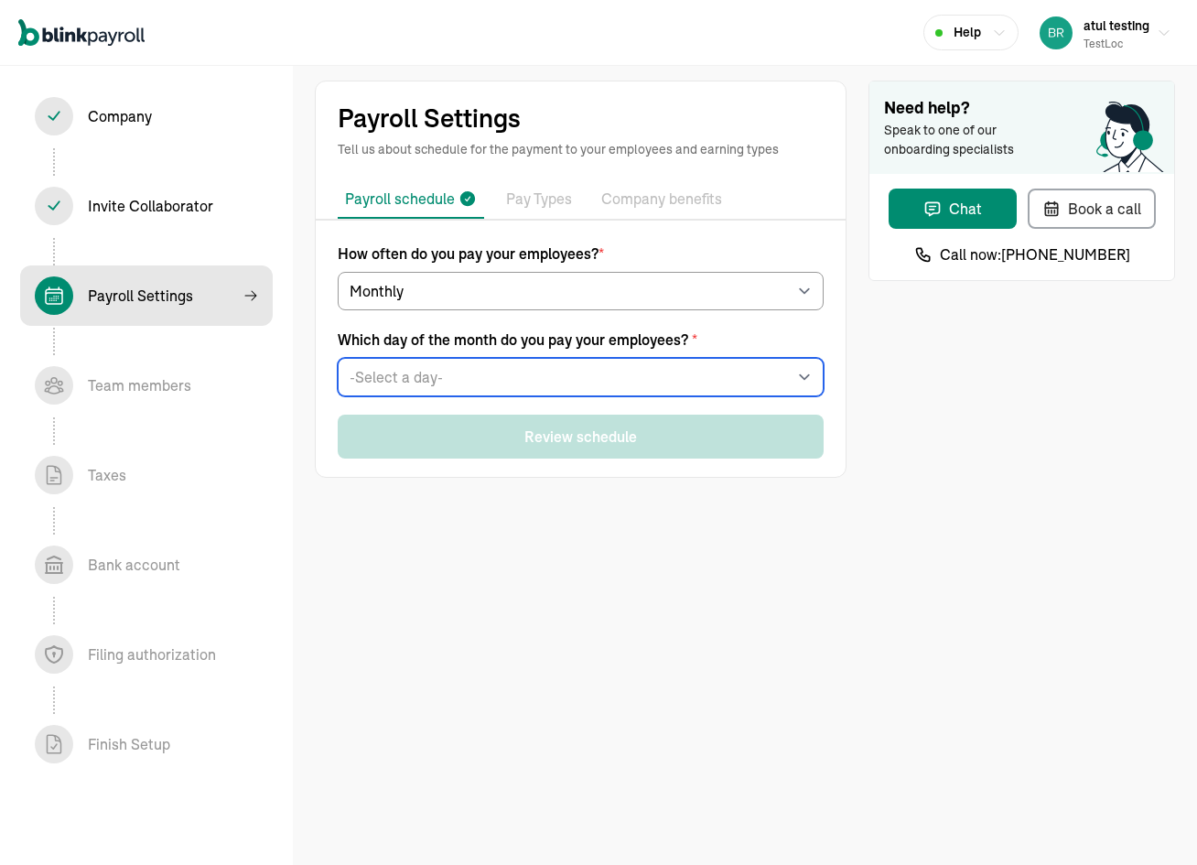
click at [419, 375] on select "-Select a day- 1 2 3 4 5 6 7 8 9 10 11 12 13 14 15 16 17 18 19 20 21 22 23 24 2…" at bounding box center [581, 377] width 486 height 38
select select "1"
click at [338, 358] on select "-Select a day- 1 2 3 4 5 6 7 8 9 10 11 12 13 14 15 16 17 18 19 20 21 22 23 24 2…" at bounding box center [581, 377] width 486 height 38
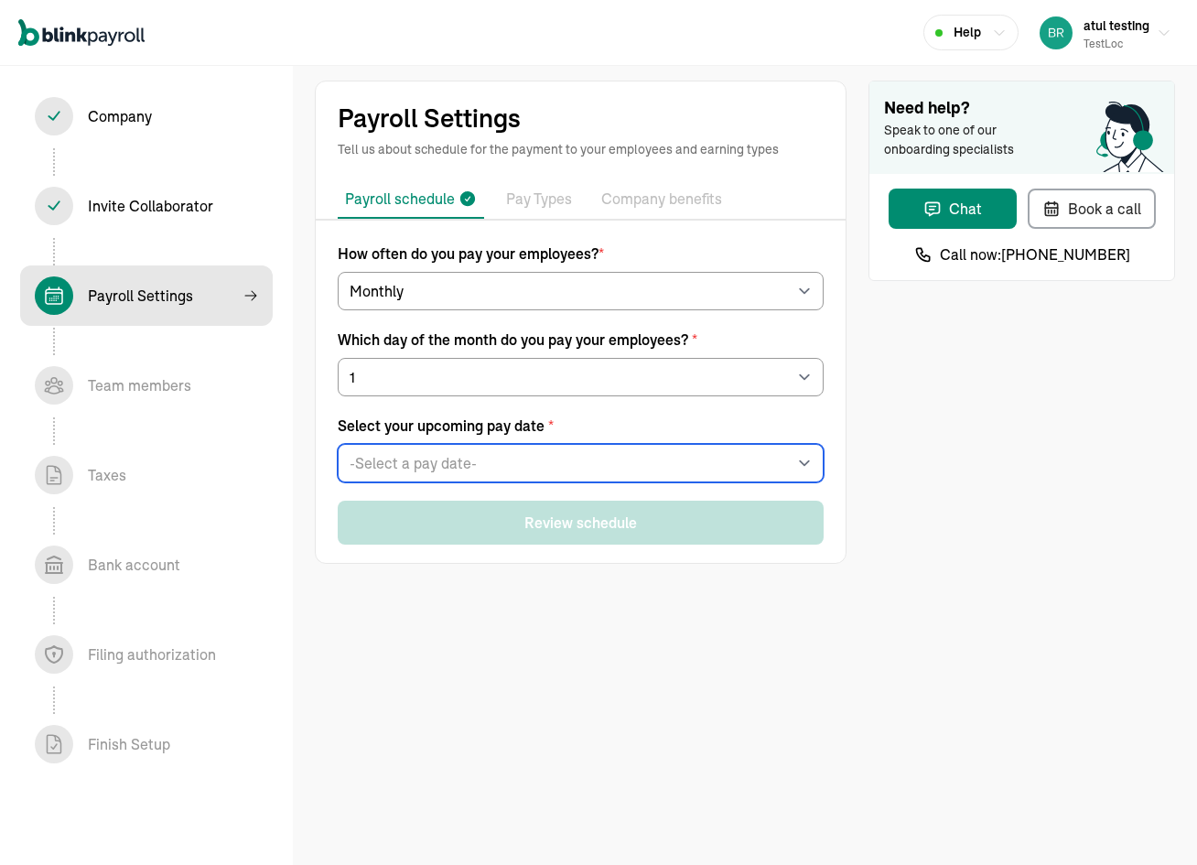
click at [416, 465] on select "-Select a pay date- Wed, Oct 01, 2025 Sat, Nov 01, 2025 Mon, Dec 01, 2025 Thu, …" at bounding box center [581, 463] width 486 height 38
select select "[DATE]"
click at [338, 444] on select "-Select a pay date- Wed, Oct 01, 2025 Sat, Nov 01, 2025 Mon, Dec 01, 2025 Thu, …" at bounding box center [581, 463] width 486 height 38
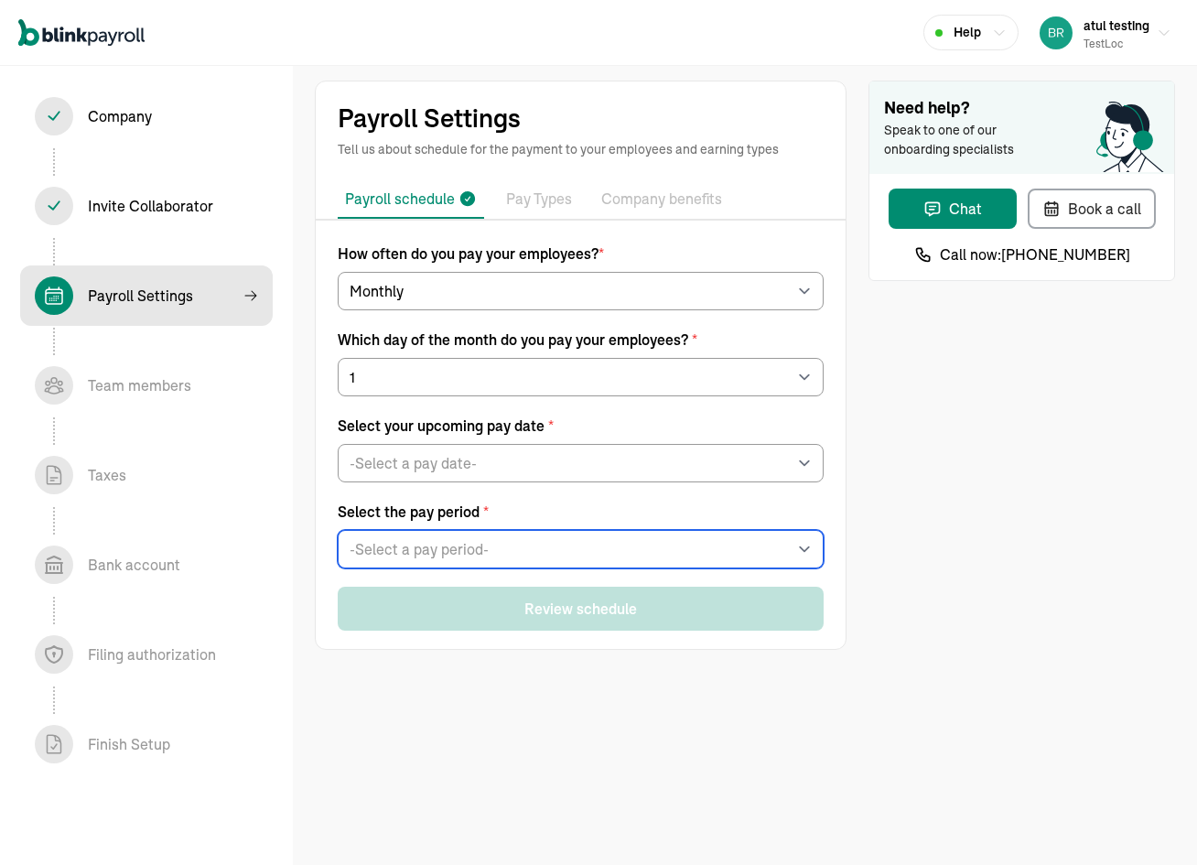
click at [423, 563] on select "-Select a pay period- Mon, Sep 01 - Tue, Sep 30 Tue, Sep 02 - Wed, Oct 01 Custo…" at bounding box center [581, 549] width 486 height 38
select select "Mon, Sep 01 - Tue, Sep 30"
click at [338, 530] on select "-Select a pay period- Mon, Sep 01 - Tue, Sep 30 Tue, Sep 02 - Wed, Oct 01 Custo…" at bounding box center [581, 549] width 486 height 38
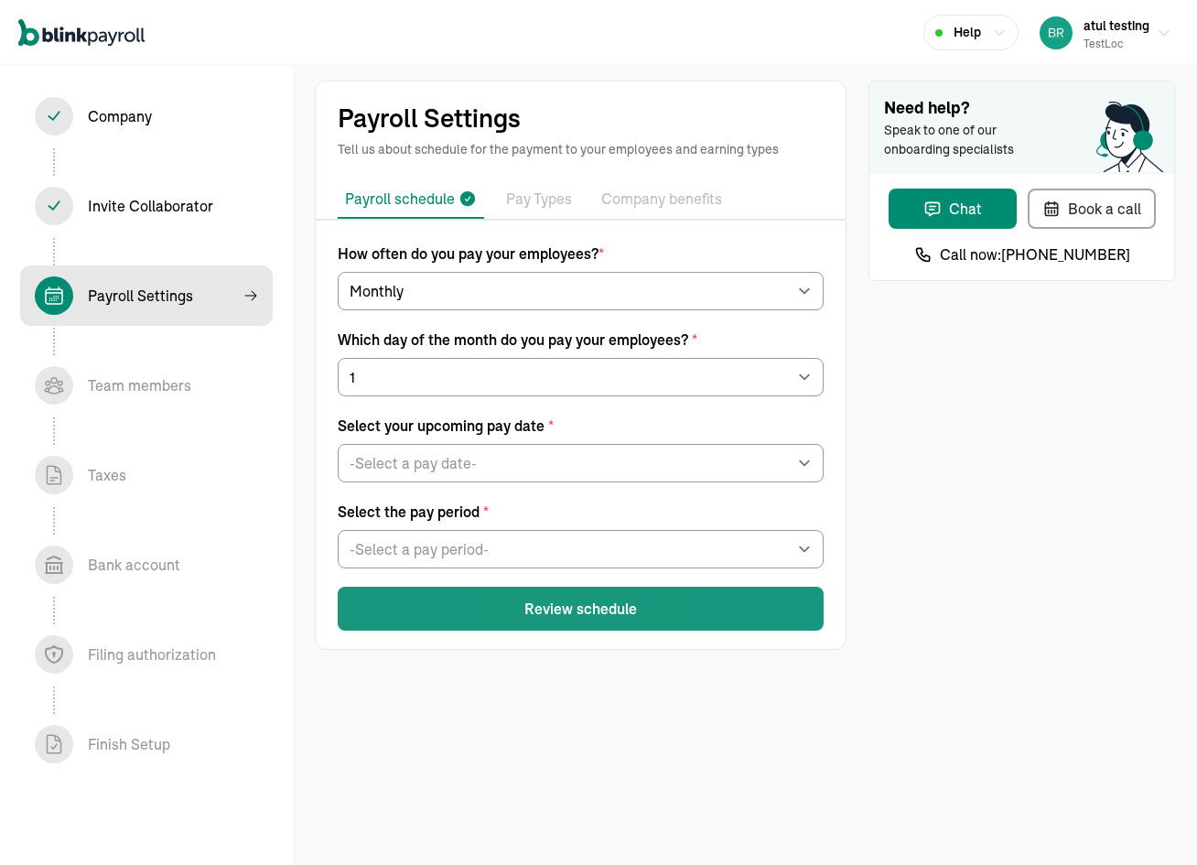
click at [565, 591] on button "Review schedule" at bounding box center [581, 608] width 486 height 44
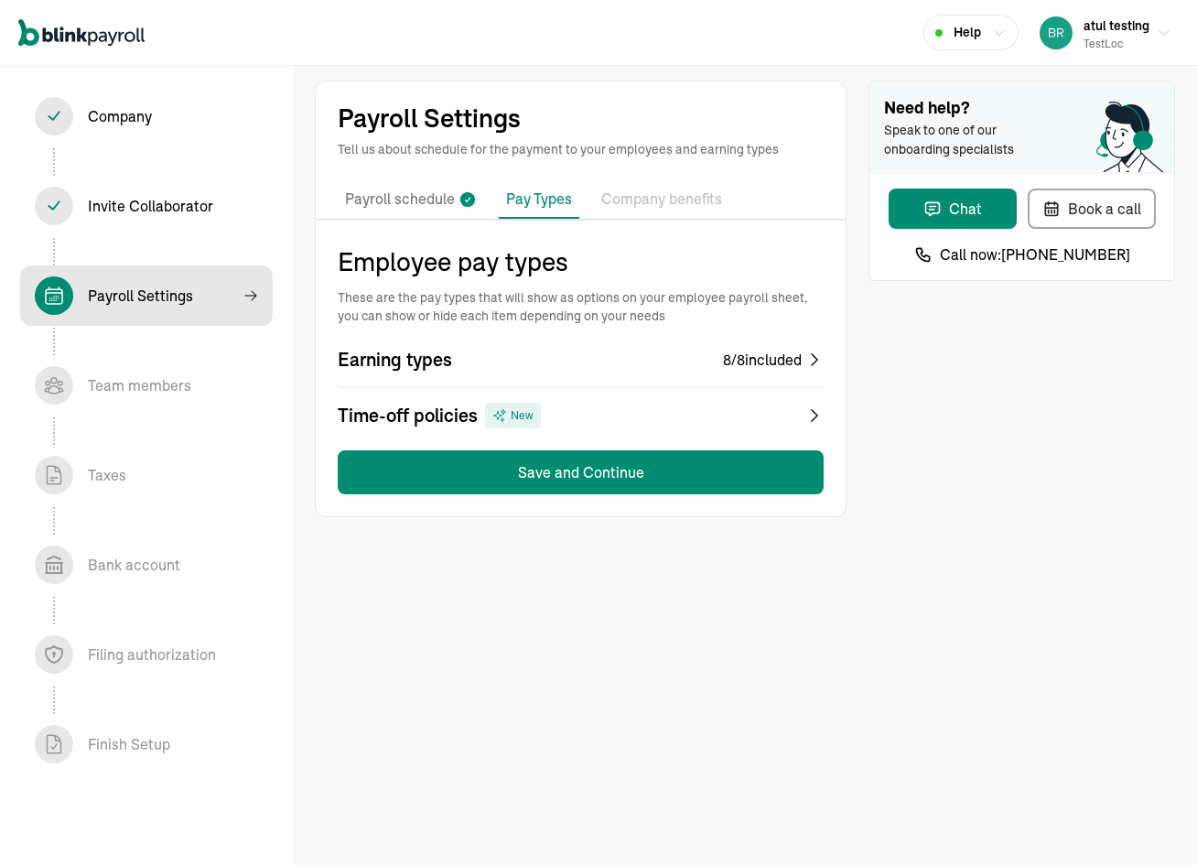
click at [700, 386] on div "Earning types 8 / 8 included Time-off policies New" at bounding box center [581, 387] width 486 height 81
click at [708, 407] on div "Time-off policies New" at bounding box center [581, 416] width 486 height 26
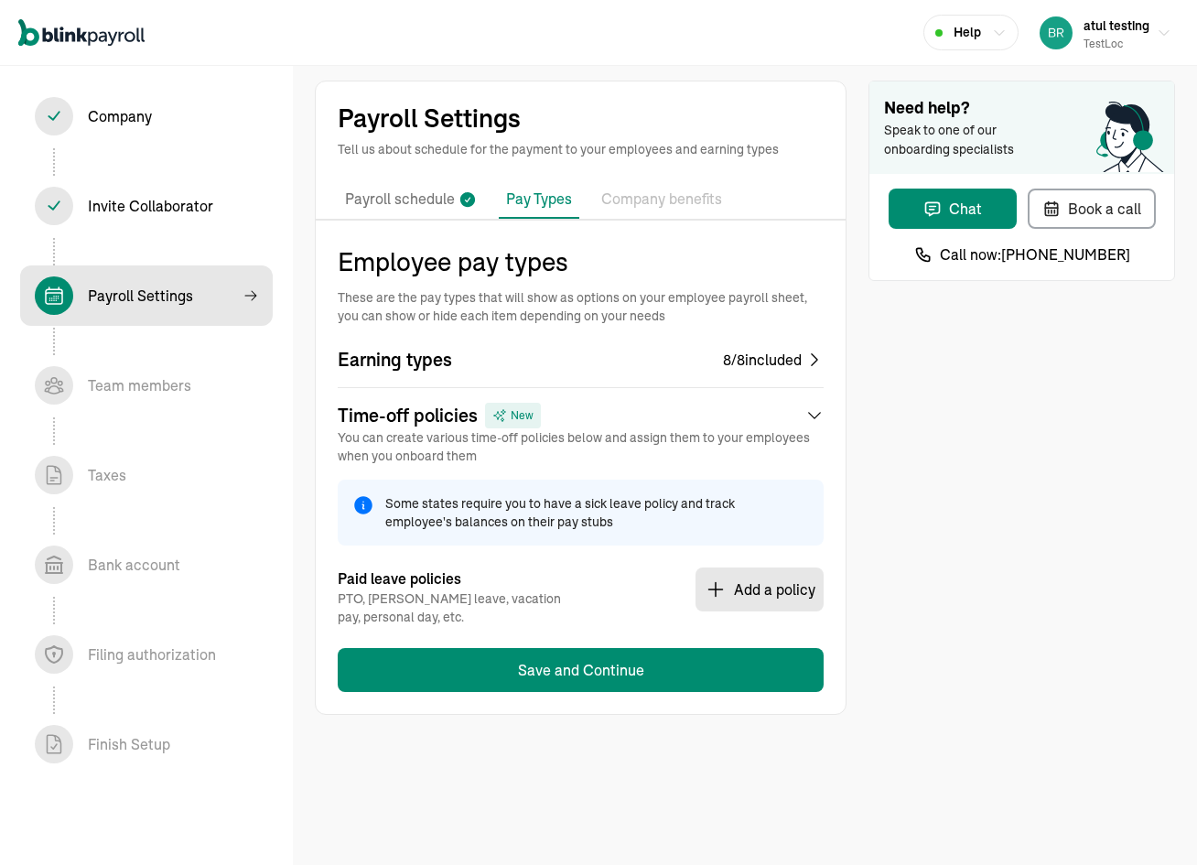
click at [770, 585] on button "Add a policy" at bounding box center [759, 589] width 128 height 44
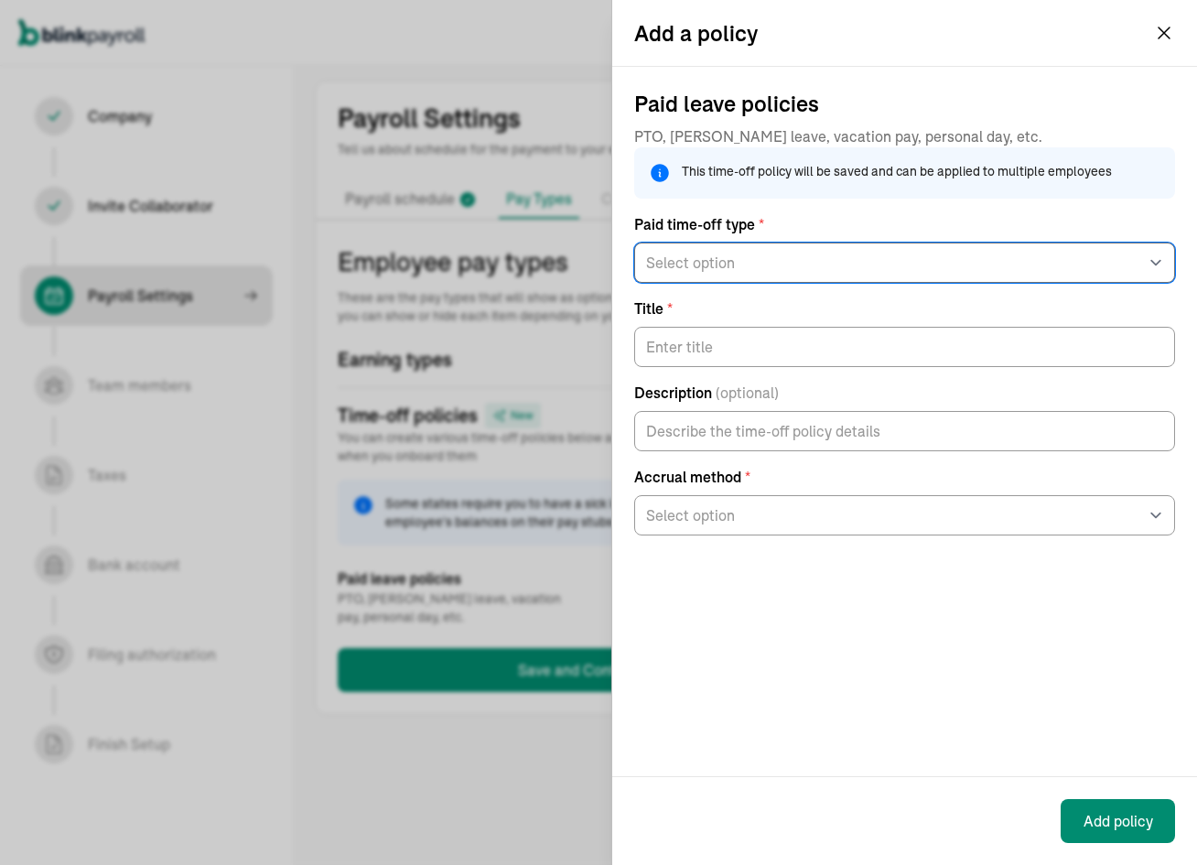
click at [811, 261] on select "Select option General PTO Sick pay Vacation pay" at bounding box center [904, 262] width 541 height 40
click at [767, 574] on div "Paid leave policies PTO, Sick leave, vacation pay, personal day, etc. This time…" at bounding box center [904, 421] width 585 height 709
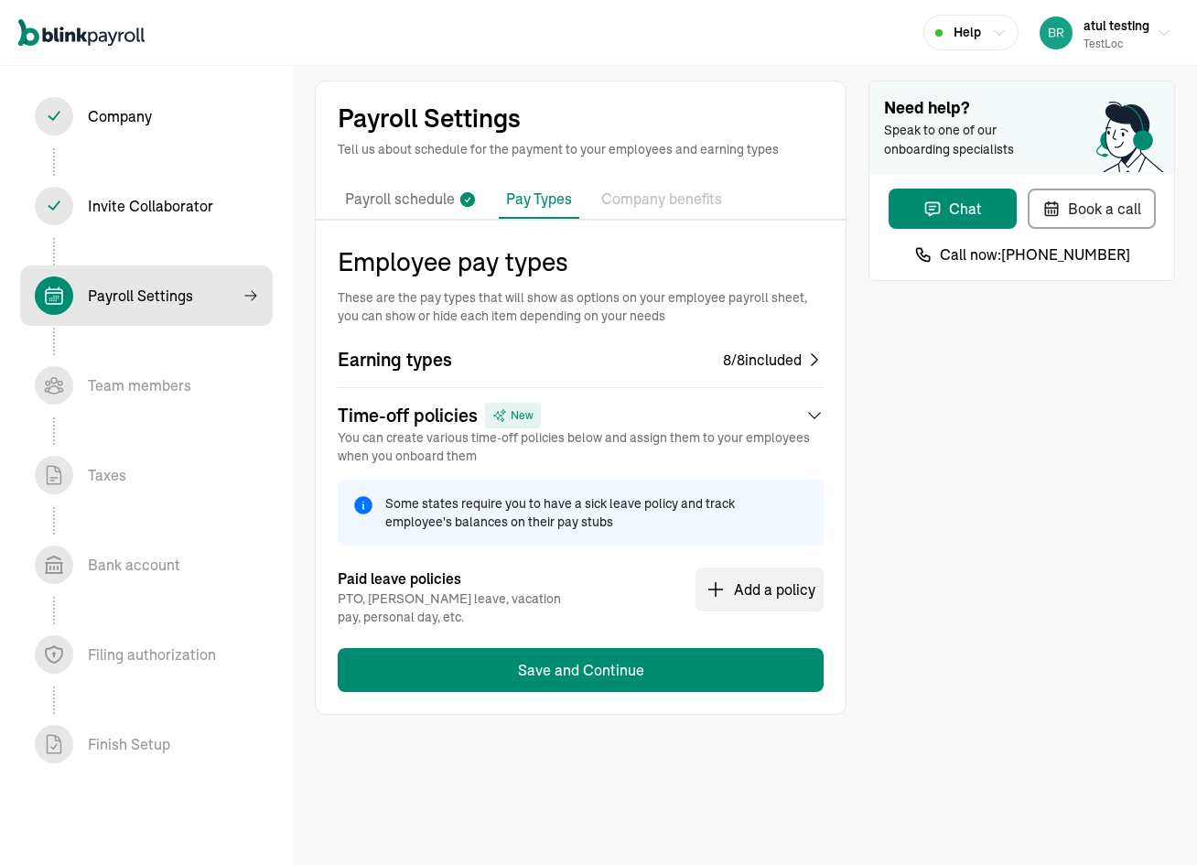
click at [679, 201] on p "Company benefits" at bounding box center [661, 200] width 121 height 24
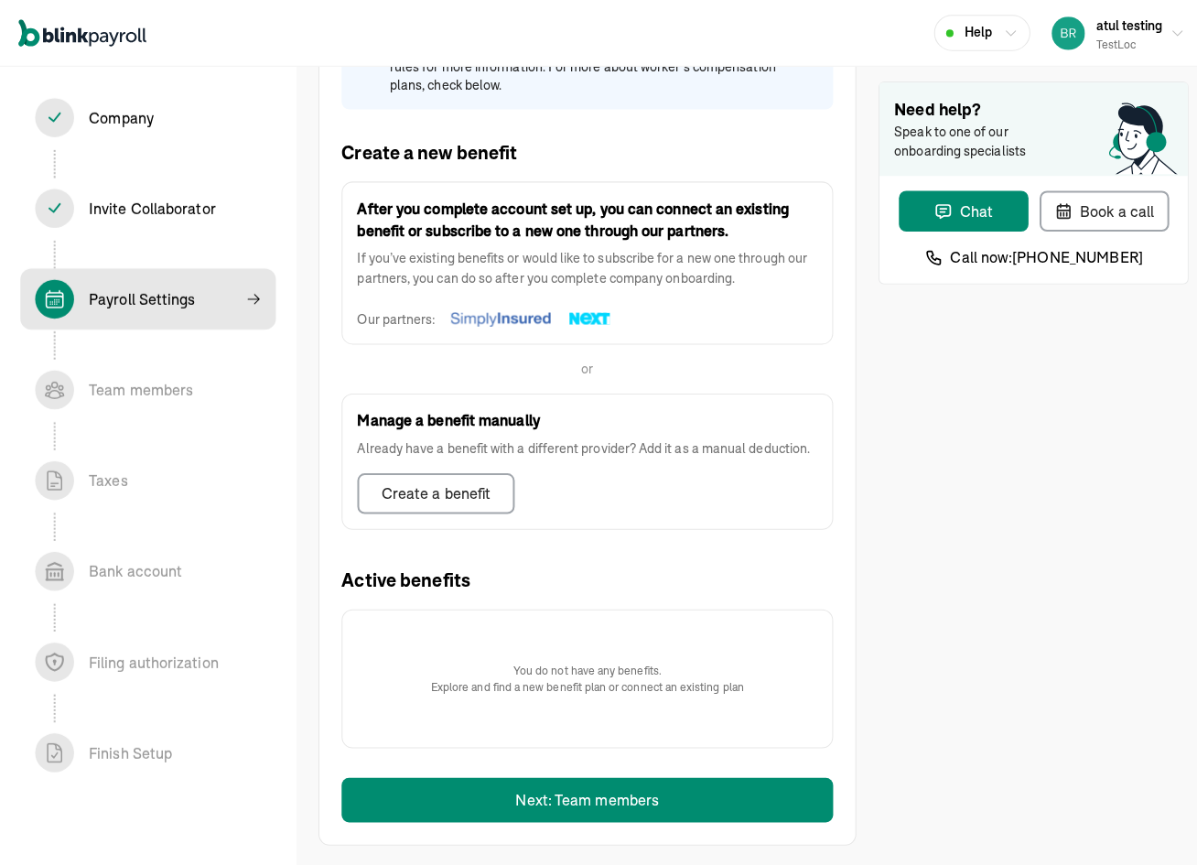
scroll to position [342, 0]
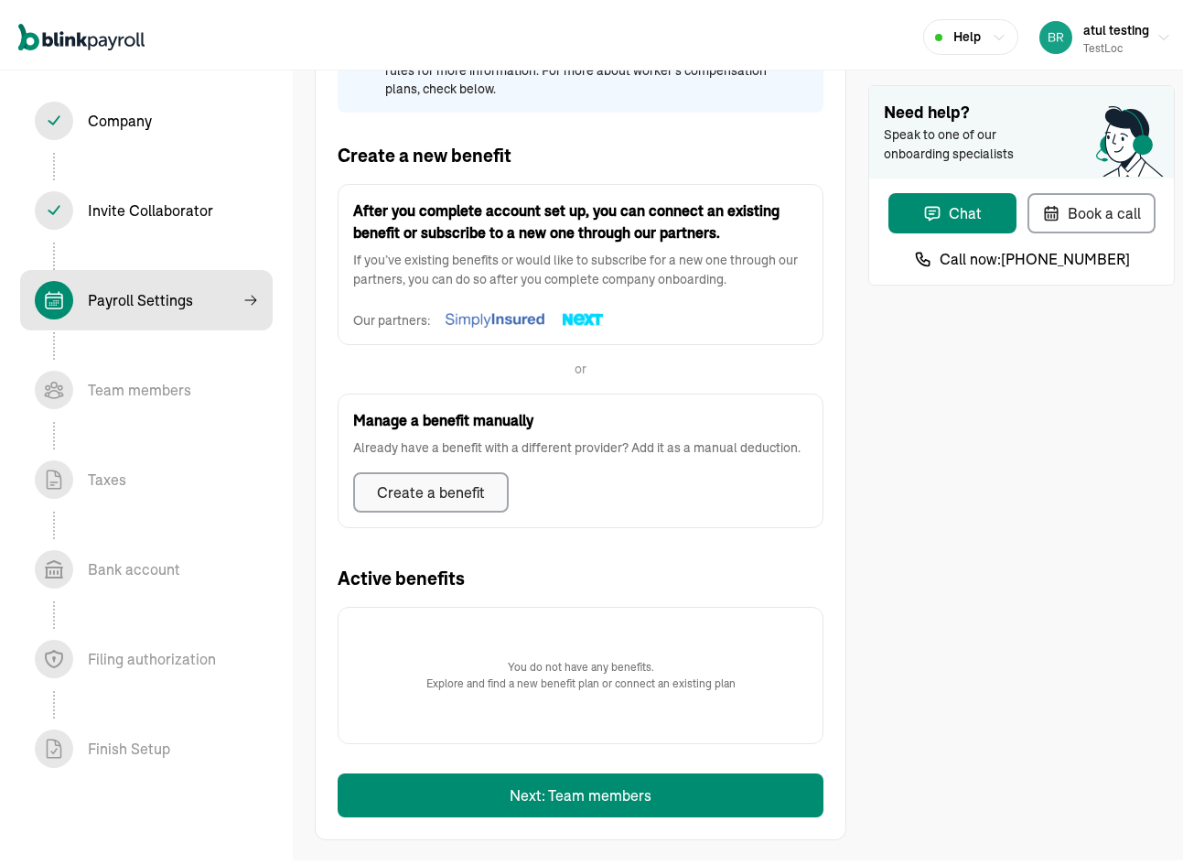
click at [474, 492] on div "Create a benefit" at bounding box center [431, 488] width 108 height 22
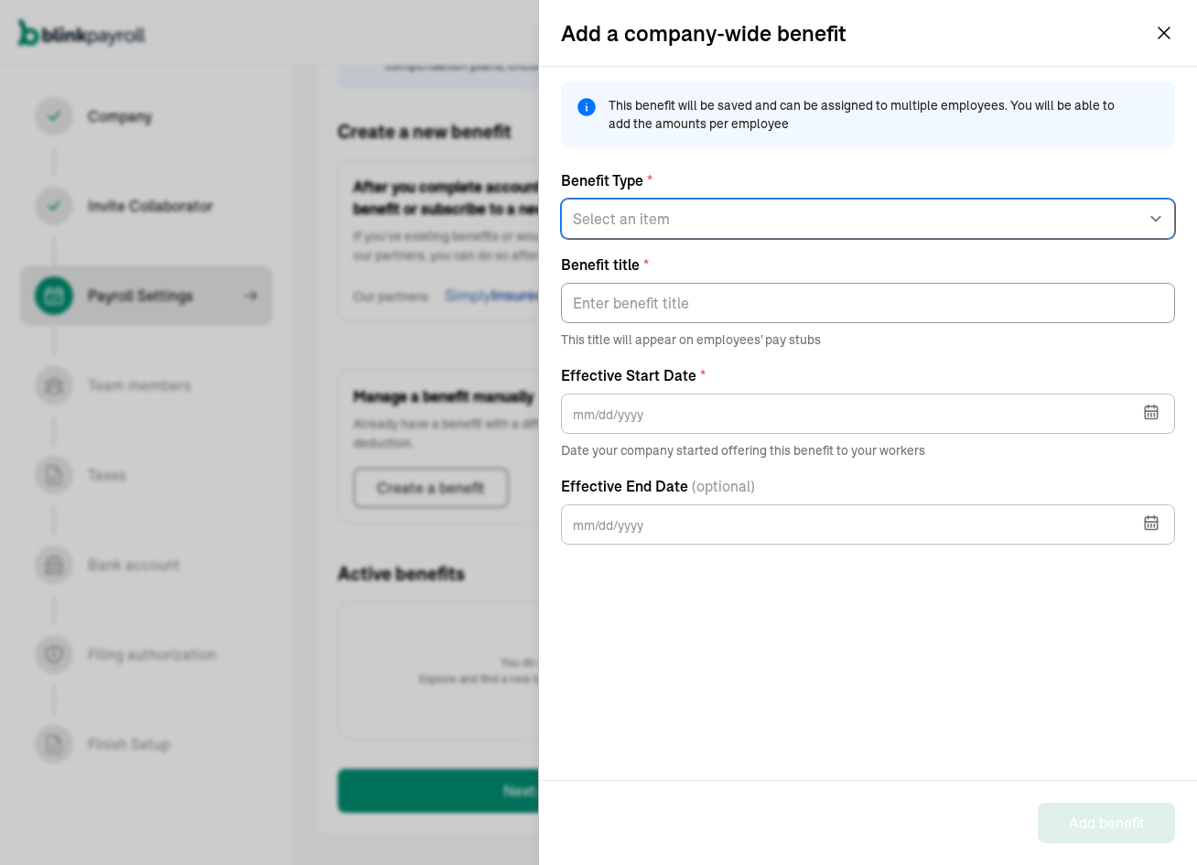
click at [700, 225] on select "Select an item 125 Medical 125 Vision 125 Dental 125 Disability 125 Accident 12…" at bounding box center [868, 219] width 614 height 40
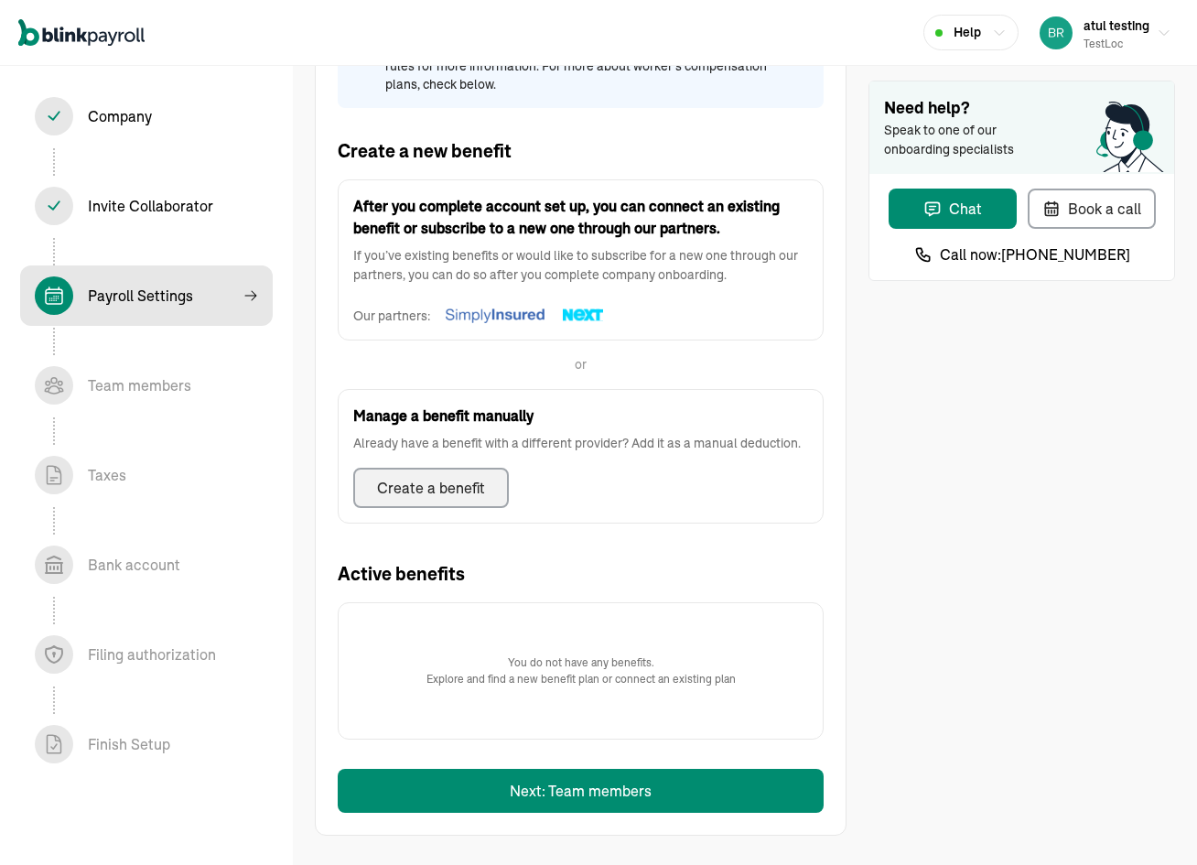
scroll to position [323, 0]
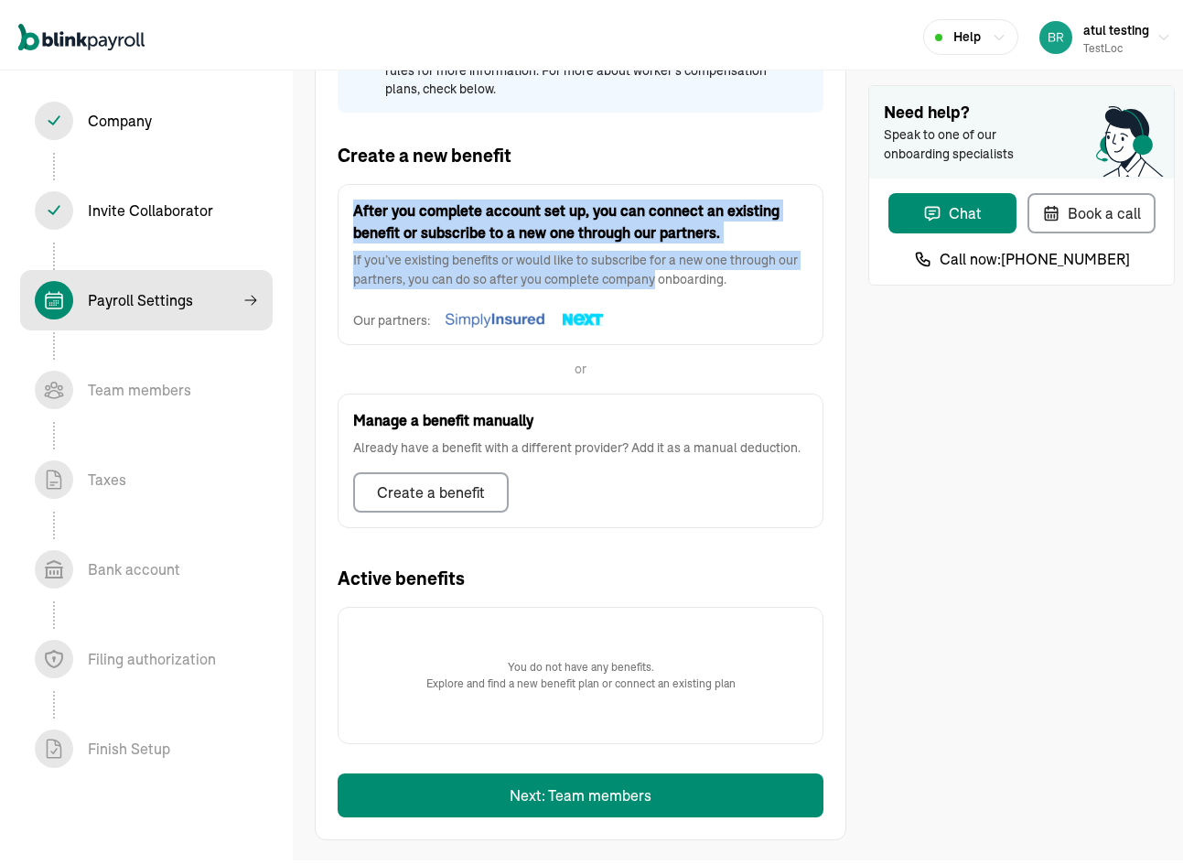
drag, startPoint x: 355, startPoint y: 200, endPoint x: 674, endPoint y: 301, distance: 334.8
click at [674, 301] on div "After you complete account set up, you can connect an existing benefit or subsc…" at bounding box center [581, 259] width 486 height 161
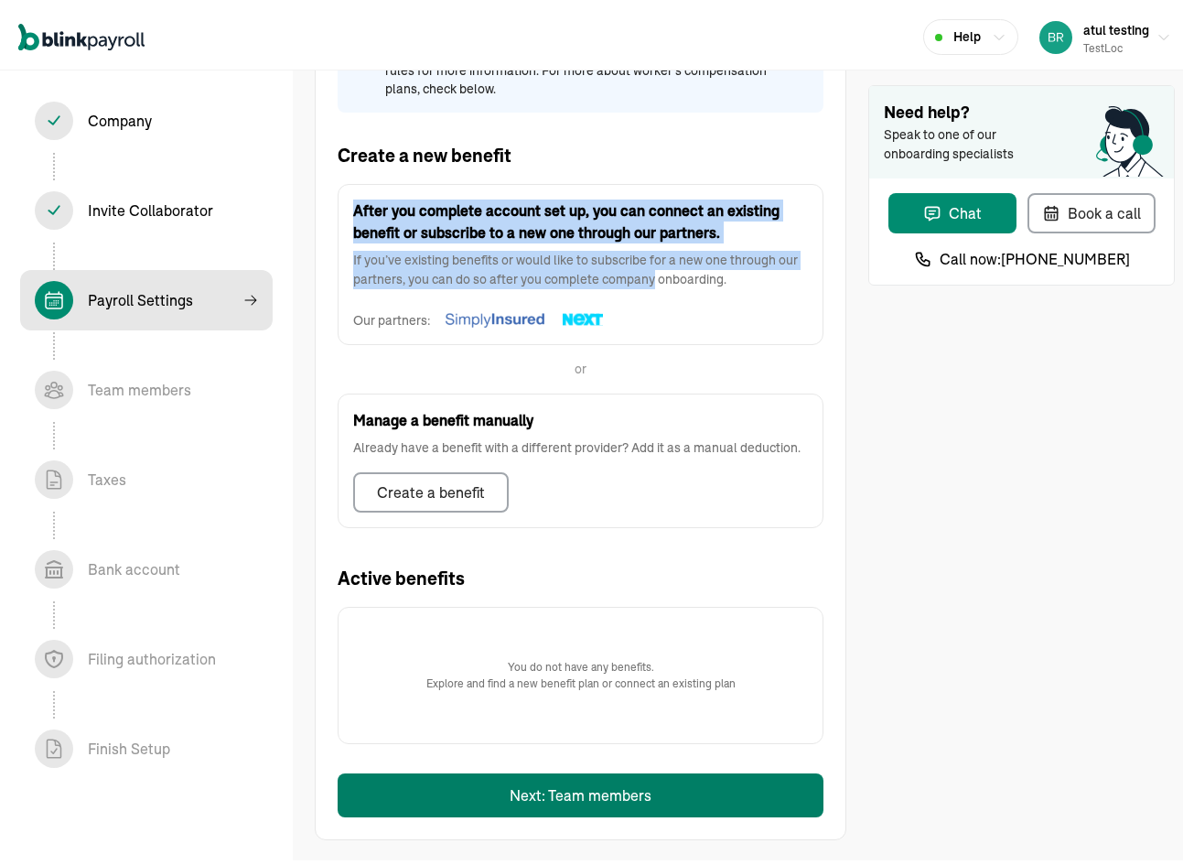
click at [543, 812] on button "Next: Team members" at bounding box center [581, 791] width 486 height 44
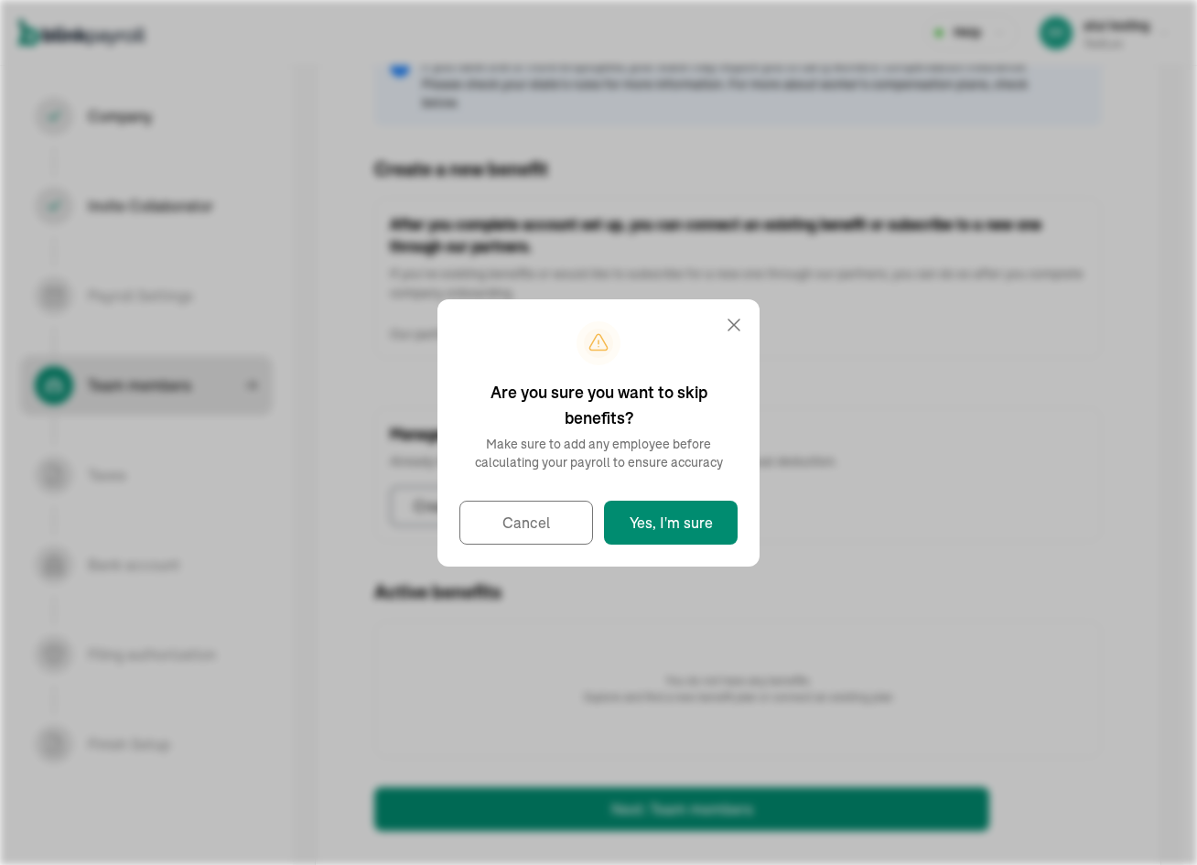
select select "employee"
select select "contractor"
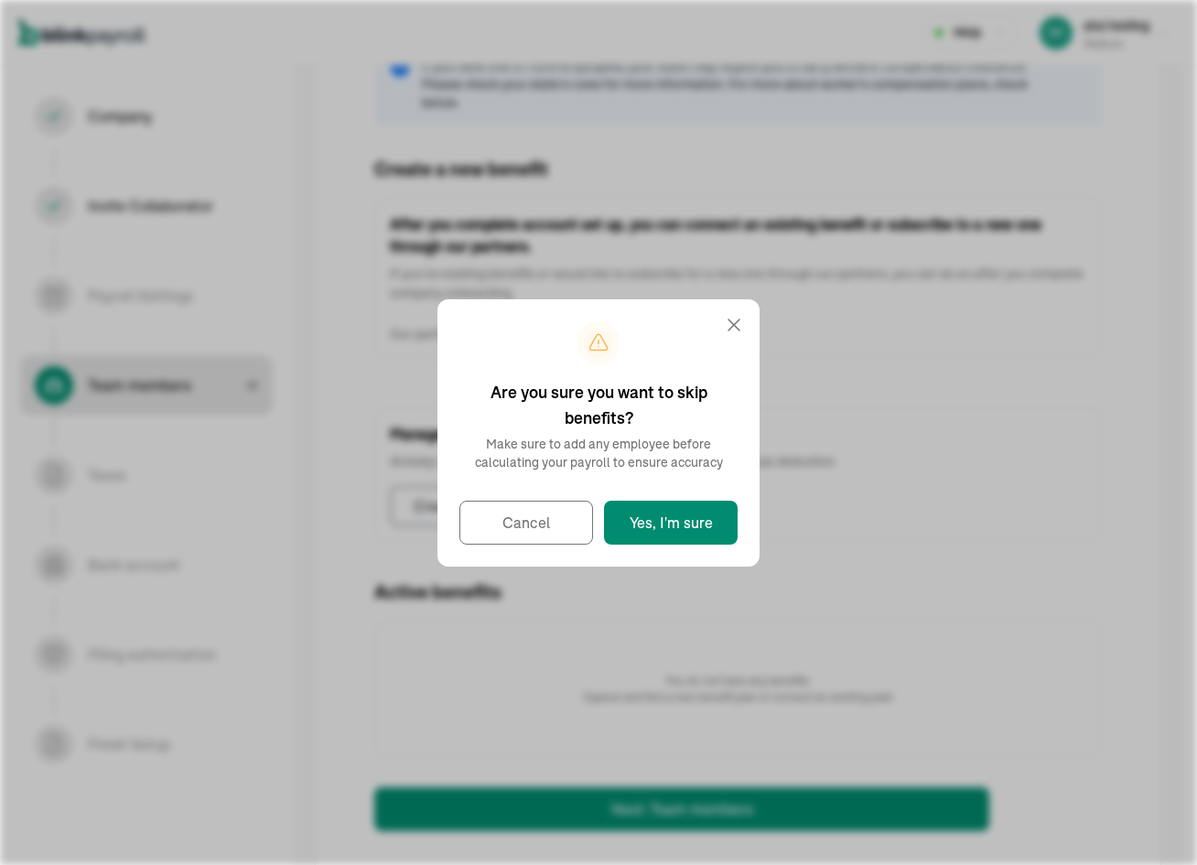
select select "contractor"
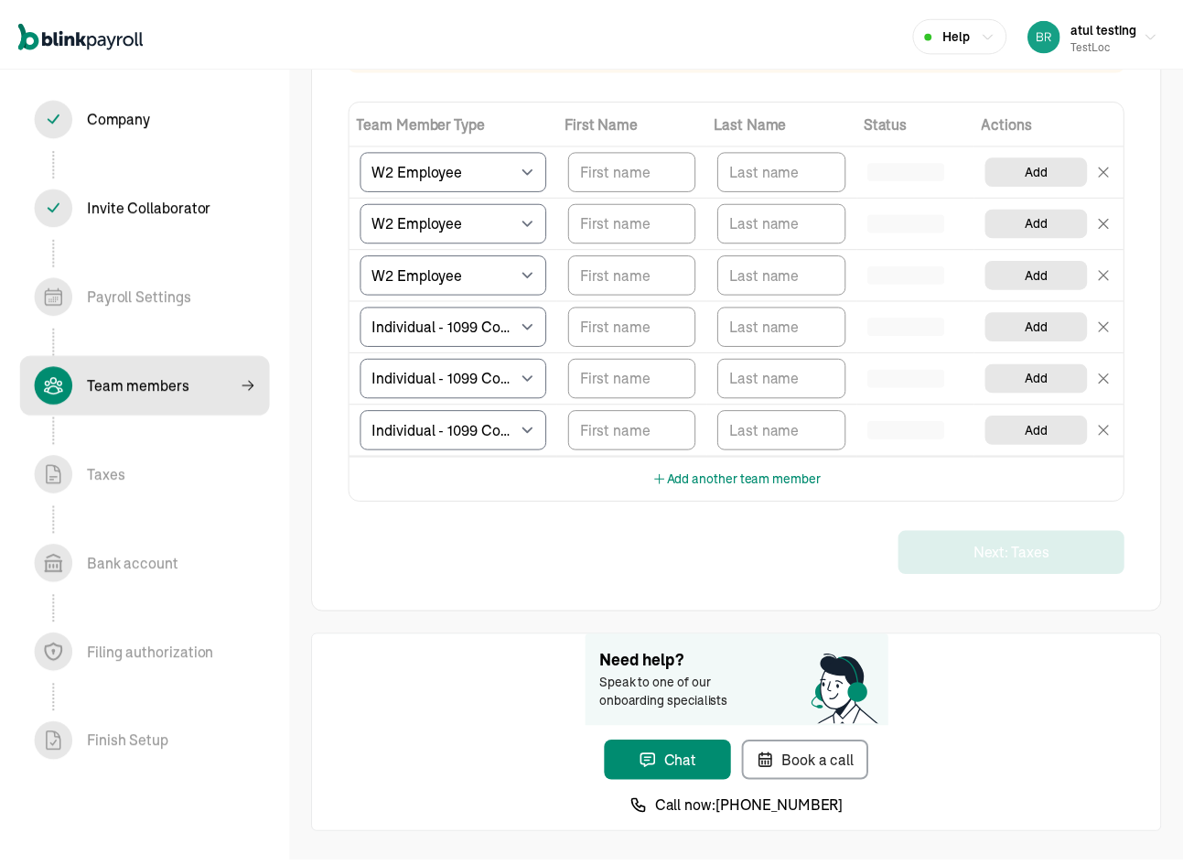
scroll to position [217, 0]
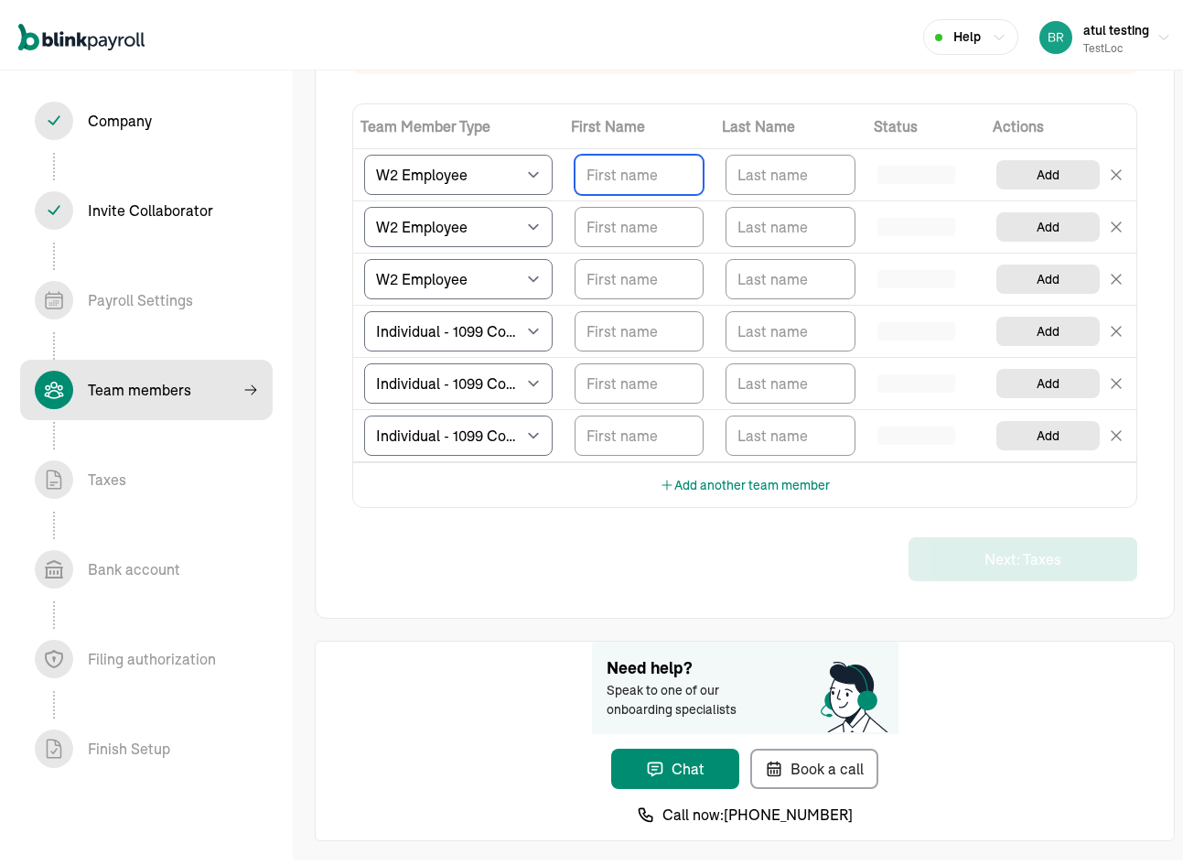
click at [624, 168] on input "TextInput" at bounding box center [639, 170] width 129 height 40
type input "test"
click at [787, 164] on input "TextInput" at bounding box center [790, 170] width 129 height 40
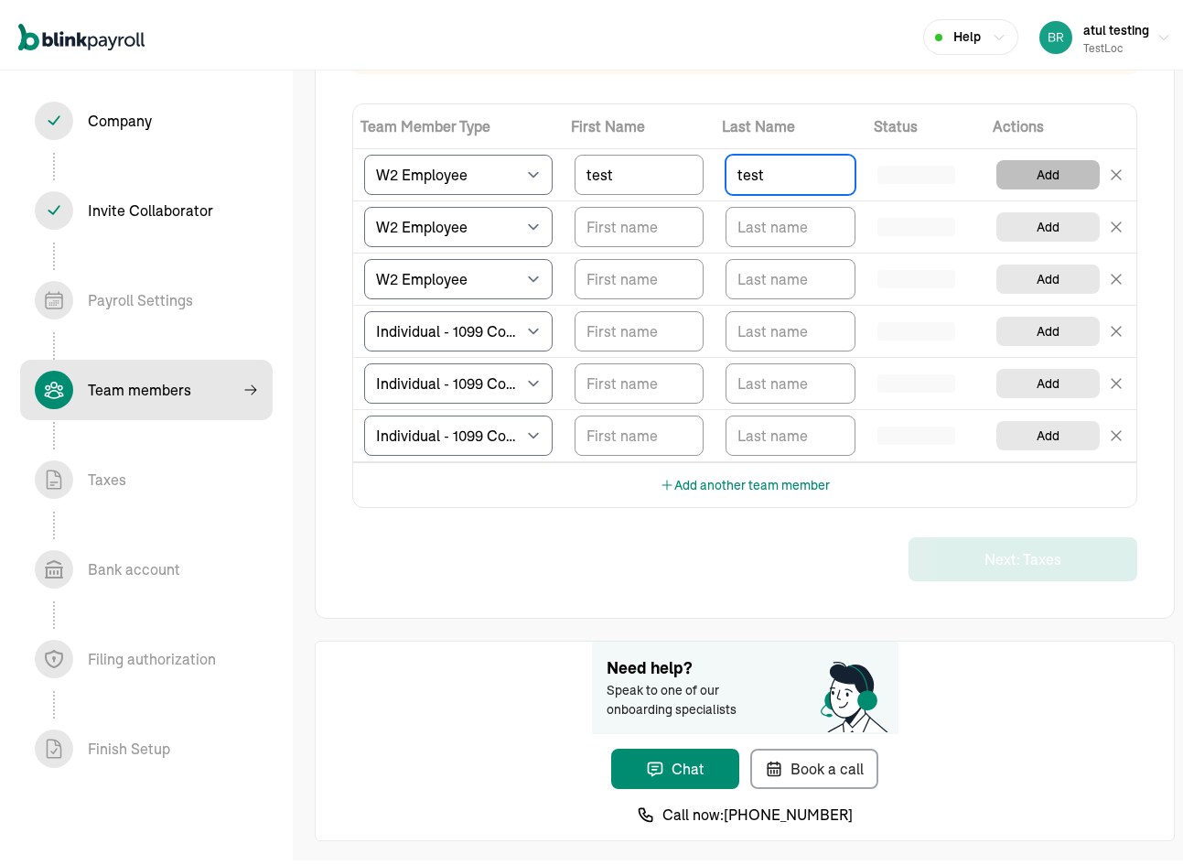
type input "test"
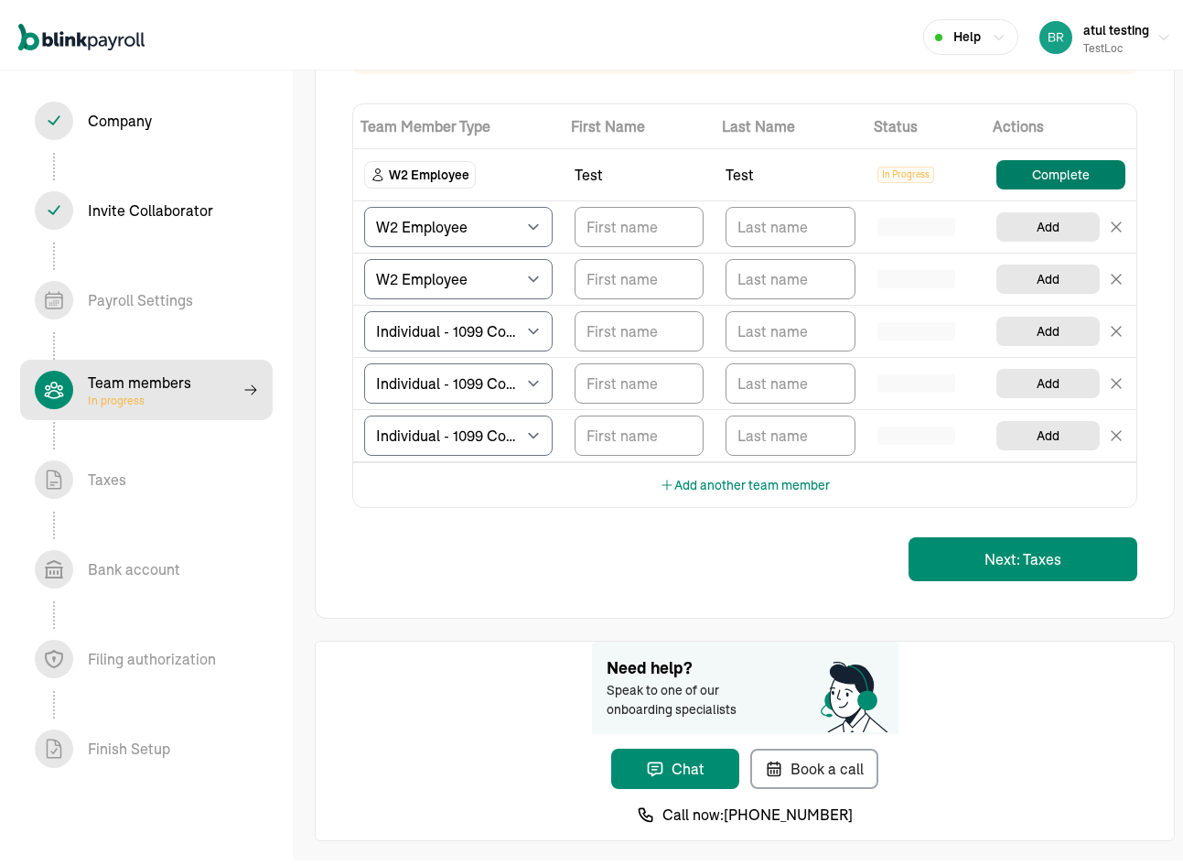
click at [1036, 169] on button "Complete" at bounding box center [1060, 170] width 129 height 29
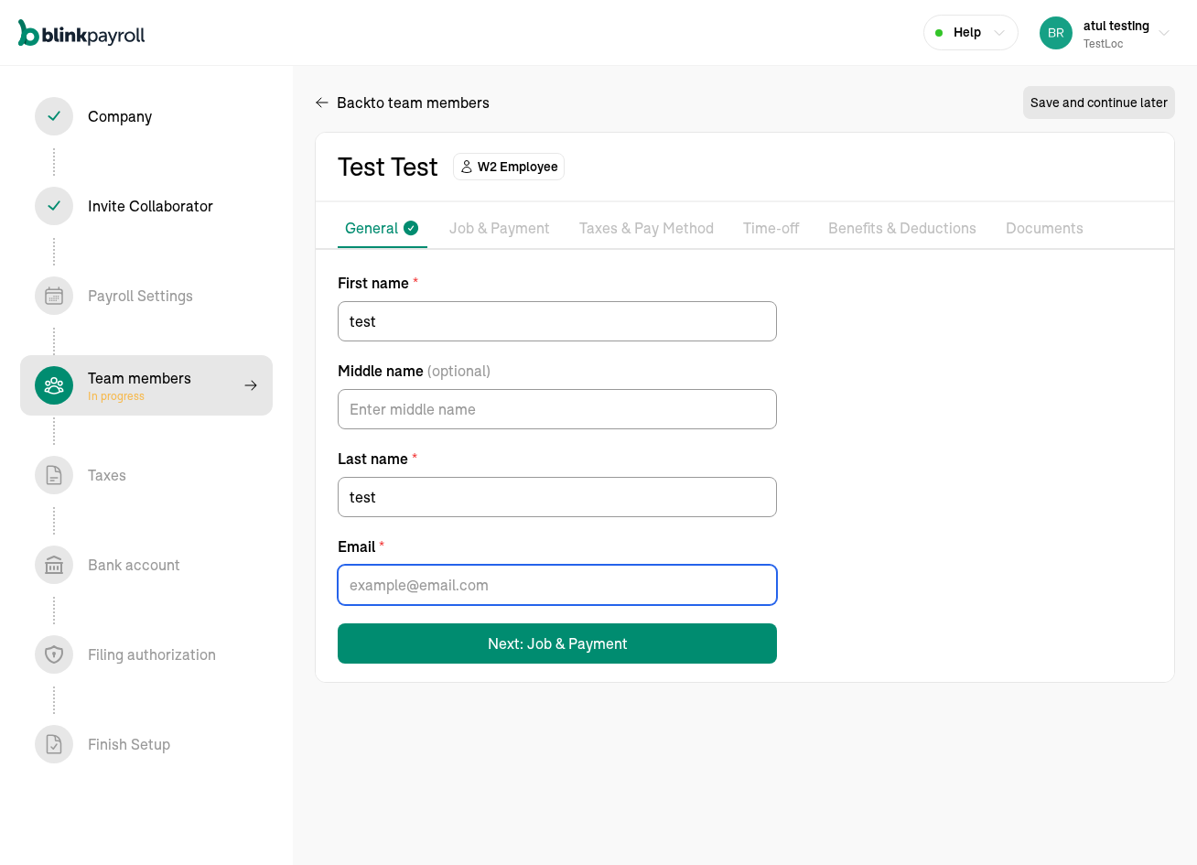
click at [453, 578] on input "Email *" at bounding box center [557, 585] width 439 height 40
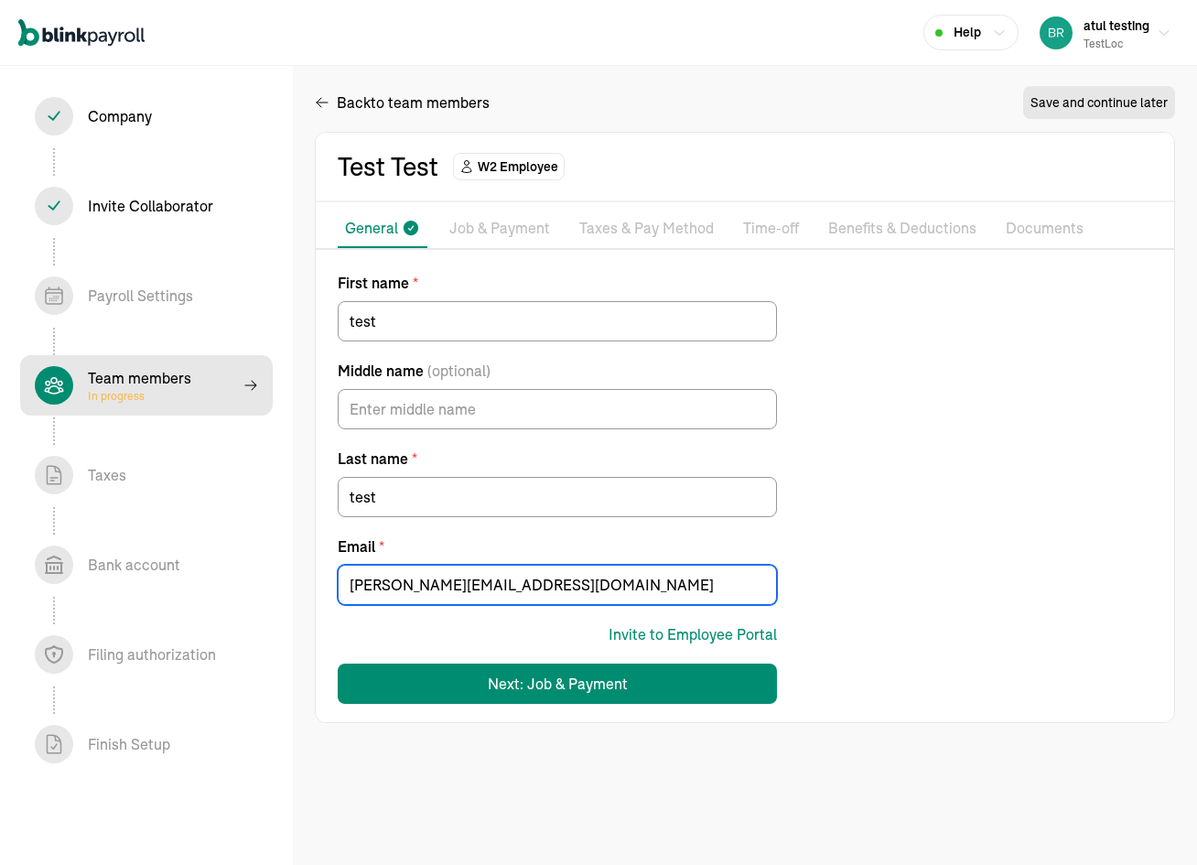
click at [484, 580] on input "branko+testpopi10-1@blinkpayroll.com" at bounding box center [557, 585] width 439 height 40
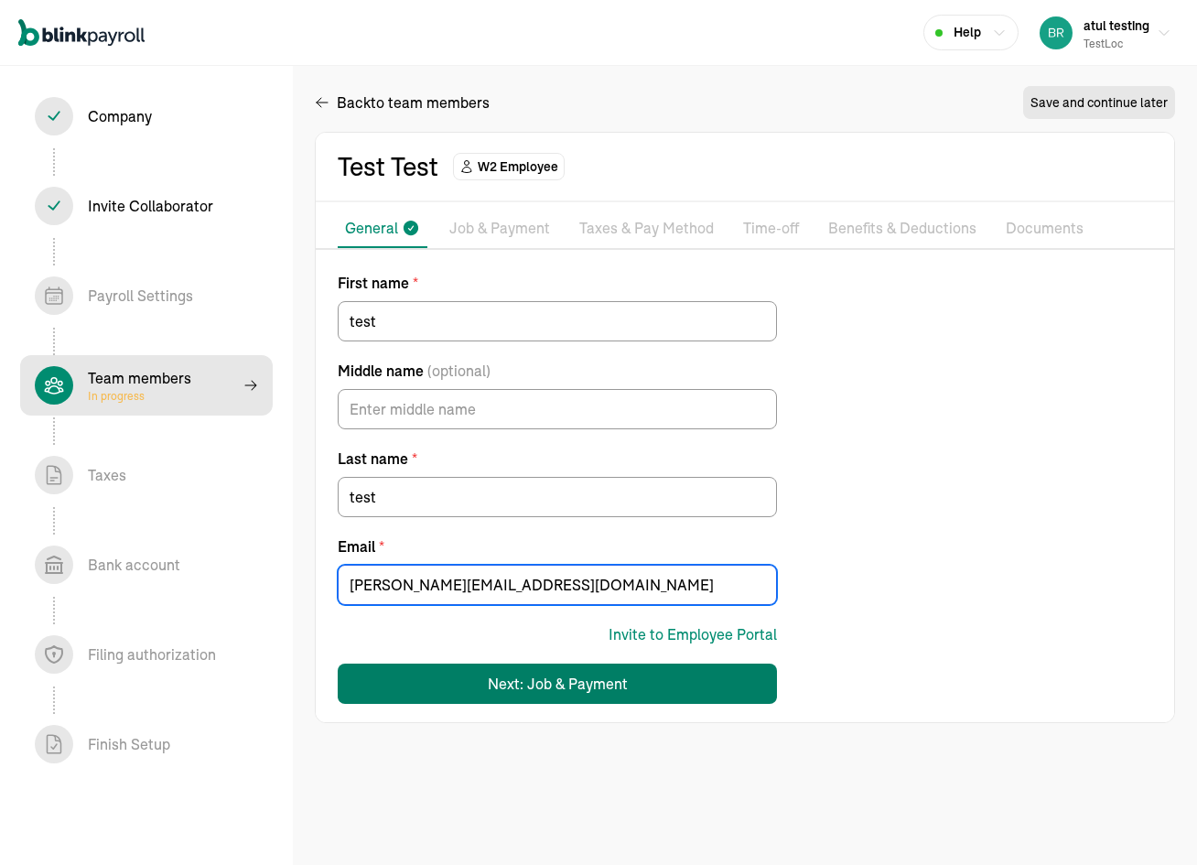
type input "branko+testpopi10-11111@blinkpayroll.com"
click at [561, 682] on div "Next: Job & Payment" at bounding box center [558, 683] width 140 height 22
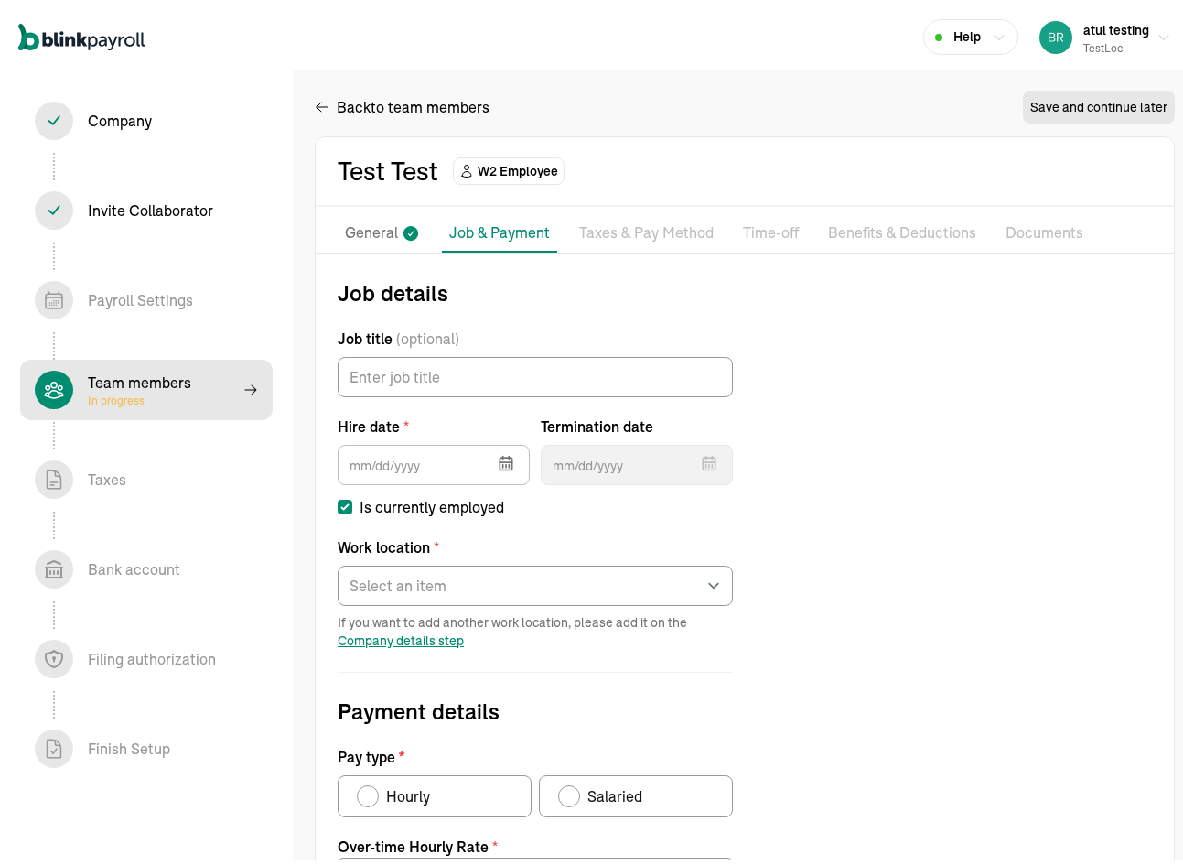
scroll to position [210, 0]
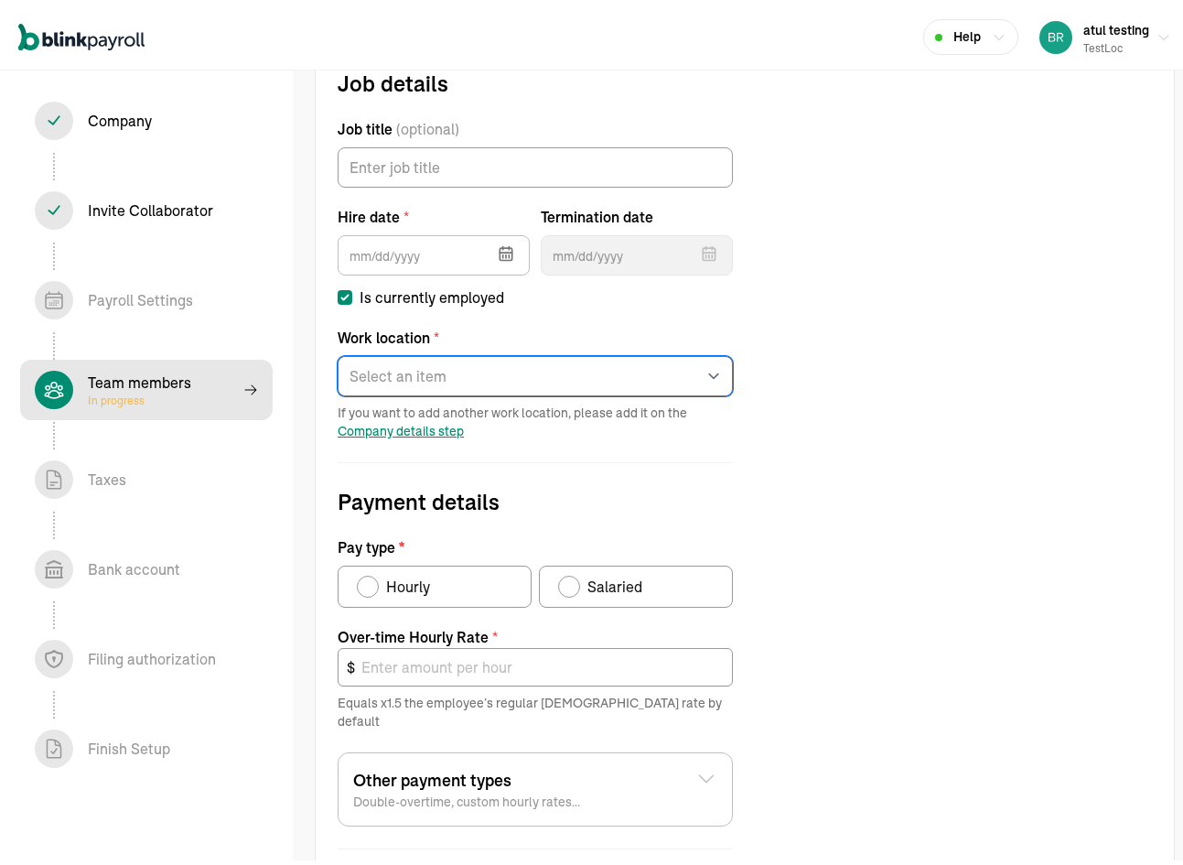
click at [423, 374] on select "Select an item test Works from home" at bounding box center [535, 371] width 395 height 40
click at [950, 360] on div "Job details Job title (optional) Hire date * Aug 2025 Mon Tue Wed Thu Fri Sat S…" at bounding box center [745, 544] width 858 height 964
click at [520, 369] on select "Select an item test Works from home" at bounding box center [535, 371] width 395 height 40
click at [960, 428] on div "Job details Job title (optional) Hire date * Aug 2025 Mon Tue Wed Thu Fri Sat S…" at bounding box center [745, 544] width 858 height 964
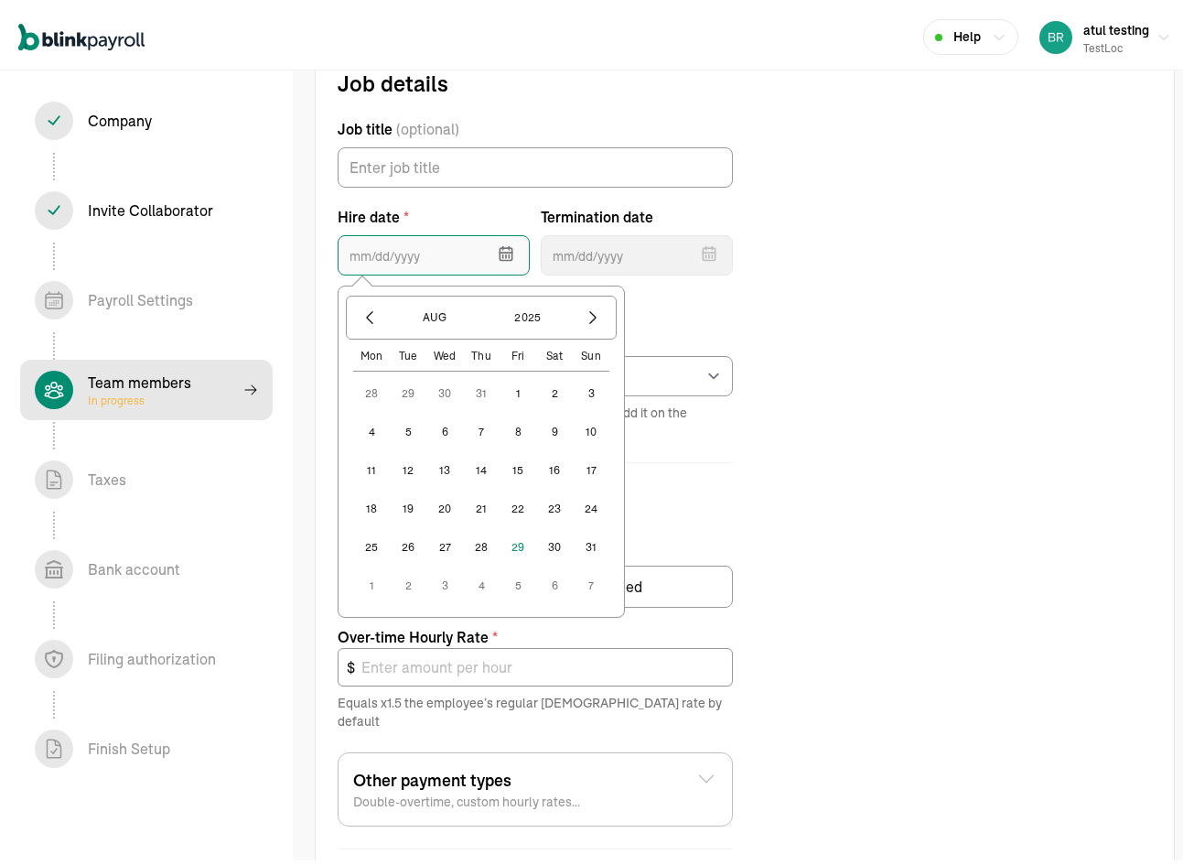
click at [445, 245] on input "text" at bounding box center [434, 251] width 192 height 40
click at [524, 391] on button "1" at bounding box center [518, 389] width 37 height 37
type input "08/01/2025"
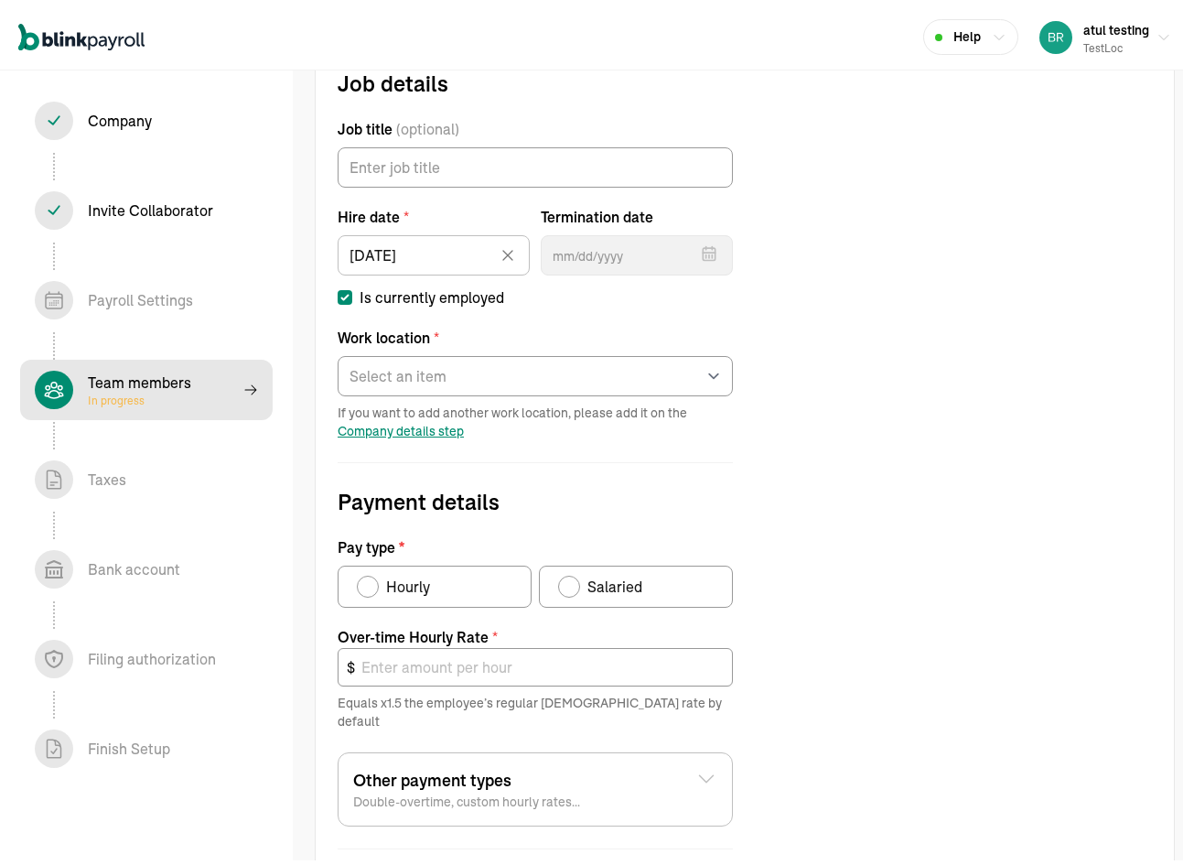
scroll to position [402, 0]
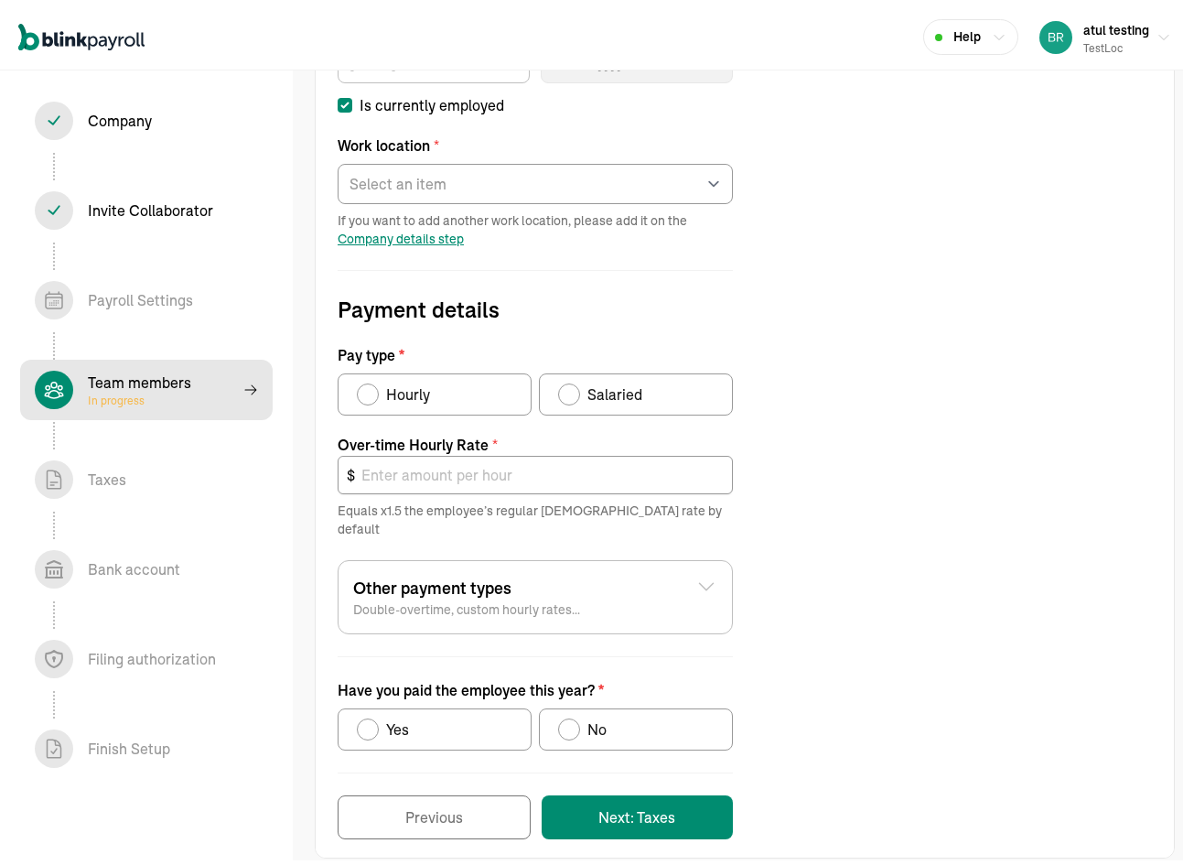
click at [556, 379] on label "Salaried" at bounding box center [636, 390] width 194 height 42
click at [557, 379] on input "Salaried" at bounding box center [564, 385] width 15 height 15
radio input "true"
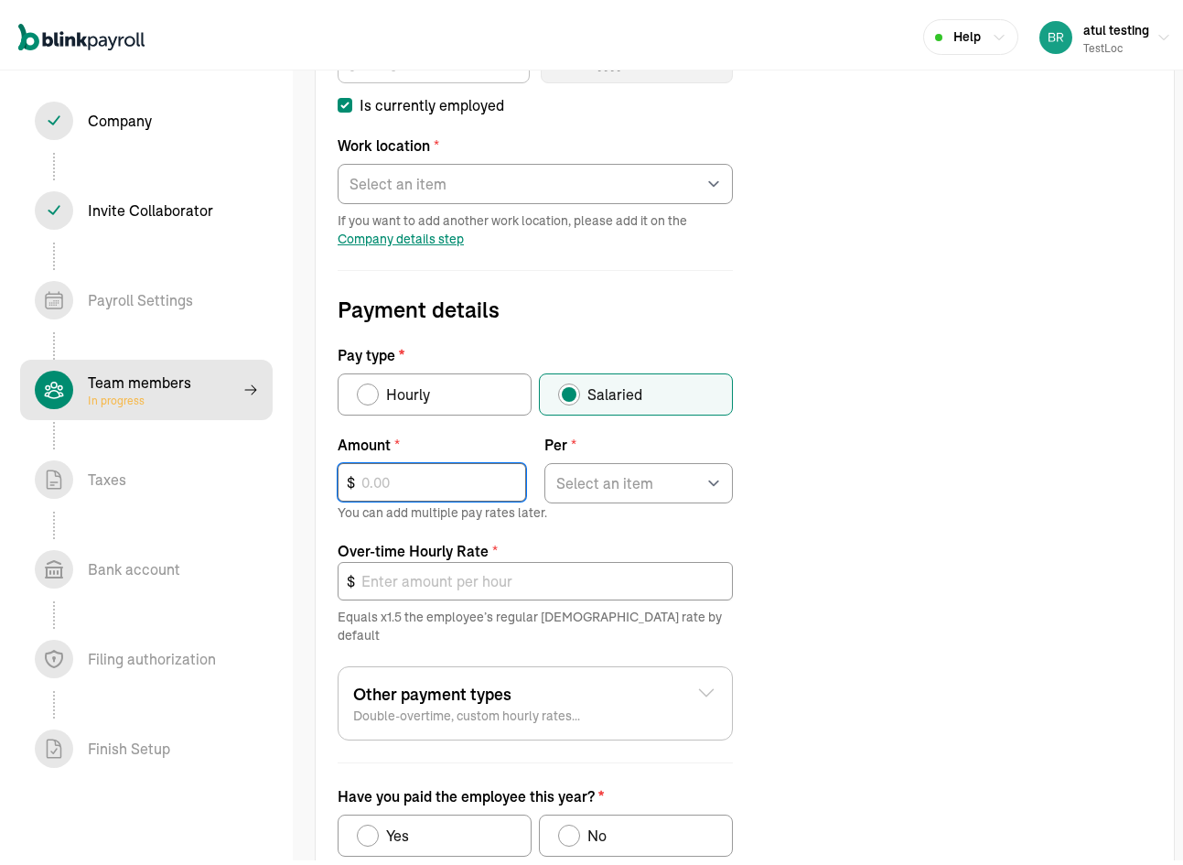
click at [445, 473] on input "text" at bounding box center [432, 477] width 188 height 38
type input "2,000"
click at [629, 482] on select "Select an item Hour Week Month Year" at bounding box center [638, 478] width 188 height 40
select select "3"
click at [544, 458] on select "Select an item Hour Week Month Year" at bounding box center [638, 478] width 188 height 40
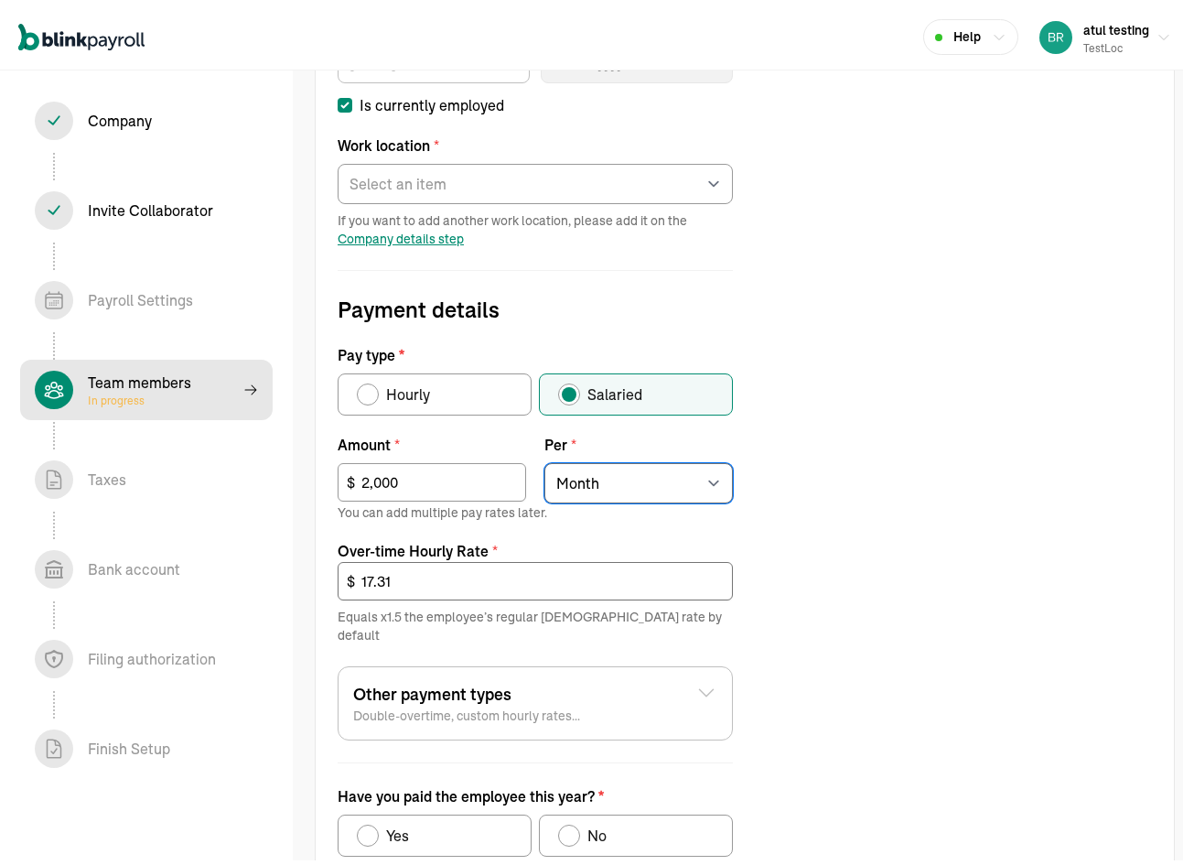
type input "17.31"
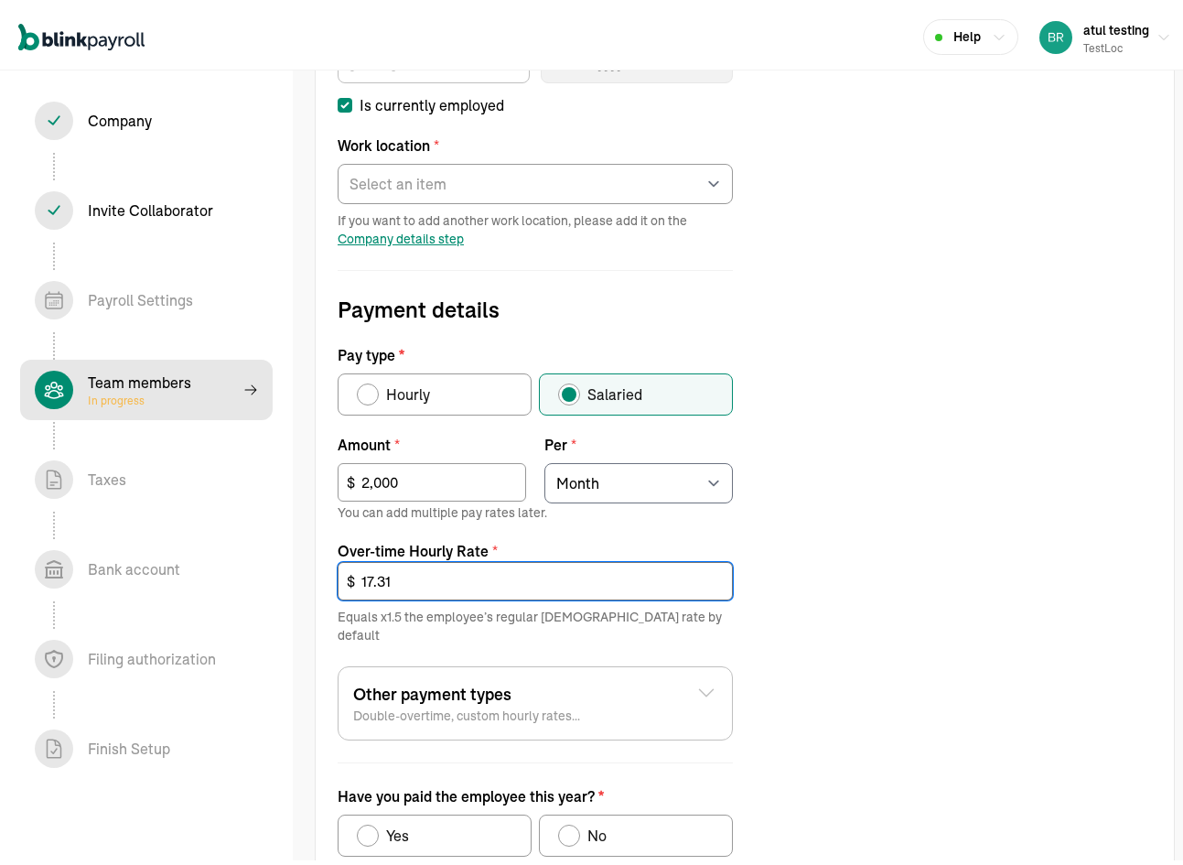
click at [505, 586] on input "17.31" at bounding box center [535, 576] width 395 height 38
click at [578, 820] on div "Have you paid the employee this year?" at bounding box center [569, 831] width 22 height 22
click at [572, 819] on input "No" at bounding box center [564, 826] width 15 height 15
radio input "true"
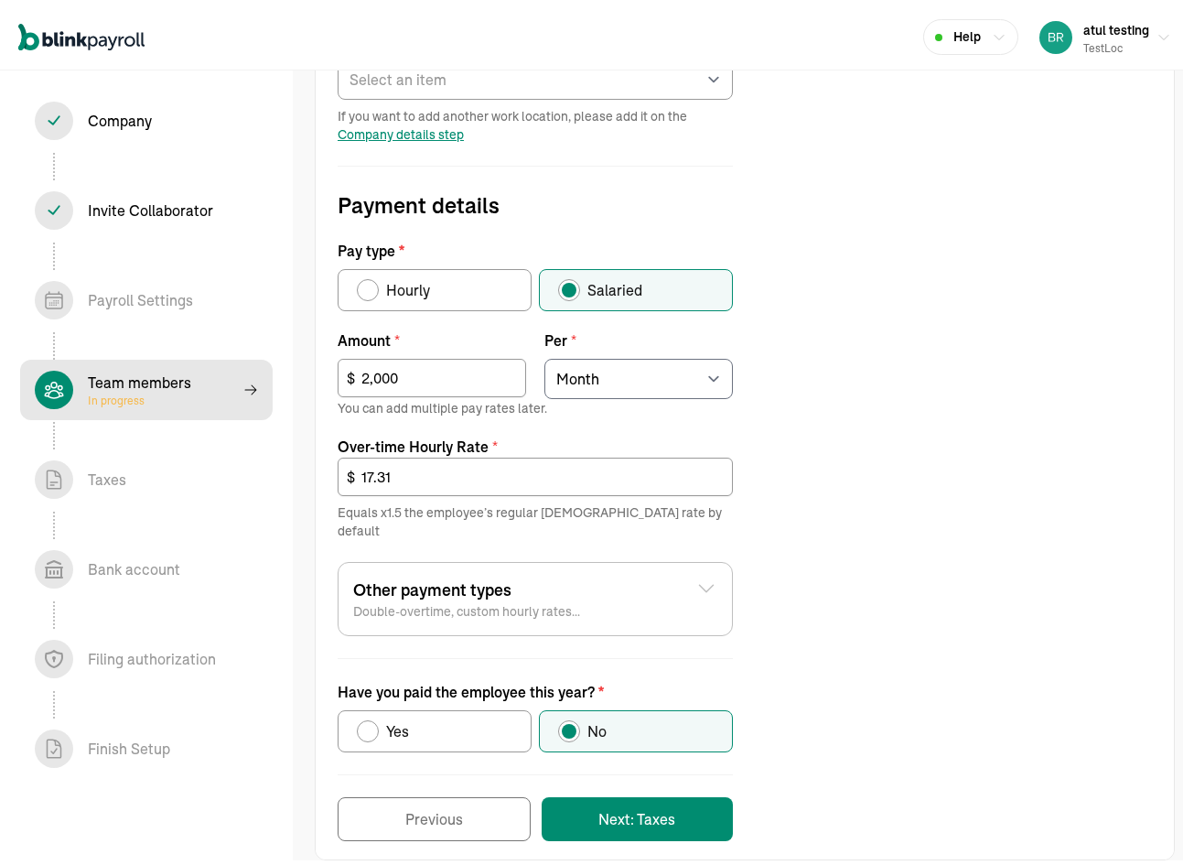
scroll to position [508, 0]
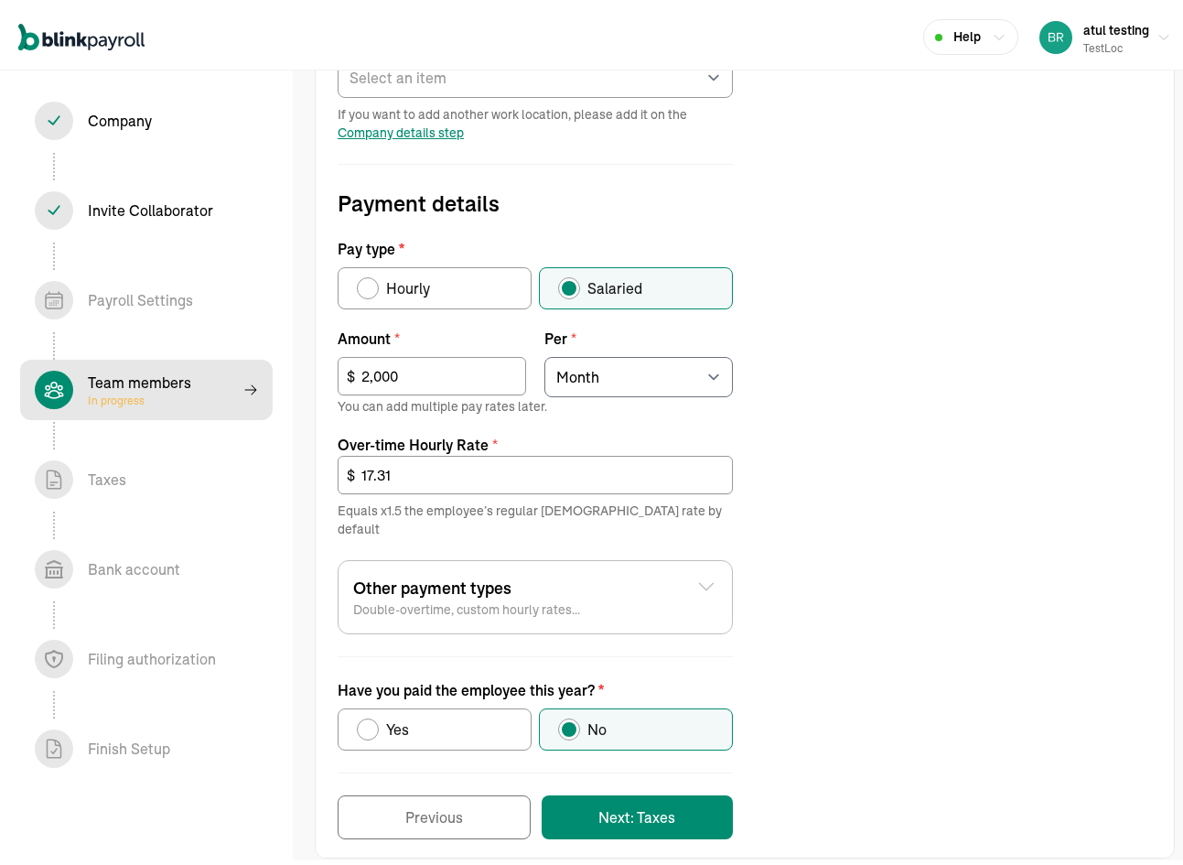
click at [604, 764] on form "Job details Job title (optional) Hire date * 08/01/2025 Aug 2025 Mon Tue Wed Th…" at bounding box center [535, 299] width 439 height 1070
click at [611, 791] on button "Next: Taxes" at bounding box center [637, 813] width 191 height 44
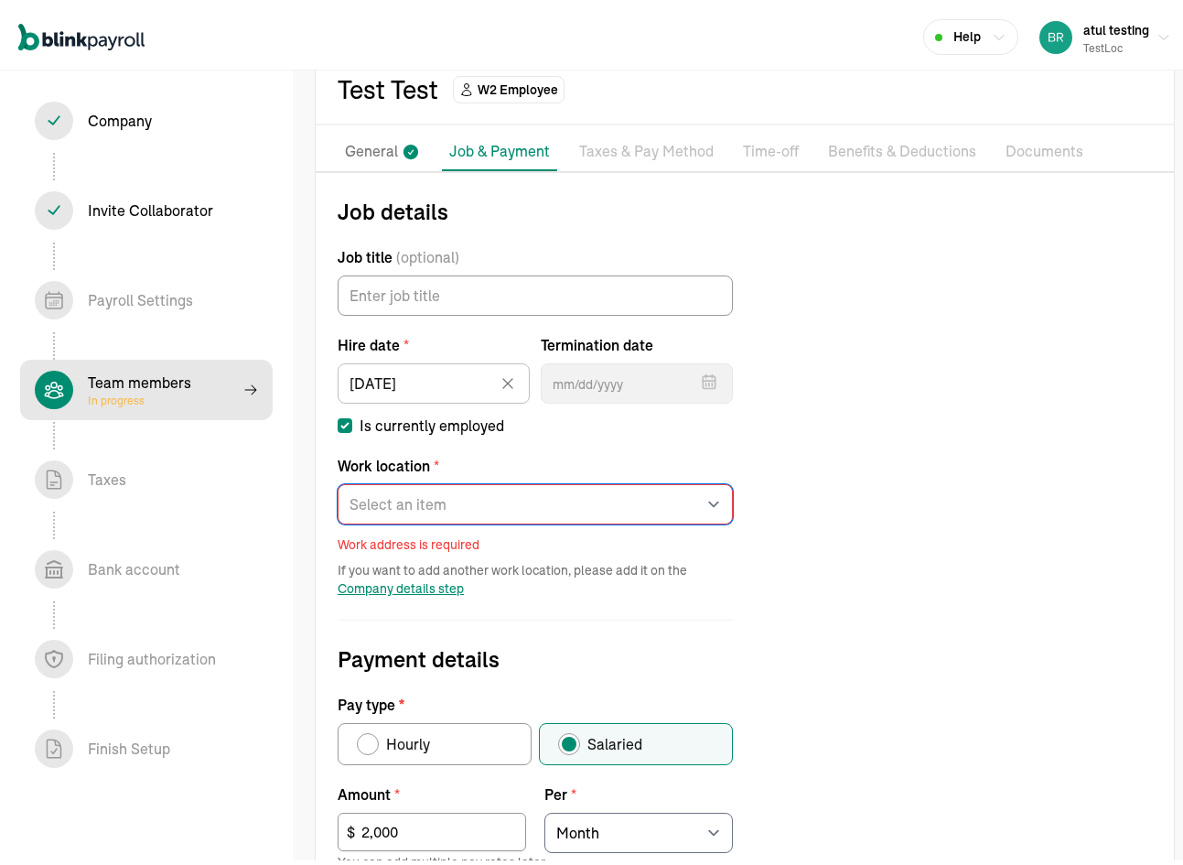
scroll to position [50, 0]
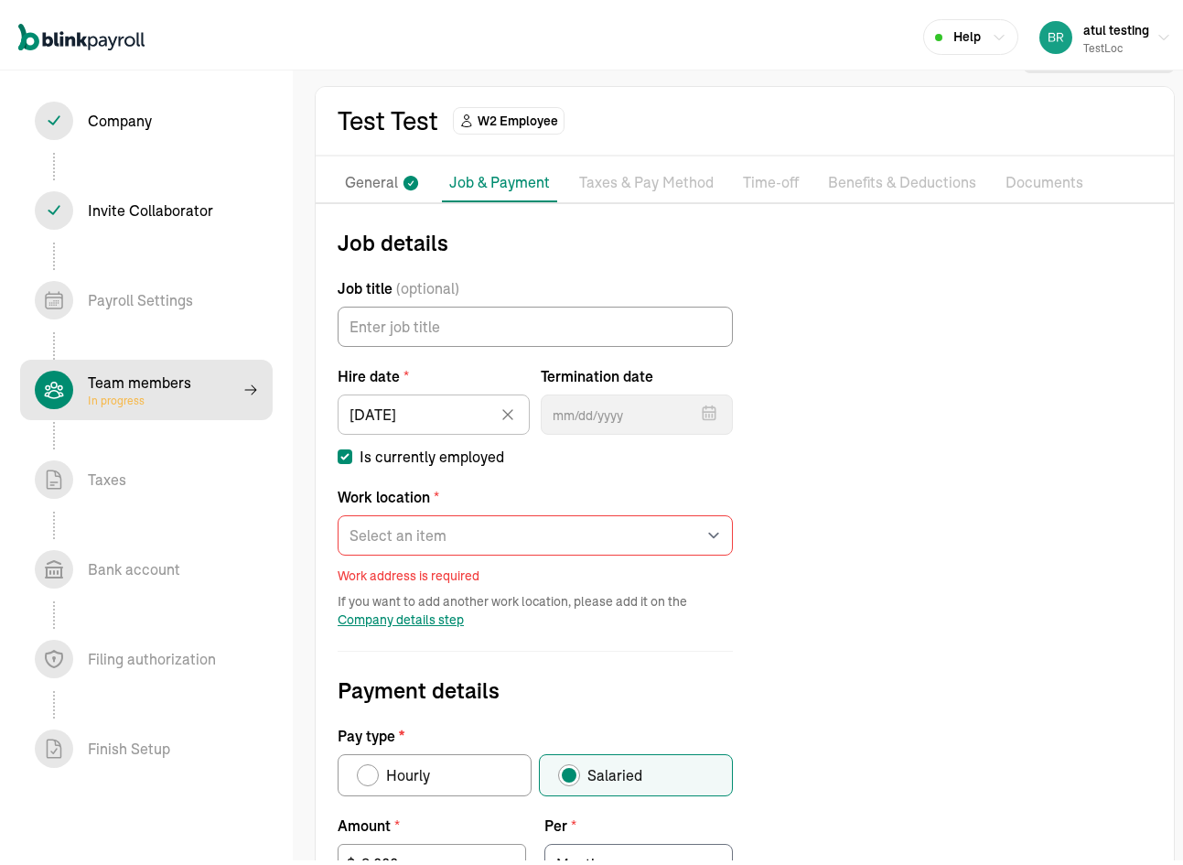
click at [457, 558] on div "Work location * Select an item test Works from home Work address is required" at bounding box center [535, 530] width 395 height 99
click at [458, 531] on select "Select an item test Works from home" at bounding box center [535, 531] width 395 height 40
select select "[STREET_ADDRESS]"
click at [338, 511] on select "Select an item test Works from home" at bounding box center [535, 531] width 395 height 40
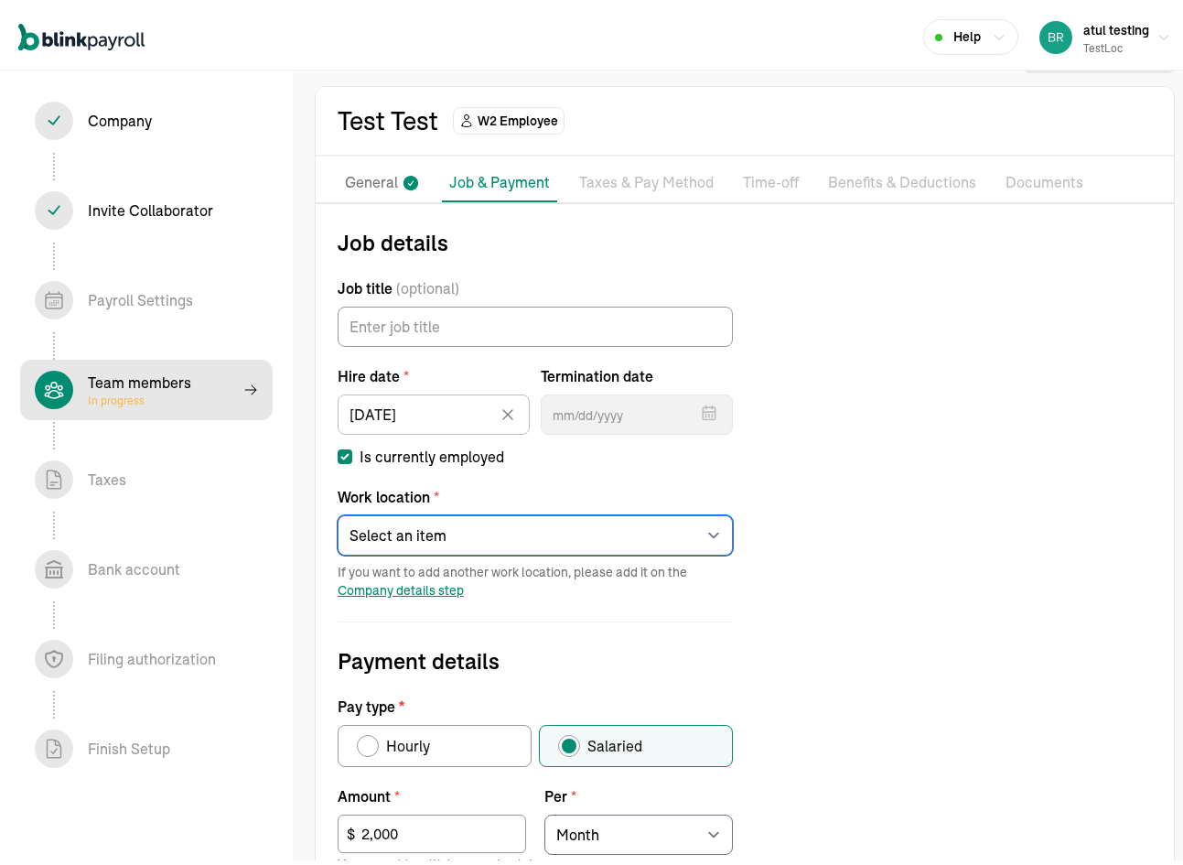
scroll to position [508, 0]
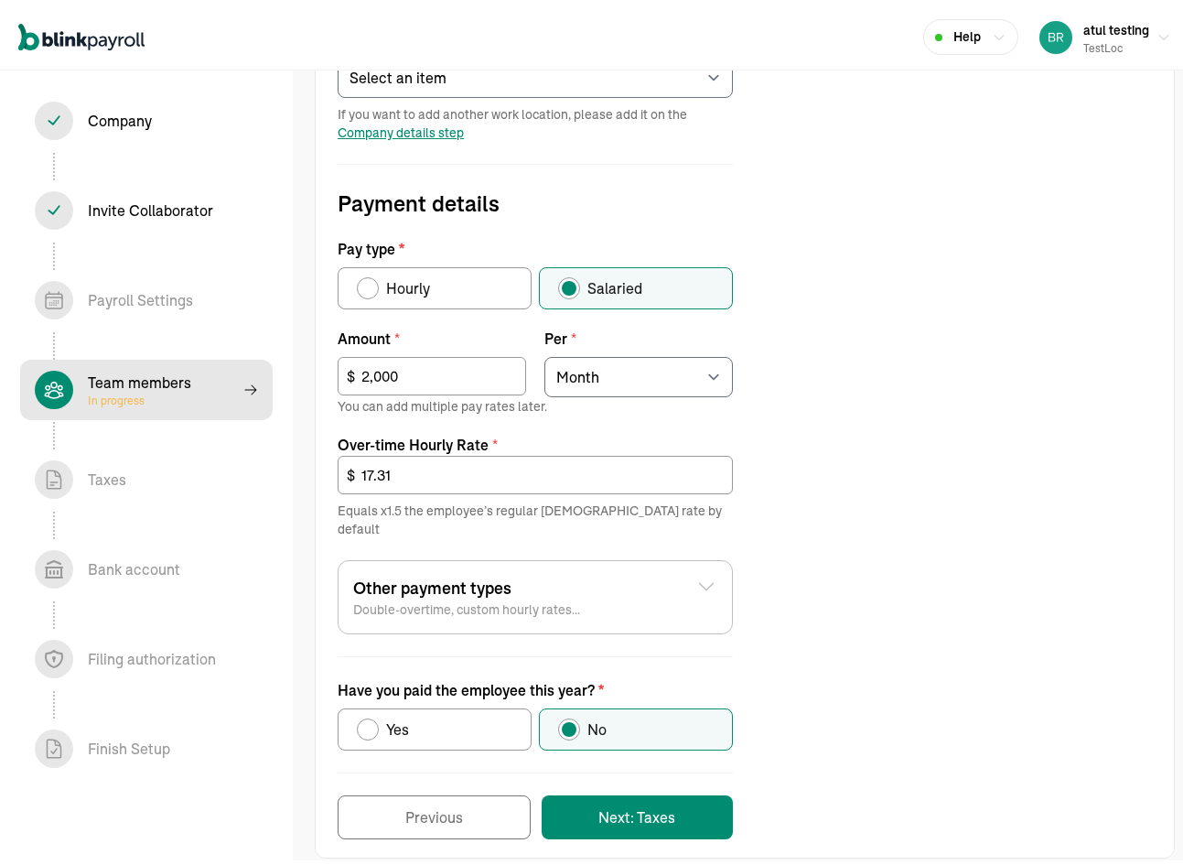
click at [709, 759] on form "Job details Job title (optional) Hire date * 08/01/2025 Aug 2025 Mon Tue Wed Th…" at bounding box center [535, 299] width 439 height 1070
click at [696, 791] on button "Next: Taxes" at bounding box center [637, 813] width 191 height 44
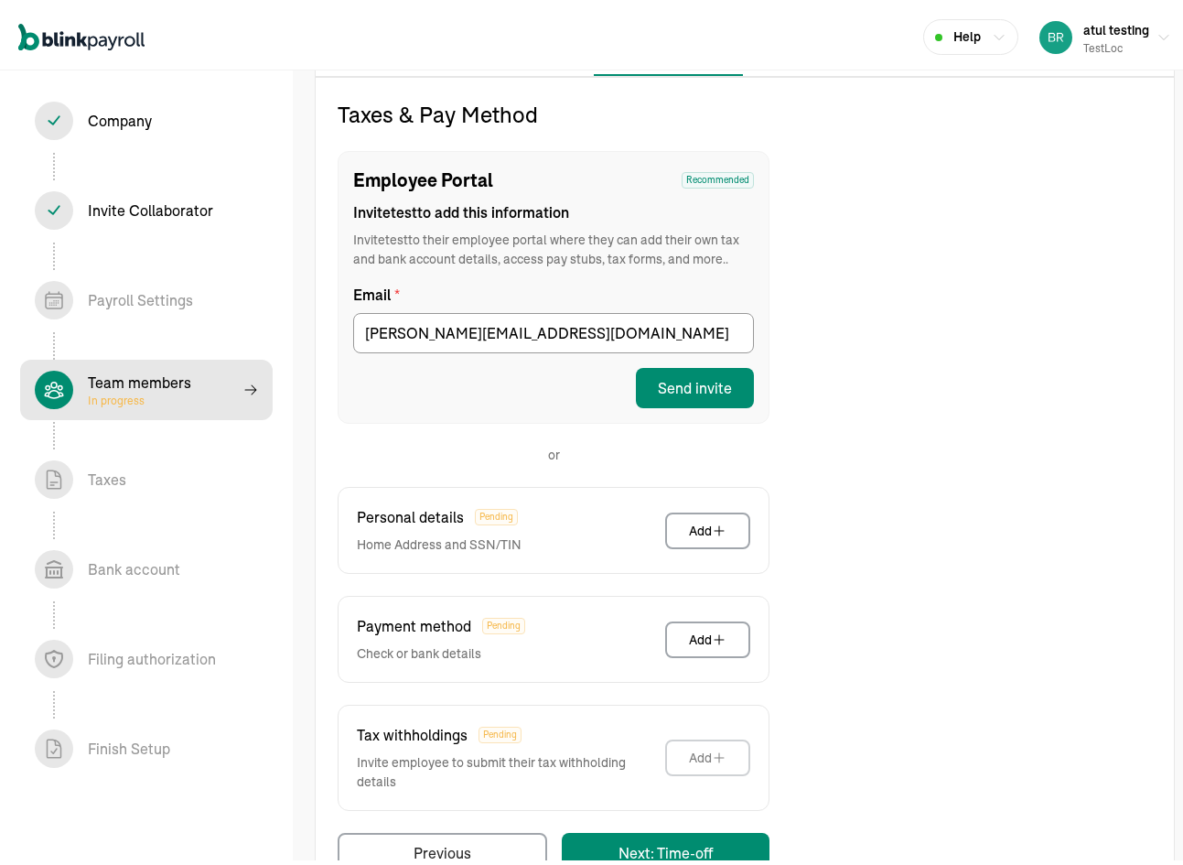
scroll to position [183, 0]
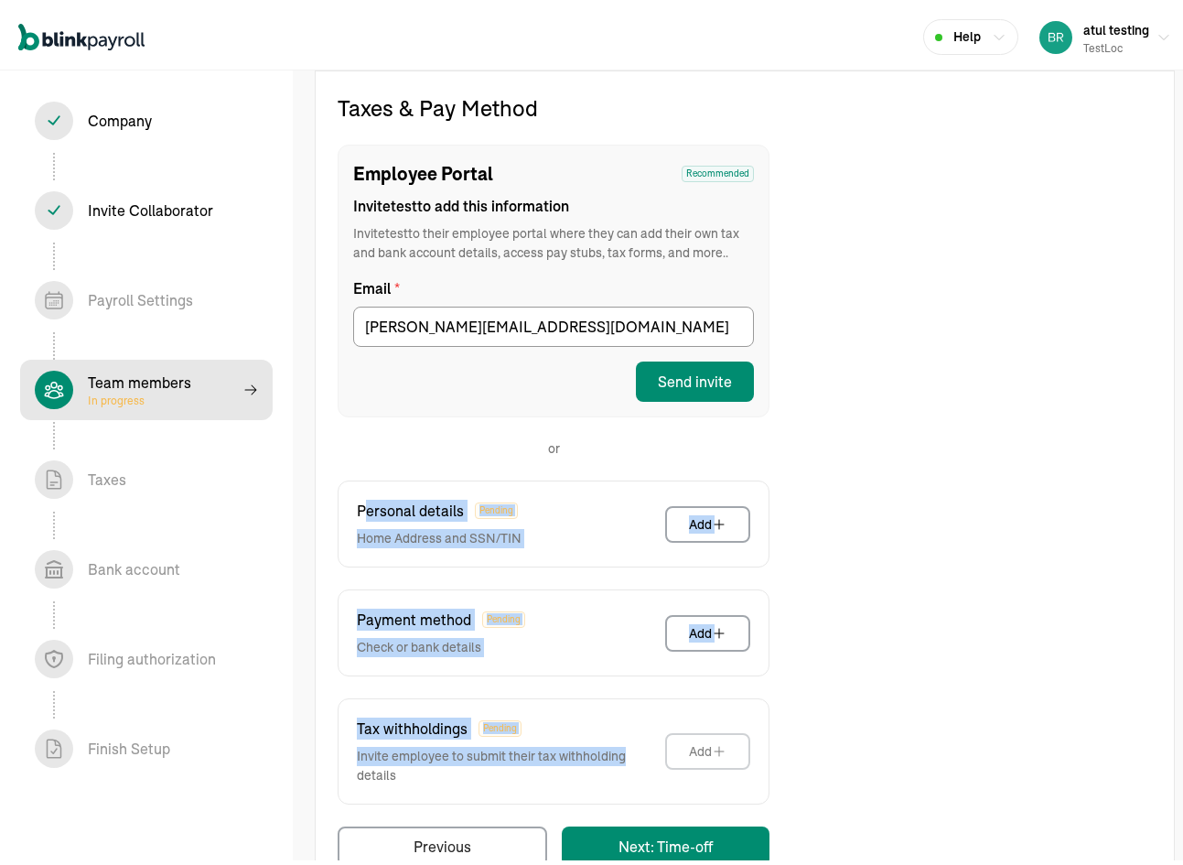
drag, startPoint x: 363, startPoint y: 499, endPoint x: 798, endPoint y: 718, distance: 486.9
click at [629, 748] on div "Taxes & Pay Method Employee Portal Recommended Invite test to add this informat…" at bounding box center [554, 475] width 432 height 773
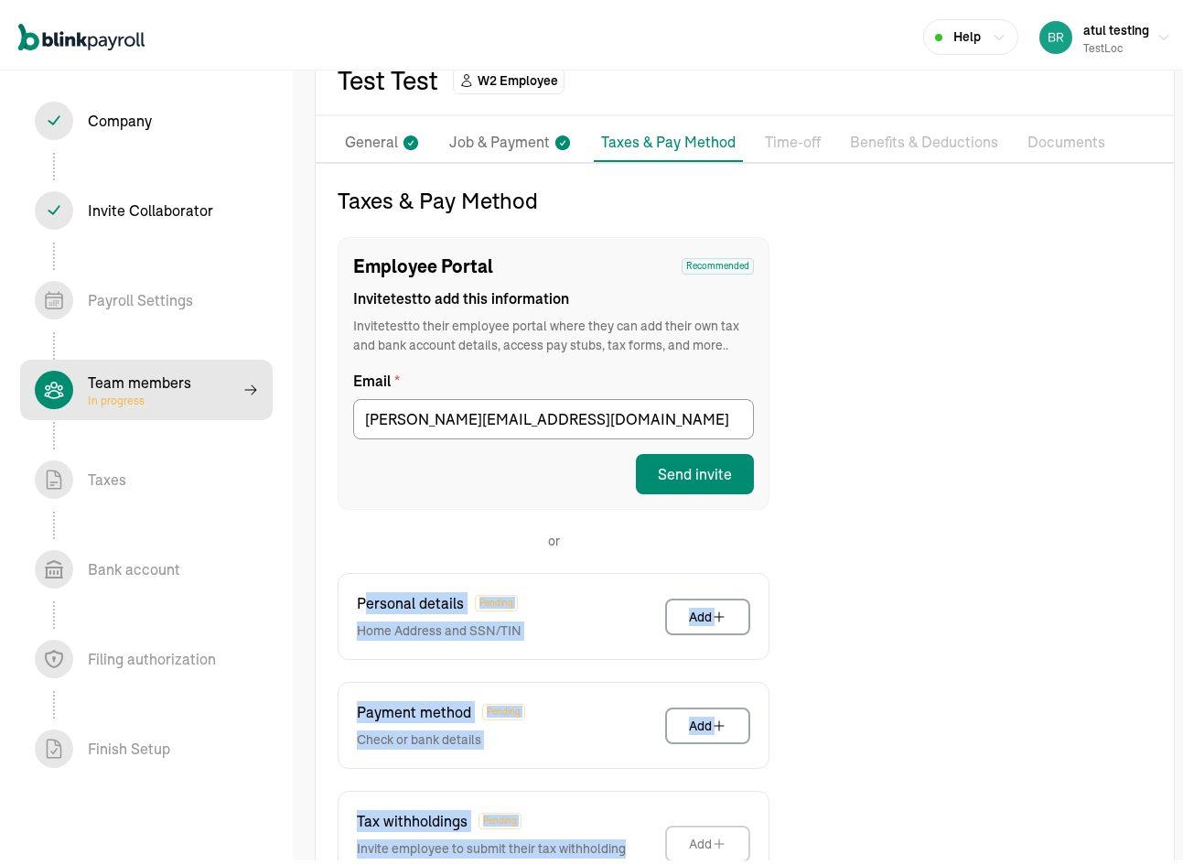
scroll to position [91, 0]
click at [690, 466] on div "Send invite" at bounding box center [695, 468] width 74 height 22
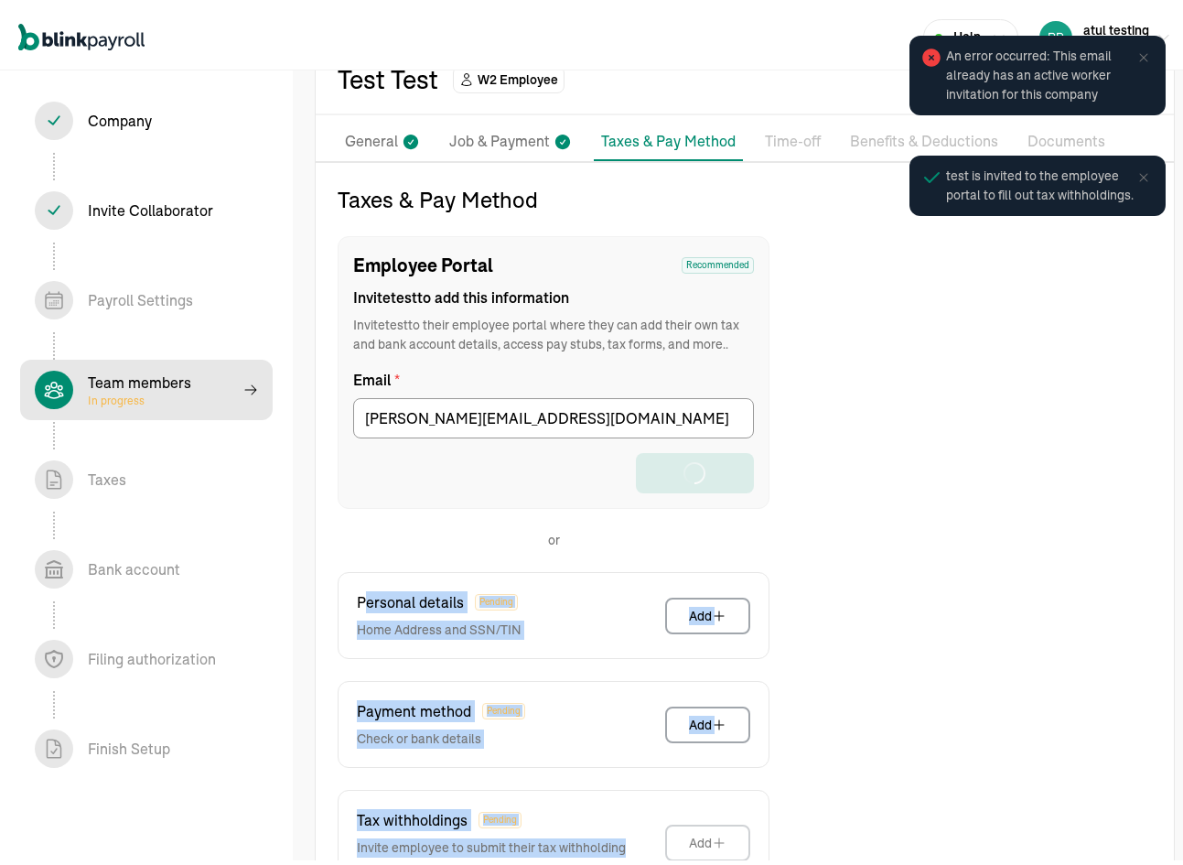
scroll to position [210, 0]
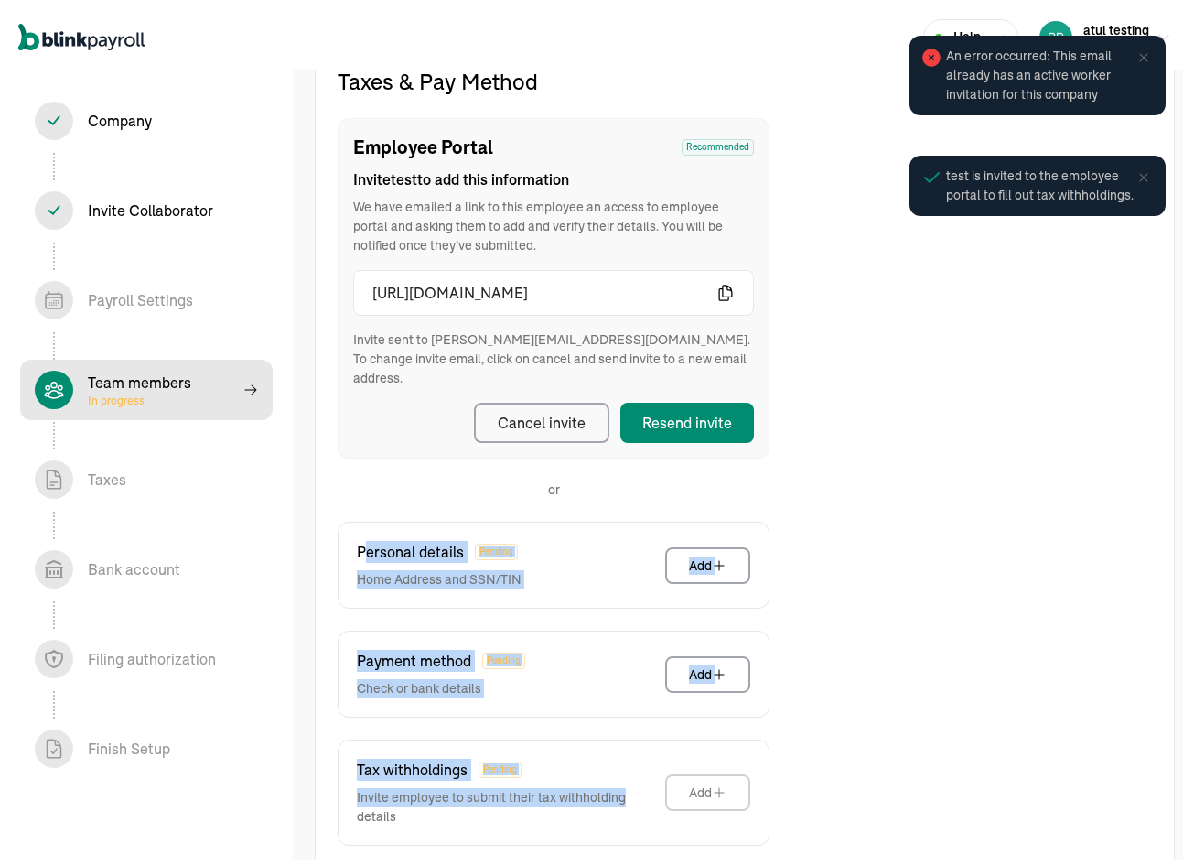
click at [1134, 47] on icon at bounding box center [1143, 53] width 15 height 15
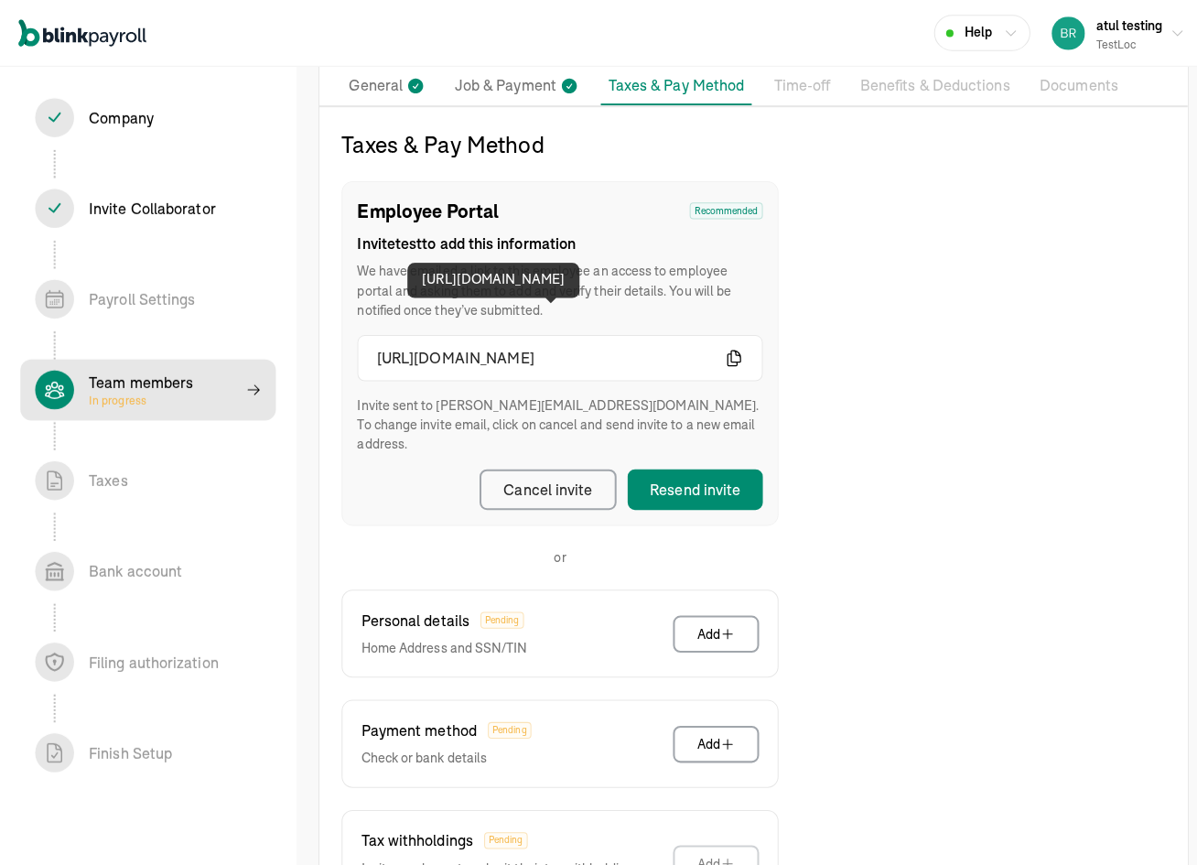
scroll to position [0, 0]
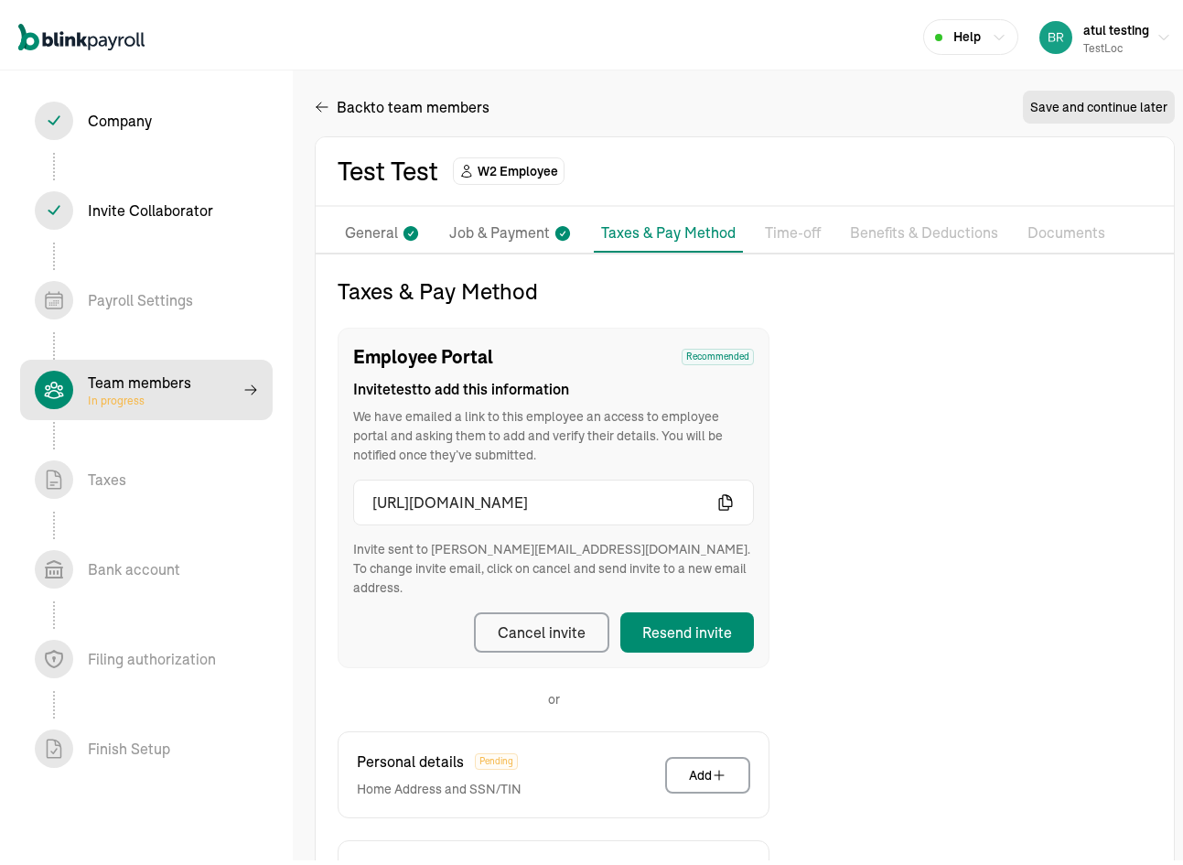
click at [396, 231] on p "General" at bounding box center [371, 229] width 53 height 24
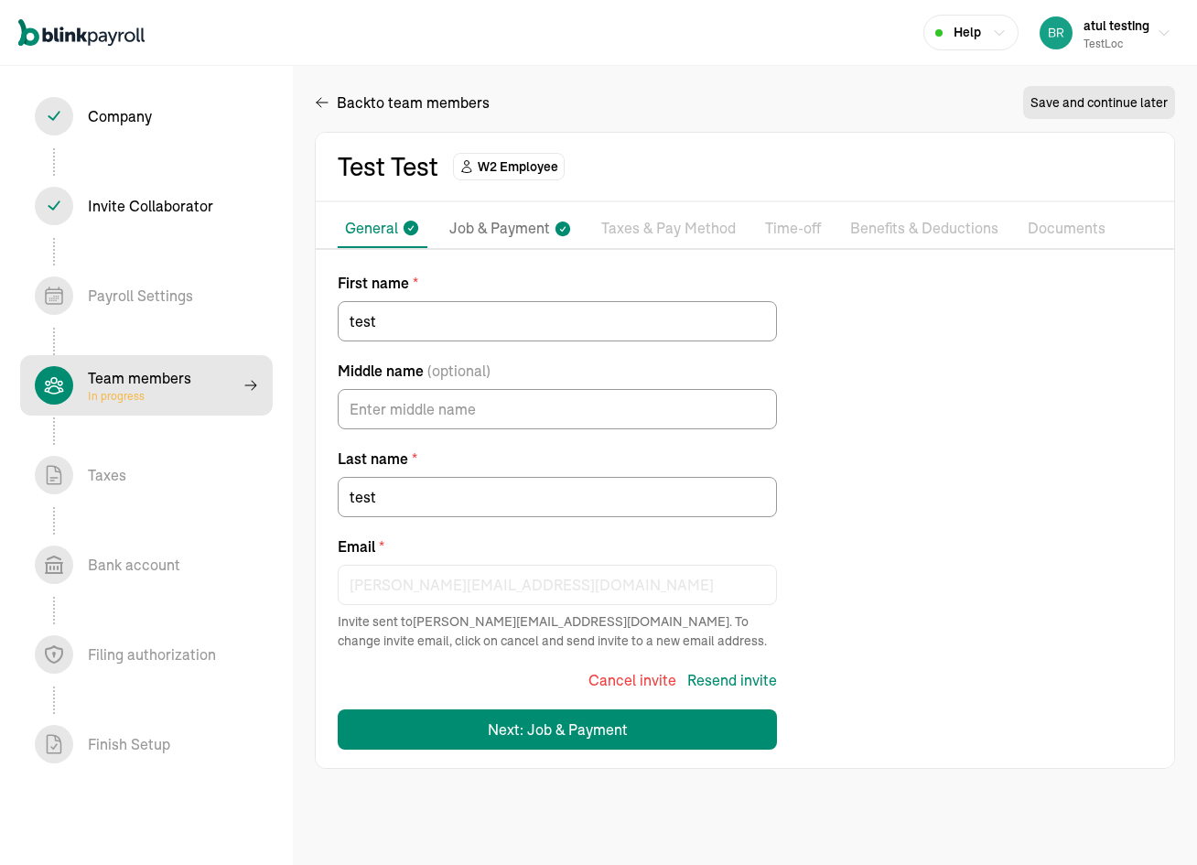
click at [621, 222] on p "Taxes & Pay Method" at bounding box center [668, 229] width 134 height 24
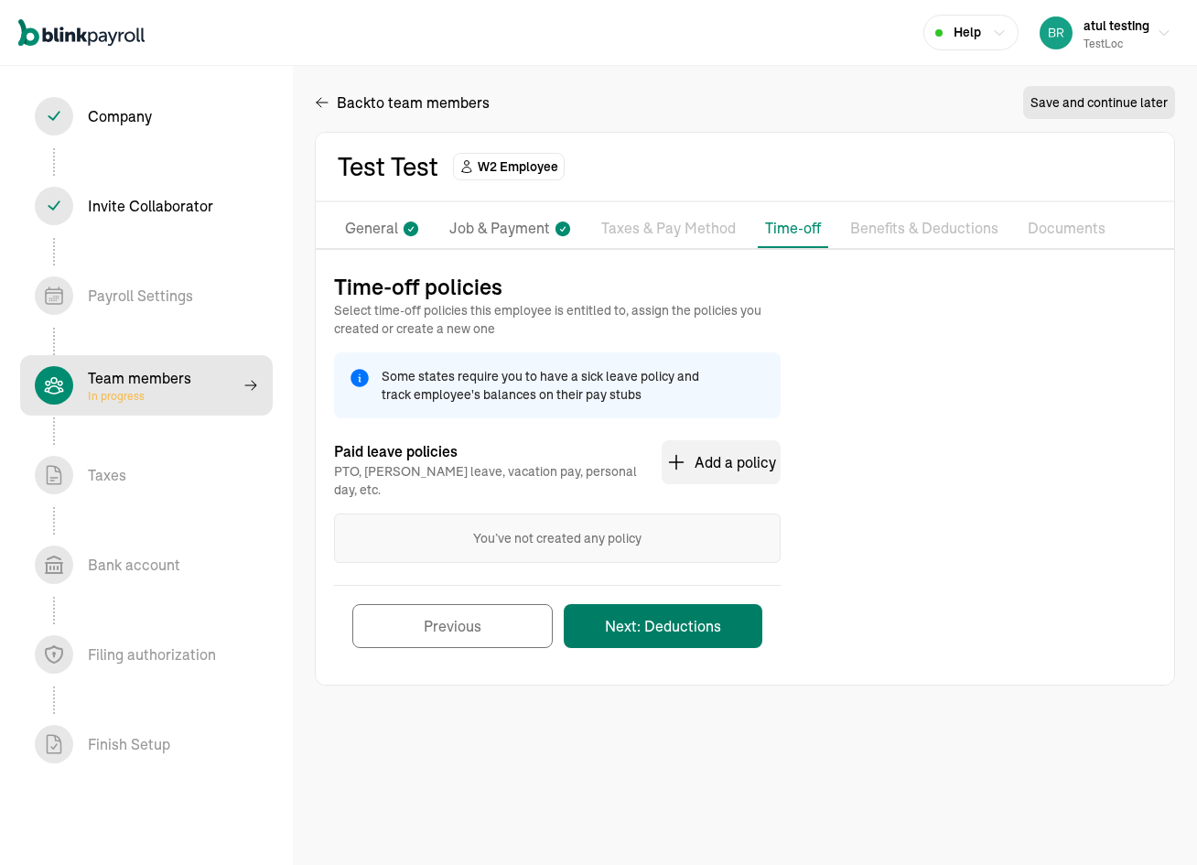
click at [669, 611] on button "Next: Deductions" at bounding box center [663, 626] width 199 height 44
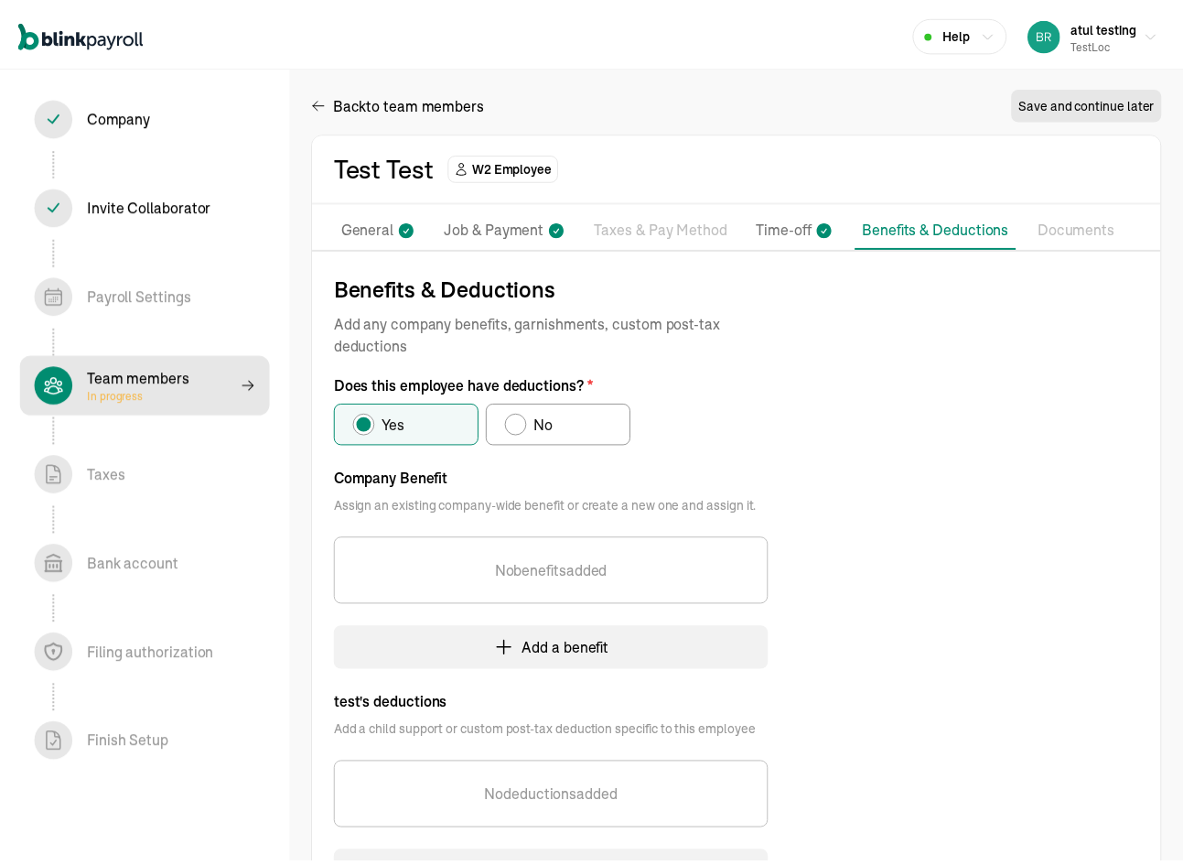
scroll to position [172, 0]
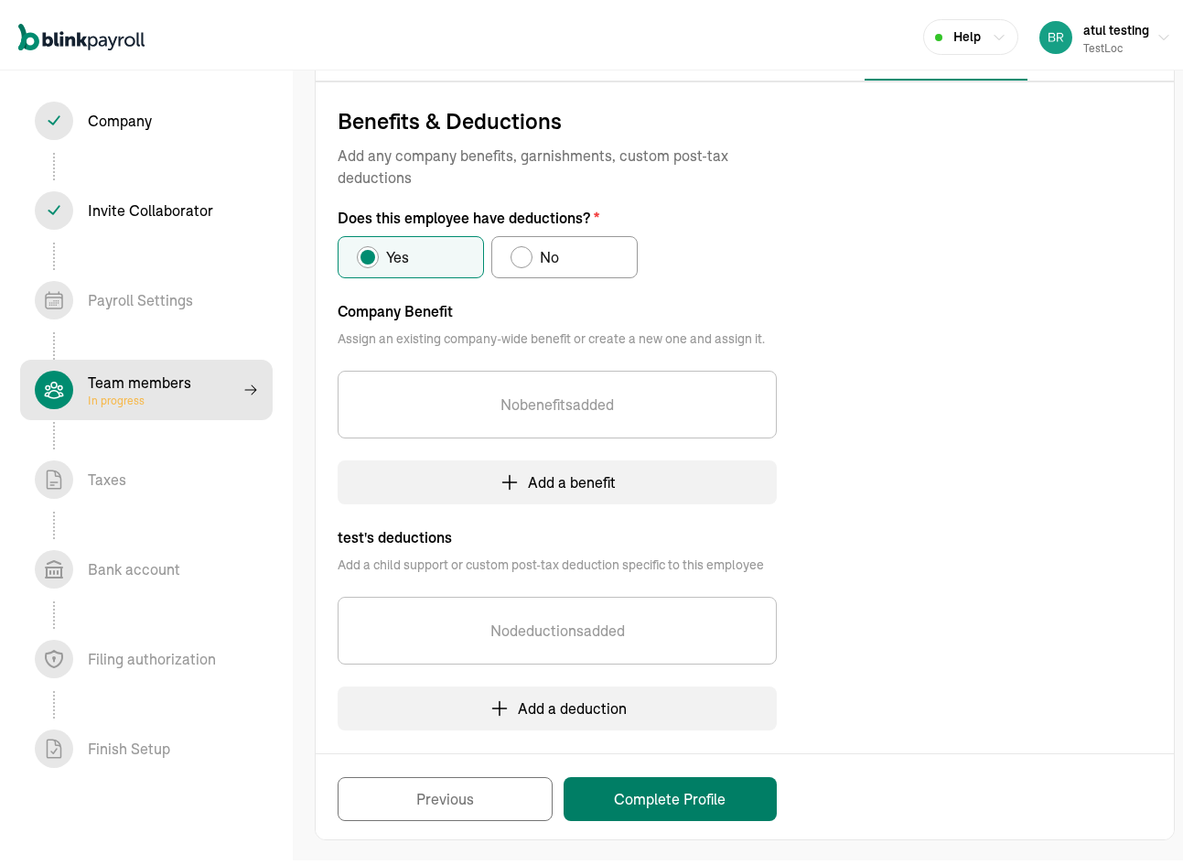
click at [691, 800] on button "Complete Profile" at bounding box center [670, 794] width 213 height 44
select select "employee"
select select "contractor"
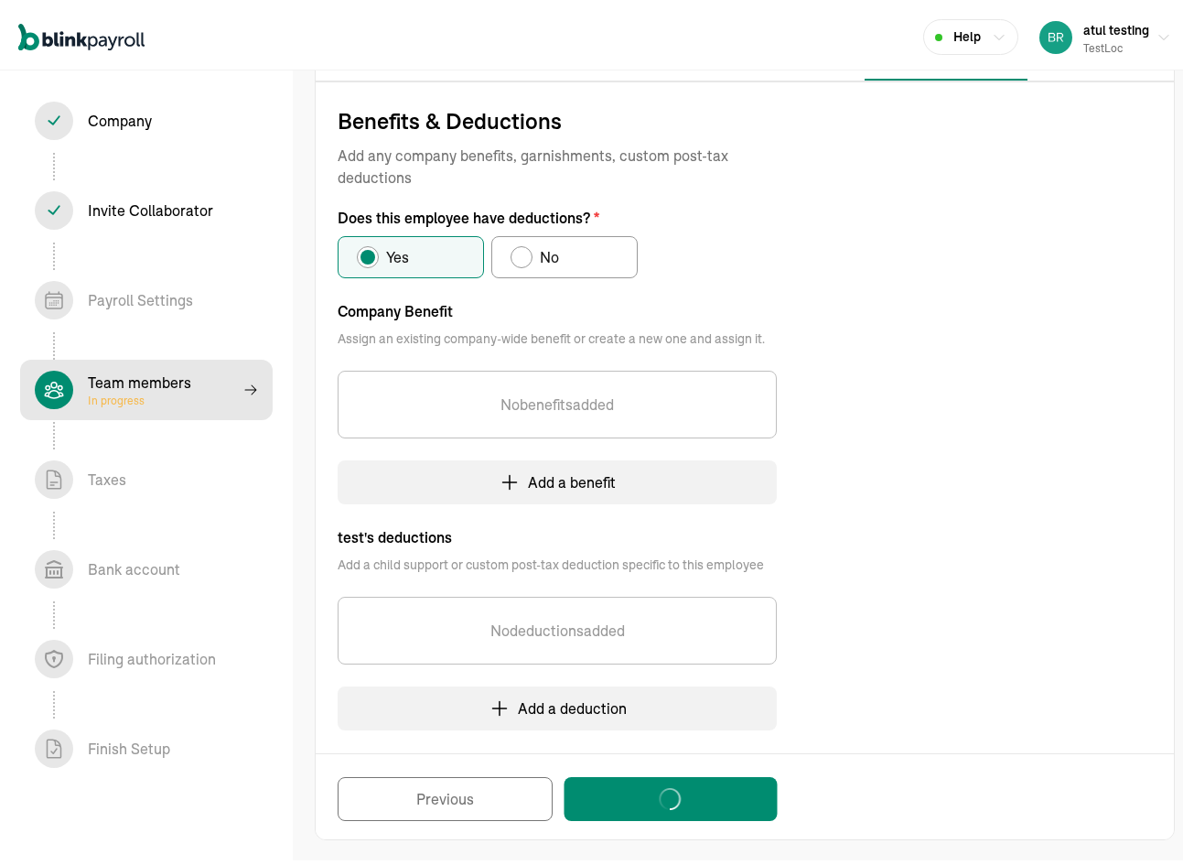
select select "contractor"
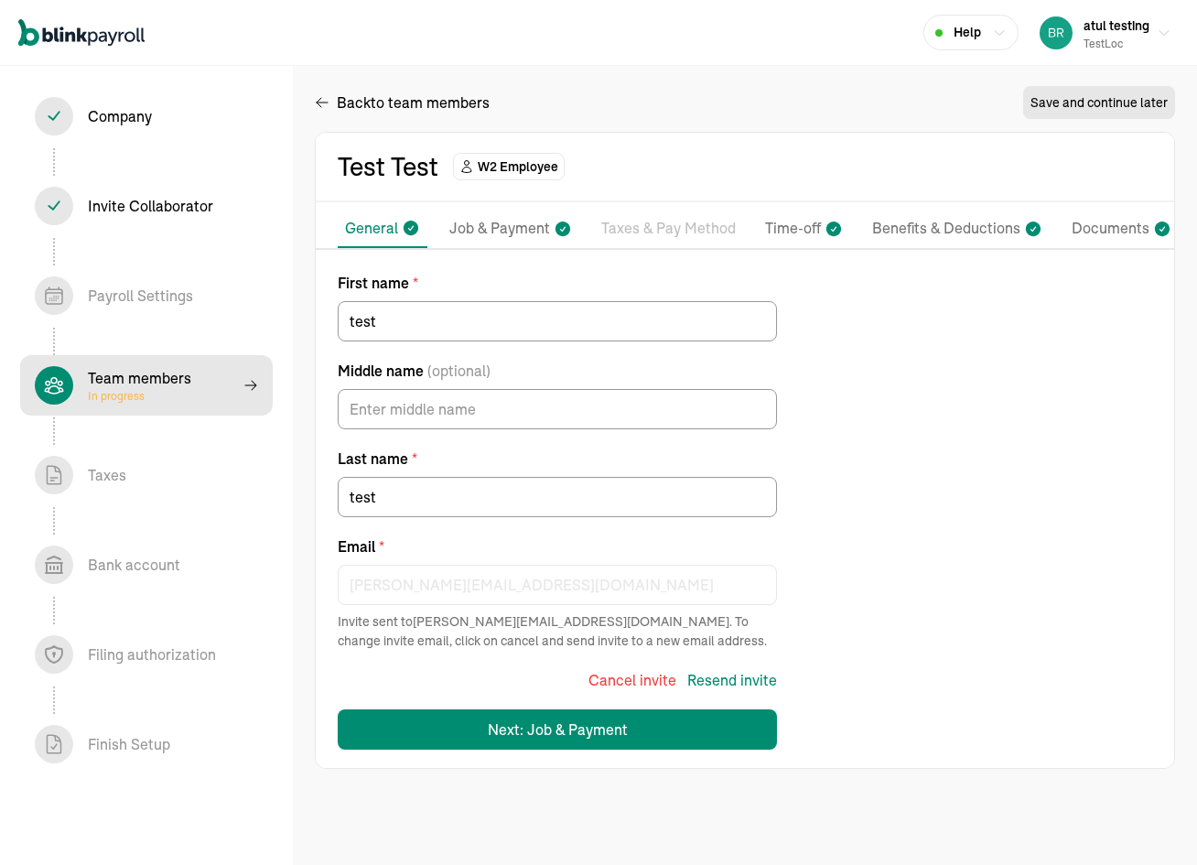
click at [691, 231] on p "Taxes & Pay Method" at bounding box center [668, 229] width 134 height 24
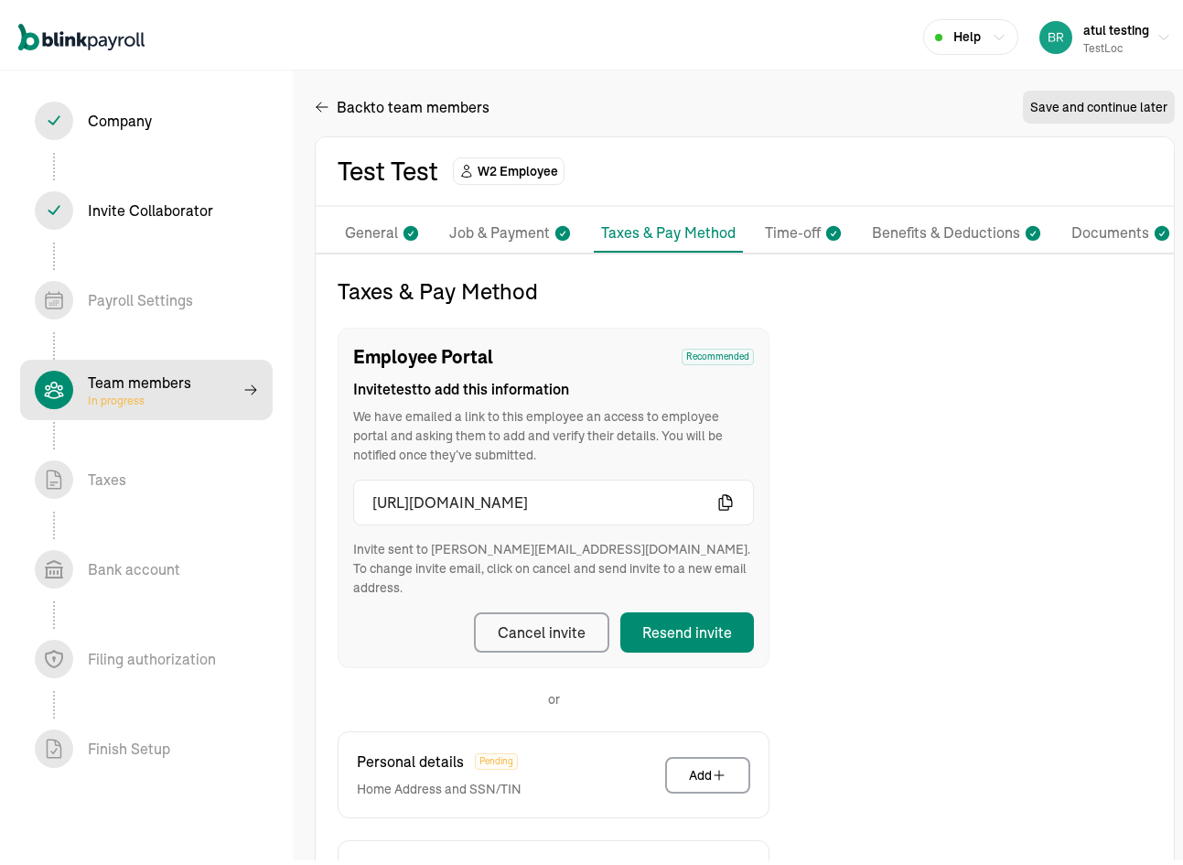
scroll to position [210, 0]
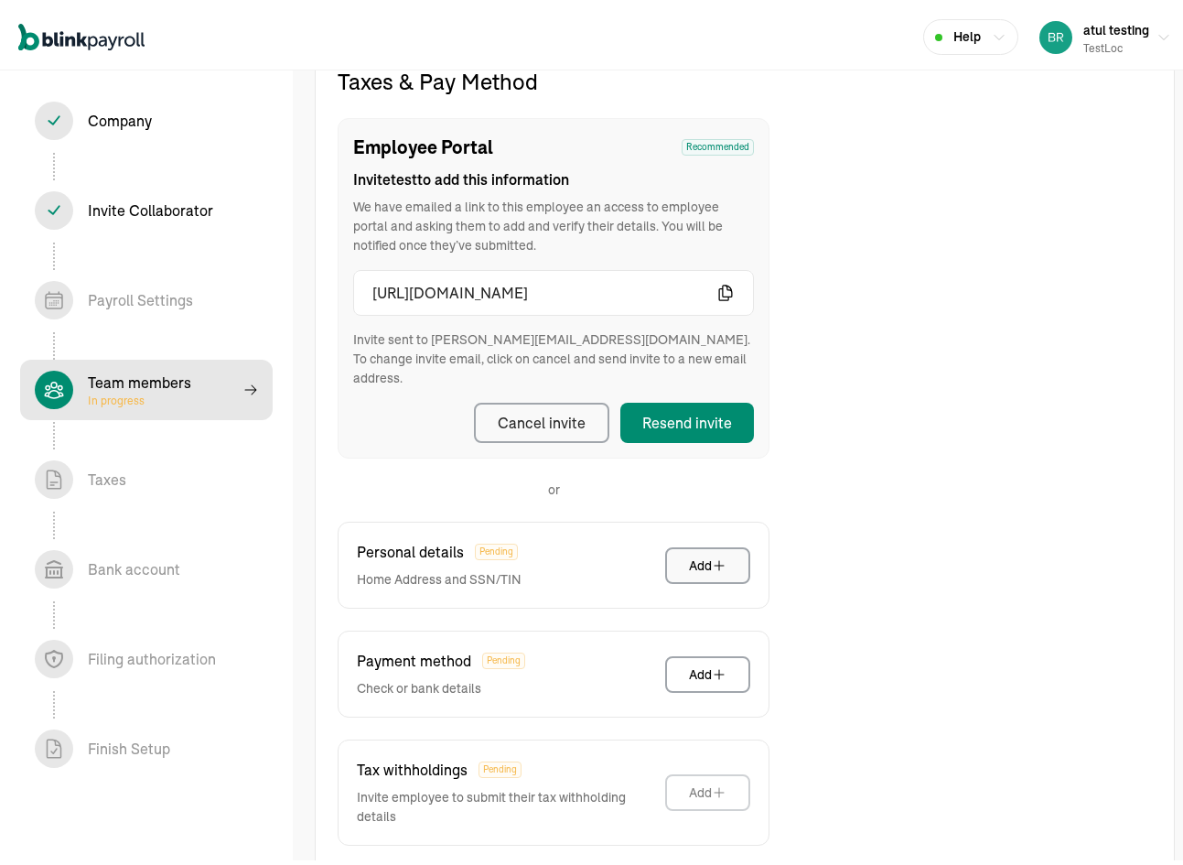
click at [682, 543] on button "Add" at bounding box center [707, 561] width 85 height 37
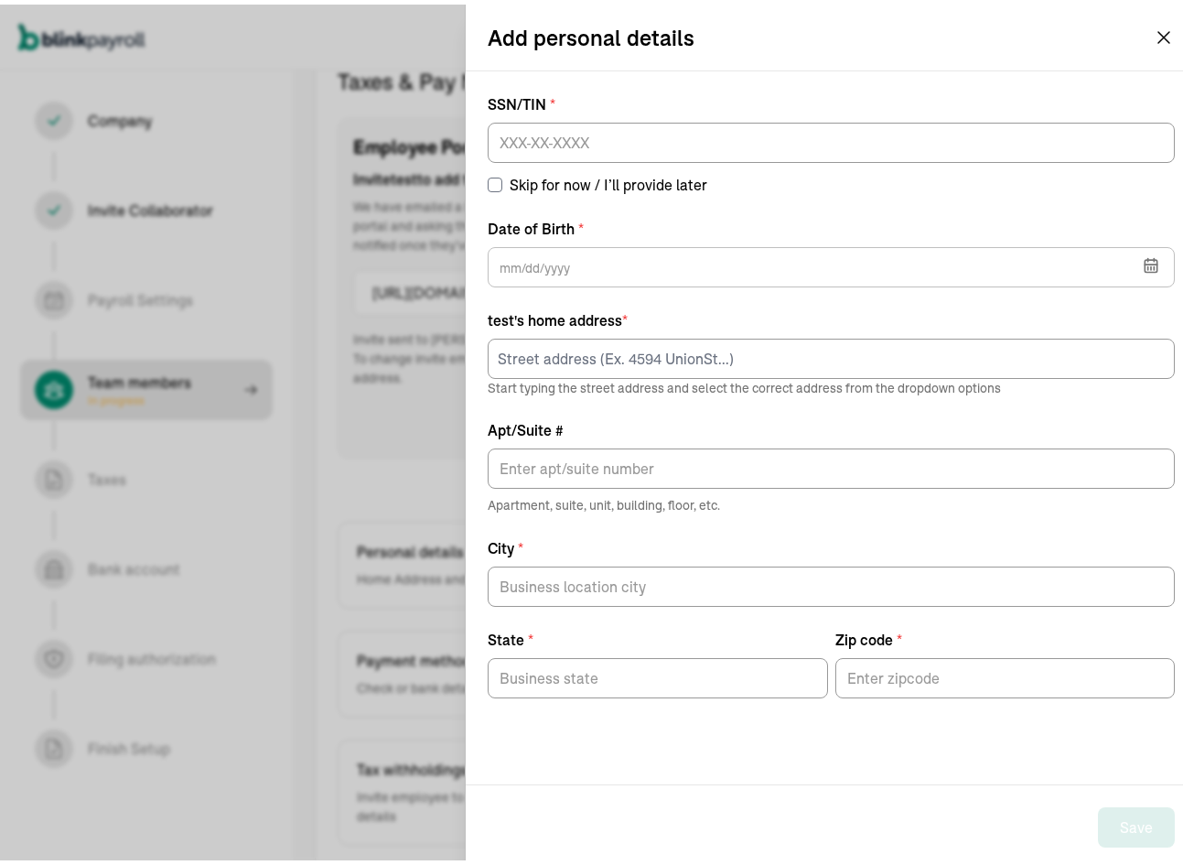
click at [682, 533] on label "City *" at bounding box center [831, 544] width 687 height 22
click at [682, 562] on input "City *" at bounding box center [831, 582] width 687 height 40
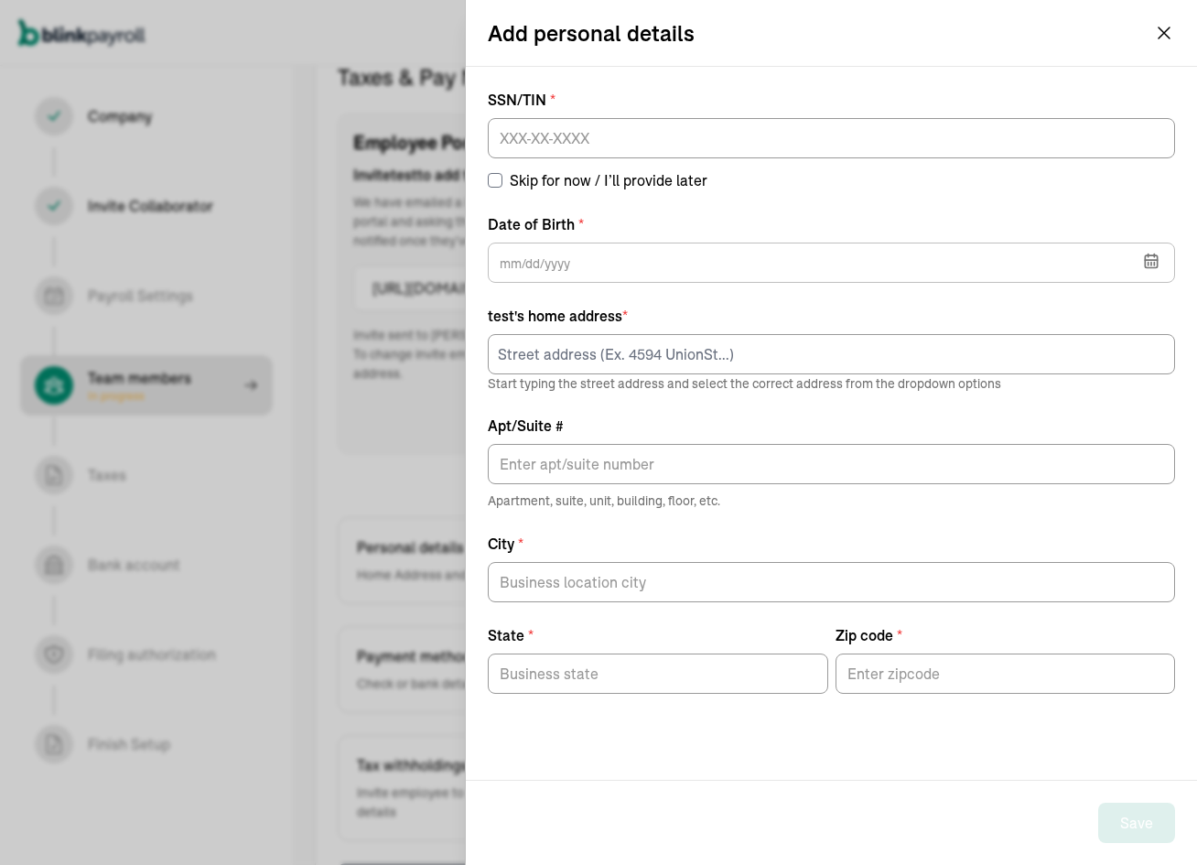
drag, startPoint x: 487, startPoint y: 88, endPoint x: 602, endPoint y: 100, distance: 115.9
click at [602, 100] on div "SSN/TIN * Skip for now / I’ll provide later Date of Birth * Aug 2025 Mon Tue We…" at bounding box center [831, 423] width 731 height 713
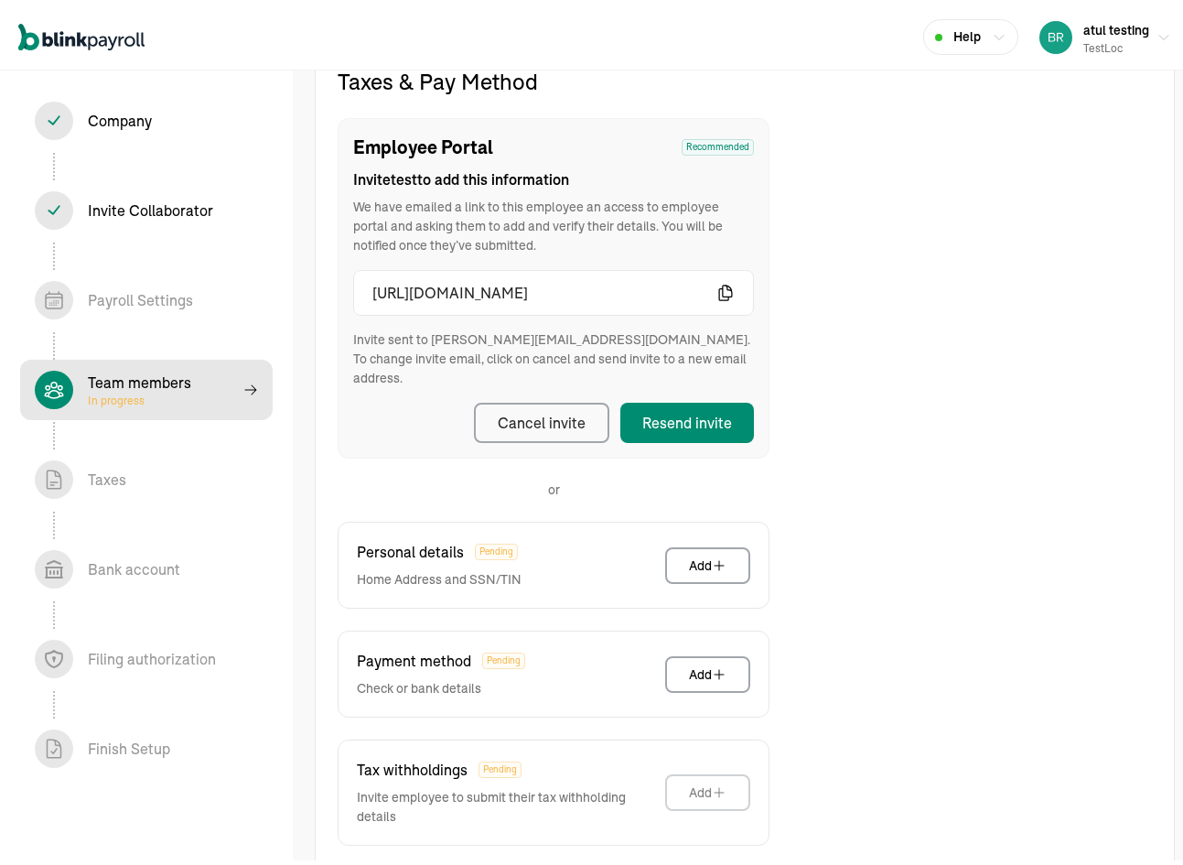
click at [150, 416] on div "Company In progress Invite Collaborator In progress Payroll Settings In progres…" at bounding box center [146, 465] width 293 height 799
click at [158, 389] on span "In progress" at bounding box center [139, 396] width 103 height 15
click at [204, 405] on span "Team members In progress" at bounding box center [146, 385] width 253 height 60
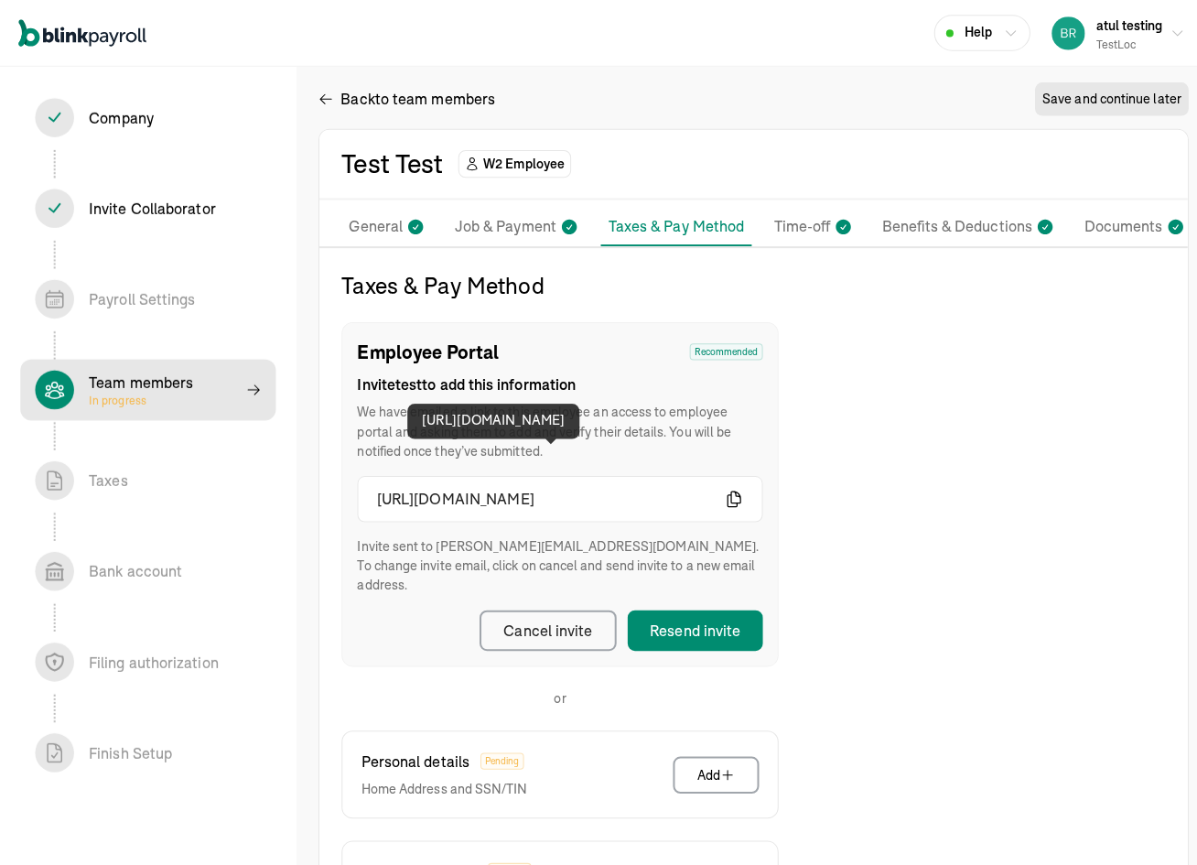
scroll to position [0, 0]
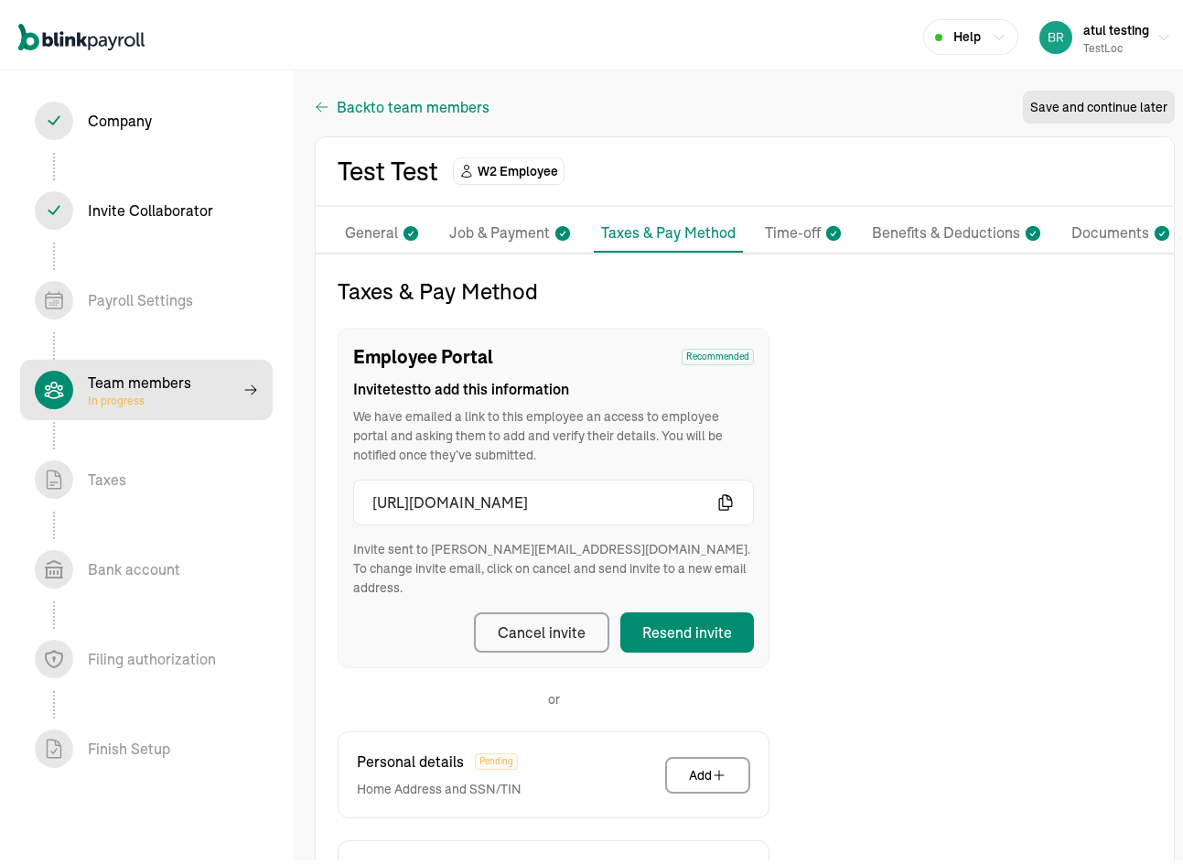
select select "employee"
select select "contractor"
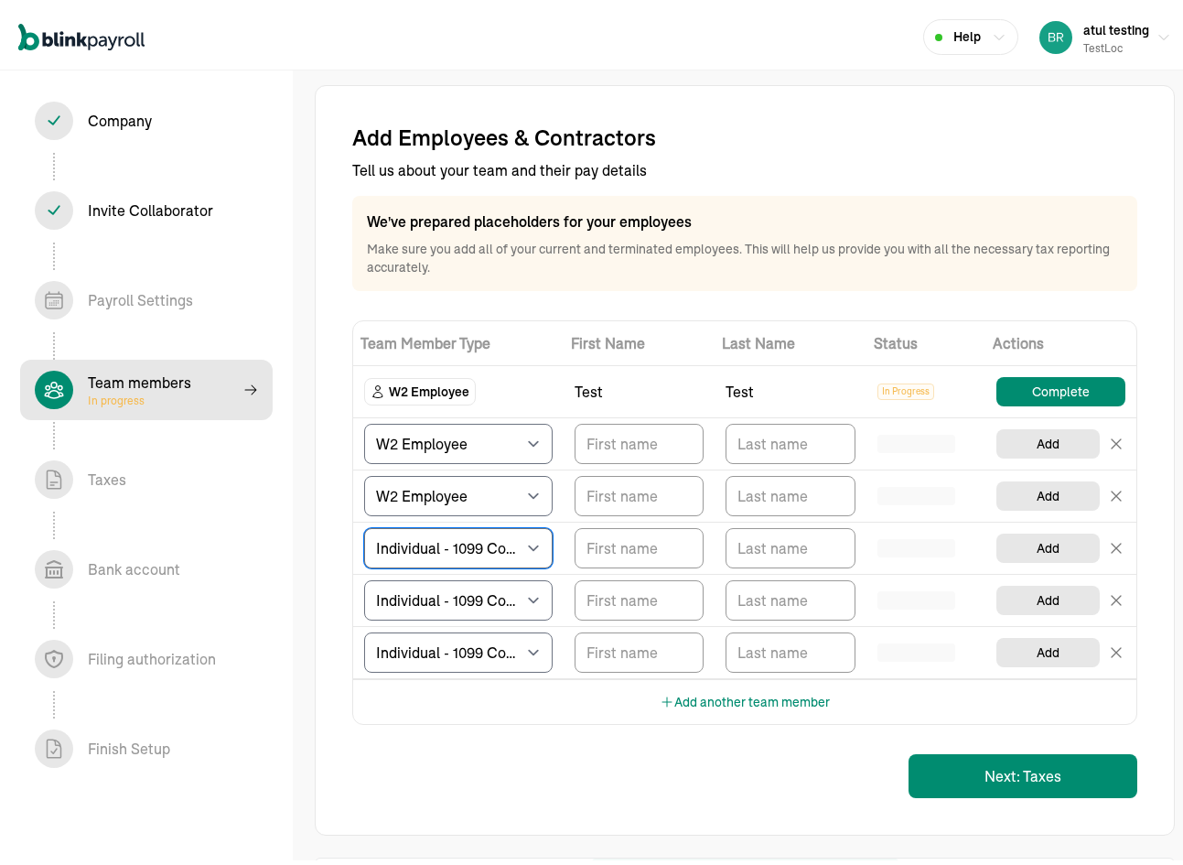
click at [511, 552] on select "Select W2 Employee Individual - 1099 Contractor Business - 1099 Contractor" at bounding box center [458, 543] width 188 height 40
click at [510, 544] on select "Select W2 Employee Individual - 1099 Contractor Business - 1099 Contractor" at bounding box center [458, 543] width 188 height 40
click at [364, 523] on select "Select W2 Employee Individual - 1099 Contractor Business - 1099 Contractor" at bounding box center [458, 543] width 188 height 40
click at [489, 579] on select "Select W2 Employee Individual - 1099 Contractor Business - 1099 Contractor" at bounding box center [458, 596] width 188 height 40
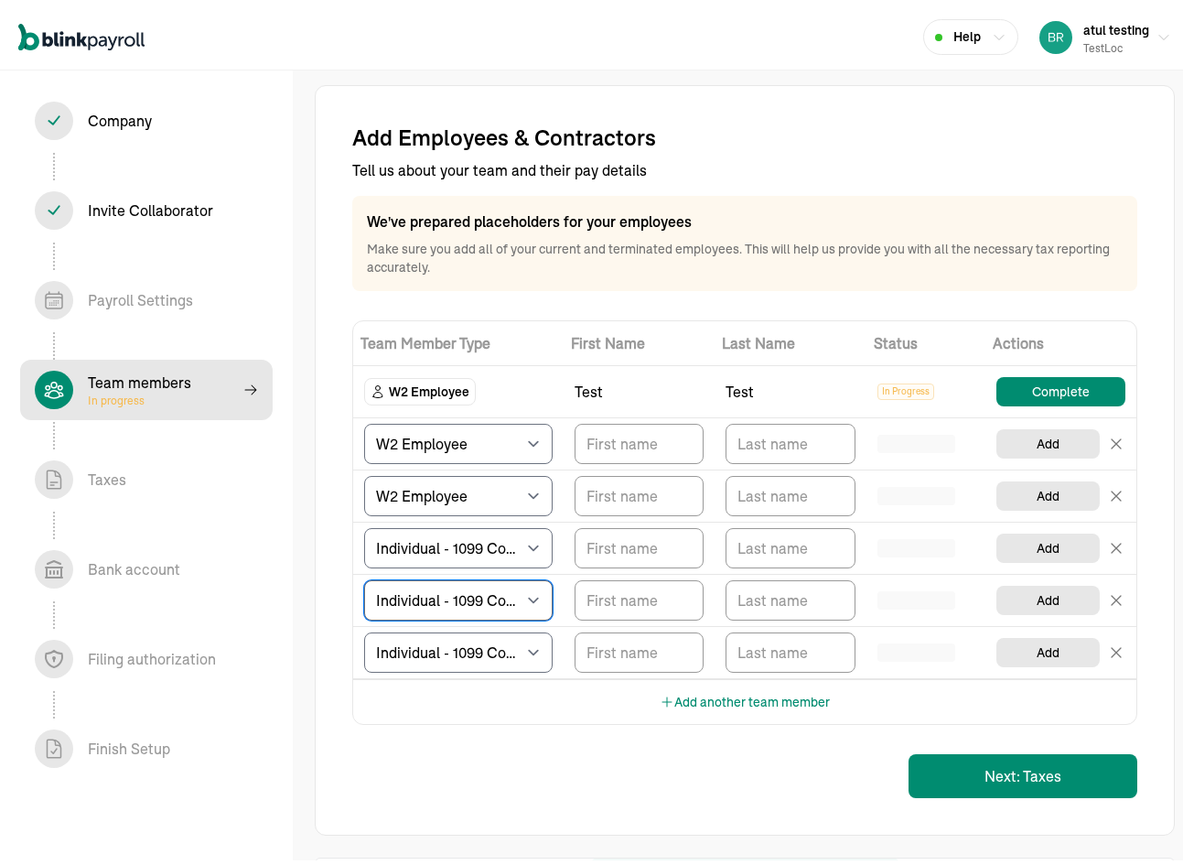
select select "businessVendor"
click at [364, 576] on select "Select W2 Employee Individual - 1099 Contractor Business - 1099 Contractor" at bounding box center [458, 596] width 188 height 40
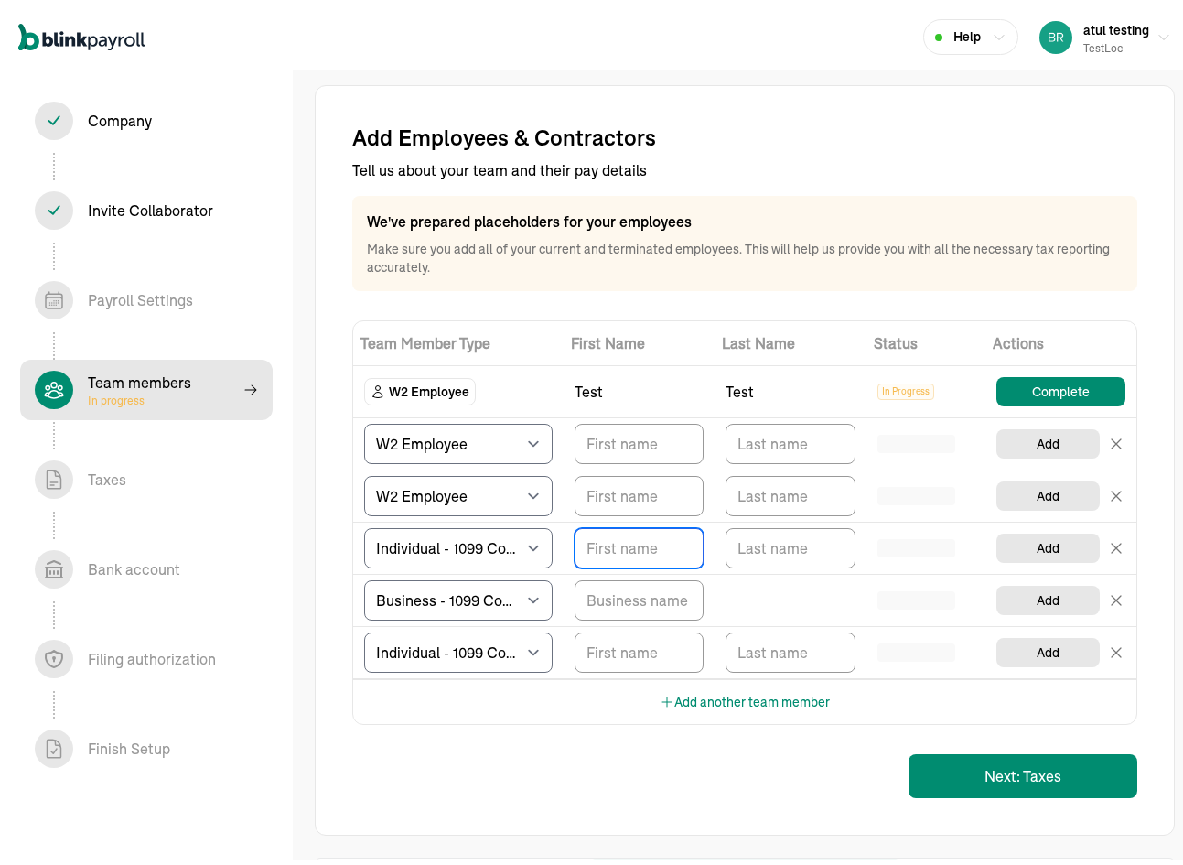
click at [672, 553] on input "TextInput" at bounding box center [639, 543] width 129 height 40
type input "tesdt"
click at [769, 542] on input "TextInput" at bounding box center [790, 543] width 129 height 40
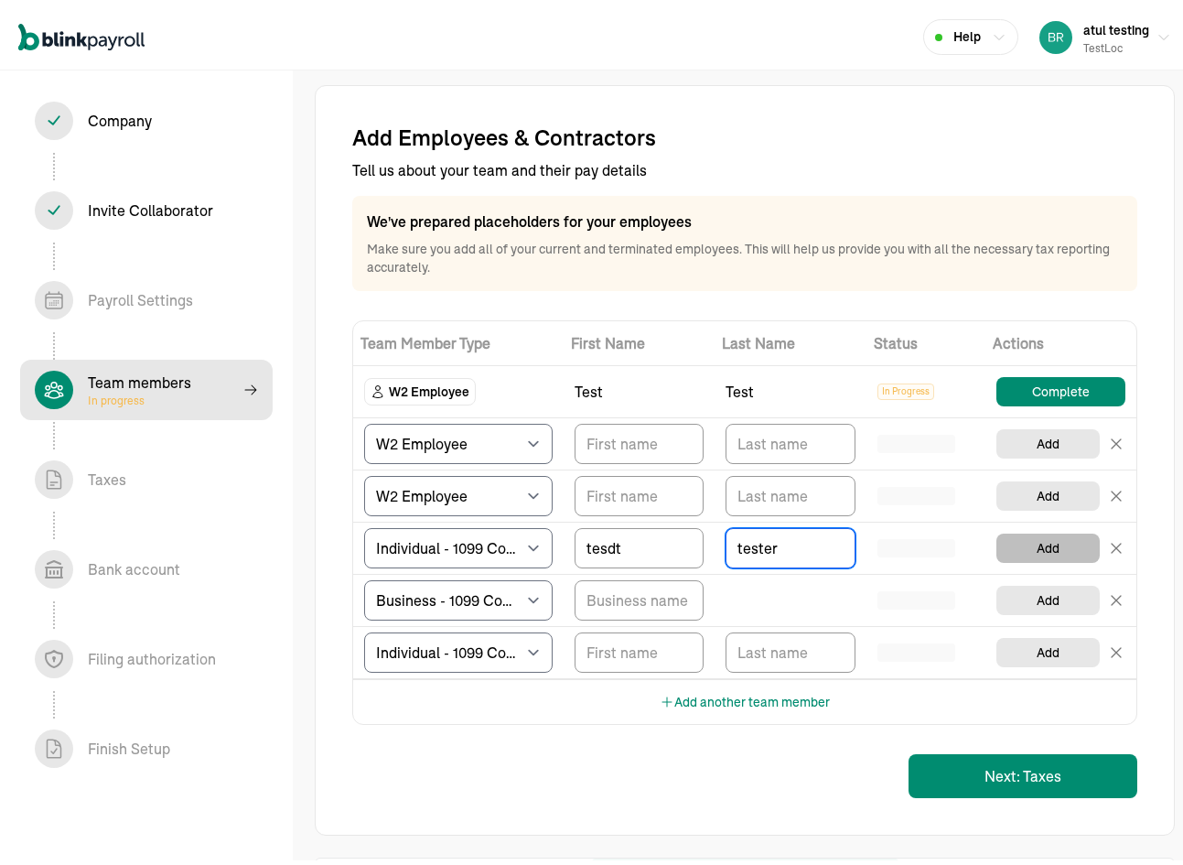
type input "tester"
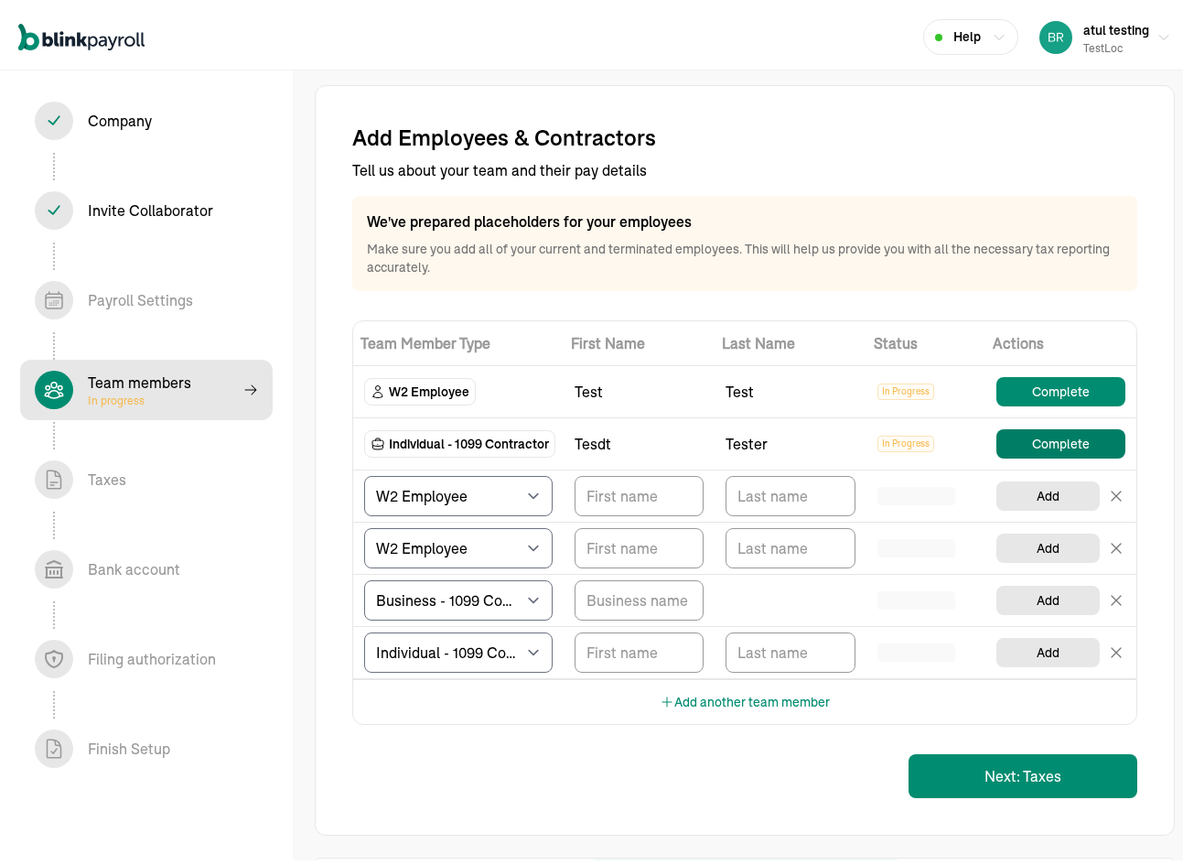
click at [1039, 445] on button "Complete" at bounding box center [1060, 439] width 129 height 29
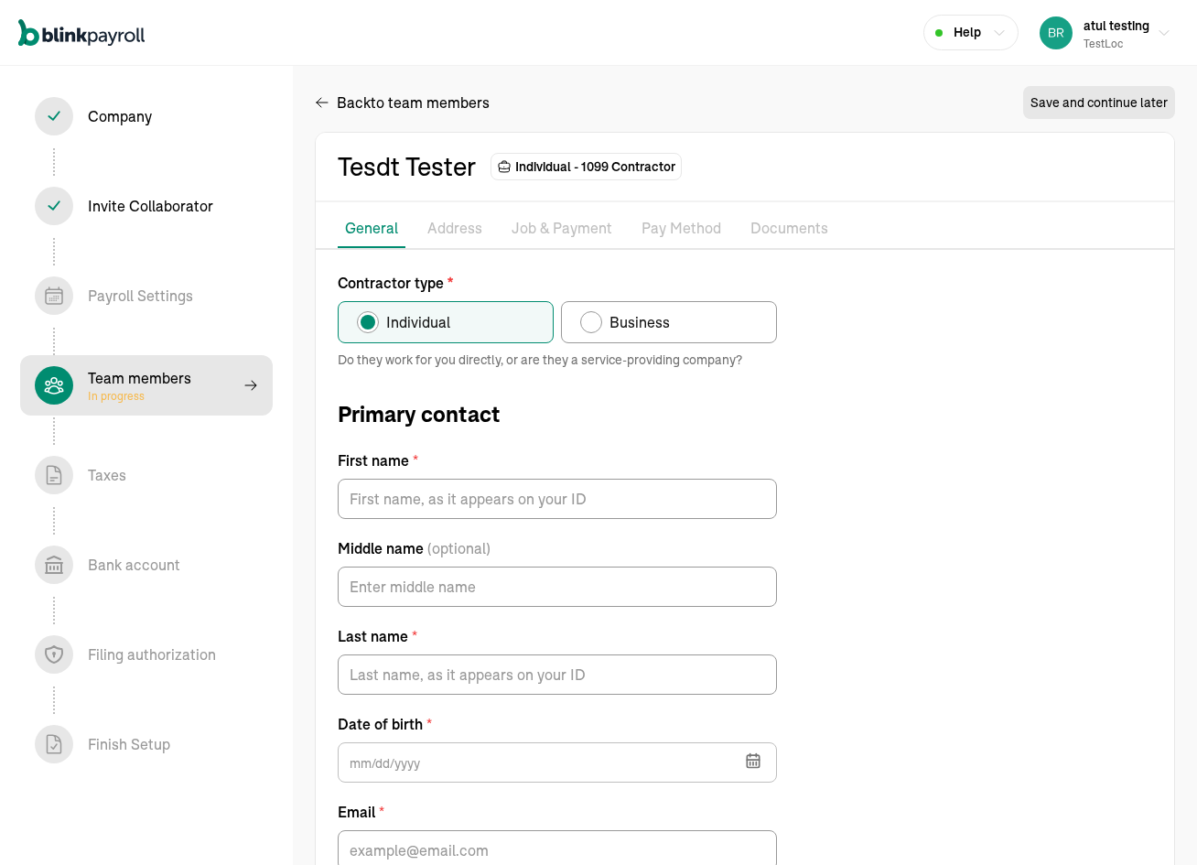
type input "tesdt"
type input "tester"
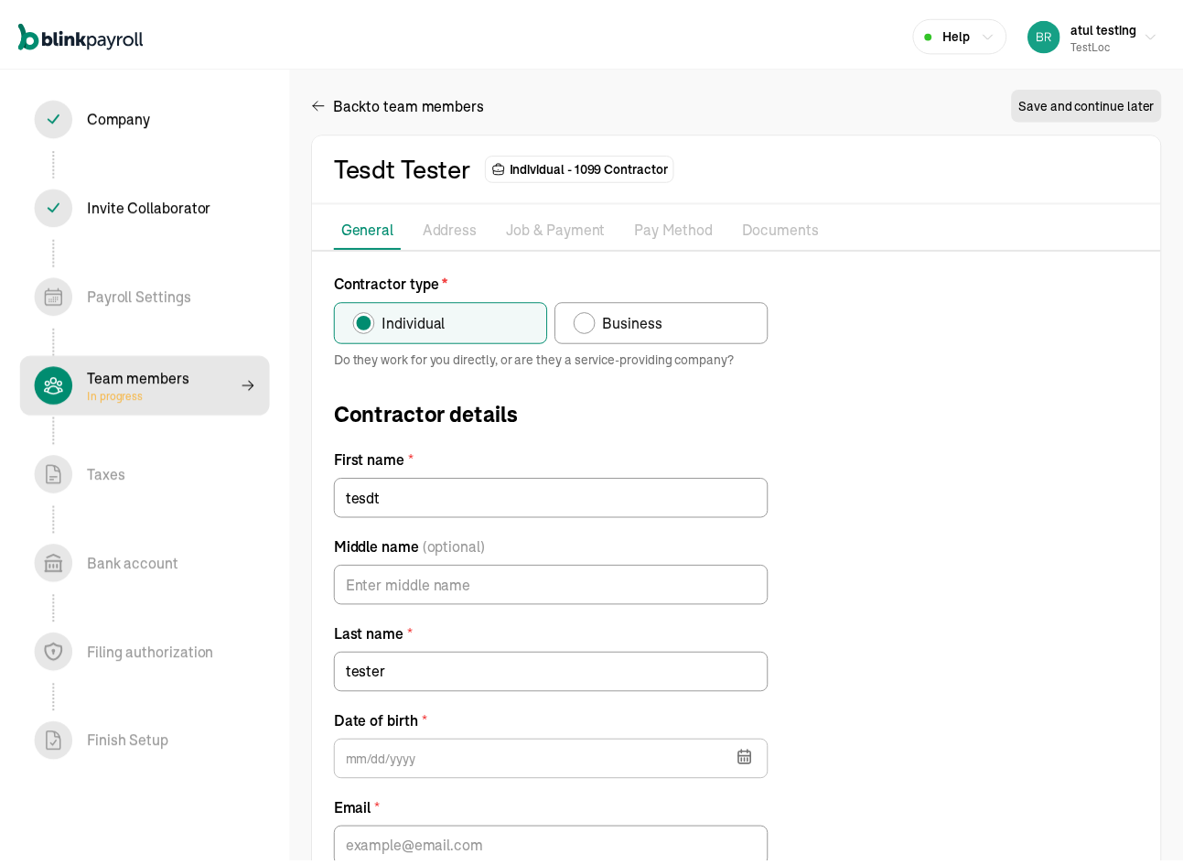
scroll to position [139, 0]
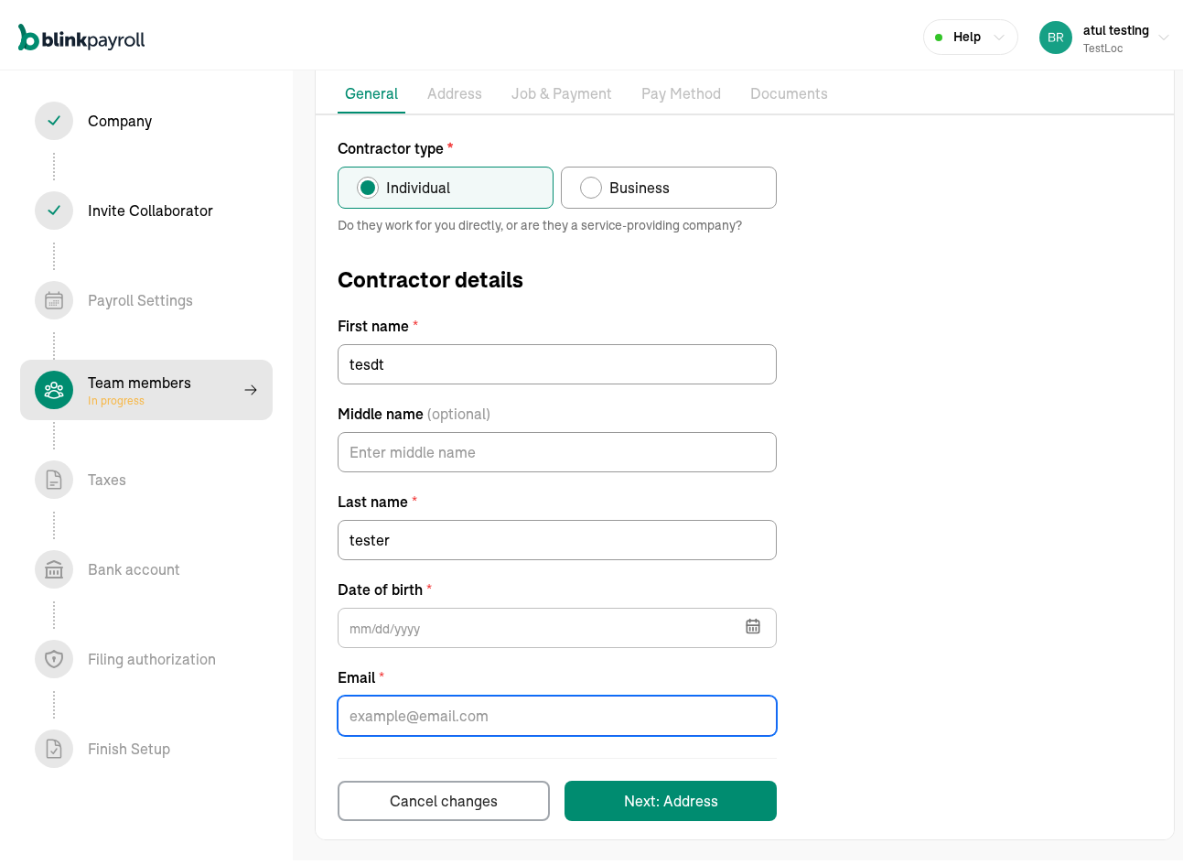
click at [425, 709] on input "Email *" at bounding box center [557, 711] width 439 height 40
type input "branko+testpopi10-1@blinkpayroll.com"
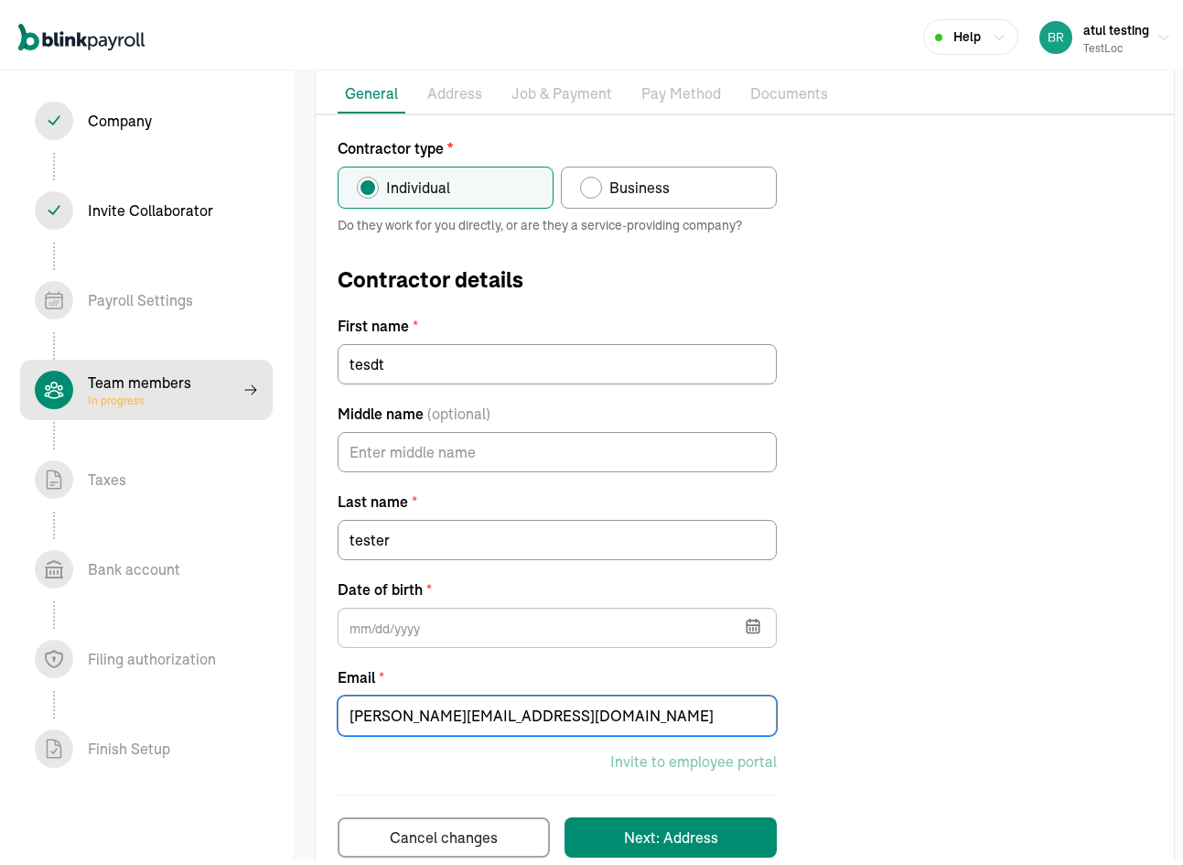
drag, startPoint x: 863, startPoint y: 771, endPoint x: 832, endPoint y: 769, distance: 31.2
click at [859, 771] on div "Contractor type * Individual Business Do they work for you directly, or are the…" at bounding box center [745, 493] width 858 height 720
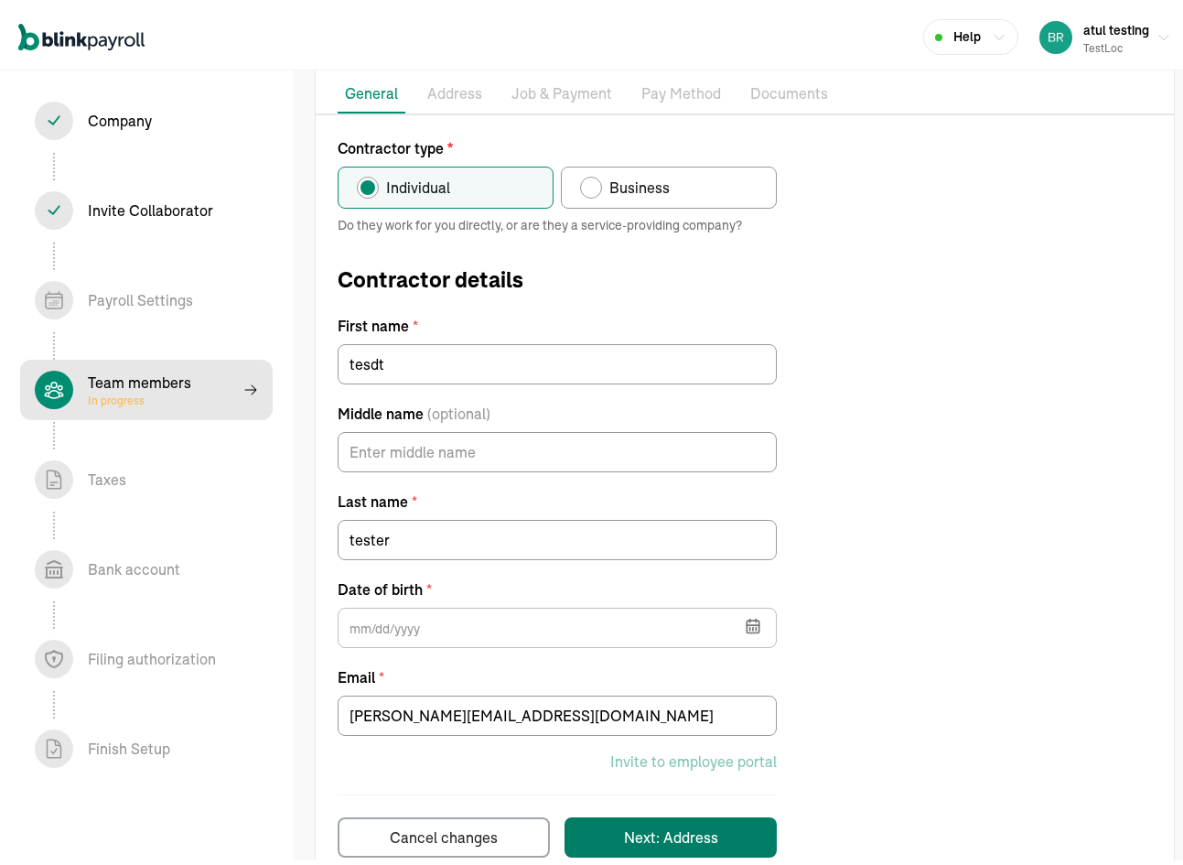
click at [664, 823] on div "Next: Address" at bounding box center [671, 833] width 94 height 22
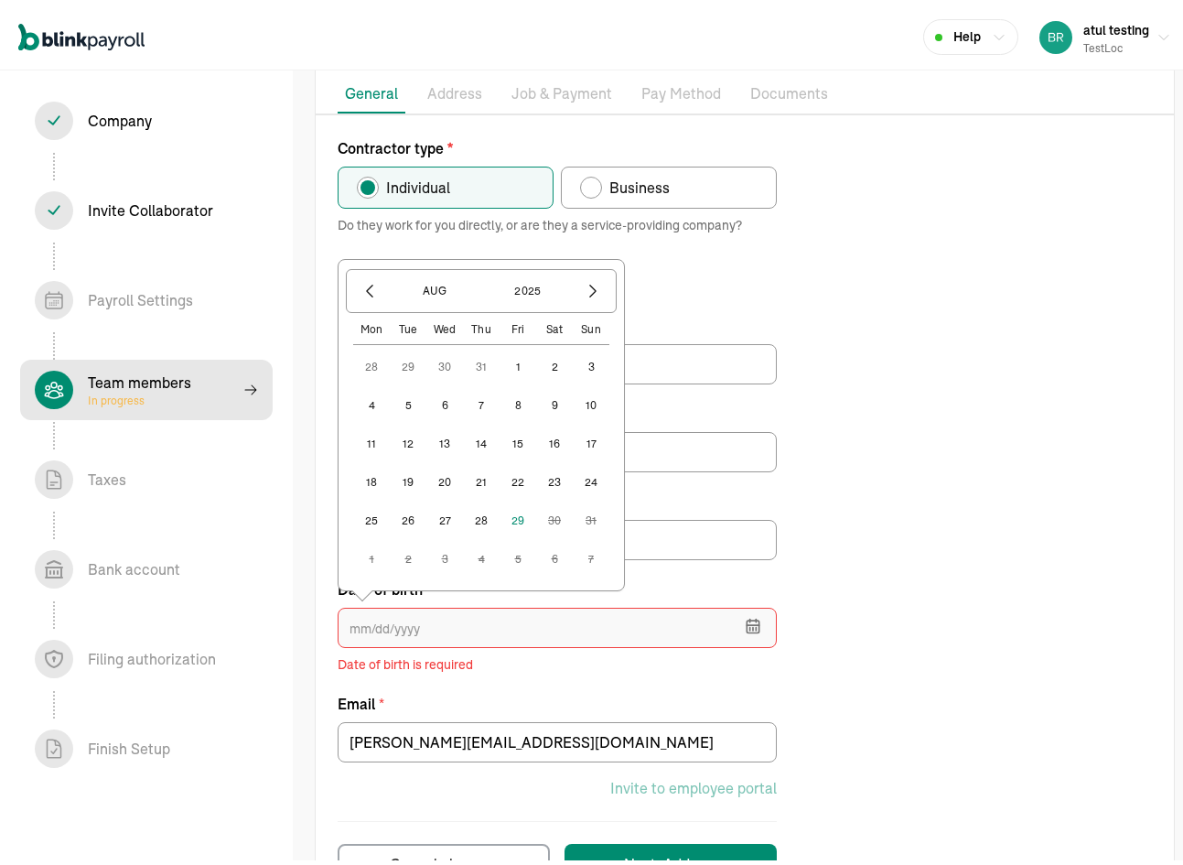
click at [519, 626] on input "text" at bounding box center [557, 623] width 439 height 40
click at [551, 284] on button "2025" at bounding box center [528, 286] width 88 height 31
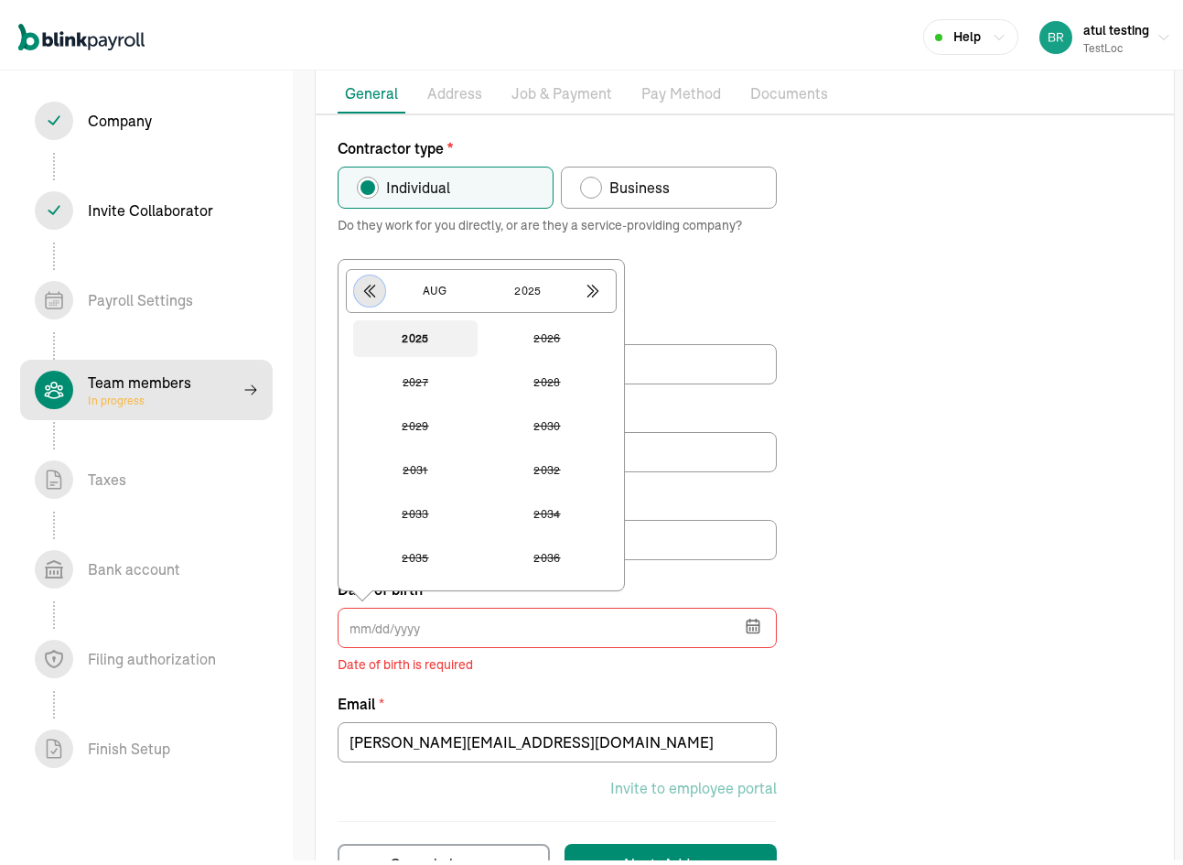
click at [376, 291] on icon "button" at bounding box center [369, 286] width 18 height 18
click at [419, 335] on button "1977" at bounding box center [415, 334] width 124 height 37
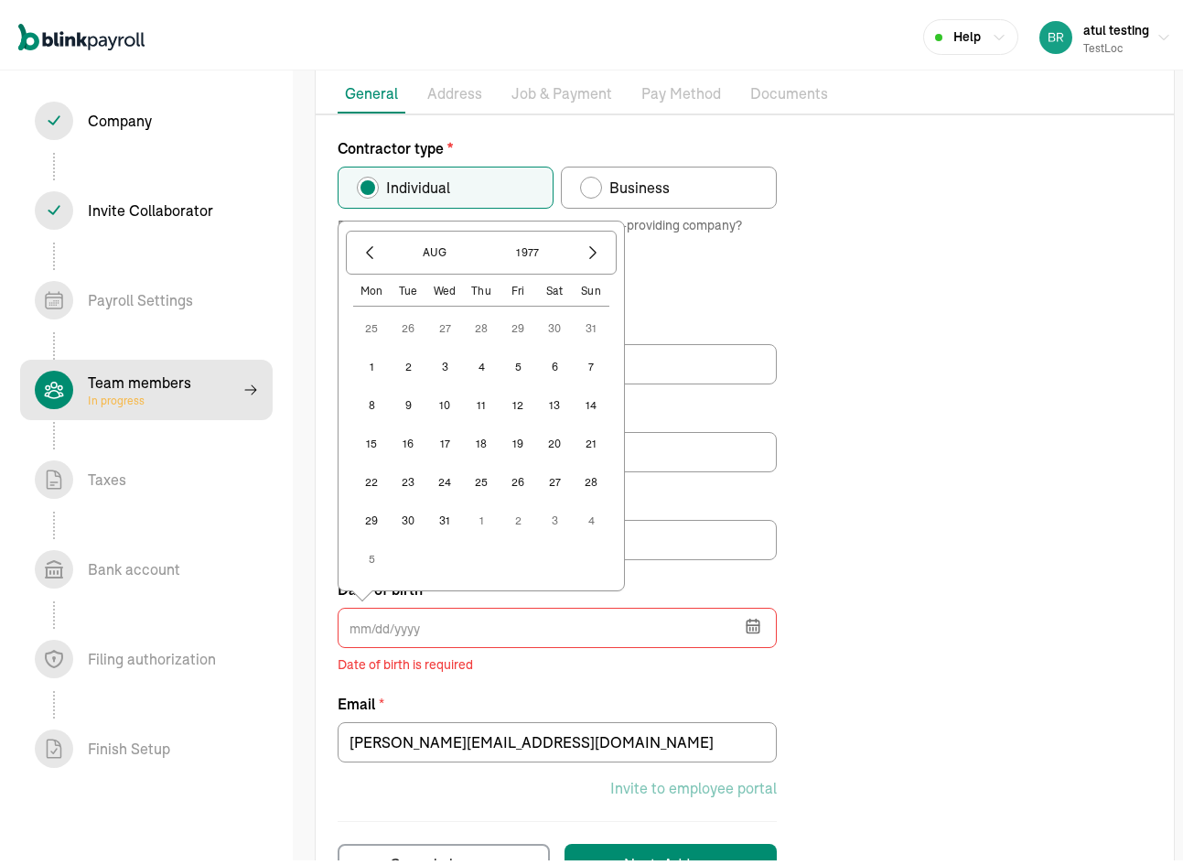
click at [483, 366] on button "4" at bounding box center [481, 362] width 37 height 37
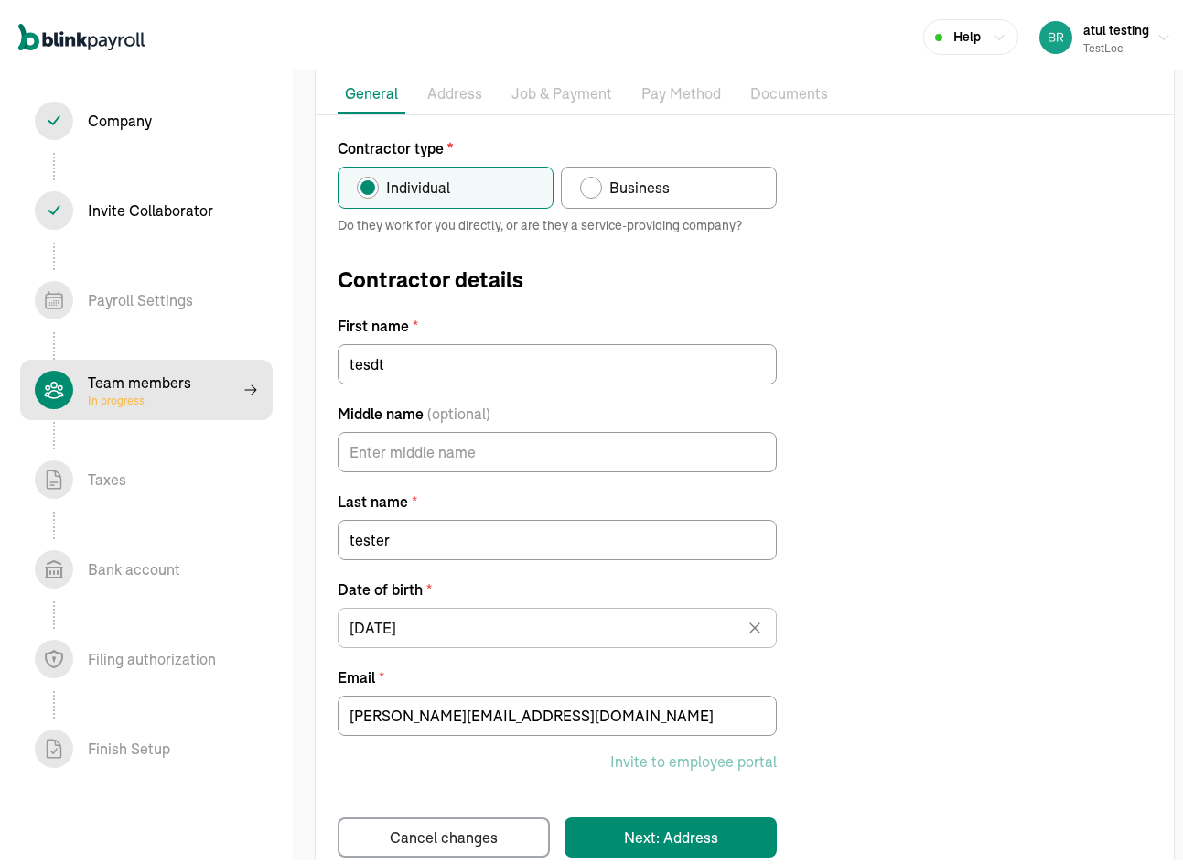
type input "08/04/1977"
click at [708, 834] on div "Next: Address" at bounding box center [671, 833] width 94 height 22
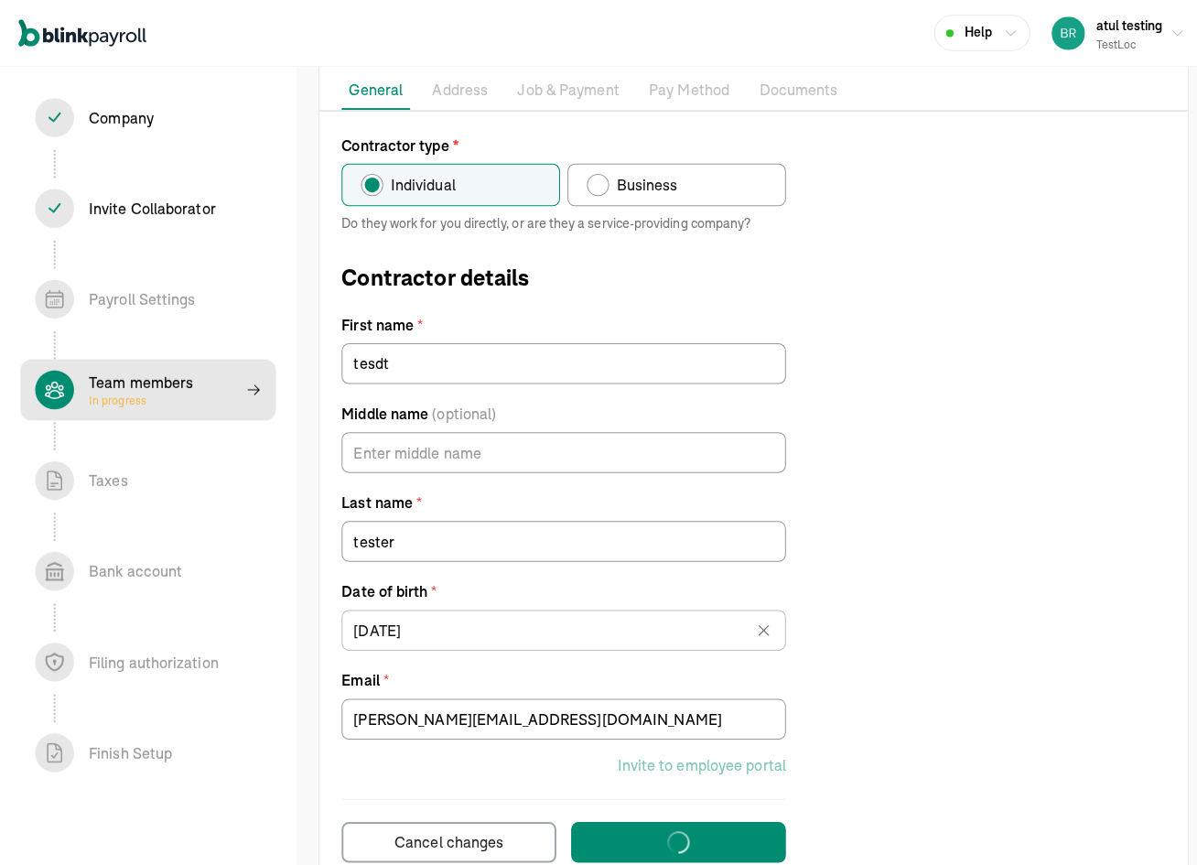
scroll to position [0, 0]
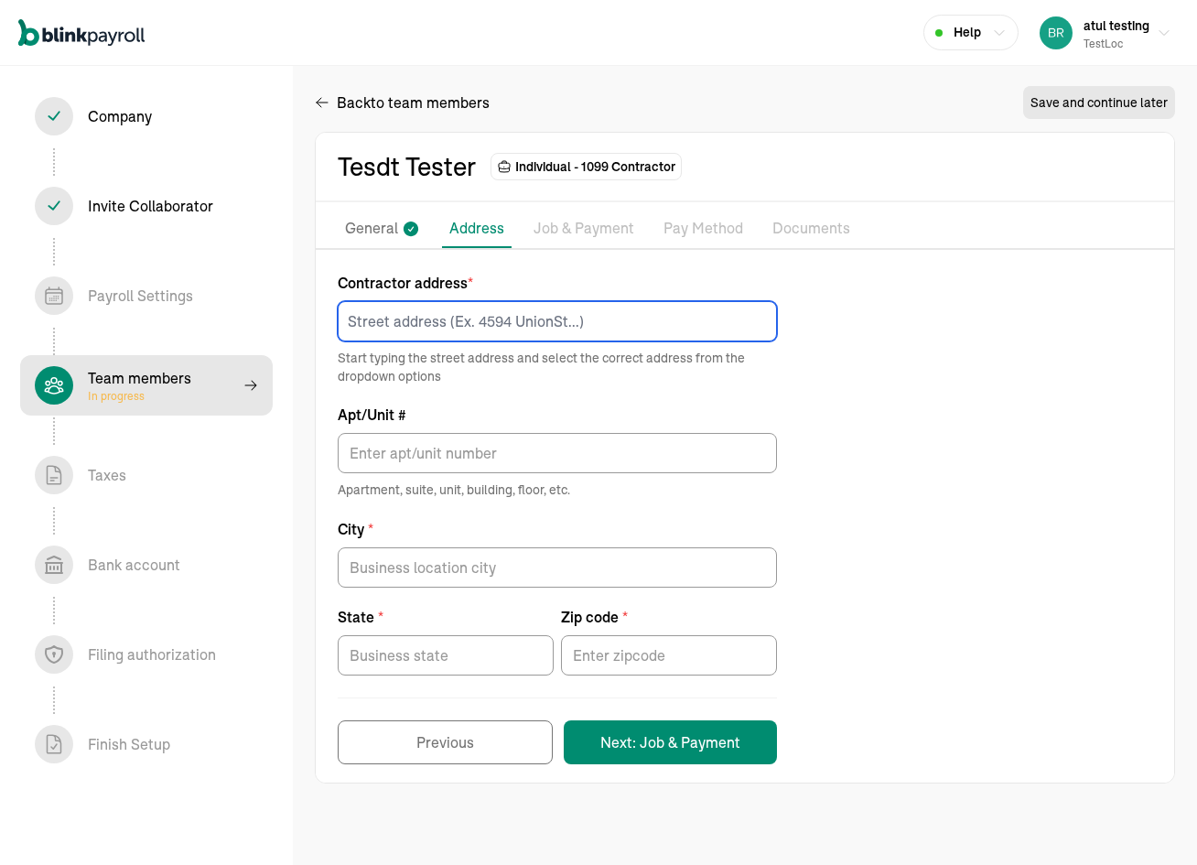
click at [446, 315] on input at bounding box center [557, 321] width 439 height 40
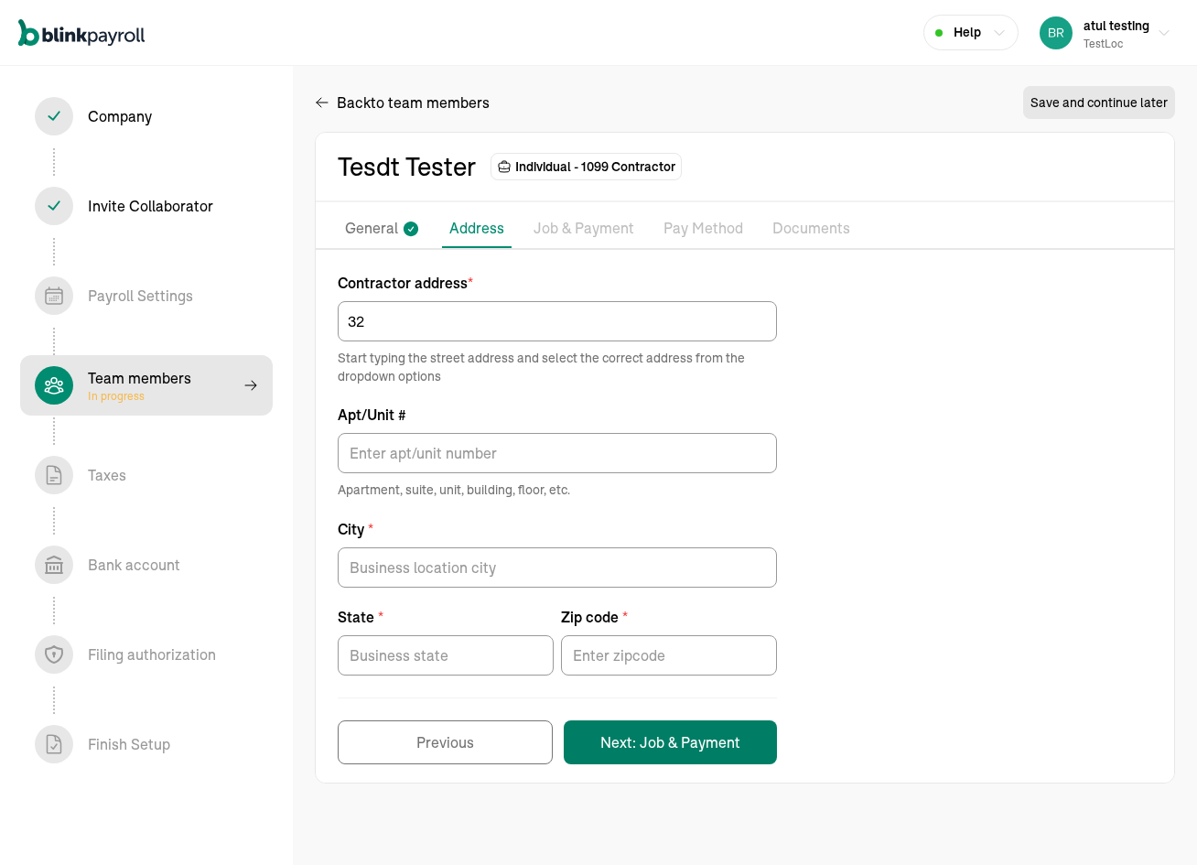
click at [651, 733] on button "Next: Job & Payment" at bounding box center [670, 742] width 213 height 44
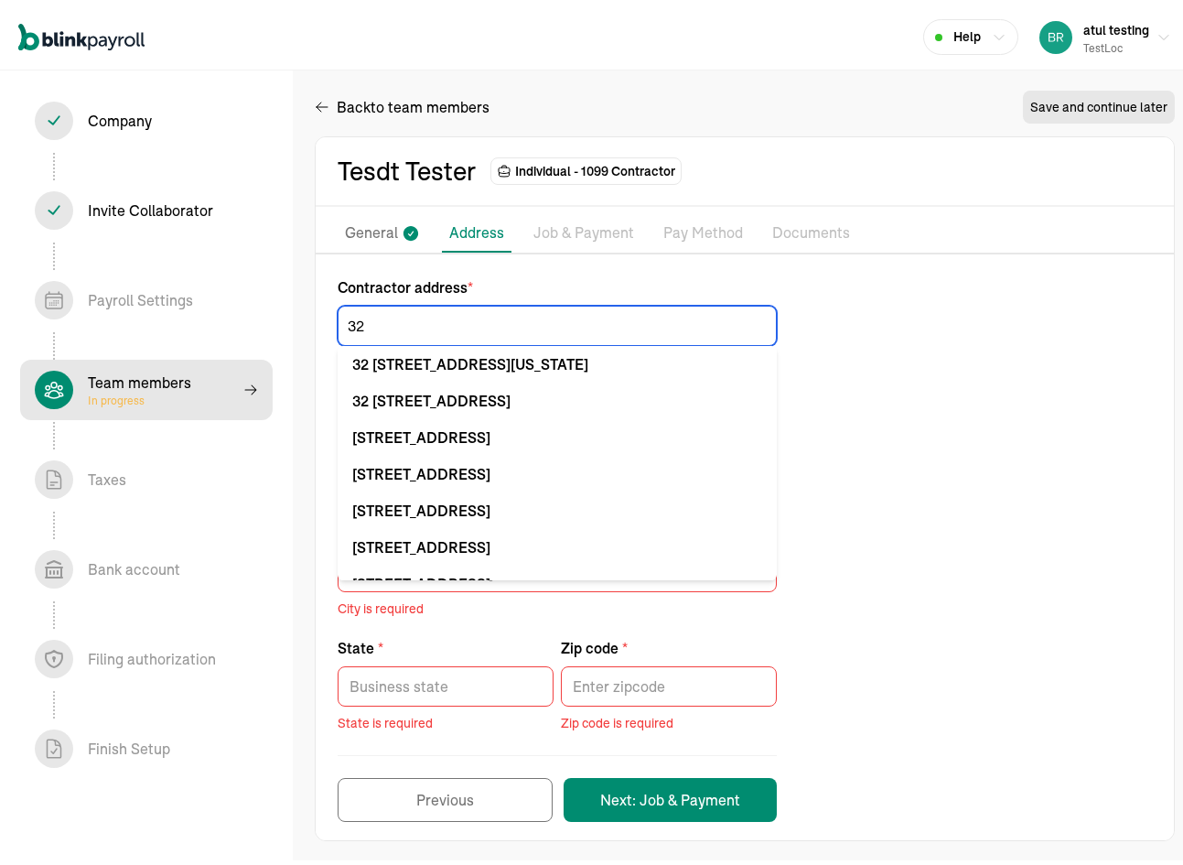
click at [406, 314] on input "32" at bounding box center [557, 321] width 439 height 40
click at [403, 312] on input "32" at bounding box center [557, 321] width 439 height 40
click at [403, 313] on input "32" at bounding box center [557, 321] width 439 height 40
type input "32"
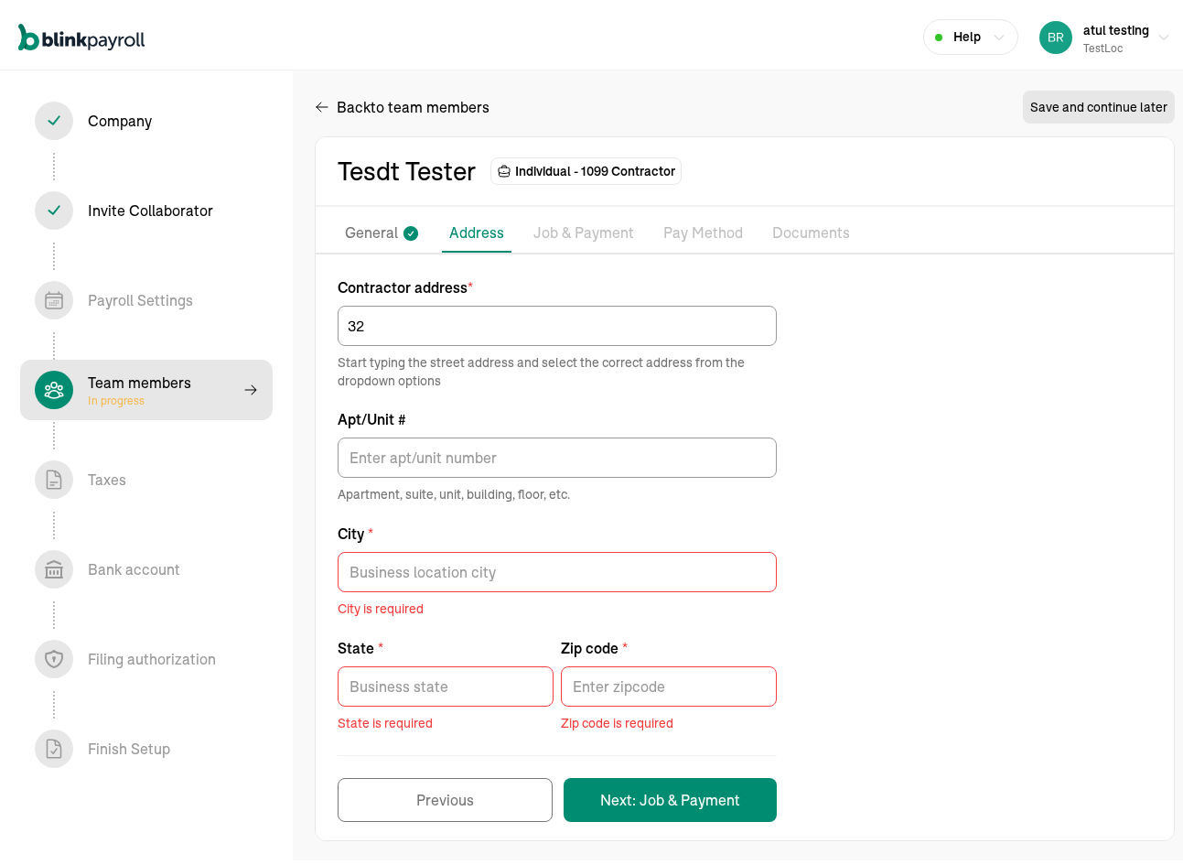
click at [551, 224] on p "Job & Payment" at bounding box center [583, 229] width 101 height 24
click at [211, 371] on div "Team members In progress" at bounding box center [146, 385] width 223 height 38
click at [333, 101] on div "Back to team members" at bounding box center [402, 102] width 175 height 22
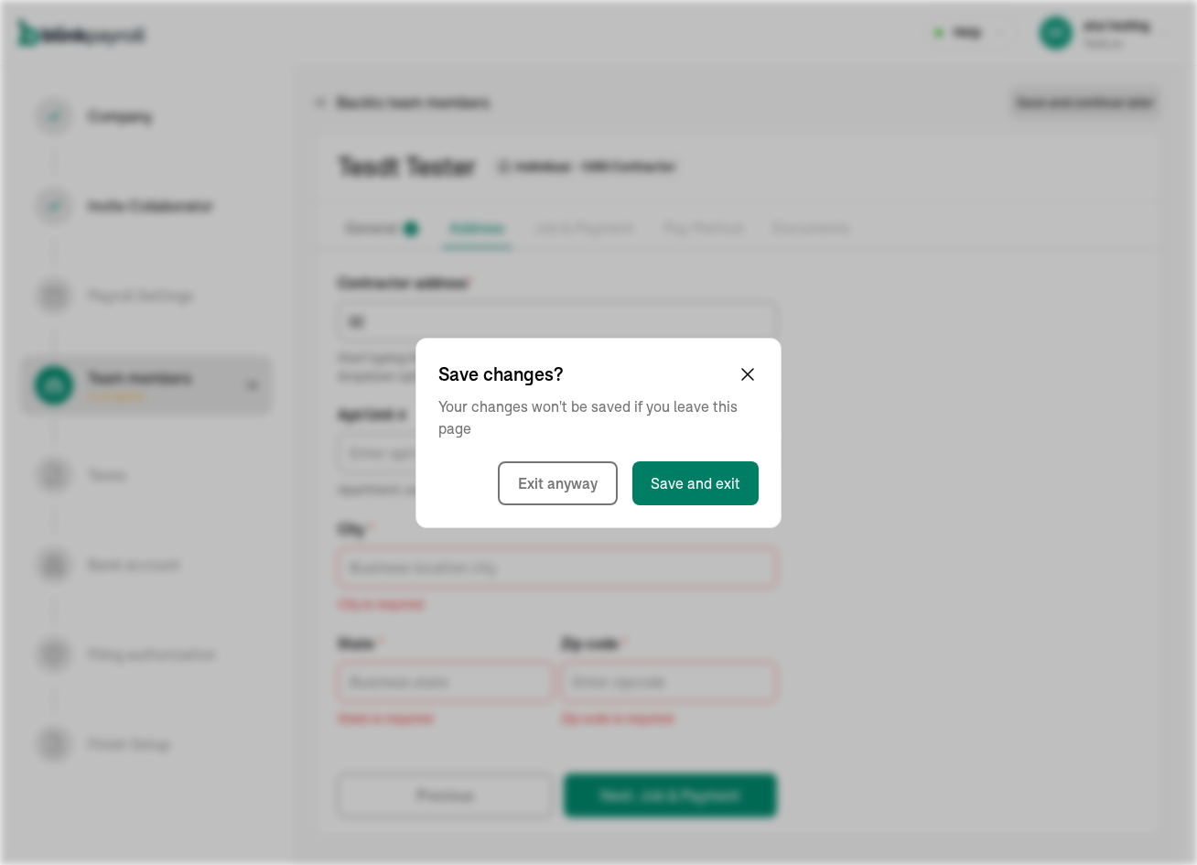
select select "employee"
select select "contractor"
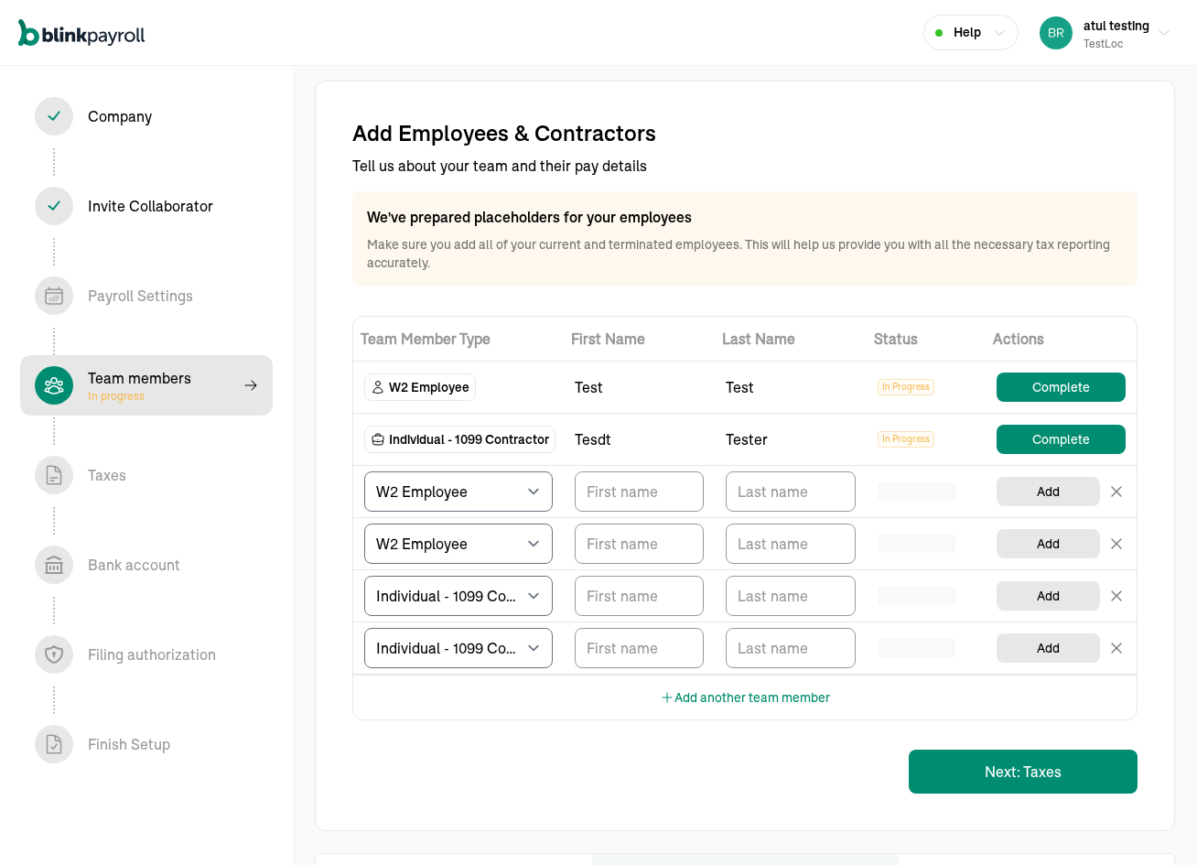
click at [642, 557] on div "Team Member Type First Name Last Name Status Actions W2 Employee test test In P…" at bounding box center [744, 518] width 785 height 404
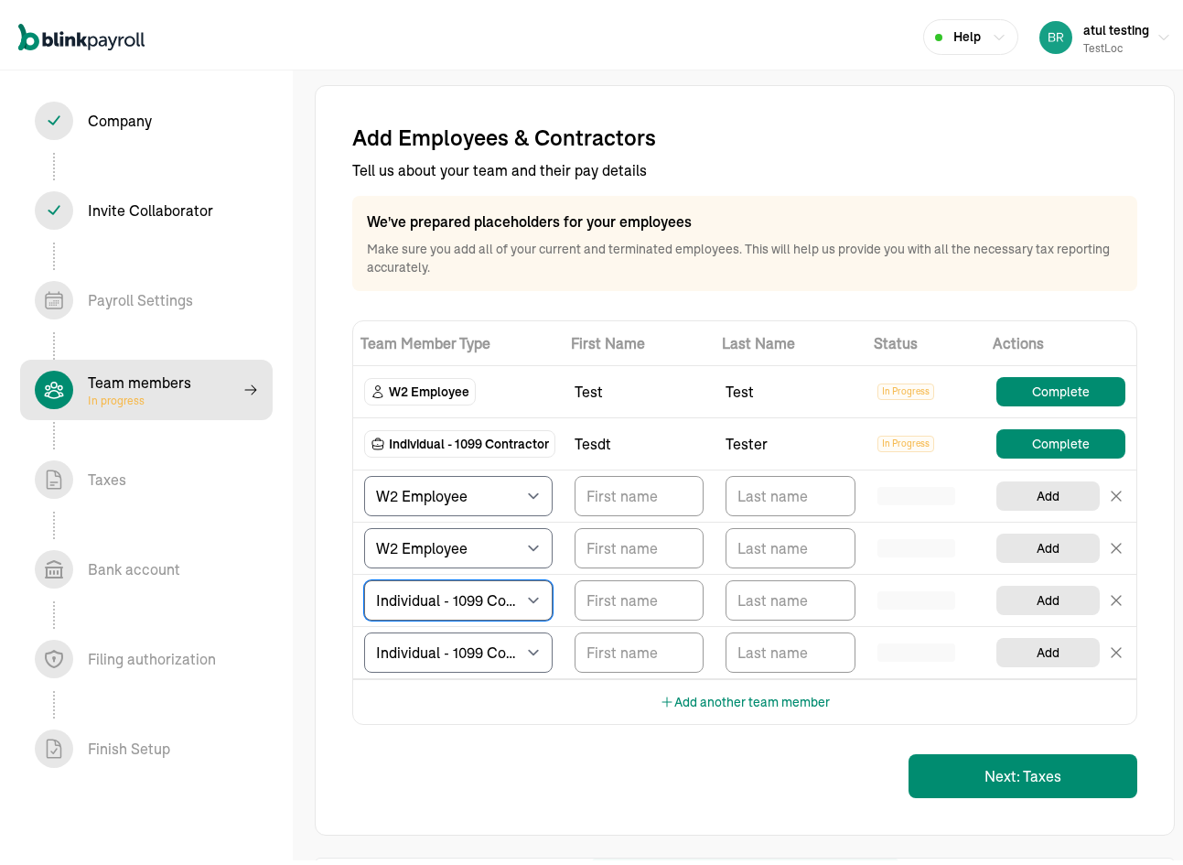
click at [502, 594] on select "Select W2 Employee Individual - 1099 Contractor Business - 1099 Contractor" at bounding box center [458, 596] width 188 height 40
select select "businessVendor"
click at [364, 576] on select "Select W2 Employee Individual - 1099 Contractor Business - 1099 Contractor" at bounding box center [458, 596] width 188 height 40
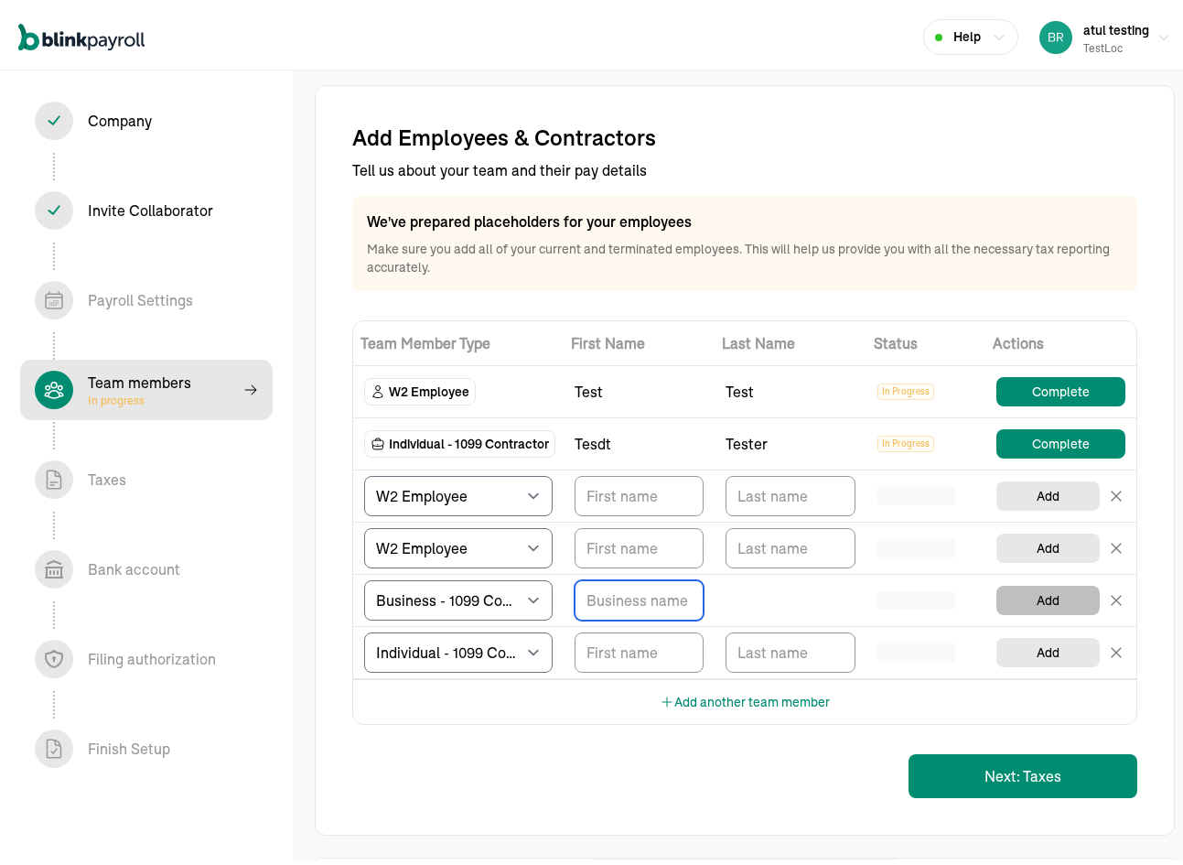
click at [1019, 601] on button "Add" at bounding box center [1047, 595] width 103 height 29
click at [595, 609] on input "TextInput" at bounding box center [639, 596] width 129 height 40
type input "test"
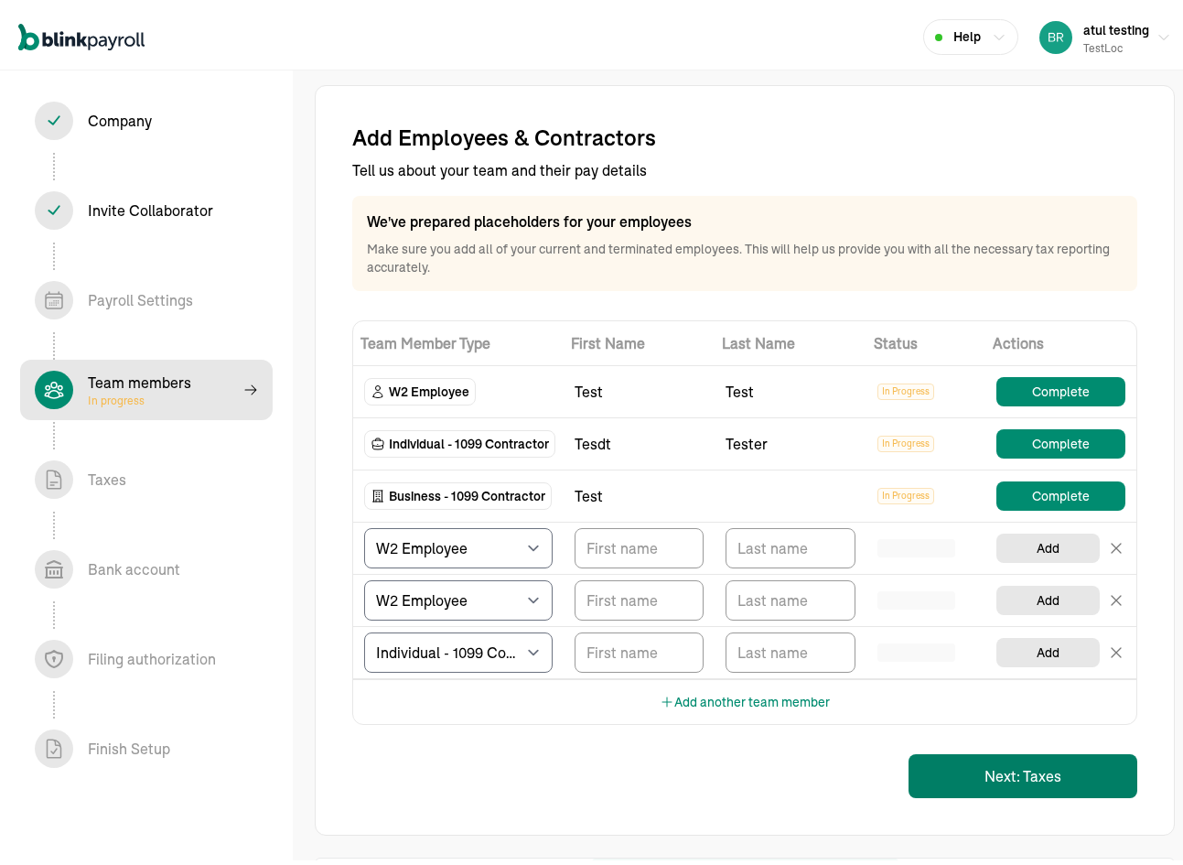
click at [988, 786] on button "Next: Taxes" at bounding box center [1023, 771] width 229 height 44
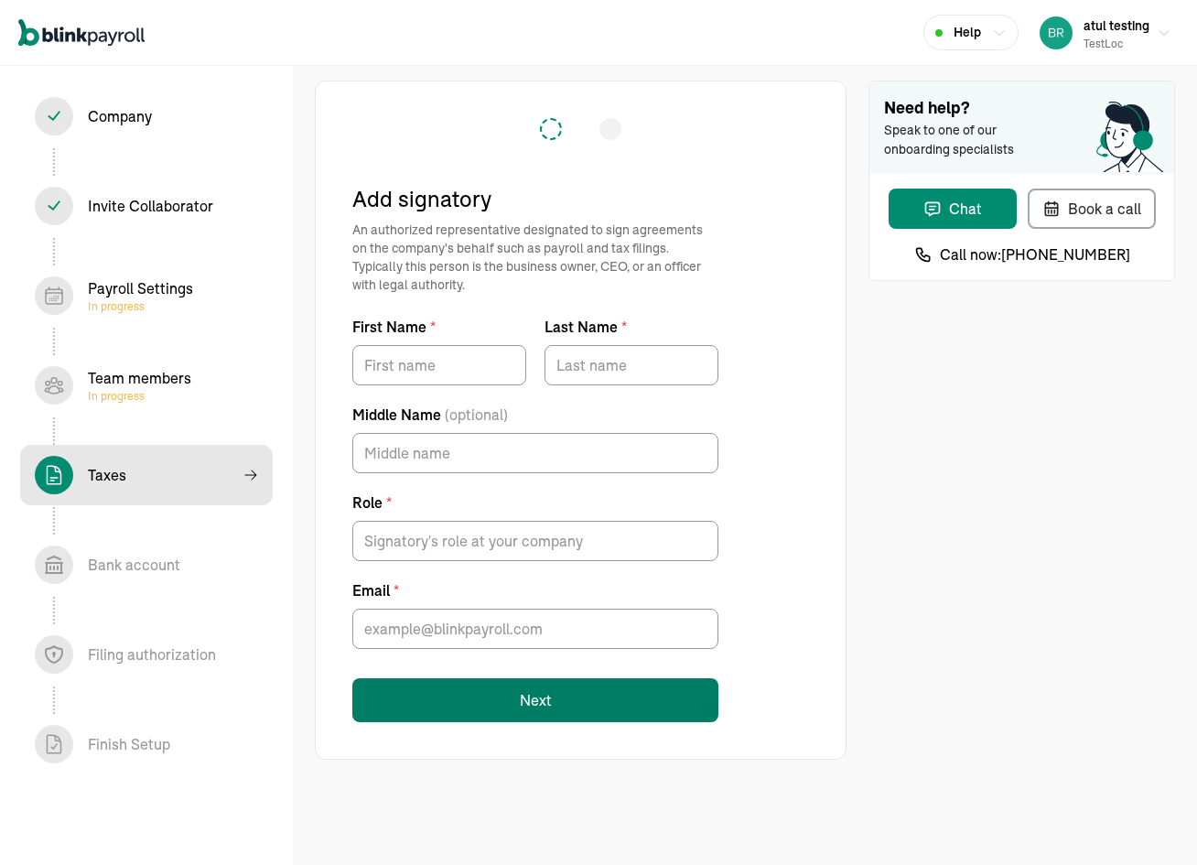
click at [569, 699] on button "Next" at bounding box center [535, 700] width 366 height 44
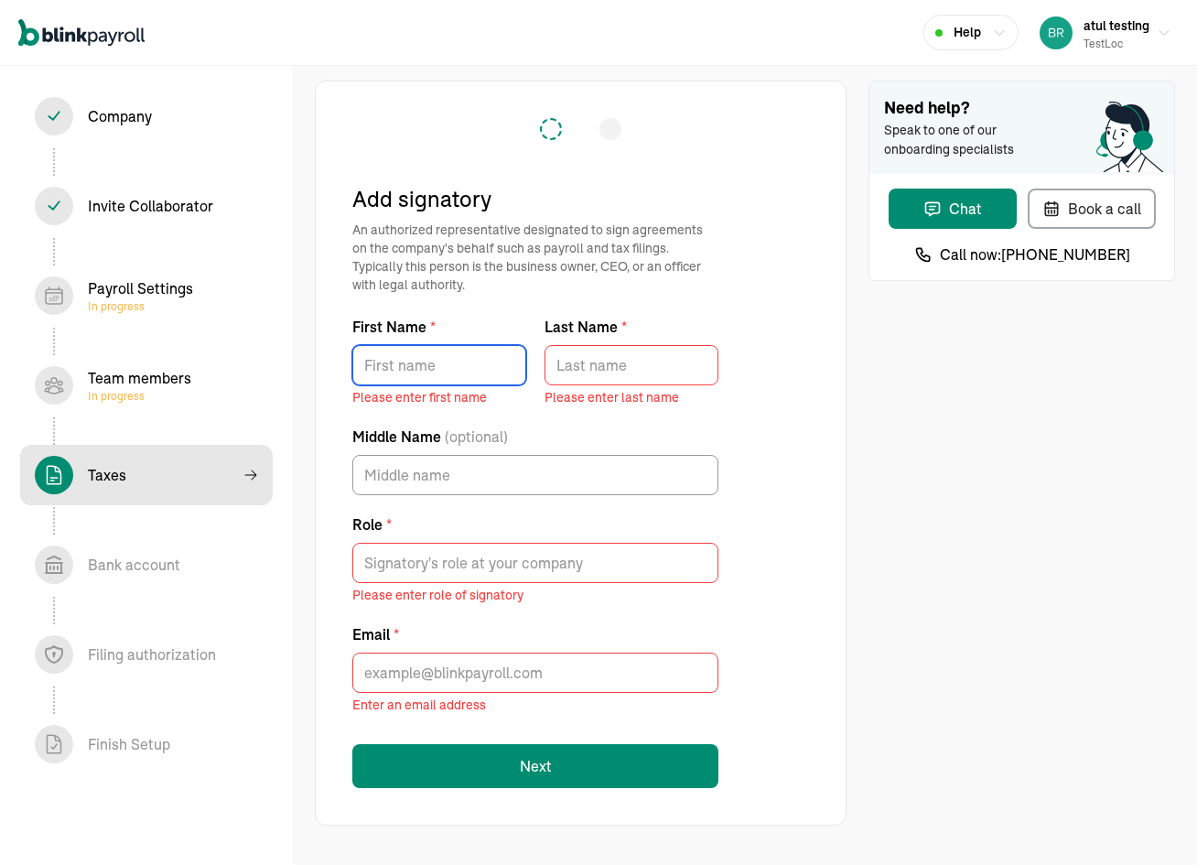
click at [441, 377] on input "First Name *" at bounding box center [439, 365] width 174 height 40
type input "test"
click at [612, 361] on input "Last Name *" at bounding box center [631, 365] width 174 height 40
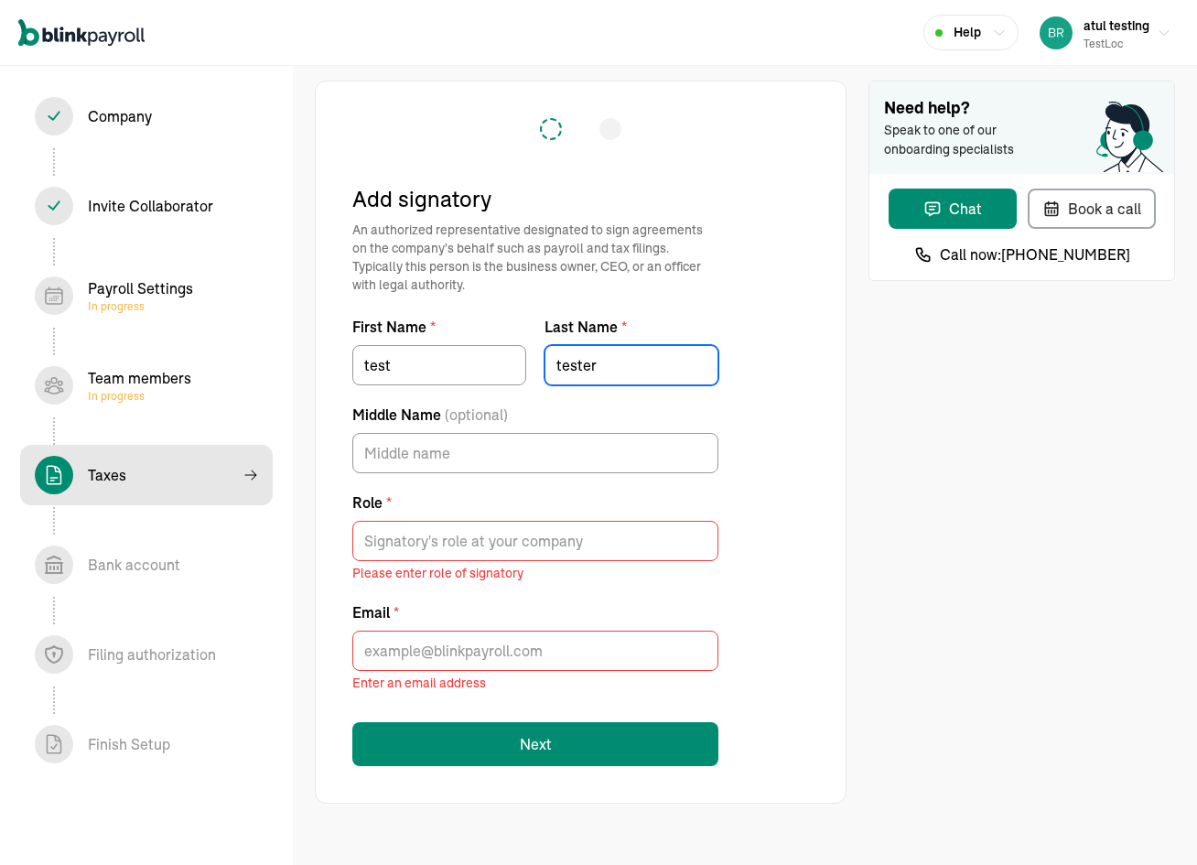
type input "tester"
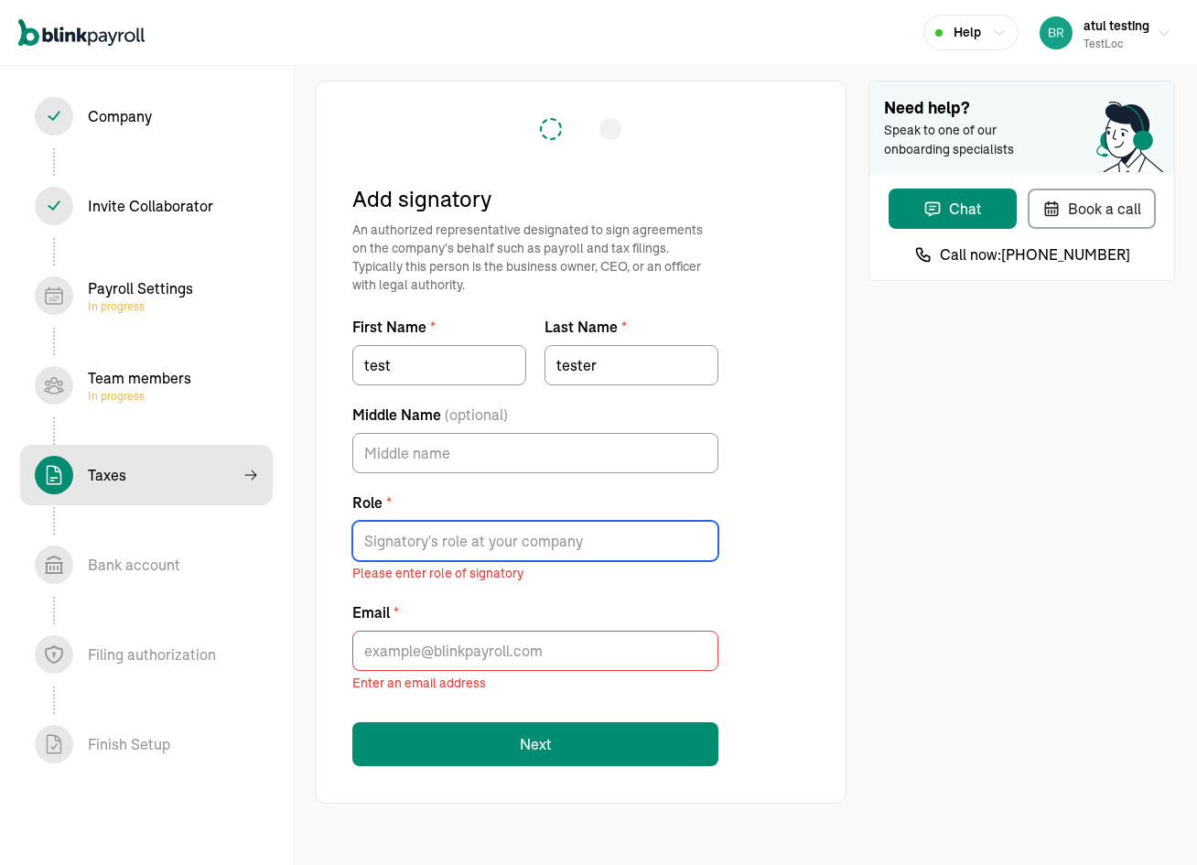
click at [464, 550] on input "Role *" at bounding box center [535, 541] width 366 height 40
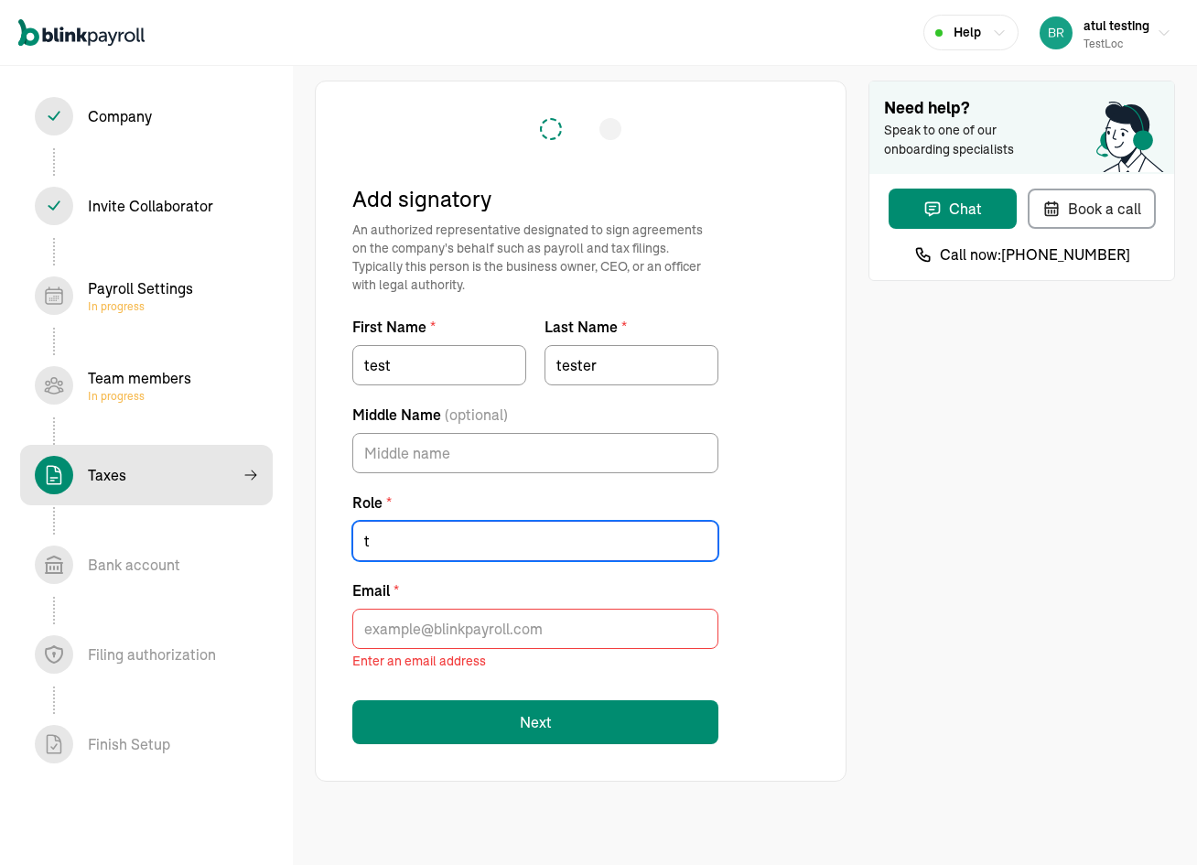
click at [463, 549] on input "t" at bounding box center [535, 541] width 366 height 40
type input "ttester"
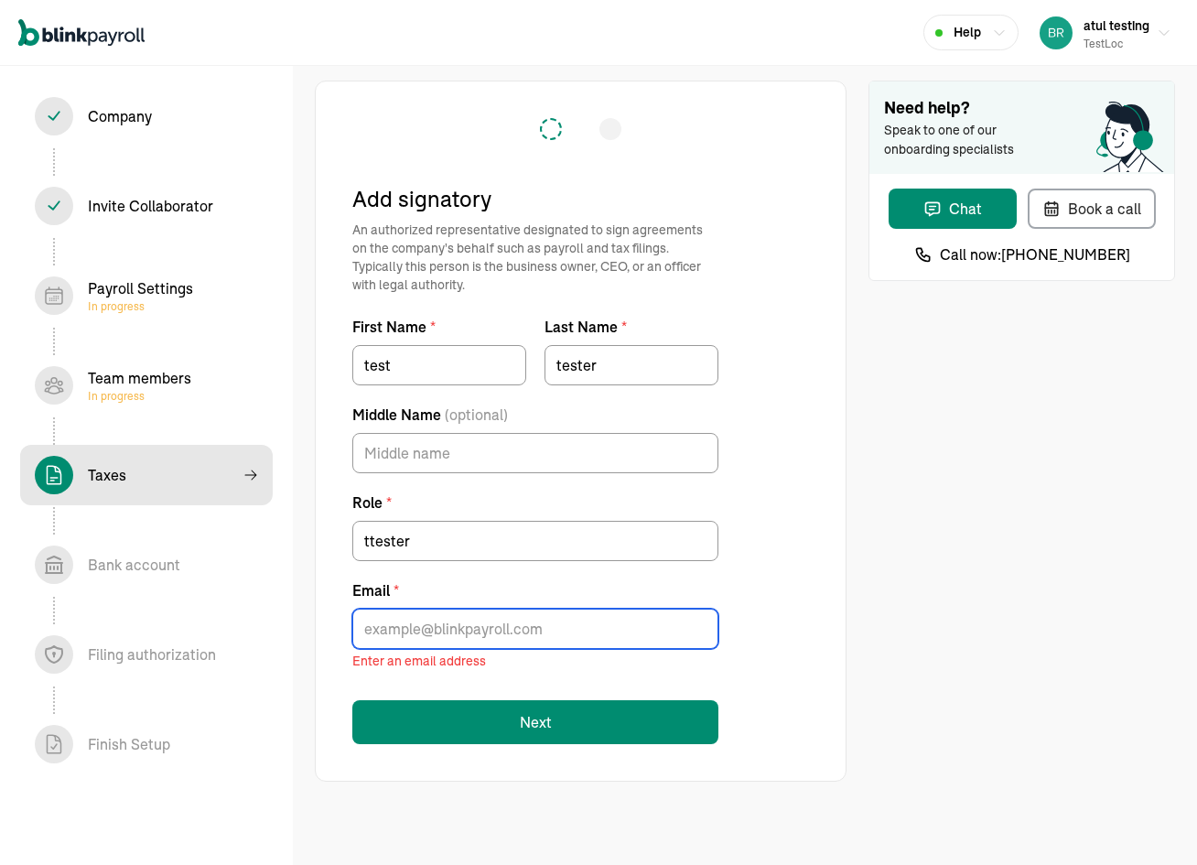
click at [427, 638] on input "Email *" at bounding box center [535, 628] width 366 height 40
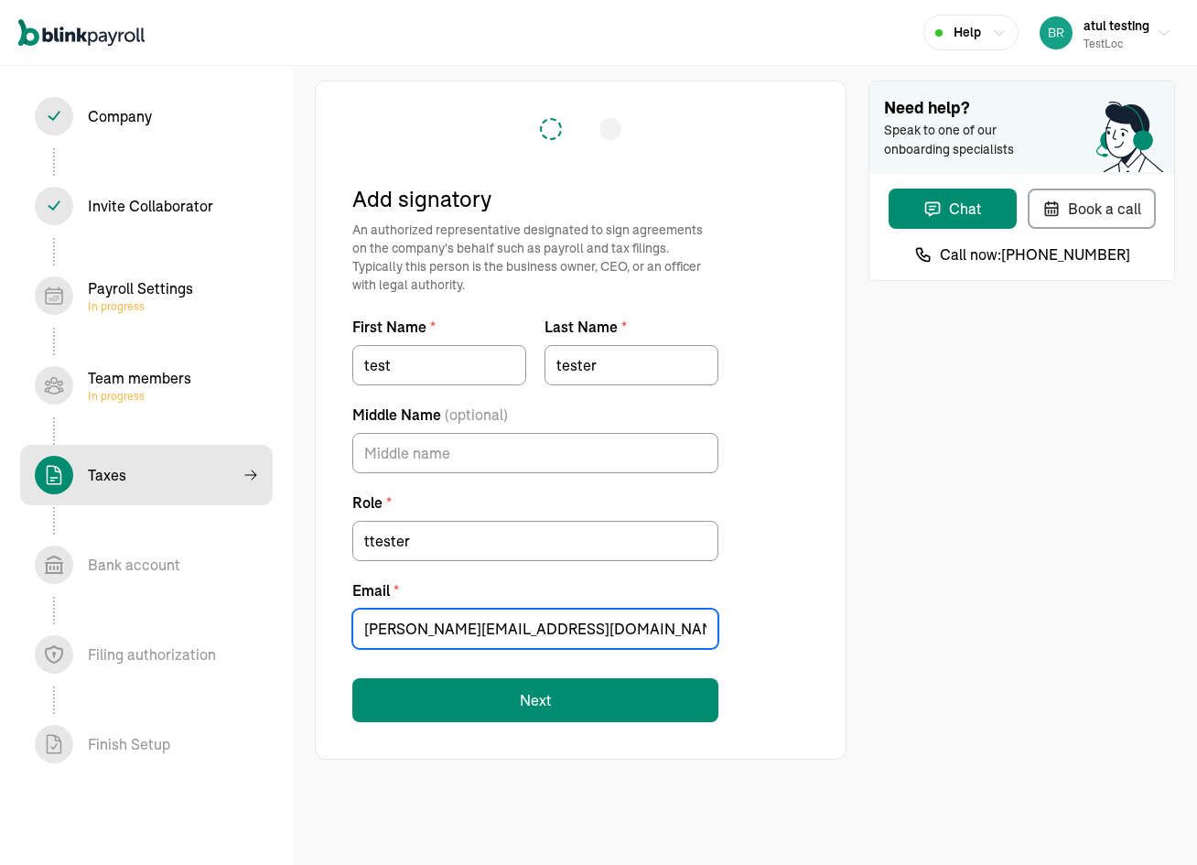
click at [490, 628] on input "branko+testpopi10-1@blinkpayroll.com" at bounding box center [535, 628] width 366 height 40
type input "branko+testpopi10-111@blinkpayroll.com"
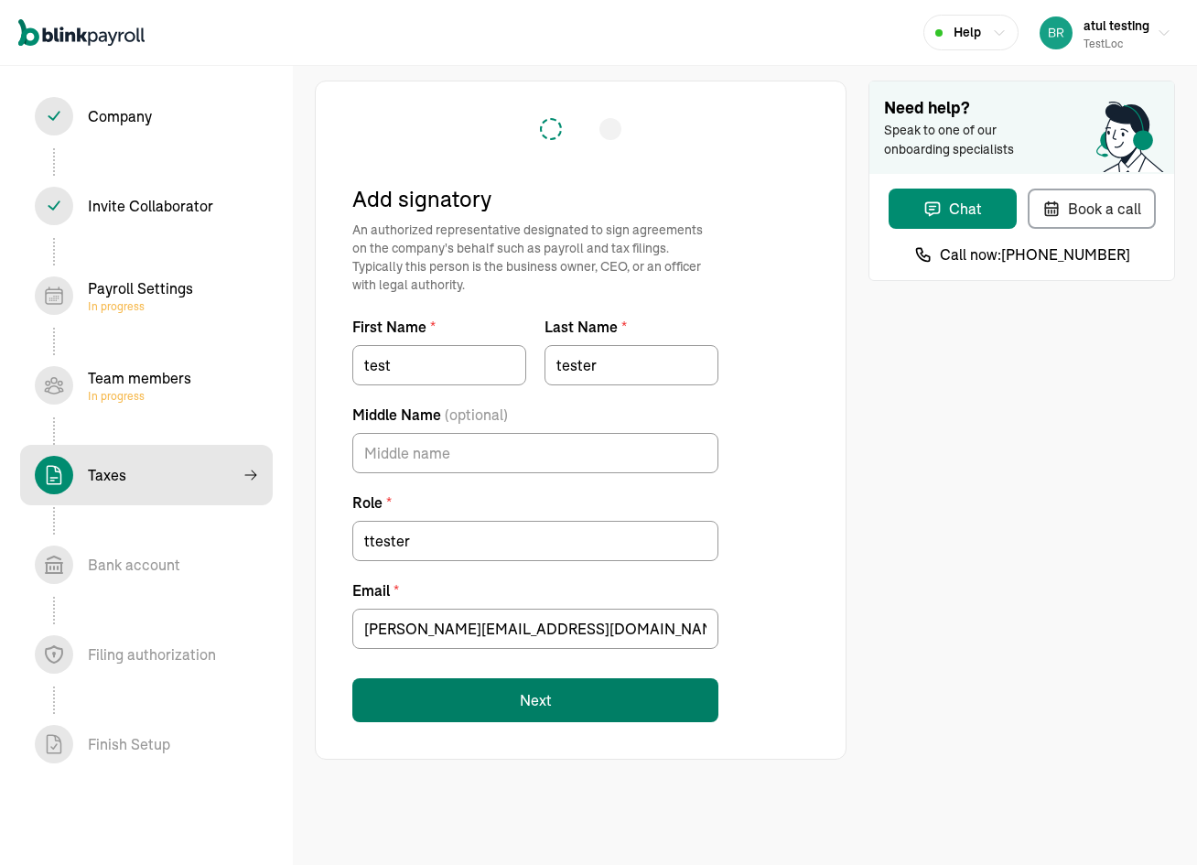
click at [531, 702] on button "Next" at bounding box center [535, 700] width 366 height 44
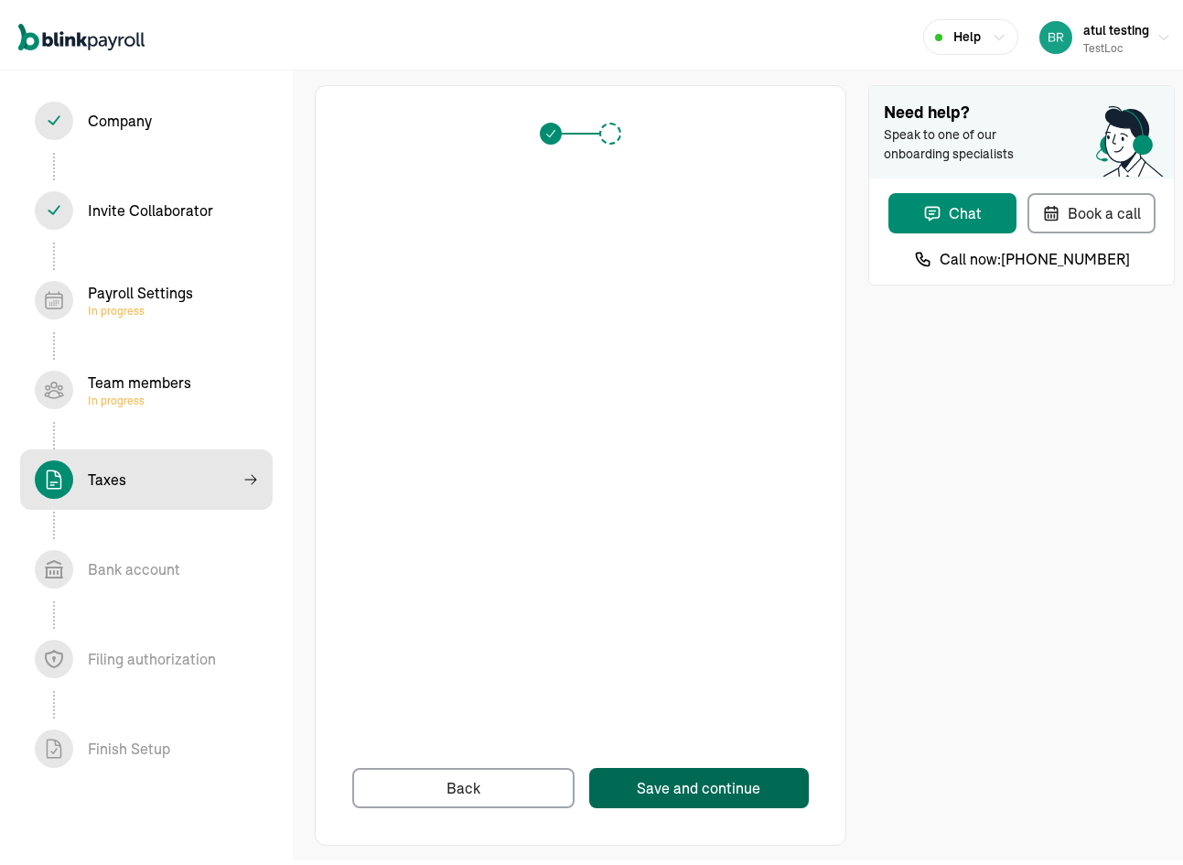
click at [702, 794] on button "Save and continue" at bounding box center [699, 783] width 220 height 40
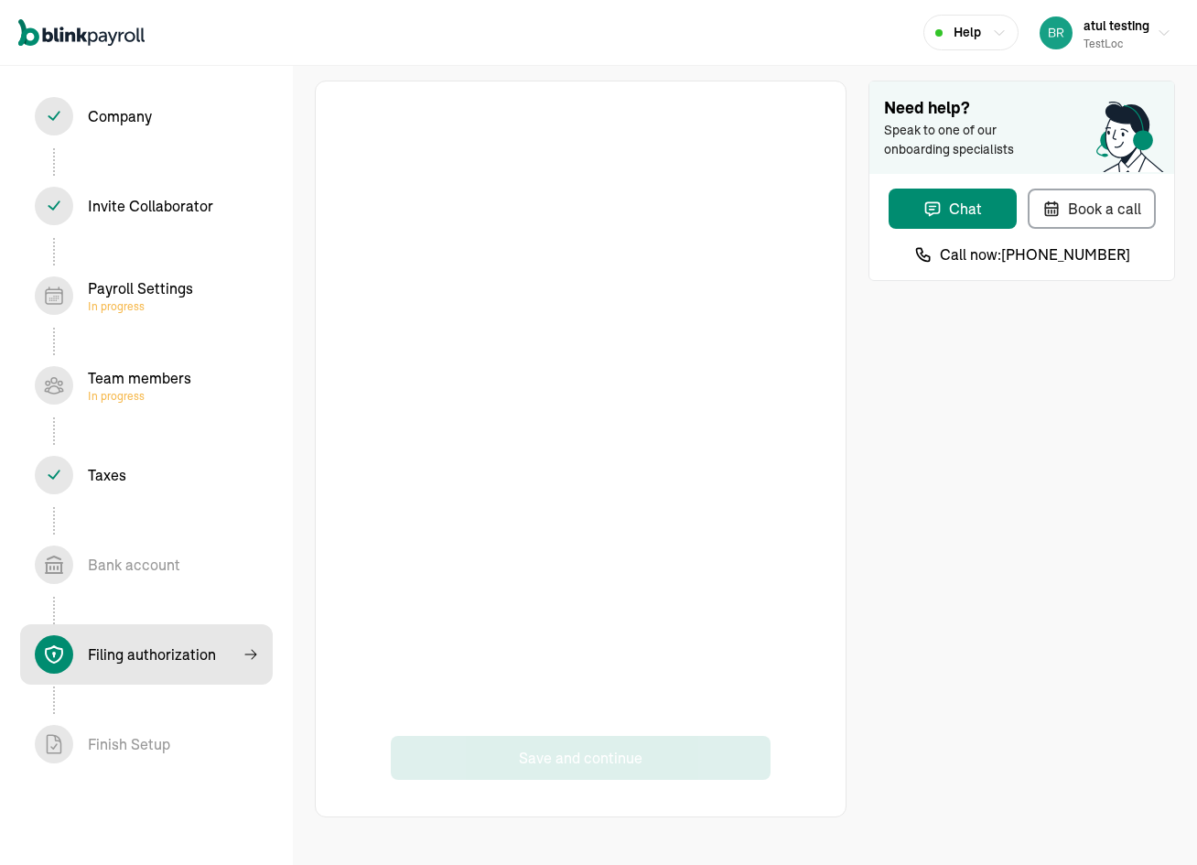
click at [864, 550] on div "Save and continue Need help? Speak to one of our onboarding specialists Chat Bo…" at bounding box center [745, 448] width 904 height 795
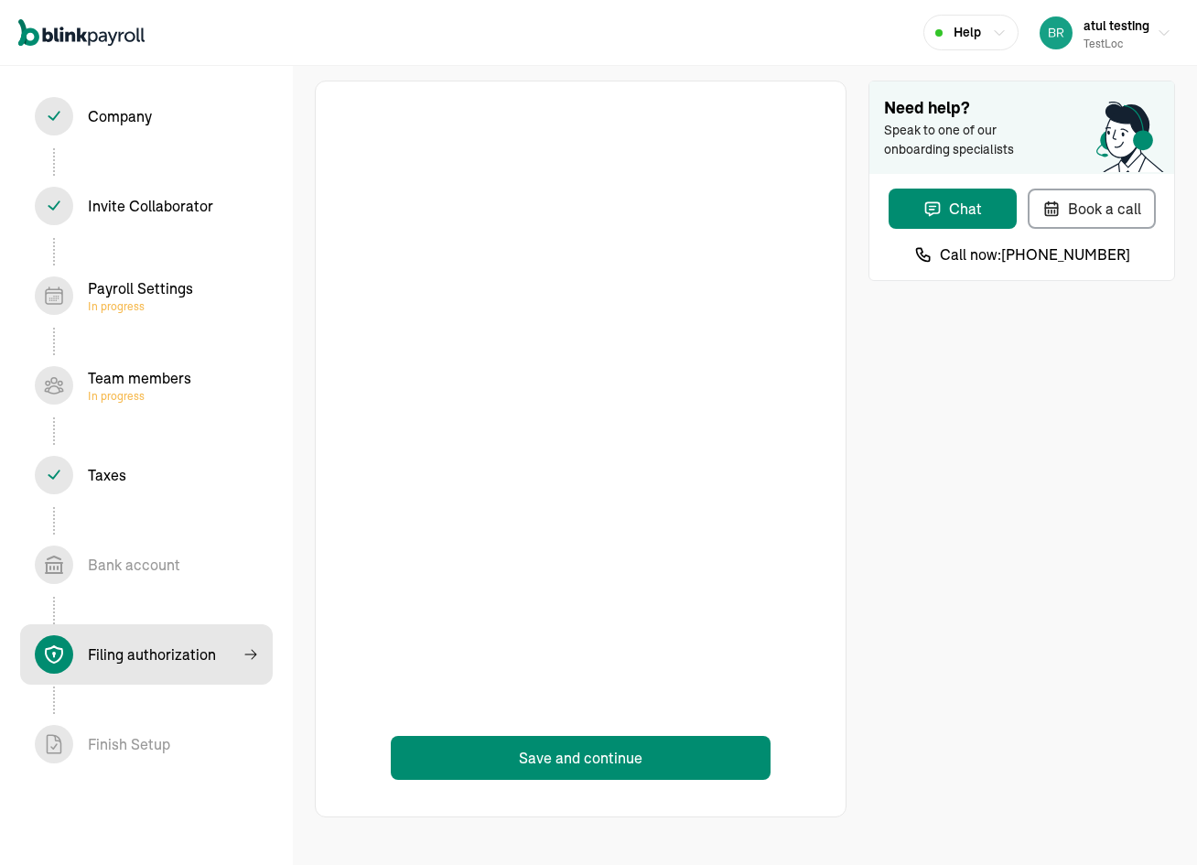
click at [148, 563] on div "Bank account In progress" at bounding box center [134, 565] width 92 height 22
click at [621, 763] on button "Save and continue" at bounding box center [581, 758] width 381 height 44
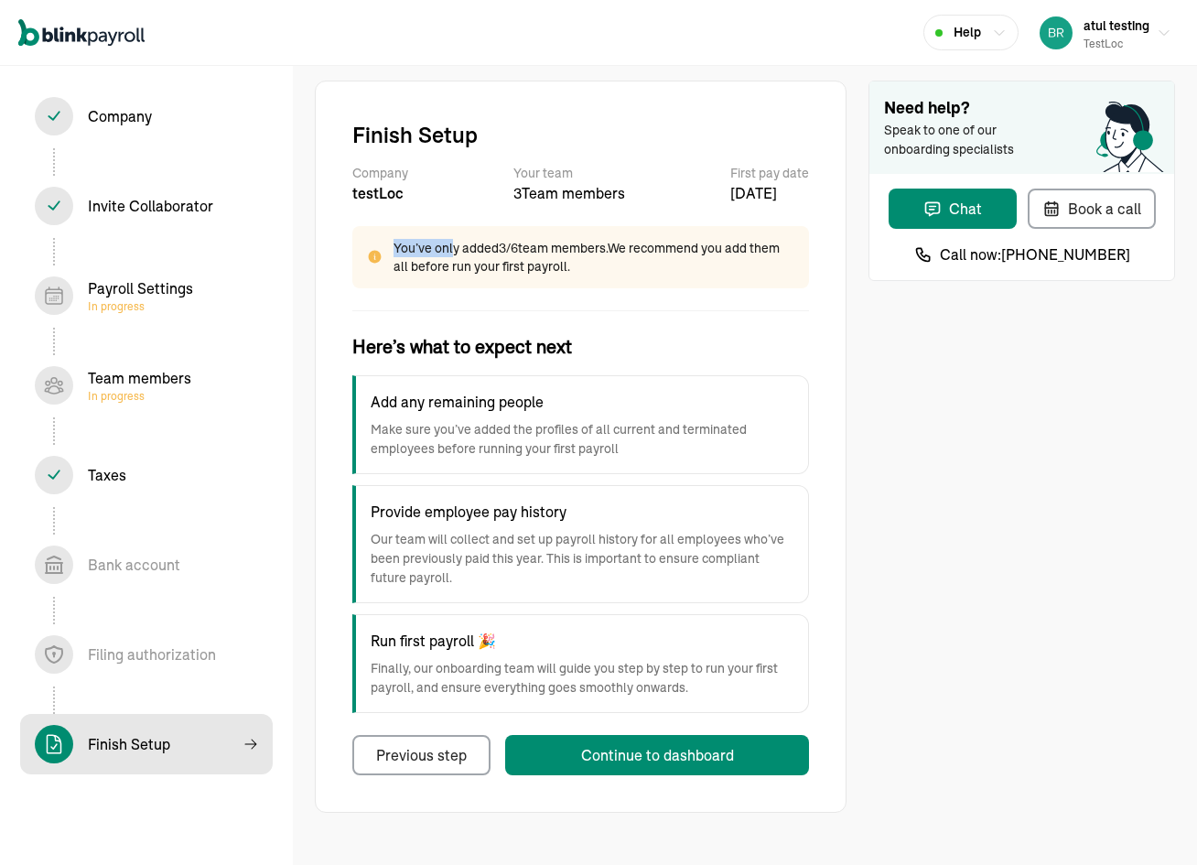
drag, startPoint x: 393, startPoint y: 239, endPoint x: 619, endPoint y: 283, distance: 230.2
click at [619, 283] on div "You’ve only added 3 / 6 team members. We recommend you add them all before run …" at bounding box center [580, 257] width 457 height 62
click at [775, 336] on h3 "Here’s what to expect next" at bounding box center [580, 346] width 457 height 27
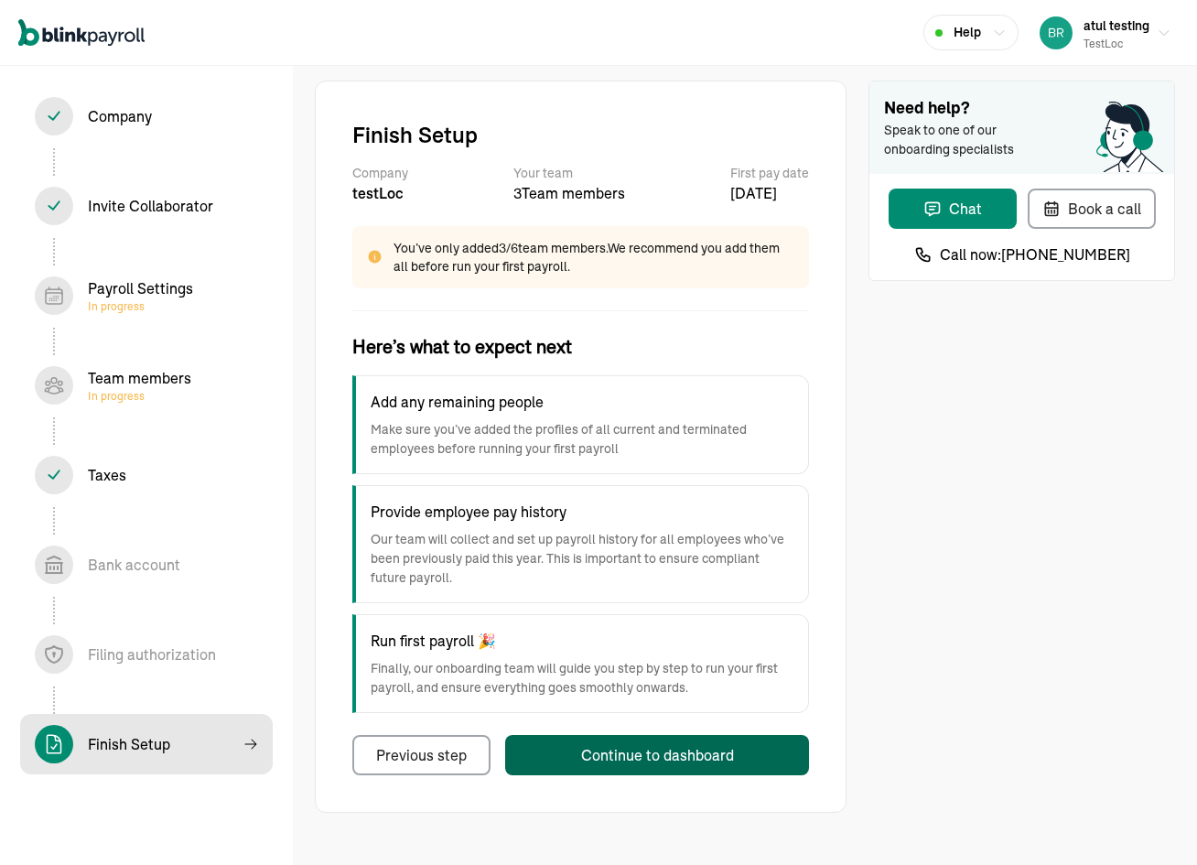
click at [705, 754] on div "Continue to dashboard" at bounding box center [657, 755] width 153 height 22
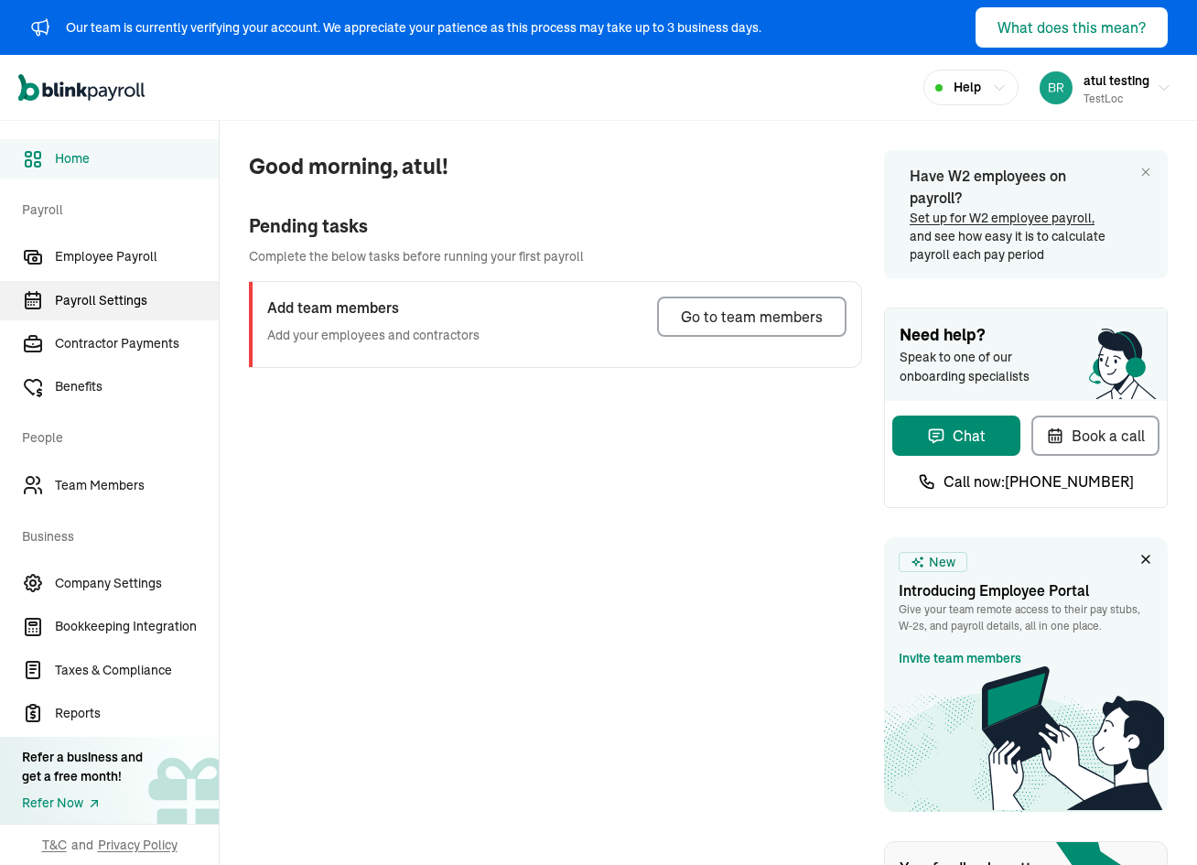
click at [115, 296] on span "Payroll Settings" at bounding box center [137, 300] width 164 height 19
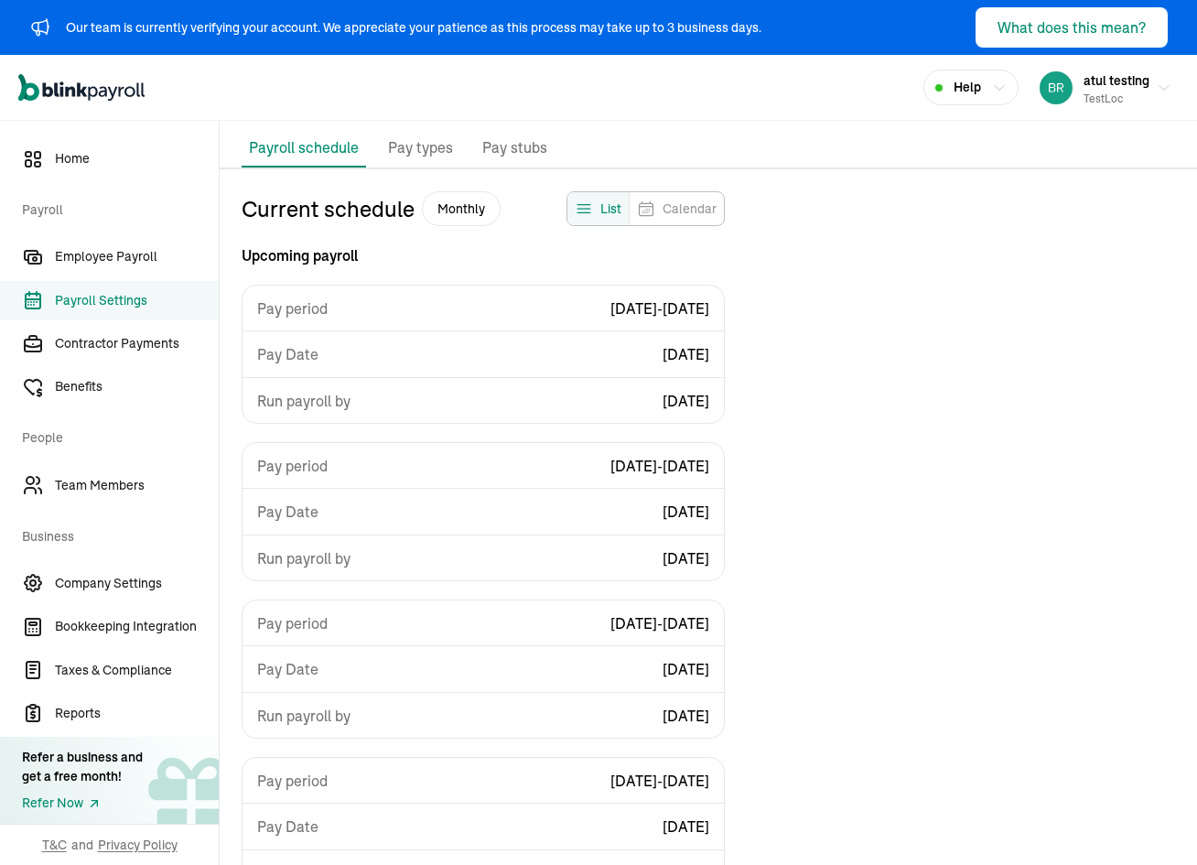
scroll to position [202, 0]
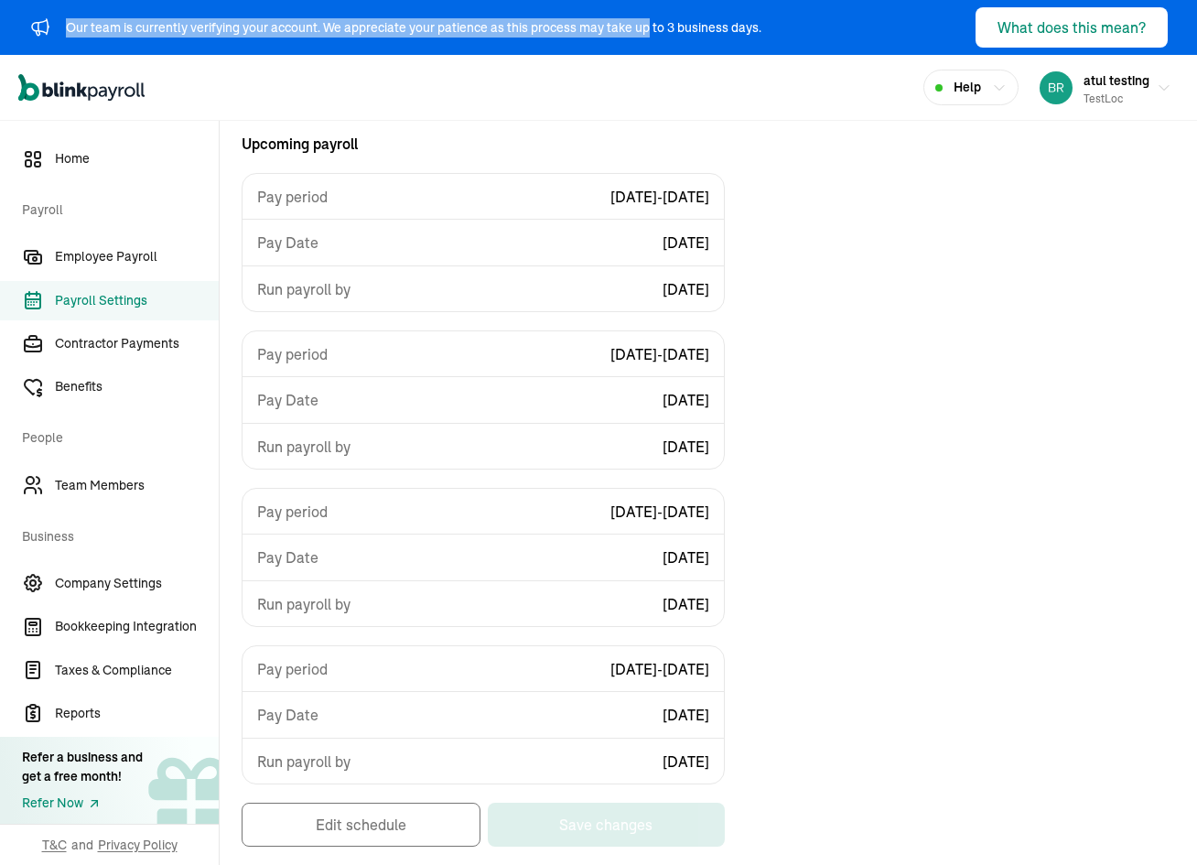
drag, startPoint x: 68, startPoint y: 26, endPoint x: 752, endPoint y: 36, distance: 684.5
click at [752, 36] on div "Our team is currently verifying your account. We appreciate your patience as th…" at bounding box center [413, 27] width 695 height 19
click at [810, 334] on div "Current schedule Monthly List Calendar Upcoming payroll Pay period 08/31/2025 -…" at bounding box center [708, 472] width 977 height 785
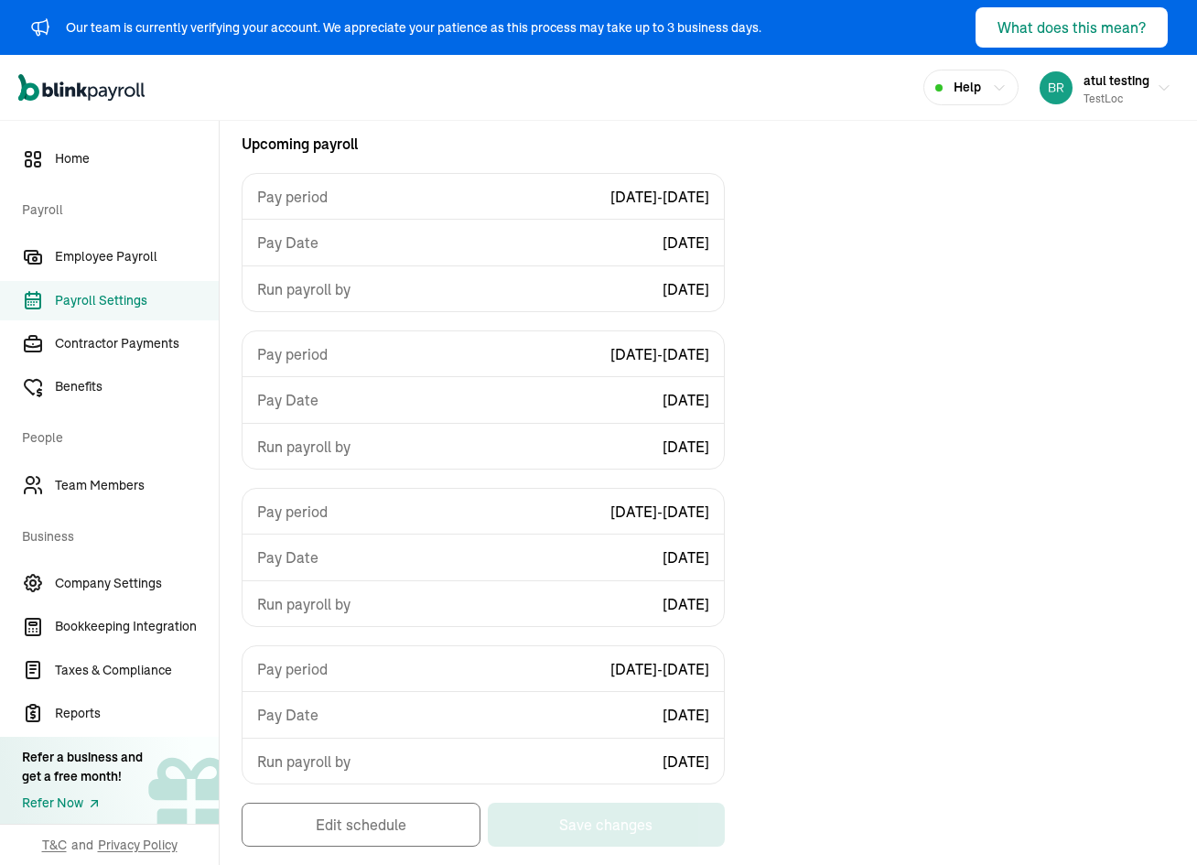
scroll to position [0, 0]
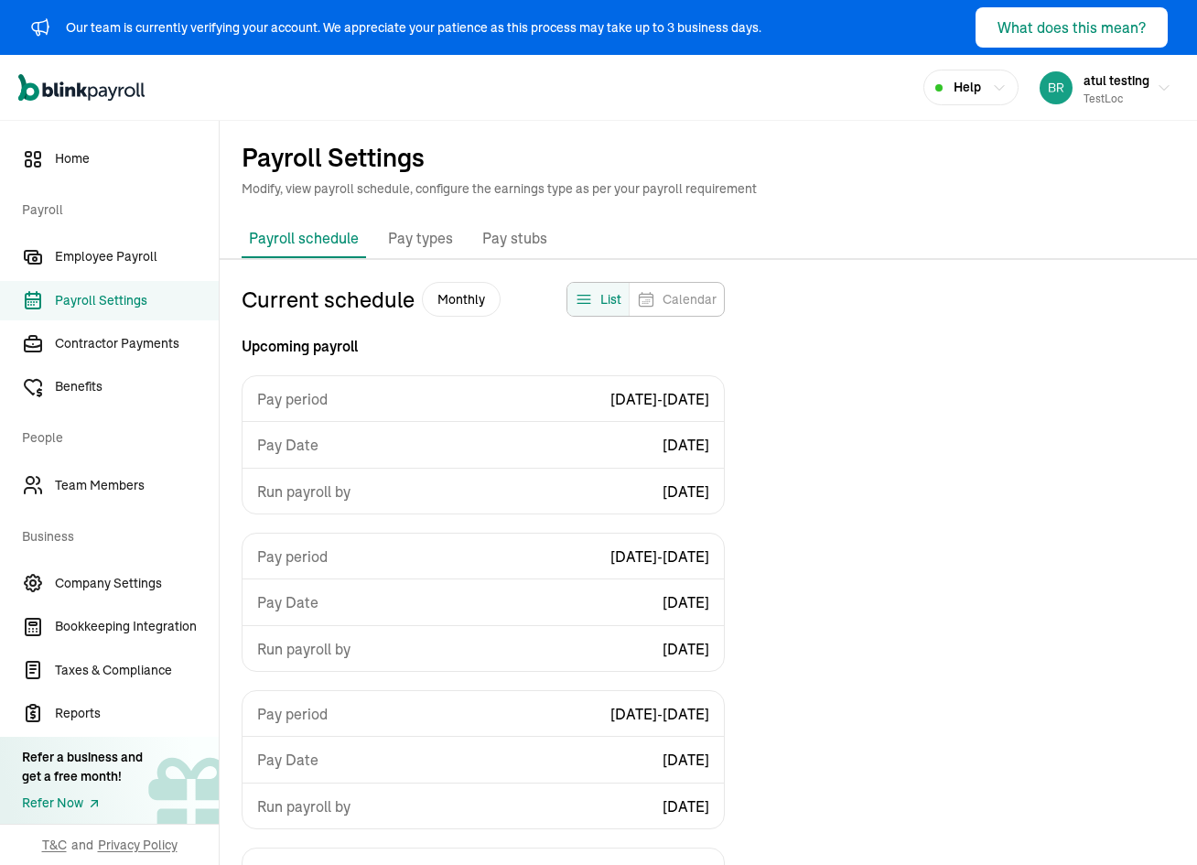
click at [580, 333] on div "Current schedule Monthly List Calendar Upcoming payroll Pay period 08/31/2025 -…" at bounding box center [483, 634] width 483 height 705
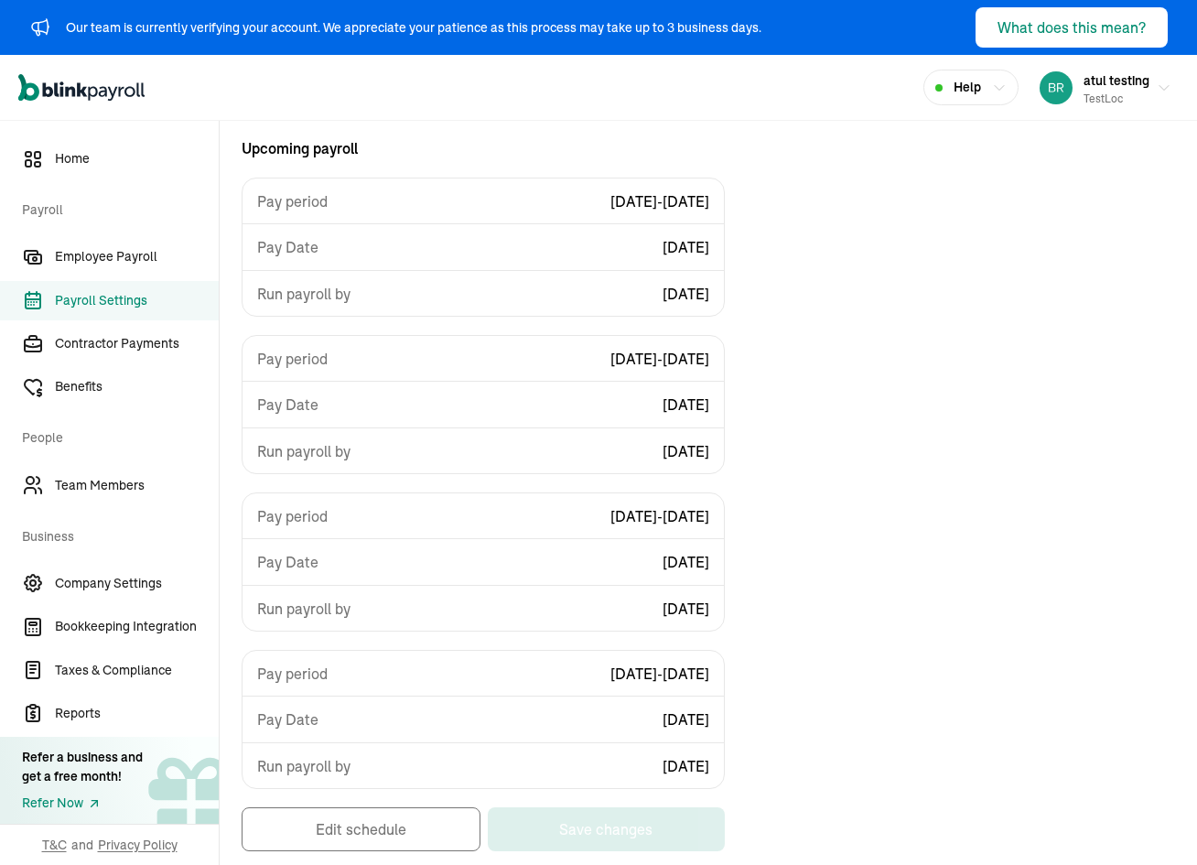
scroll to position [202, 0]
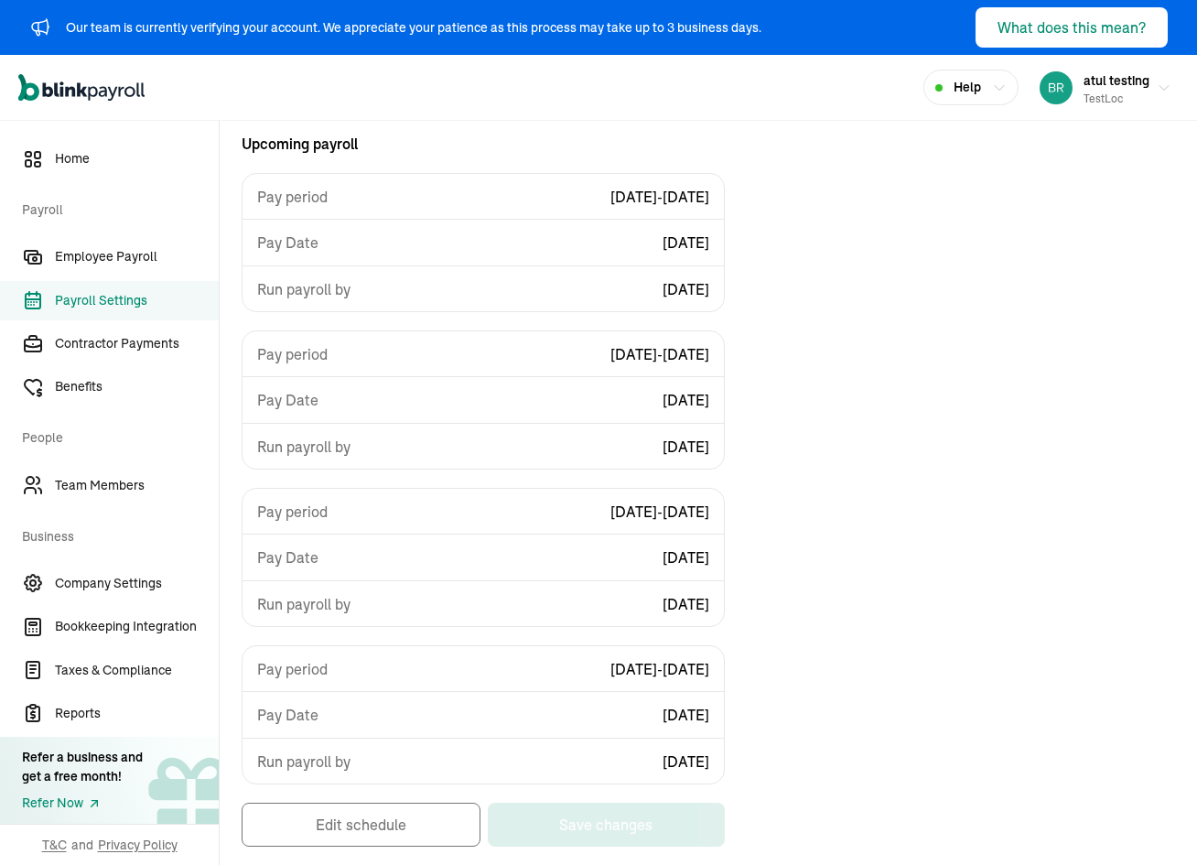
select select "monthly"
select select "1"
select select "[DATE]"
select select "Mon, Sep 01 - Tue, Sep 30"
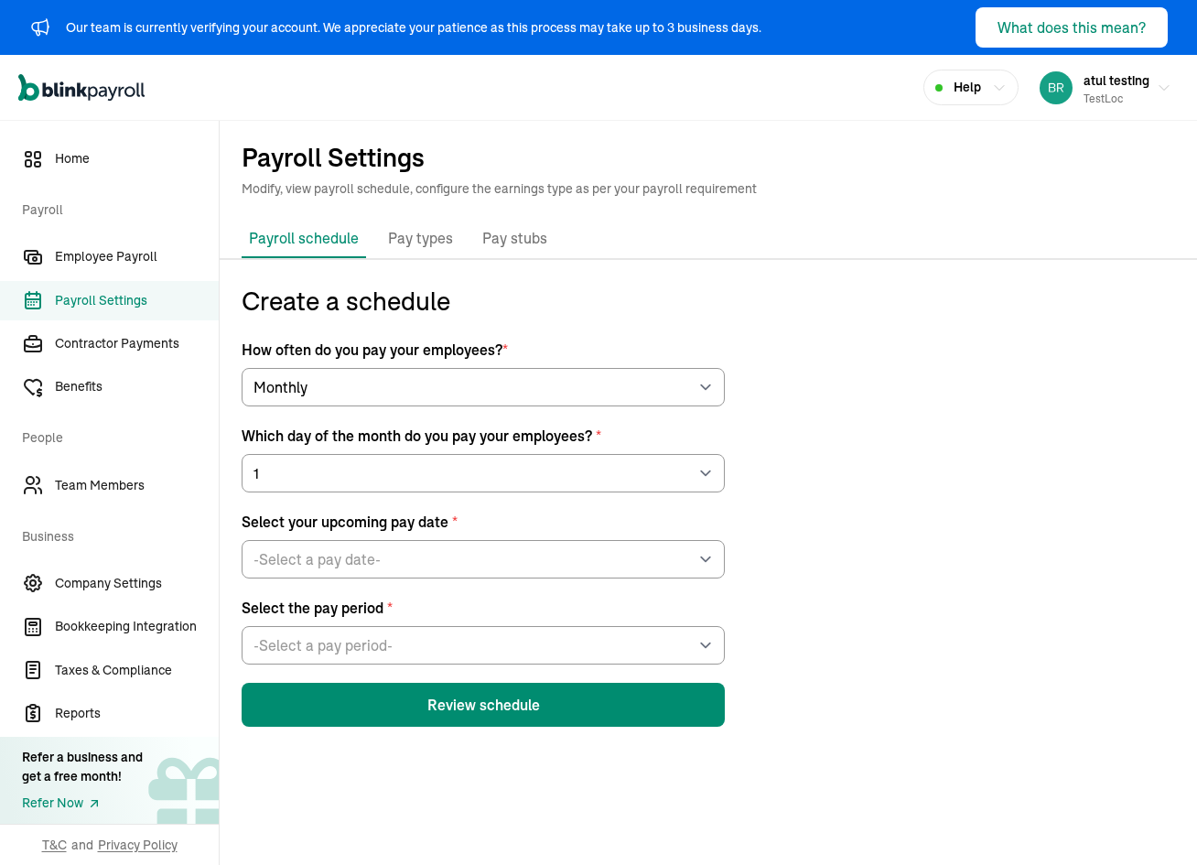
scroll to position [0, 0]
click at [403, 246] on p "Pay types" at bounding box center [420, 239] width 65 height 24
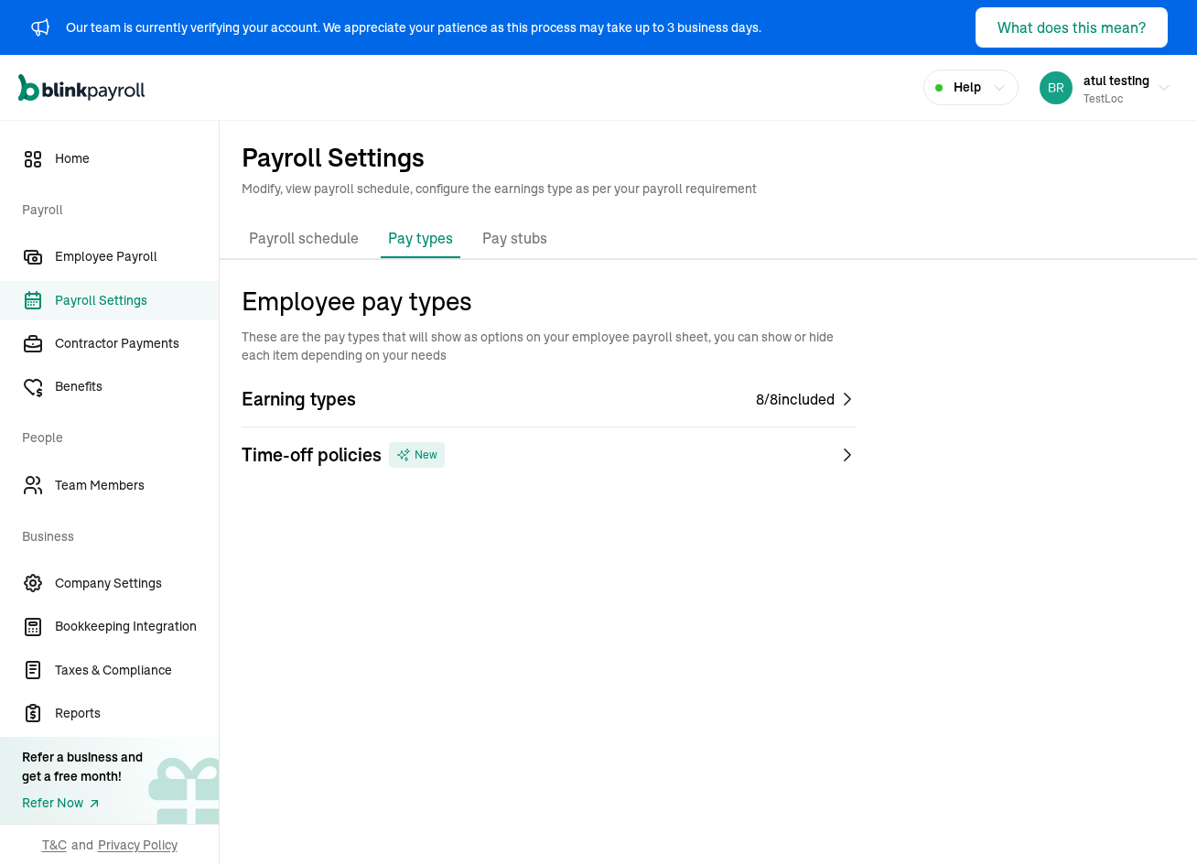
click at [405, 230] on p "Pay types" at bounding box center [420, 238] width 65 height 22
click at [572, 442] on div "Time-off policies New" at bounding box center [549, 455] width 615 height 26
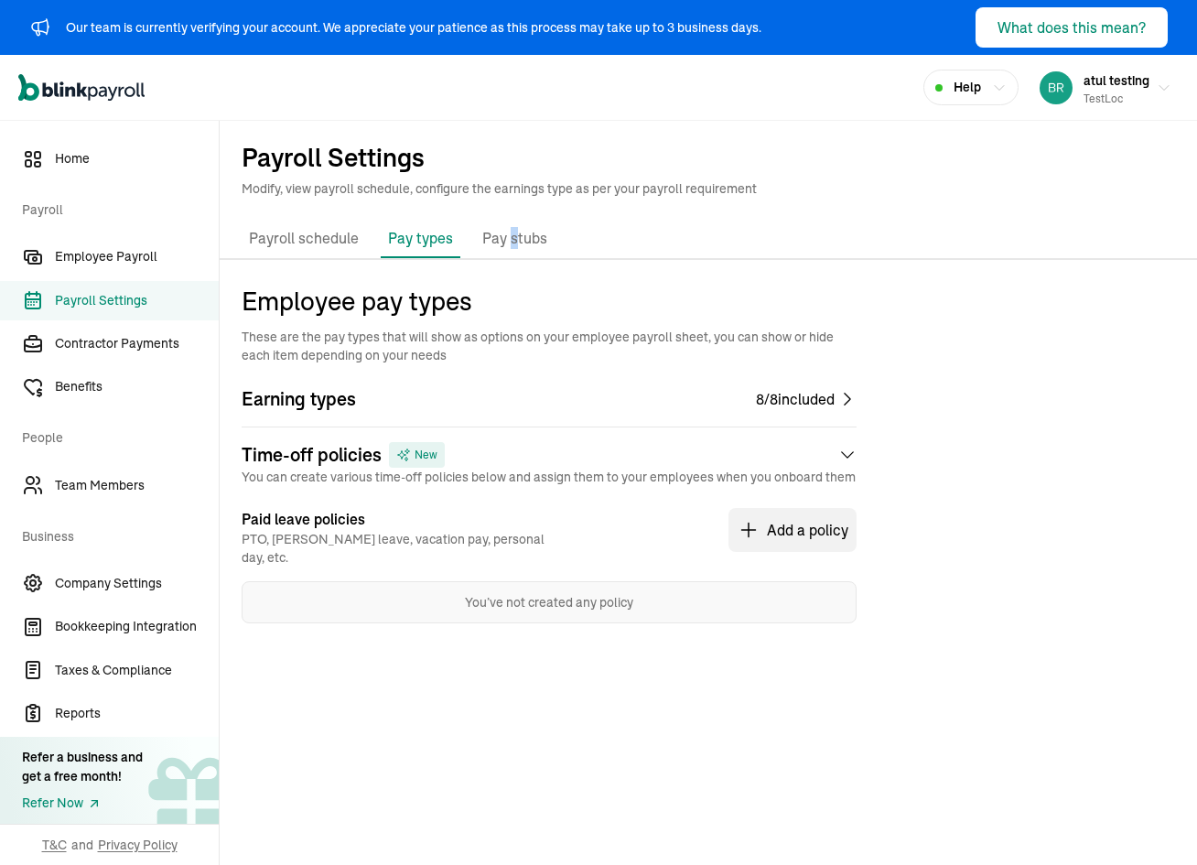
click at [510, 222] on li "Pay stubs" at bounding box center [515, 239] width 80 height 38
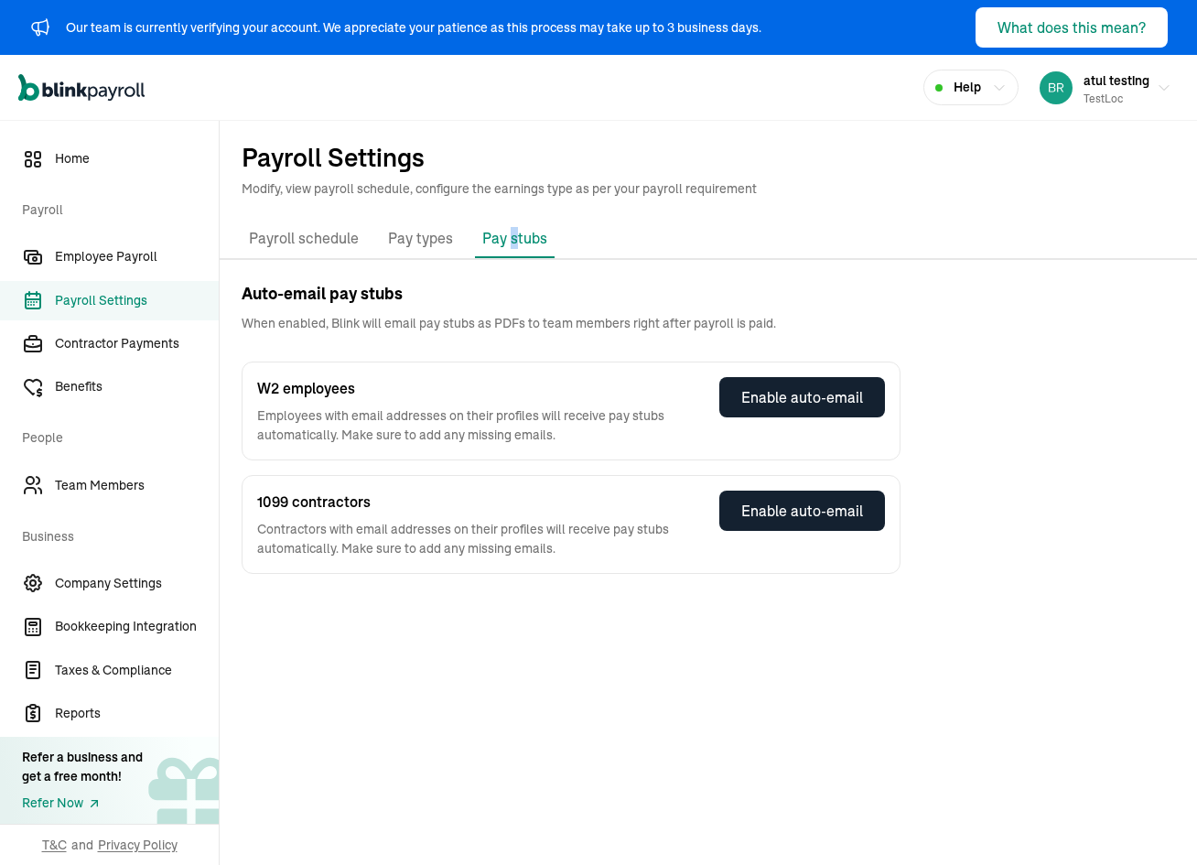
click at [511, 232] on p "Pay stubs" at bounding box center [514, 238] width 65 height 22
click at [619, 257] on div "Payroll schedule Pay types Company benefits Pay stubs" at bounding box center [708, 240] width 977 height 40
click at [797, 395] on div "Enable auto-email" at bounding box center [802, 397] width 122 height 22
click at [768, 516] on div "Enable auto-email" at bounding box center [802, 511] width 122 height 22
click at [145, 382] on span "Benefits" at bounding box center [137, 386] width 164 height 19
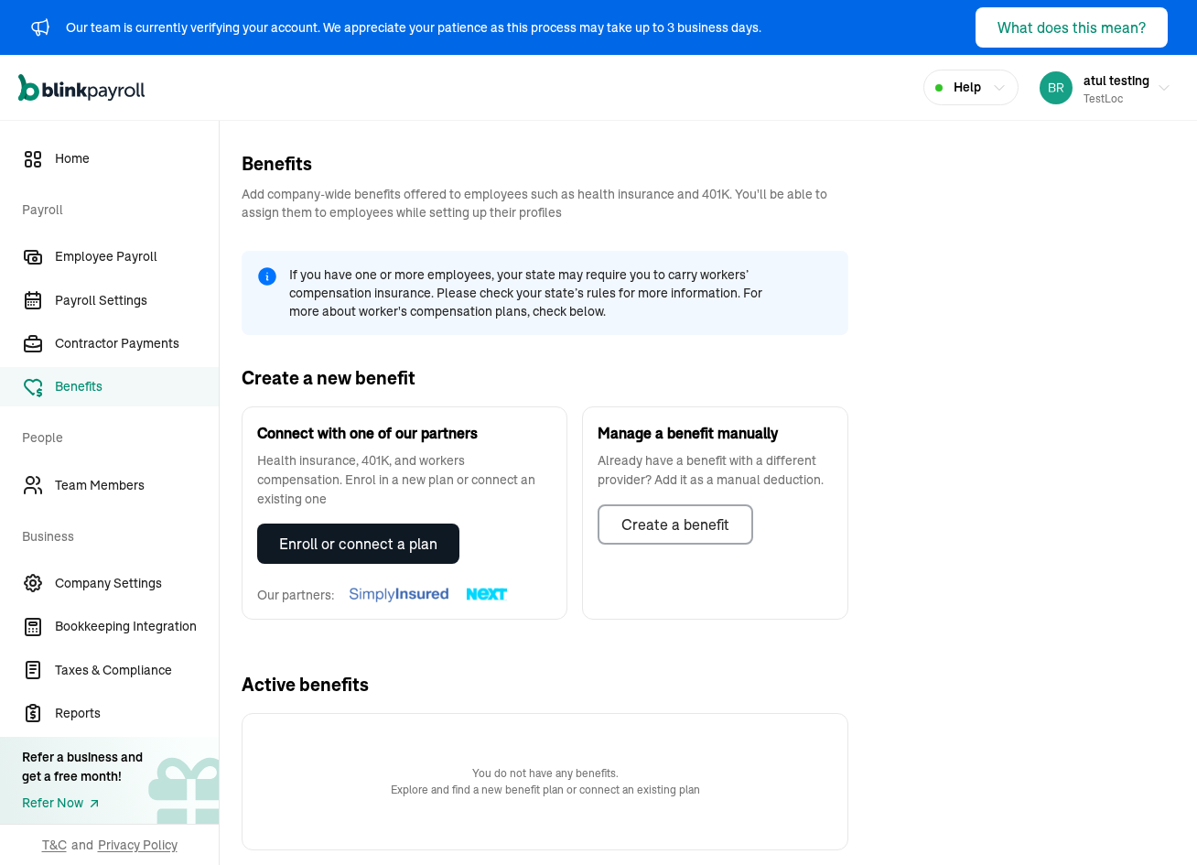
click at [383, 533] on div "Enroll or connect a plan" at bounding box center [358, 544] width 158 height 22
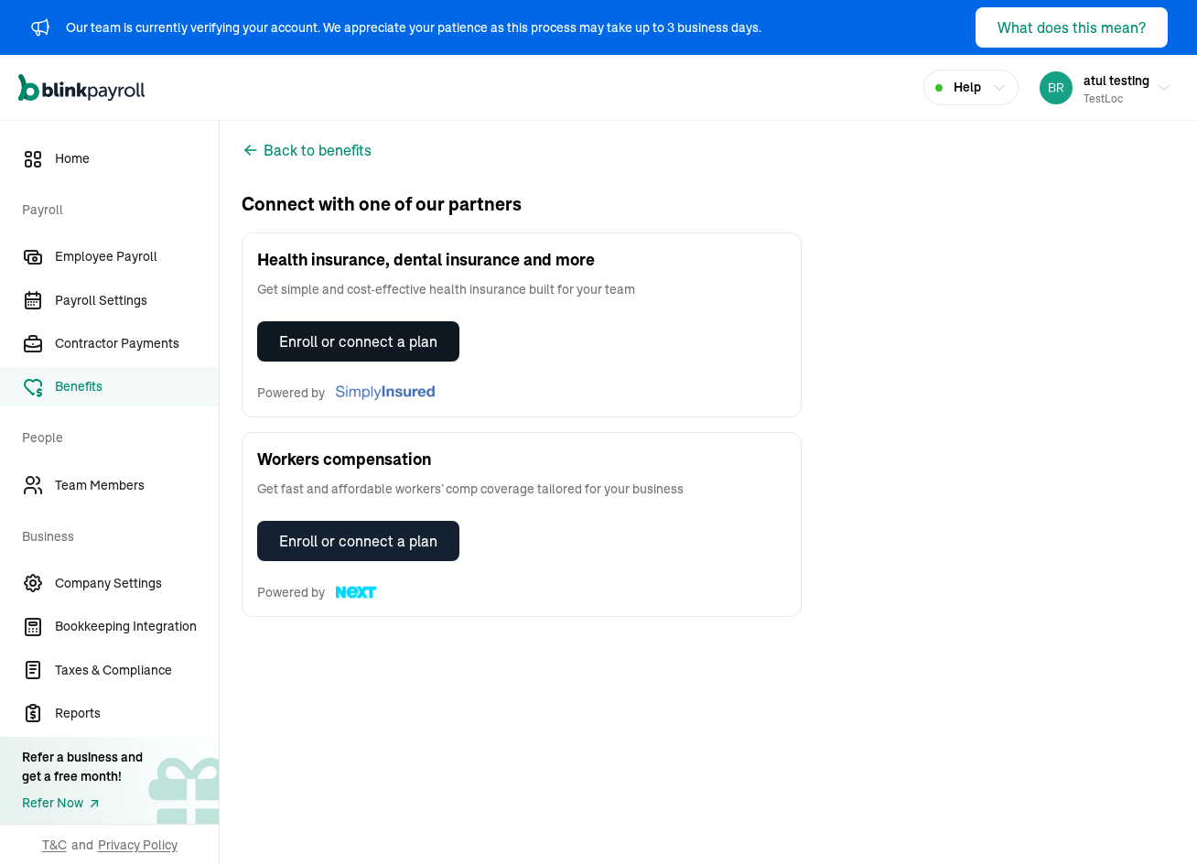
click at [309, 343] on div "Enroll or connect a plan" at bounding box center [358, 341] width 158 height 22
click at [134, 487] on span "Team Members" at bounding box center [137, 485] width 164 height 19
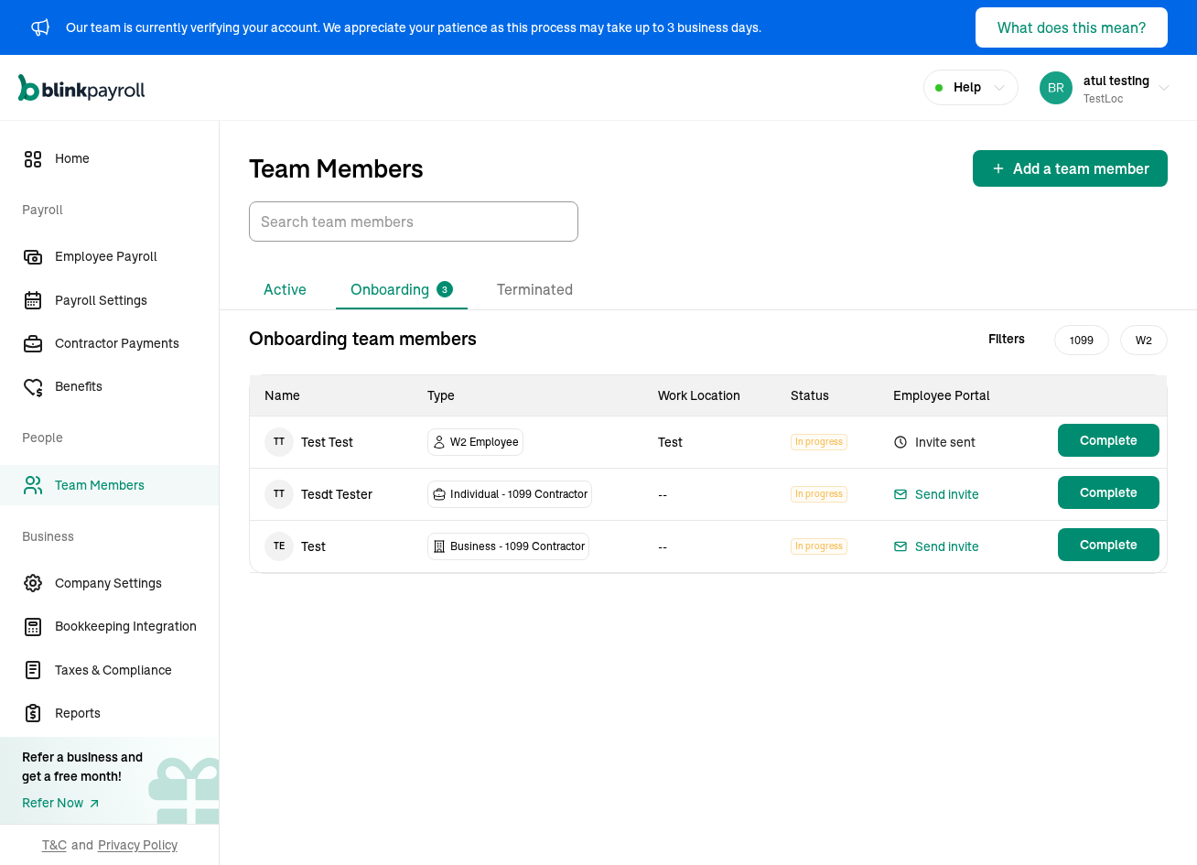
click at [290, 305] on li "Active" at bounding box center [285, 290] width 72 height 38
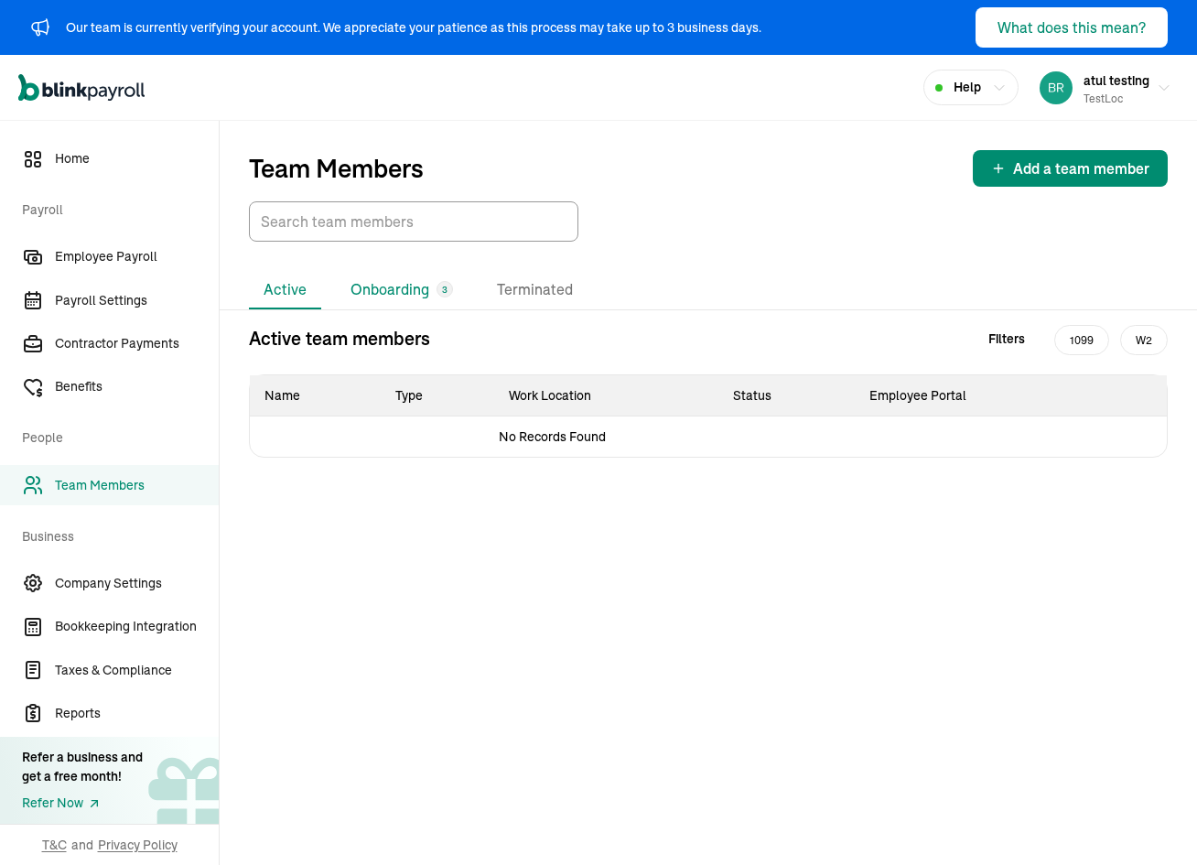
click at [337, 290] on li "Onboarding 3" at bounding box center [402, 290] width 132 height 38
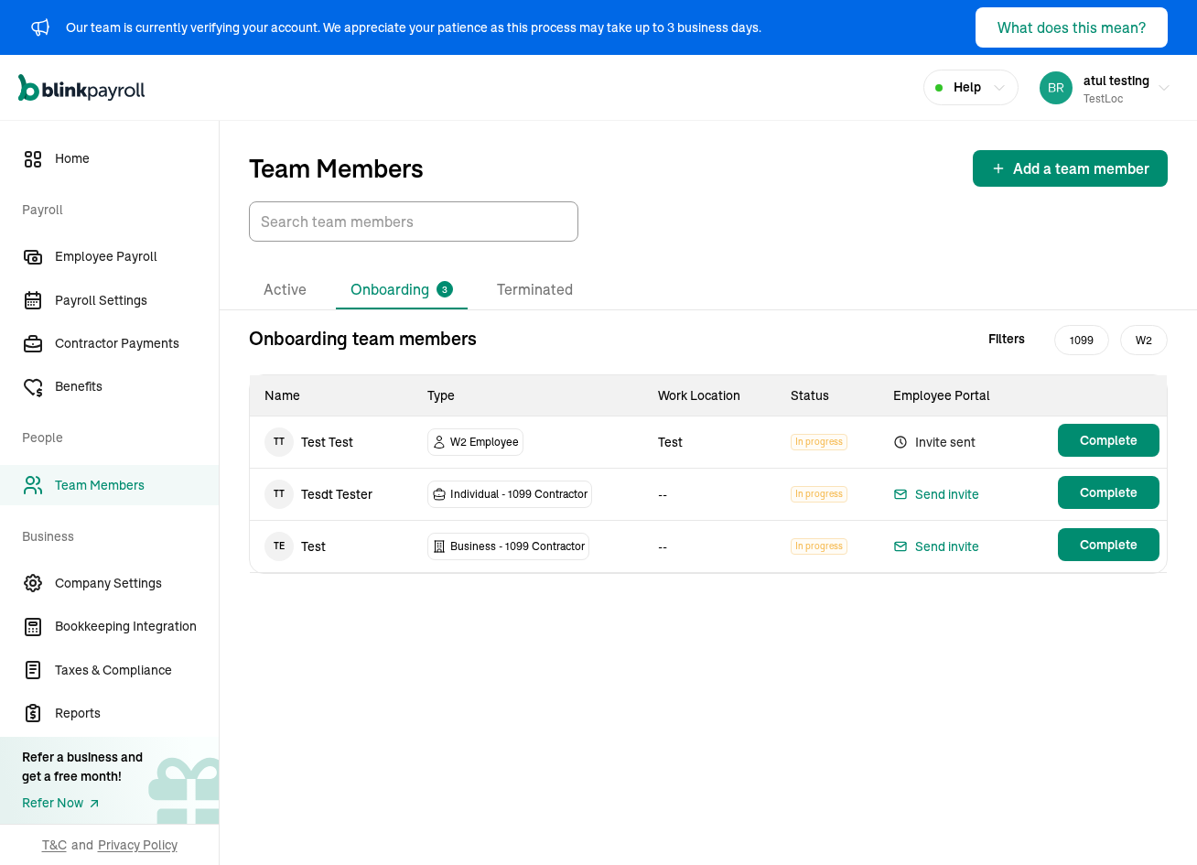
click at [348, 290] on li "Onboarding 3" at bounding box center [402, 290] width 132 height 38
drag, startPoint x: 454, startPoint y: 492, endPoint x: 550, endPoint y: 491, distance: 96.1
click at [550, 491] on span "Individual - 1099 Contractor" at bounding box center [518, 494] width 137 height 18
click at [1059, 172] on span "Add a team member" at bounding box center [1081, 168] width 136 height 22
click at [1080, 334] on span "1099" at bounding box center [1081, 340] width 55 height 30
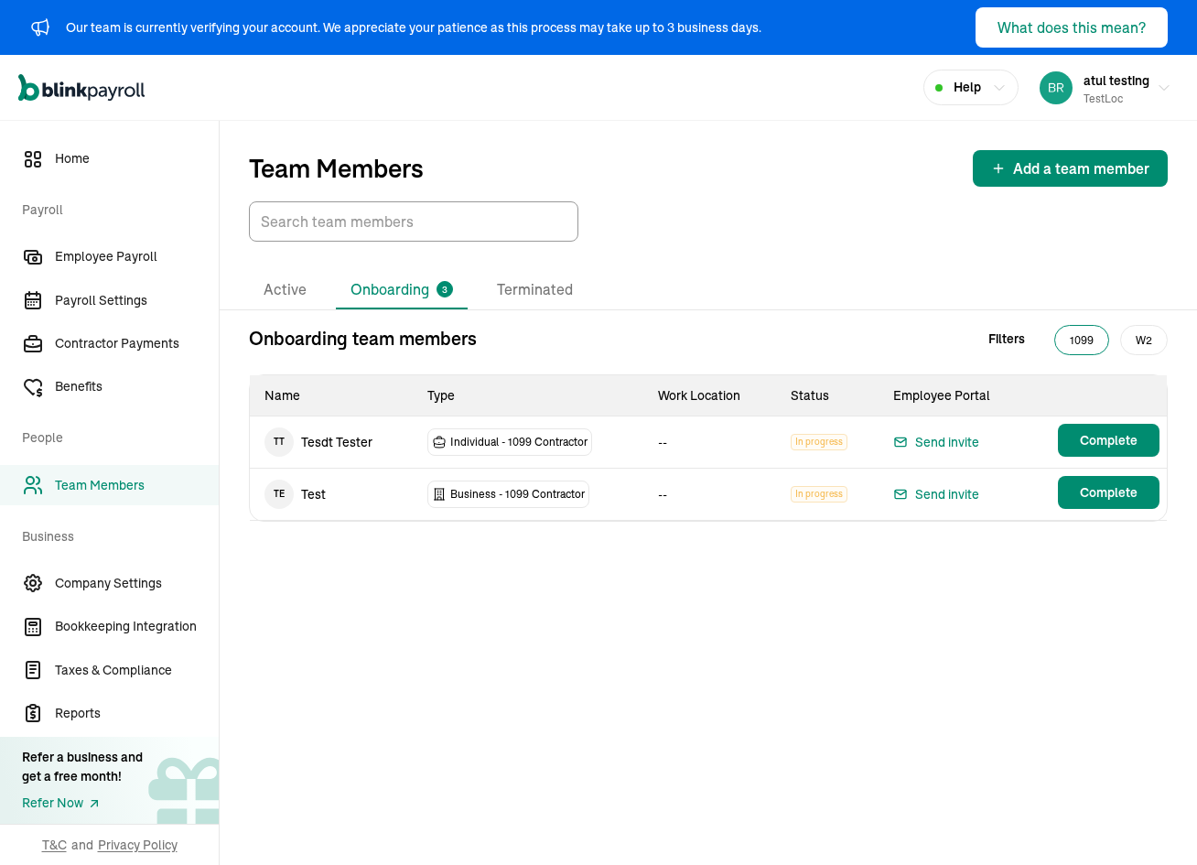
click at [1134, 339] on span "W2" at bounding box center [1144, 340] width 48 height 30
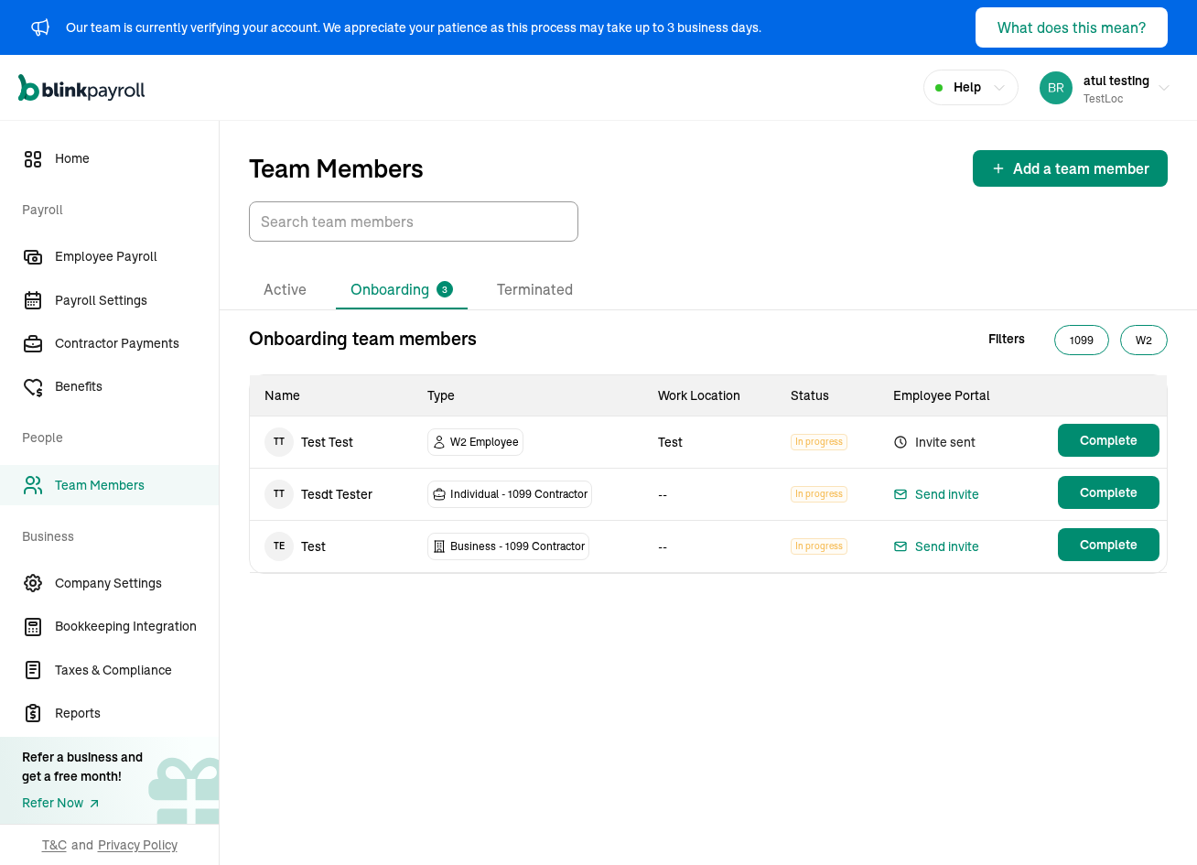
click at [1081, 335] on span "1099" at bounding box center [1081, 340] width 55 height 30
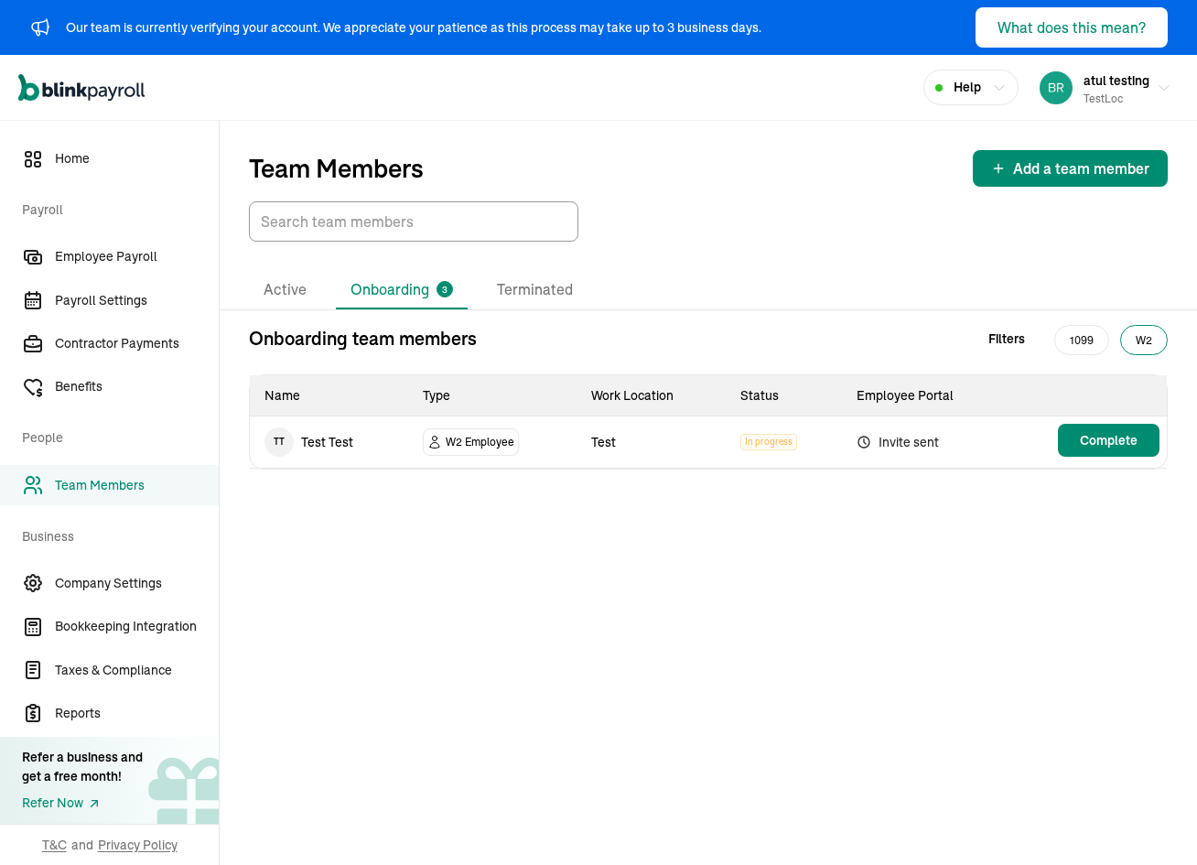
click at [1134, 337] on span "W2" at bounding box center [1144, 340] width 48 height 30
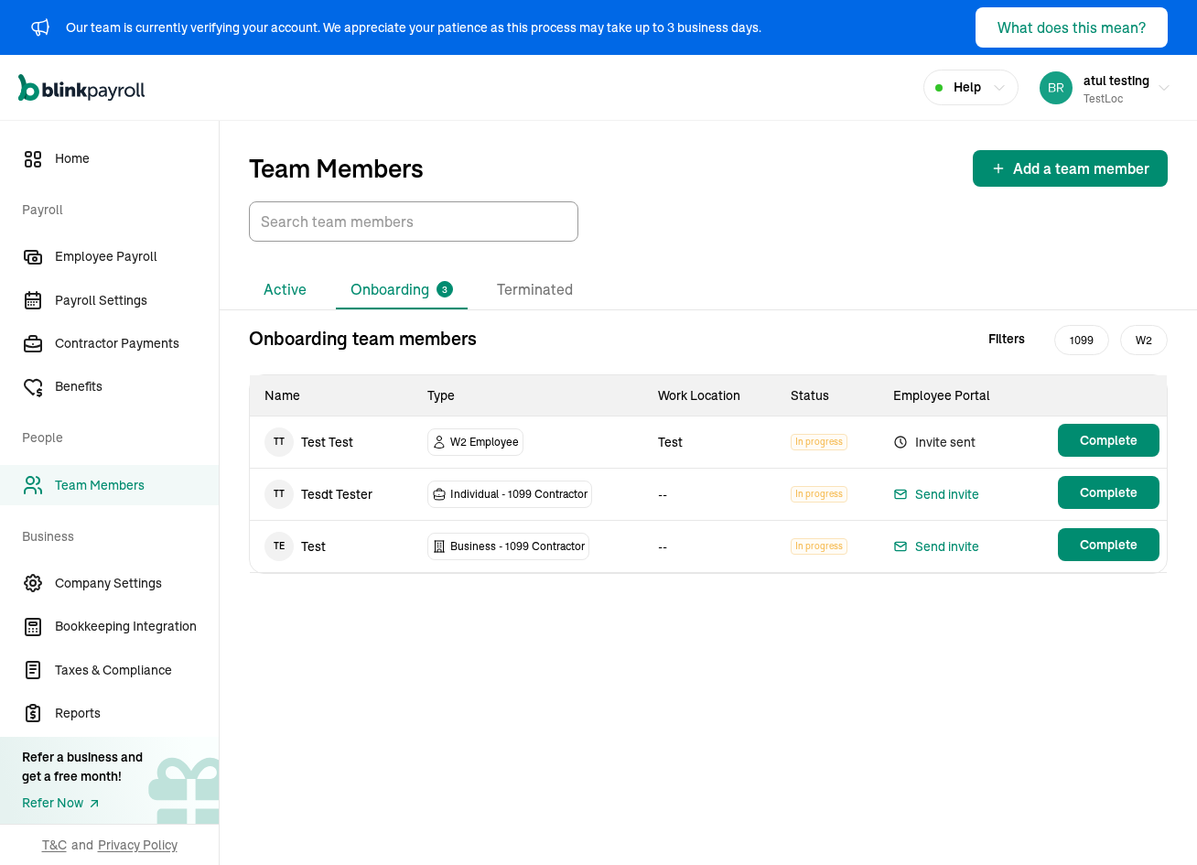
click at [253, 276] on li "Active" at bounding box center [285, 290] width 72 height 38
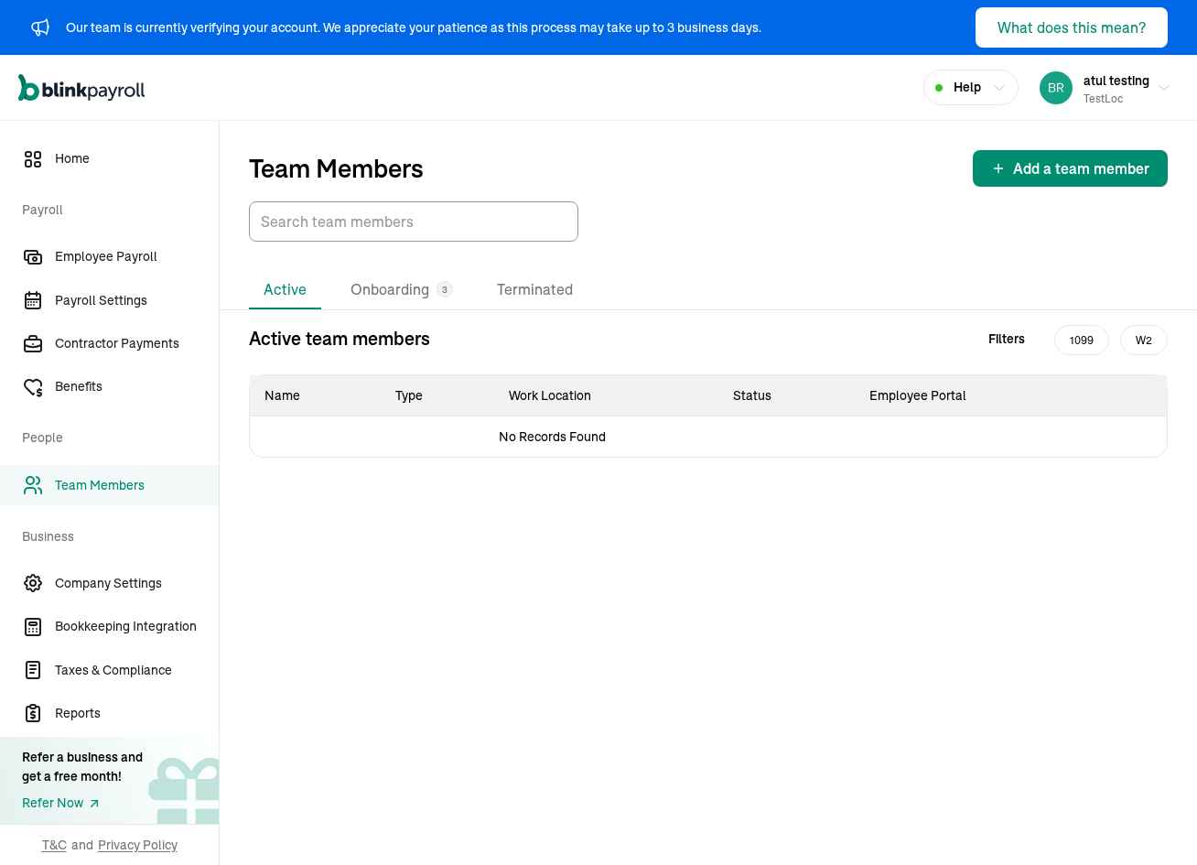
click at [293, 297] on li "Active" at bounding box center [285, 290] width 72 height 38
click at [382, 277] on li "Onboarding 3" at bounding box center [402, 290] width 132 height 38
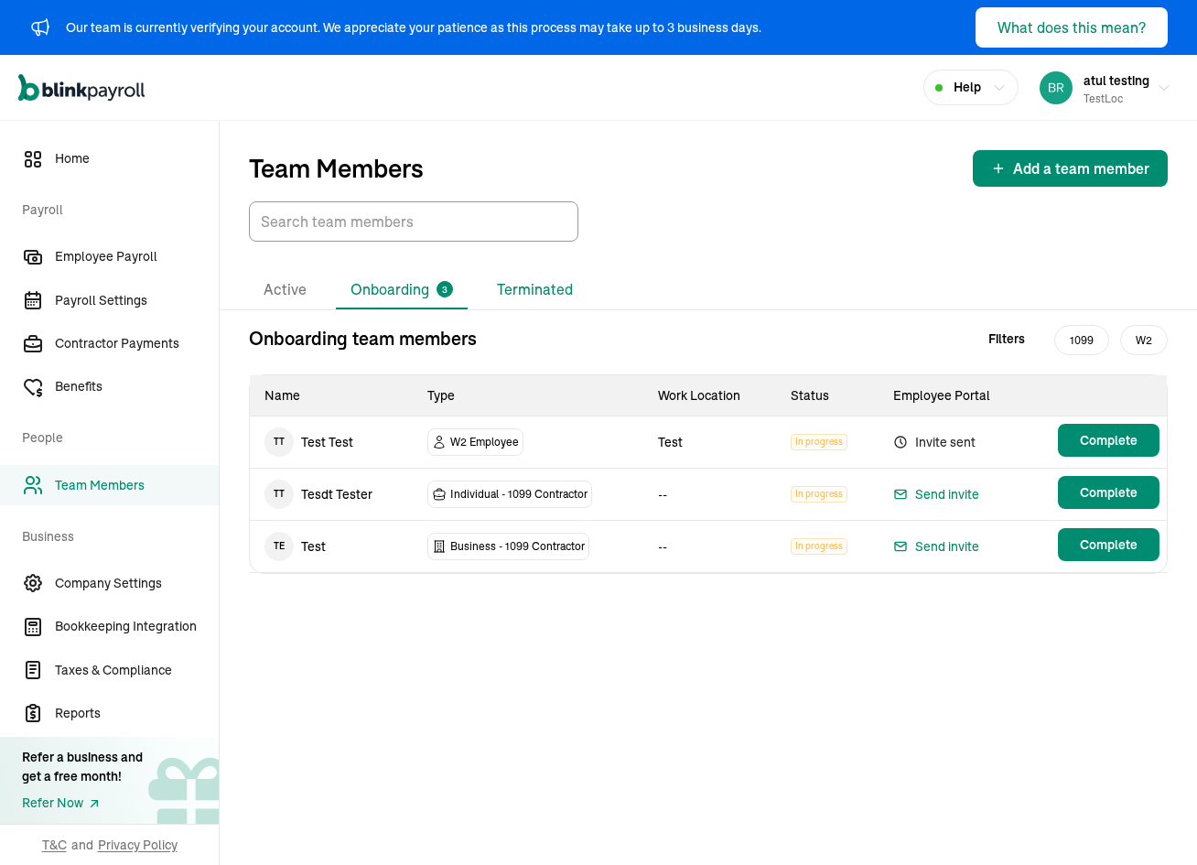
click at [551, 295] on li "Terminated" at bounding box center [534, 290] width 105 height 38
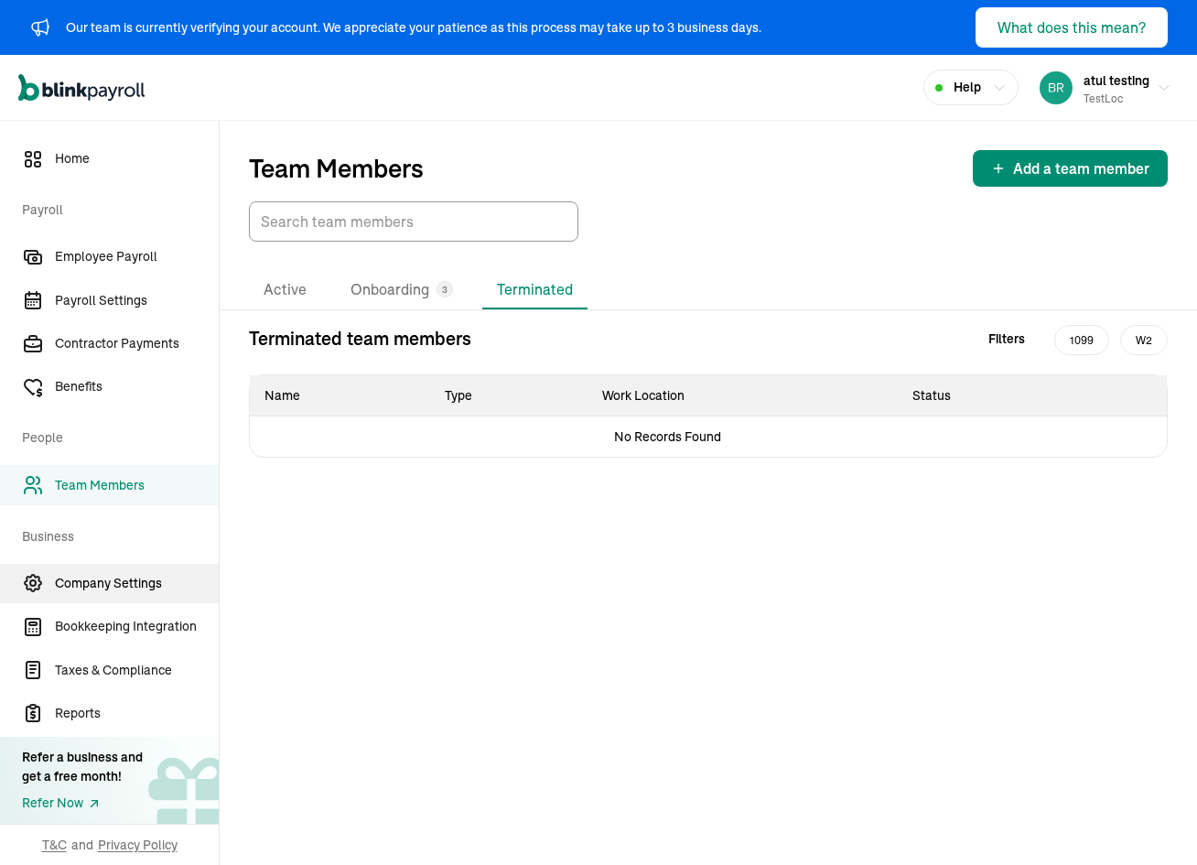
click at [132, 592] on span "Company Settings" at bounding box center [137, 583] width 164 height 19
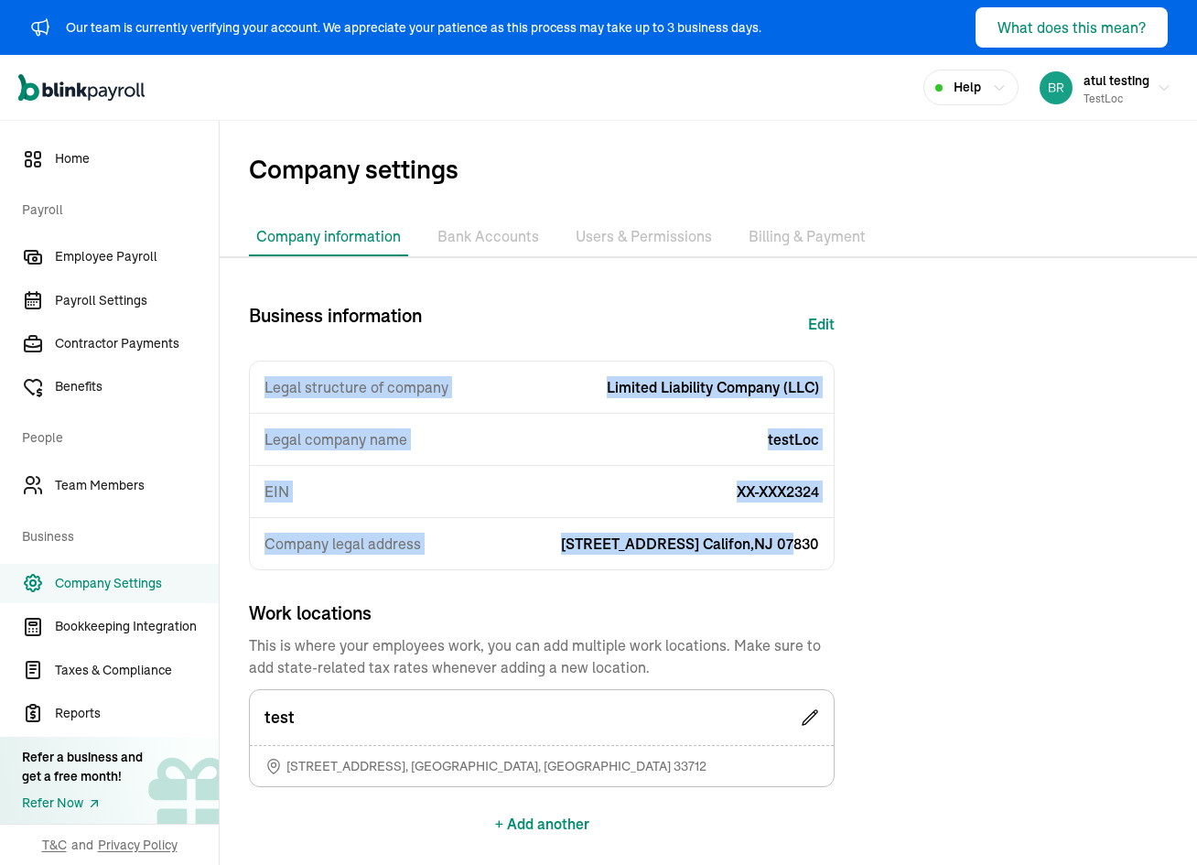
drag, startPoint x: 268, startPoint y: 384, endPoint x: 833, endPoint y: 569, distance: 594.0
click at [794, 555] on div "Legal structure of company Limited Liability Company (LLC) Legal company name t…" at bounding box center [542, 465] width 586 height 210
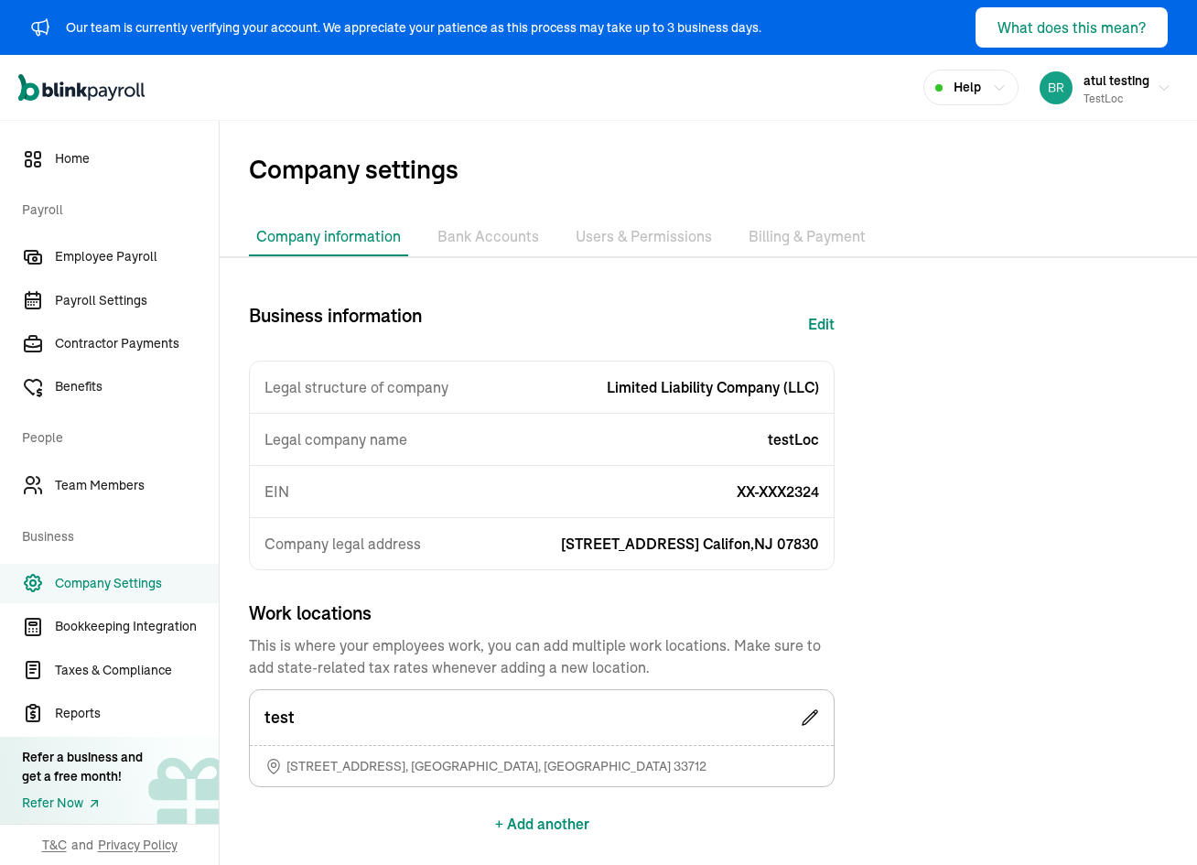
click at [855, 572] on div "Business information Edit Legal structure of company Limited Liability Company …" at bounding box center [708, 619] width 977 height 635
click at [473, 240] on li "Bank Accounts" at bounding box center [488, 237] width 116 height 38
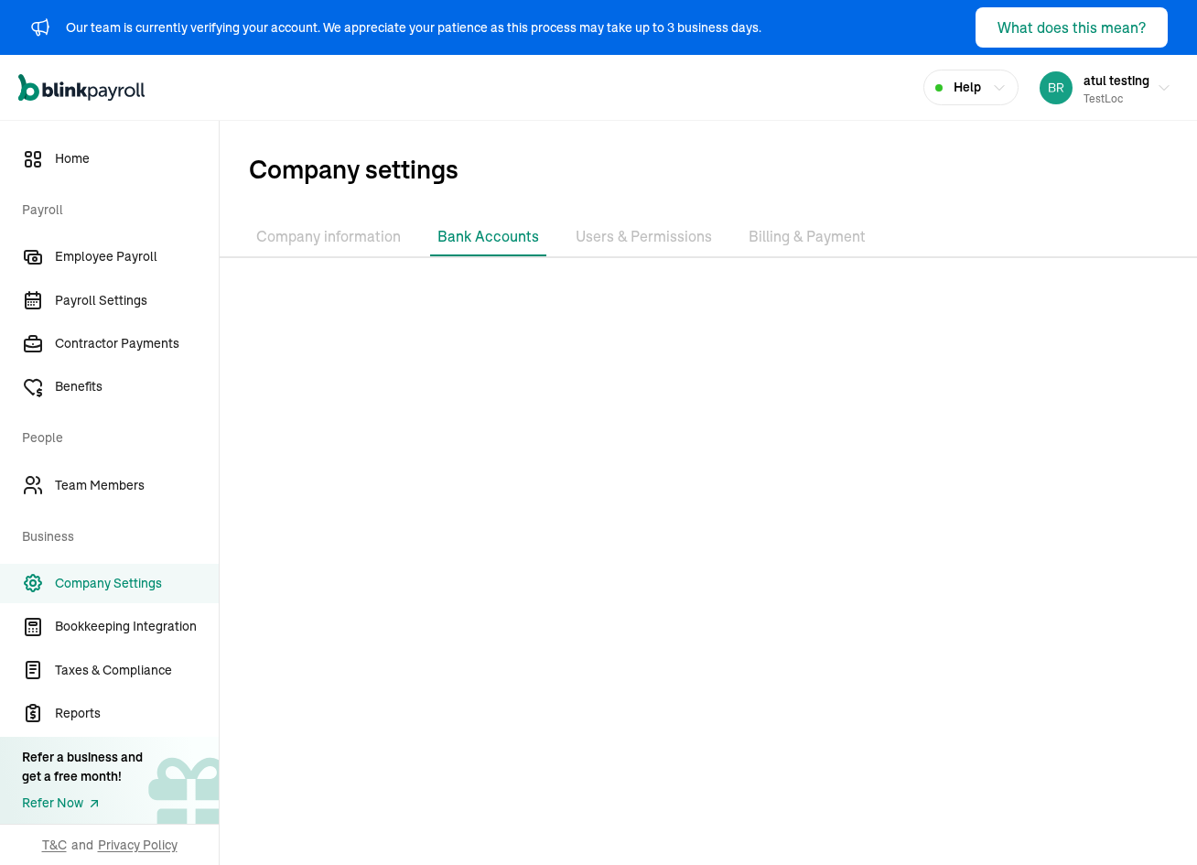
click at [665, 235] on li "Users & Permissions" at bounding box center [643, 237] width 151 height 38
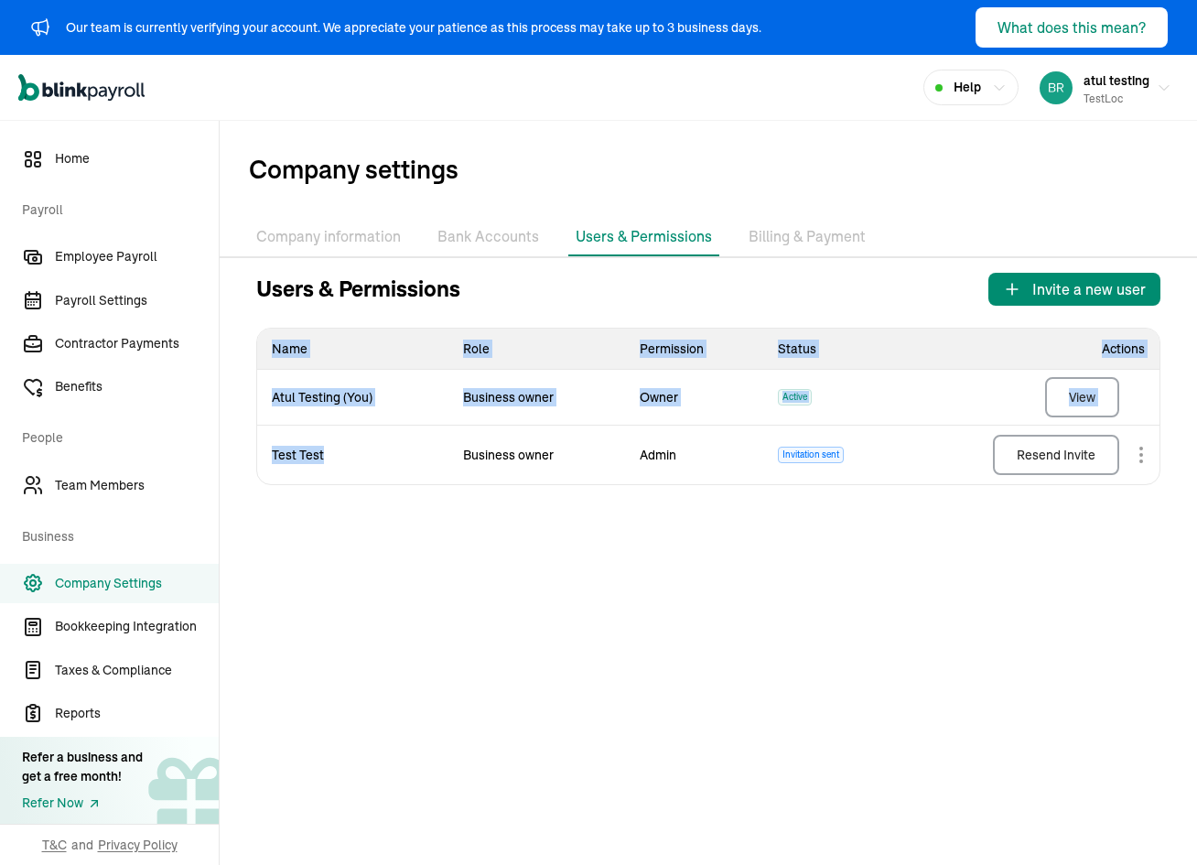
drag, startPoint x: 328, startPoint y: 456, endPoint x: 242, endPoint y: 449, distance: 86.2
click at [242, 449] on div "Users & Permissions Invite a new user Name Role Permission Status Actions Atul …" at bounding box center [708, 379] width 977 height 212
click at [336, 465] on td "Test Test" at bounding box center [352, 454] width 191 height 59
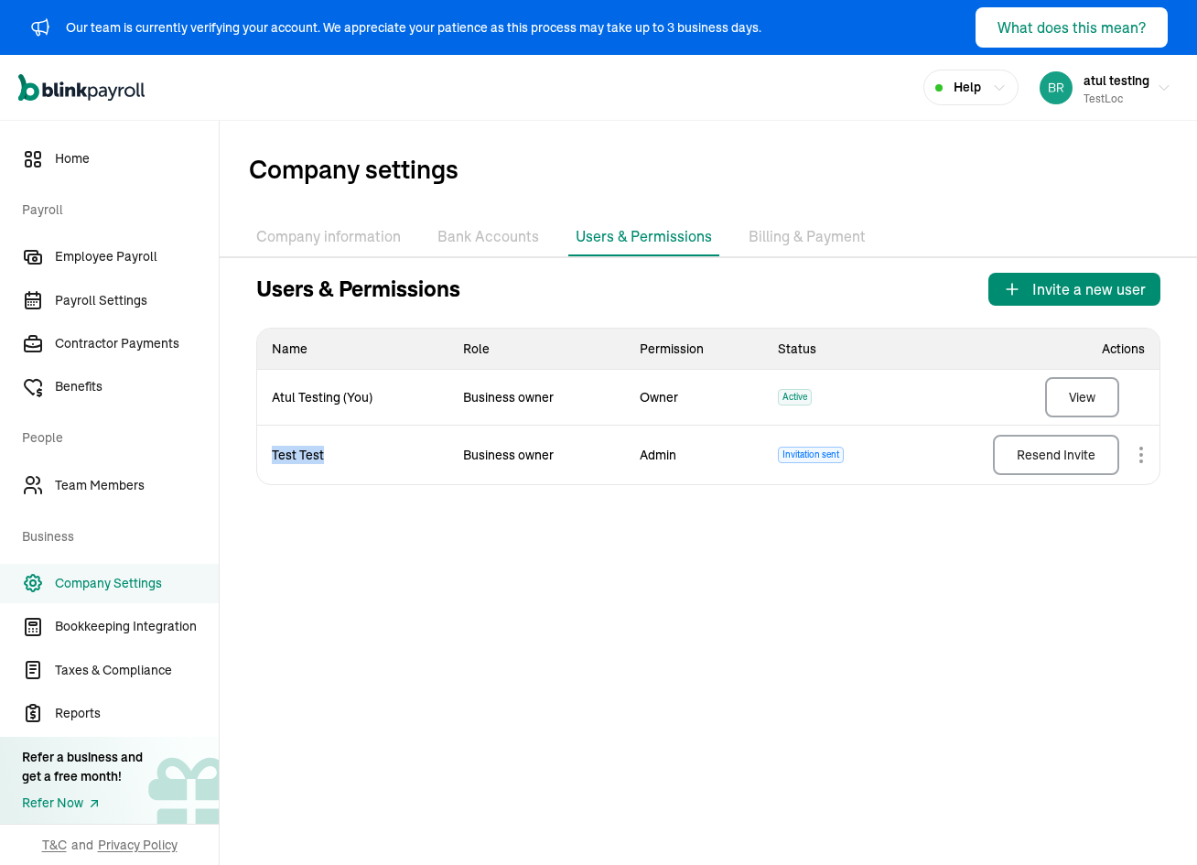
drag, startPoint x: 329, startPoint y: 460, endPoint x: 274, endPoint y: 459, distance: 55.8
click at [274, 459] on td "Test Test" at bounding box center [352, 454] width 191 height 59
click at [783, 220] on li "Billing & Payment" at bounding box center [807, 237] width 132 height 38
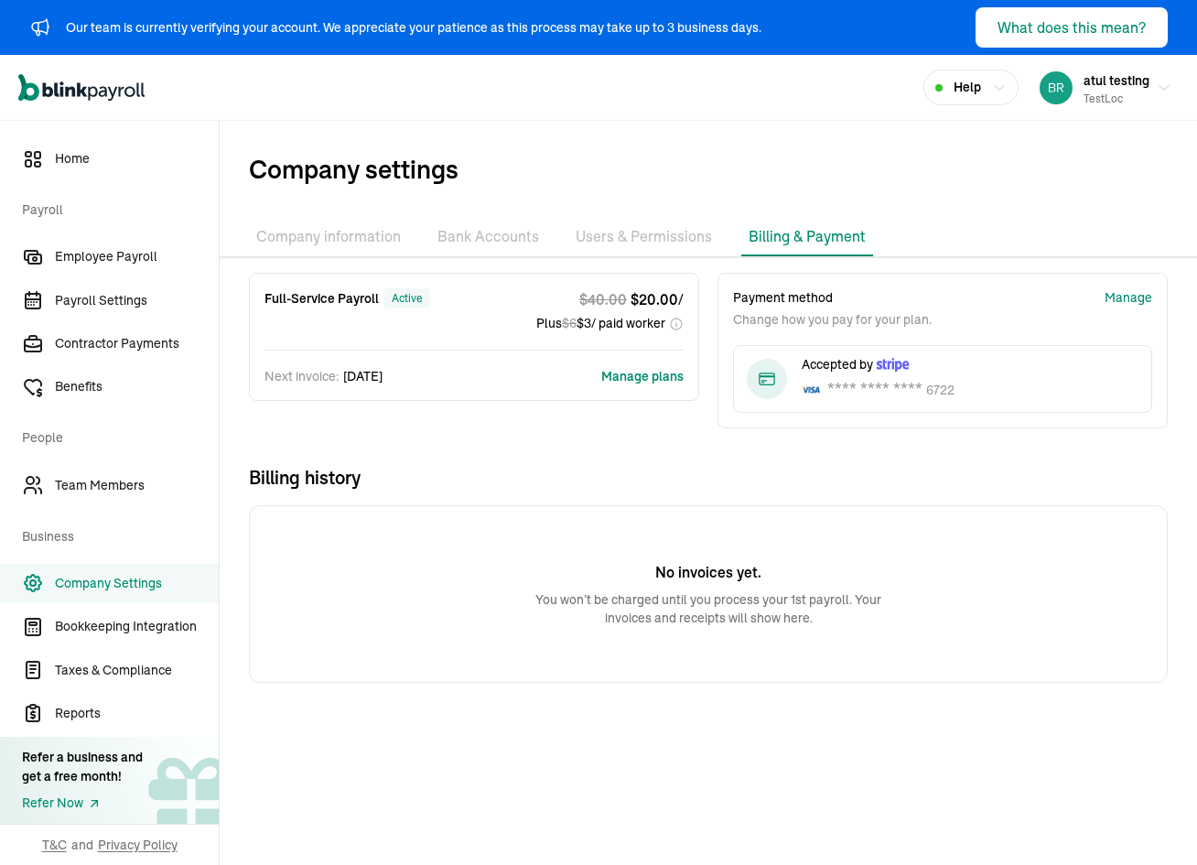
click at [787, 237] on li "Billing & Payment" at bounding box center [807, 237] width 132 height 38
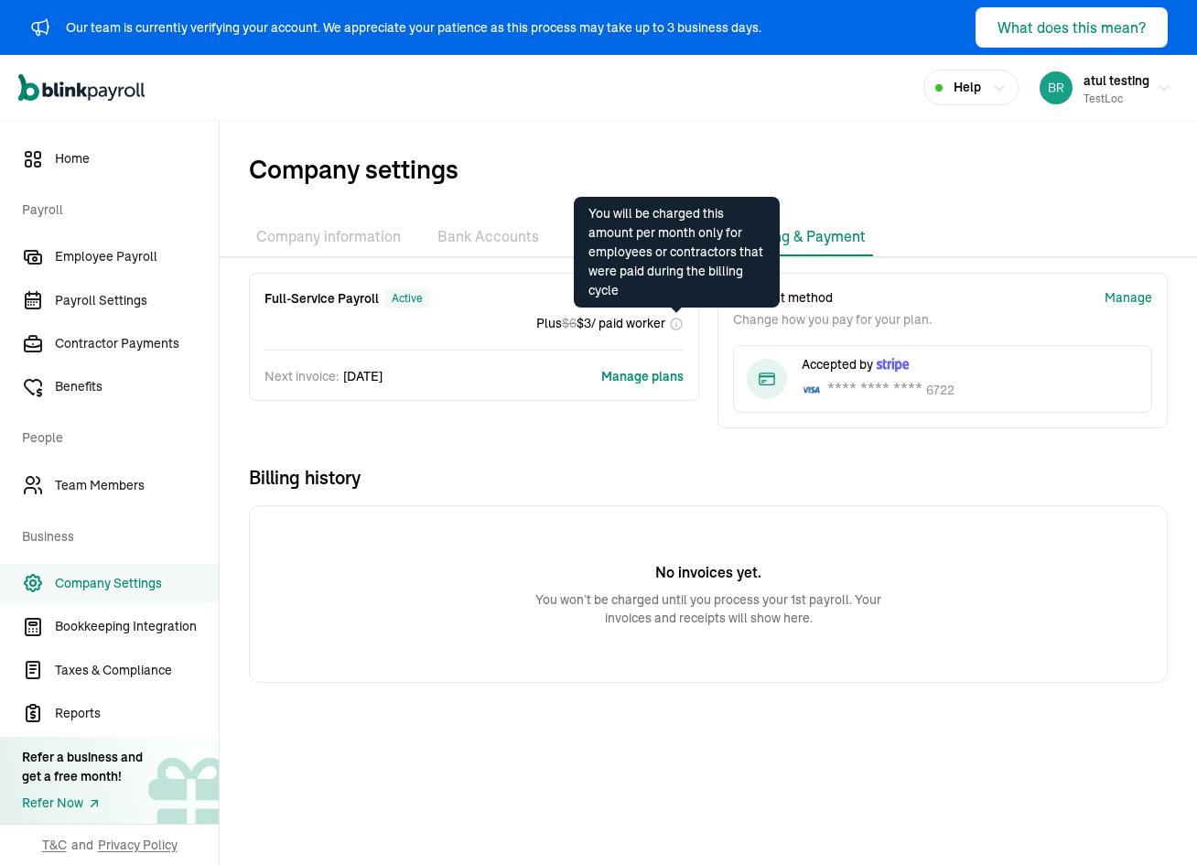
drag, startPoint x: 264, startPoint y: 292, endPoint x: 680, endPoint y: 326, distance: 416.8
click at [680, 326] on div "Full-Service Payroll active $ 40.00 $ 20.00 / Plus $ 6 $ 3 / paid worker" at bounding box center [473, 310] width 419 height 45
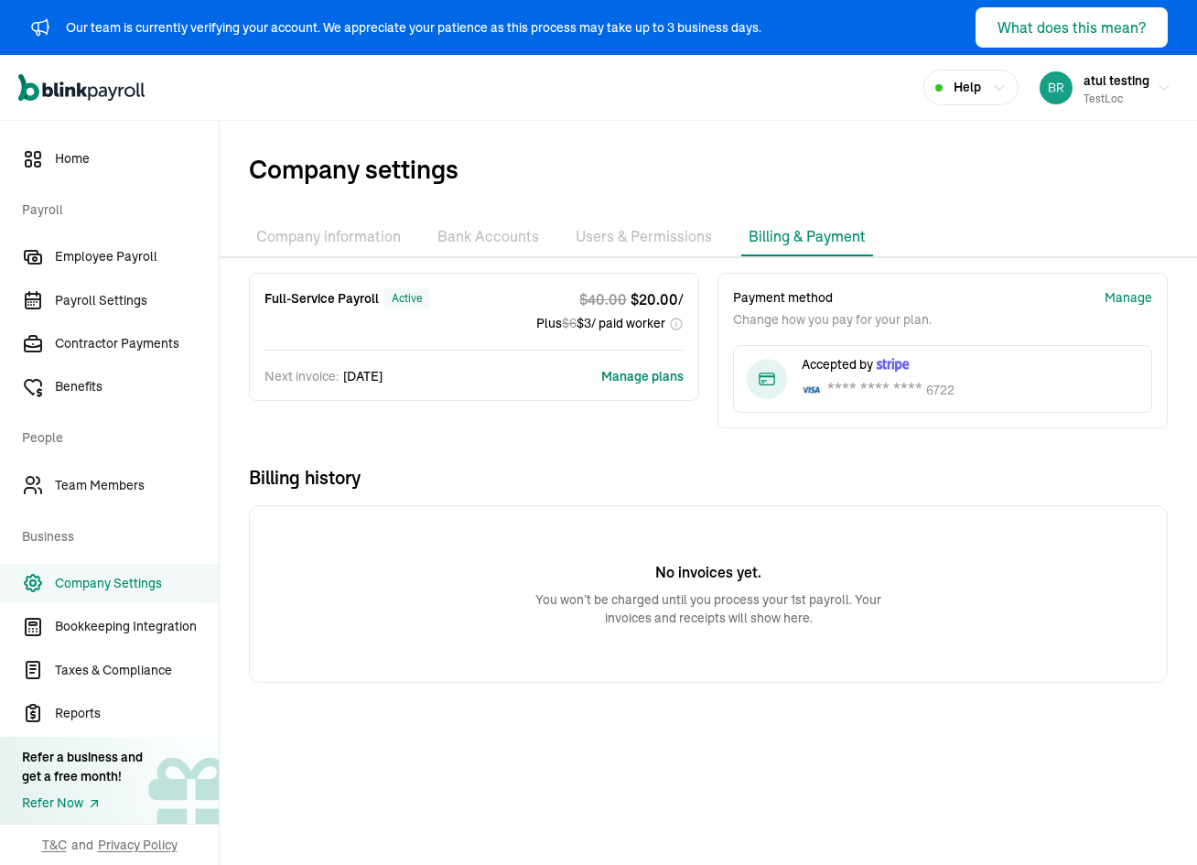
click at [630, 375] on button "Manage plans" at bounding box center [642, 376] width 82 height 18
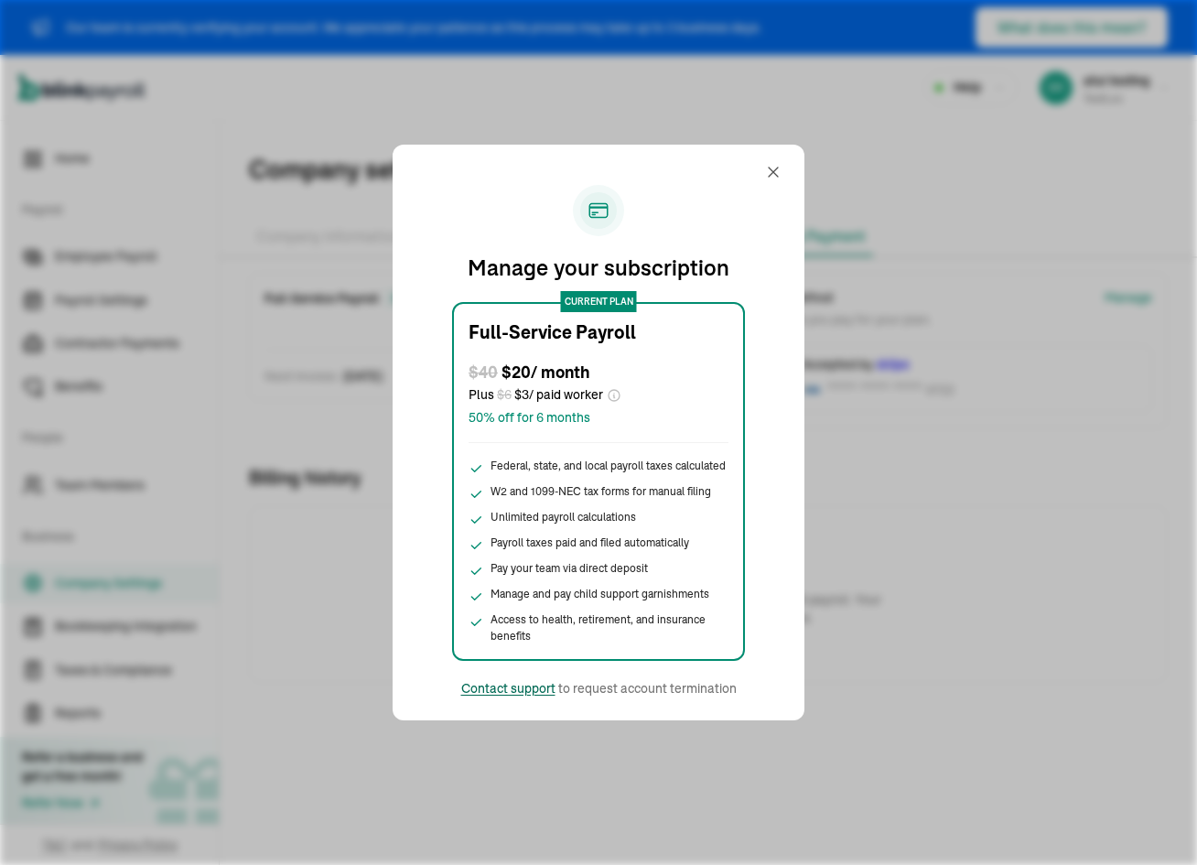
click at [512, 688] on div "Contact support" at bounding box center [508, 688] width 94 height 18
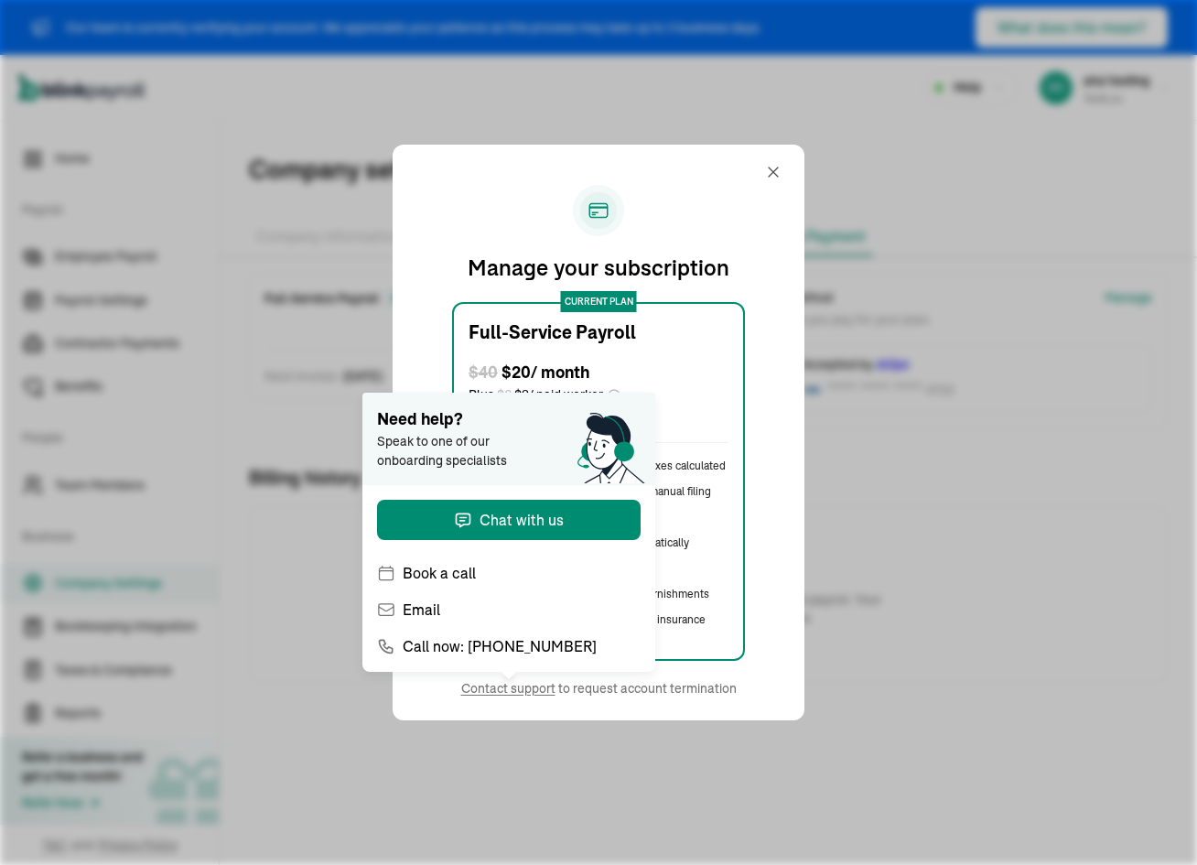
click at [666, 183] on div "Manage your subscription current plan Full-Service Payroll $ 40 $ 20 / month Pl…" at bounding box center [598, 433] width 368 height 532
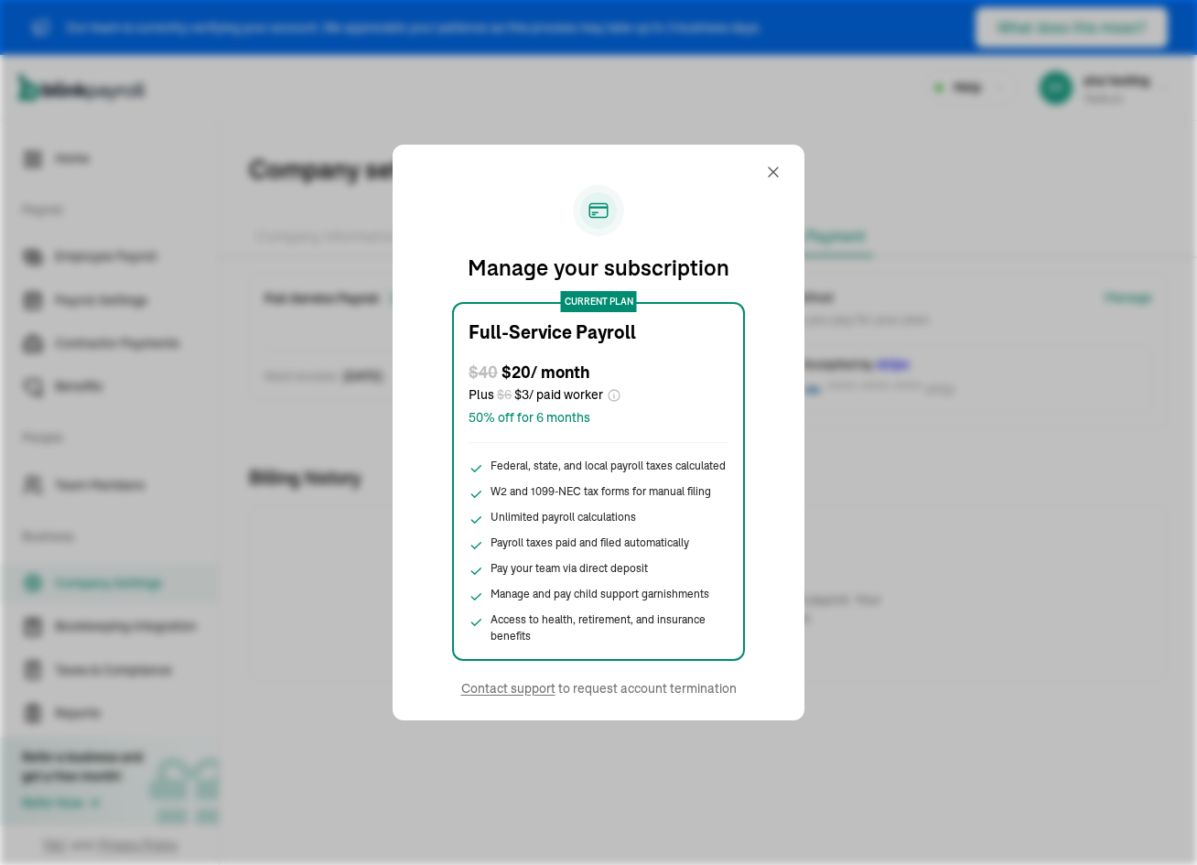
drag, startPoint x: 782, startPoint y: 180, endPoint x: 766, endPoint y: 167, distance: 21.4
click at [779, 180] on div at bounding box center [780, 172] width 33 height 44
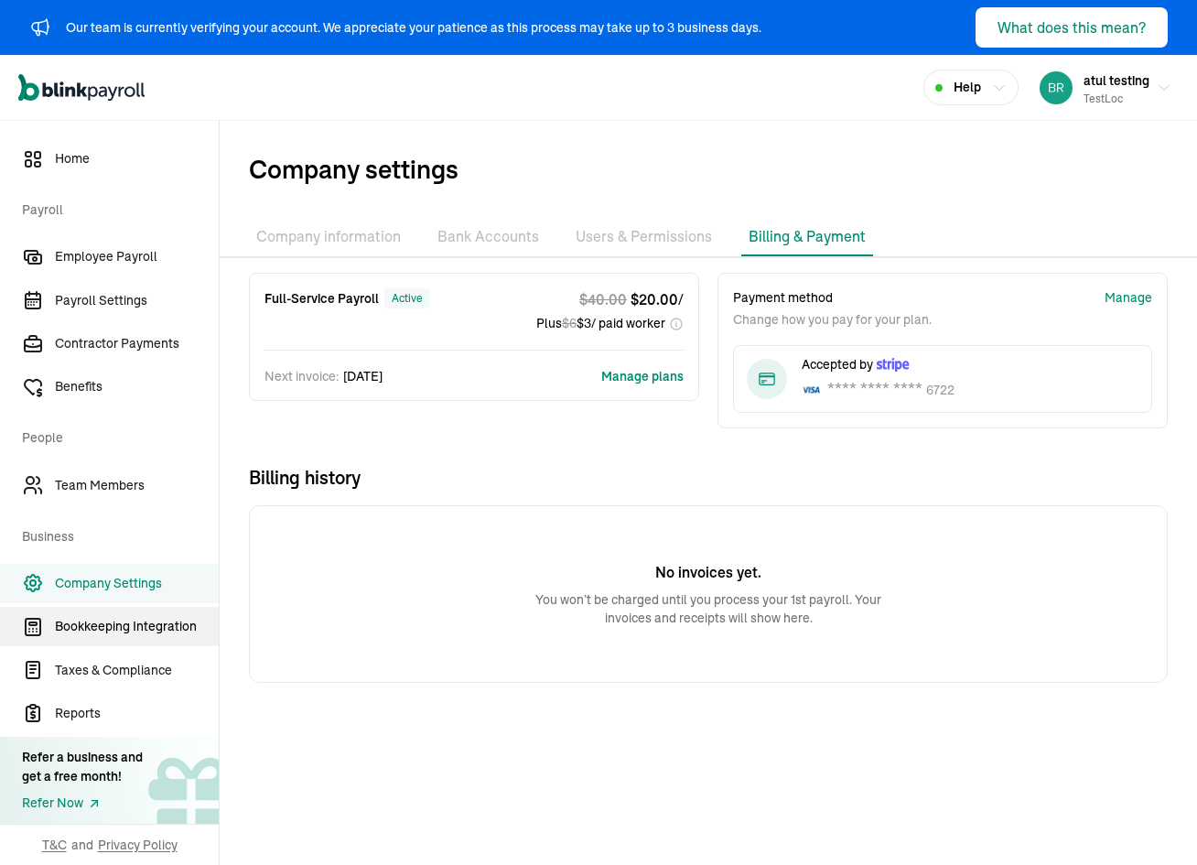
click at [161, 619] on span "Bookkeeping Integration" at bounding box center [137, 626] width 164 height 19
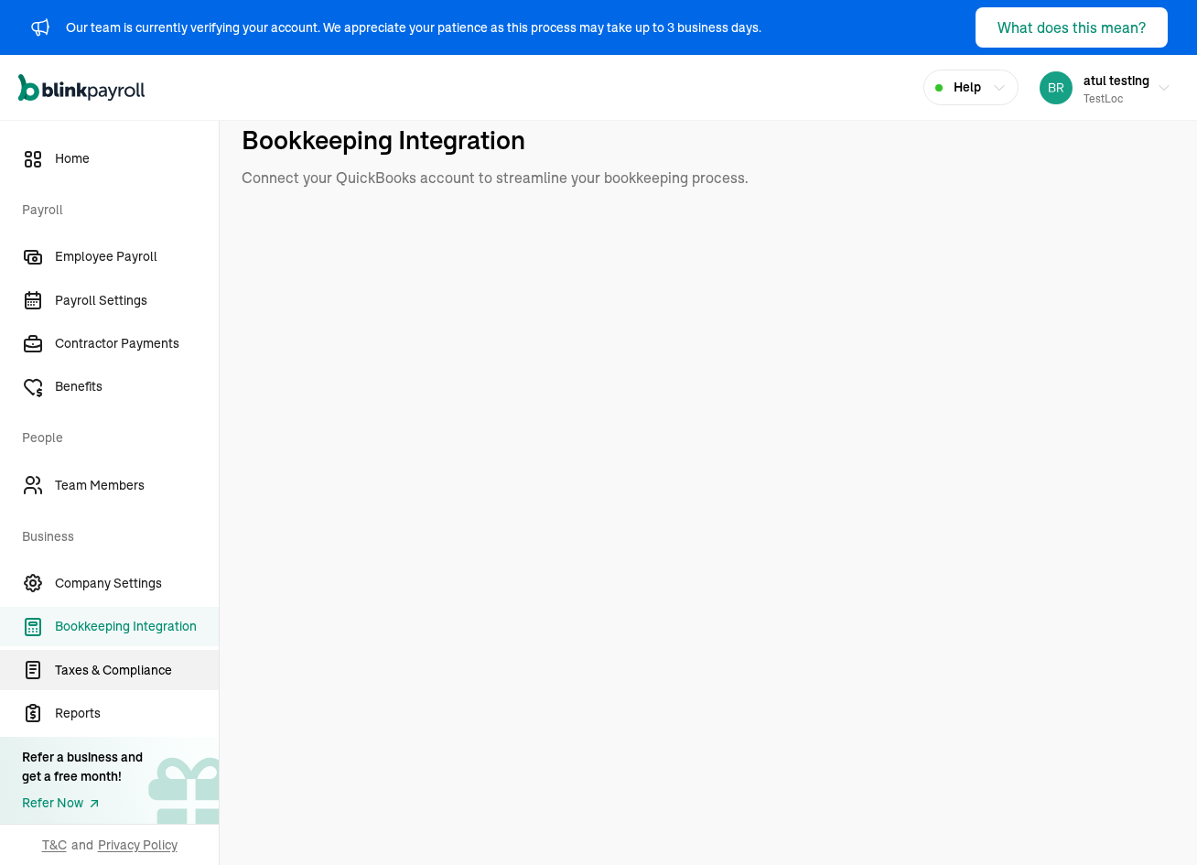
click at [121, 683] on link "Taxes & Compliance" at bounding box center [109, 669] width 219 height 39
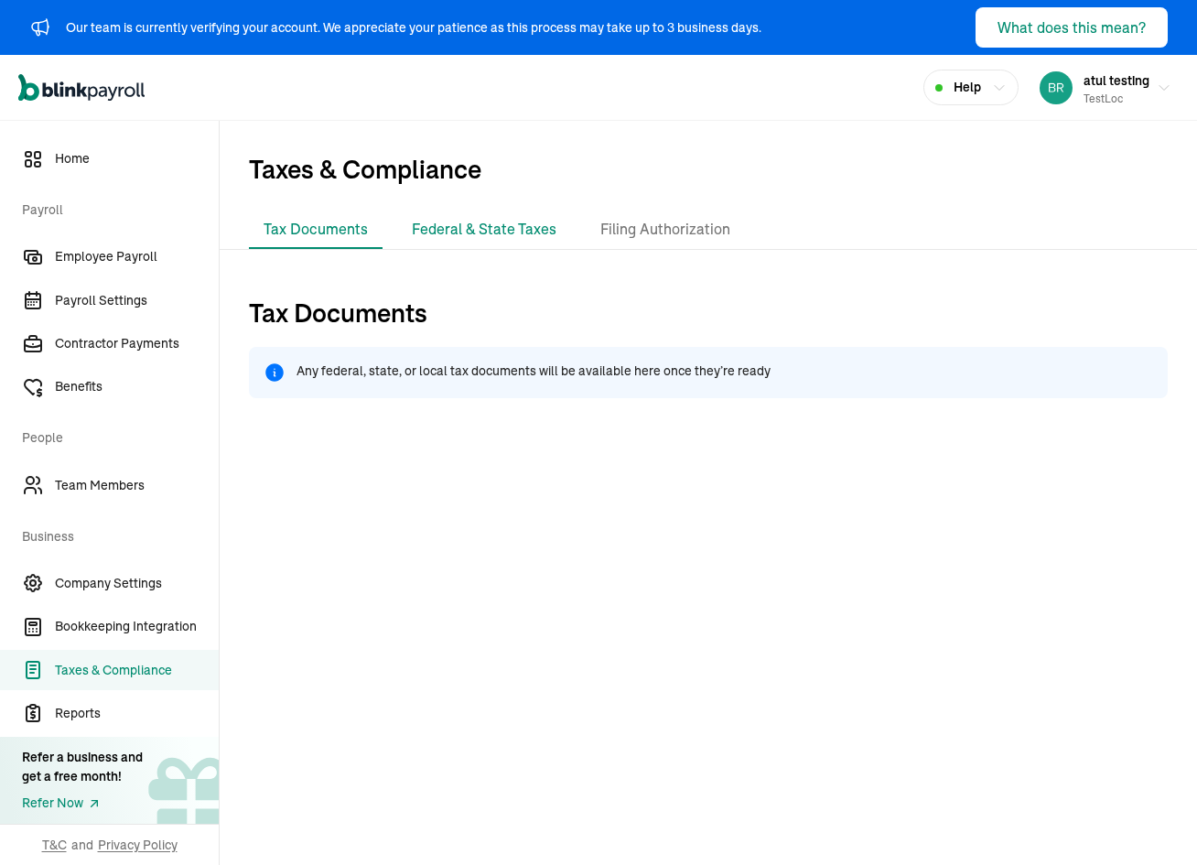
click at [453, 211] on li "Federal & State Taxes" at bounding box center [484, 229] width 174 height 38
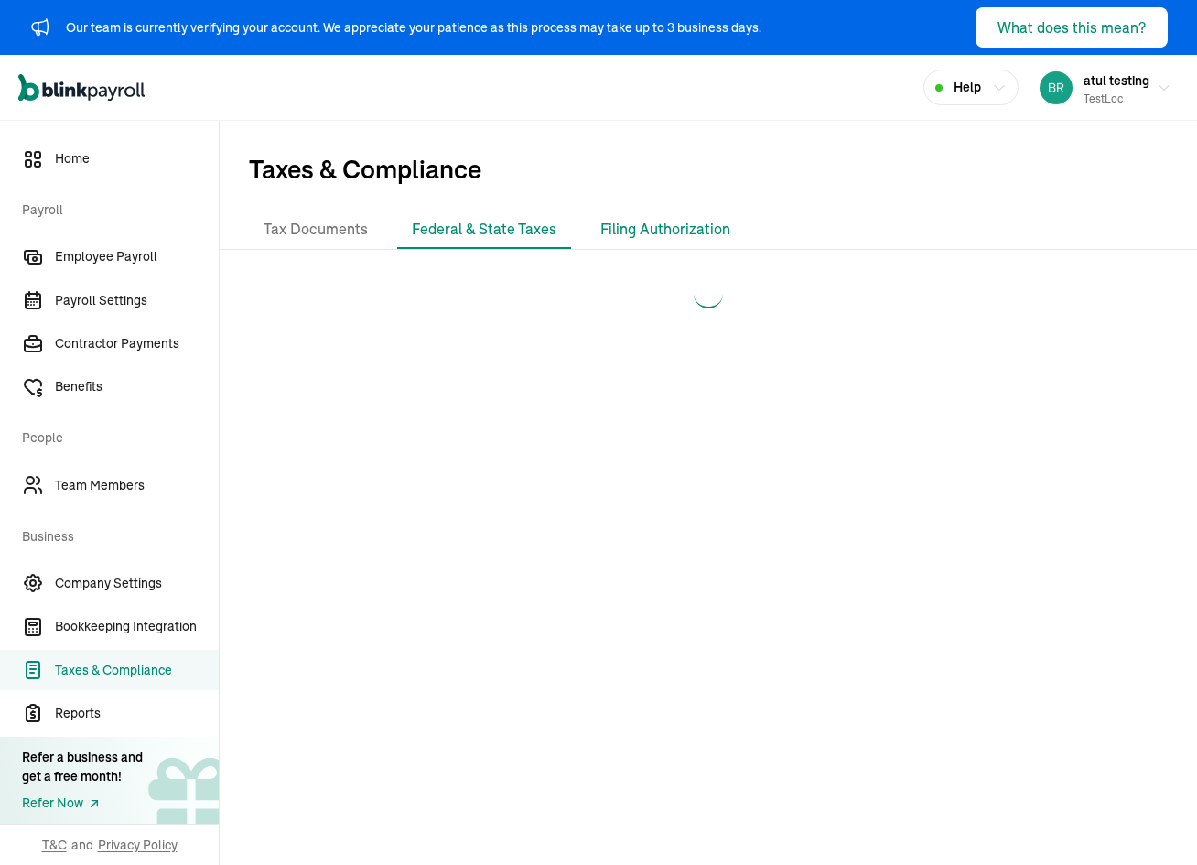
click at [625, 221] on li "Filing Authorization" at bounding box center [665, 229] width 159 height 38
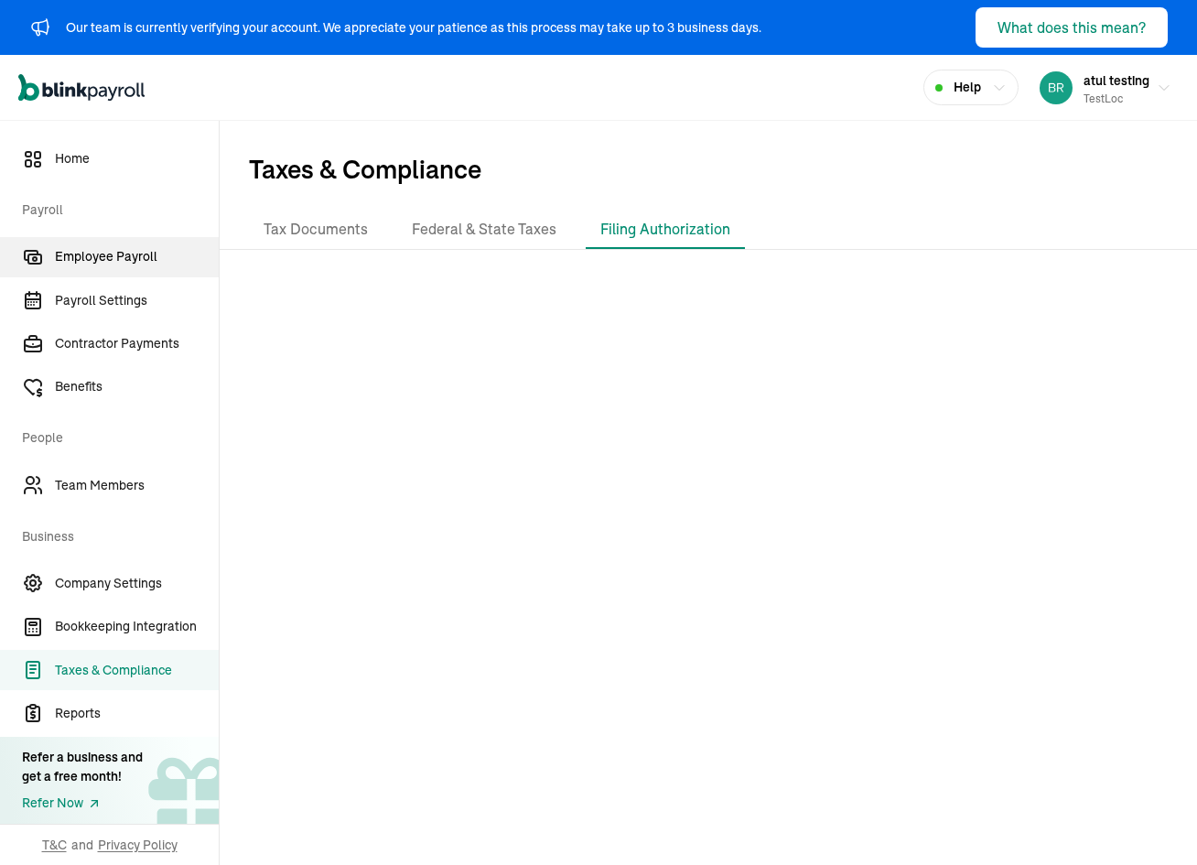
click at [108, 266] on span "Employee Payroll" at bounding box center [137, 256] width 164 height 19
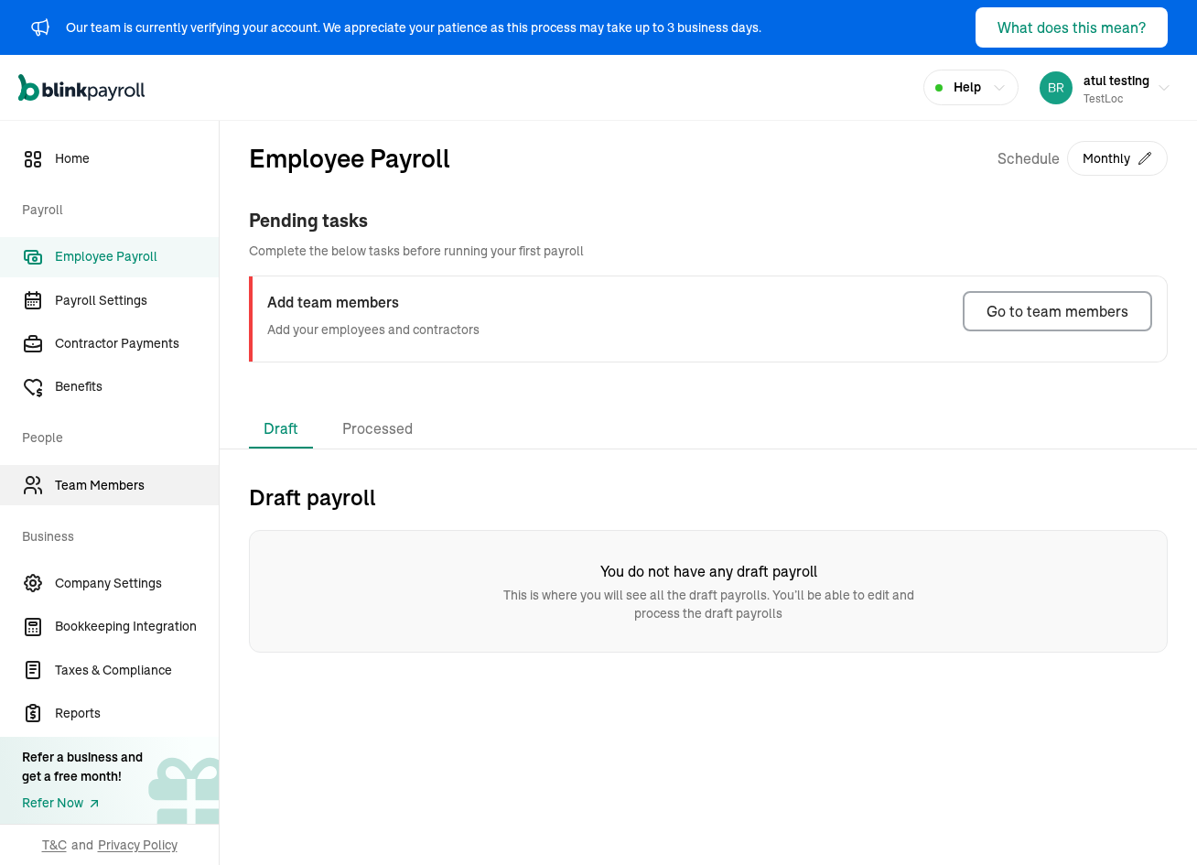
click at [129, 482] on span "Team Members" at bounding box center [137, 485] width 164 height 19
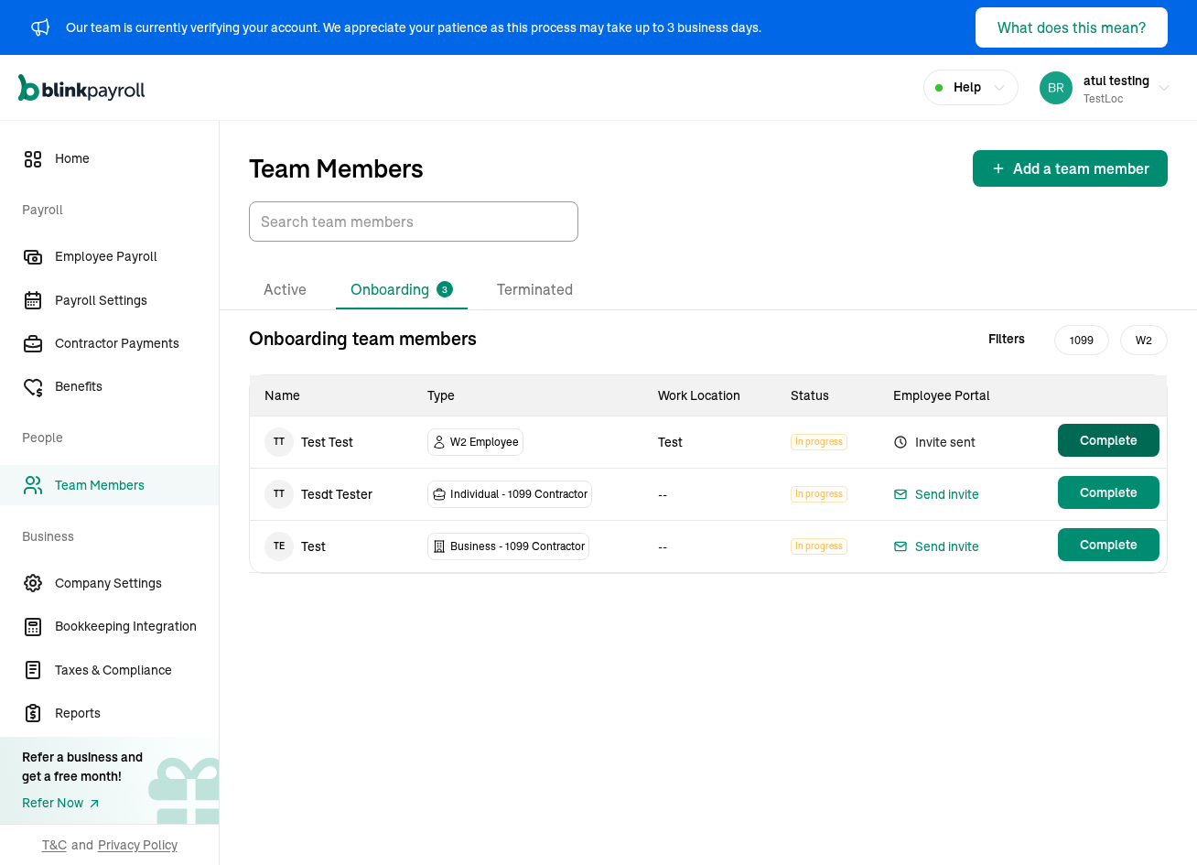
click at [1087, 445] on span "Complete" at bounding box center [1109, 440] width 58 height 18
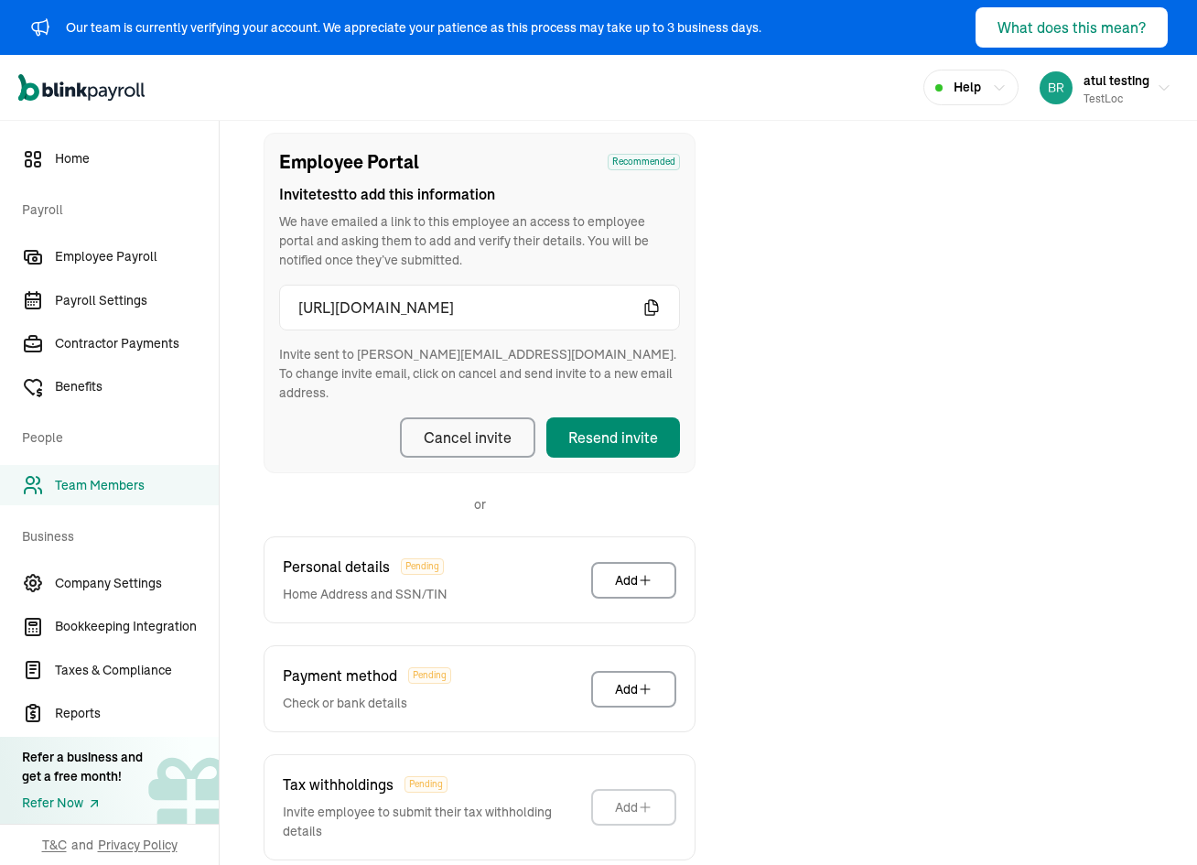
scroll to position [271, 0]
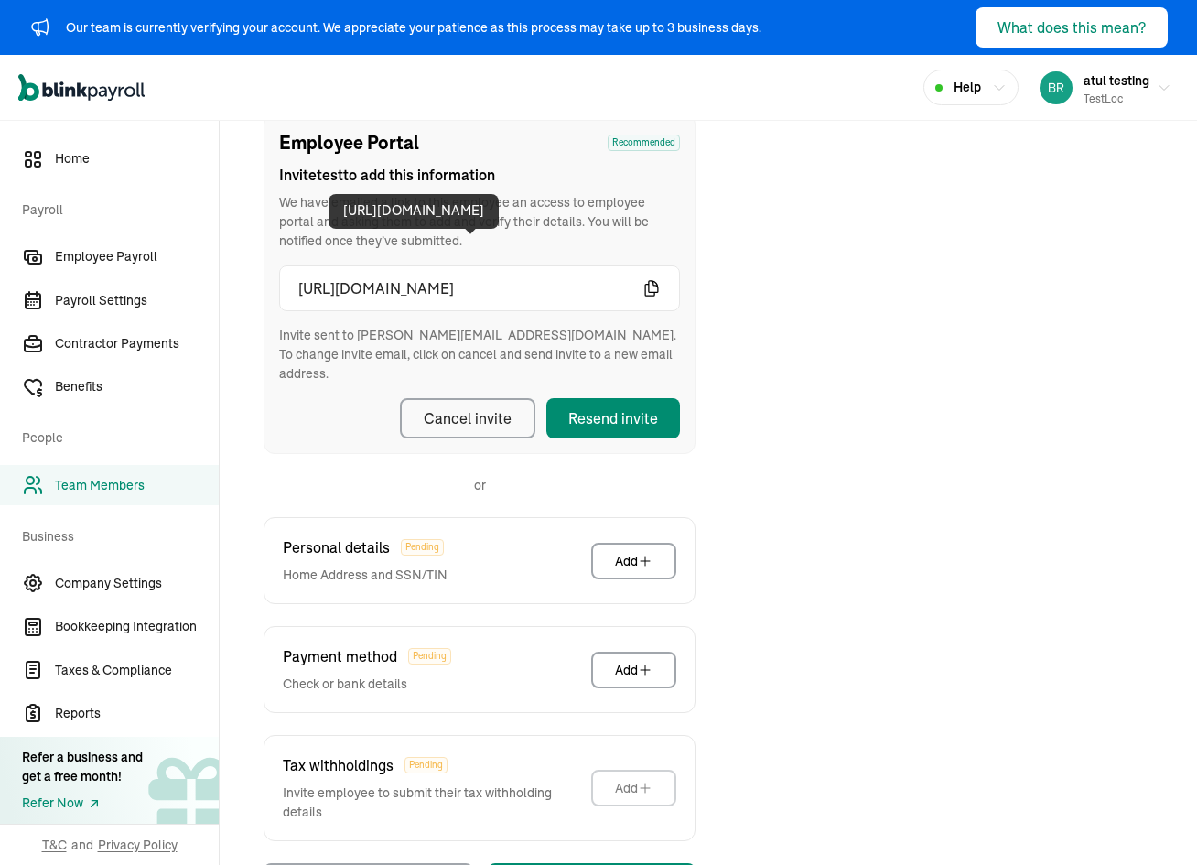
click at [303, 283] on span "https://app.blinkpayroll.com/worker/invite?token=d3756df5-16f9-4b04-952e-dc58ee…" at bounding box center [470, 288] width 344 height 22
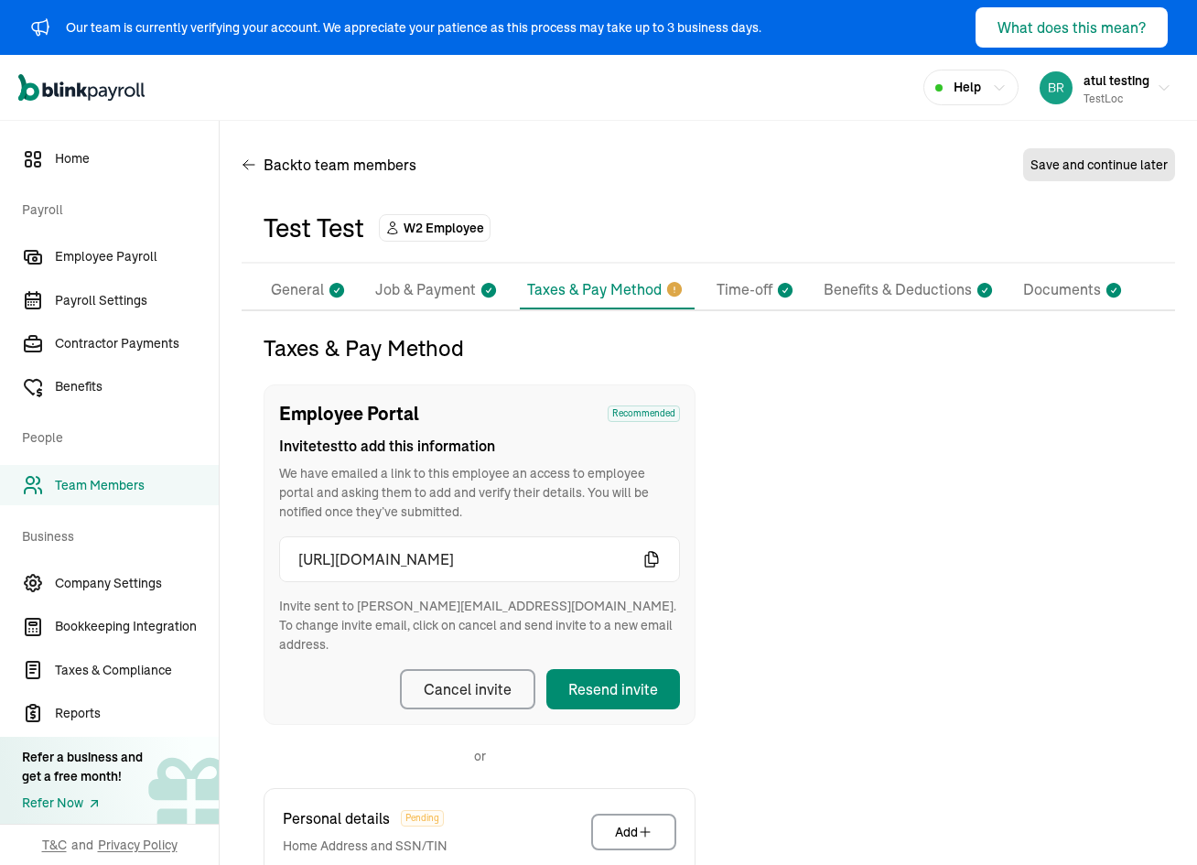
click at [313, 299] on p "General" at bounding box center [297, 290] width 53 height 24
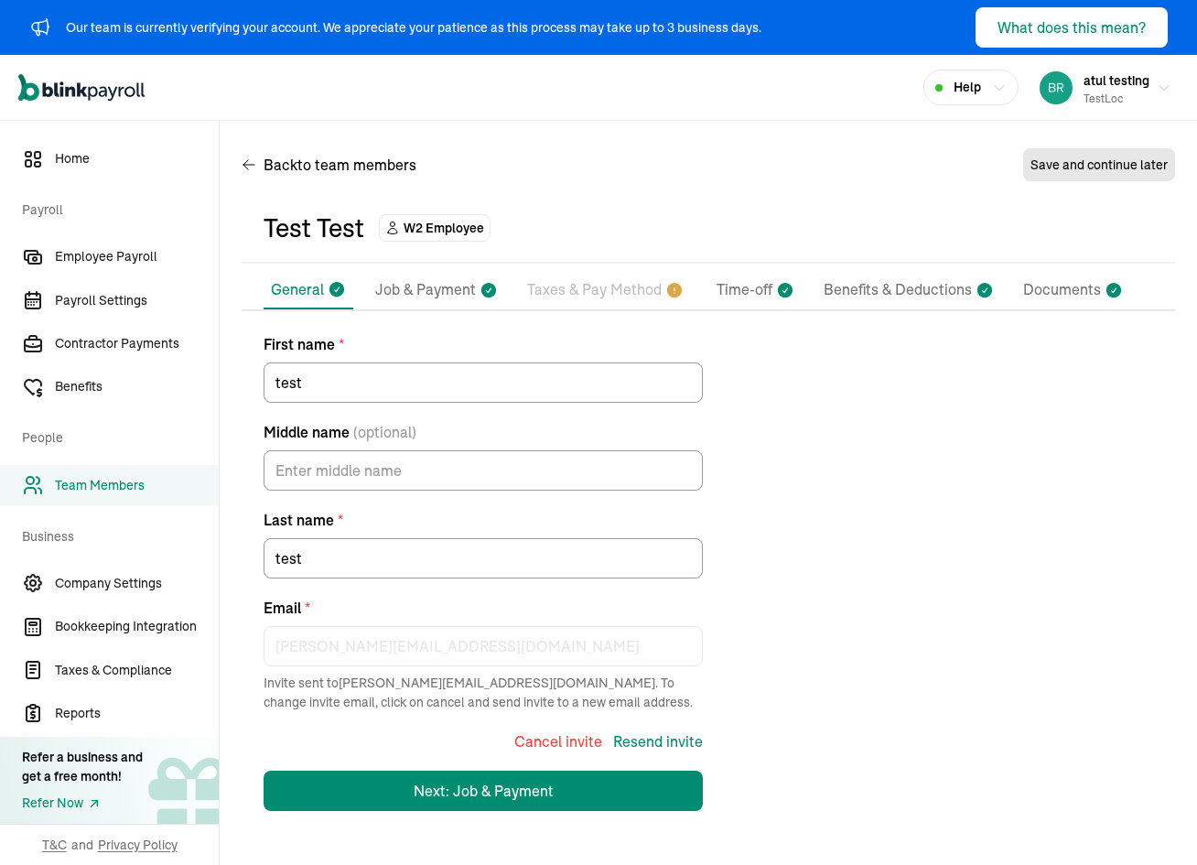
click at [317, 285] on p "General" at bounding box center [297, 289] width 53 height 22
click at [609, 293] on p "Taxes & Pay Method" at bounding box center [594, 290] width 134 height 24
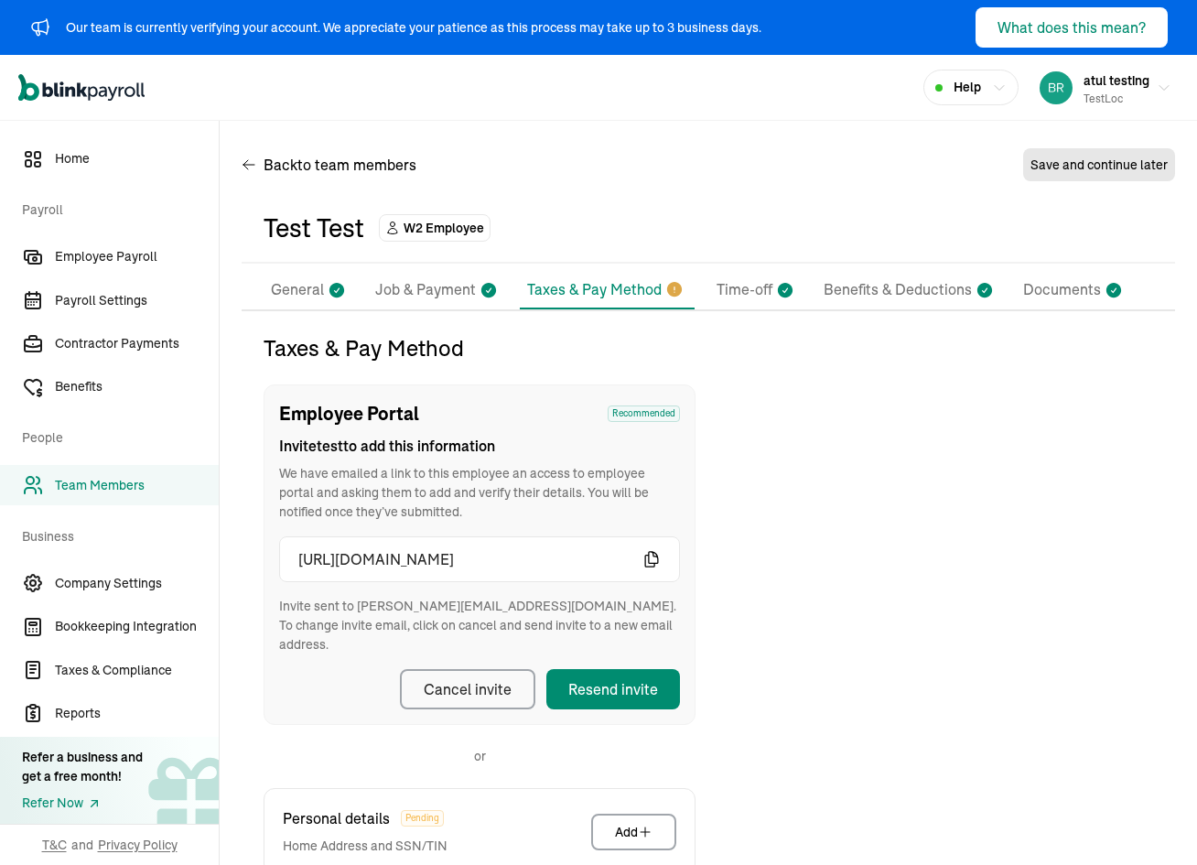
click at [604, 291] on p "Taxes & Pay Method" at bounding box center [594, 289] width 134 height 22
click at [629, 291] on div "Pay Stubs General Job & Payment Taxes & Pay Method Time-off Benefits & Deductio…" at bounding box center [708, 722] width 933 height 903
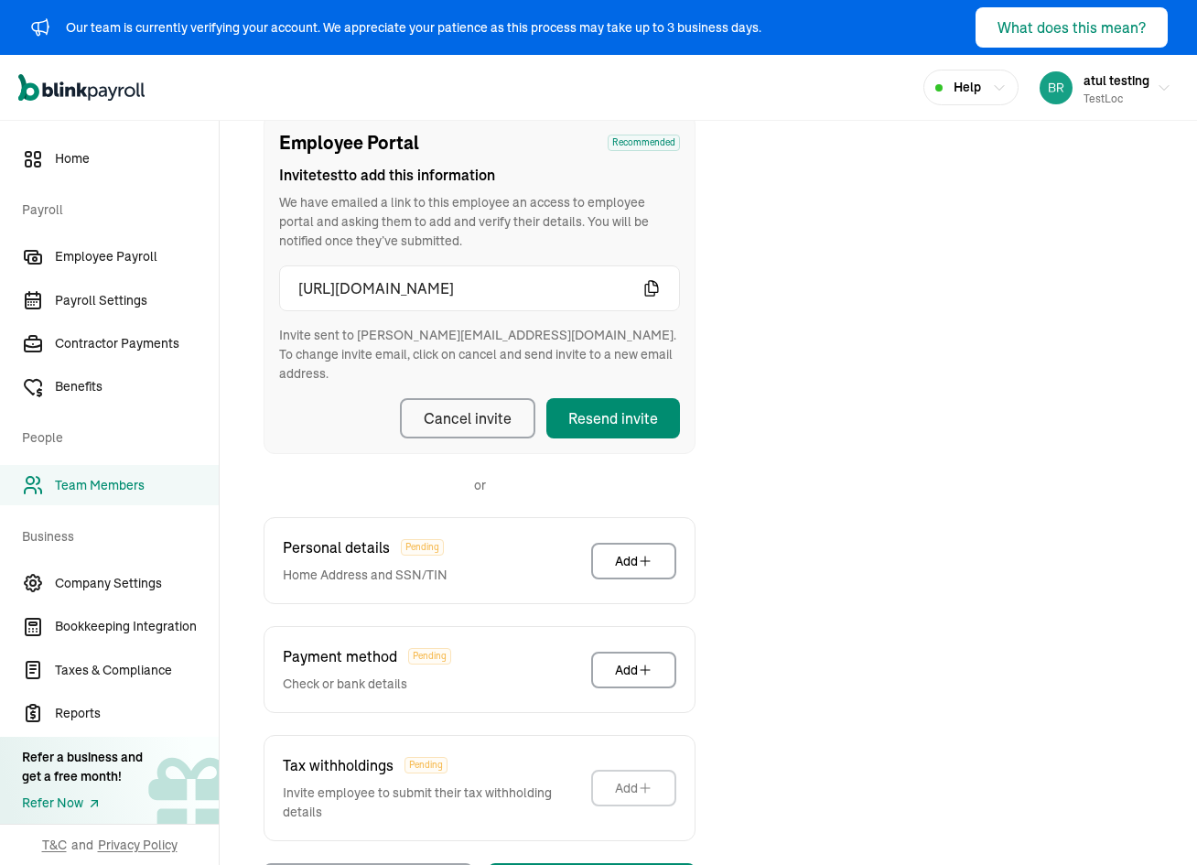
click at [653, 291] on icon "button" at bounding box center [651, 288] width 18 height 18
click at [634, 552] on div "Add" at bounding box center [634, 561] width 38 height 18
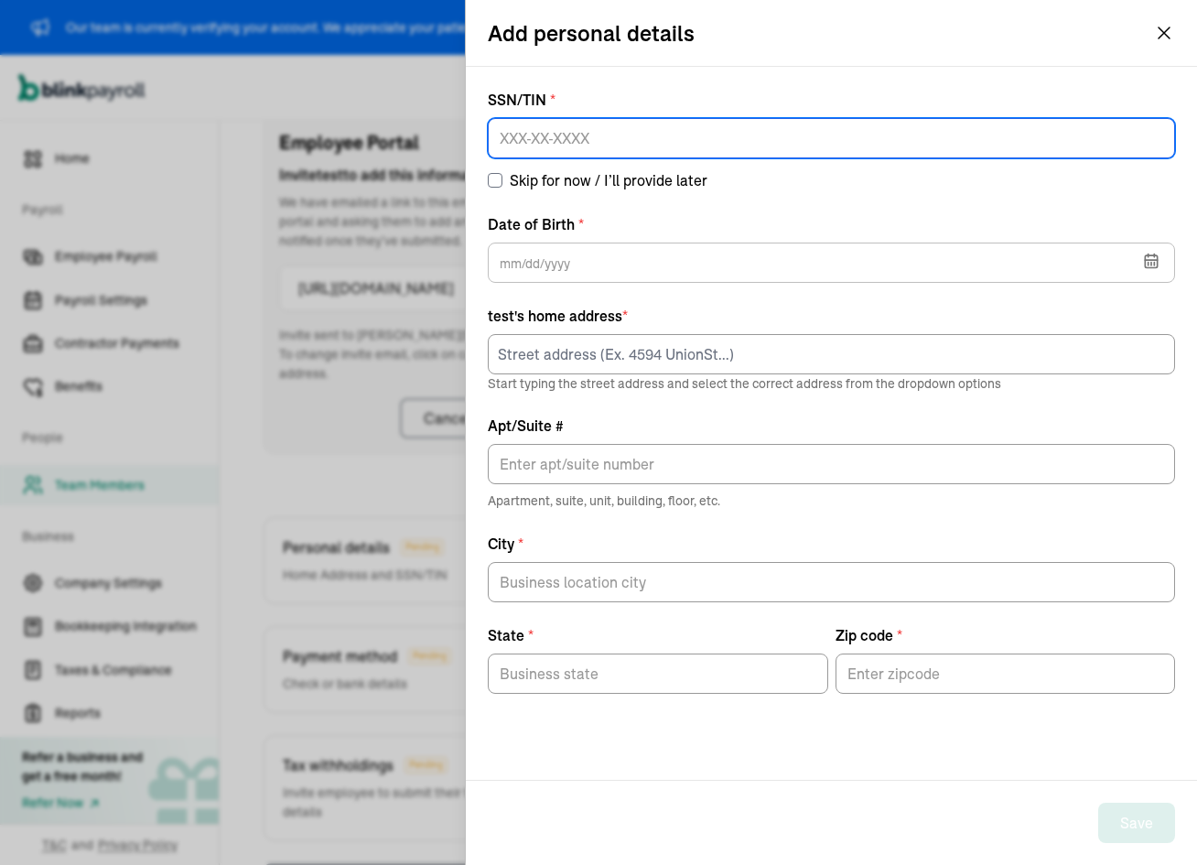
click at [562, 119] on input at bounding box center [831, 138] width 687 height 40
click at [555, 139] on input at bounding box center [831, 138] width 687 height 40
type input "324-43-2324"
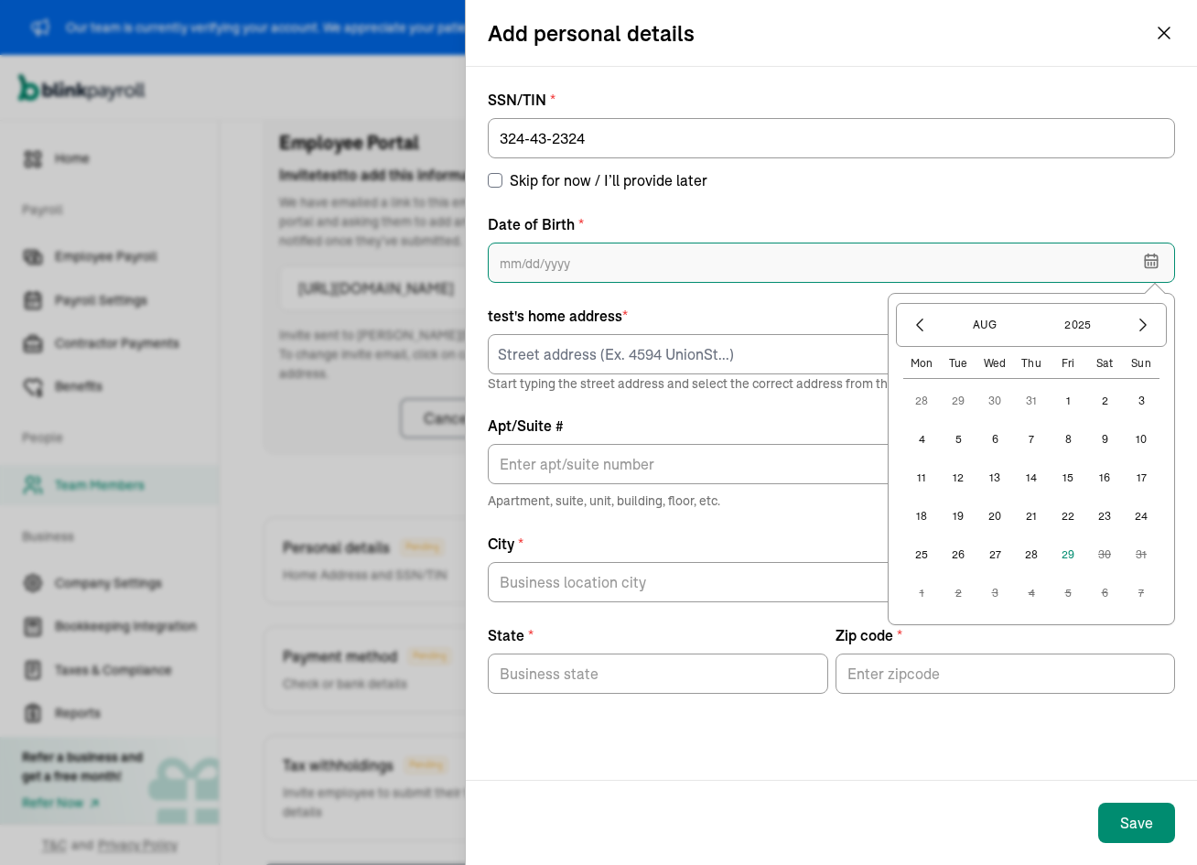
click at [581, 257] on input "text" at bounding box center [831, 262] width 687 height 40
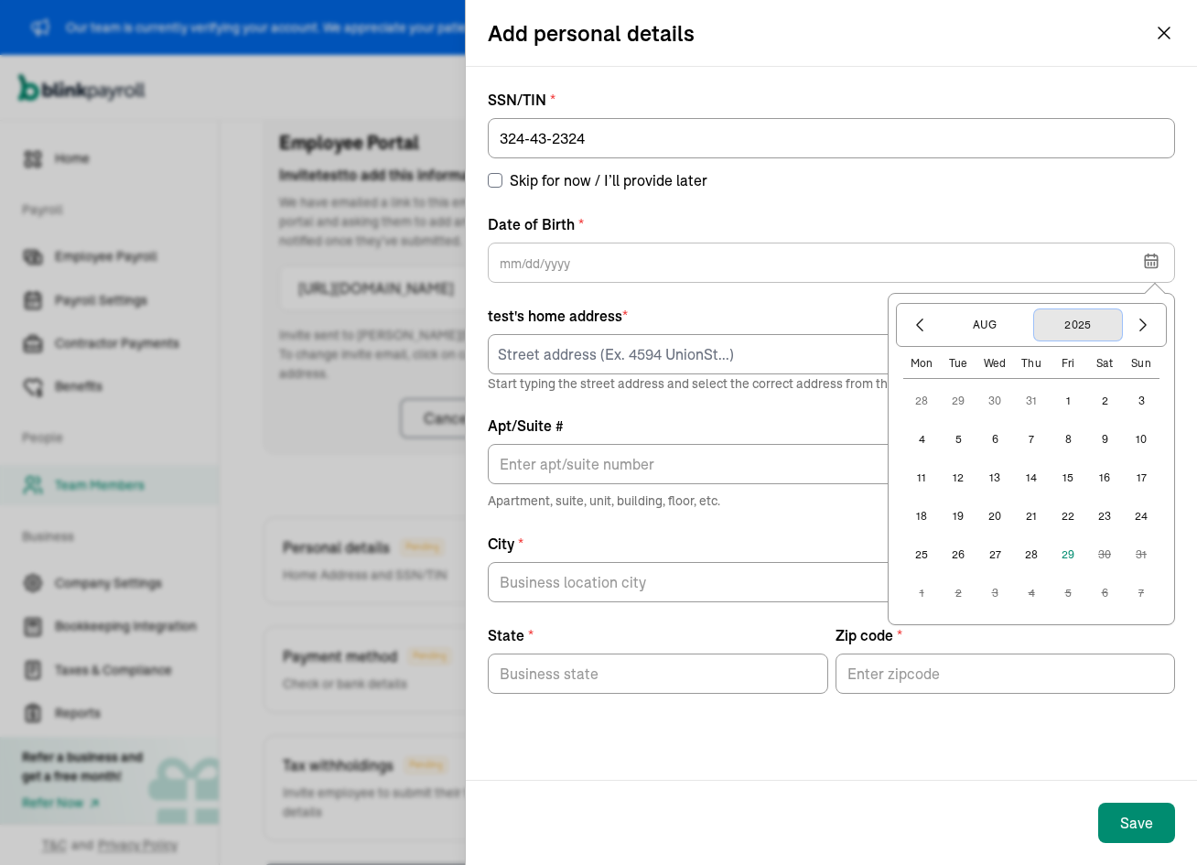
click at [1071, 327] on button "2025" at bounding box center [1078, 324] width 88 height 31
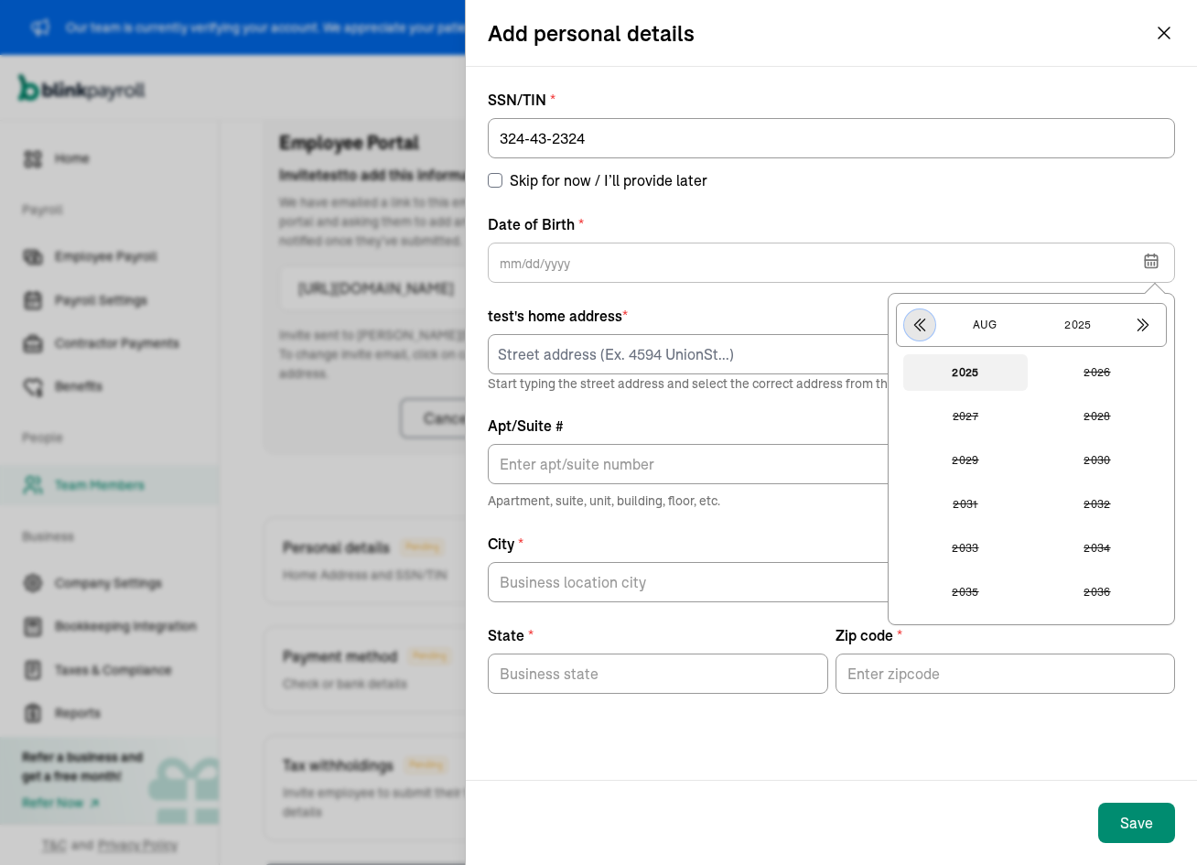
click at [923, 320] on icon "button" at bounding box center [920, 325] width 10 height 12
click at [923, 321] on icon "button" at bounding box center [920, 325] width 10 height 12
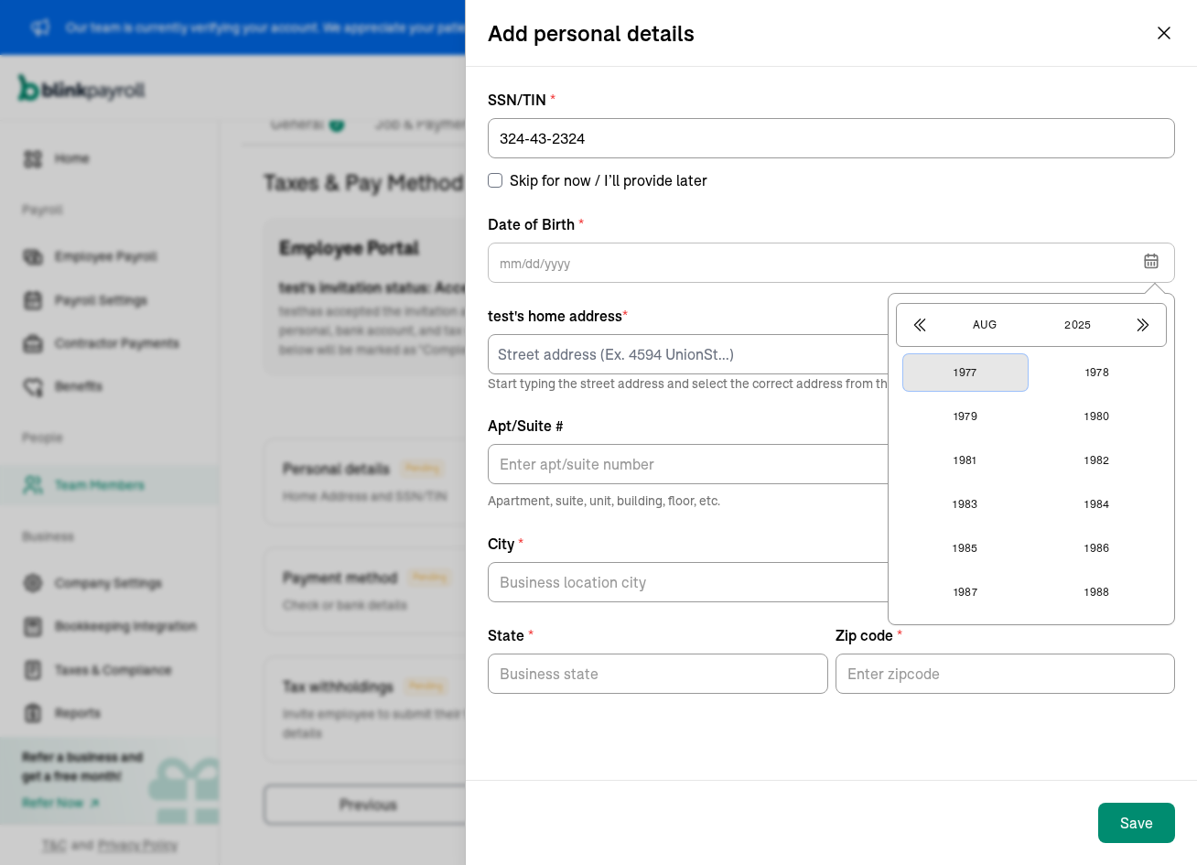
click at [969, 376] on button "1977" at bounding box center [965, 372] width 124 height 37
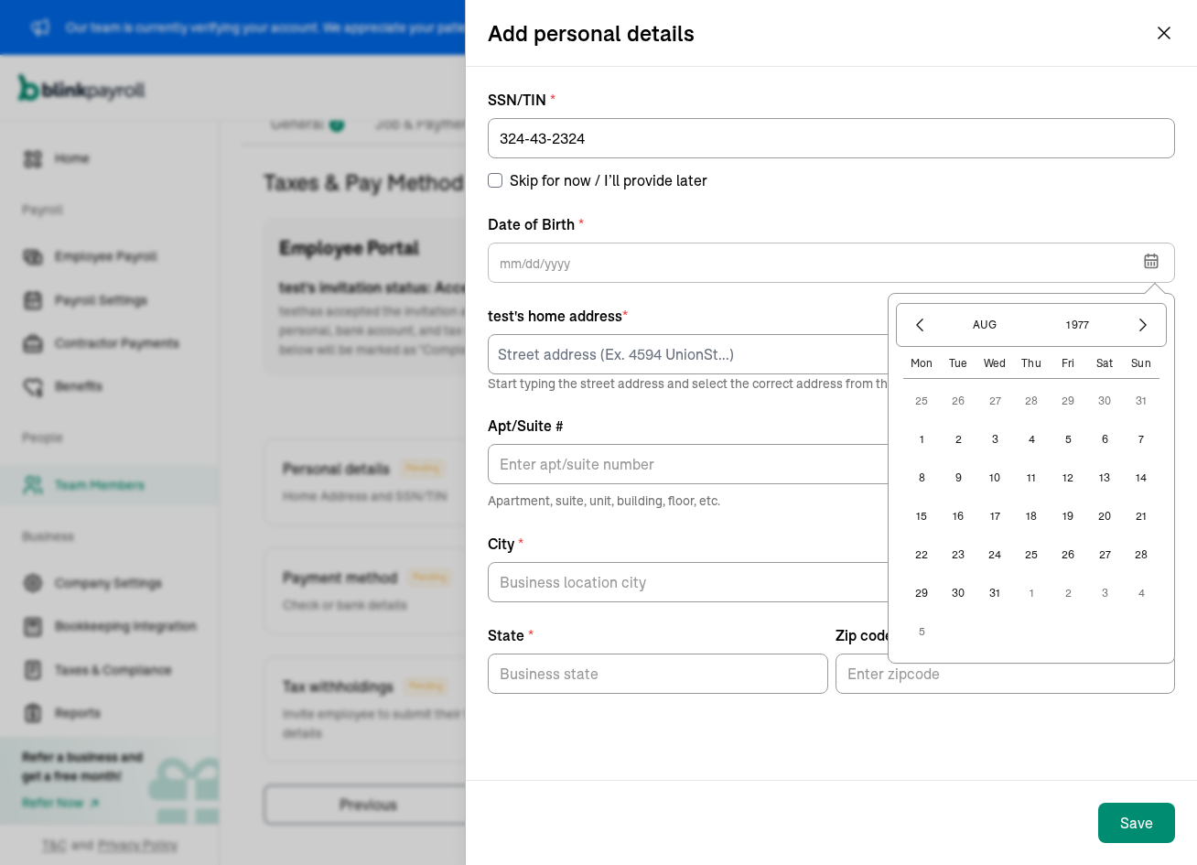
scroll to position [166, 0]
click at [988, 434] on button "3" at bounding box center [994, 439] width 37 height 37
type input "[DATE]"
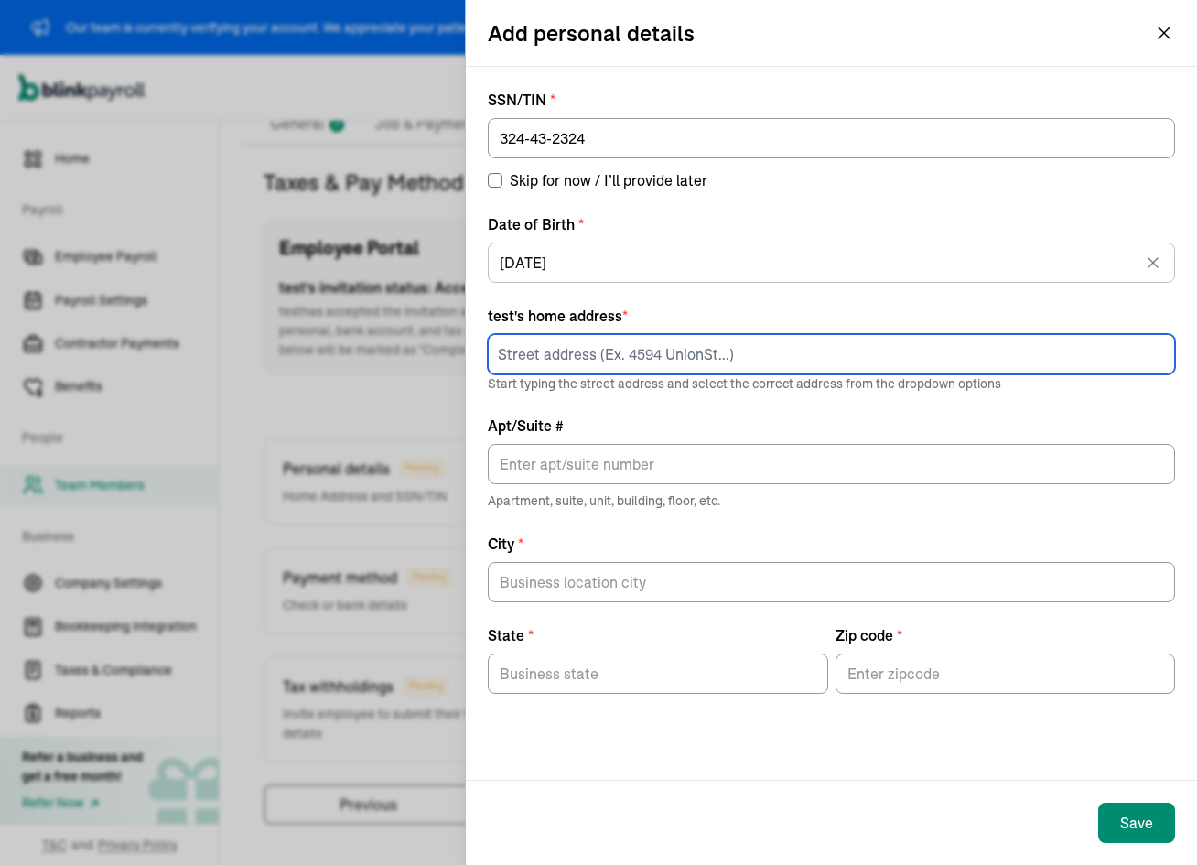
click at [630, 361] on input at bounding box center [831, 354] width 687 height 40
click at [634, 354] on input at bounding box center [831, 354] width 687 height 40
type input "32"
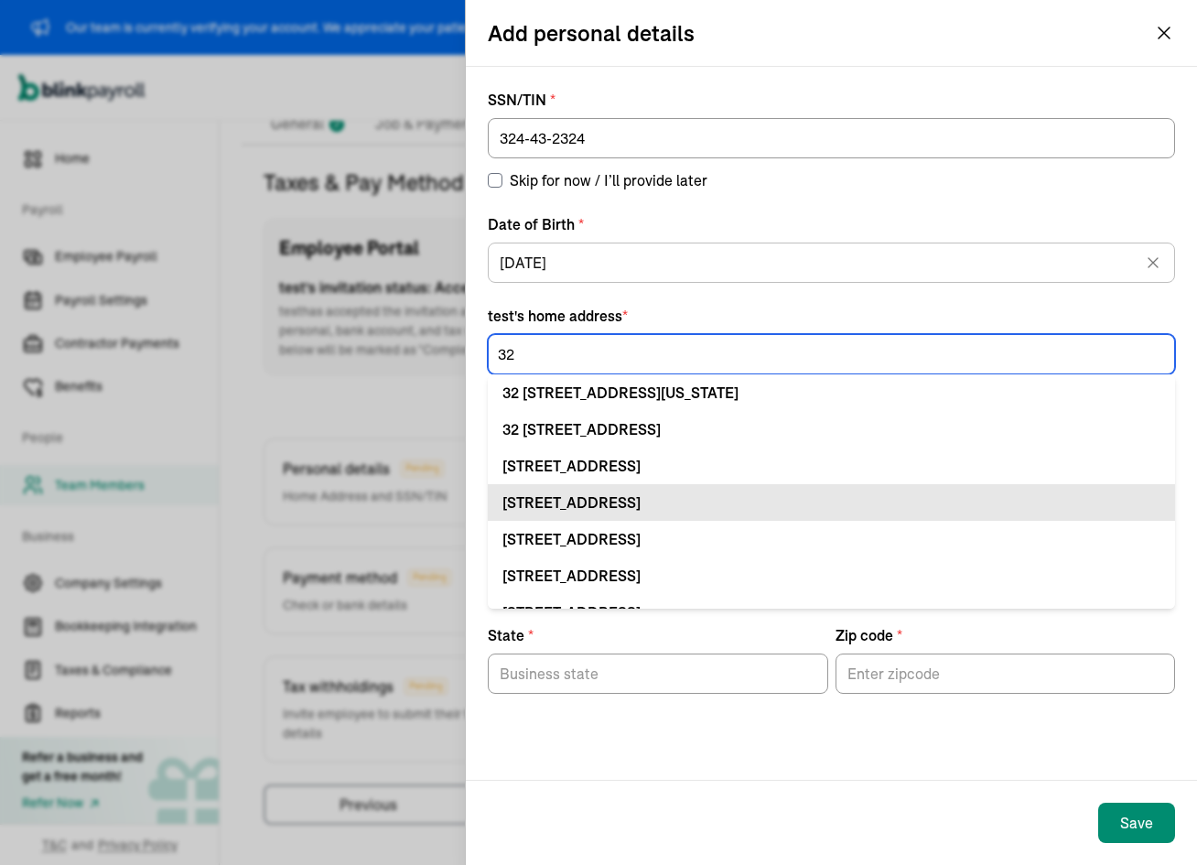
scroll to position [0, 0]
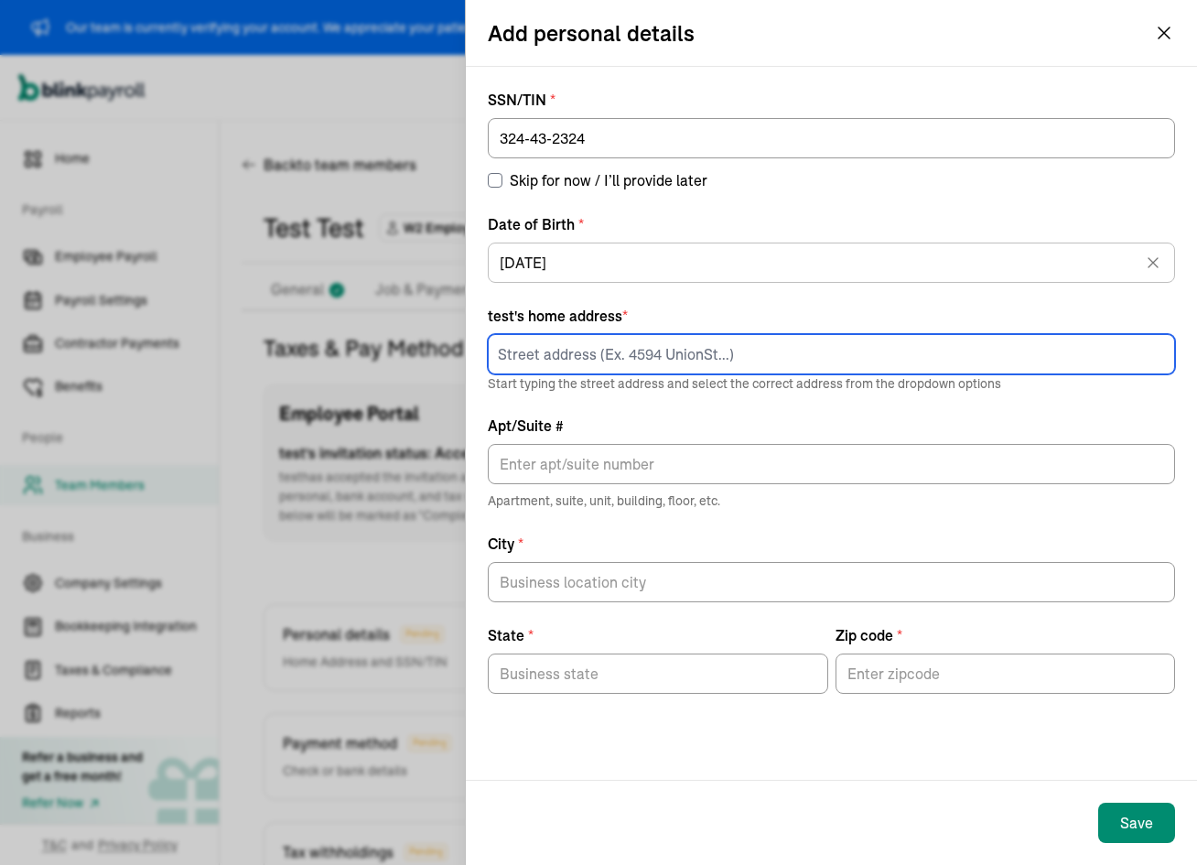
click at [630, 361] on input at bounding box center [831, 354] width 687 height 40
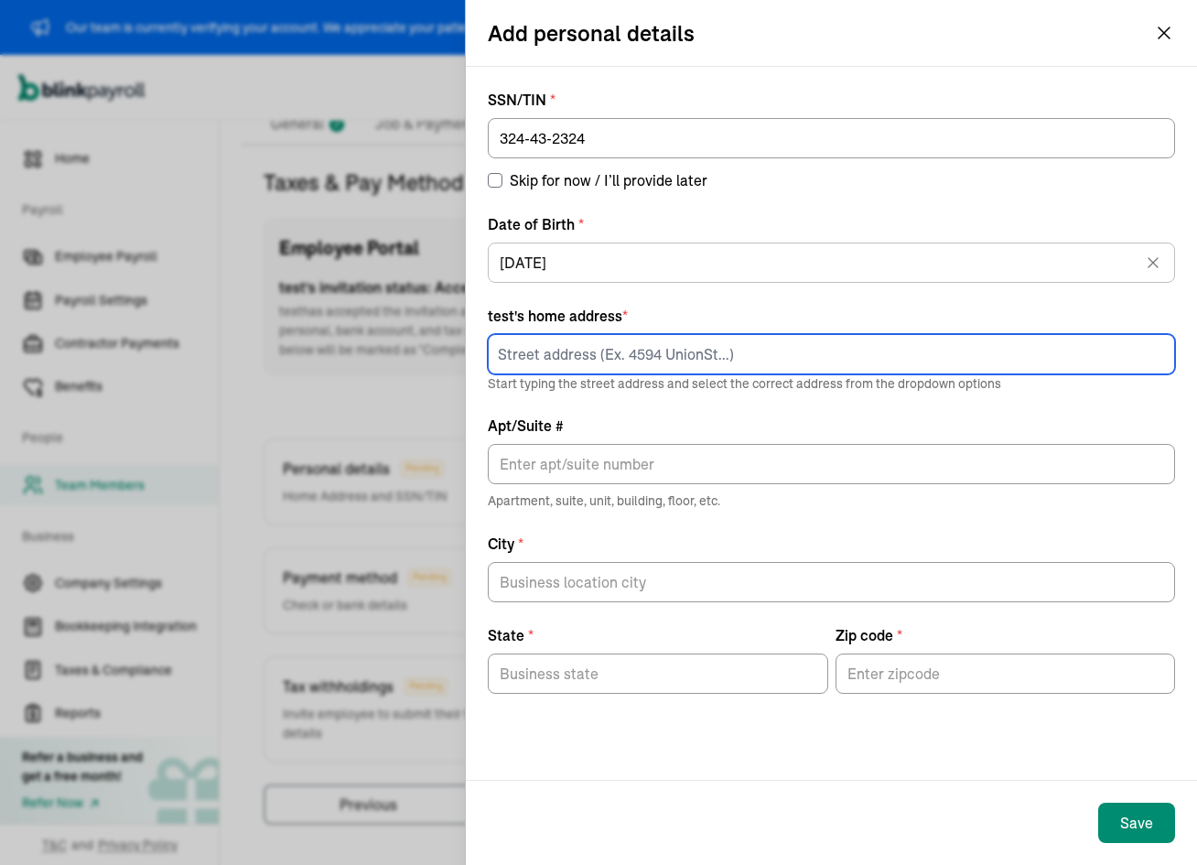
click at [634, 354] on input at bounding box center [831, 354] width 687 height 40
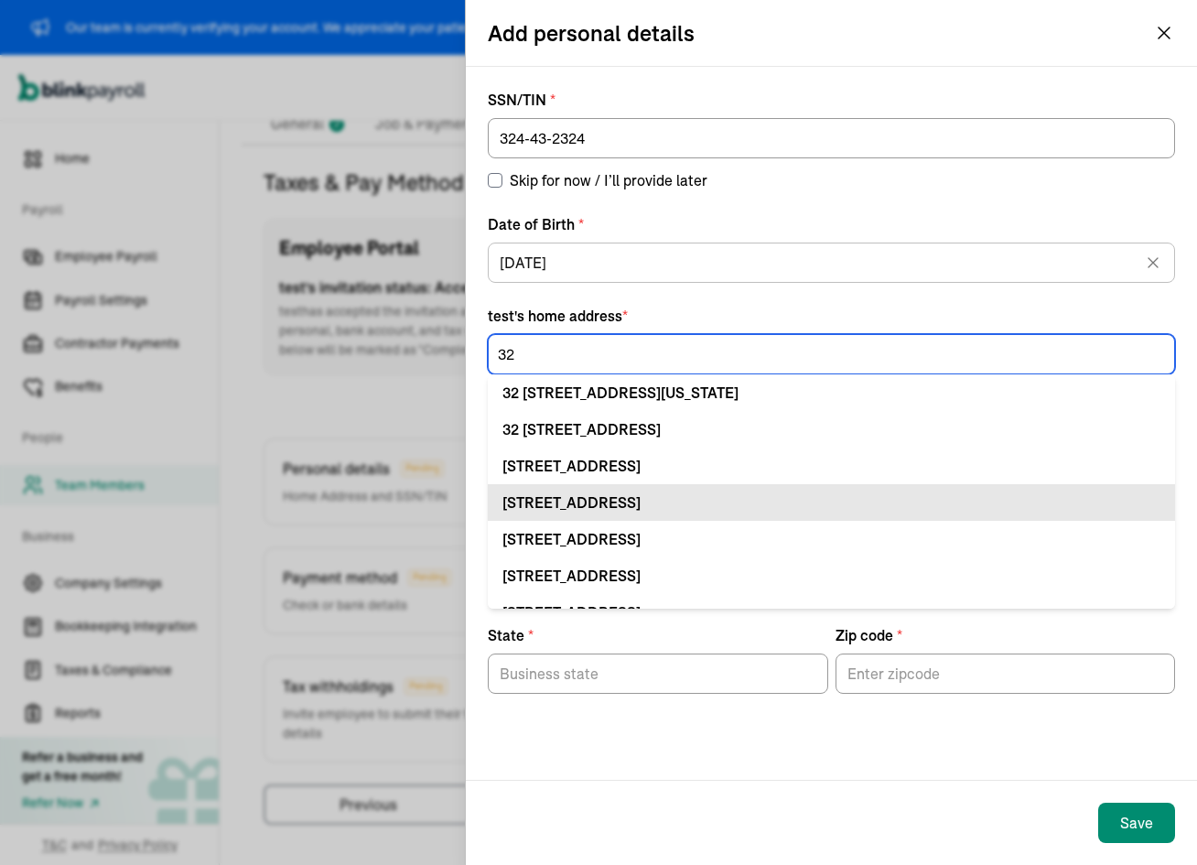
type input "32"
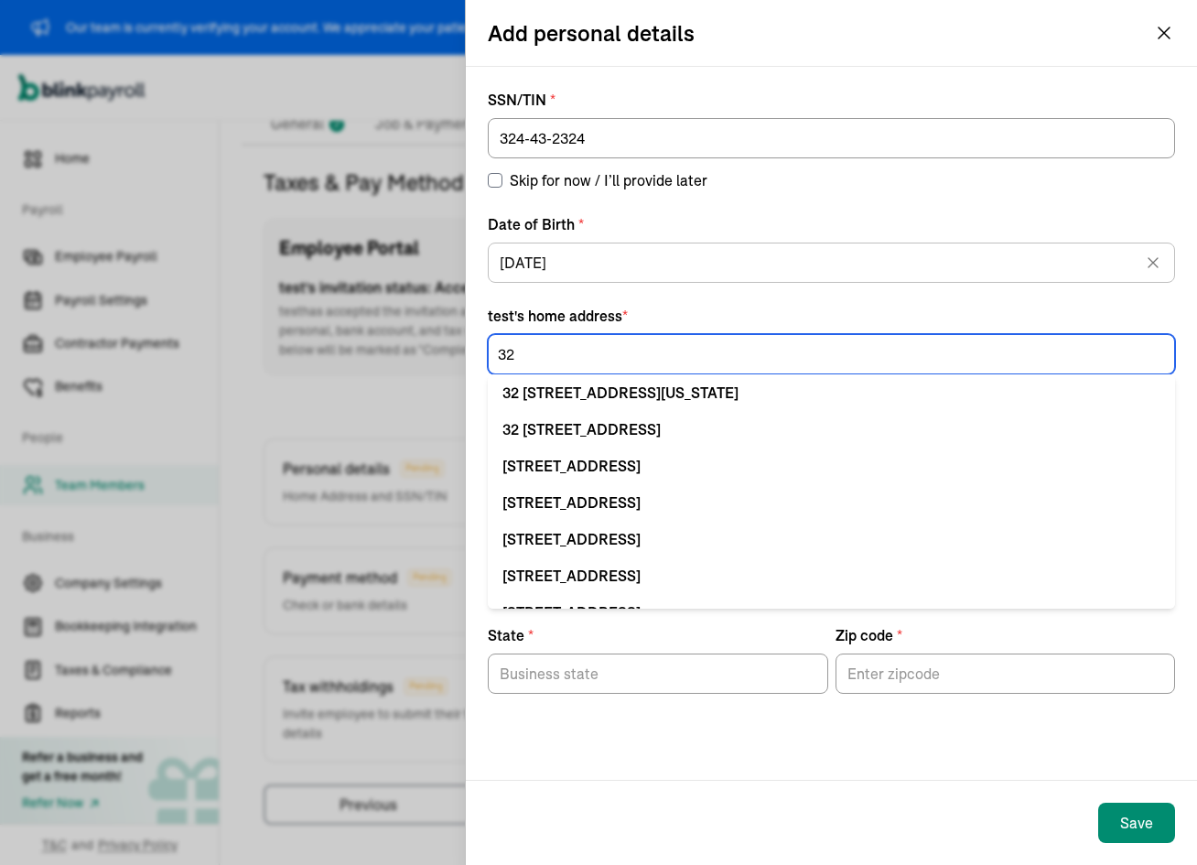
click at [543, 356] on input "32" at bounding box center [831, 354] width 687 height 40
click at [646, 362] on input "32" at bounding box center [831, 354] width 687 height 40
click at [645, 361] on input "32" at bounding box center [831, 354] width 687 height 40
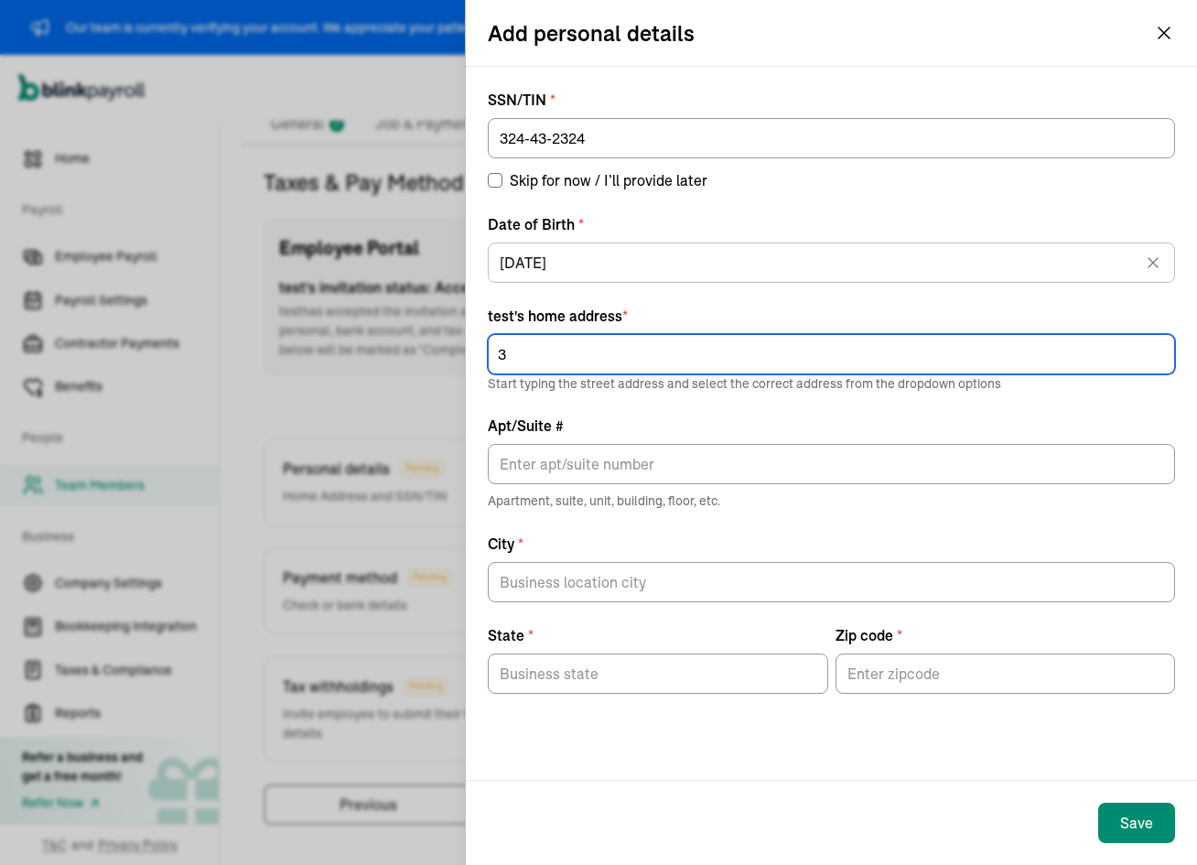
type input "32"
click at [569, 368] on input "32" at bounding box center [831, 354] width 687 height 40
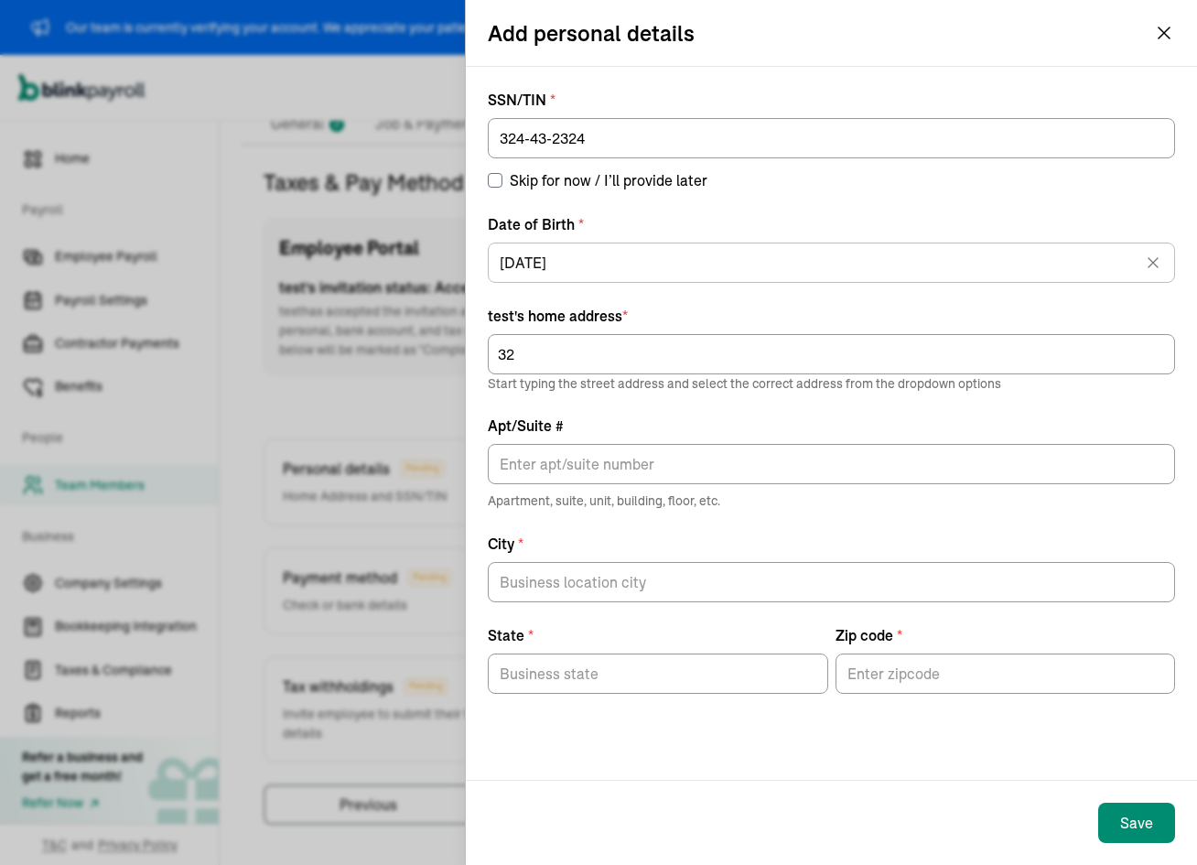
click at [1175, 26] on div "Add personal details" at bounding box center [831, 33] width 731 height 66
click at [1164, 28] on icon "button" at bounding box center [1164, 33] width 22 height 22
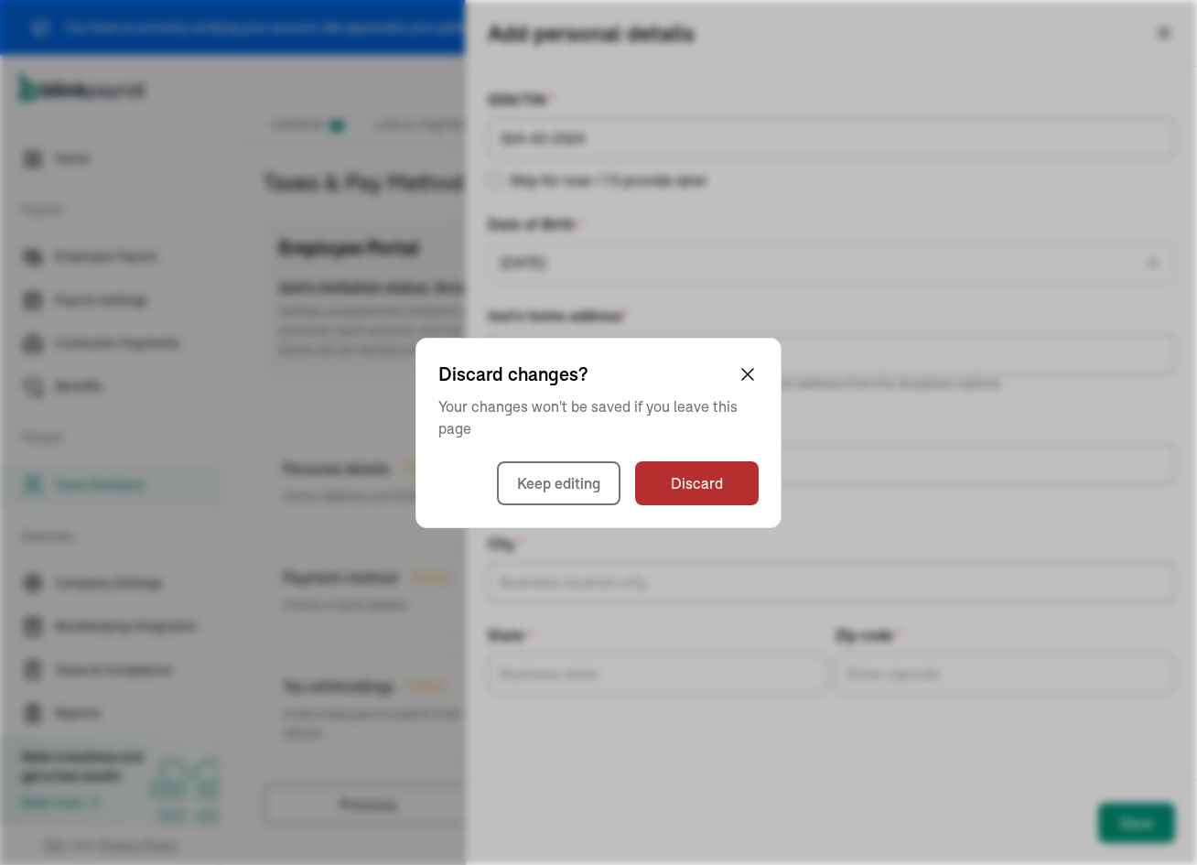
drag, startPoint x: 762, startPoint y: 478, endPoint x: 752, endPoint y: 486, distance: 13.0
click at [755, 483] on div "Discard changes? Your changes won't be saved if you leave this page Keep editin…" at bounding box center [598, 433] width 366 height 190
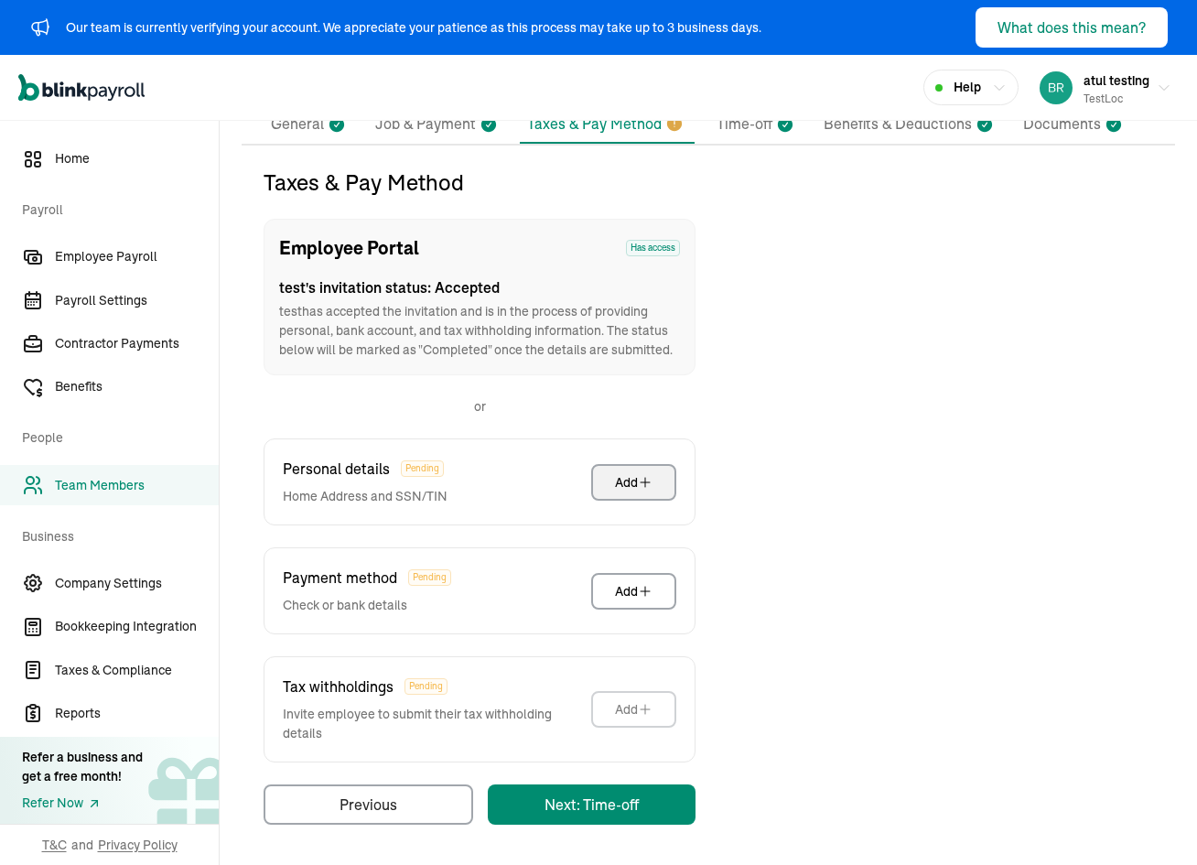
click at [640, 486] on icon "button" at bounding box center [645, 482] width 15 height 15
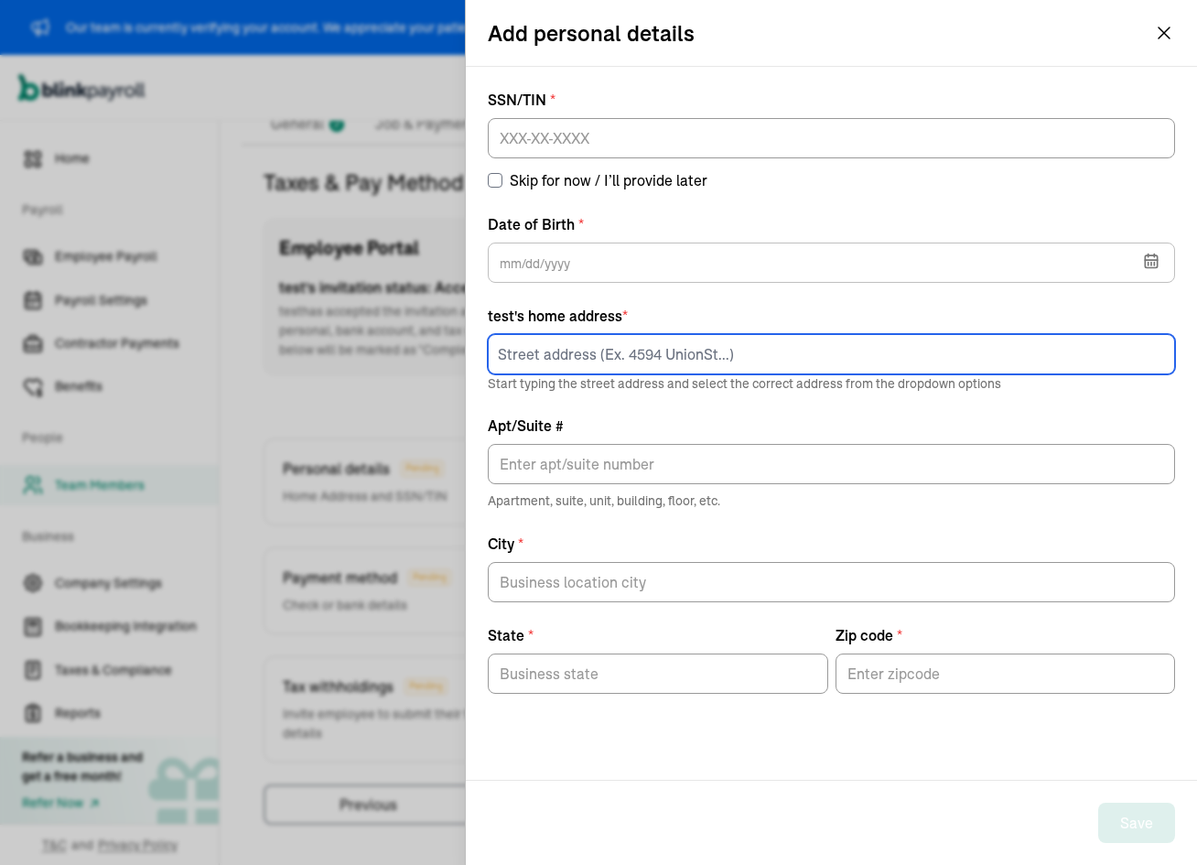
click at [603, 352] on input at bounding box center [831, 354] width 687 height 40
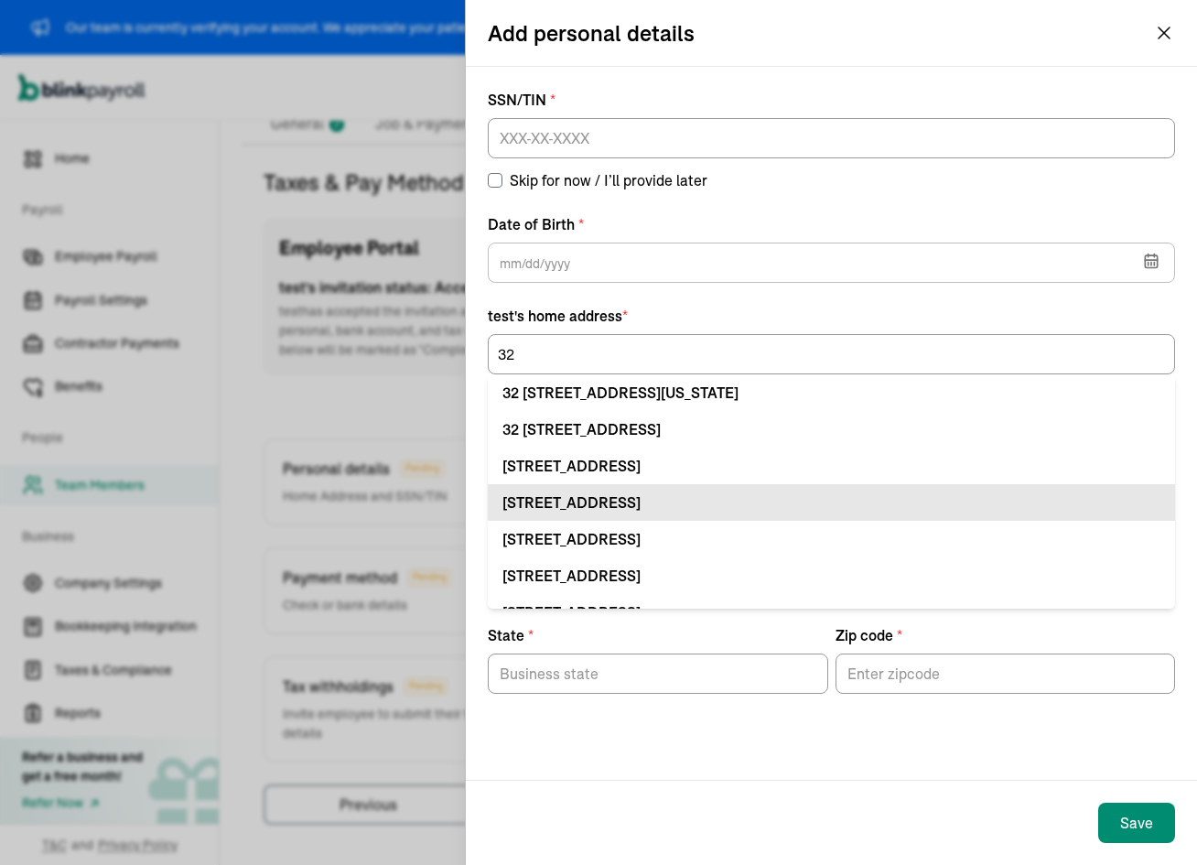
click at [686, 493] on div "[STREET_ADDRESS]" at bounding box center [831, 502] width 658 height 22
type input "[STREET_ADDRESS]"
type input "[GEOGRAPHIC_DATA]"
type input "FL"
type input "33712"
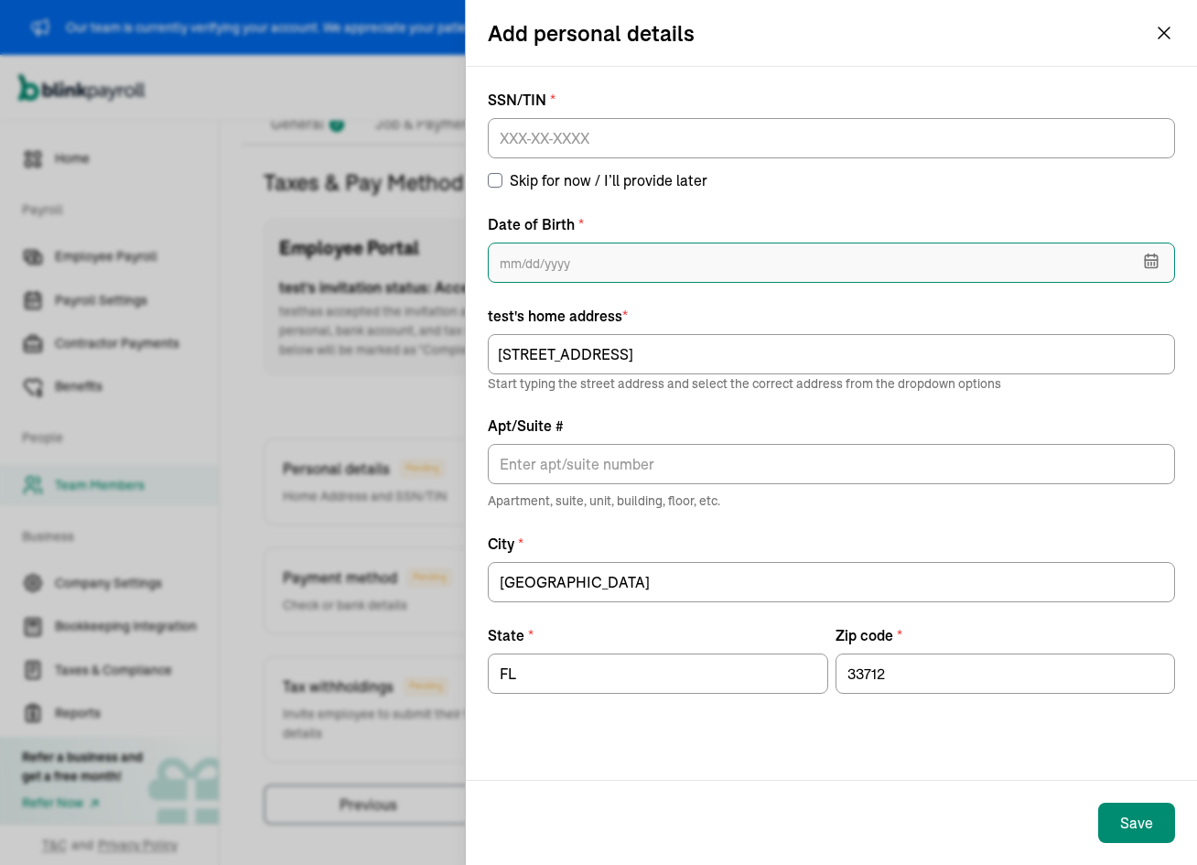
click at [622, 264] on input "text" at bounding box center [831, 262] width 687 height 40
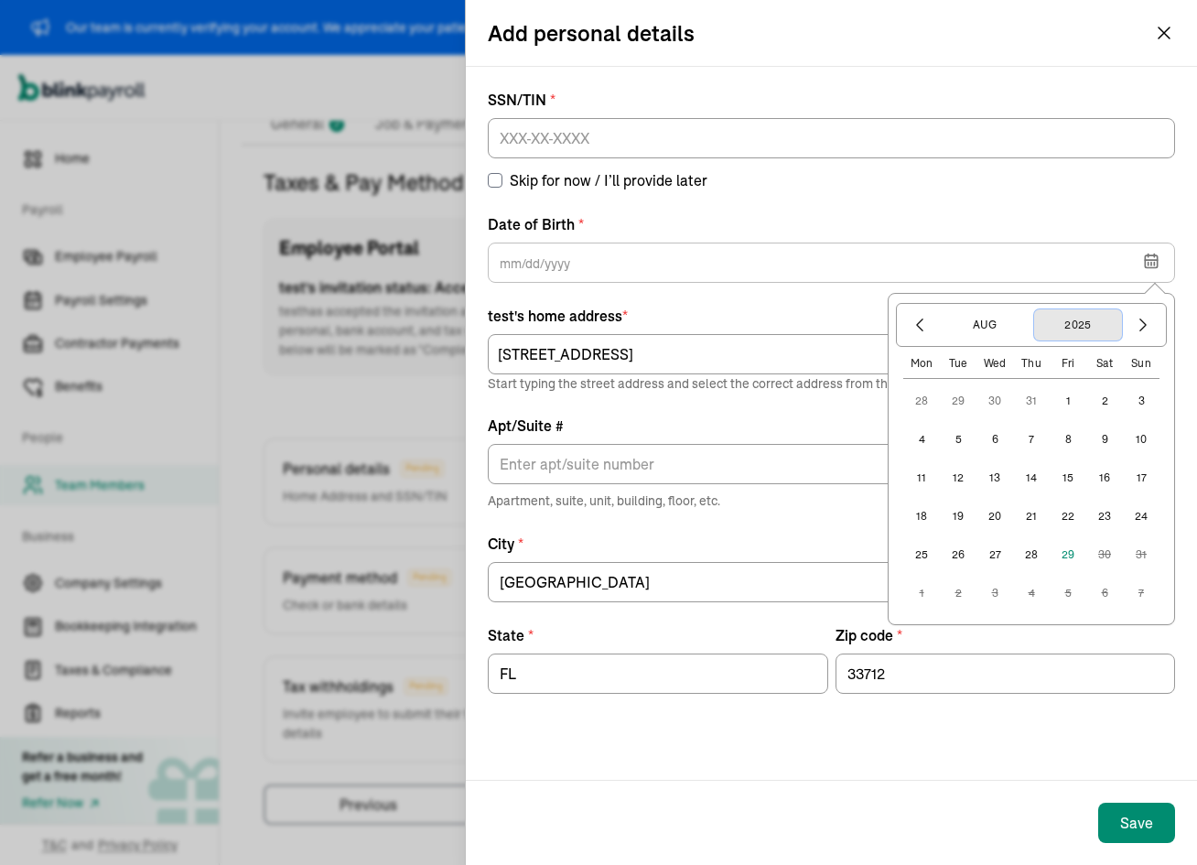
click at [1064, 319] on button "2025" at bounding box center [1078, 324] width 88 height 31
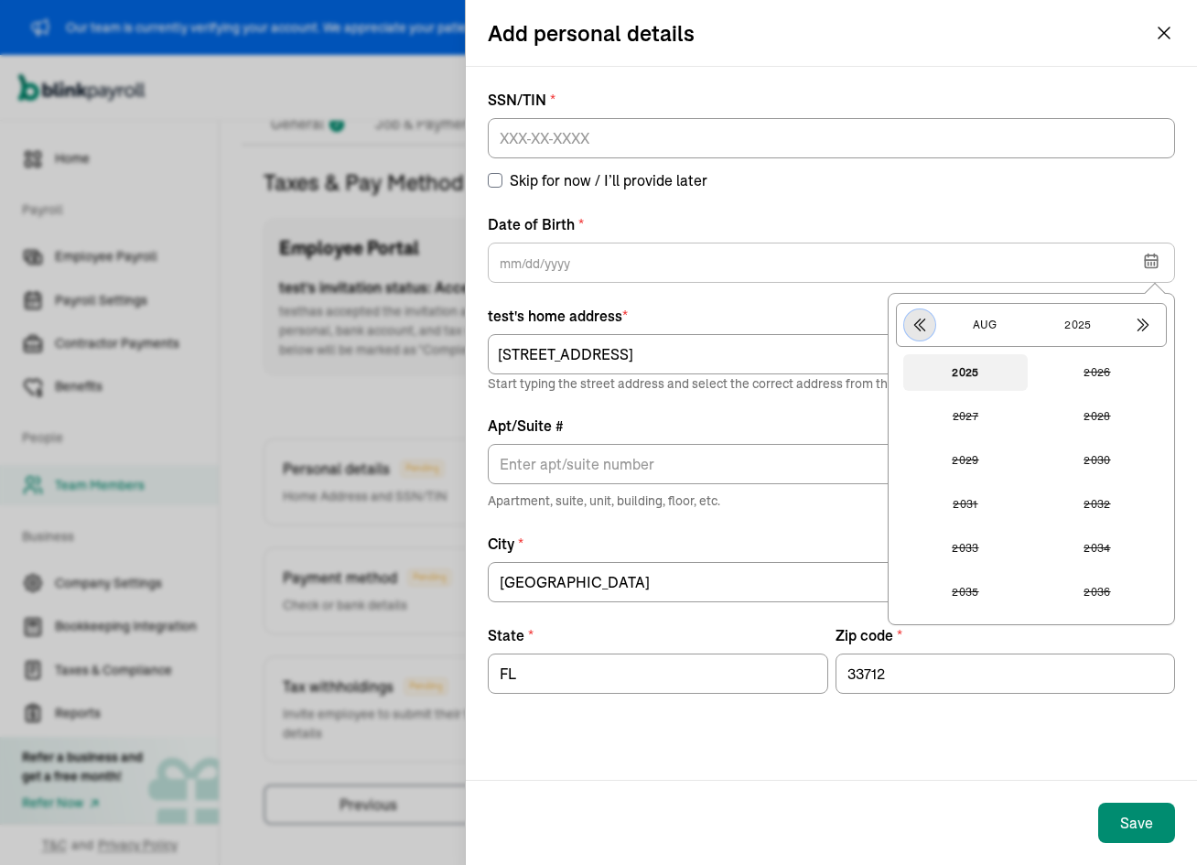
click at [921, 328] on icon "button" at bounding box center [919, 325] width 18 height 18
click at [965, 378] on button "1989" at bounding box center [965, 372] width 124 height 37
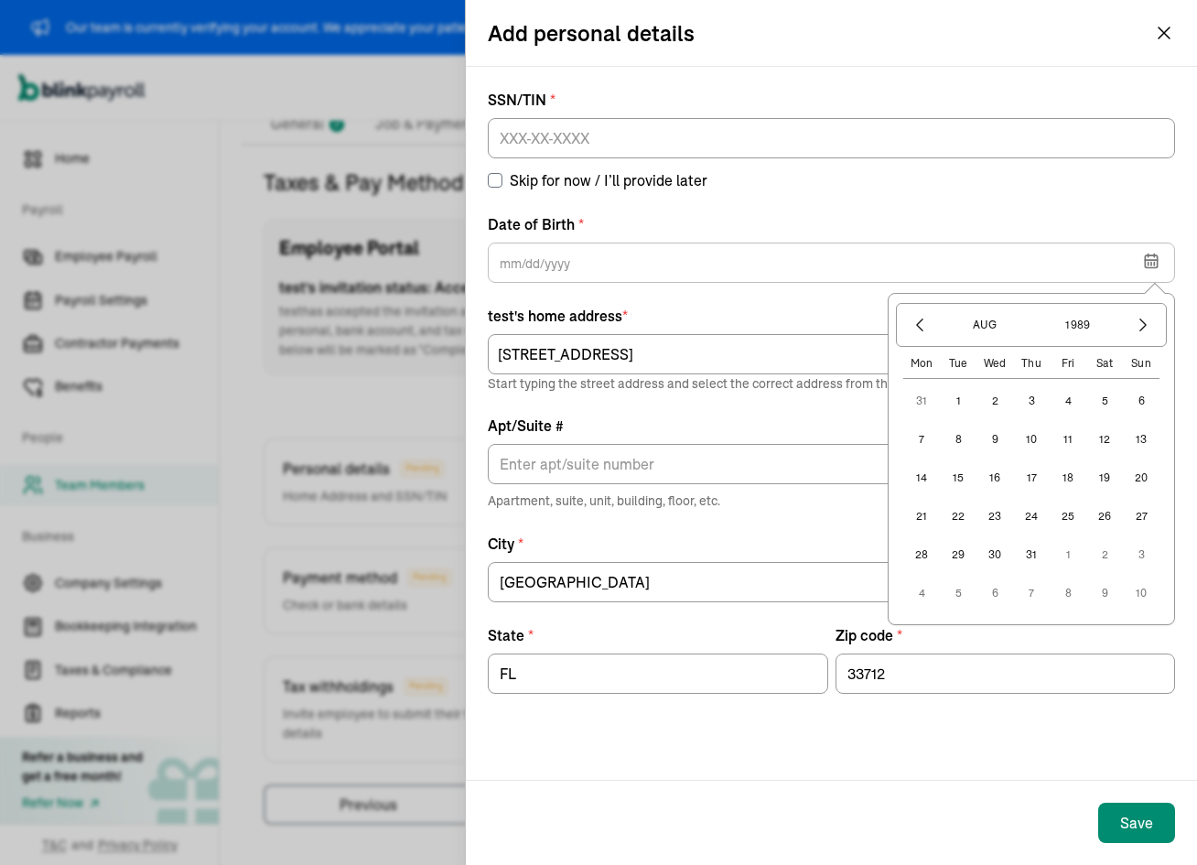
click at [1027, 446] on button "10" at bounding box center [1031, 439] width 37 height 37
type input "[DATE]"
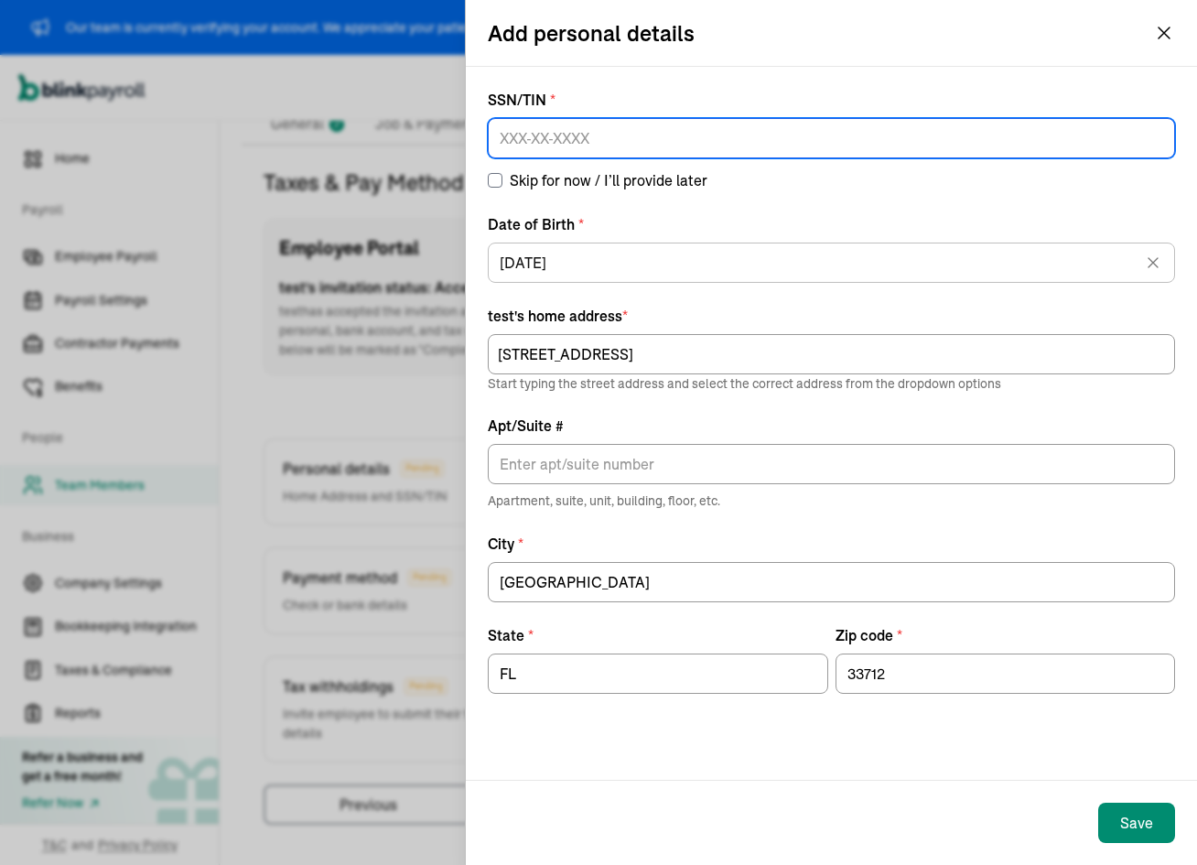
click at [652, 130] on input at bounding box center [831, 138] width 687 height 40
type input "324-43-2324"
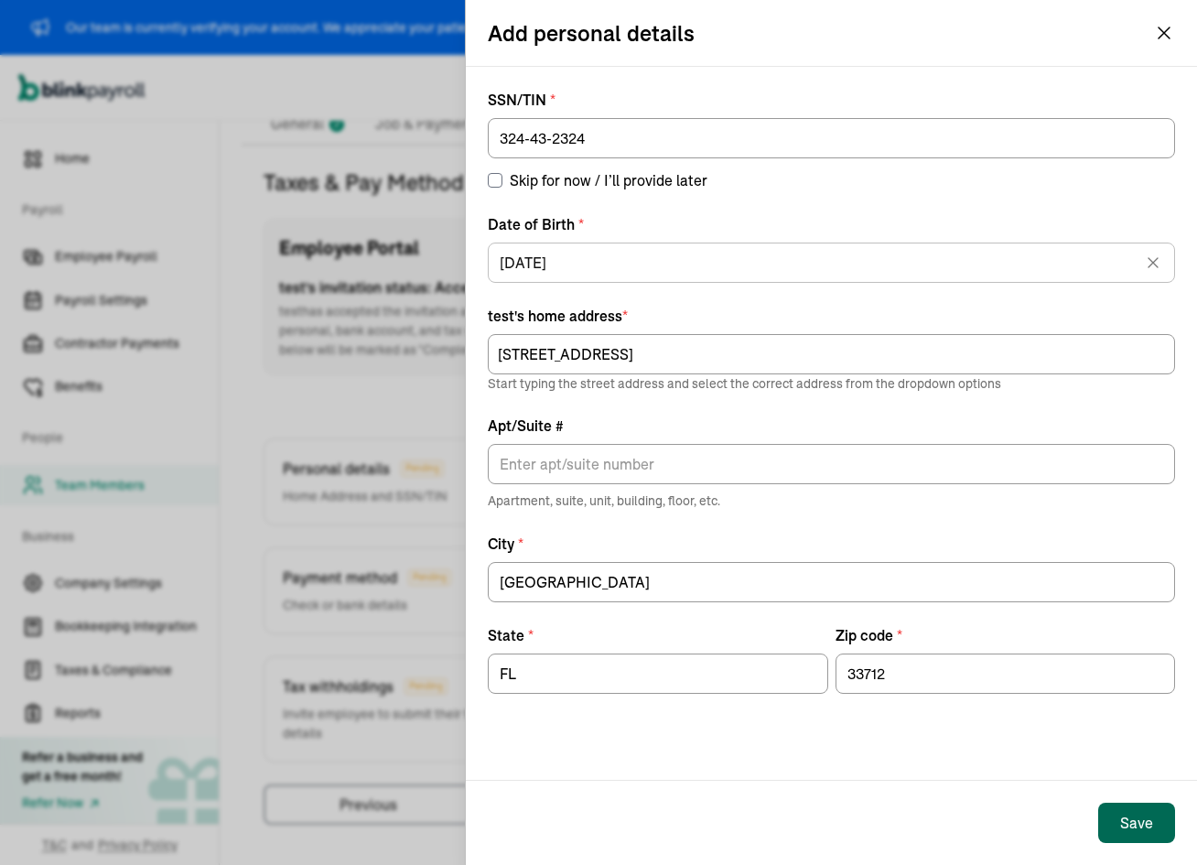
click at [1108, 816] on button "Save" at bounding box center [1136, 822] width 77 height 40
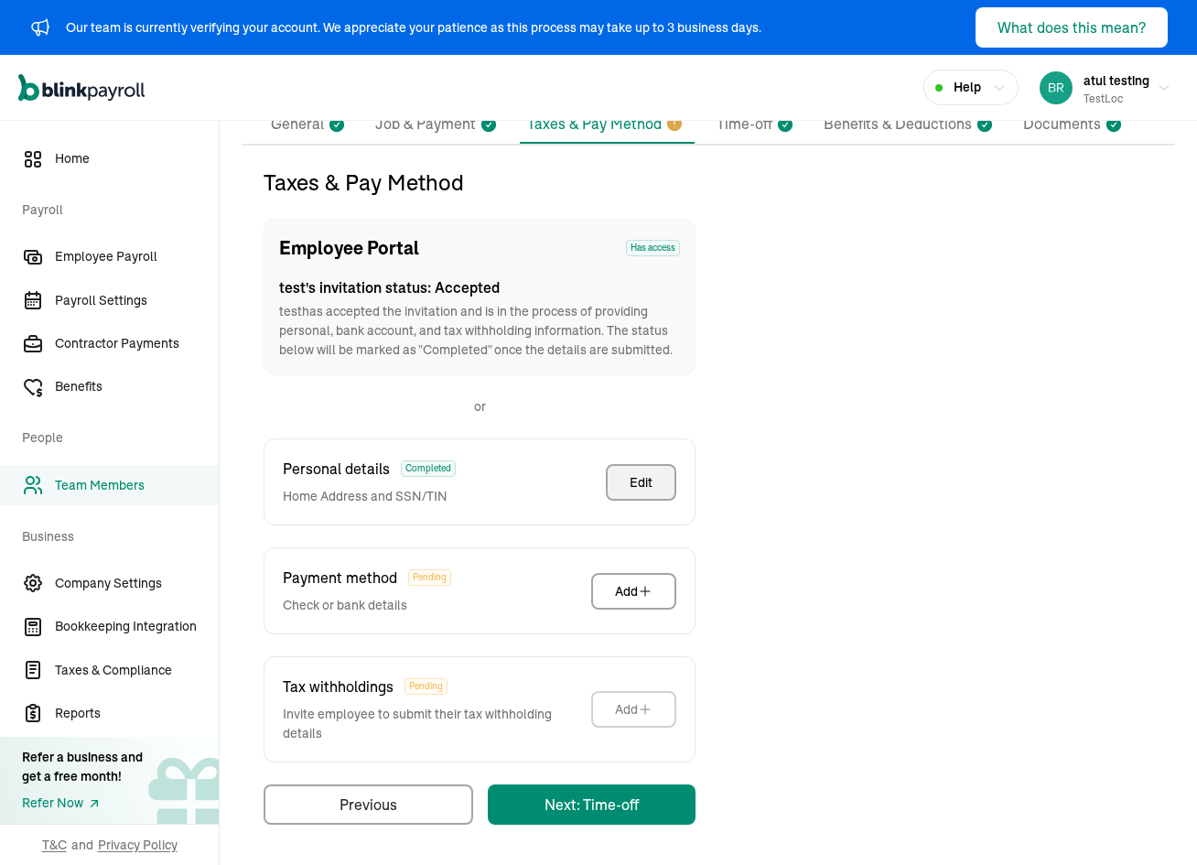
scroll to position [146, 0]
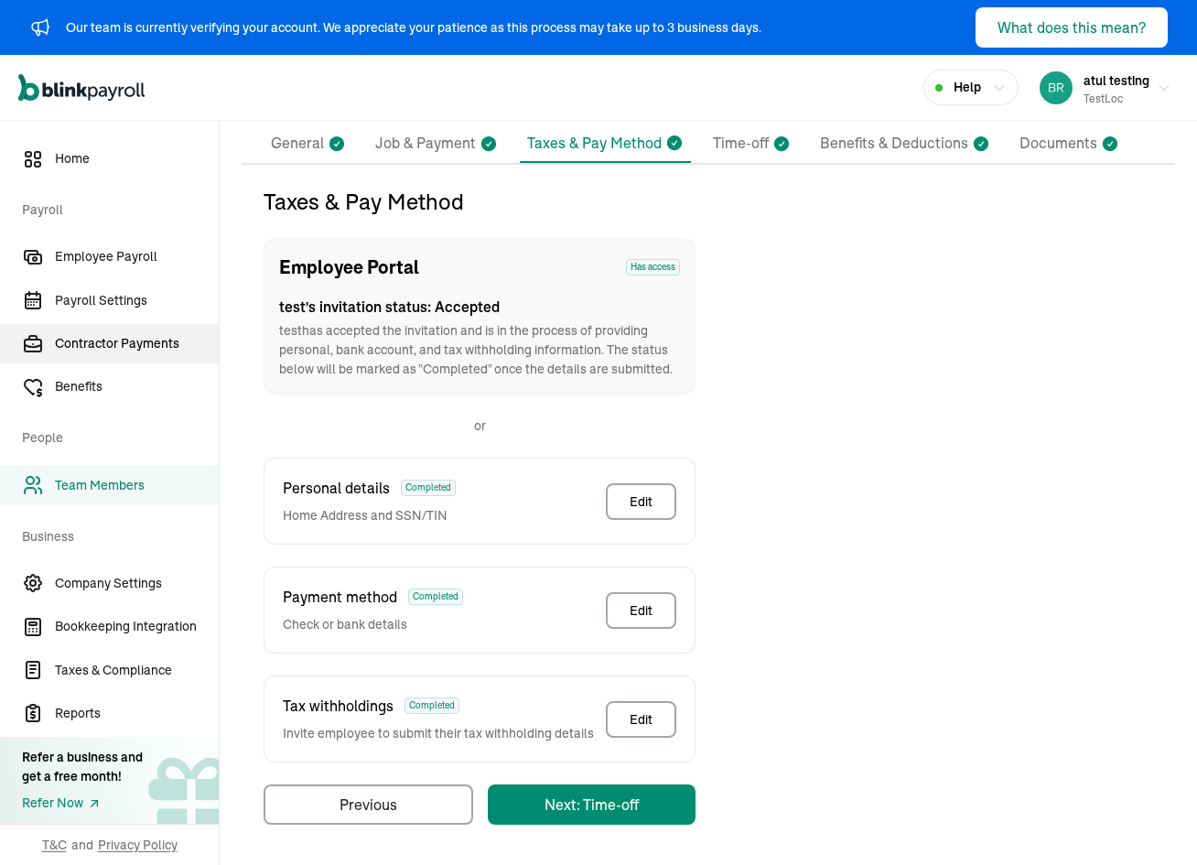
click at [137, 345] on span "Contractor Payments" at bounding box center [137, 343] width 164 height 19
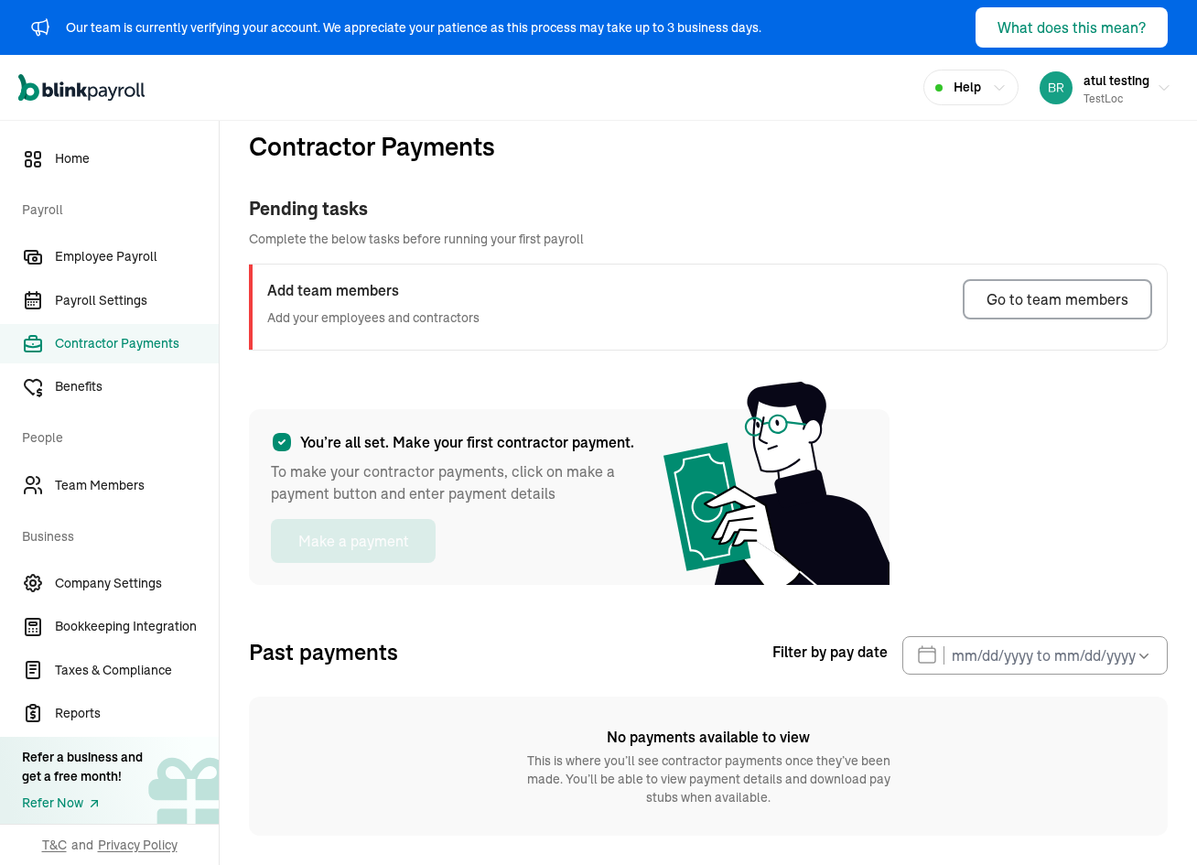
scroll to position [23, 0]
click at [151, 264] on span "Employee Payroll" at bounding box center [137, 256] width 164 height 19
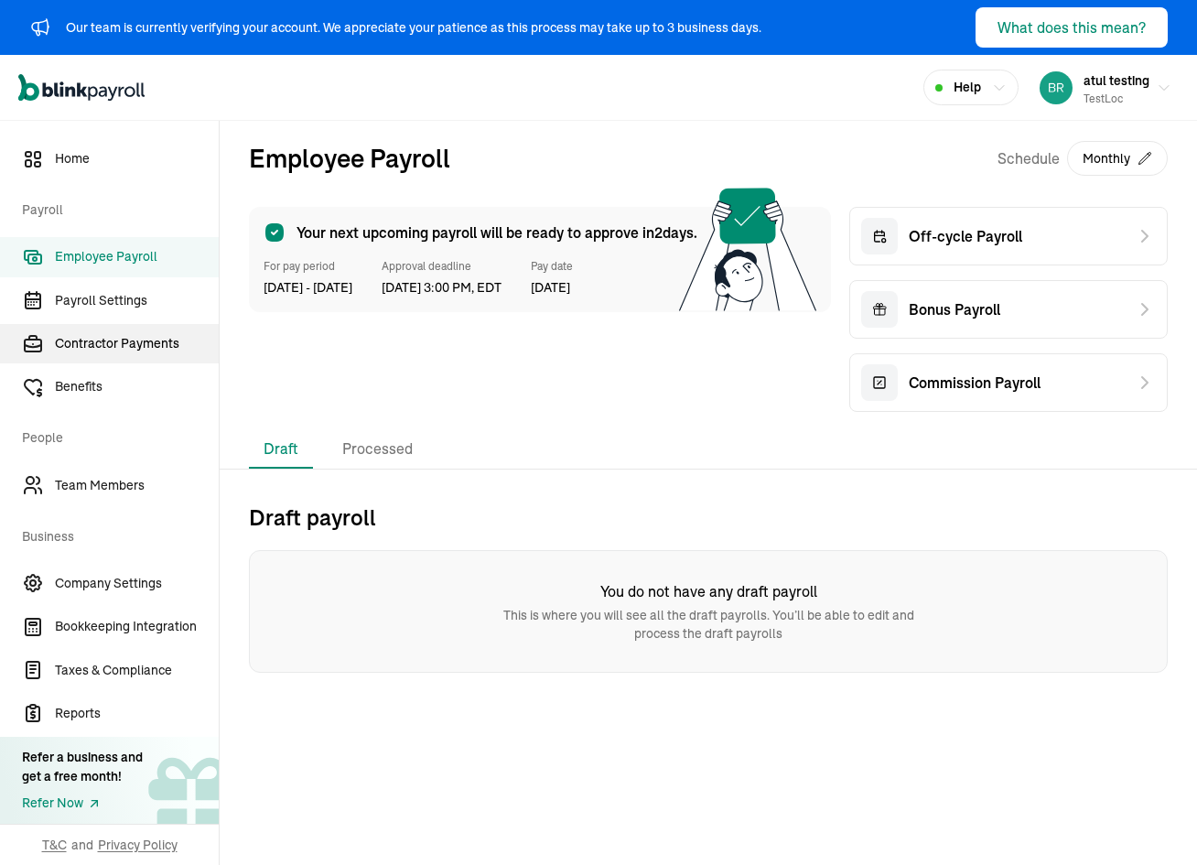
click at [127, 347] on span "Contractor Payments" at bounding box center [137, 343] width 164 height 19
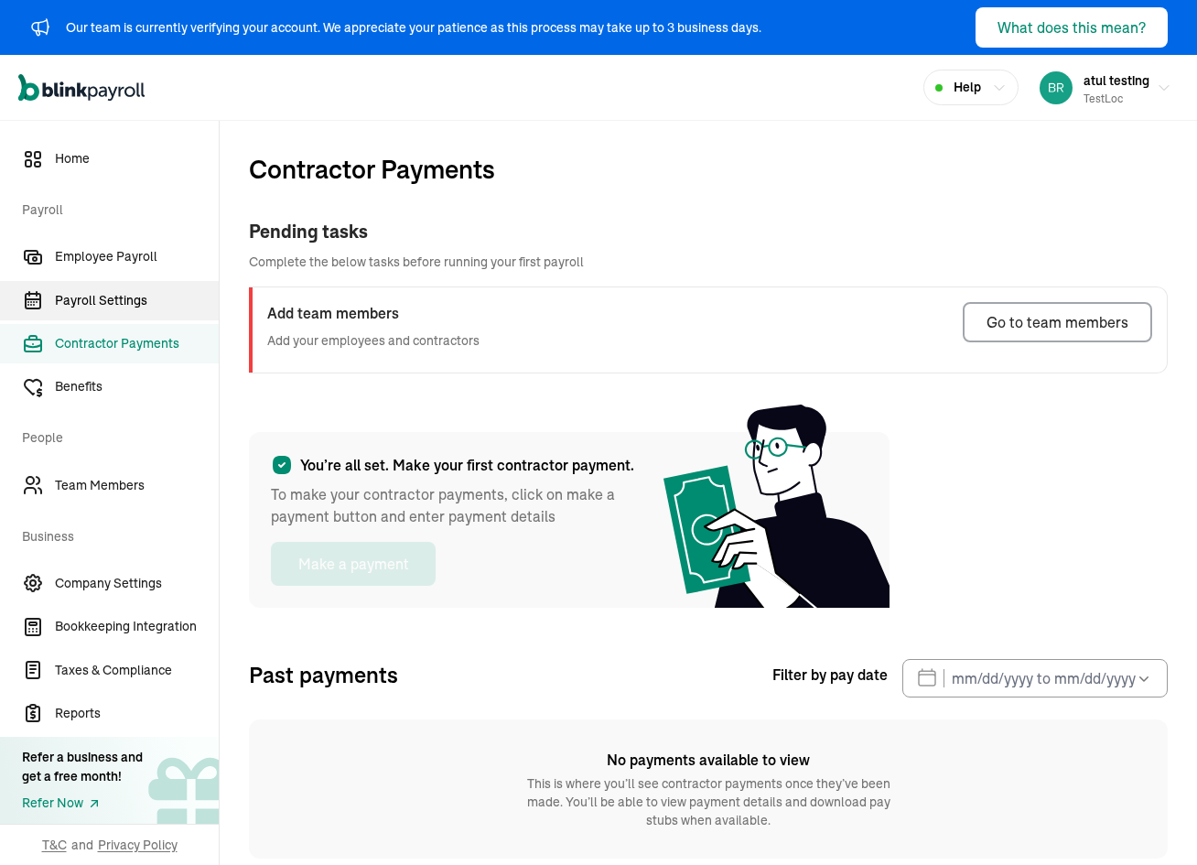
click at [135, 304] on span "Payroll Settings" at bounding box center [137, 300] width 164 height 19
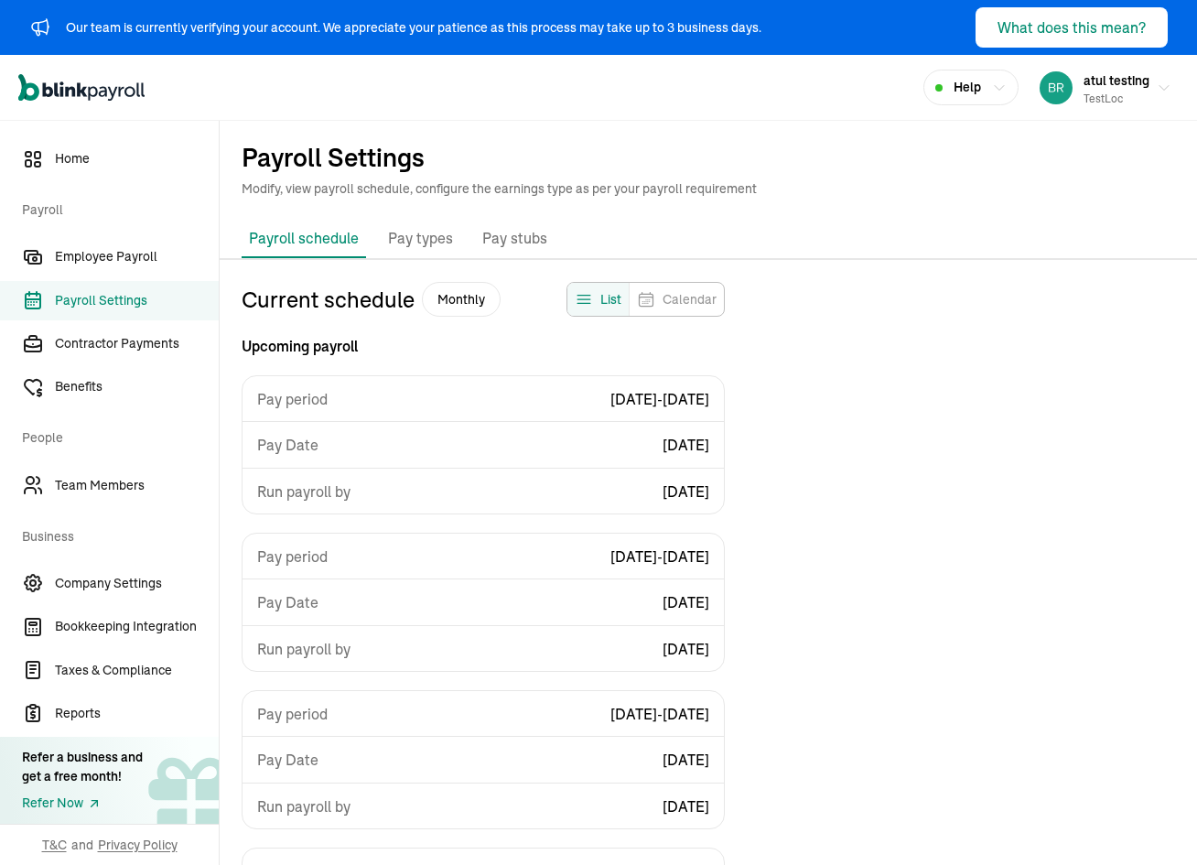
scroll to position [202, 0]
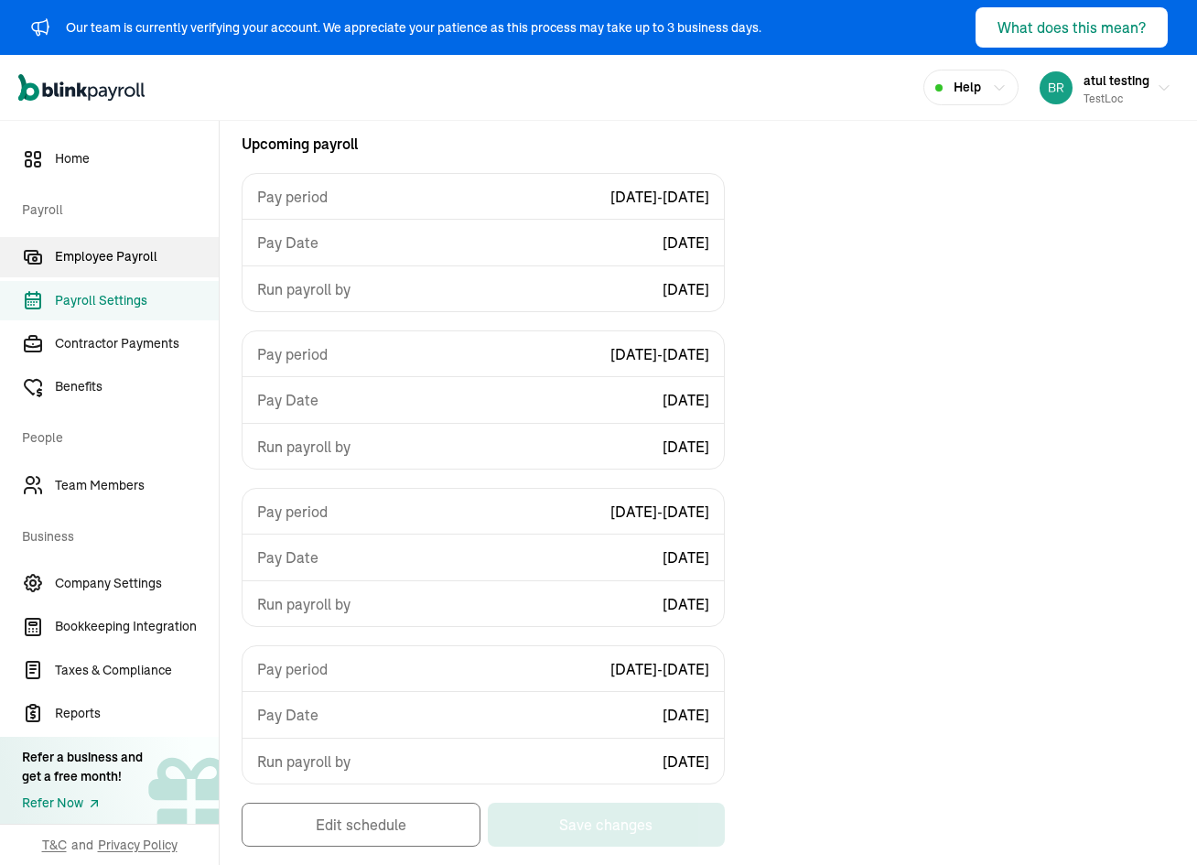
click at [135, 253] on span "Employee Payroll" at bounding box center [137, 256] width 164 height 19
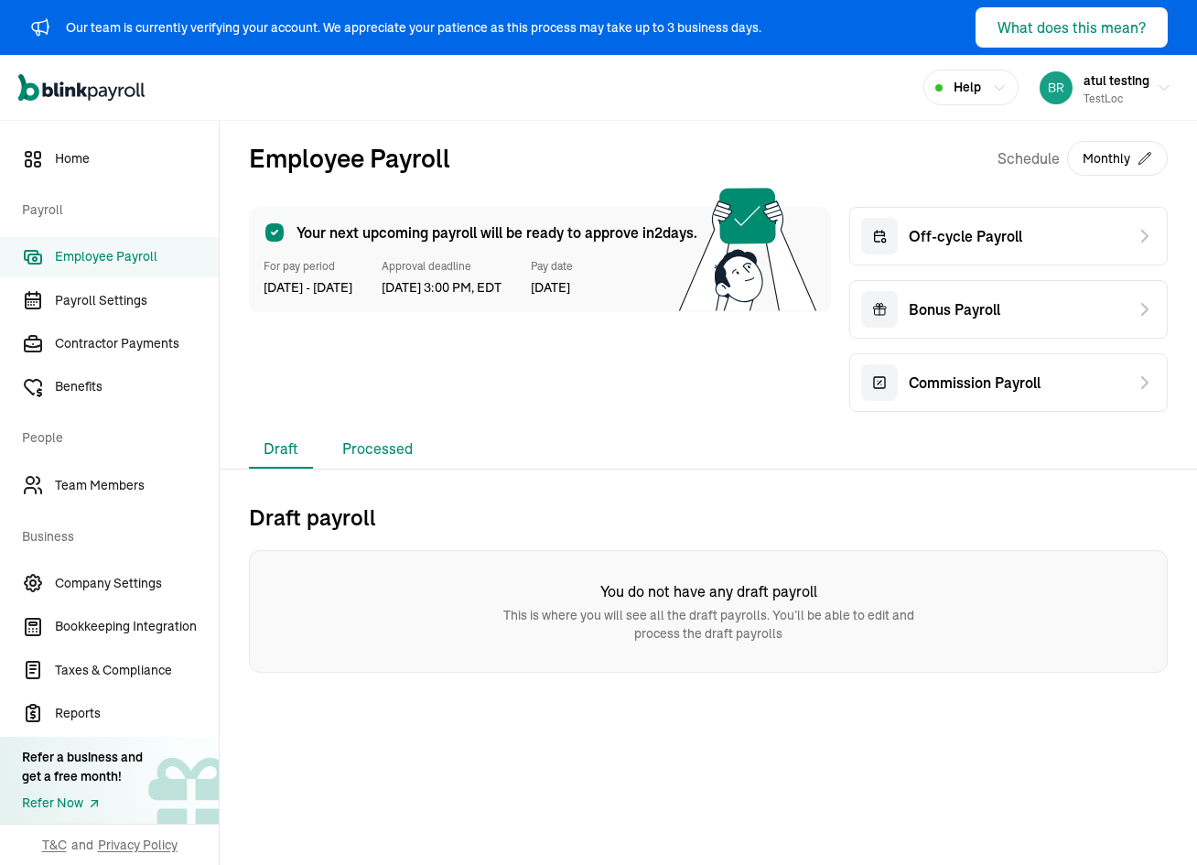
click at [356, 442] on li "Processed" at bounding box center [378, 449] width 100 height 38
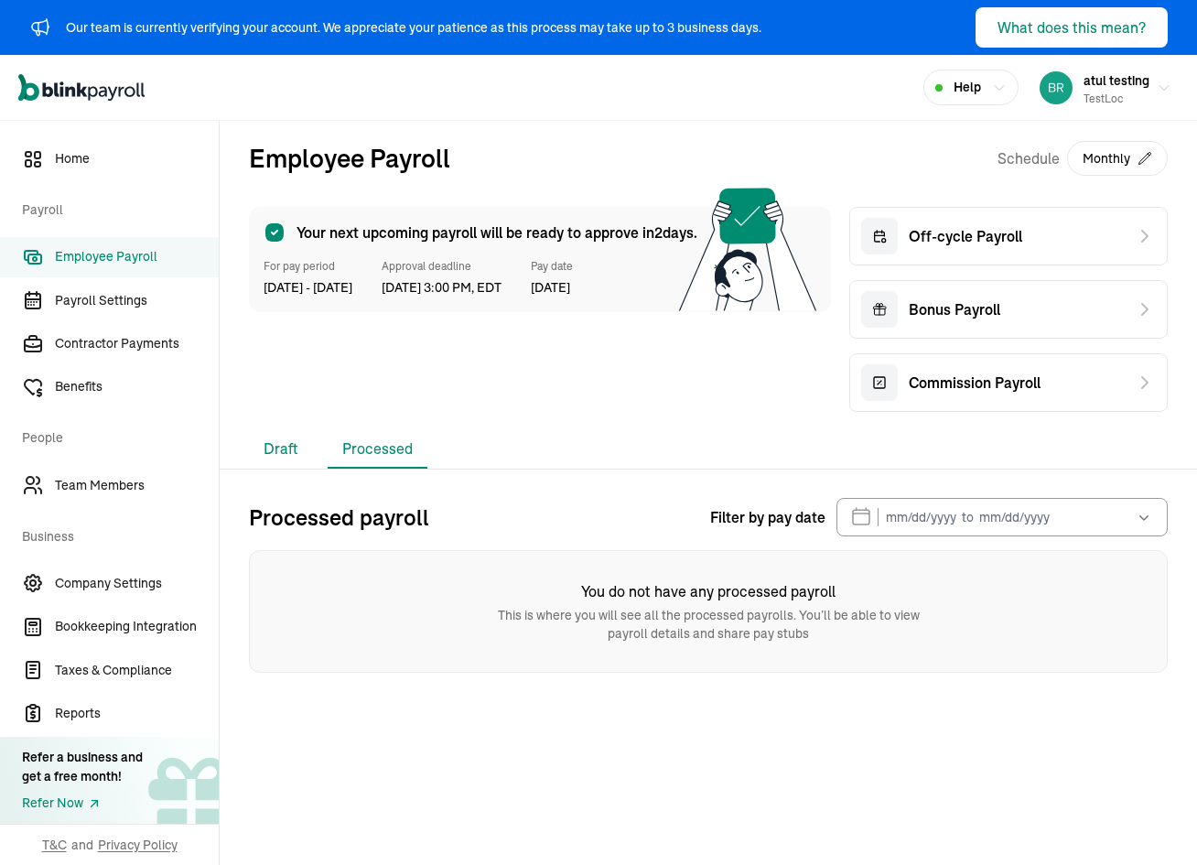
click at [299, 446] on li "Draft" at bounding box center [281, 449] width 64 height 38
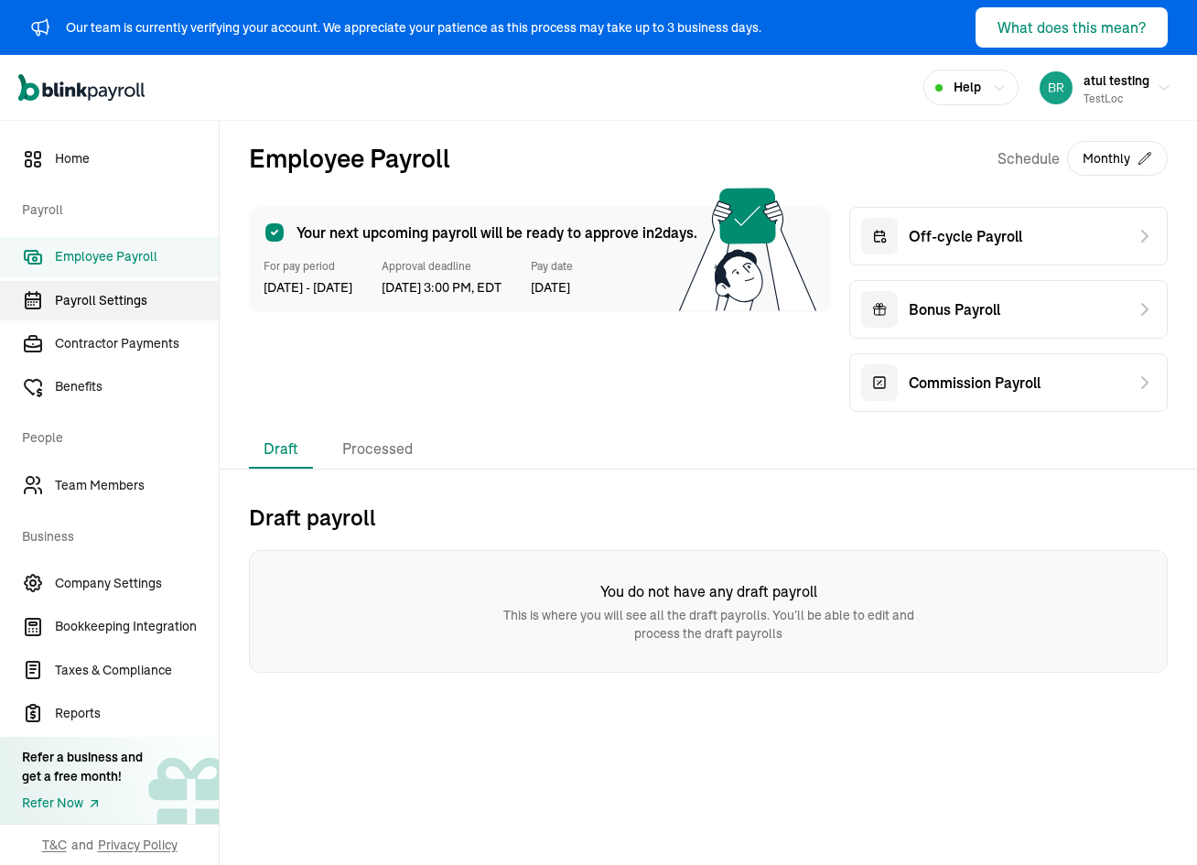
click at [142, 309] on span "Payroll Settings" at bounding box center [137, 300] width 164 height 19
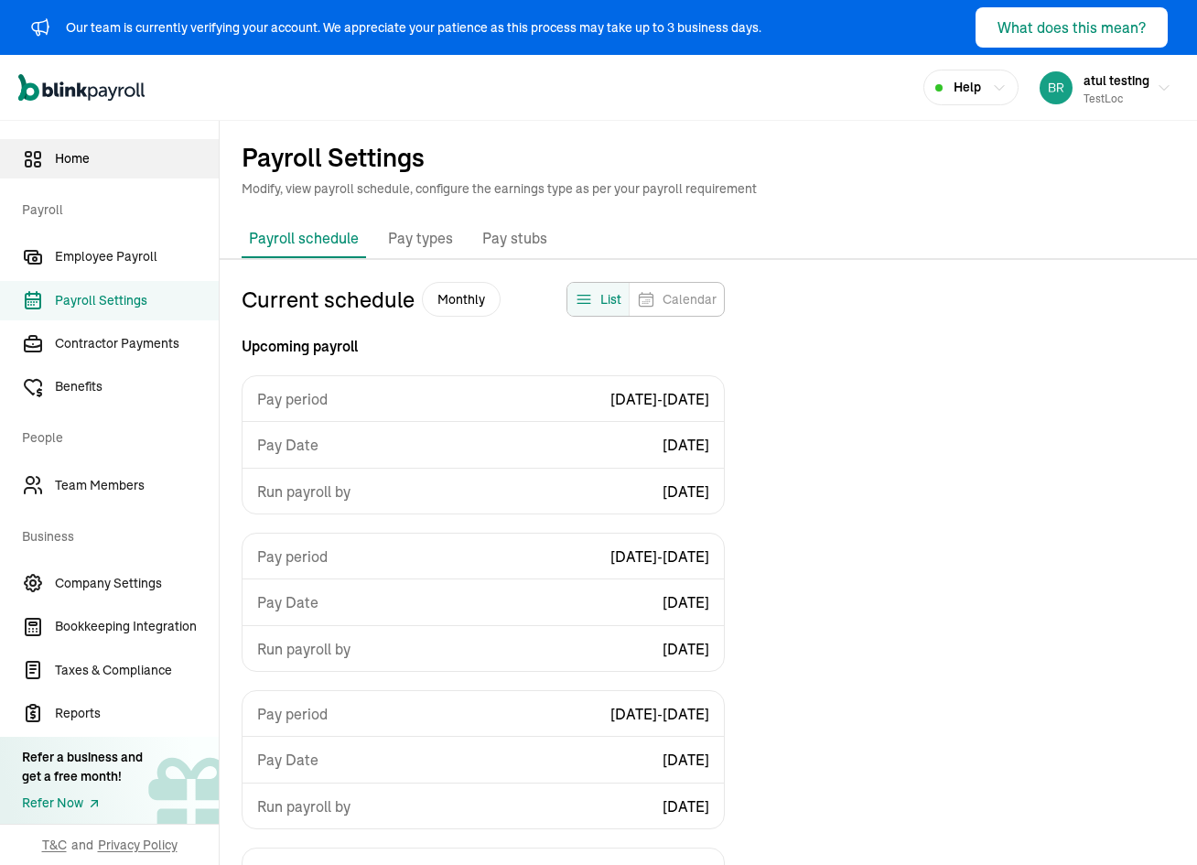
click at [116, 158] on span "Home" at bounding box center [137, 158] width 164 height 19
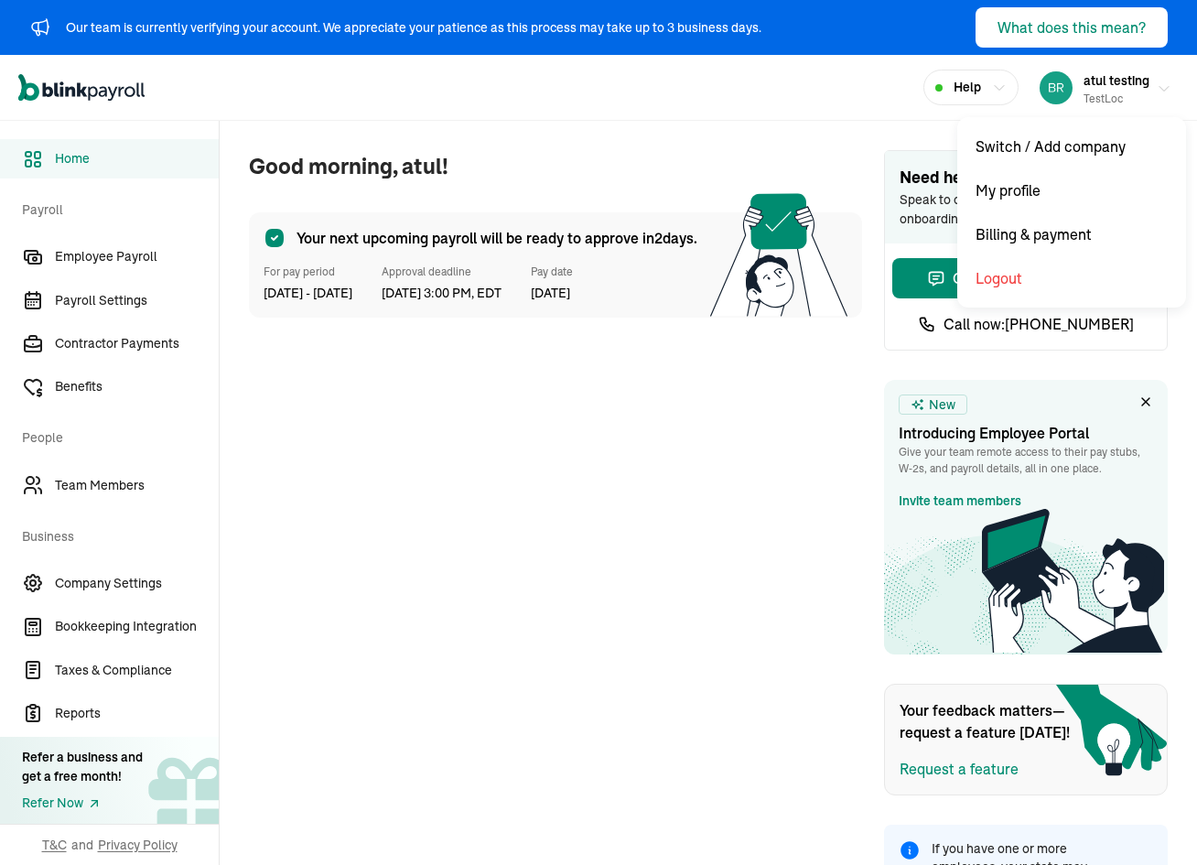
click at [1093, 98] on div "testLoc" at bounding box center [1116, 99] width 66 height 16
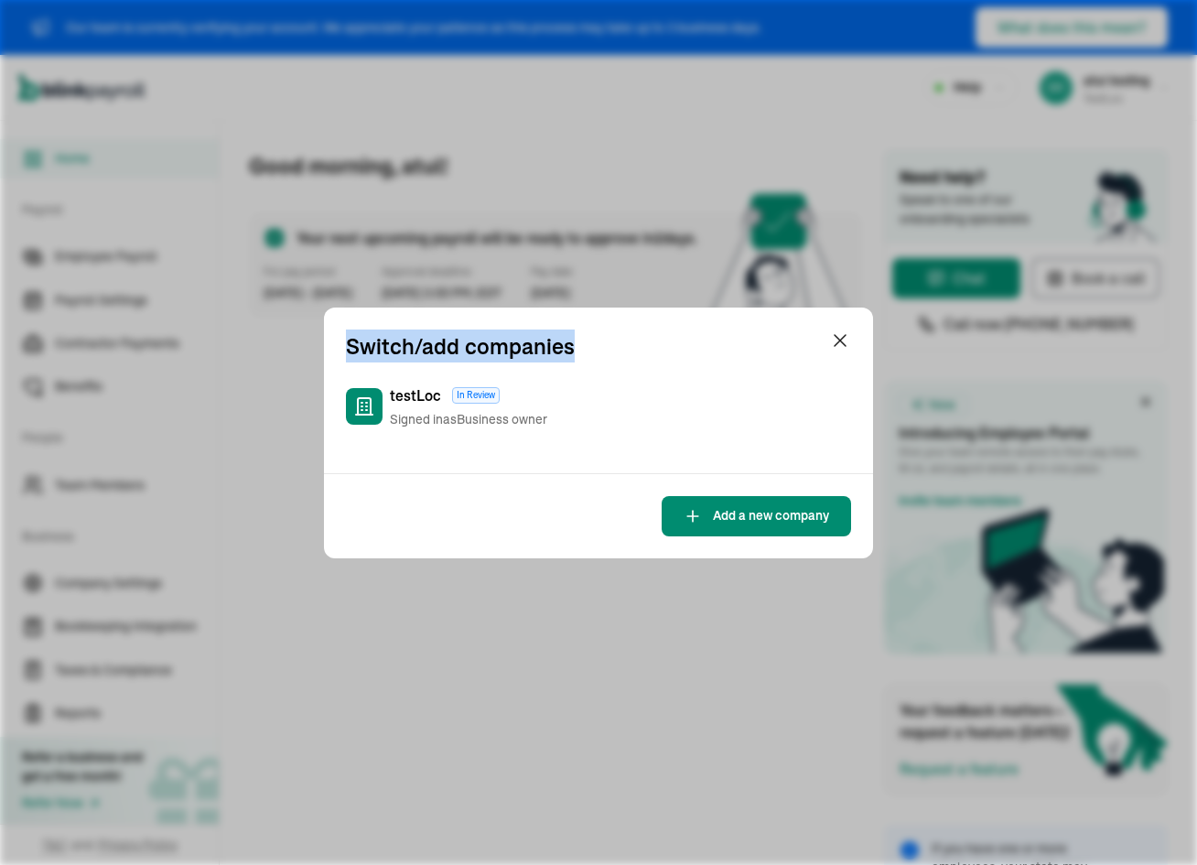
drag, startPoint x: 349, startPoint y: 343, endPoint x: 567, endPoint y: 350, distance: 218.8
click at [567, 350] on h1 "Switch/add companies" at bounding box center [460, 345] width 229 height 33
click at [387, 349] on h1 "Switch/add companies" at bounding box center [460, 345] width 229 height 33
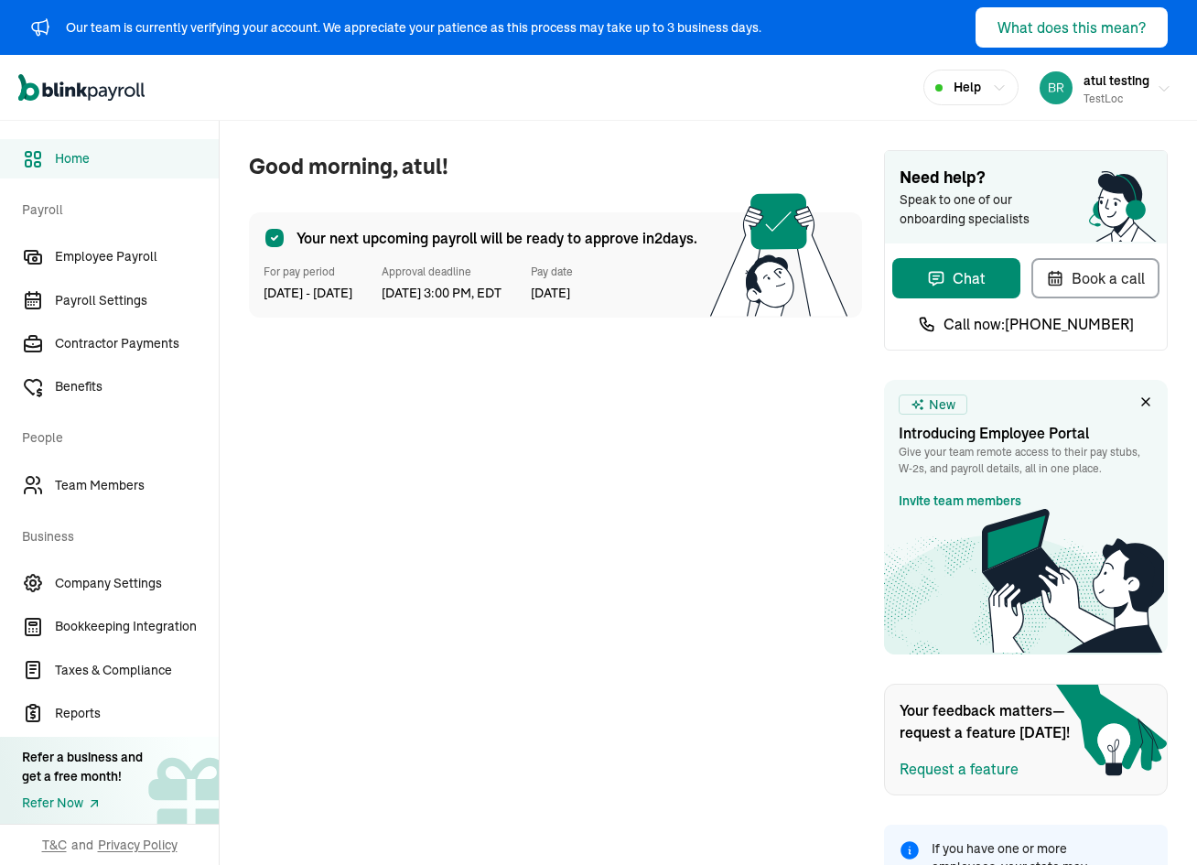
click at [1095, 97] on div "testLoc" at bounding box center [1116, 99] width 66 height 16
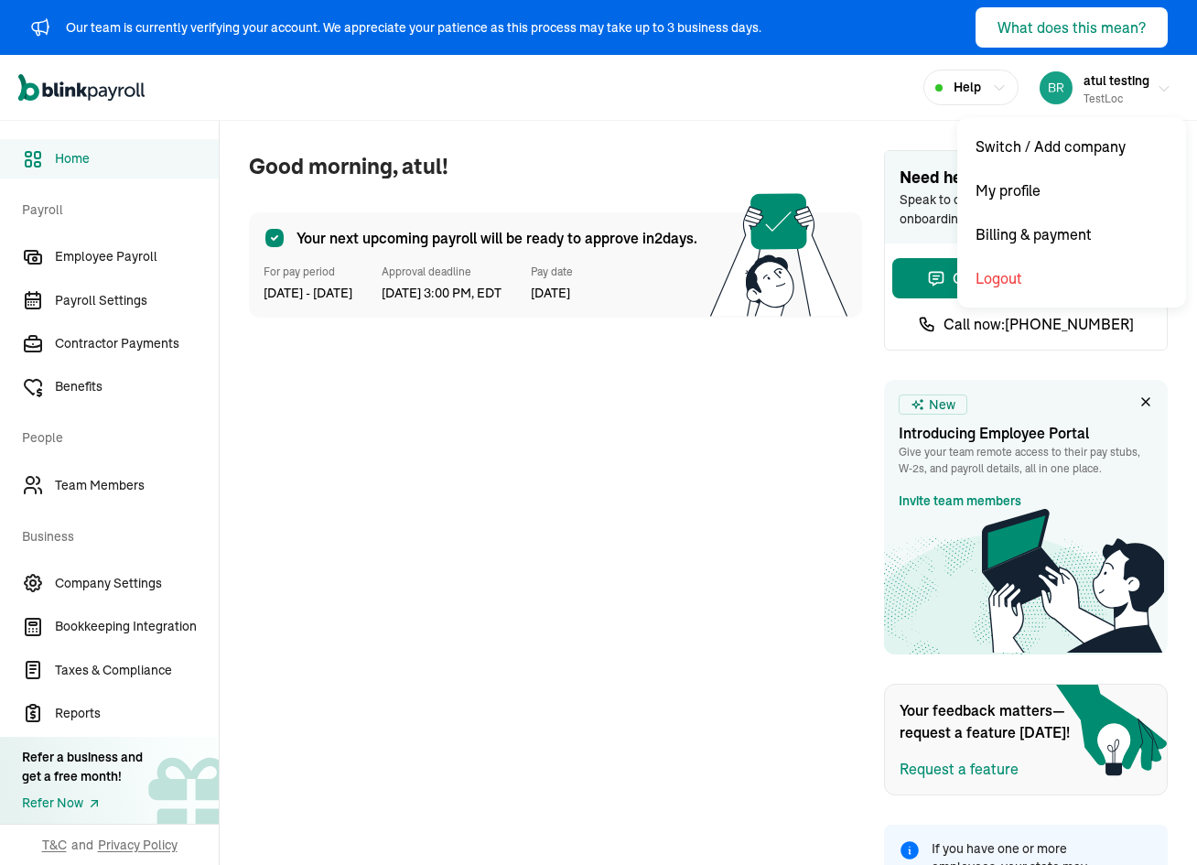
click at [1083, 91] on div "testLoc" at bounding box center [1116, 99] width 66 height 16
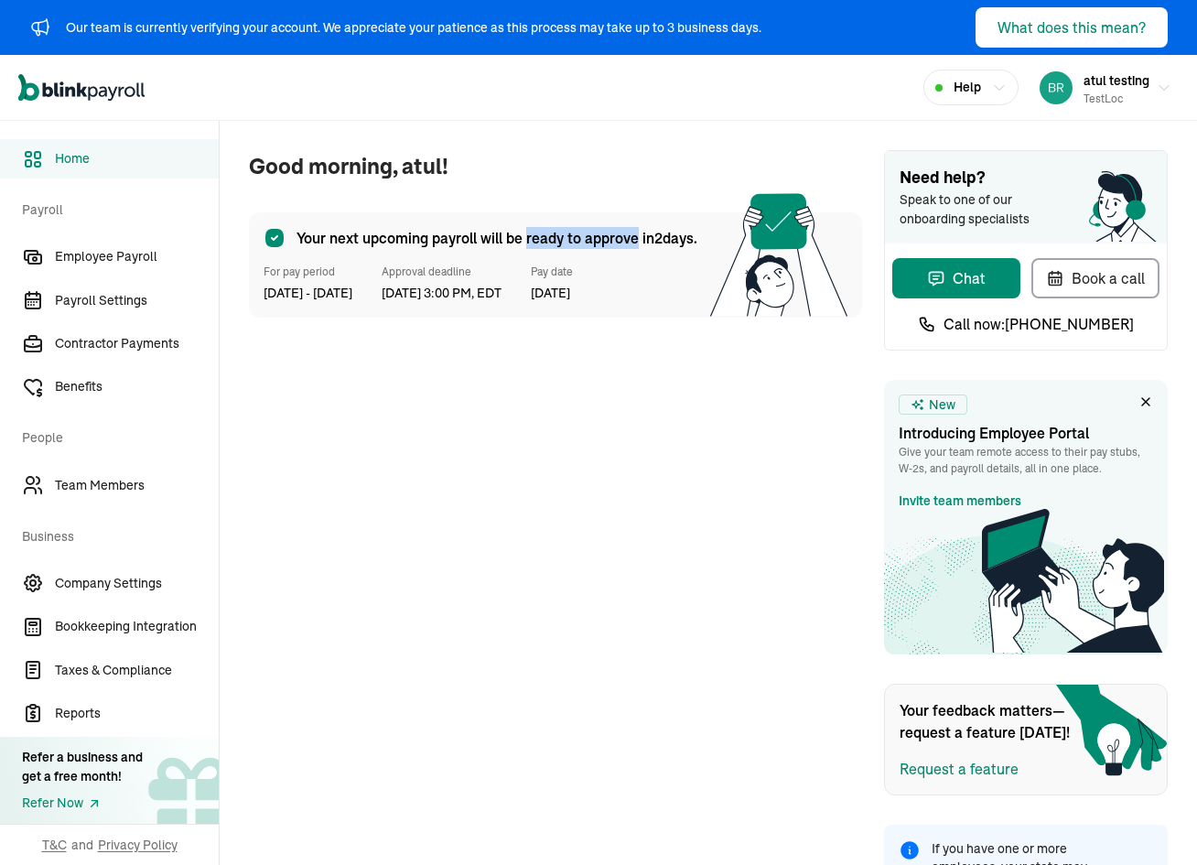
drag, startPoint x: 569, startPoint y: 238, endPoint x: 637, endPoint y: 243, distance: 67.9
click at [637, 243] on span "Your next upcoming payroll will be ready to approve [DATE]." at bounding box center [496, 238] width 401 height 22
click at [651, 242] on span "Your next upcoming payroll will be ready to approve [DATE]." at bounding box center [496, 238] width 401 height 22
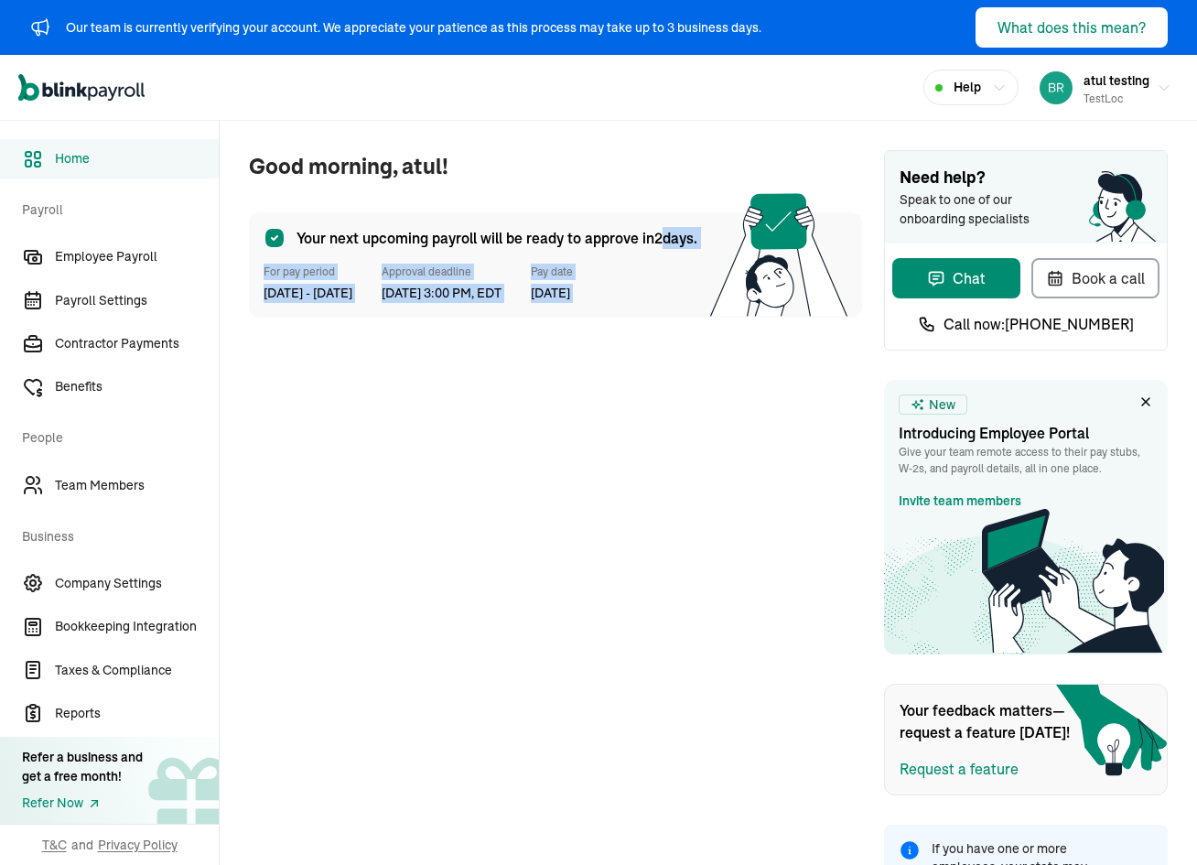
drag, startPoint x: 663, startPoint y: 237, endPoint x: 698, endPoint y: 242, distance: 35.1
click at [698, 242] on div "Your next upcoming payroll will be ready to approve [DATE]. For pay period [DAT…" at bounding box center [555, 264] width 613 height 105
click at [710, 279] on icon at bounding box center [778, 255] width 137 height 124
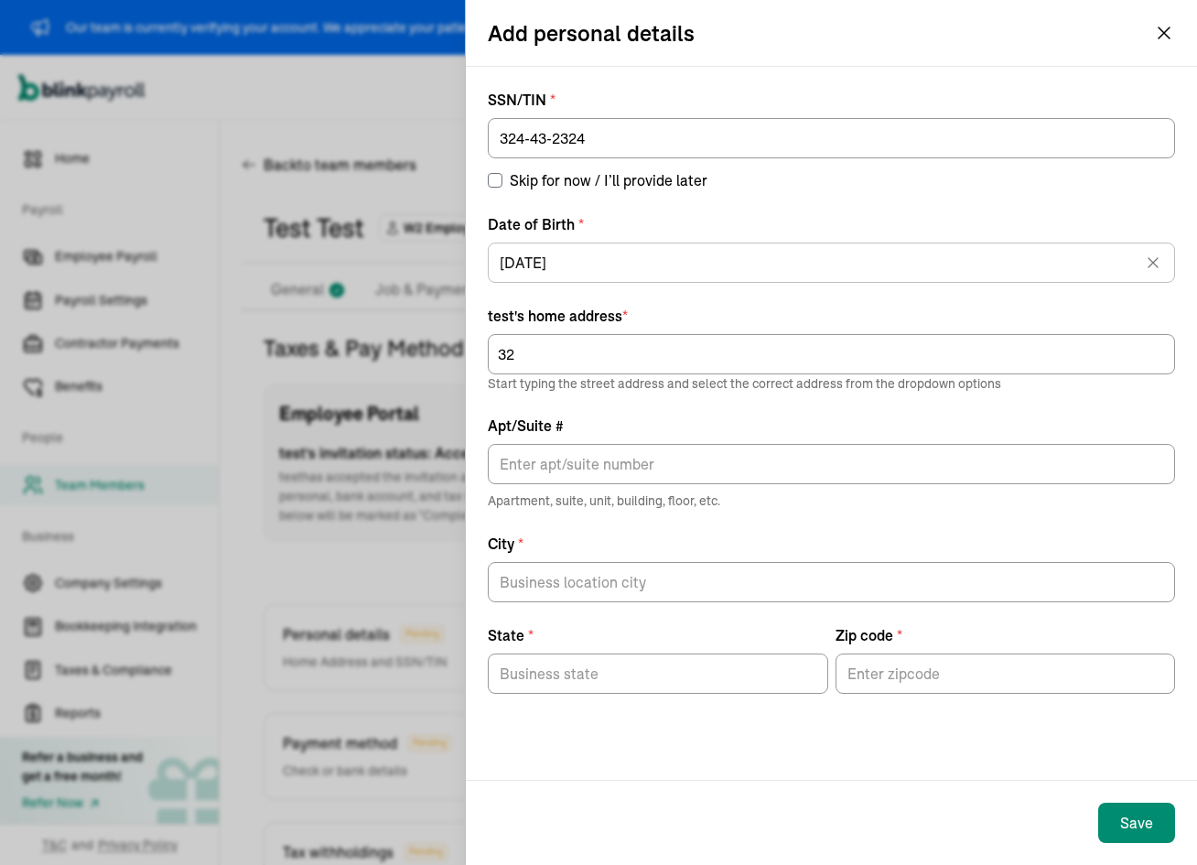
scroll to position [166, 0]
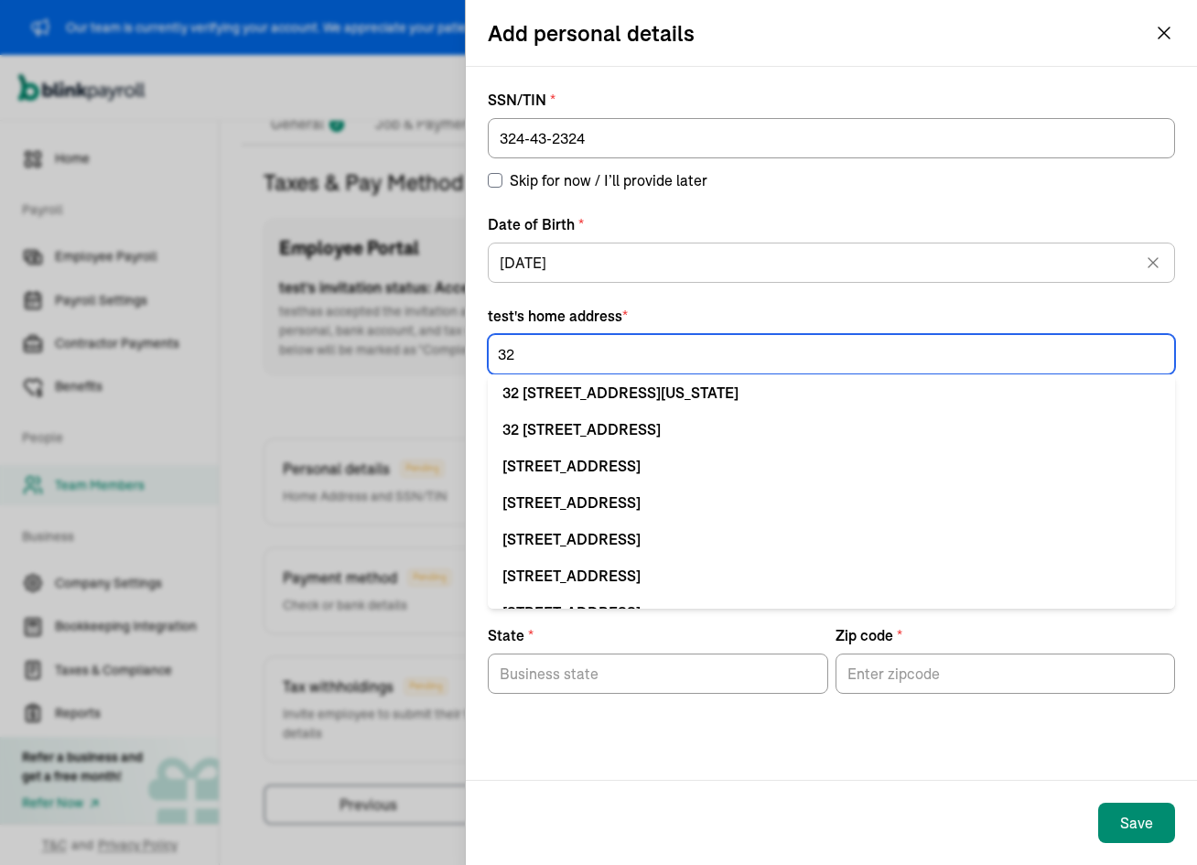
click at [543, 356] on input "32" at bounding box center [831, 354] width 687 height 40
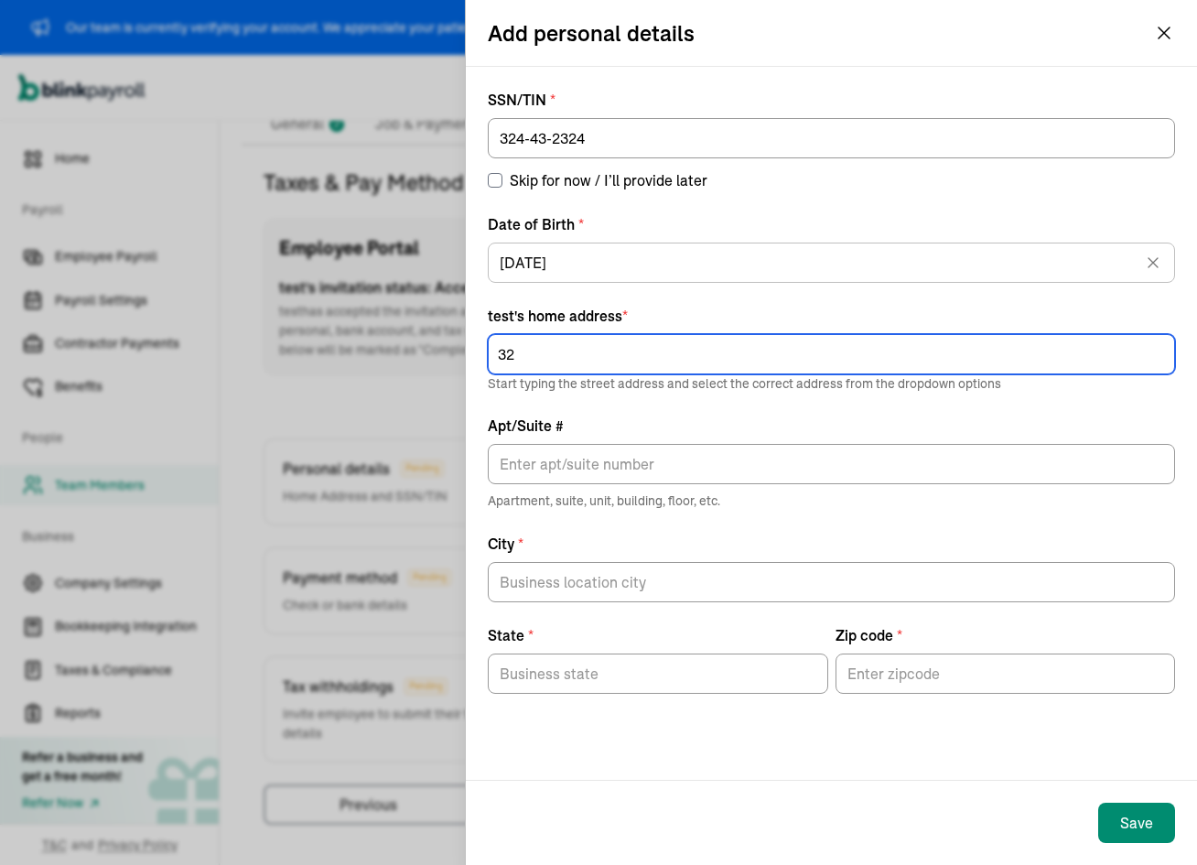
click at [646, 362] on input "32" at bounding box center [831, 354] width 687 height 40
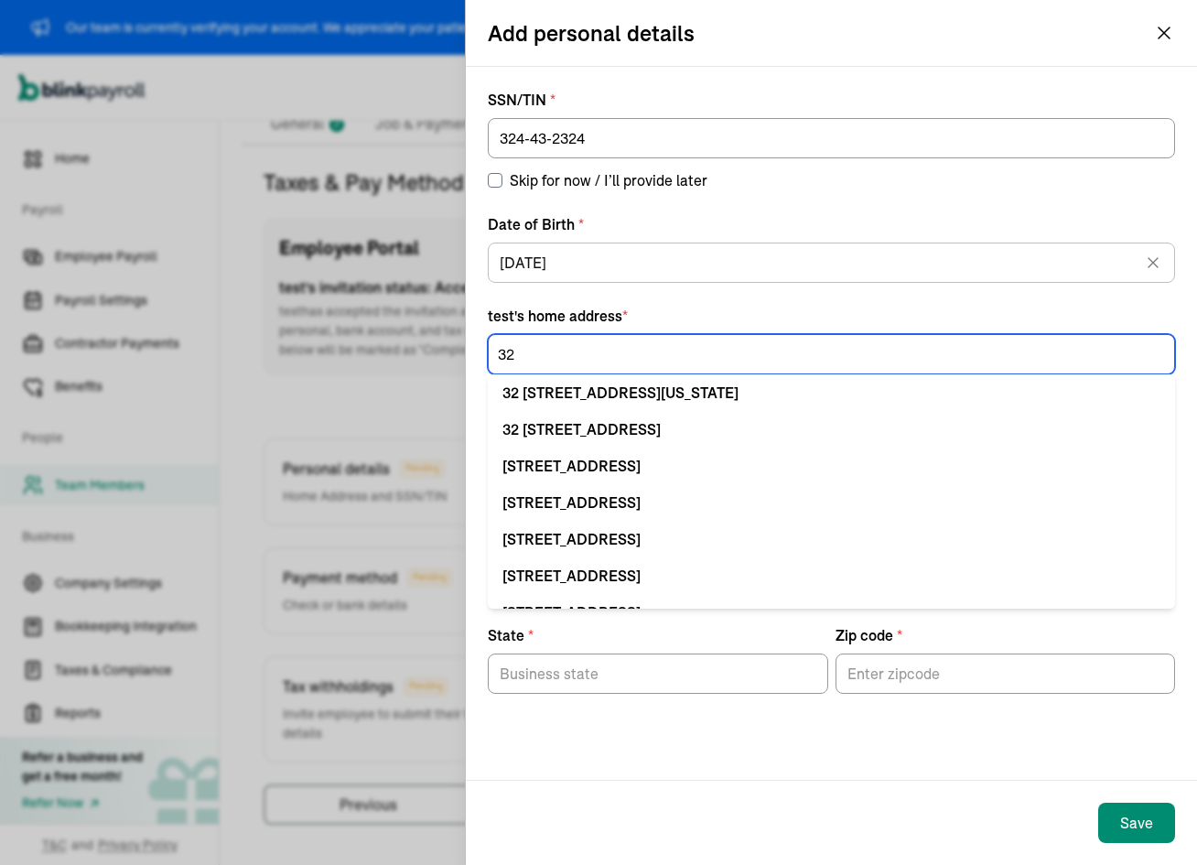
click at [646, 362] on input "32" at bounding box center [831, 354] width 687 height 40
click at [645, 361] on input "32" at bounding box center [831, 354] width 687 height 40
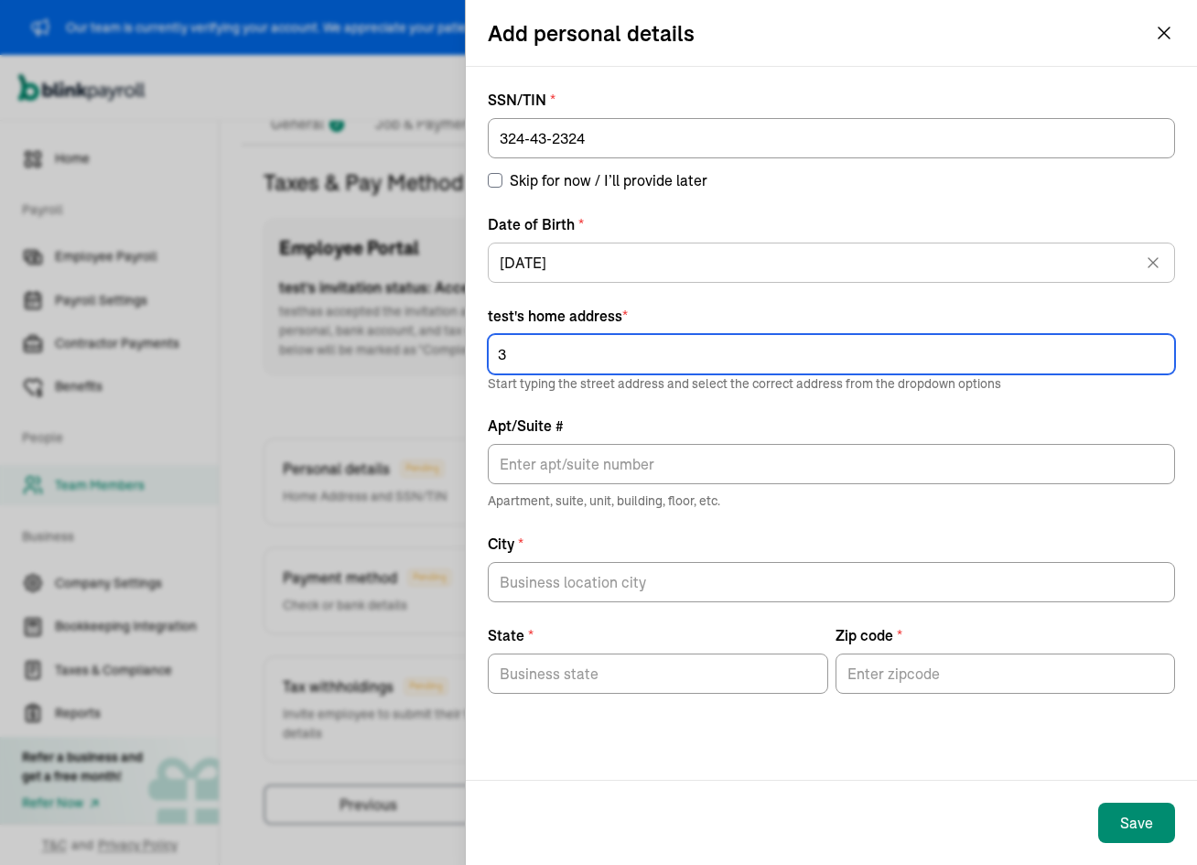
type input "32"
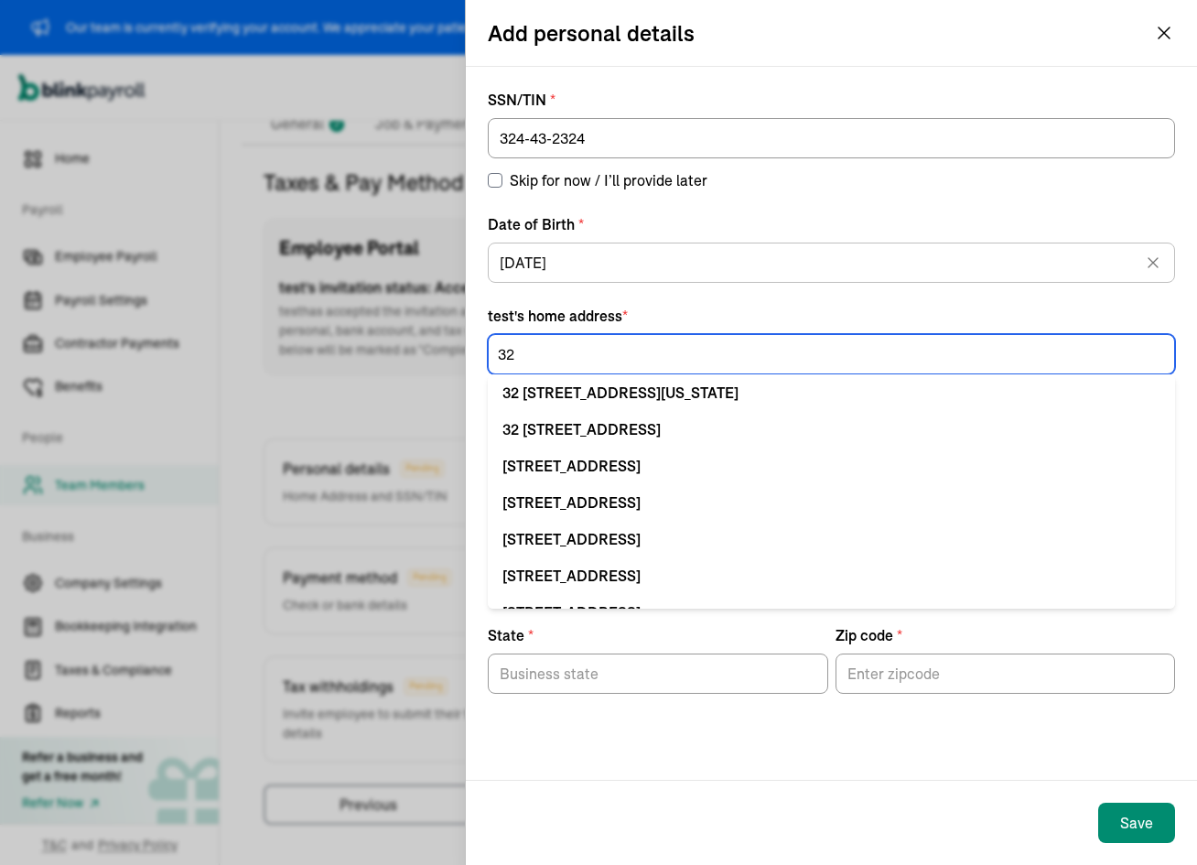
click at [569, 368] on input "32" at bounding box center [831, 354] width 687 height 40
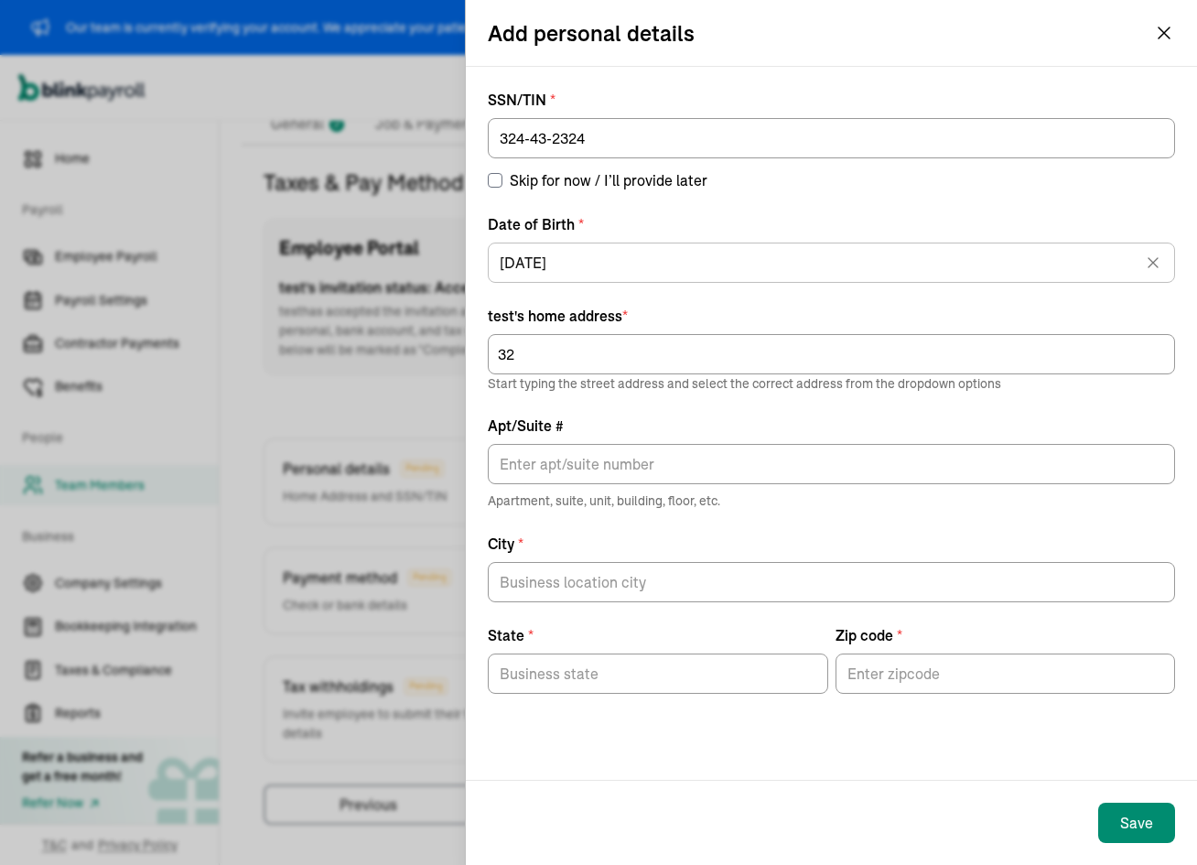
click at [1175, 26] on div "Add personal details" at bounding box center [831, 33] width 731 height 66
click at [1164, 28] on icon "button" at bounding box center [1164, 33] width 22 height 22
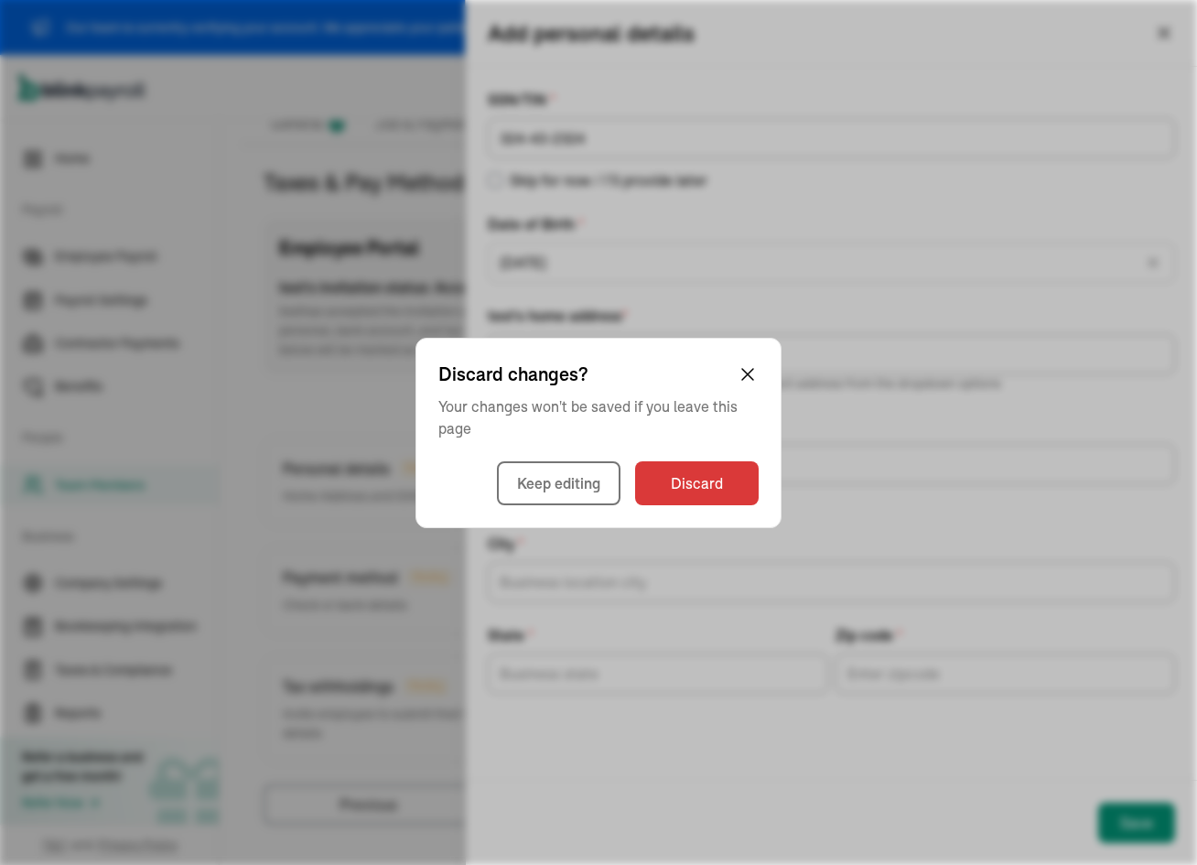
click at [755, 483] on div "Discard changes? Your changes won't be saved if you leave this page Keep editin…" at bounding box center [598, 433] width 366 height 190
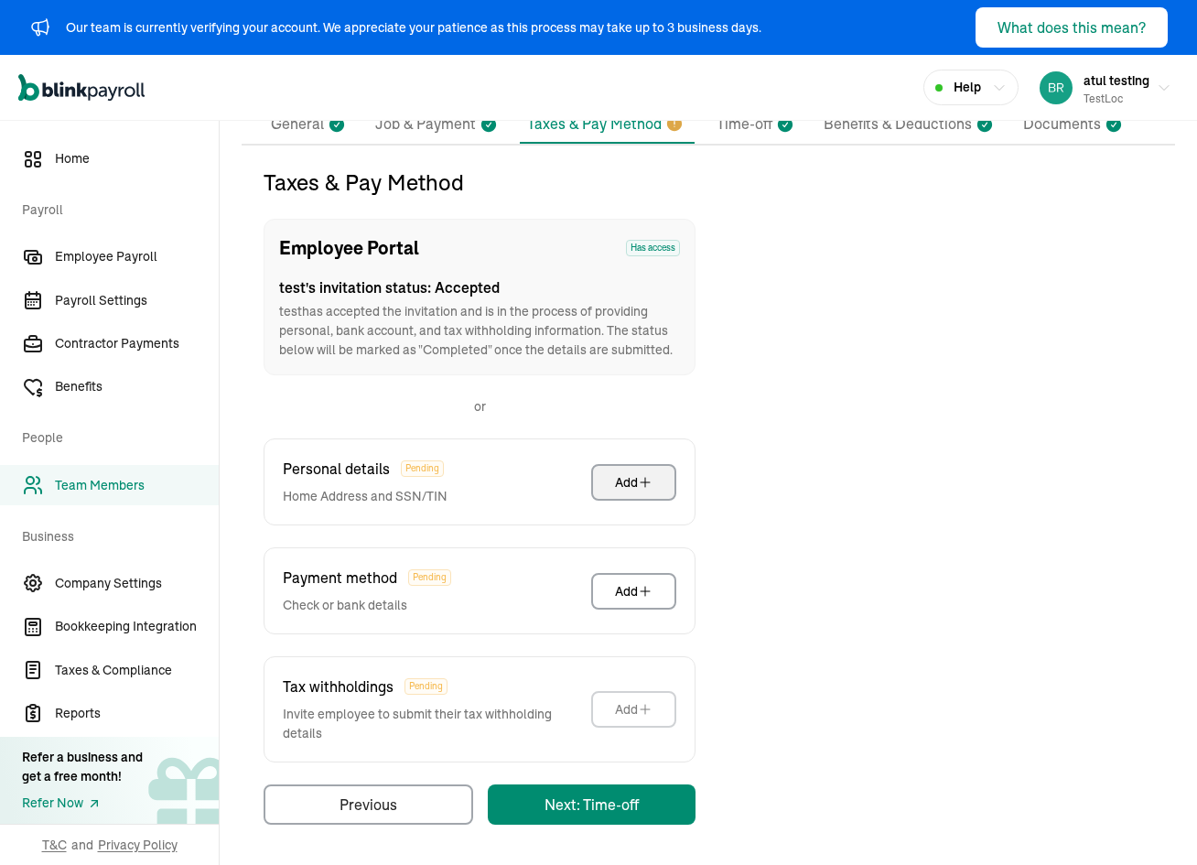
click at [640, 486] on icon "button" at bounding box center [645, 482] width 15 height 15
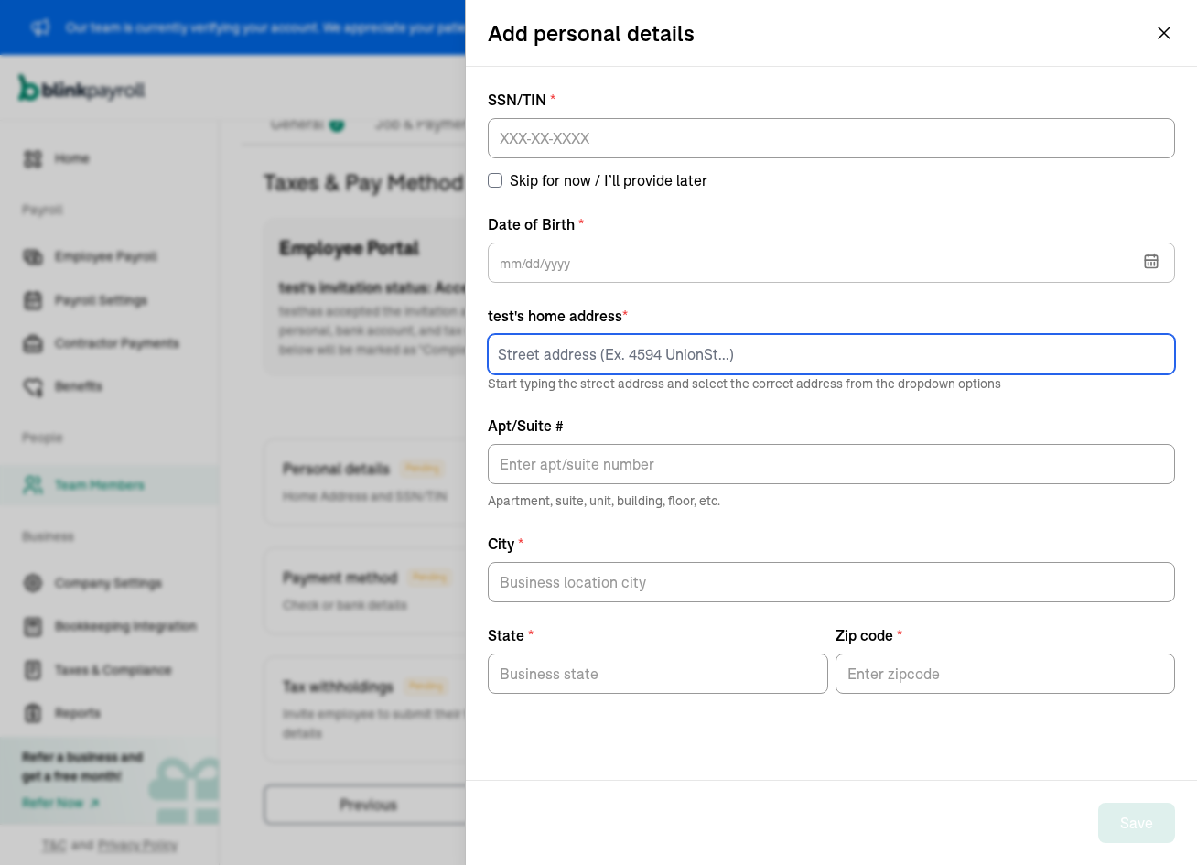
click at [603, 352] on input at bounding box center [831, 354] width 687 height 40
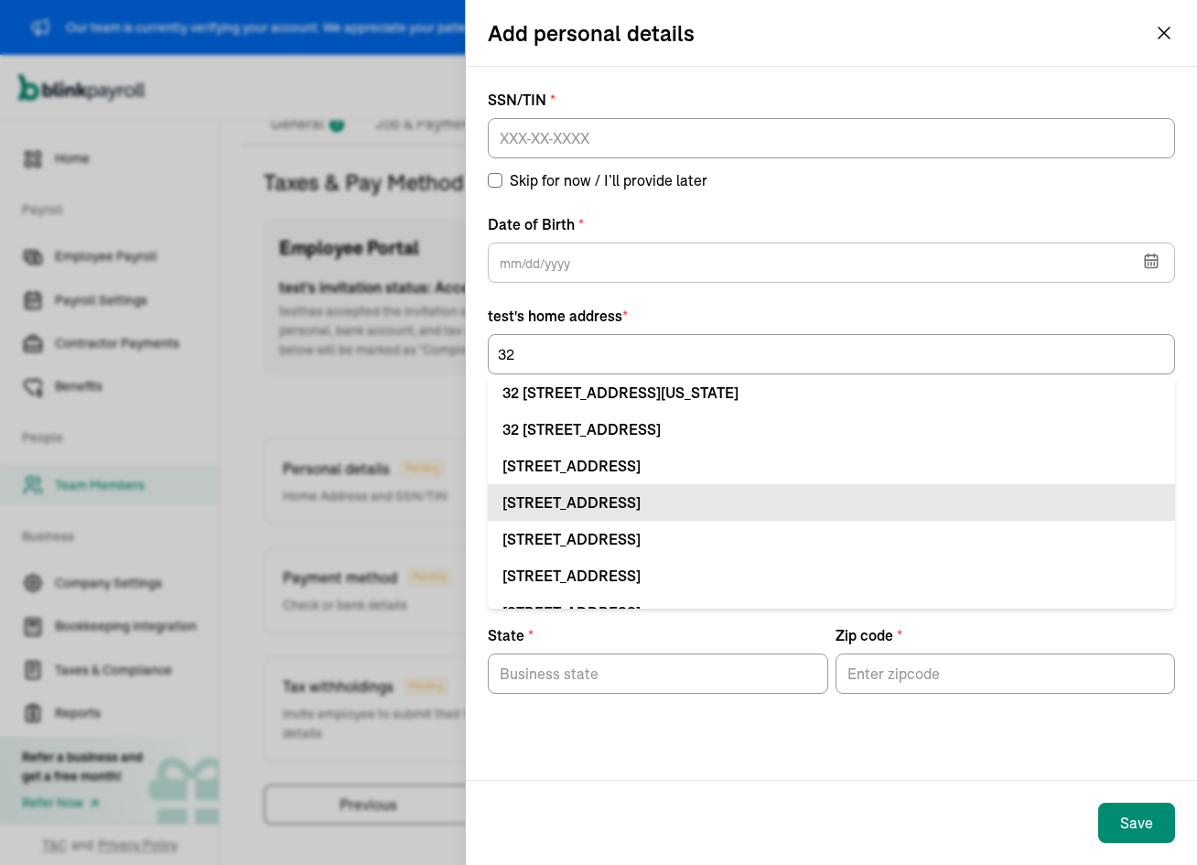
click at [686, 493] on div "[STREET_ADDRESS]" at bounding box center [831, 502] width 658 height 22
type input "[STREET_ADDRESS]"
type input "[GEOGRAPHIC_DATA]"
type input "FL"
type input "33712"
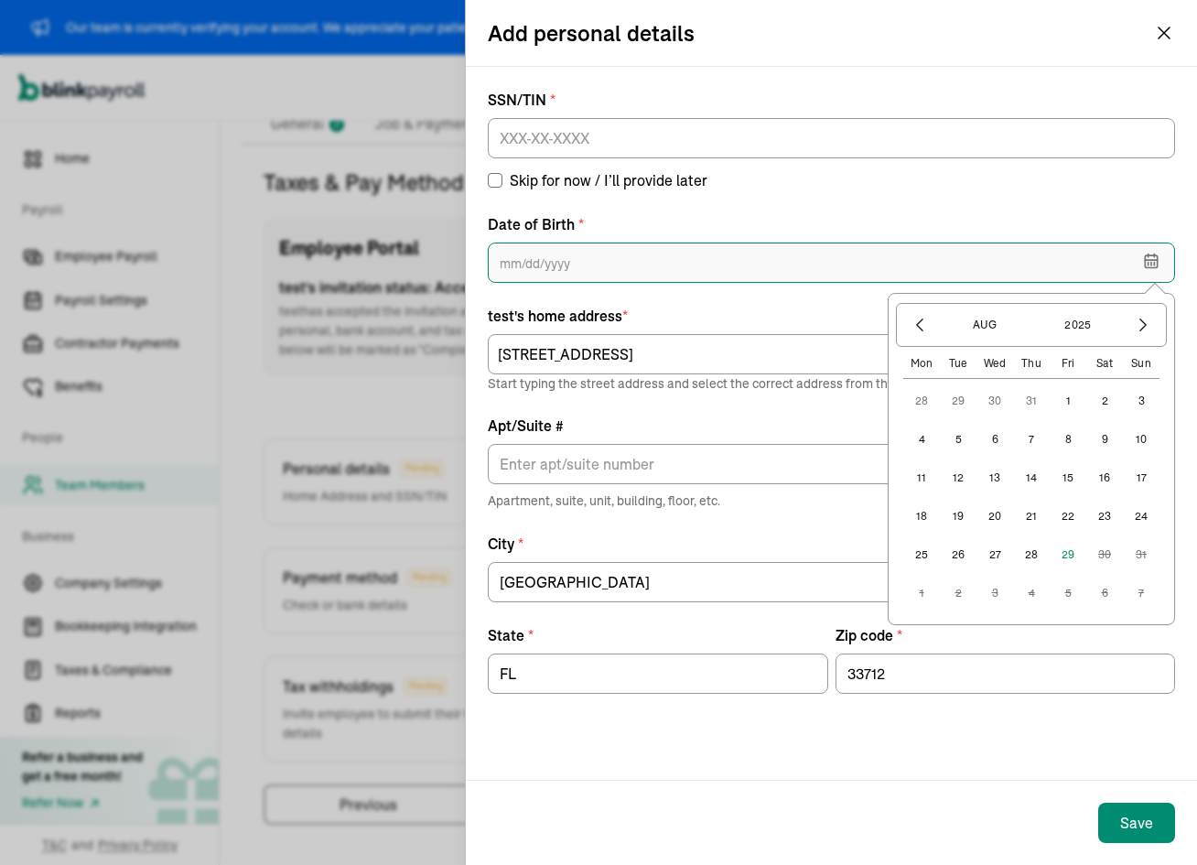
click at [622, 264] on input "text" at bounding box center [831, 262] width 687 height 40
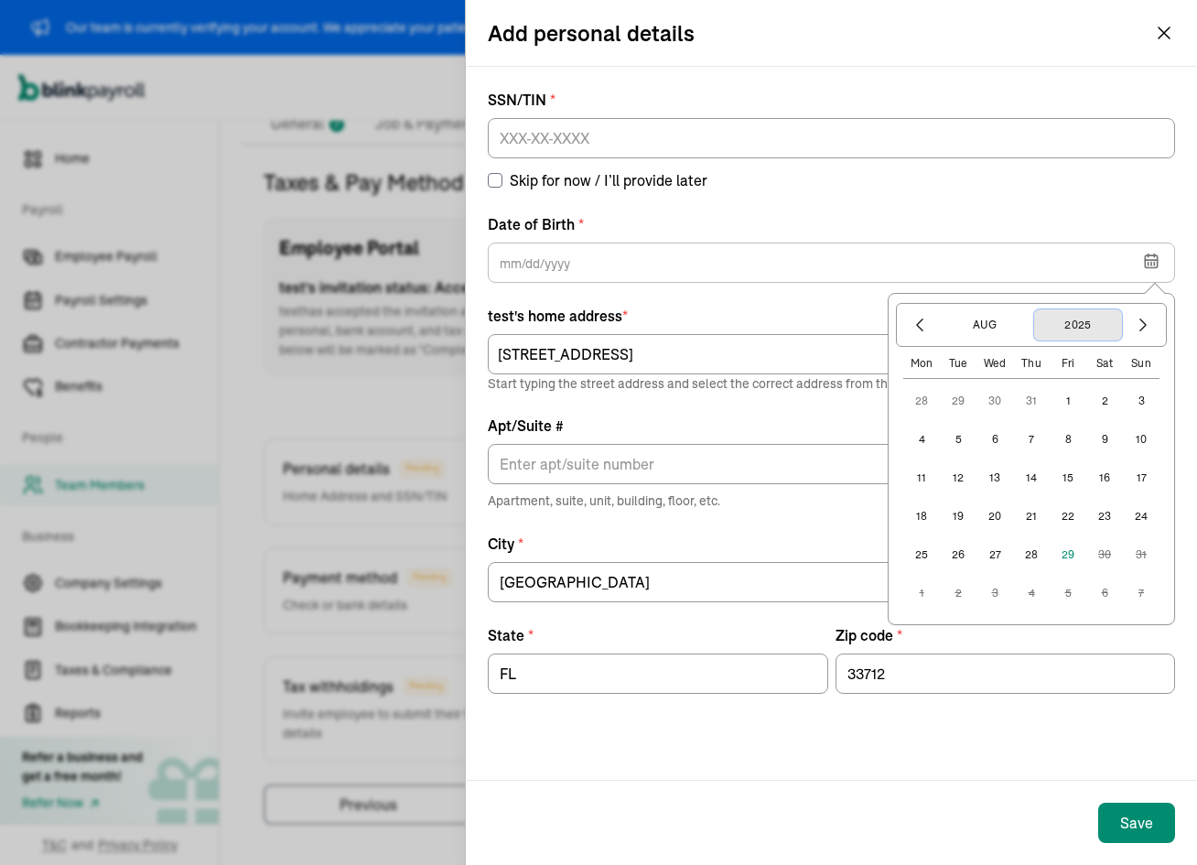
click at [1064, 319] on button "2025" at bounding box center [1078, 324] width 88 height 31
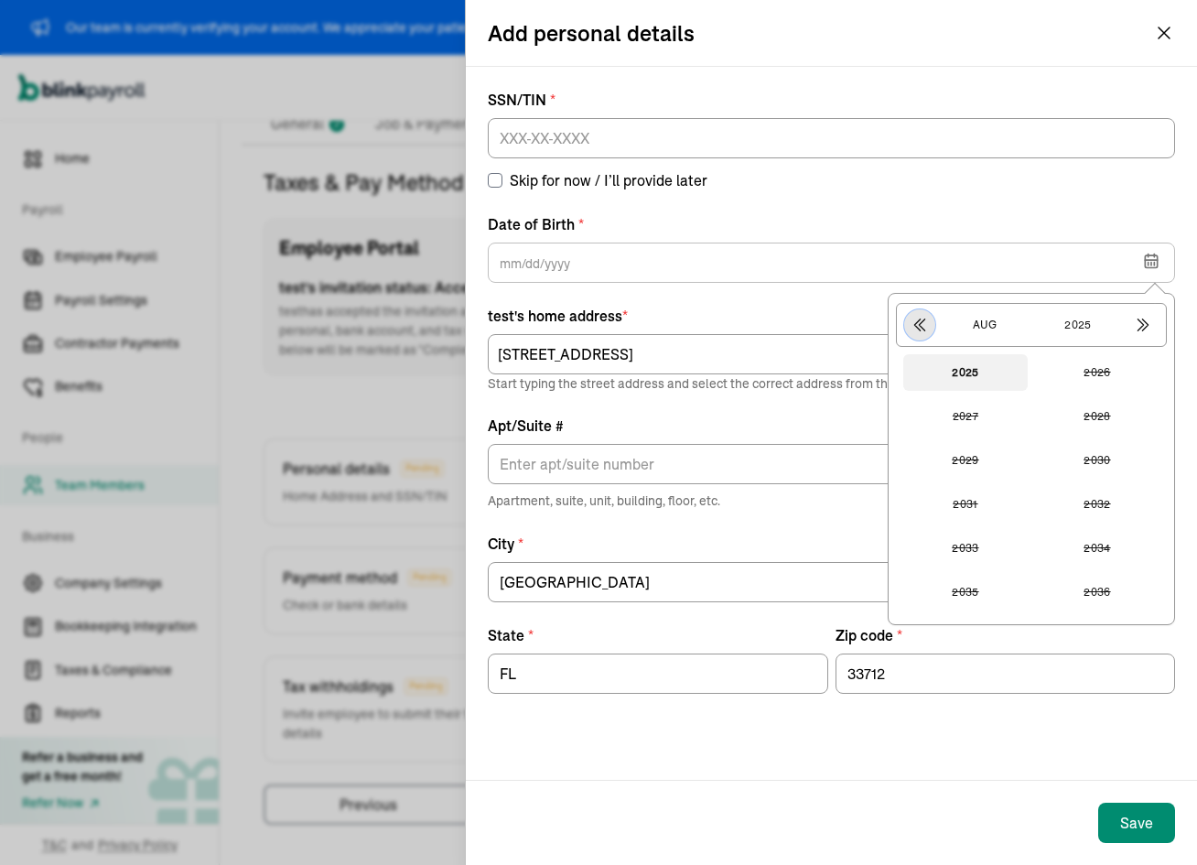
click at [921, 328] on icon "button" at bounding box center [919, 325] width 18 height 18
click at [965, 378] on button "1989" at bounding box center [965, 372] width 124 height 37
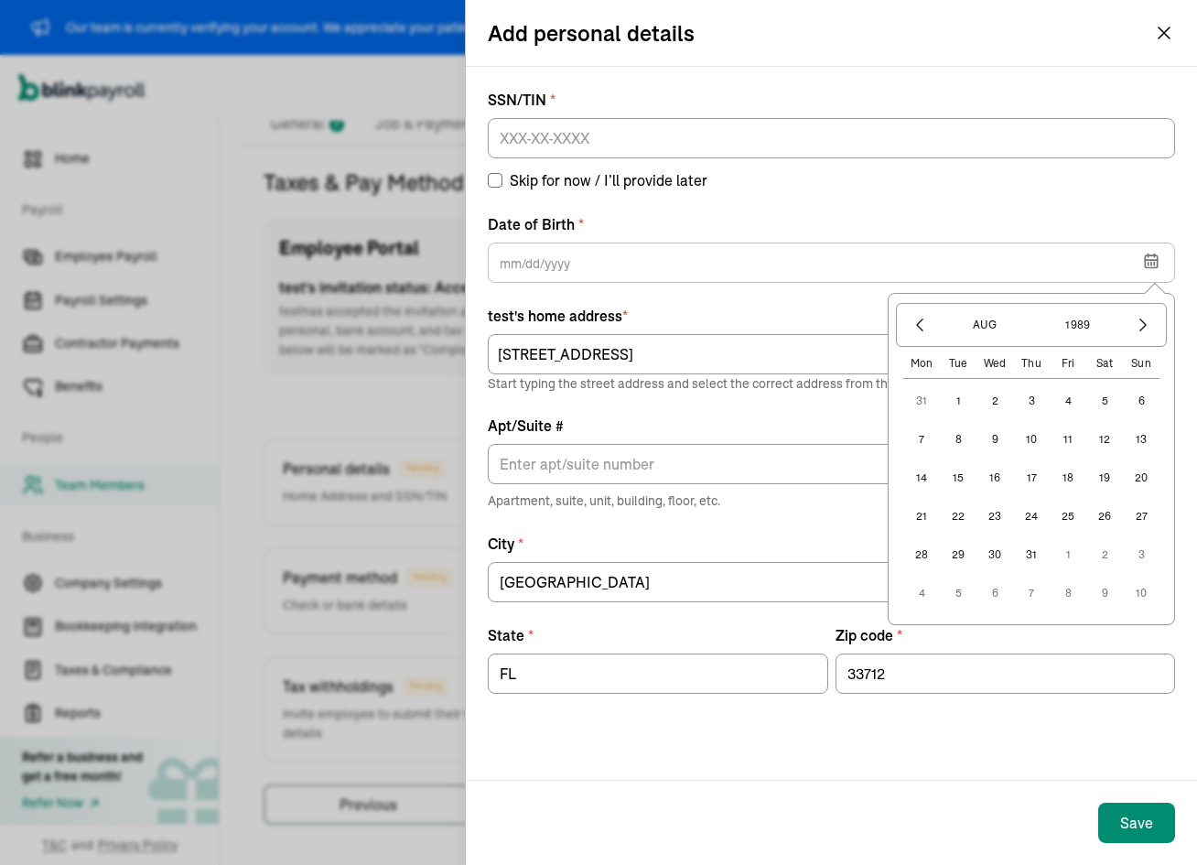
click at [1027, 446] on button "10" at bounding box center [1031, 439] width 37 height 37
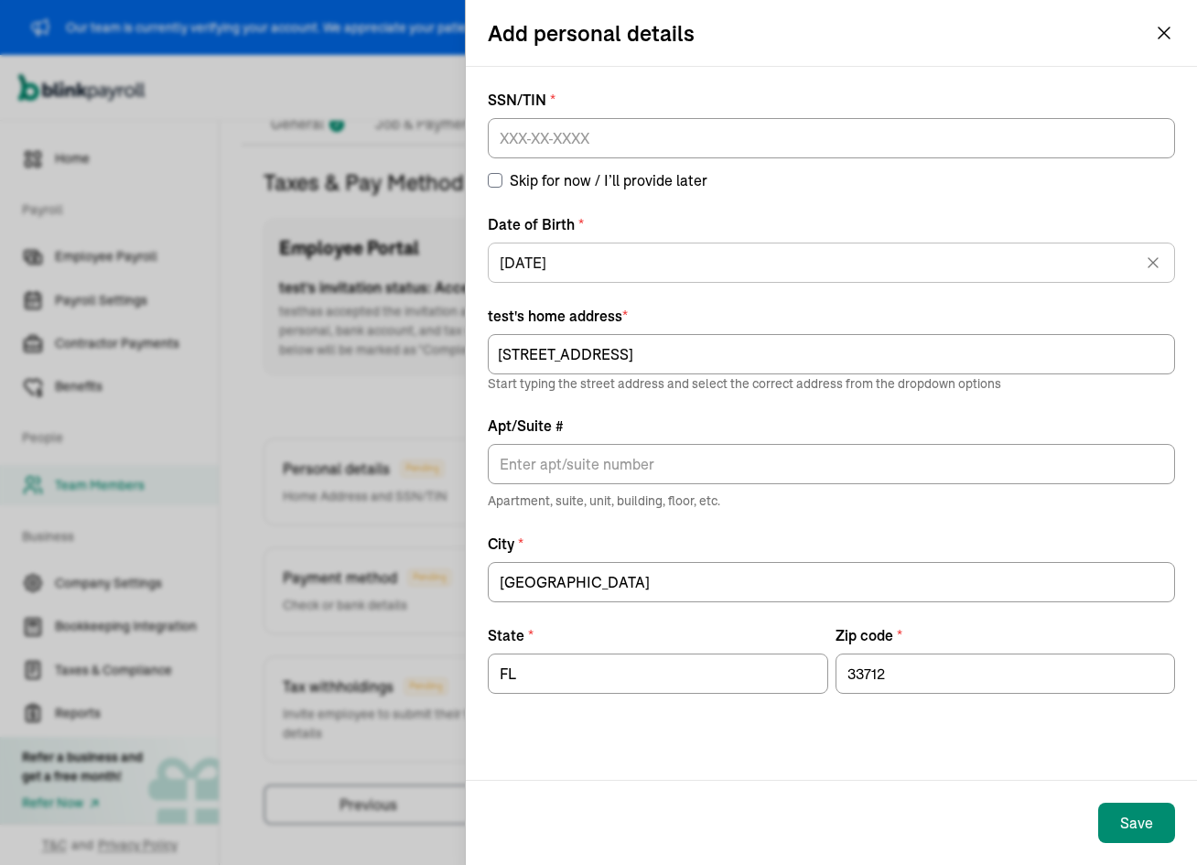
type input "[DATE]"
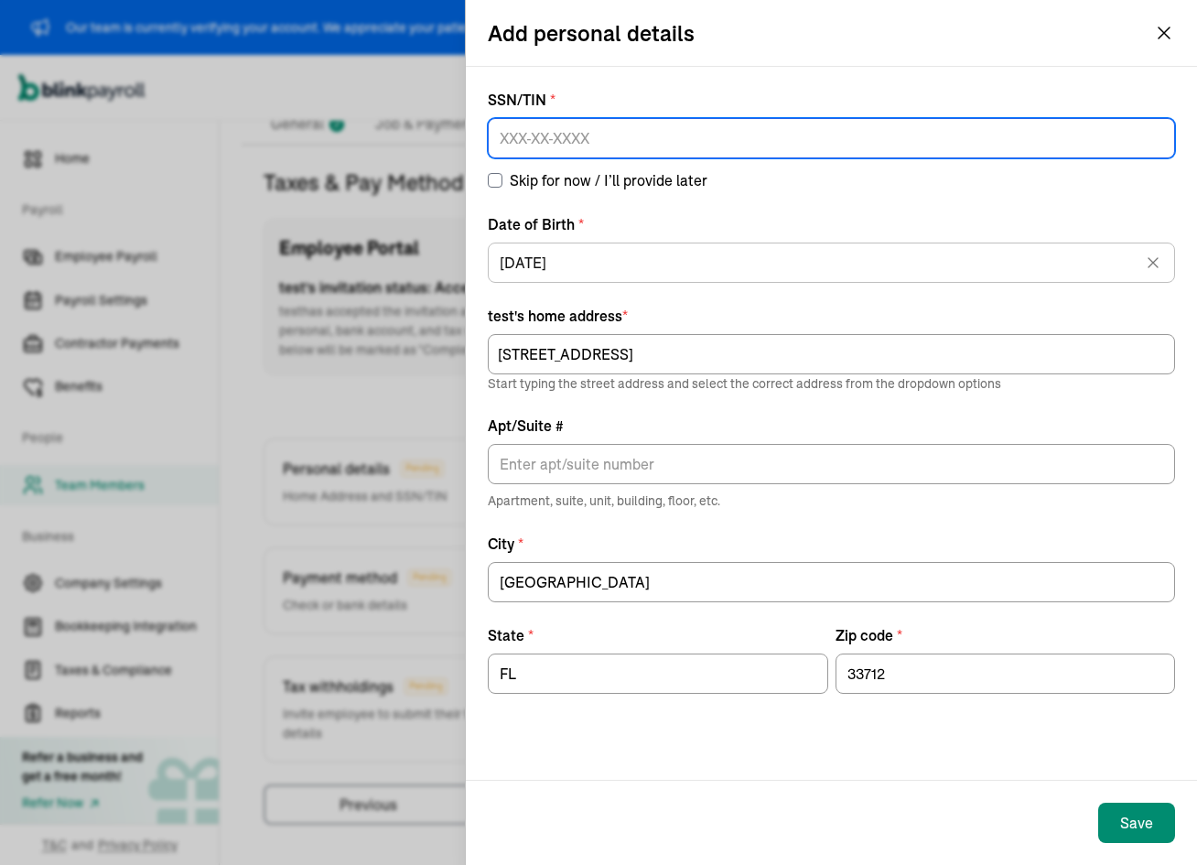
click at [652, 130] on input at bounding box center [831, 138] width 687 height 40
type input "324-43-2324"
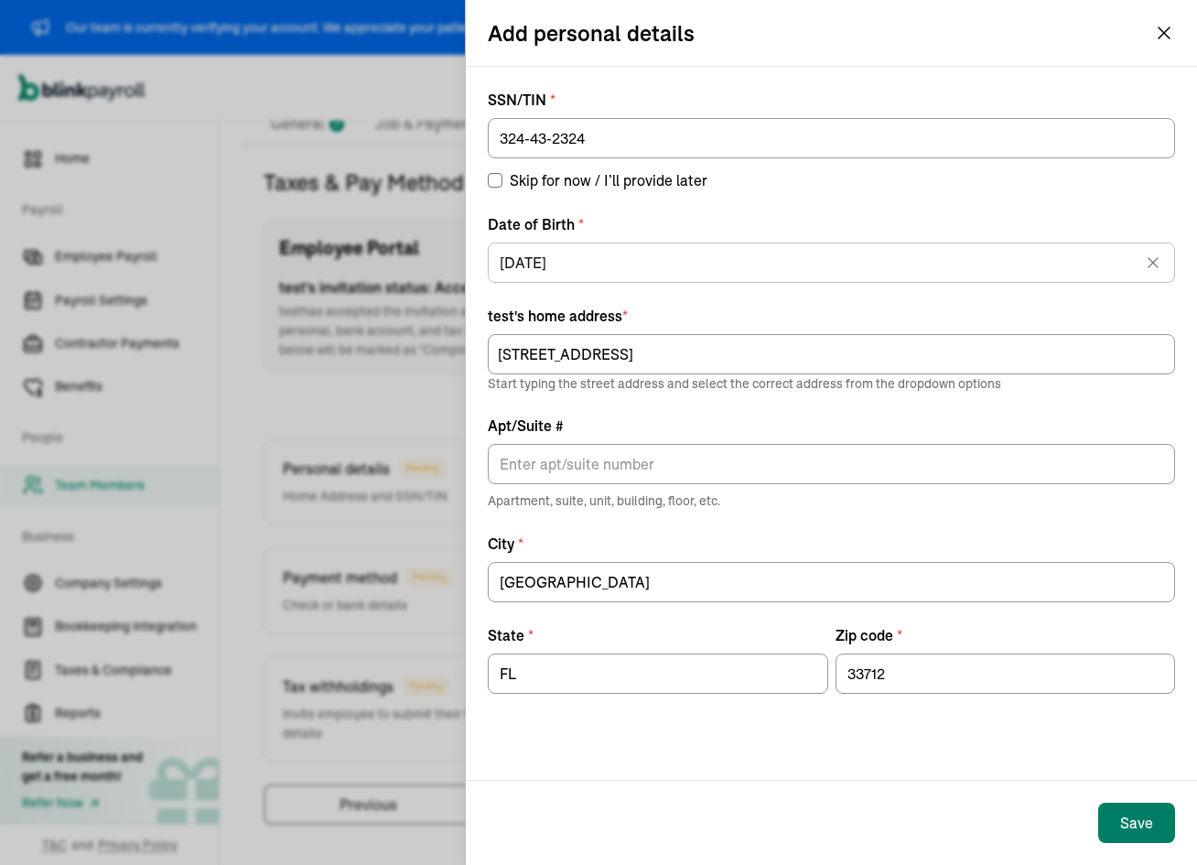
click at [1108, 816] on button "Save" at bounding box center [1136, 822] width 77 height 40
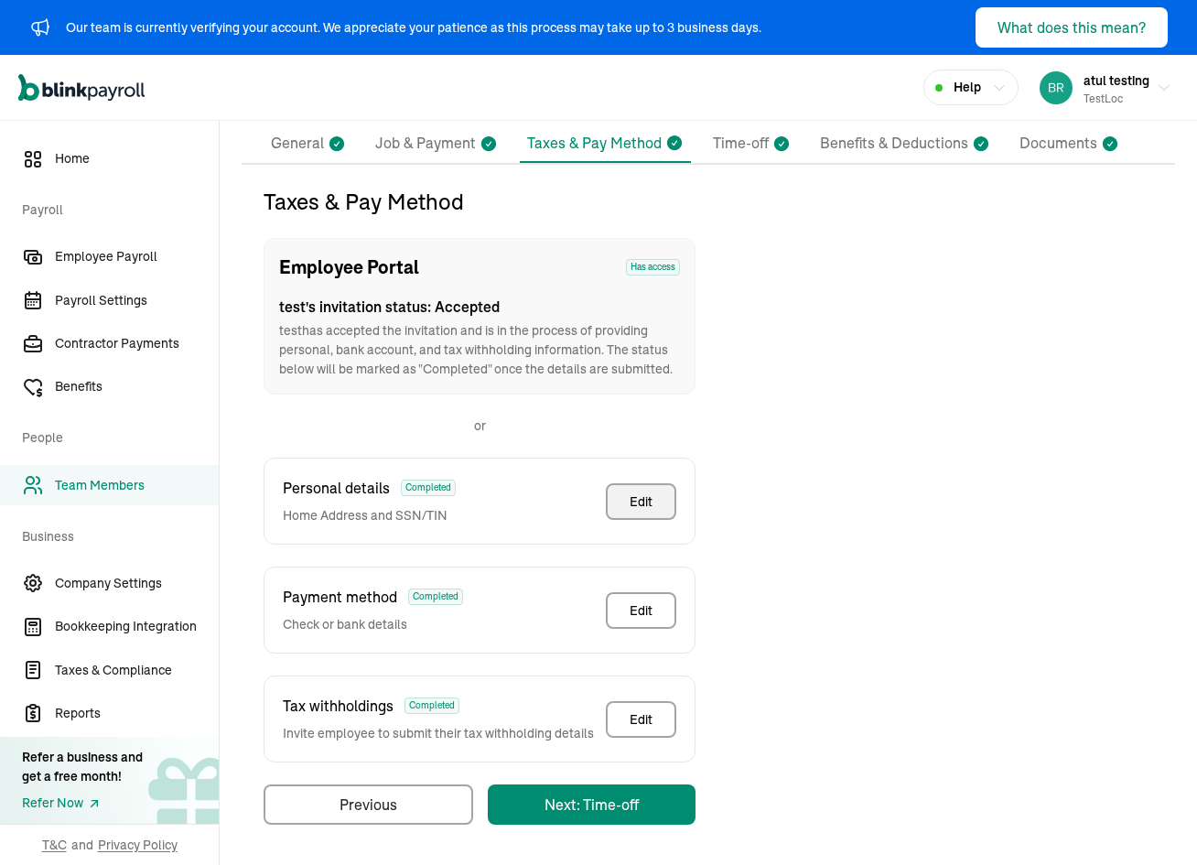
scroll to position [146, 0]
click at [137, 345] on span "Contractor Payments" at bounding box center [137, 343] width 164 height 19
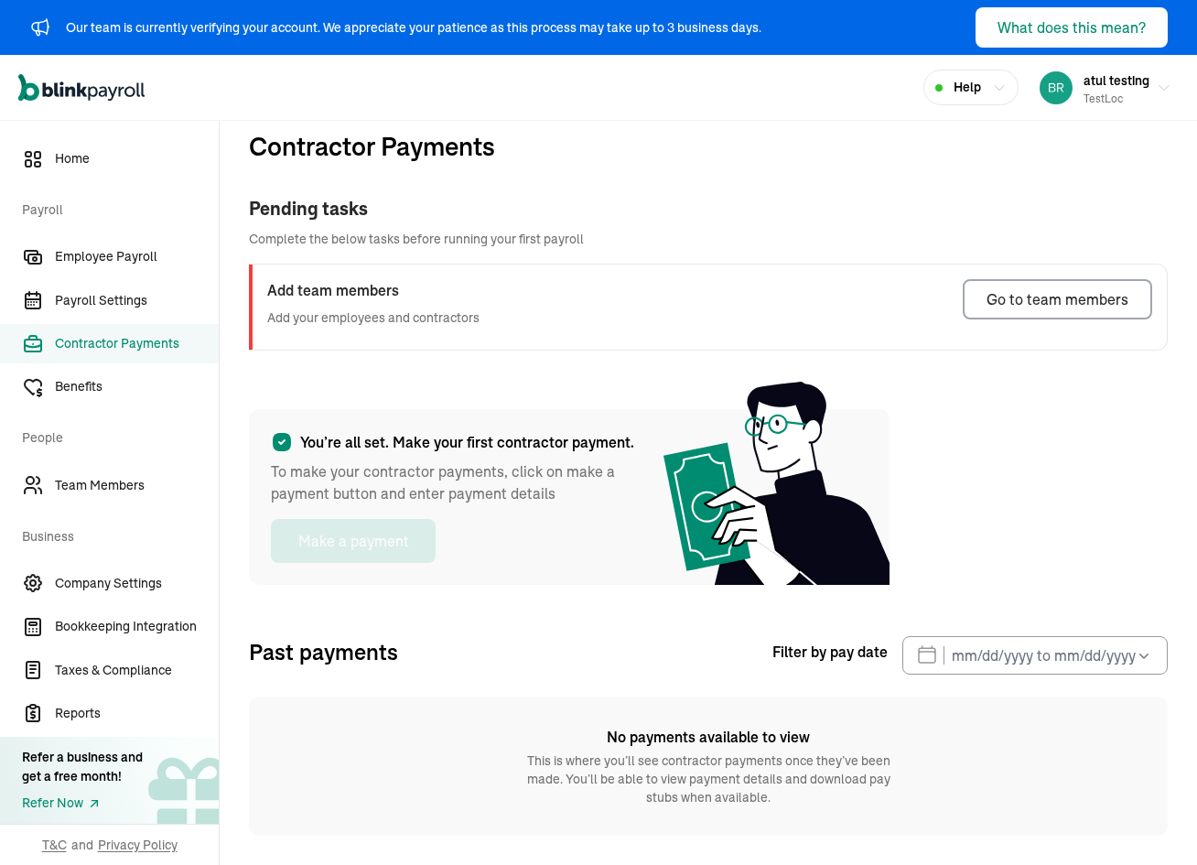
scroll to position [23, 0]
click at [151, 264] on span "Employee Payroll" at bounding box center [137, 256] width 164 height 19
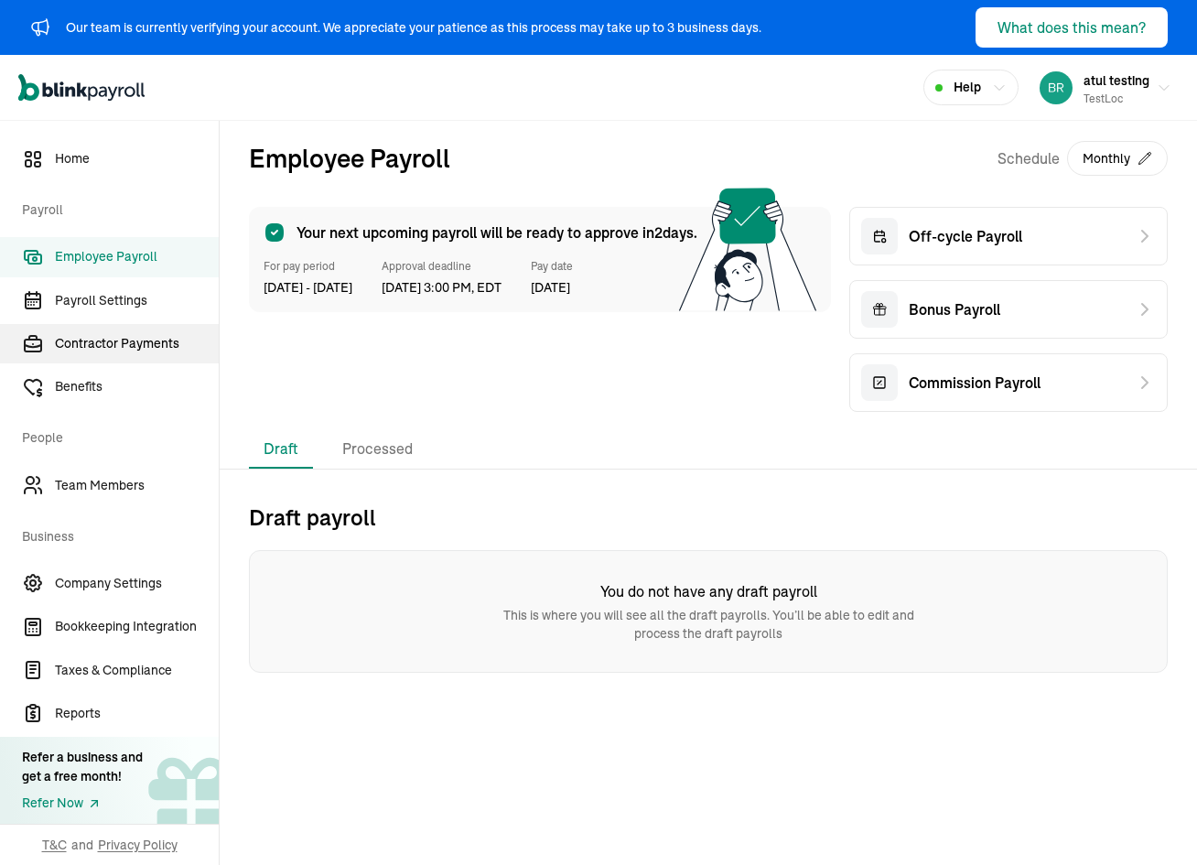
click at [127, 347] on span "Contractor Payments" at bounding box center [137, 343] width 164 height 19
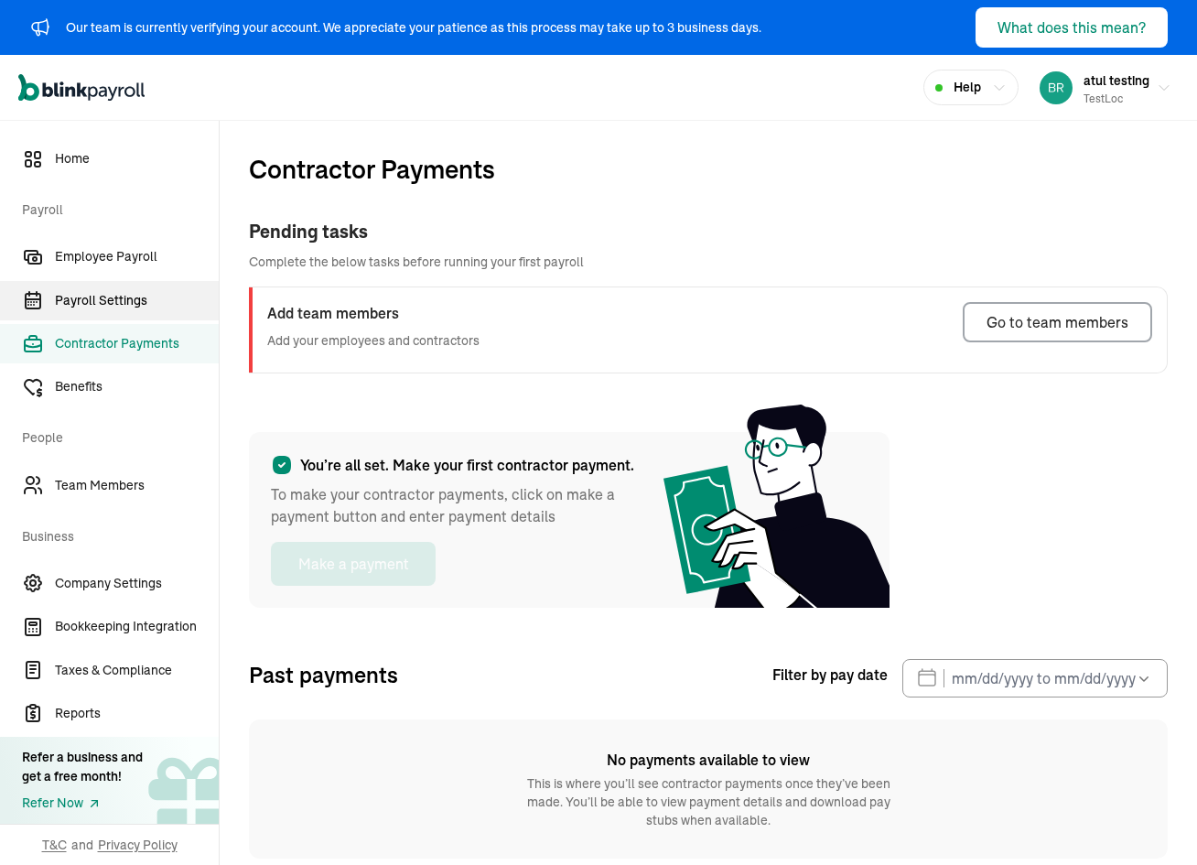
click at [135, 304] on span "Payroll Settings" at bounding box center [137, 300] width 164 height 19
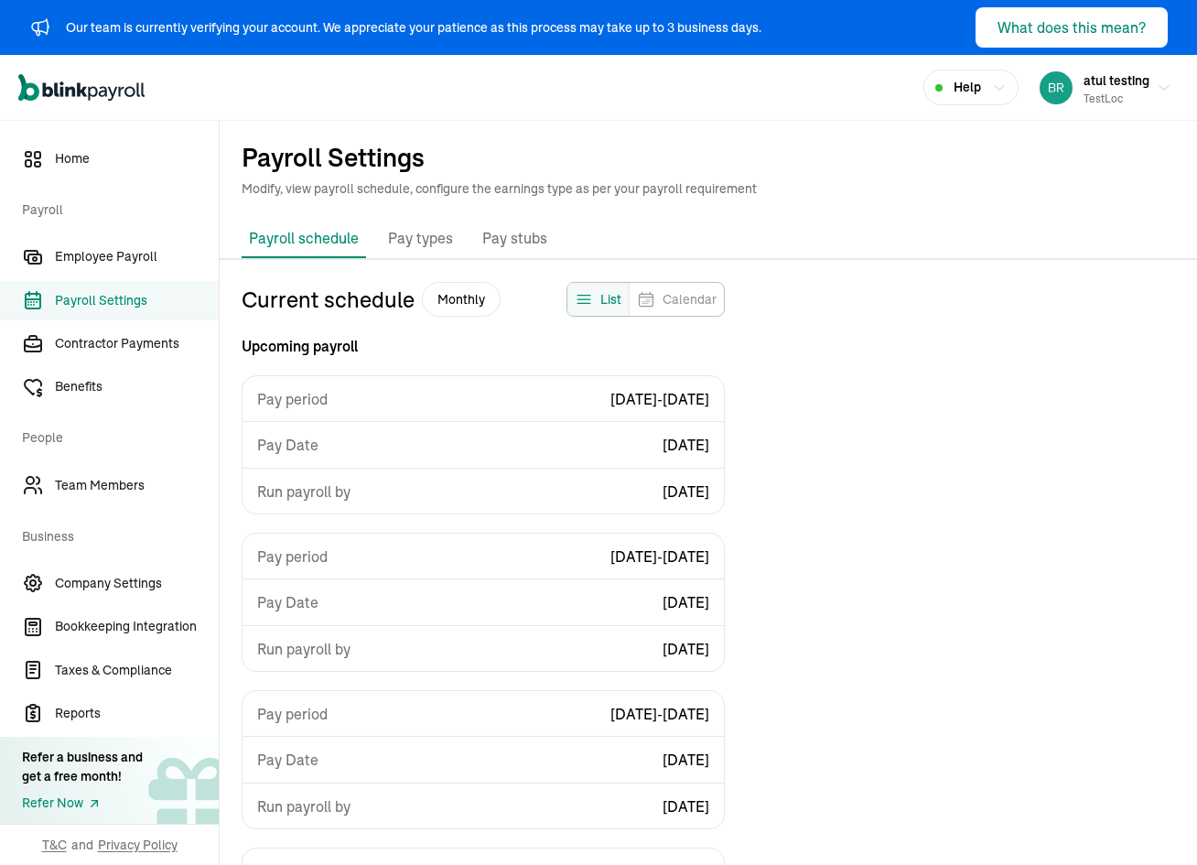
scroll to position [202, 0]
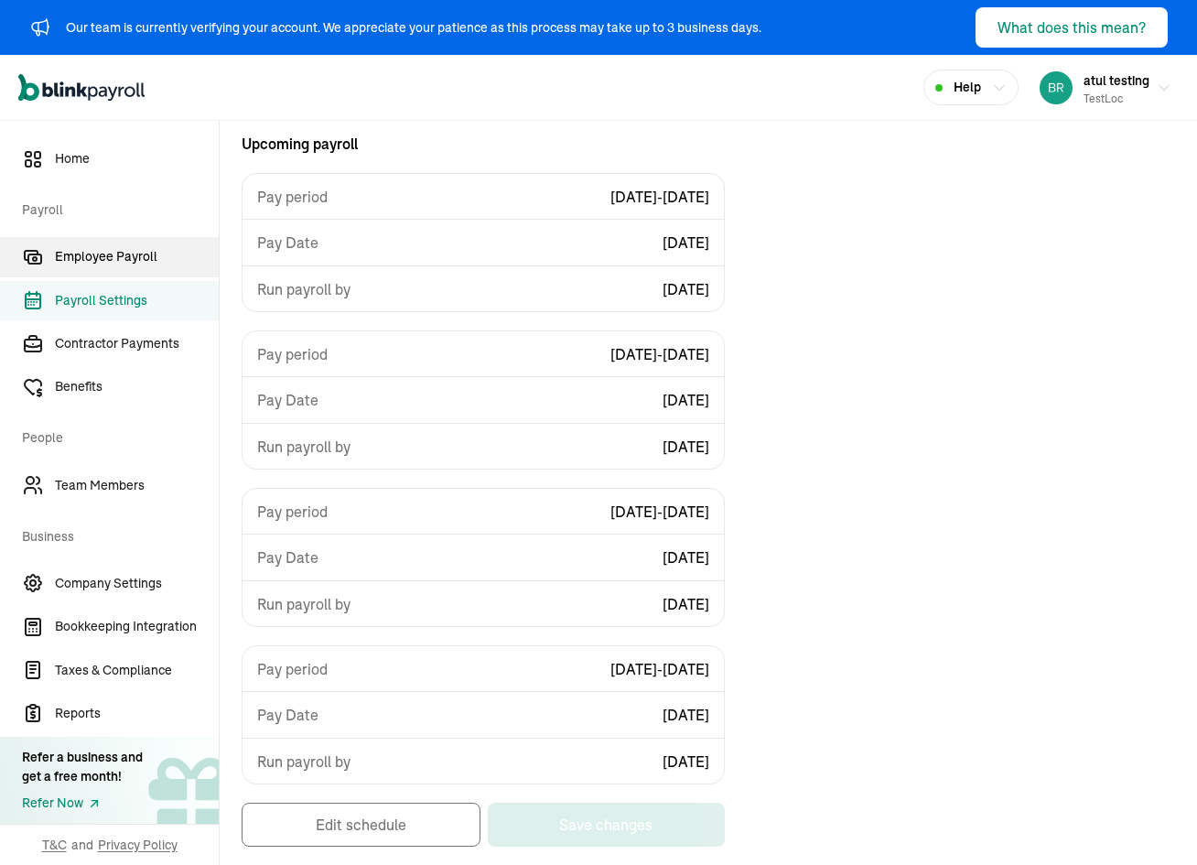
click at [135, 253] on span "Employee Payroll" at bounding box center [137, 256] width 164 height 19
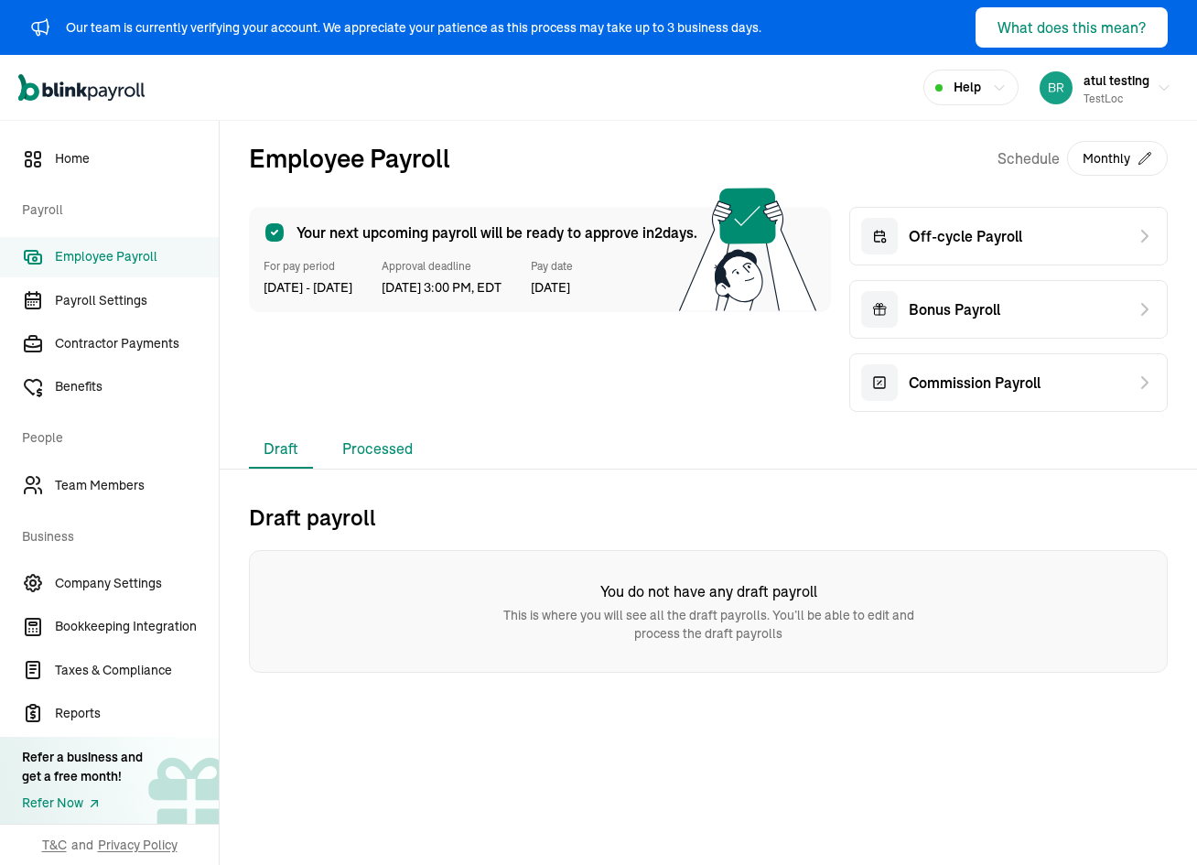
click at [356, 442] on li "Processed" at bounding box center [378, 449] width 100 height 38
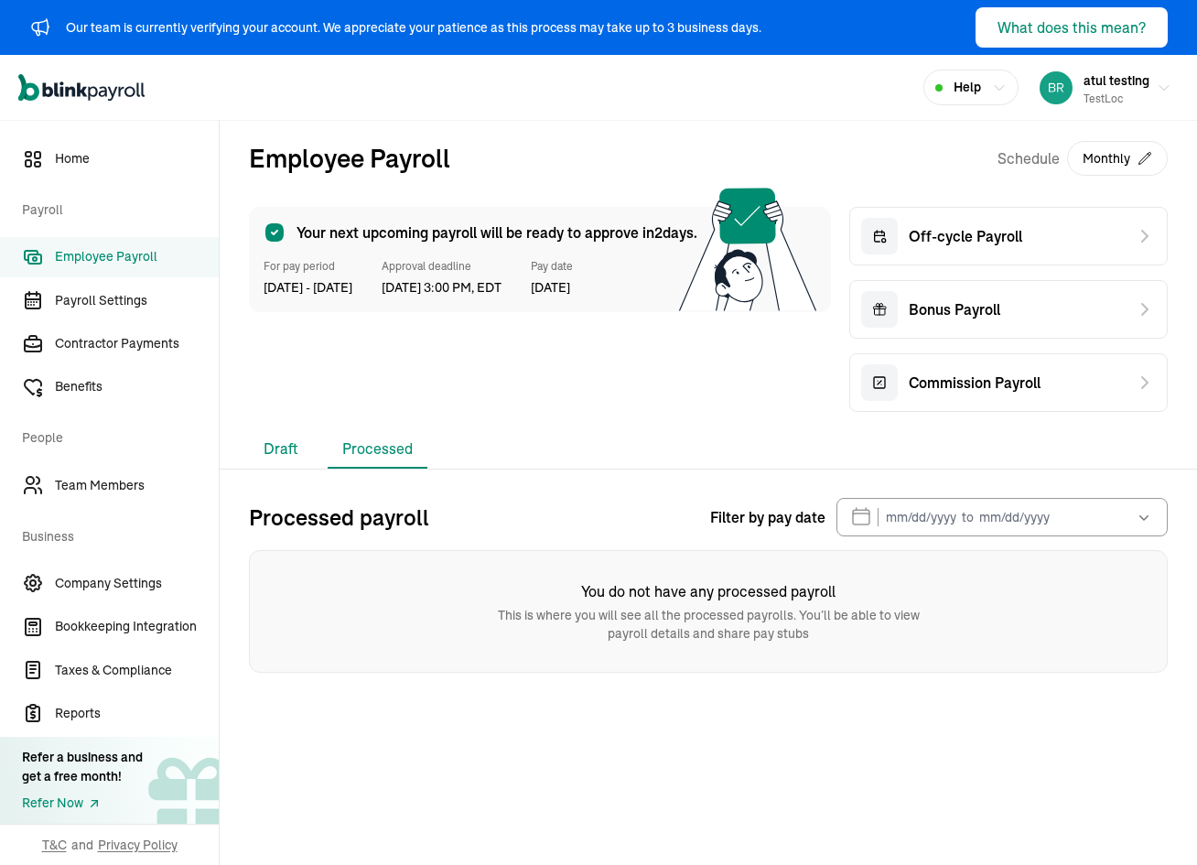
click at [299, 446] on li "Draft" at bounding box center [281, 449] width 64 height 38
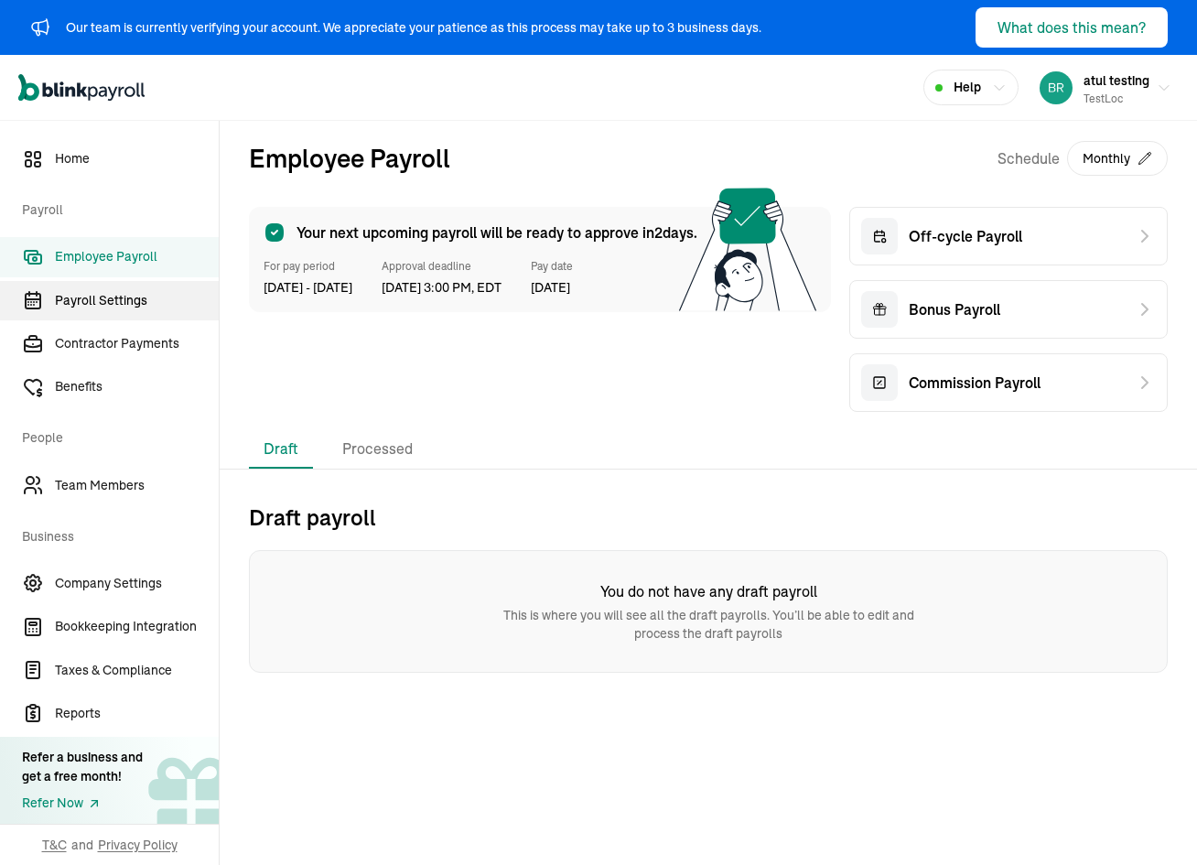
click at [142, 309] on span "Payroll Settings" at bounding box center [137, 300] width 164 height 19
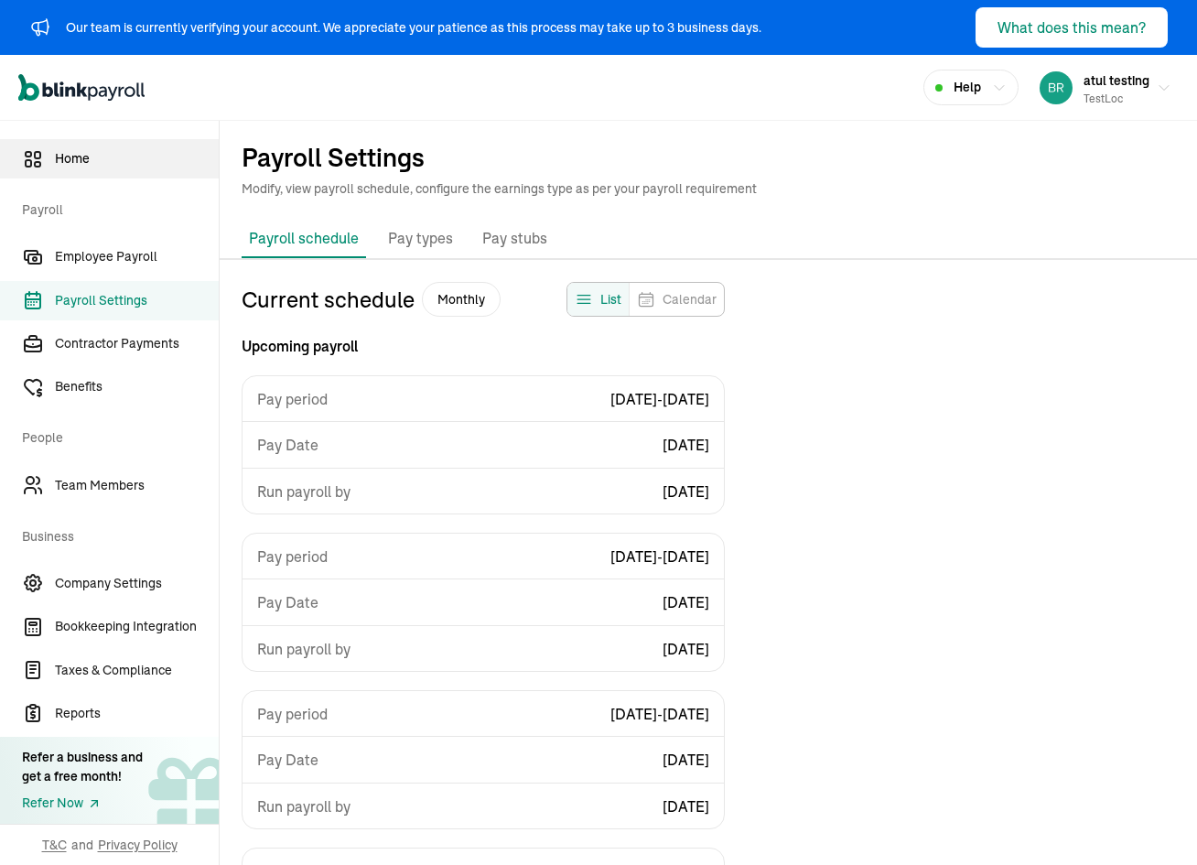
click at [116, 158] on span "Home" at bounding box center [137, 158] width 164 height 19
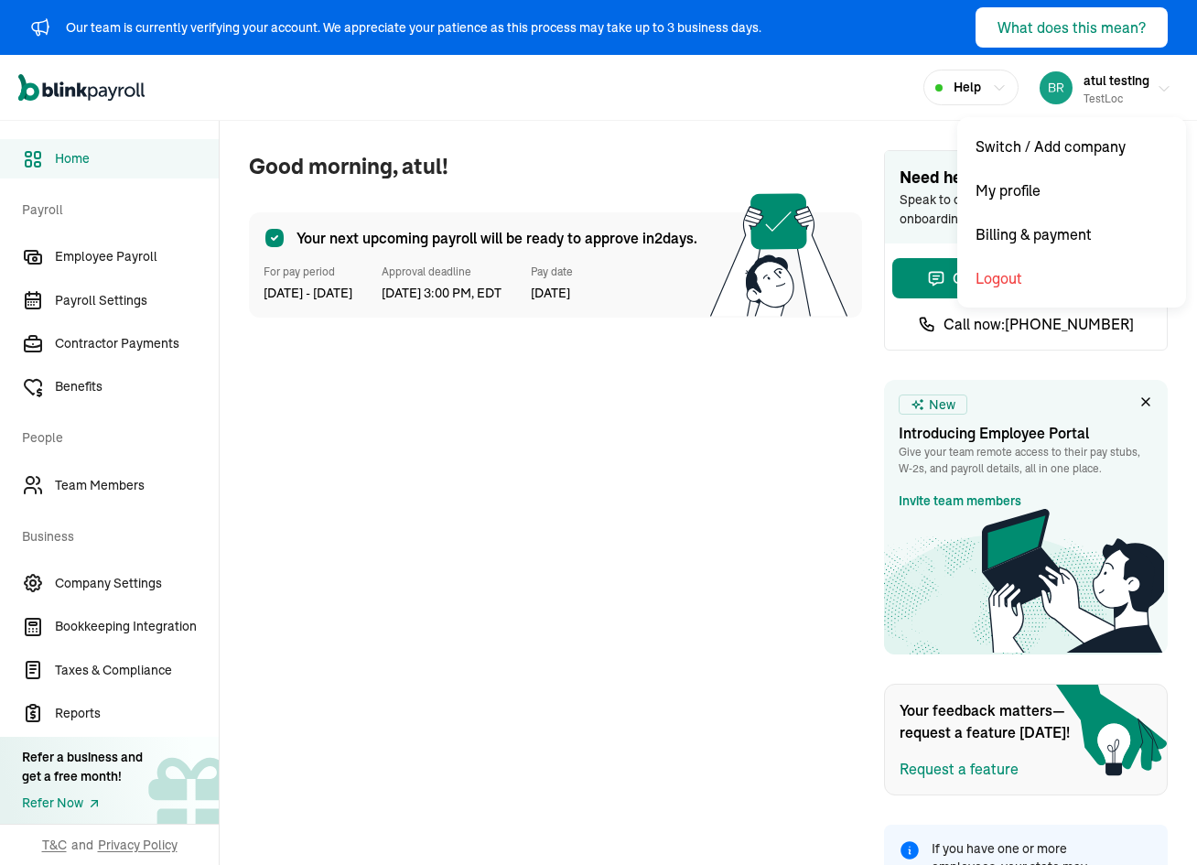
click at [1093, 98] on div "testLoc" at bounding box center [1116, 99] width 66 height 16
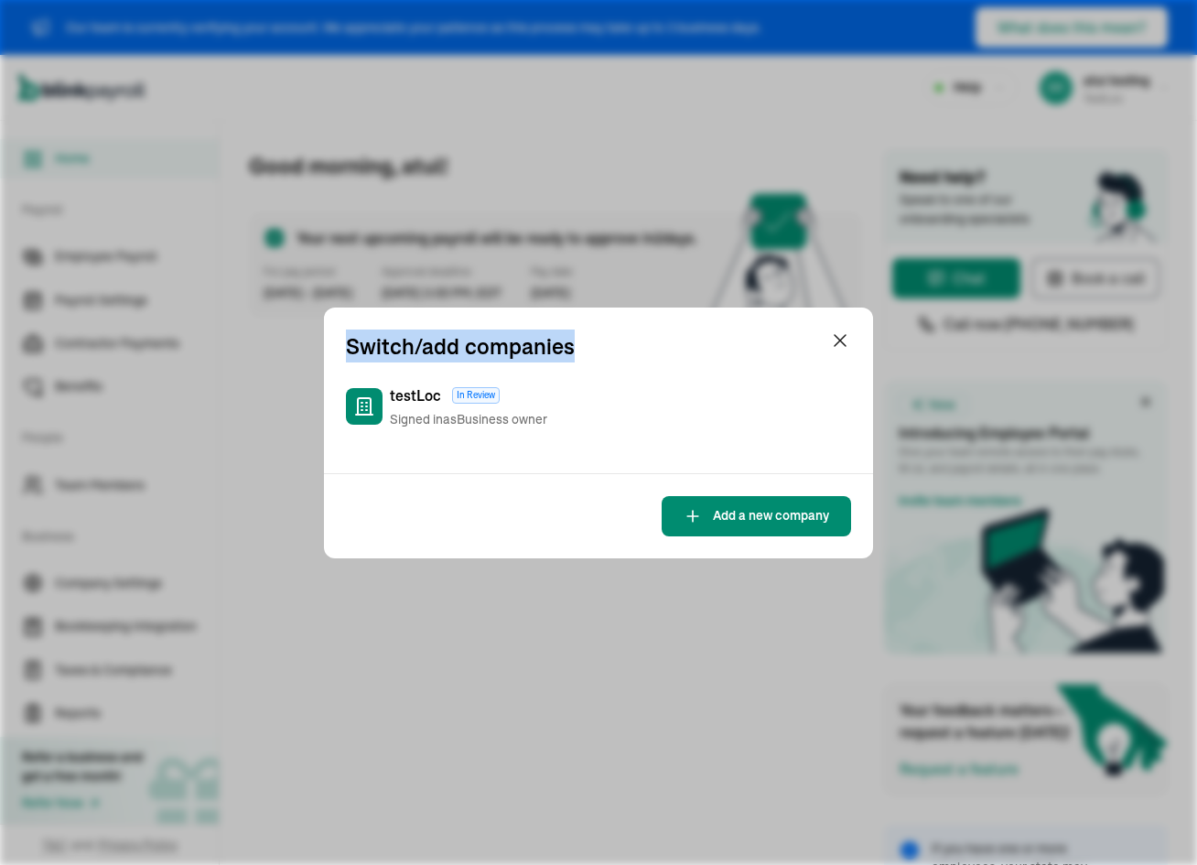
drag, startPoint x: 349, startPoint y: 343, endPoint x: 567, endPoint y: 350, distance: 218.8
click at [567, 350] on h1 "Switch/add companies" at bounding box center [460, 345] width 229 height 33
click at [387, 349] on h1 "Switch/add companies" at bounding box center [460, 345] width 229 height 33
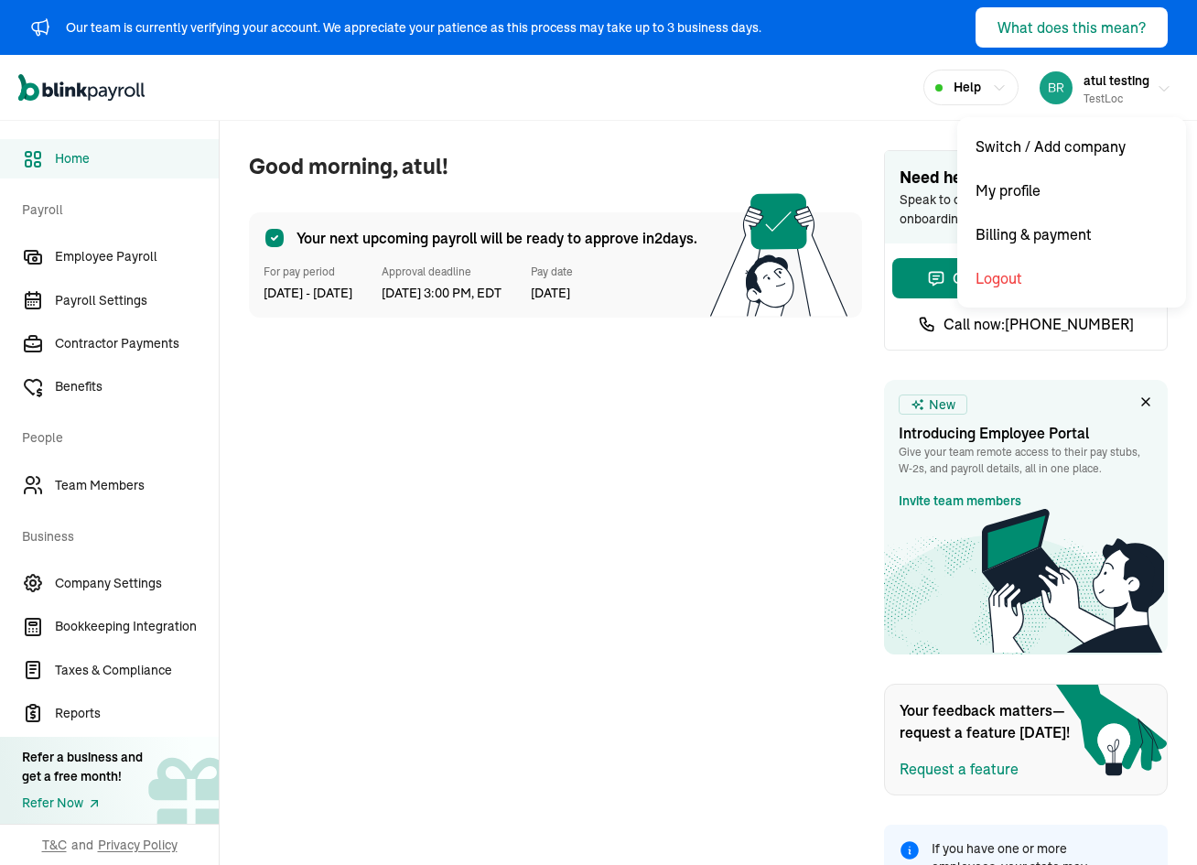
click at [1095, 97] on div "testLoc" at bounding box center [1116, 99] width 66 height 16
click at [1083, 91] on div "testLoc" at bounding box center [1116, 99] width 66 height 16
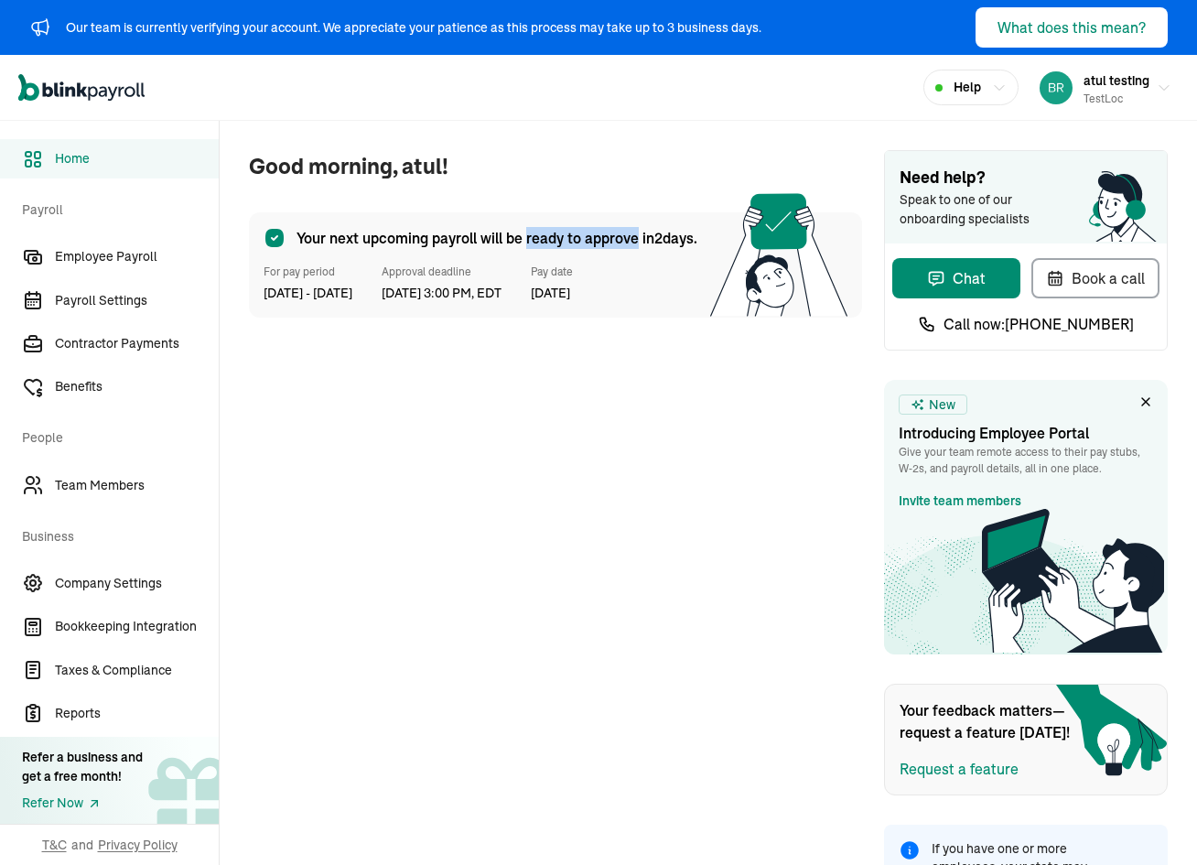
drag, startPoint x: 533, startPoint y: 239, endPoint x: 637, endPoint y: 243, distance: 103.5
click at [637, 243] on span "Your next upcoming payroll will be ready to approve [DATE]." at bounding box center [496, 238] width 401 height 22
click at [651, 242] on span "Your next upcoming payroll will be ready to approve [DATE]." at bounding box center [496, 238] width 401 height 22
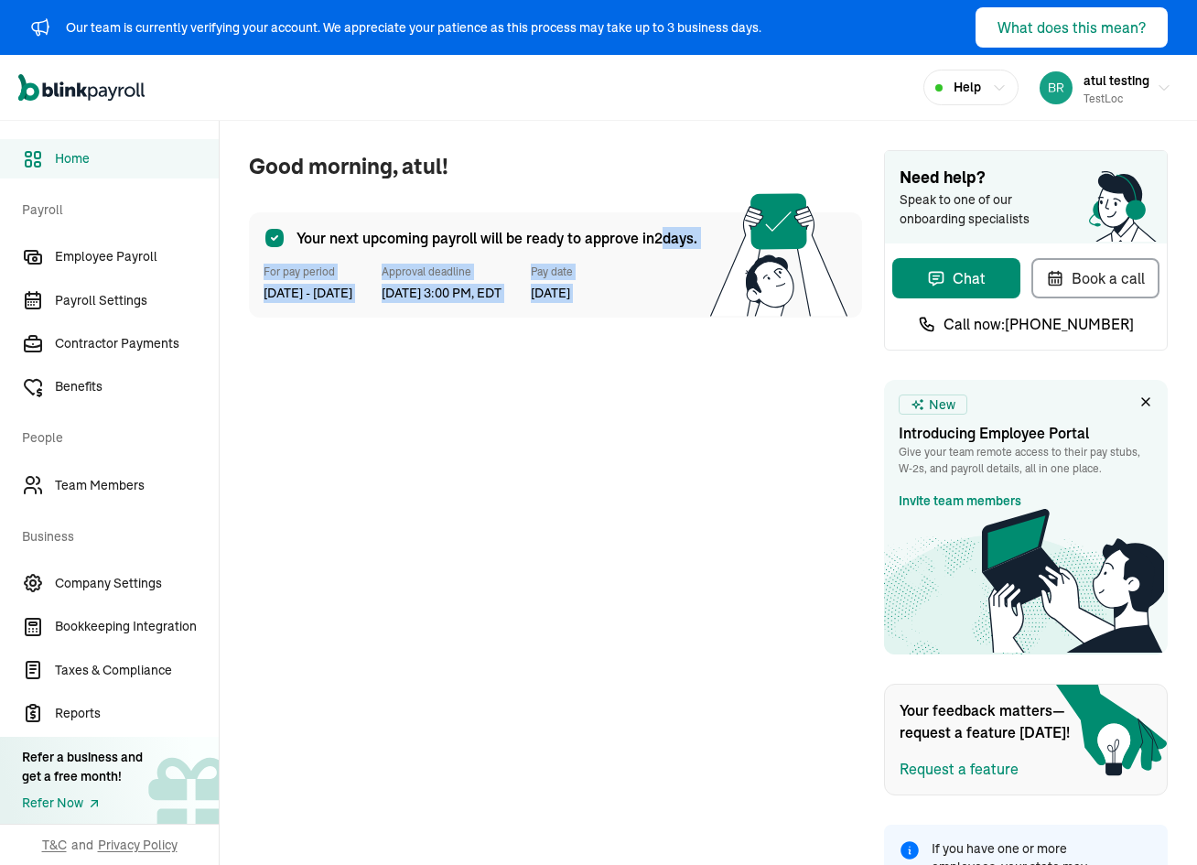
drag, startPoint x: 663, startPoint y: 237, endPoint x: 698, endPoint y: 242, distance: 35.1
click at [698, 242] on div "Your next upcoming payroll will be ready to approve [DATE]. For pay period [DAT…" at bounding box center [555, 264] width 613 height 105
click at [710, 279] on icon at bounding box center [778, 255] width 137 height 124
